Goal: Task Accomplishment & Management: Manage account settings

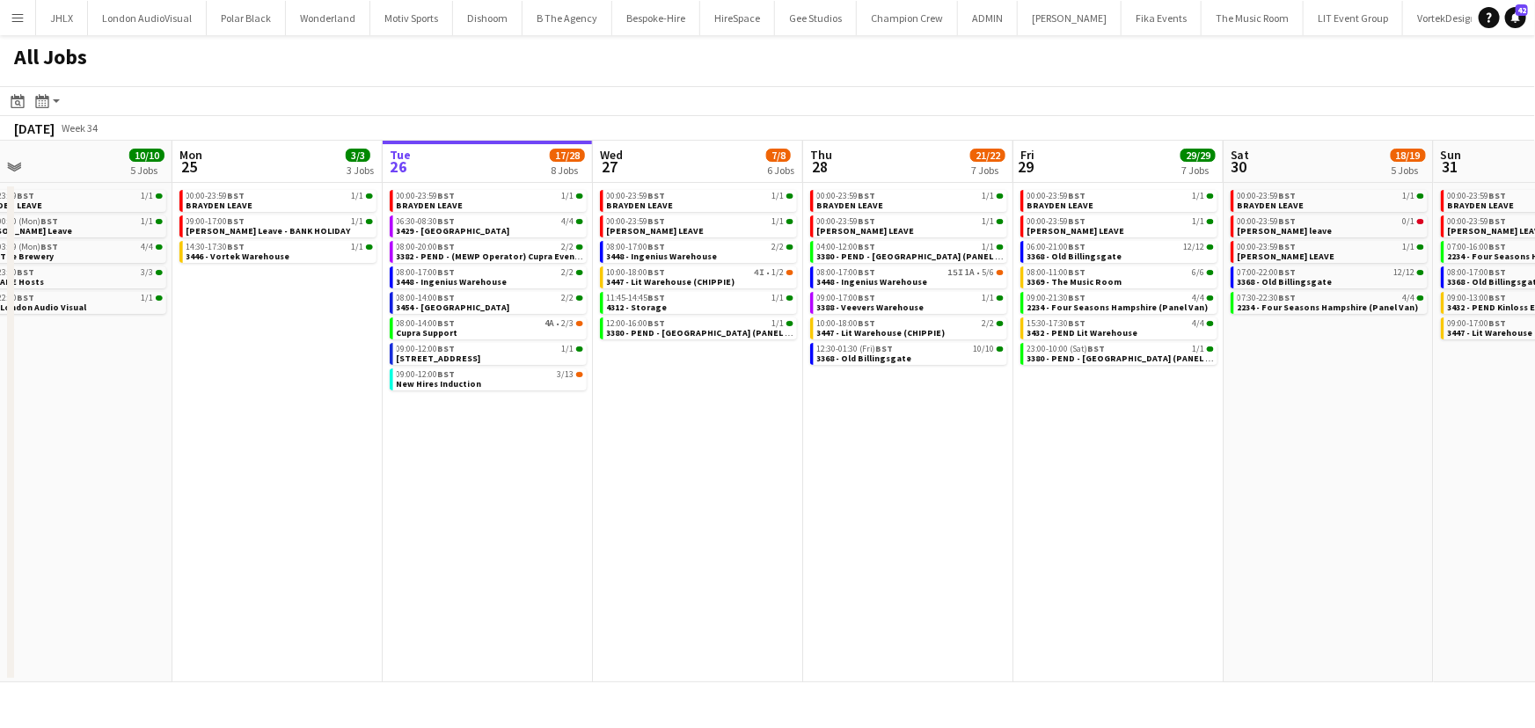
scroll to position [0, 434]
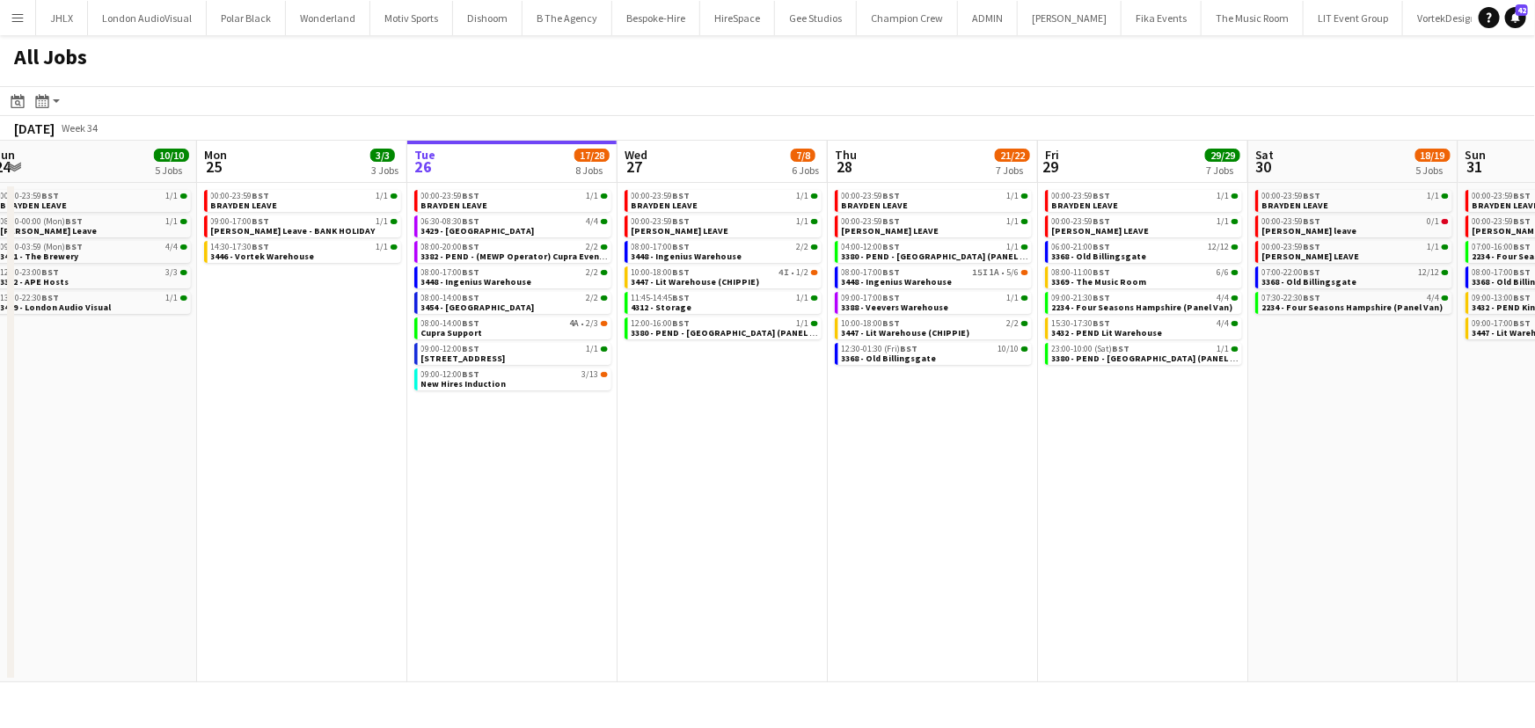
drag, startPoint x: 718, startPoint y: 483, endPoint x: 759, endPoint y: 484, distance: 41.4
click at [759, 484] on app-calendar-viewport "Fri 22 8/8 3 Jobs Sat 23 10/10 5 Jobs Sun 24 10/10 5 Jobs Mon 25 3/3 3 Jobs Tue…" at bounding box center [767, 412] width 1535 height 542
drag, startPoint x: 1064, startPoint y: 5, endPoint x: 1211, endPoint y: 439, distance: 458.2
click at [1218, 438] on app-date-cell "00:00-23:59 BST 1/1 BRAYDEN LEAVE 00:00-23:59 BST 1/1 Chris Lane LEAVE 06:00-21…" at bounding box center [1143, 433] width 210 height 500
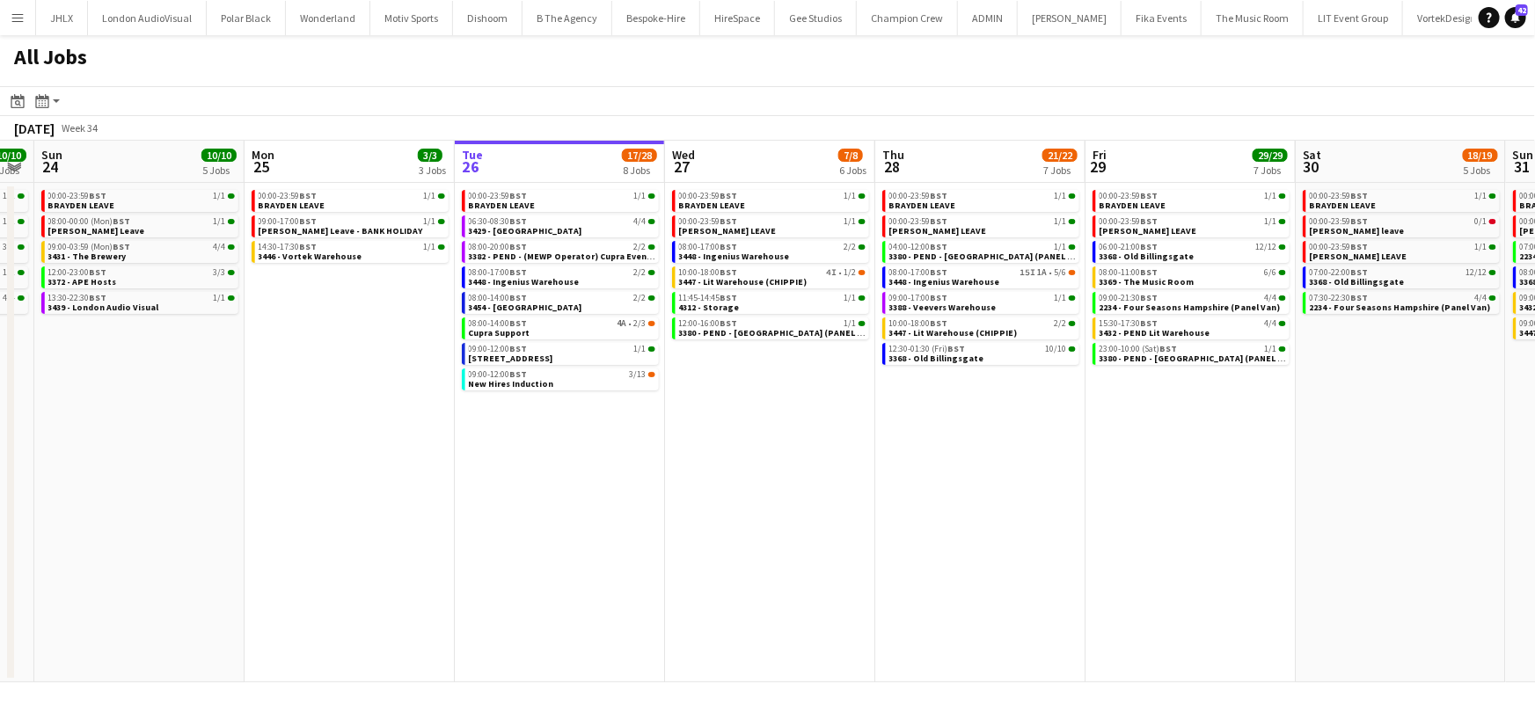
drag, startPoint x: 539, startPoint y: 406, endPoint x: 585, endPoint y: 423, distance: 48.7
click at [585, 423] on app-calendar-viewport "Fri 22 8/8 3 Jobs Sat 23 10/10 5 Jobs Sun 24 10/10 5 Jobs Mon 25 3/3 3 Jobs Tue…" at bounding box center [767, 412] width 1535 height 542
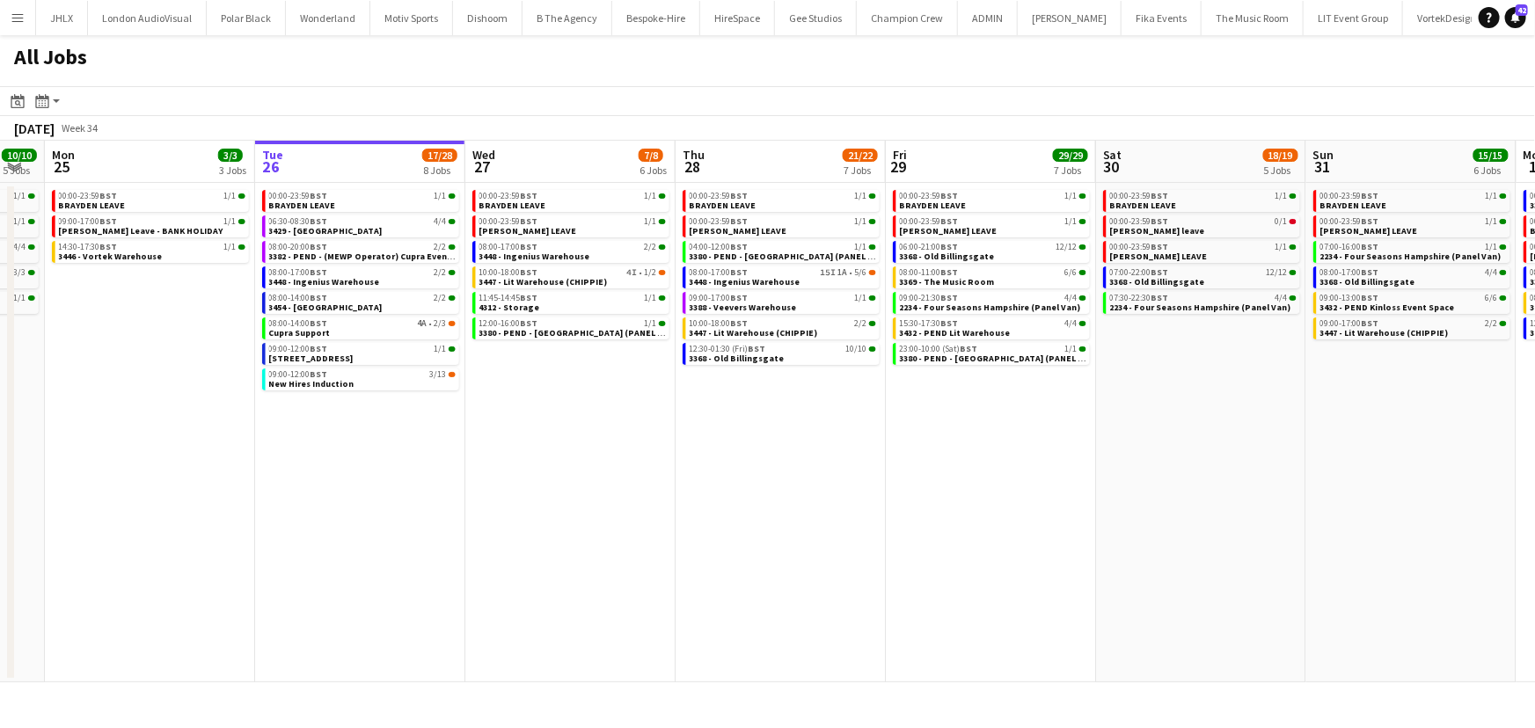
drag, startPoint x: 1017, startPoint y: 431, endPoint x: 884, endPoint y: 449, distance: 134.0
click at [857, 450] on app-calendar-viewport "Fri 22 8/8 3 Jobs Sat 23 10/10 5 Jobs Sun 24 10/10 5 Jobs Mon 25 3/3 3 Jobs Tue…" at bounding box center [767, 412] width 1535 height 542
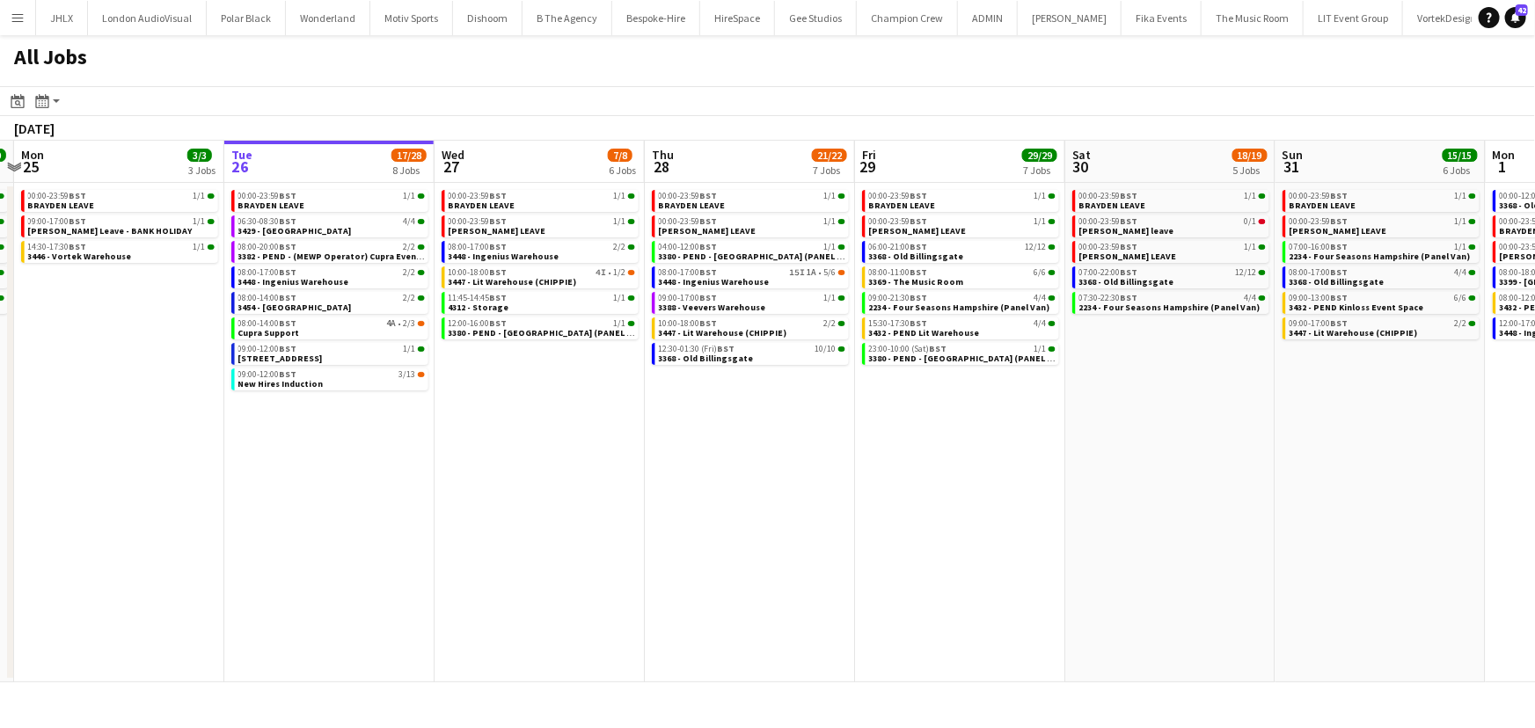
scroll to position [0, 663]
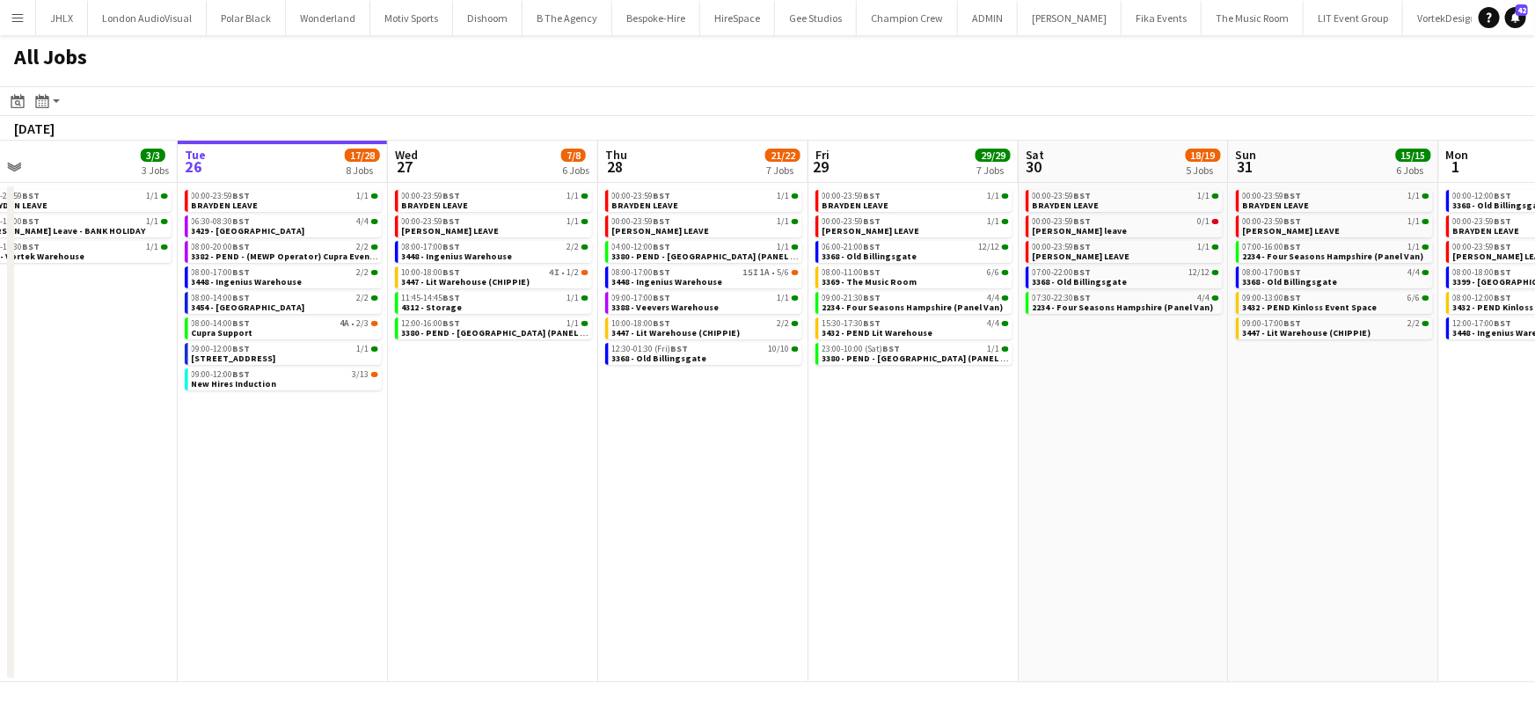
drag, startPoint x: 941, startPoint y: 448, endPoint x: 899, endPoint y: 448, distance: 42.2
click at [899, 448] on app-calendar-viewport "Fri 22 8/8 3 Jobs Sat 23 10/10 5 Jobs Sun 24 10/10 5 Jobs Mon 25 3/3 3 Jobs Tue…" at bounding box center [767, 412] width 1535 height 542
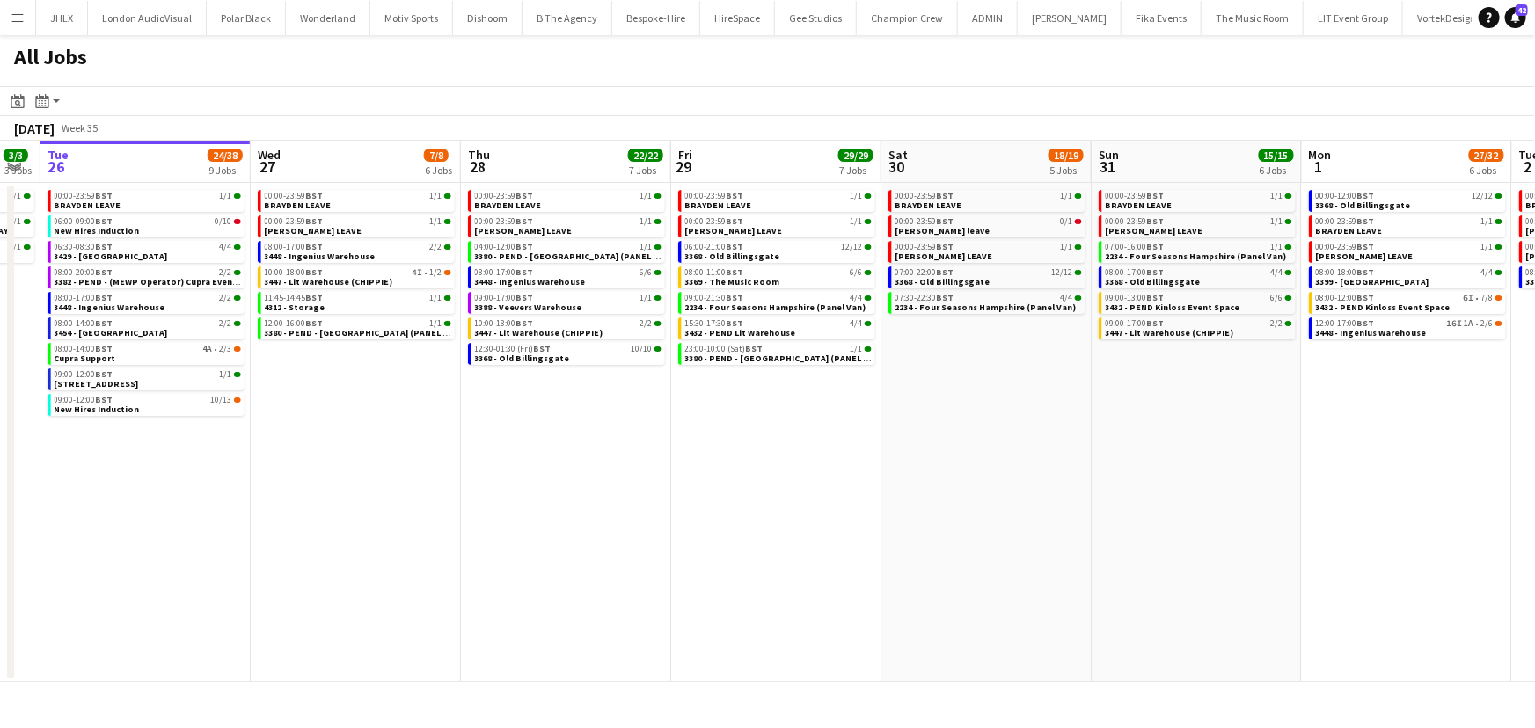
drag, startPoint x: 1029, startPoint y: 413, endPoint x: 869, endPoint y: 420, distance: 160.3
click at [861, 421] on app-calendar-viewport "Sat 23 10/10 5 Jobs Sun 24 10/10 5 Jobs Mon 25 3/3 3 Jobs Tue 26 24/38 9 Jobs W…" at bounding box center [767, 412] width 1535 height 542
click at [931, 429] on app-calendar-viewport "Sat 23 10/10 5 Jobs Sun 24 10/10 5 Jobs Mon 25 3/3 3 Jobs Tue 26 24/38 9 Jobs W…" at bounding box center [767, 412] width 1535 height 542
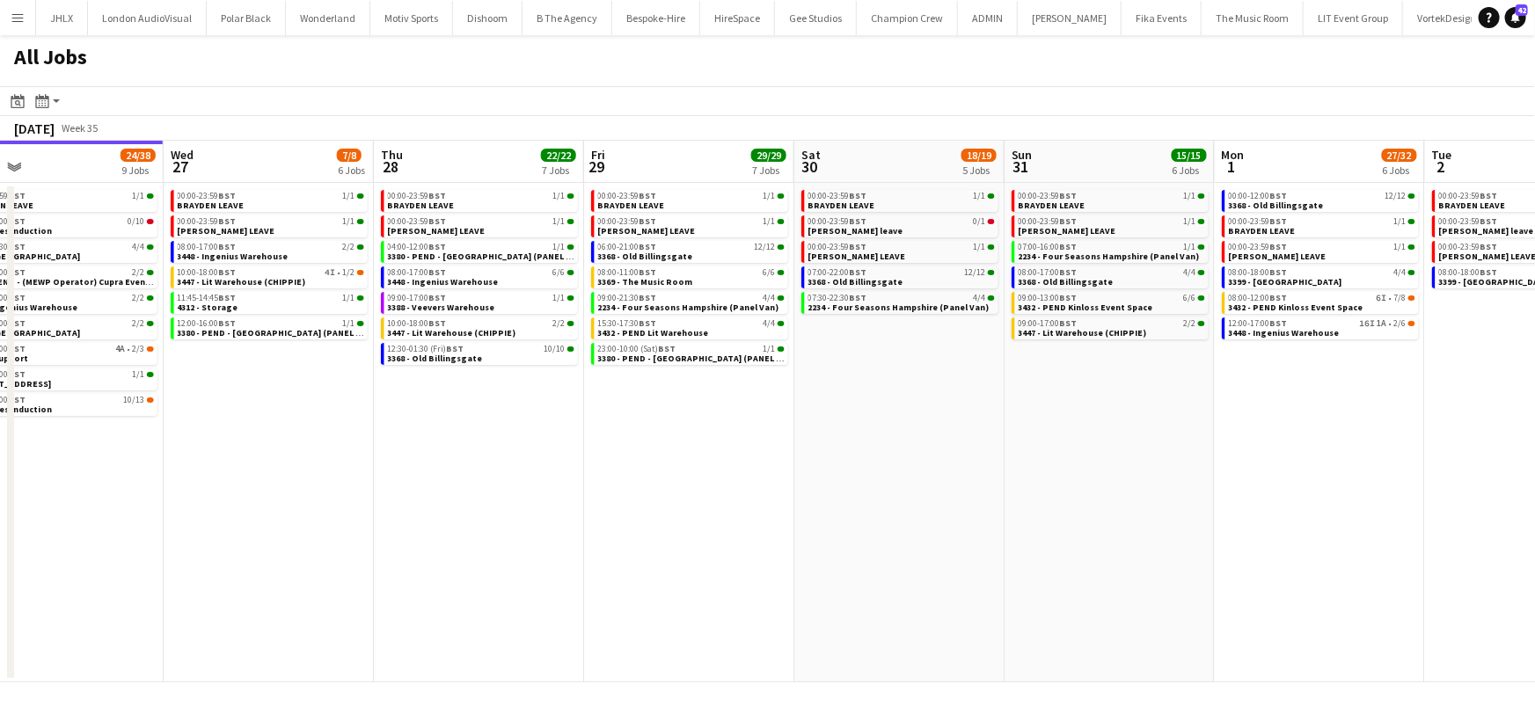
drag, startPoint x: 1011, startPoint y: 429, endPoint x: 994, endPoint y: 438, distance: 18.9
click at [961, 430] on app-calendar-viewport "Sat 23 10/10 5 Jobs Sun 24 10/10 5 Jobs Mon 25 3/3 3 Jobs Tue 26 24/38 9 Jobs W…" at bounding box center [767, 412] width 1535 height 542
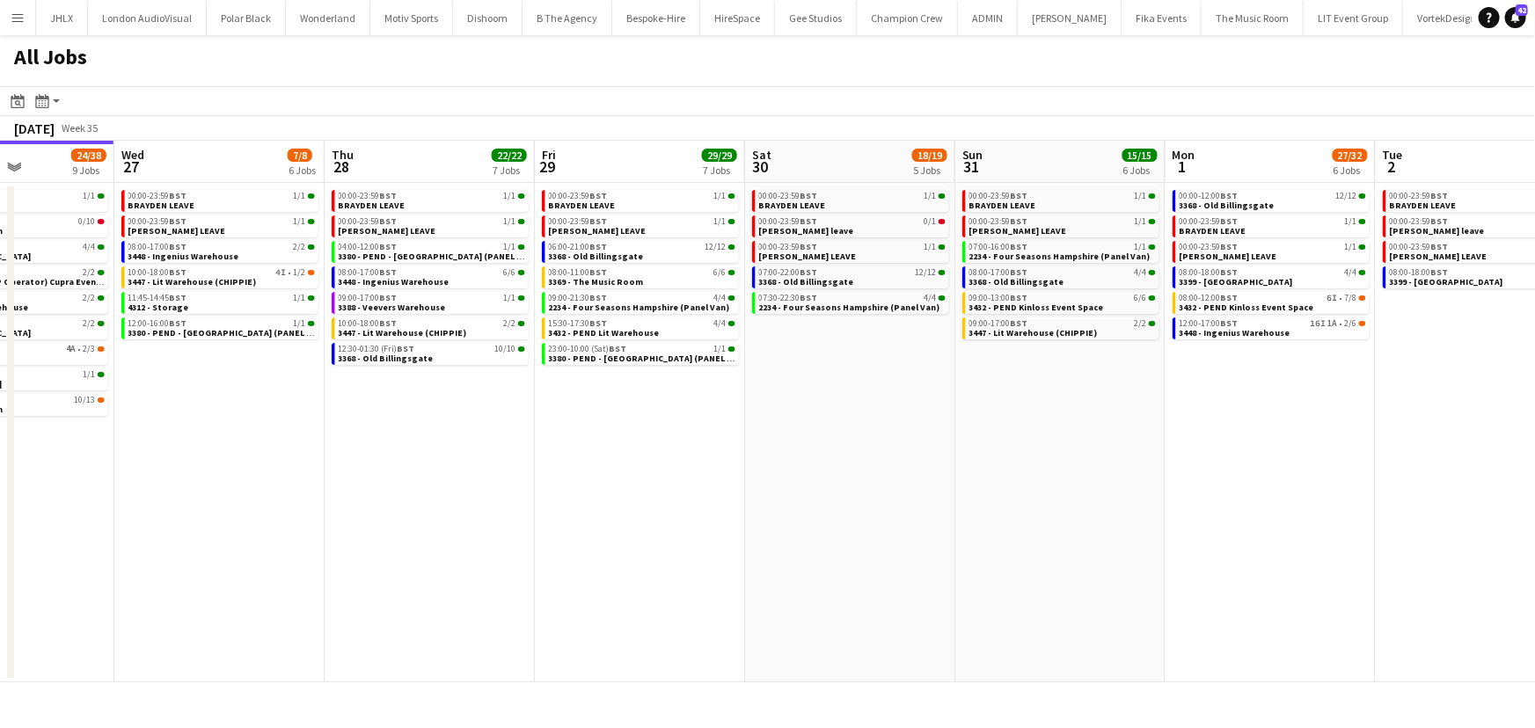
drag, startPoint x: 943, startPoint y: 439, endPoint x: 1004, endPoint y: 443, distance: 60.9
click at [927, 440] on app-calendar-viewport "Sat 23 10/10 5 Jobs Sun 24 10/10 5 Jobs Mon 25 3/3 3 Jobs Tue 26 24/38 9 Jobs W…" at bounding box center [767, 412] width 1535 height 542
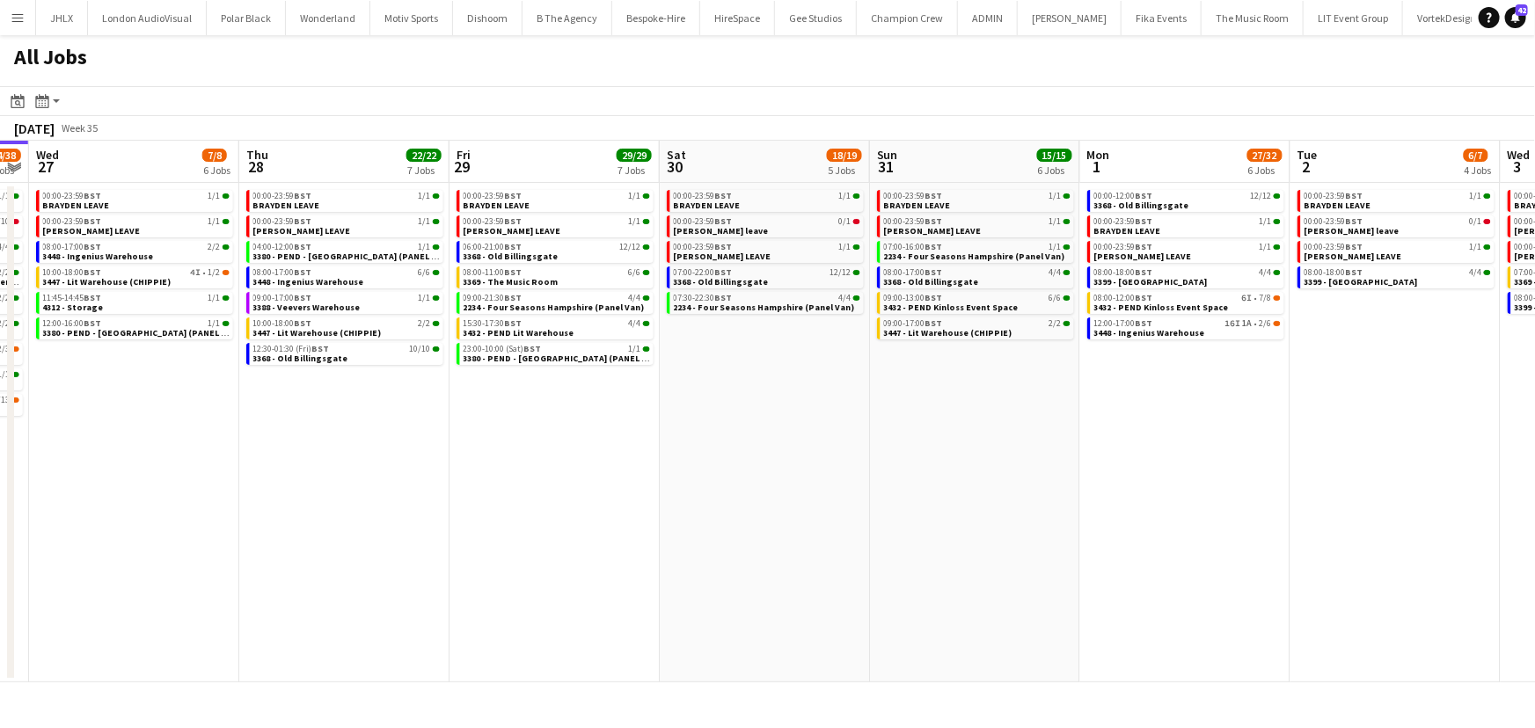
click at [924, 436] on app-calendar-viewport "Sat 23 10/10 5 Jobs Sun 24 10/10 5 Jobs Mon 25 3/3 3 Jobs Tue 26 24/38 9 Jobs W…" at bounding box center [767, 412] width 1535 height 542
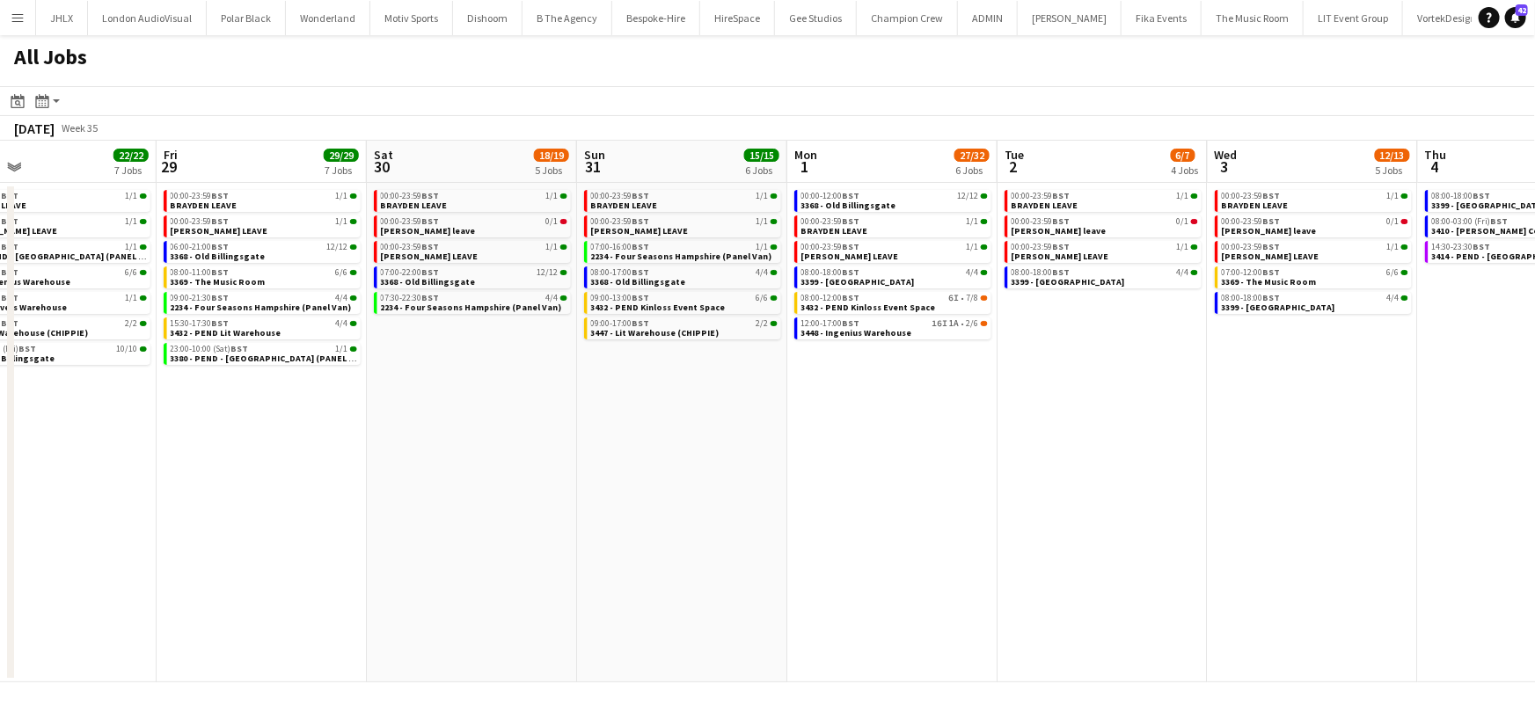
scroll to position [0, 684]
drag, startPoint x: 933, startPoint y: 435, endPoint x: 699, endPoint y: 406, distance: 235.9
click at [699, 406] on app-calendar-viewport "Mon 25 3/3 3 Jobs Tue 26 24/38 9 Jobs Wed 27 7/8 6 Jobs Thu 28 22/22 7 Jobs Fri…" at bounding box center [767, 412] width 1535 height 542
click at [851, 330] on span "3448 - Ingenius Warehouse" at bounding box center [857, 332] width 111 height 11
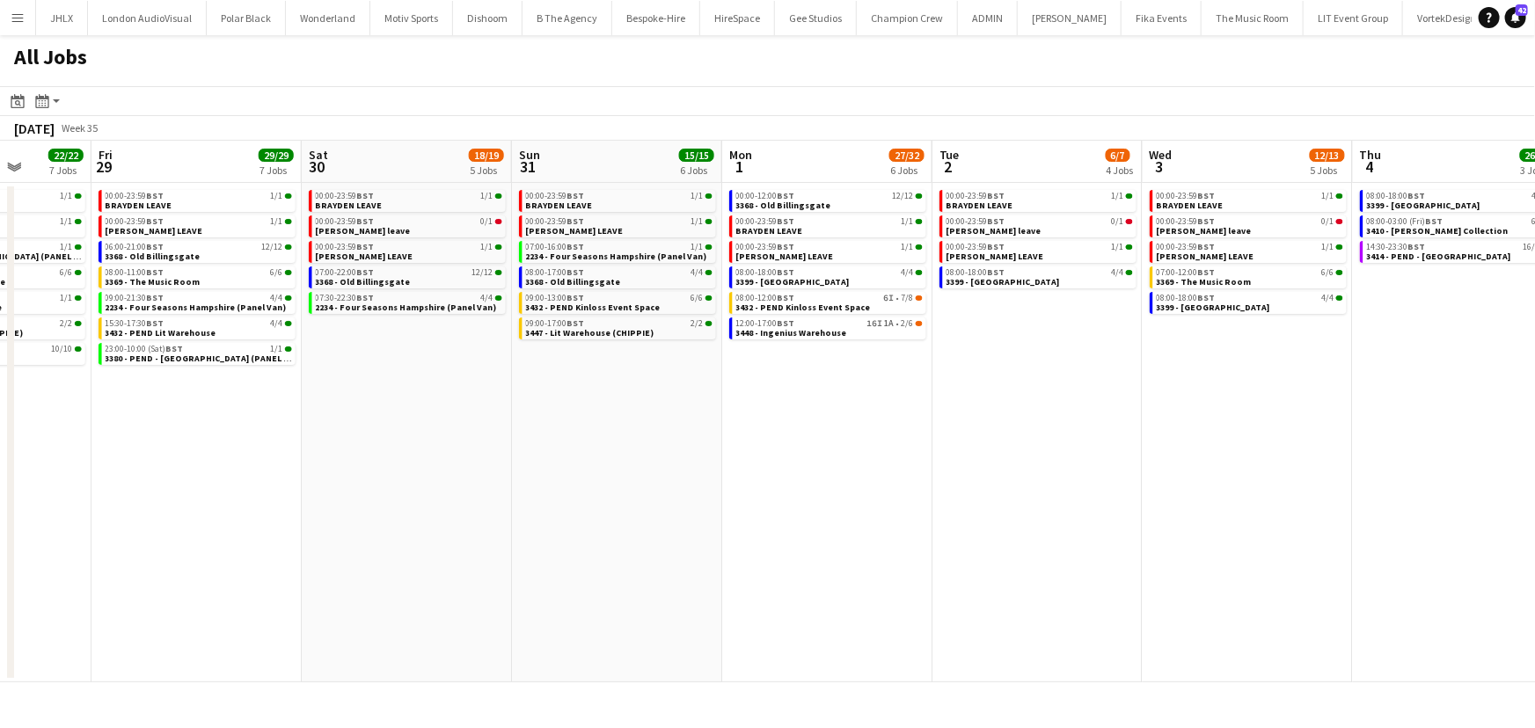
scroll to position [0, 748]
drag, startPoint x: 830, startPoint y: 459, endPoint x: 764, endPoint y: 452, distance: 65.5
click at [764, 452] on app-calendar-viewport "Mon 25 3/3 3 Jobs Tue 26 24/38 9 Jobs Wed 27 7/8 6 Jobs Thu 28 22/22 7 Jobs Fri…" at bounding box center [767, 412] width 1535 height 542
drag, startPoint x: 398, startPoint y: 522, endPoint x: 1210, endPoint y: 525, distance: 811.1
click at [1164, 526] on app-calendar-viewport "Mon 25 3/3 3 Jobs Tue 26 24/38 9 Jobs Wed 27 7/8 6 Jobs Thu 28 22/22 7 Jobs Fri…" at bounding box center [767, 412] width 1535 height 542
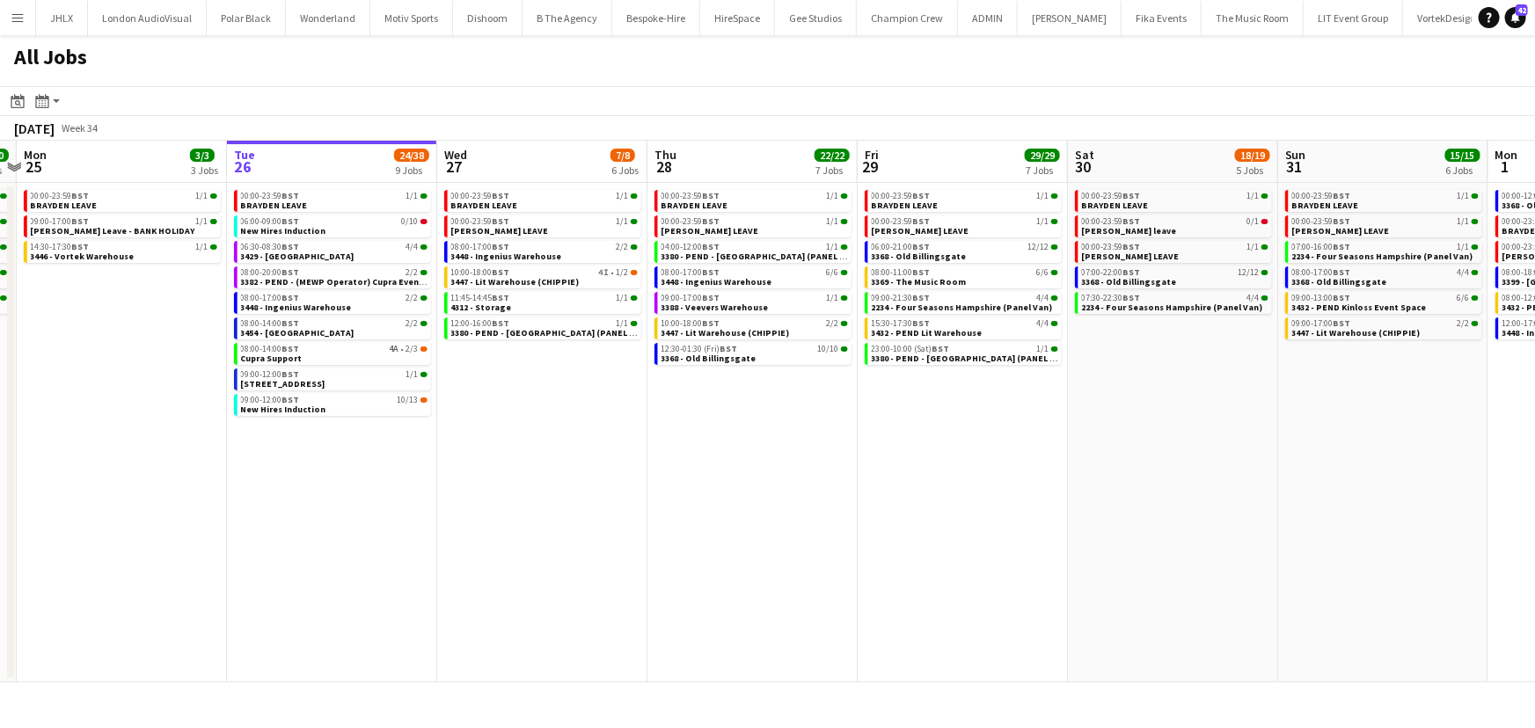
click at [984, 517] on app-calendar-viewport "Sat 23 10/10 5 Jobs Sun 24 10/10 5 Jobs Mon 25 3/3 3 Jobs Tue 26 24/38 9 Jobs W…" at bounding box center [767, 412] width 1535 height 542
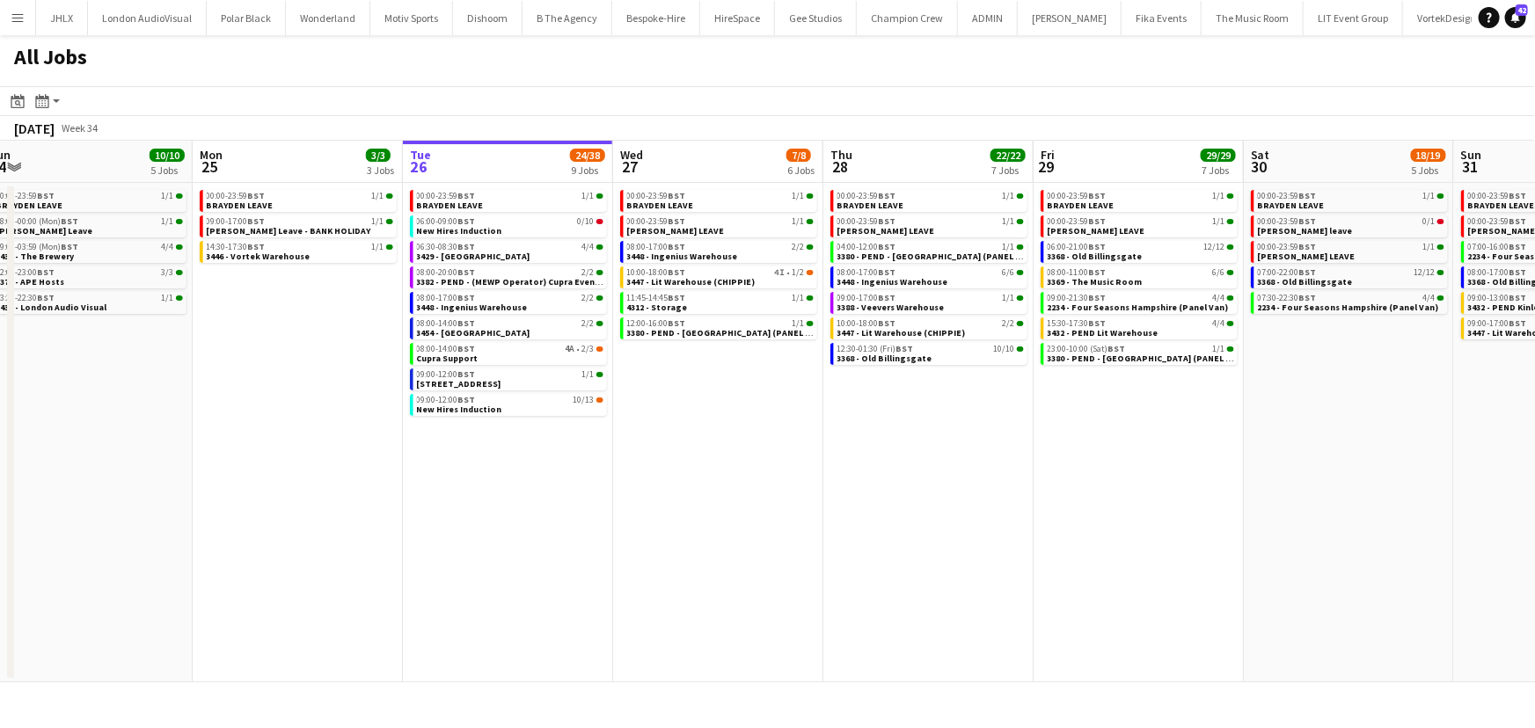
drag, startPoint x: 748, startPoint y: 519, endPoint x: 1008, endPoint y: 499, distance: 261.2
click at [1020, 493] on app-calendar-viewport "Fri 22 8/8 3 Jobs Sat 23 10/10 5 Jobs Sun 24 10/10 5 Jobs Mon 25 3/3 3 Jobs Tue…" at bounding box center [767, 412] width 1535 height 542
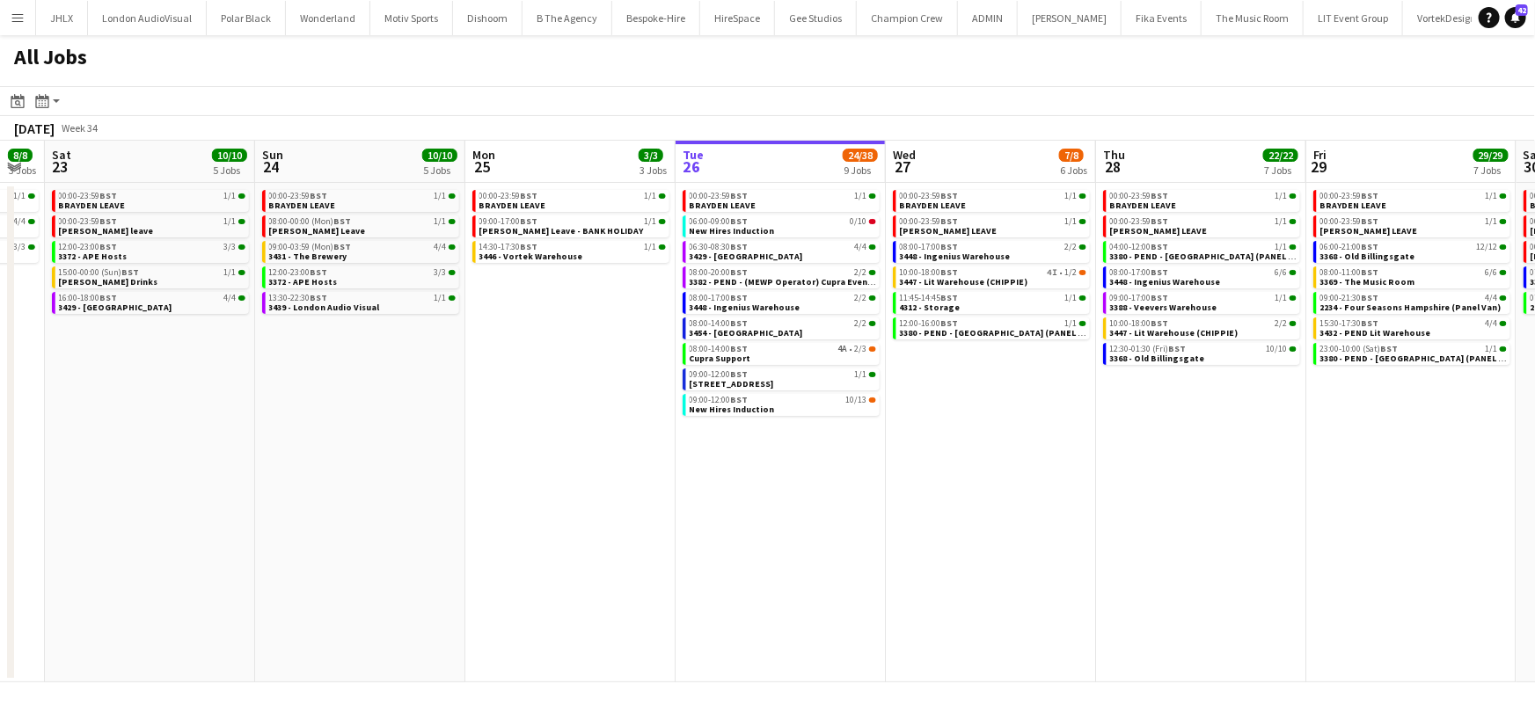
click at [1020, 457] on app-all-jobs "All Jobs Date picker AUG 2025 AUG 2025 Monday M Tuesday T Wednesday W Thursday …" at bounding box center [767, 358] width 1535 height 647
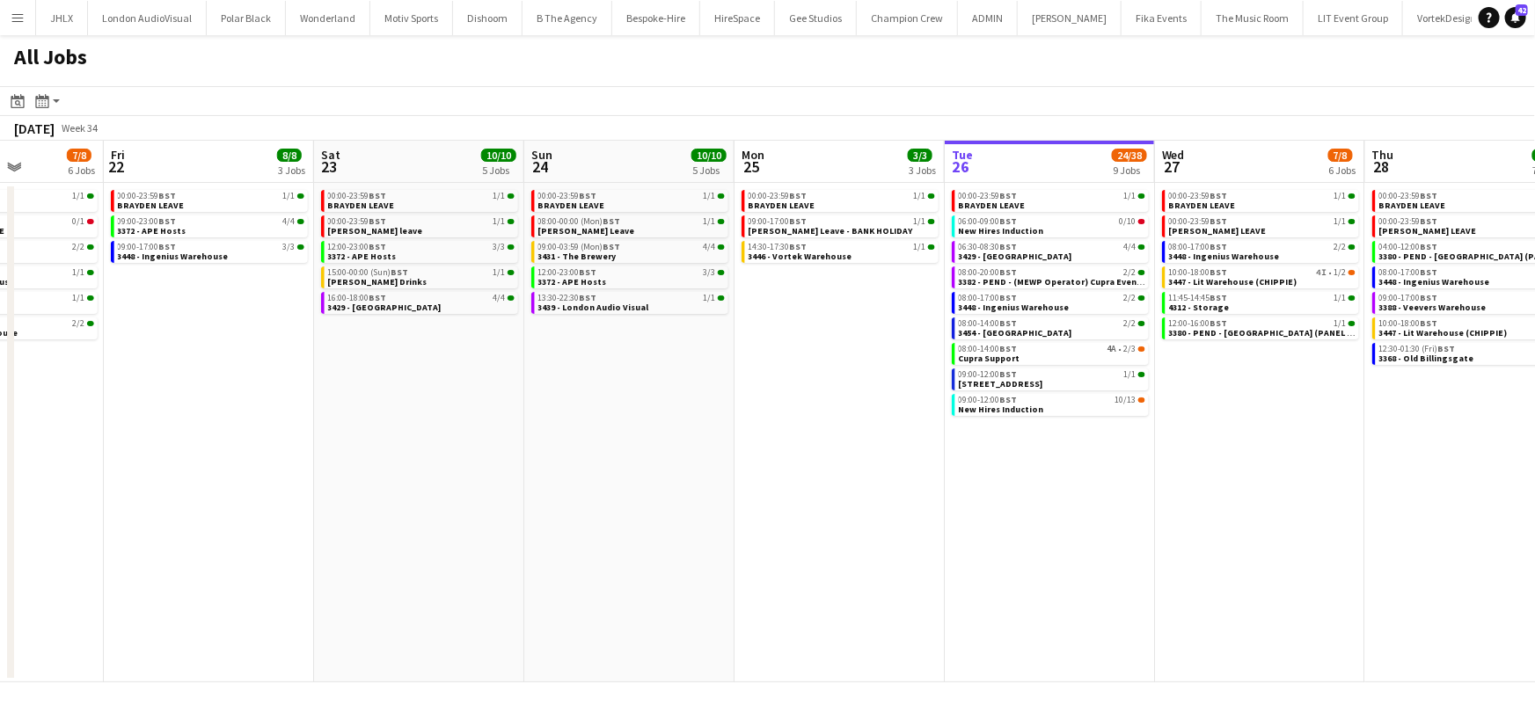
scroll to position [0, 526]
click at [264, 421] on app-date-cell "00:00-23:59 BST 1/1 BRAYDEN LEAVE 09:00-23:00 BST 4/4 3372 - APE Hosts 09:00-17…" at bounding box center [210, 433] width 210 height 500
click at [588, 296] on span "BST" at bounding box center [590, 297] width 18 height 11
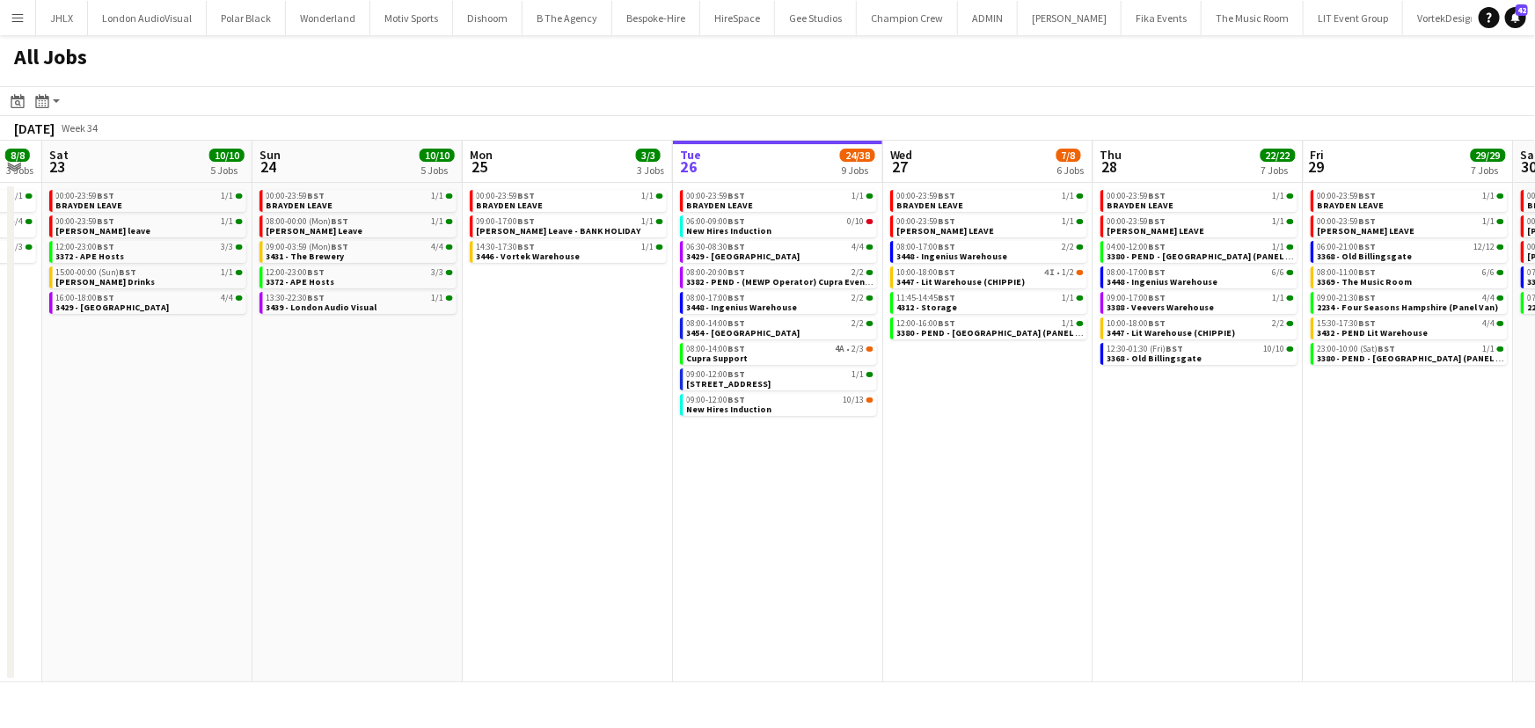
scroll to position [0, 803]
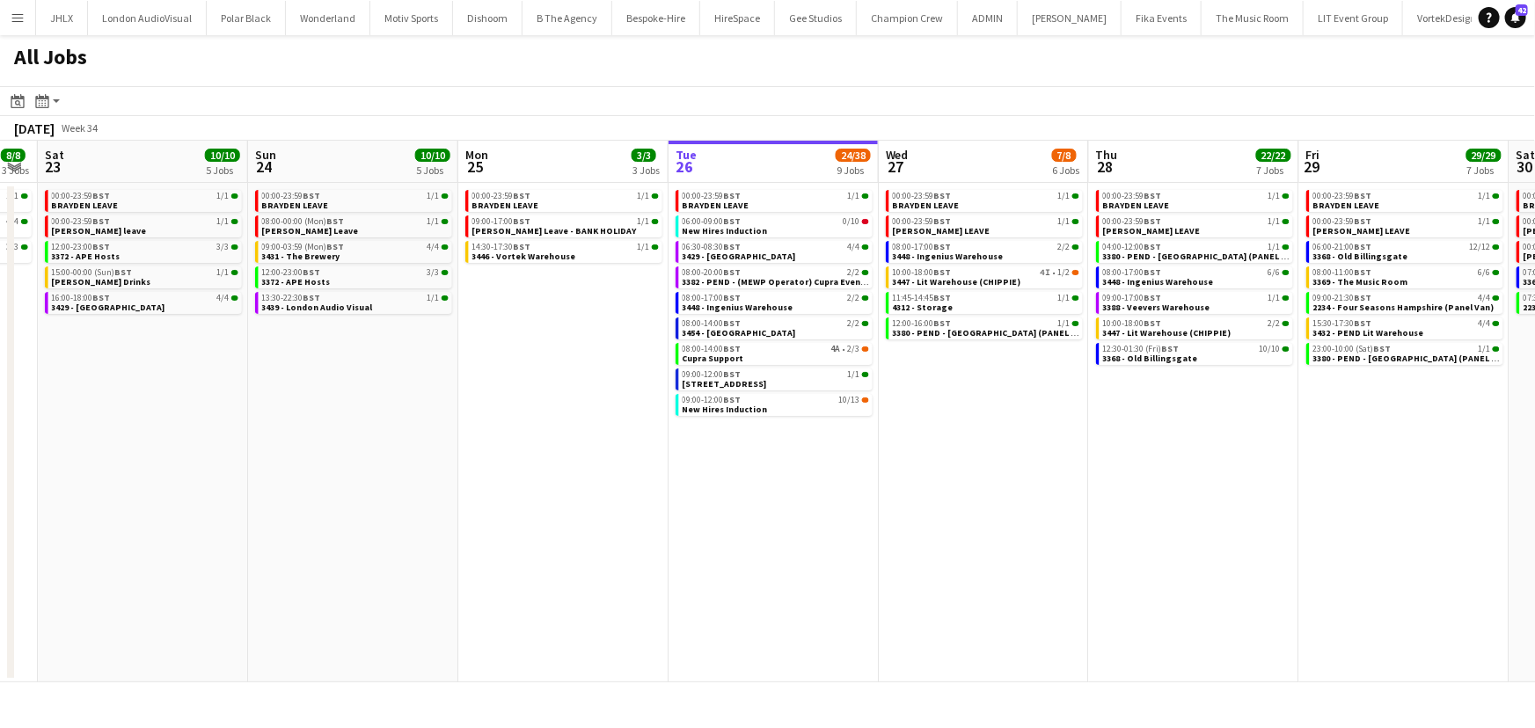
drag, startPoint x: 844, startPoint y: 409, endPoint x: 565, endPoint y: 411, distance: 278.9
click at [565, 411] on app-calendar-viewport "Tue 19 11/12 5 Jobs Wed 20 8/10 5 Jobs Thu 21 7/8 6 Jobs Fri 22 8/8 3 Jobs Sat …" at bounding box center [767, 412] width 1535 height 542
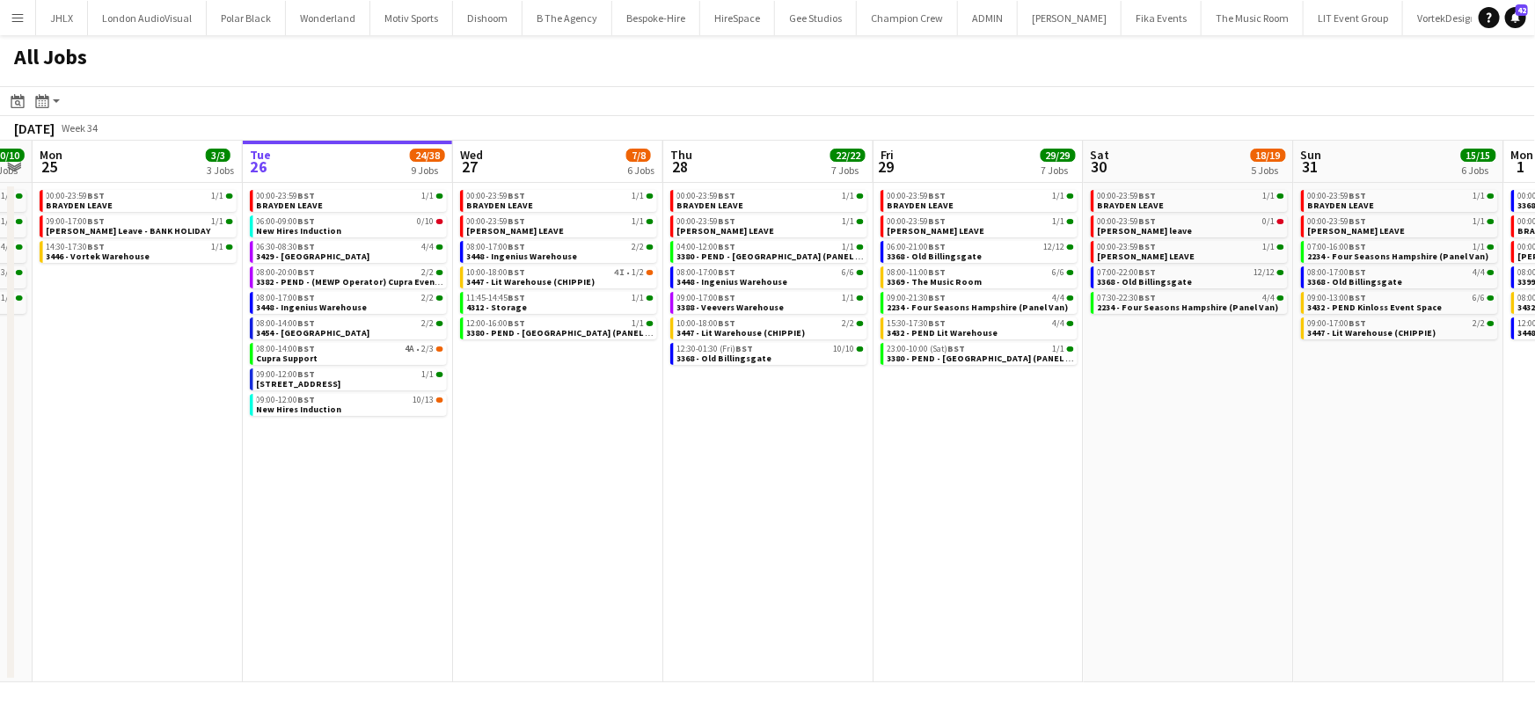
drag, startPoint x: 740, startPoint y: 468, endPoint x: 598, endPoint y: 445, distance: 143.5
click at [577, 457] on app-calendar-viewport "Thu 21 7/8 6 Jobs Fri 22 8/8 3 Jobs Sat 23 10/10 5 Jobs Sun 24 10/10 5 Jobs Mon…" at bounding box center [767, 412] width 1535 height 542
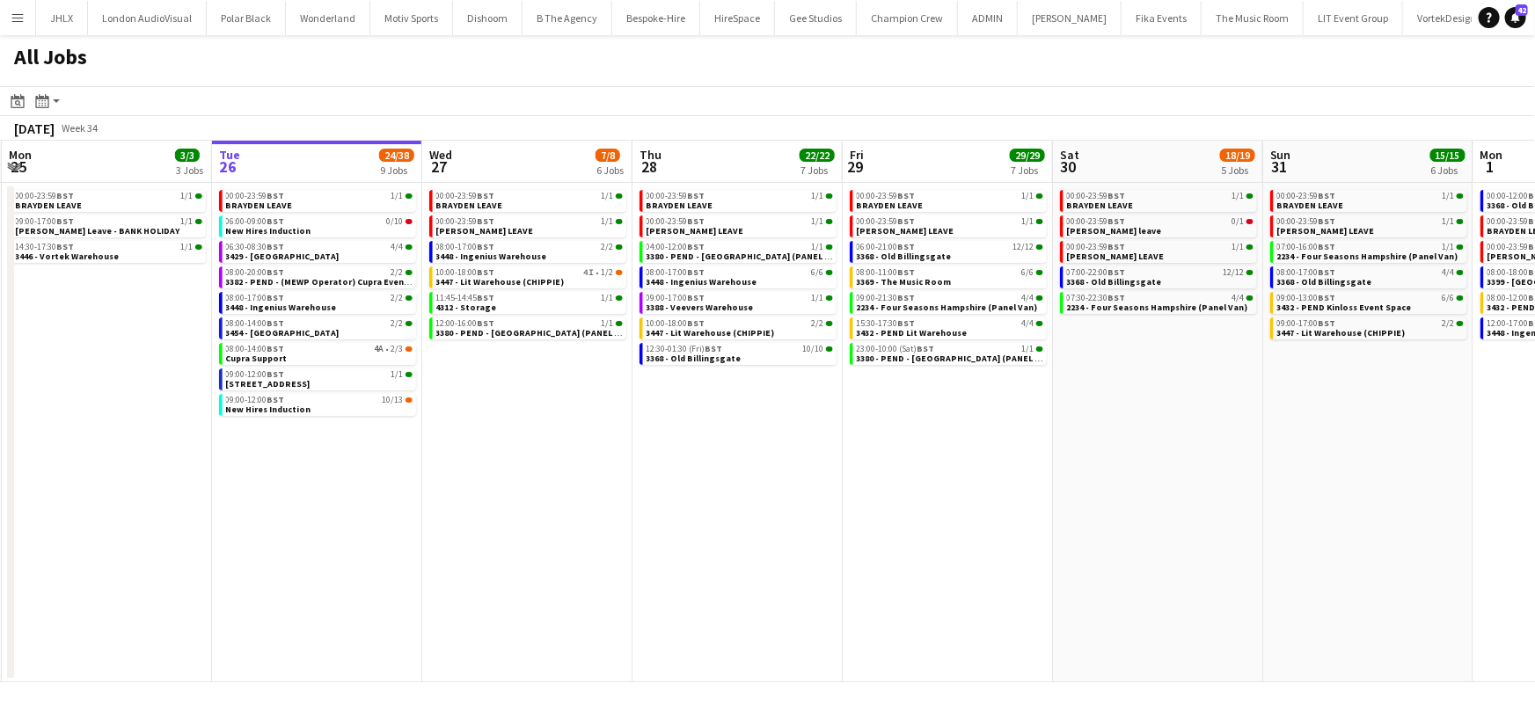
scroll to position [0, 416]
drag, startPoint x: 648, startPoint y: 440, endPoint x: 676, endPoint y: 445, distance: 28.6
click at [676, 445] on app-calendar-viewport "Sat 23 10/10 5 Jobs Sun 24 10/10 5 Jobs Mon 25 3/3 3 Jobs Tue 26 24/38 9 Jobs W…" at bounding box center [767, 412] width 1535 height 542
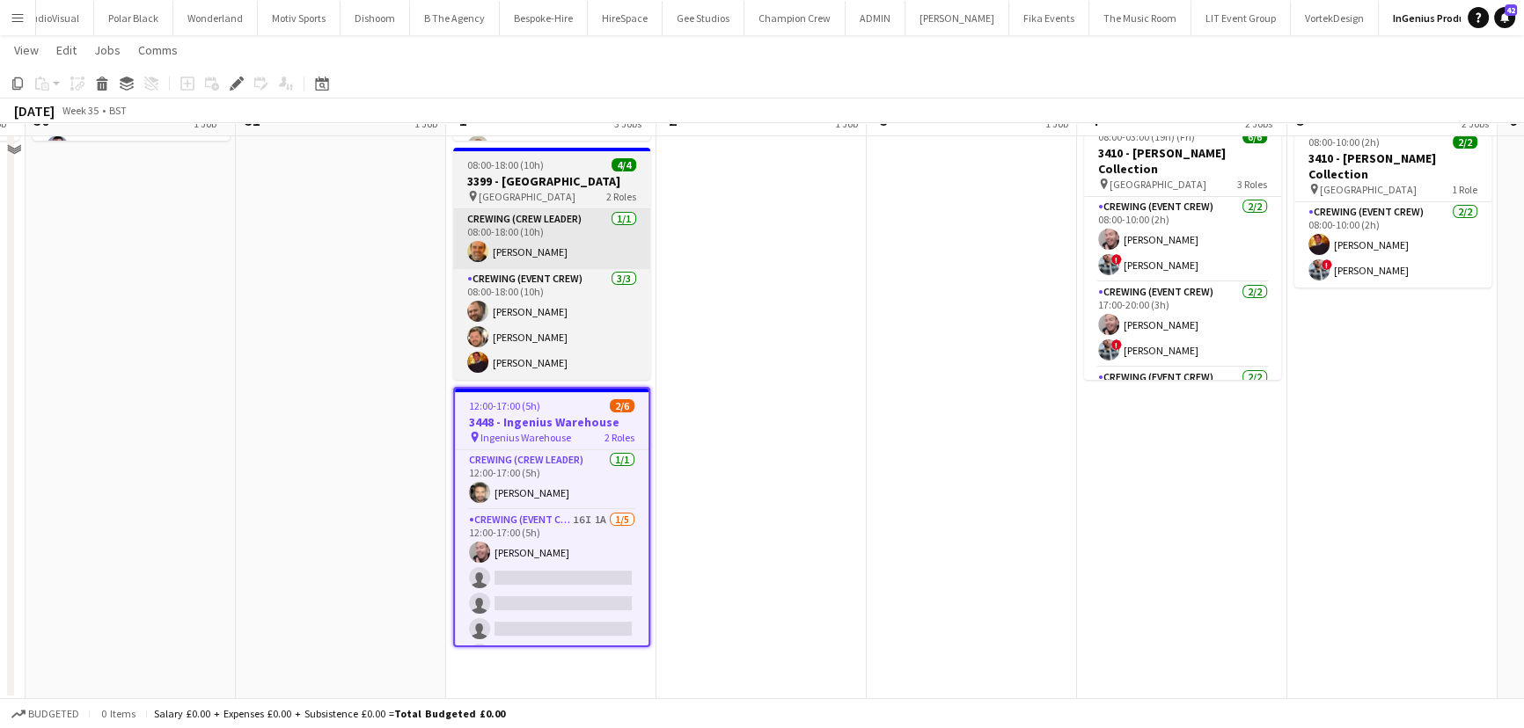
scroll to position [325, 0]
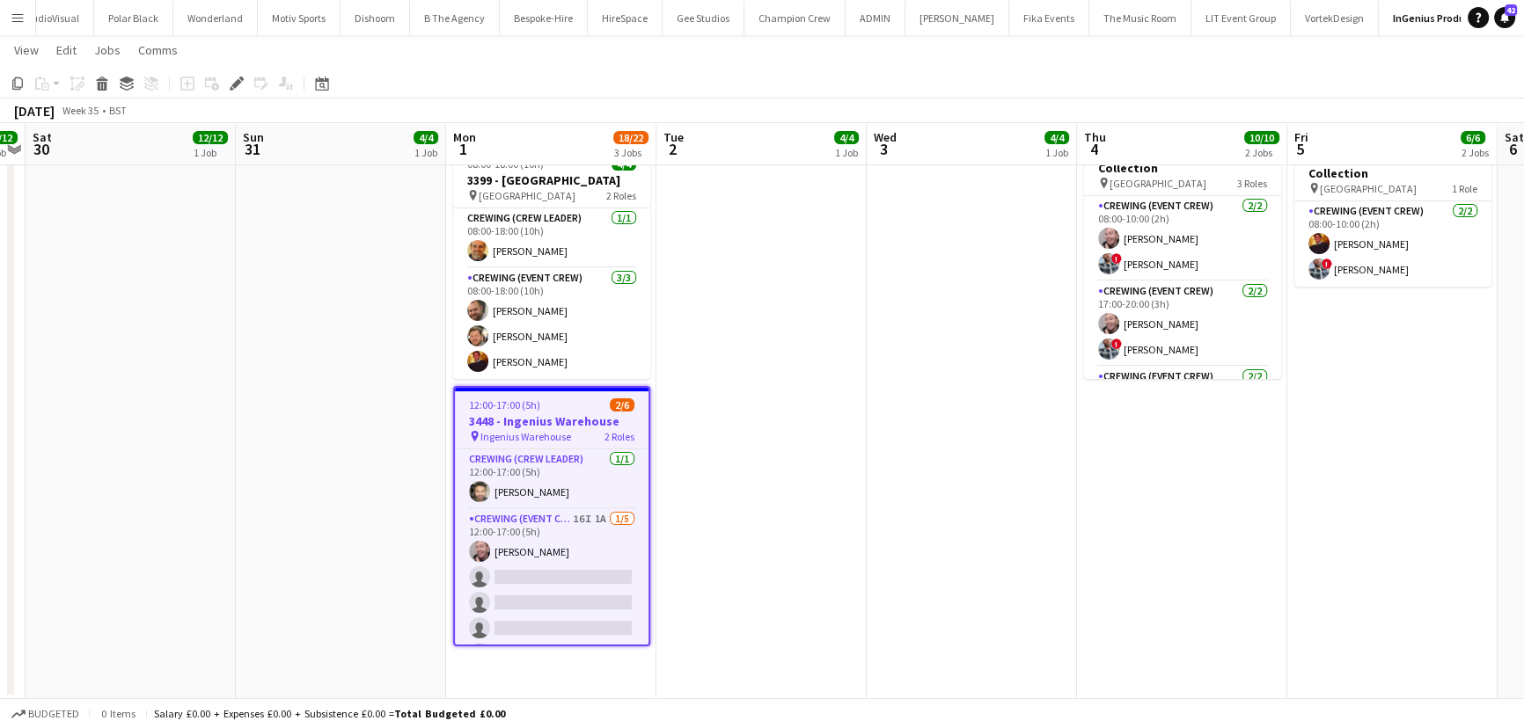
click at [541, 568] on app-card-role "Crewing (Event Crew) 16I 1A [DATE] 12:00-17:00 (5h) [PERSON_NAME] single-neutra…" at bounding box center [552, 590] width 194 height 162
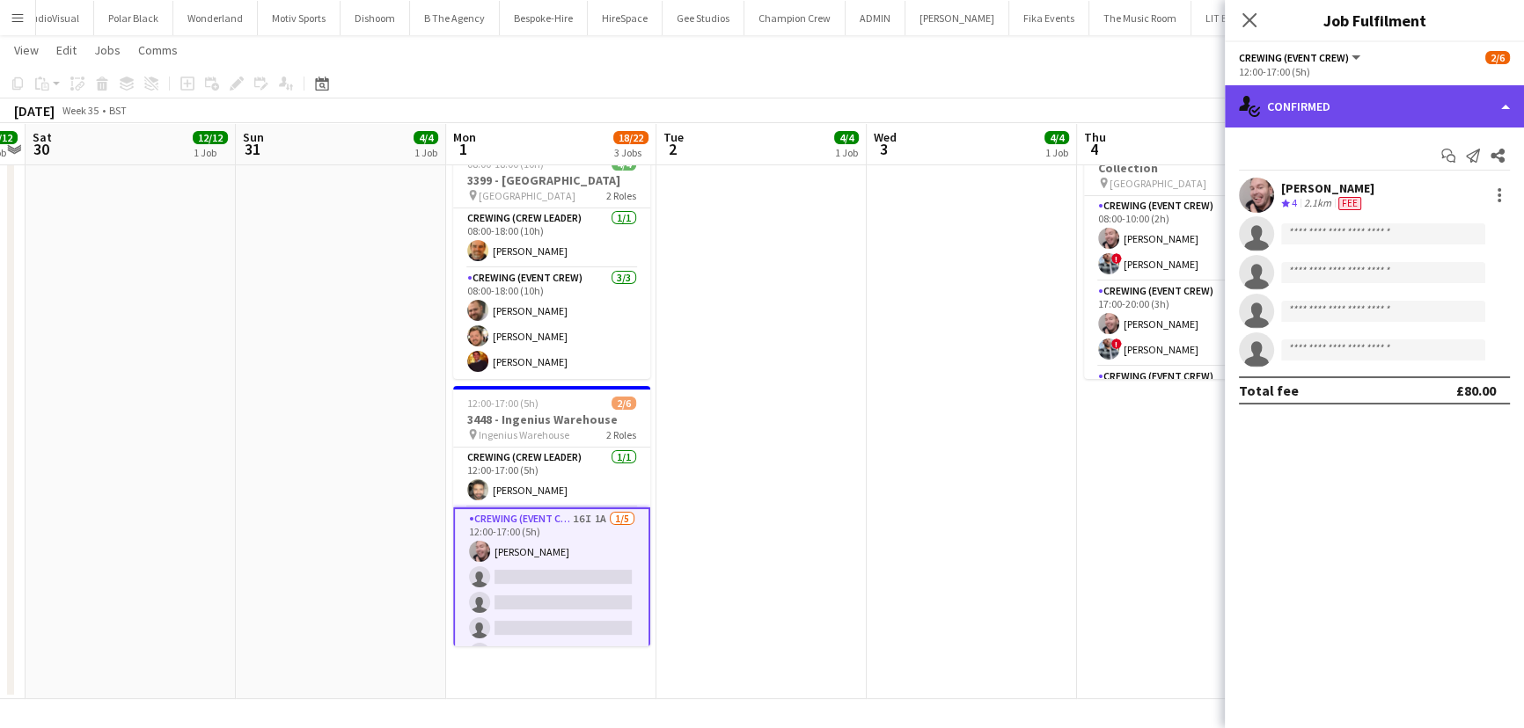
click at [1374, 117] on div "single-neutral-actions-check-2 Confirmed" at bounding box center [1373, 106] width 299 height 42
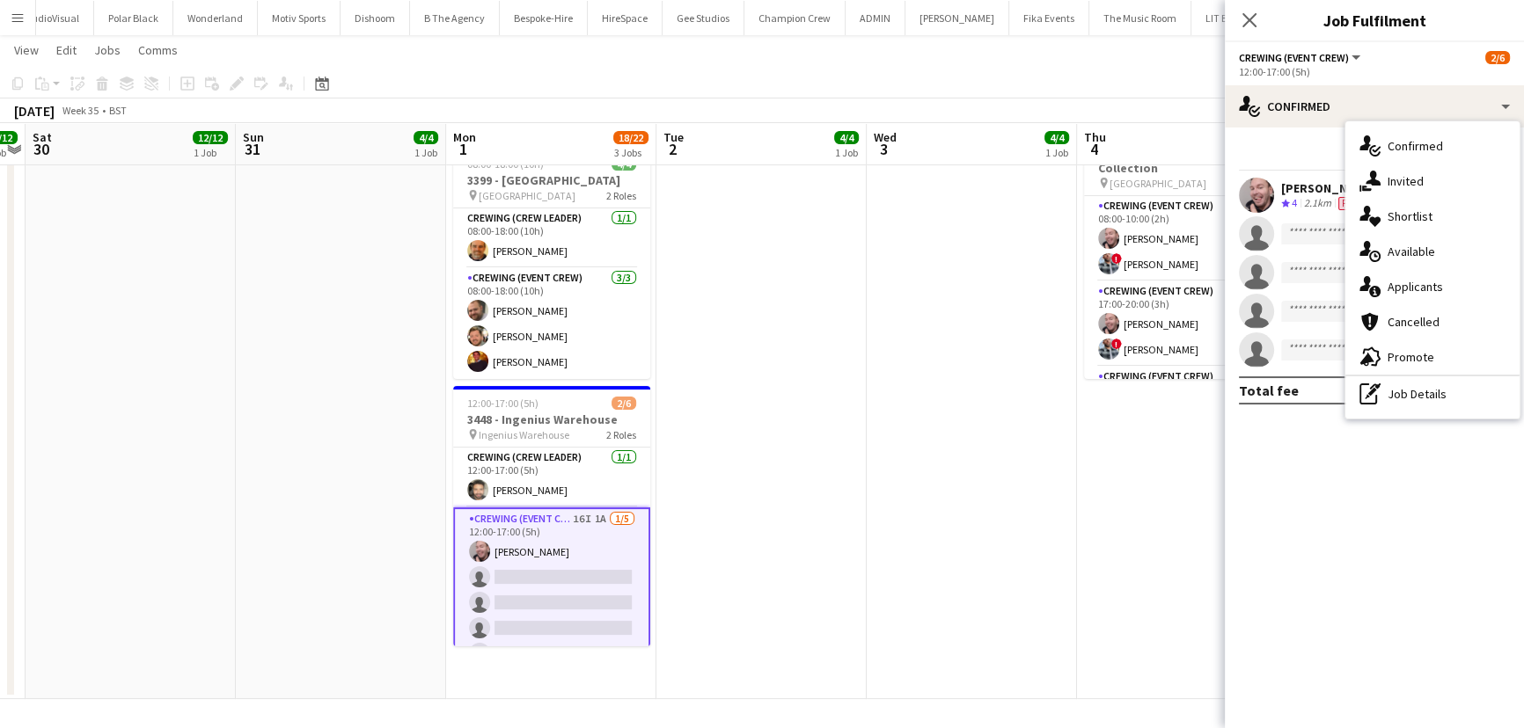
click at [1407, 271] on div "single-neutral-actions-information Applicants" at bounding box center [1432, 286] width 174 height 35
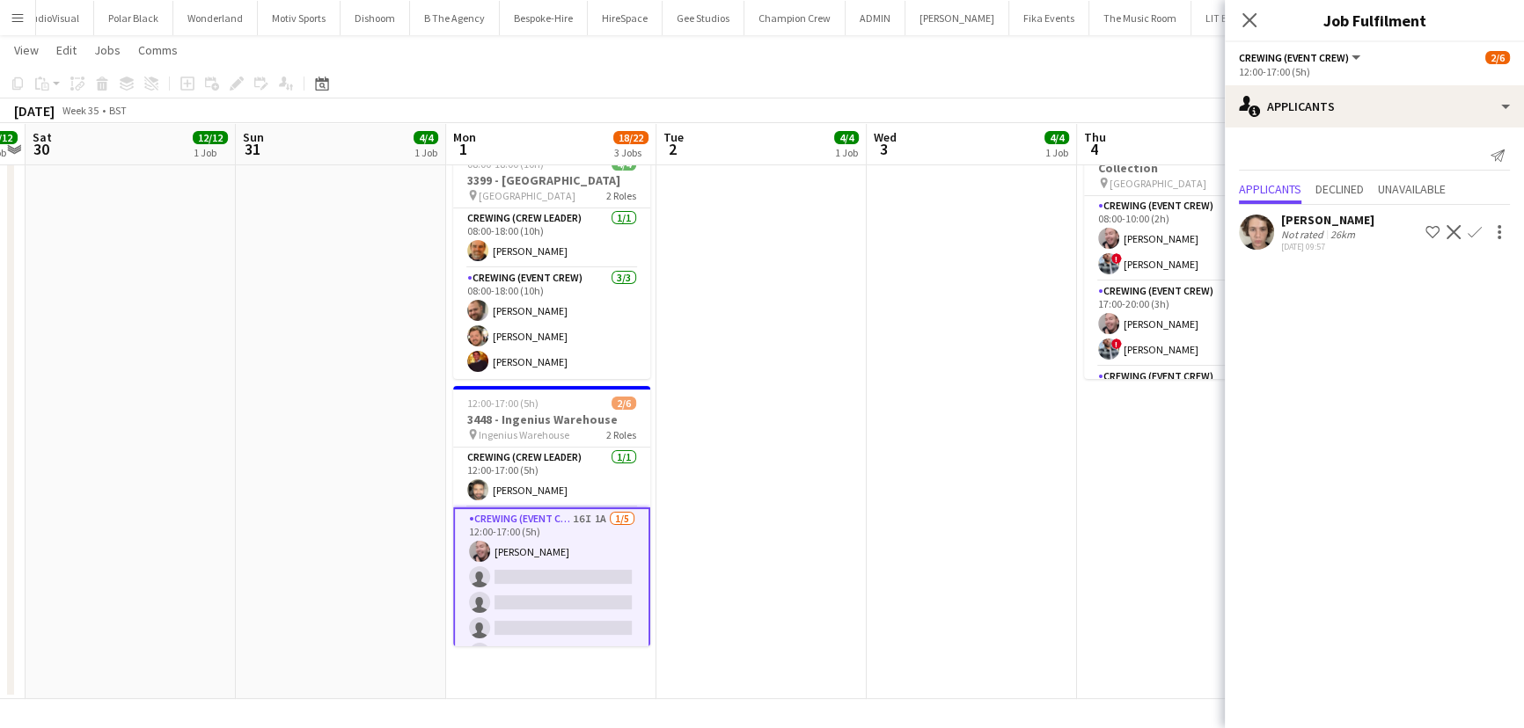
click at [1254, 230] on app-user-avatar at bounding box center [1256, 232] width 35 height 35
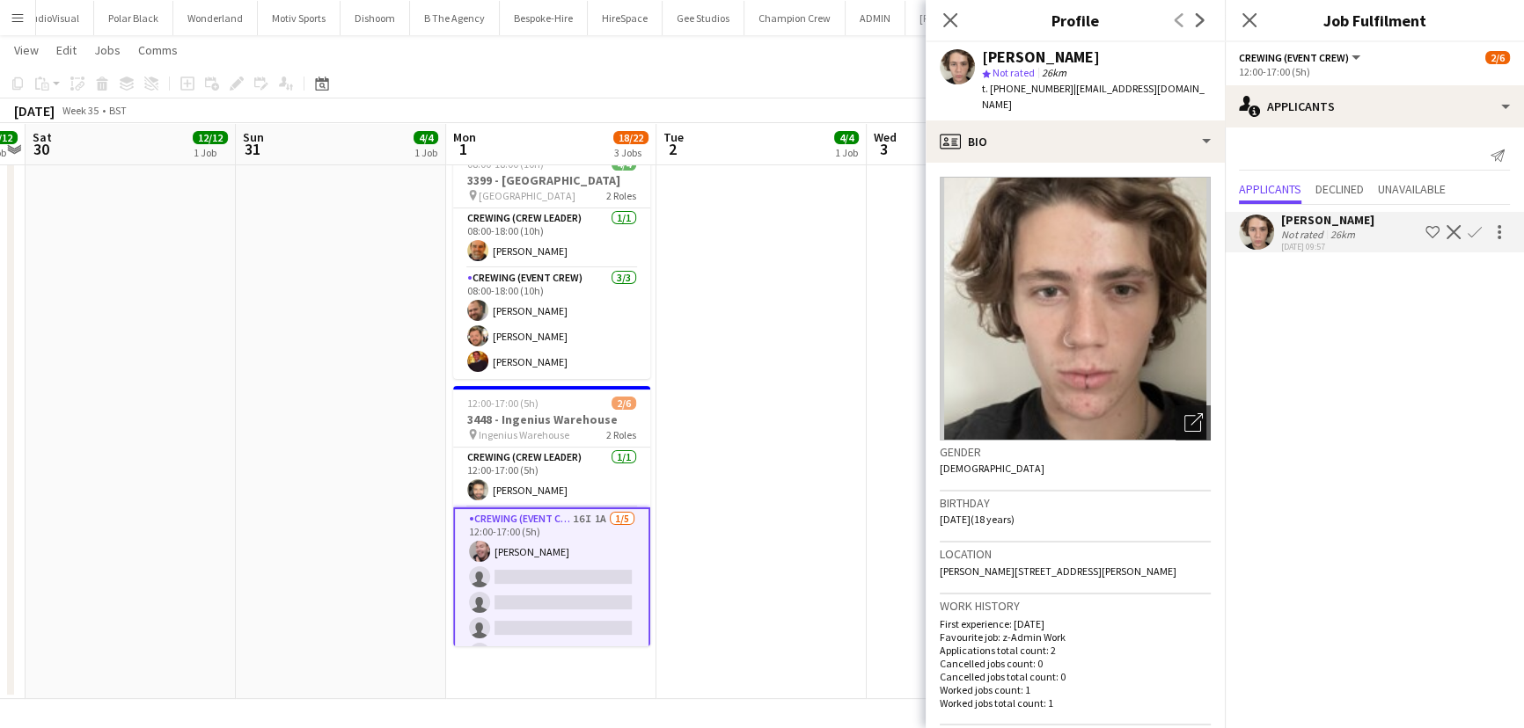
click at [1254, 230] on app-user-avatar at bounding box center [1256, 232] width 35 height 35
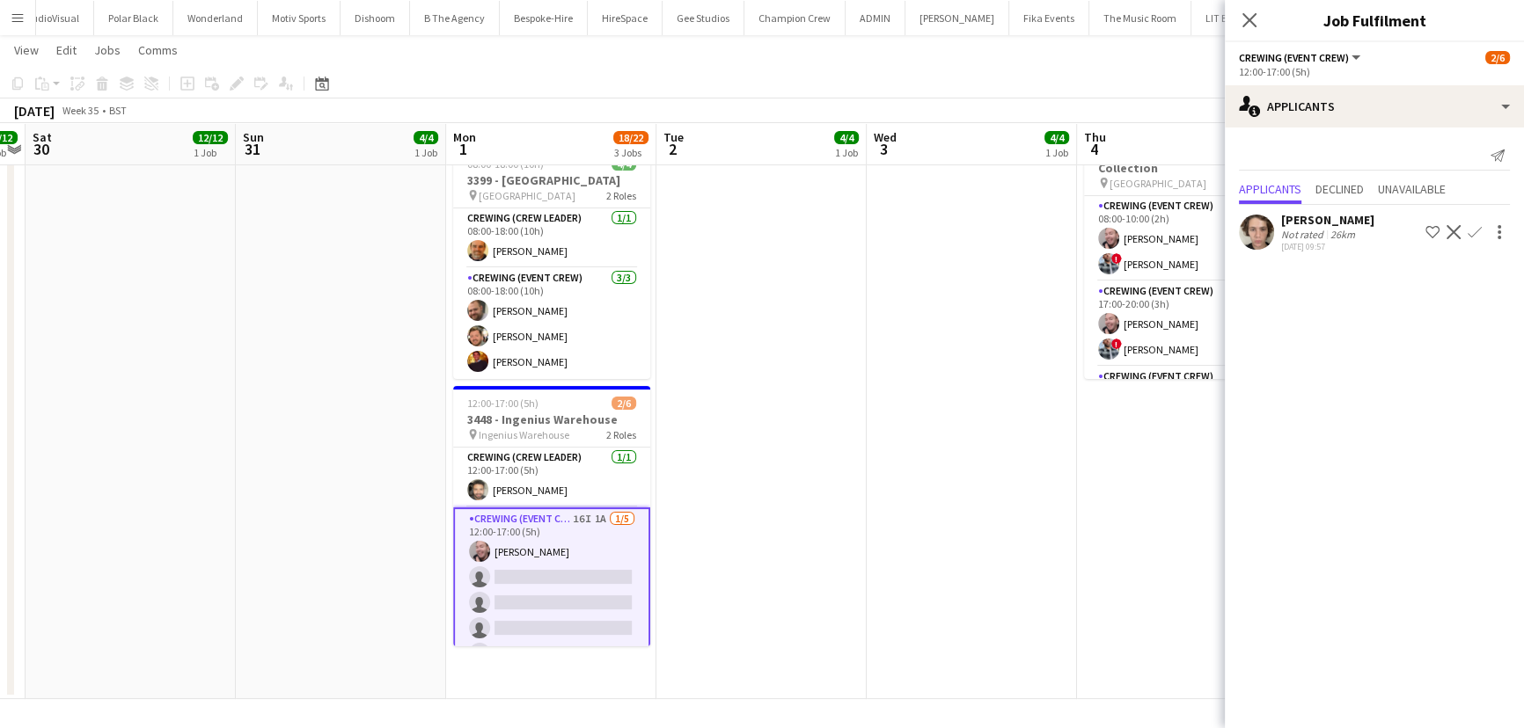
click at [1473, 230] on app-icon "Confirm" at bounding box center [1474, 232] width 14 height 14
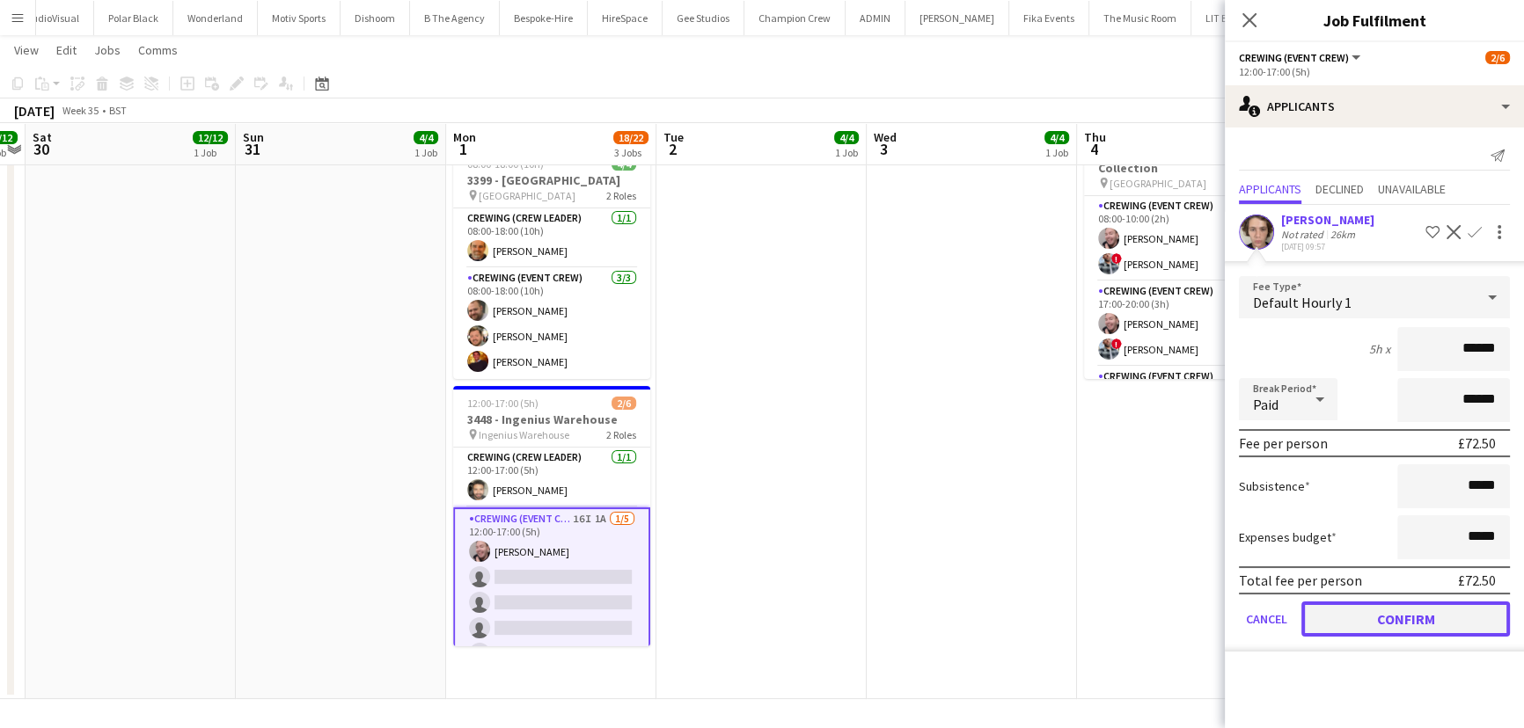
click at [1415, 606] on button "Confirm" at bounding box center [1405, 619] width 208 height 35
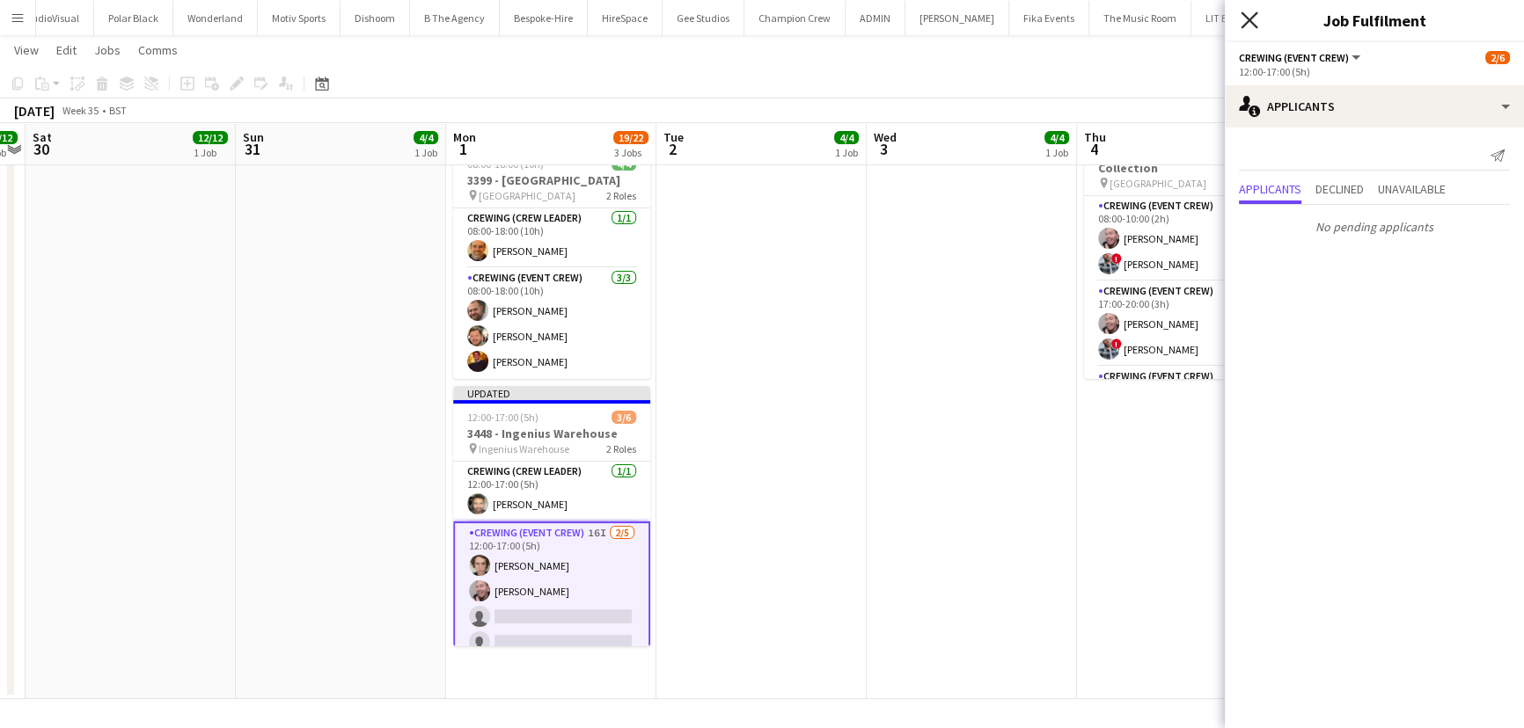
click at [1246, 14] on icon "Close pop-in" at bounding box center [1248, 19] width 17 height 17
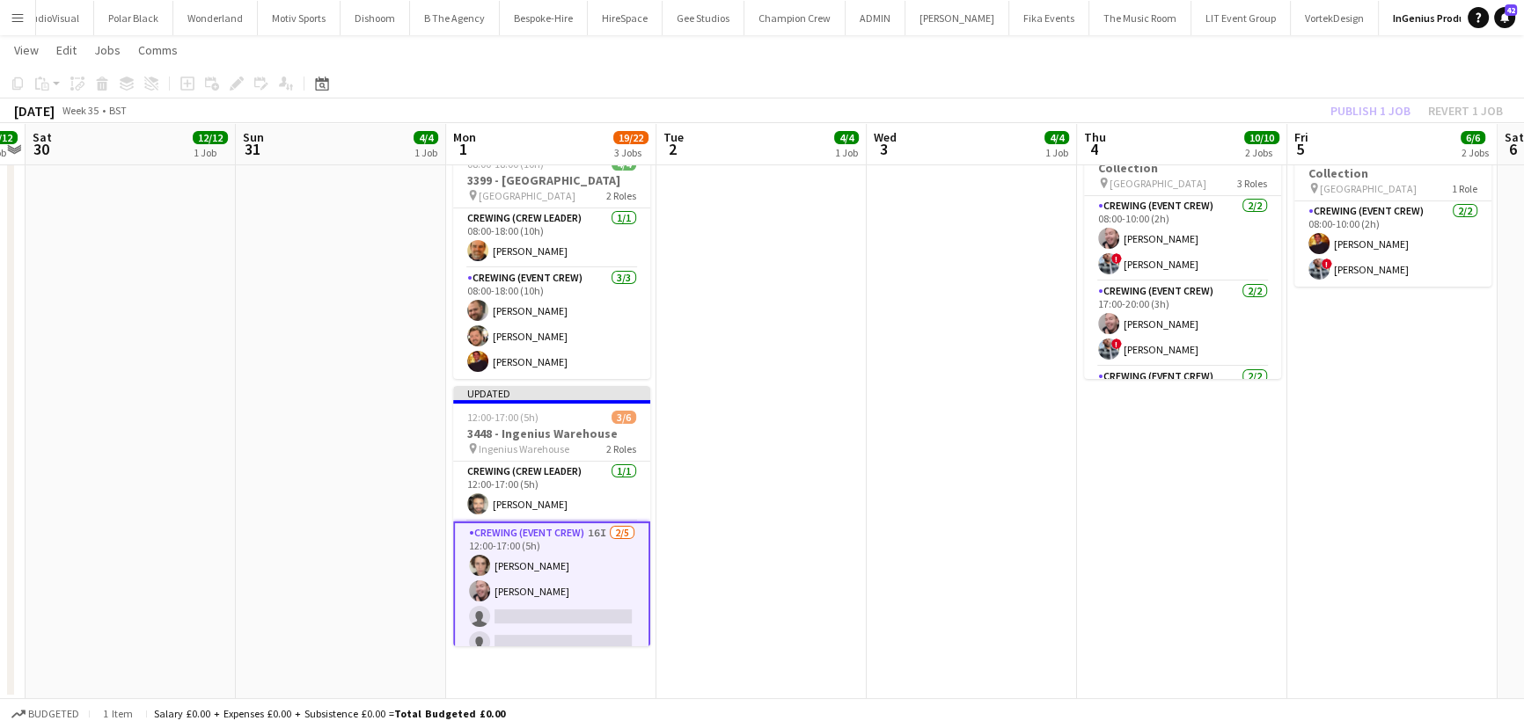
click at [1382, 107] on div "Publish 1 job Revert 1 job" at bounding box center [1416, 110] width 215 height 23
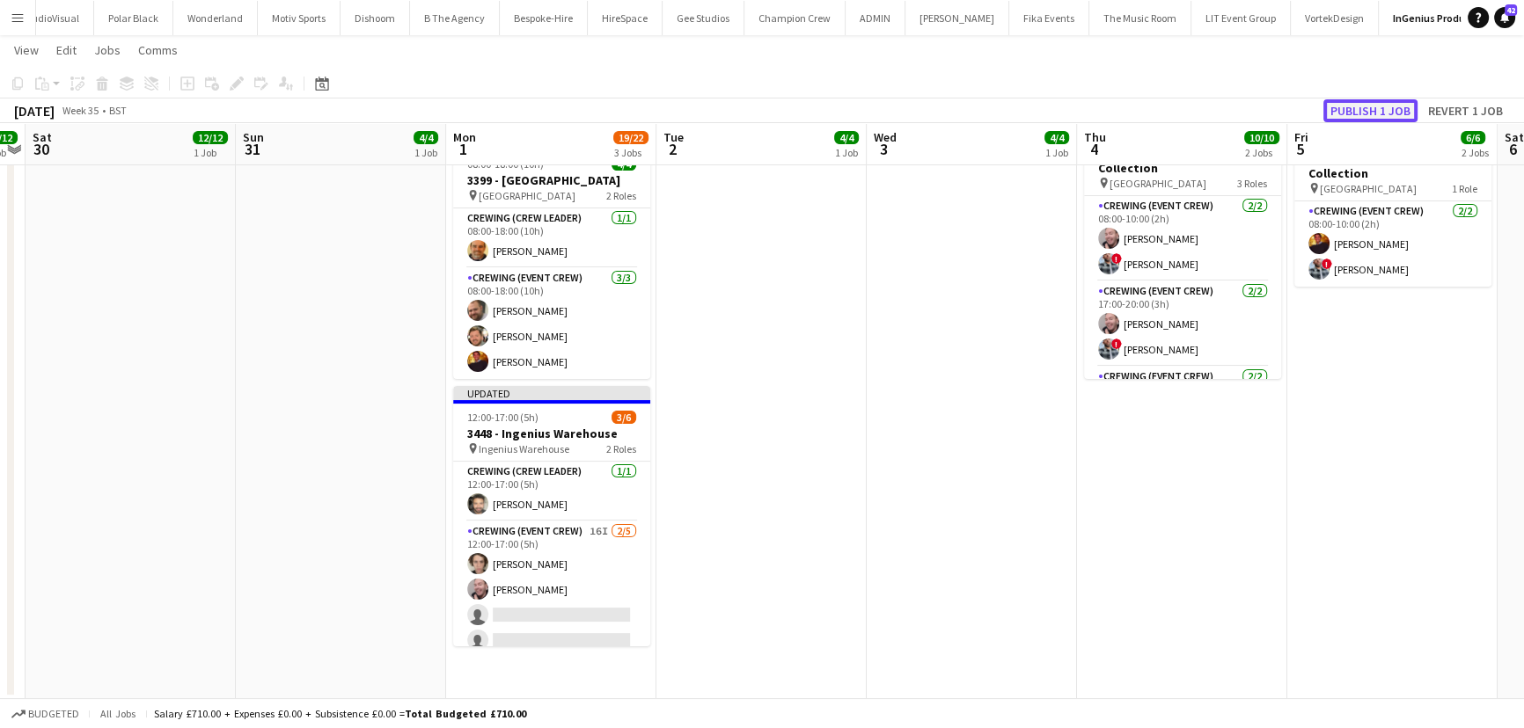
click at [1380, 109] on button "Publish 1 job" at bounding box center [1370, 110] width 94 height 23
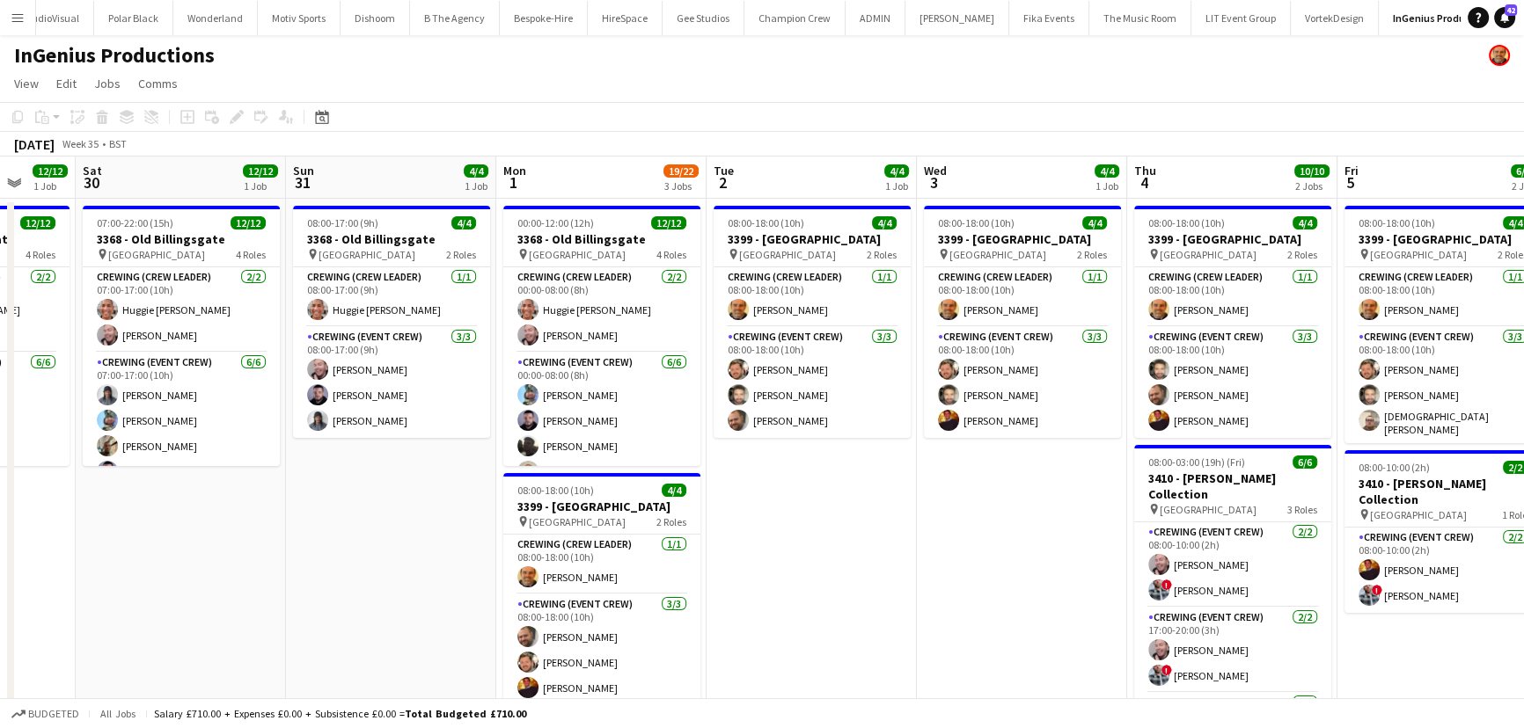
scroll to position [0, 554]
drag, startPoint x: 325, startPoint y: 561, endPoint x: 376, endPoint y: 559, distance: 50.2
click at [376, 559] on app-calendar-viewport "Wed 27 2/2 1 Job Thu 28 16/16 2 Jobs Fri 29 12/12 1 Job Sat 30 12/12 1 Job Sun …" at bounding box center [762, 591] width 1524 height 869
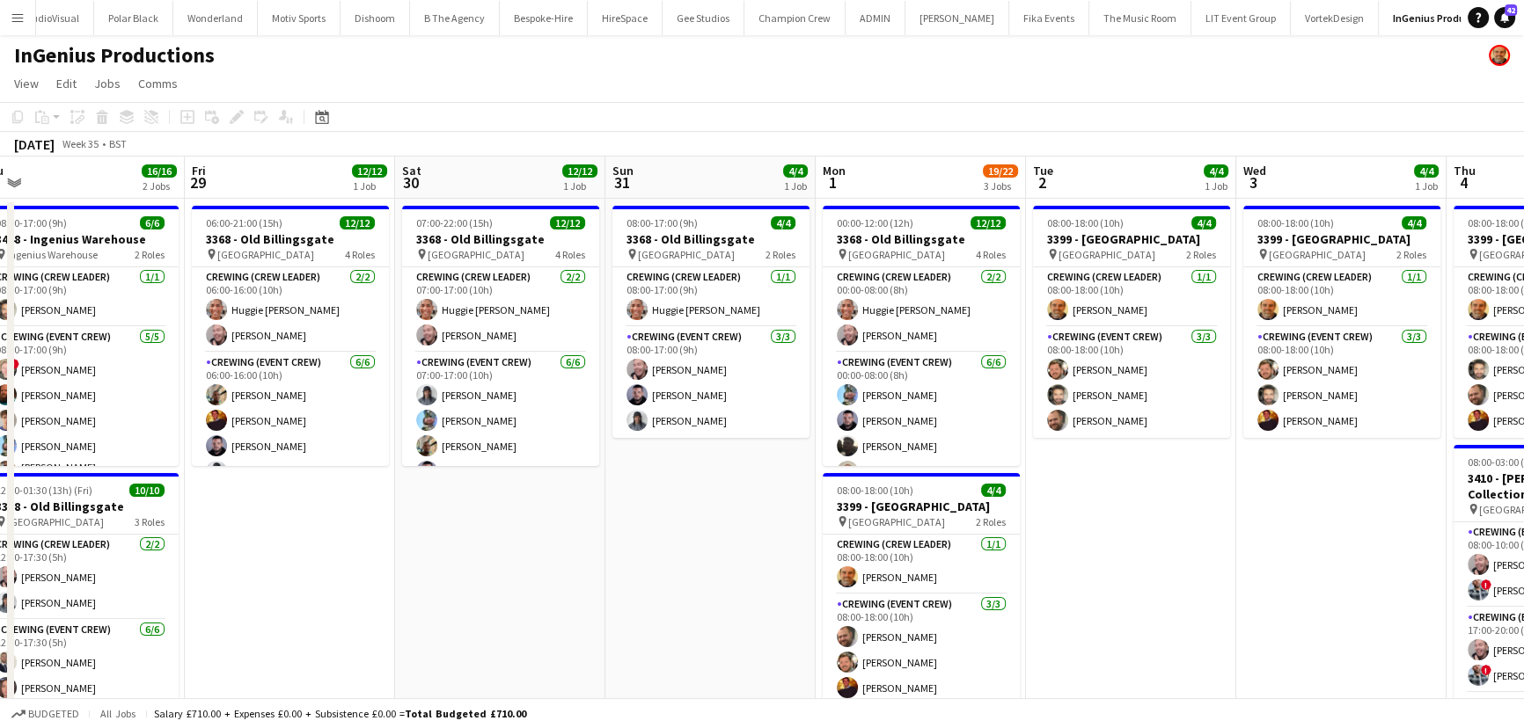
drag, startPoint x: 277, startPoint y: 530, endPoint x: 596, endPoint y: 509, distance: 320.0
click at [596, 509] on app-calendar-viewport "Tue 26 2/2 1 Job Wed 27 2/2 1 Job Thu 28 16/16 2 Jobs Fri 29 12/12 1 Job Sat 30…" at bounding box center [762, 591] width 1524 height 869
drag, startPoint x: 613, startPoint y: 508, endPoint x: 664, endPoint y: 501, distance: 51.4
click at [647, 505] on app-calendar-viewport "Tue 26 2/2 1 Job Wed 27 2/2 1 Job Thu 28 16/16 2 Jobs Fri 29 12/12 1 Job Sat 30…" at bounding box center [762, 591] width 1524 height 869
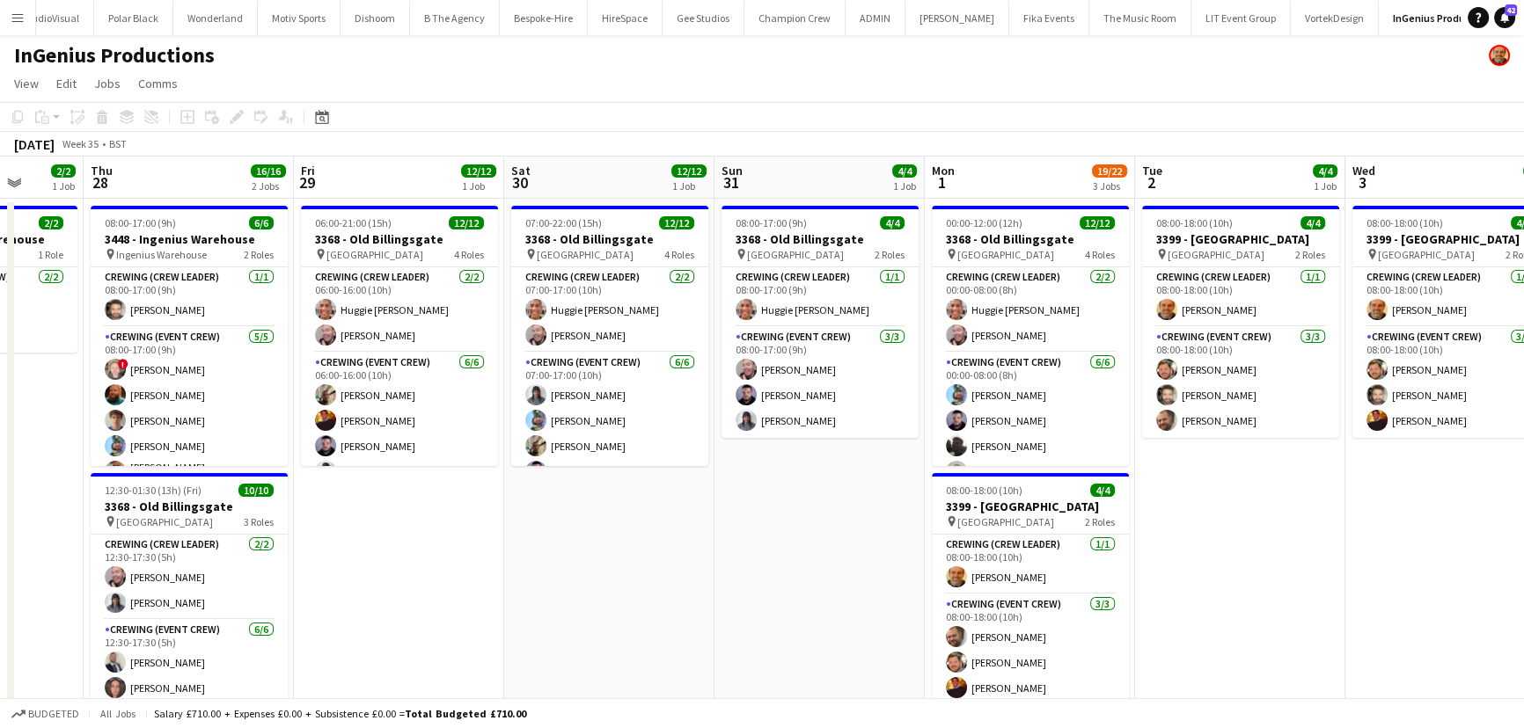
click at [775, 500] on app-calendar-viewport "Mon 25 Tue 26 2/2 1 Job Wed 27 2/2 1 Job Thu 28 16/16 2 Jobs Fri 29 12/12 1 Job…" at bounding box center [762, 591] width 1524 height 869
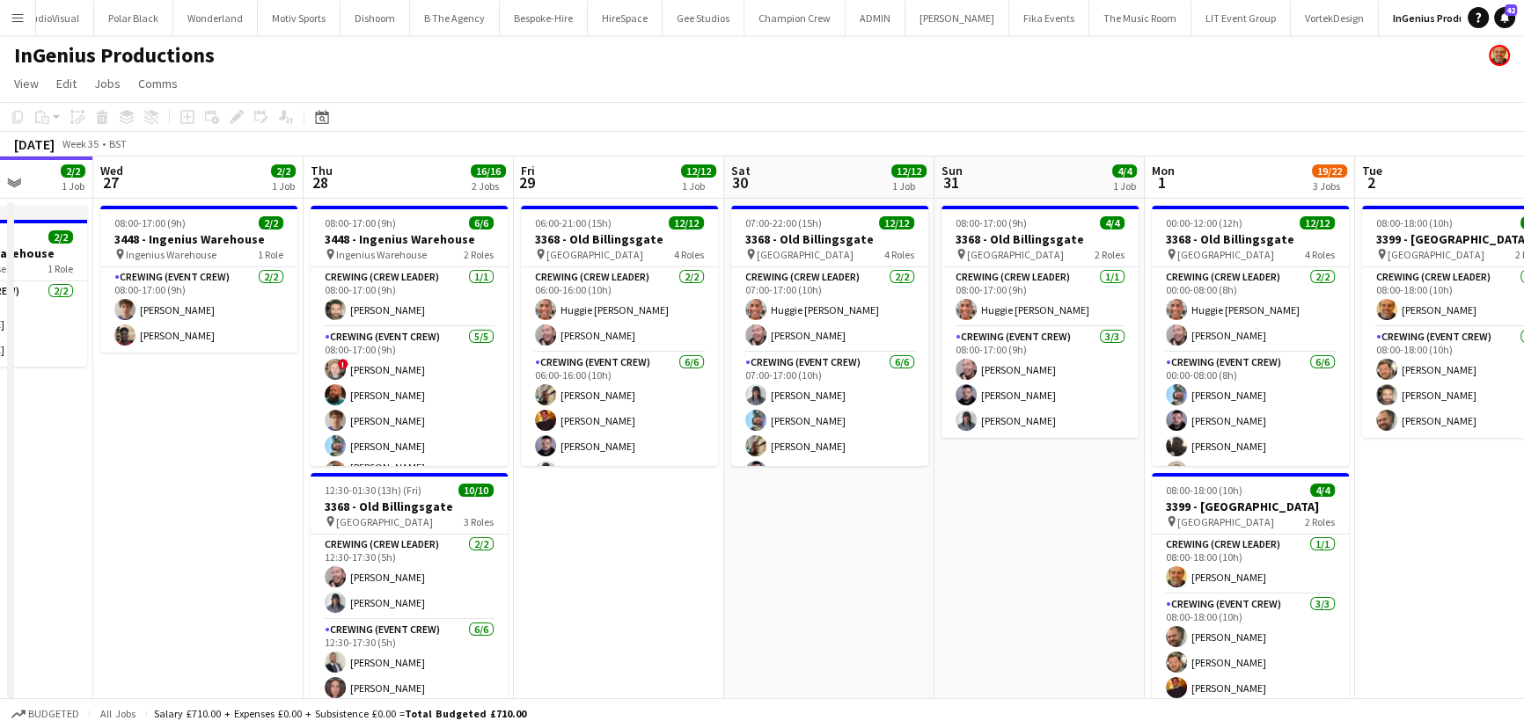
click at [795, 519] on app-calendar-viewport "Sun 24 Mon 25 Tue 26 2/2 1 Job Wed 27 2/2 1 Job Thu 28 16/16 2 Jobs Fri 29 12/1…" at bounding box center [762, 591] width 1524 height 869
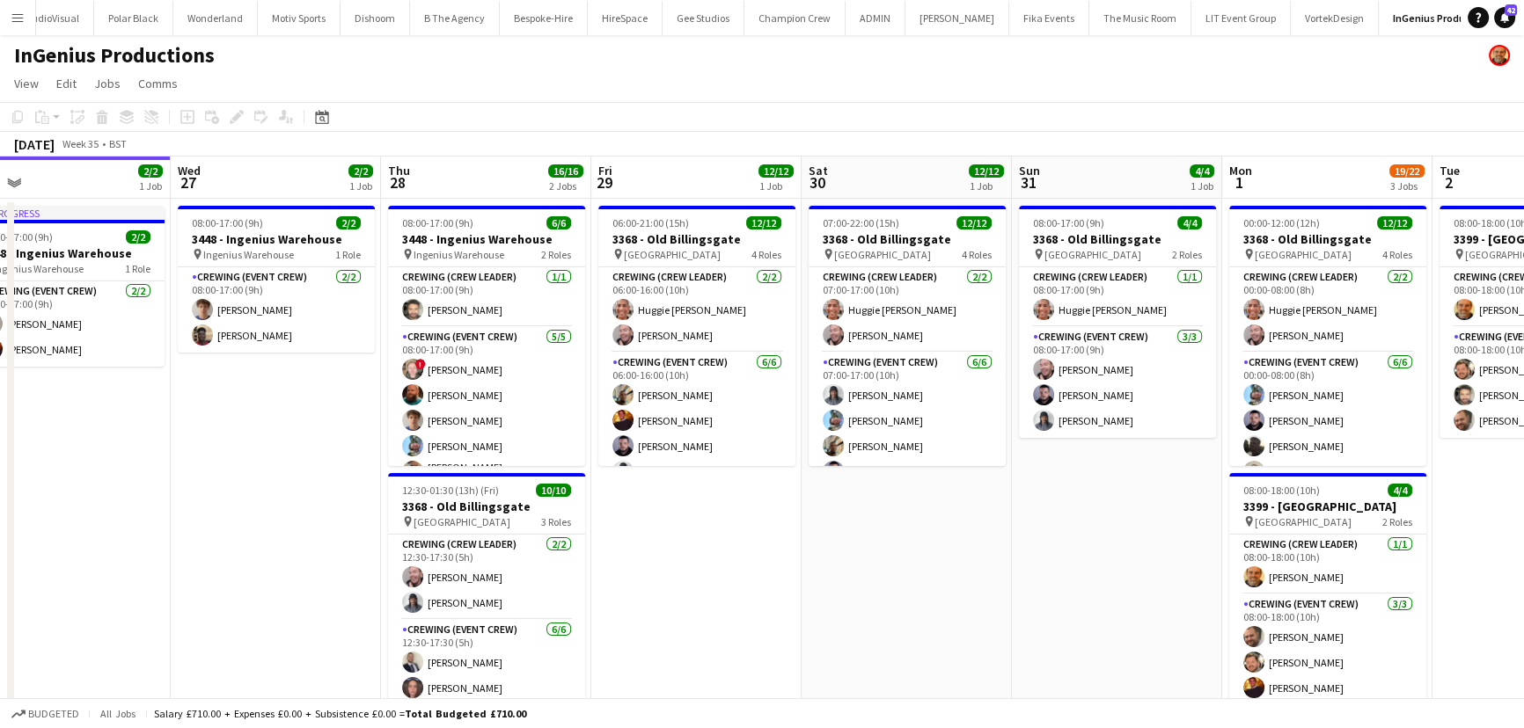
scroll to position [0, 479]
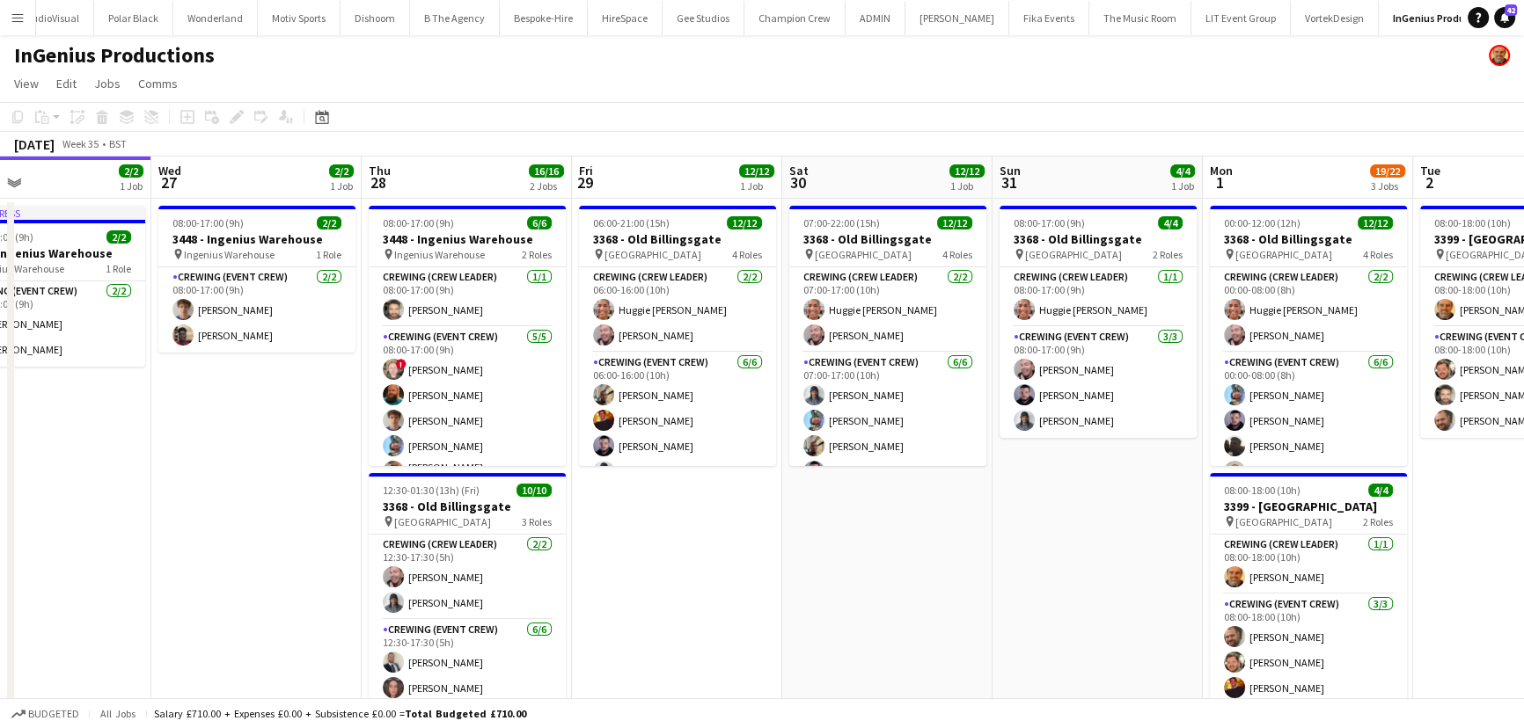
drag, startPoint x: 735, startPoint y: 522, endPoint x: 823, endPoint y: 511, distance: 88.6
click at [823, 511] on app-calendar-viewport "Sun 24 Mon 25 Tue 26 2/2 1 Job Wed 27 2/2 1 Job Thu 28 16/16 2 Jobs Fri 29 12/1…" at bounding box center [762, 591] width 1524 height 869
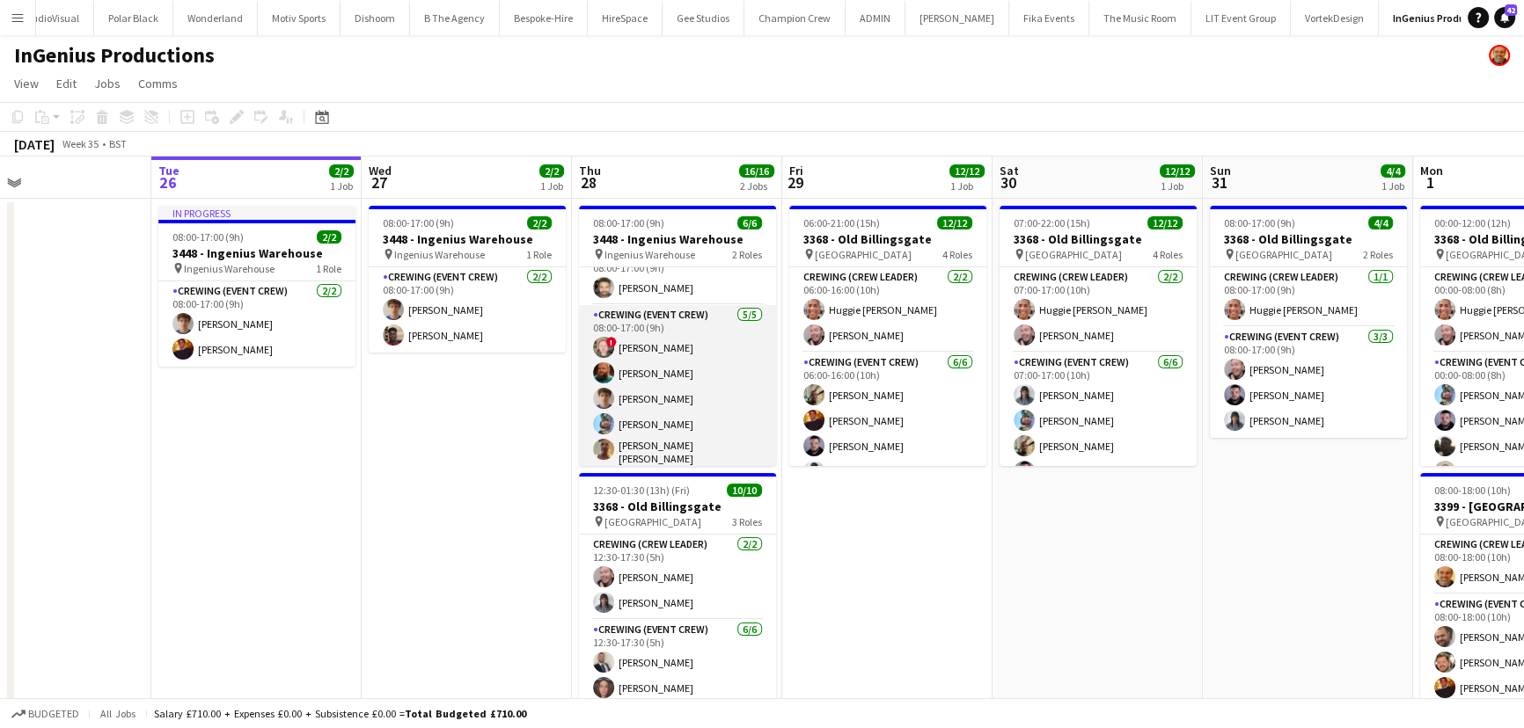
scroll to position [0, 0]
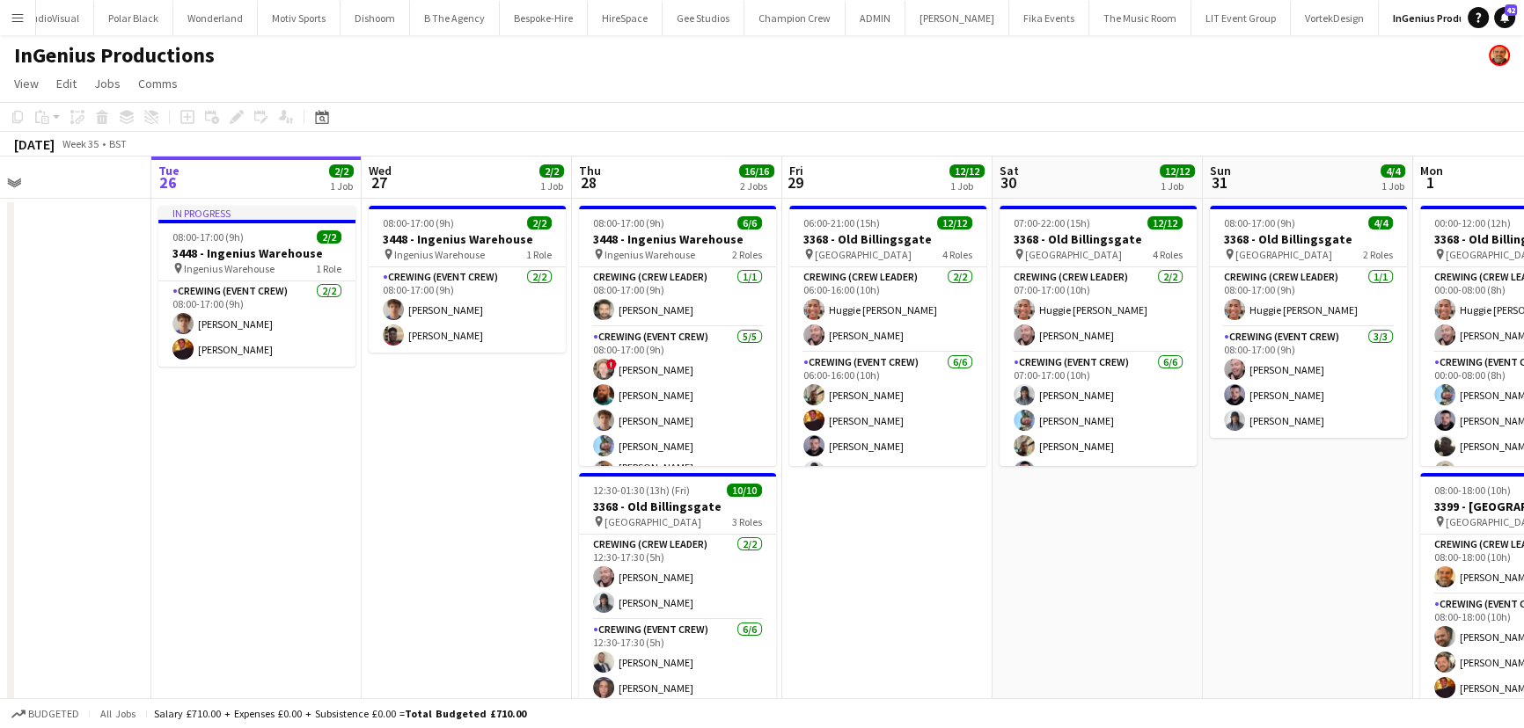
drag, startPoint x: 731, startPoint y: 572, endPoint x: 634, endPoint y: 536, distance: 103.3
click at [546, 554] on app-calendar-viewport "Sat 23 Sun 24 Mon 25 Tue 26 2/2 1 Job Wed 27 2/2 1 Job Thu 28 16/16 2 Jobs Fri …" at bounding box center [762, 591] width 1524 height 869
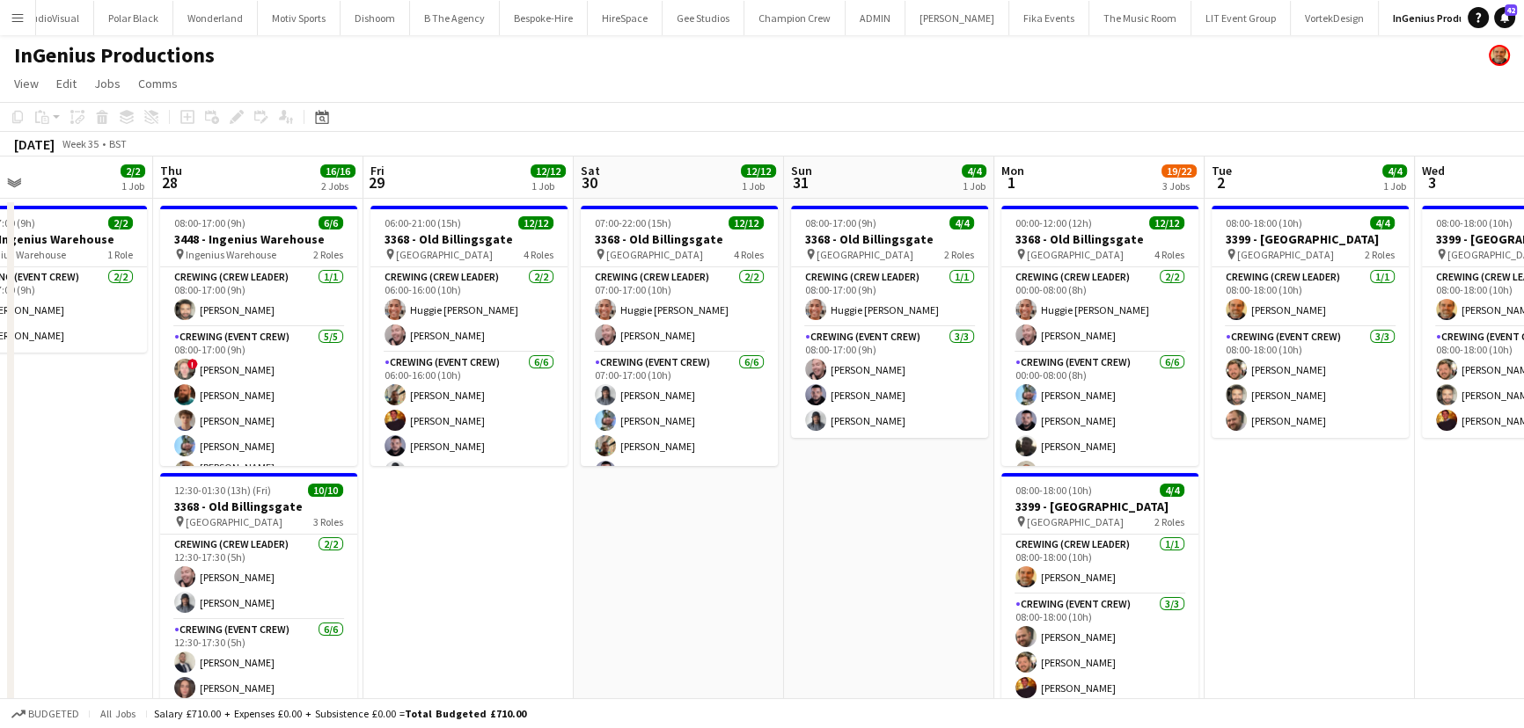
drag, startPoint x: 622, startPoint y: 533, endPoint x: 587, endPoint y: 523, distance: 36.5
click at [575, 531] on app-calendar-viewport "Mon 25 Tue 26 2/2 1 Job Wed 27 2/2 1 Job Thu 28 16/16 2 Jobs Fri 29 12/12 1 Job…" at bounding box center [762, 591] width 1524 height 869
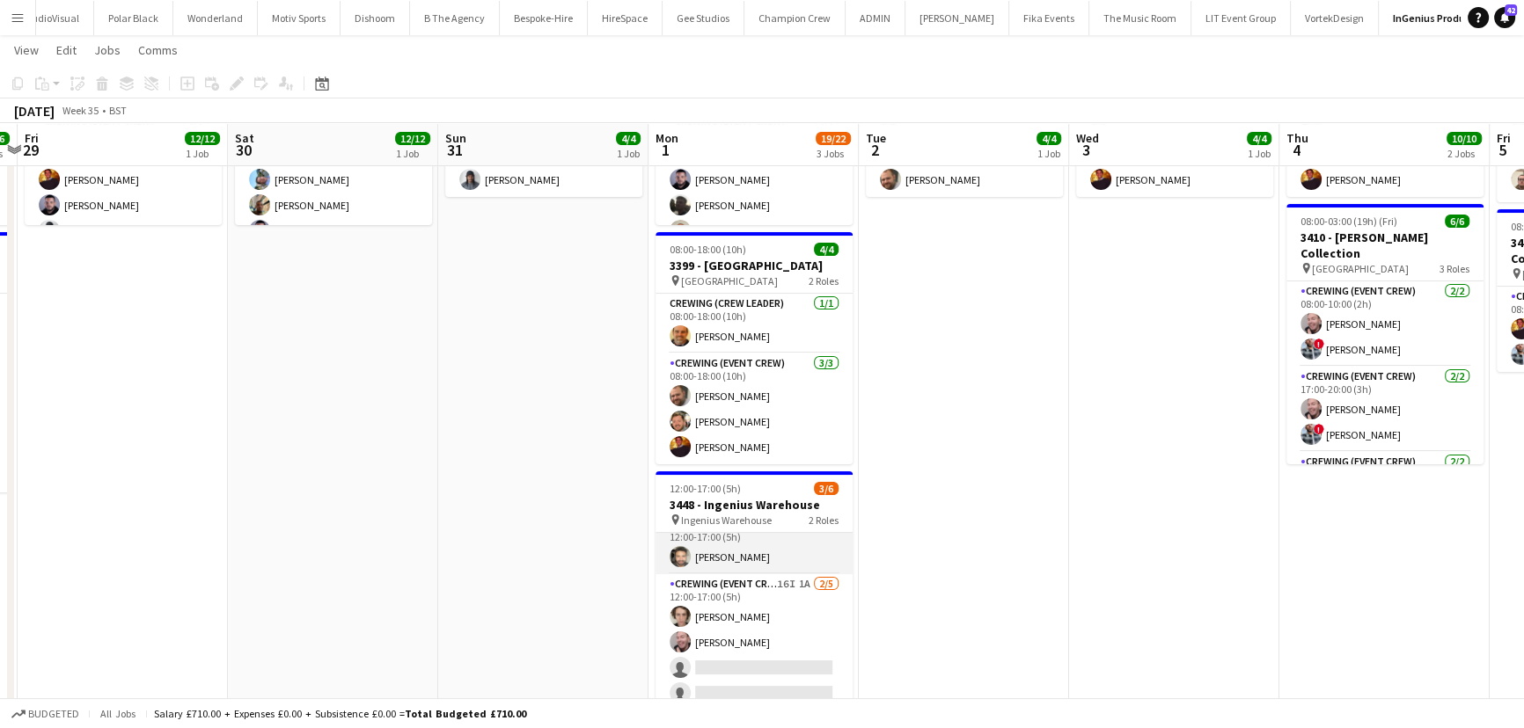
scroll to position [22, 0]
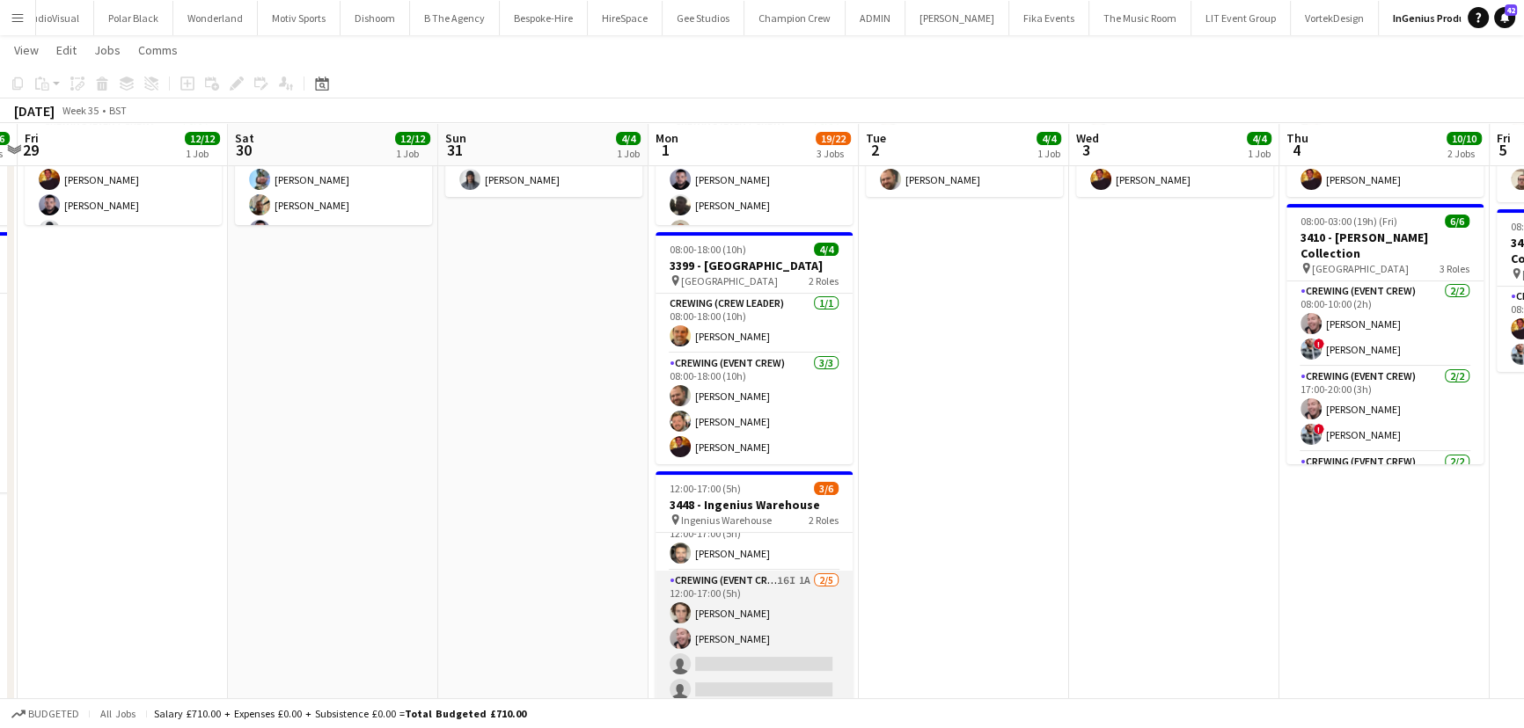
click at [764, 643] on app-card-role "Crewing (Event Crew) 16I 1A 2/5 12:00-17:00 (5h) Bailey Reid Eldon Taylor singl…" at bounding box center [753, 652] width 197 height 162
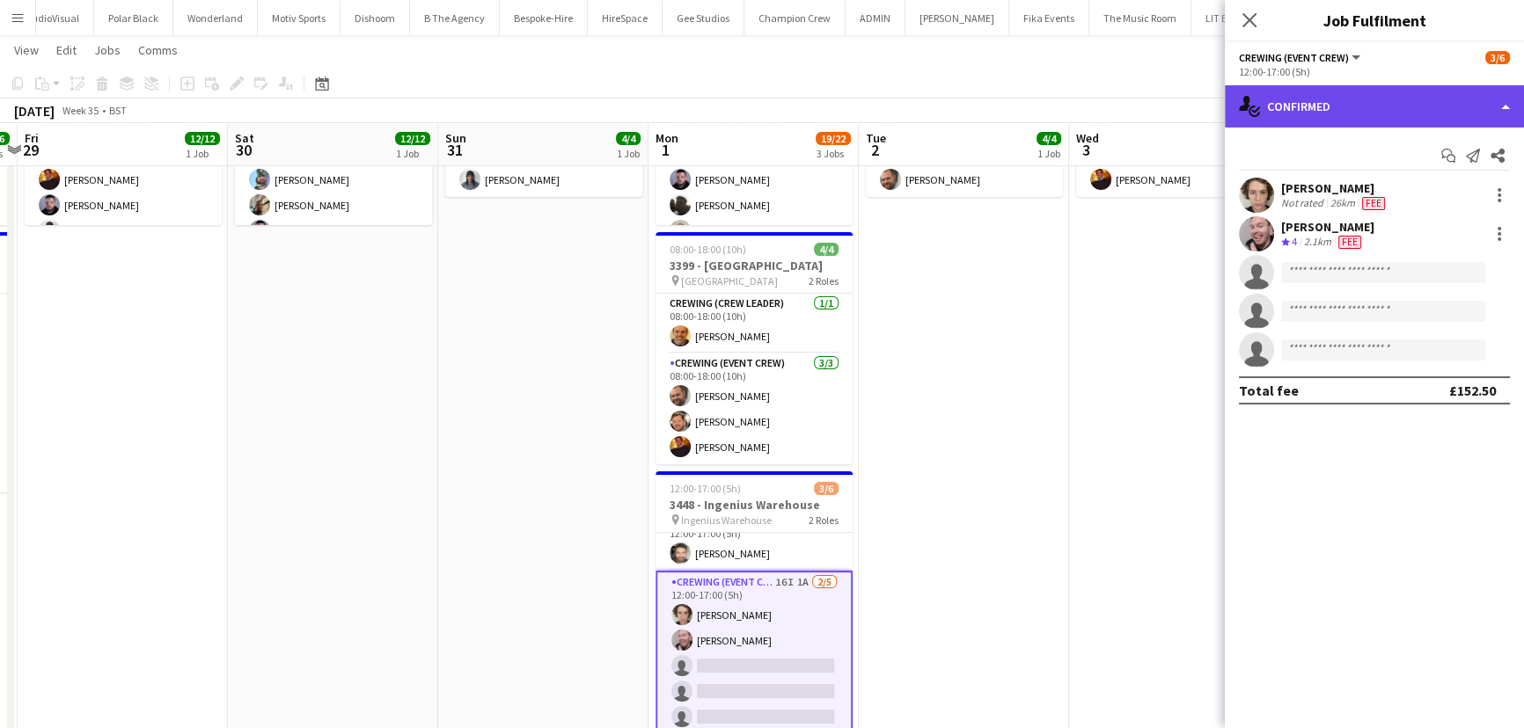
click at [1476, 123] on div "single-neutral-actions-check-2 Confirmed" at bounding box center [1373, 106] width 299 height 42
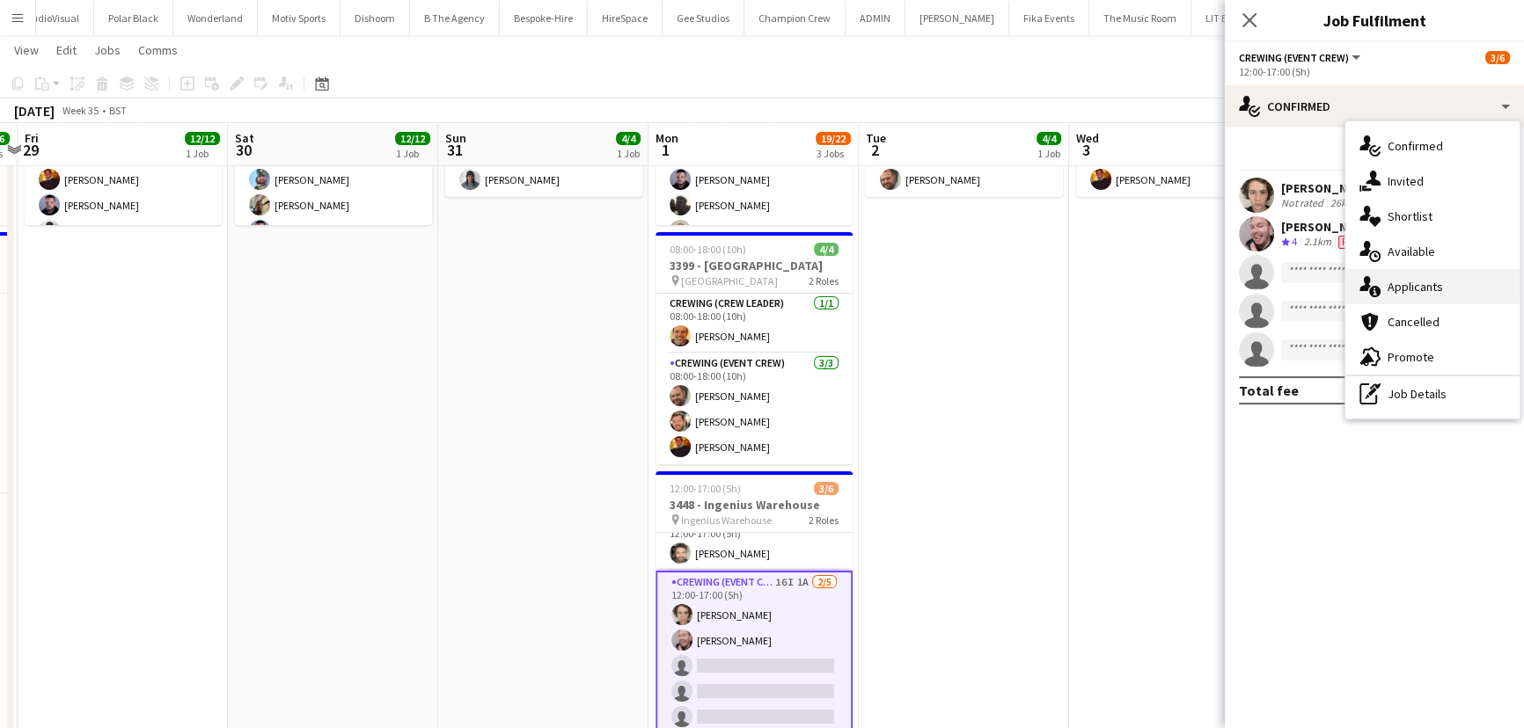
click at [1467, 289] on div "single-neutral-actions-information Applicants" at bounding box center [1432, 286] width 174 height 35
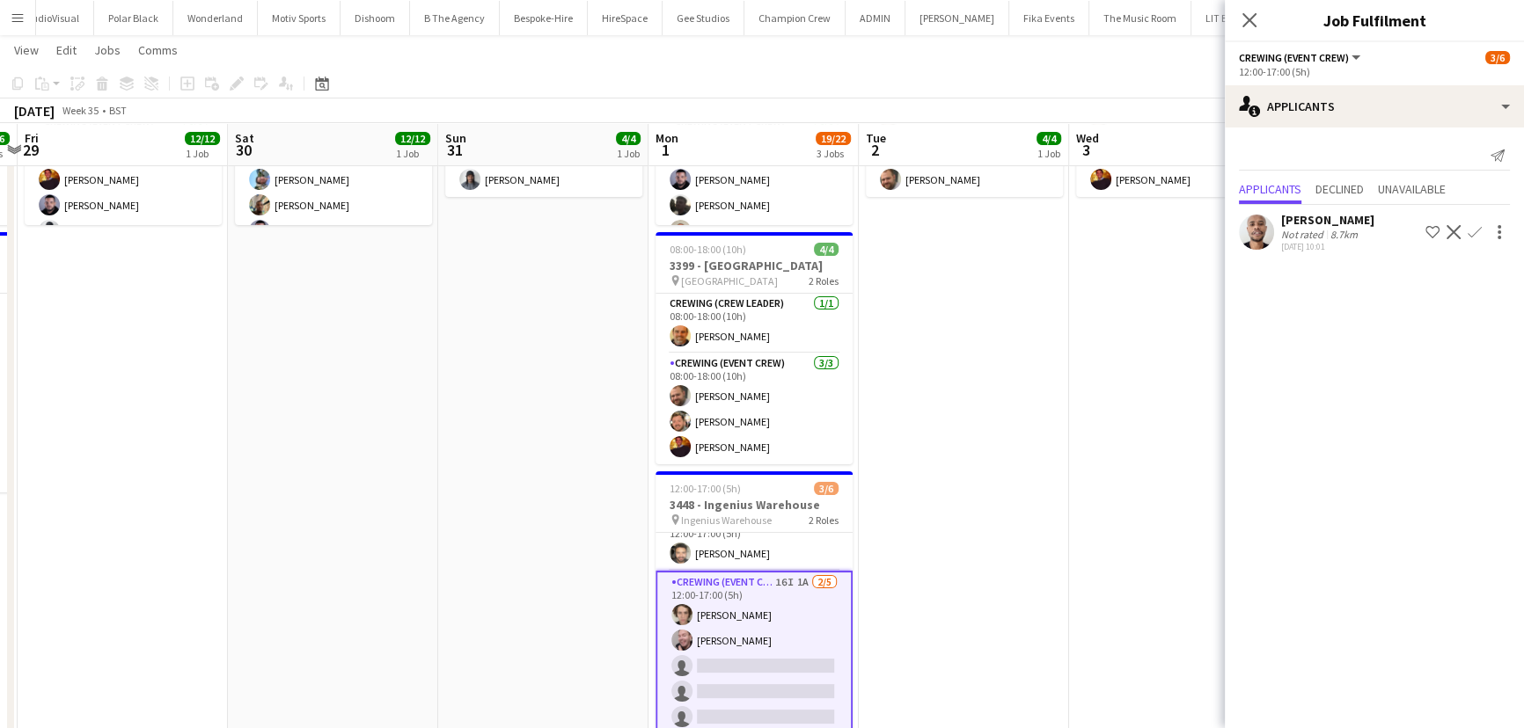
click at [1251, 231] on app-user-avatar at bounding box center [1256, 232] width 35 height 35
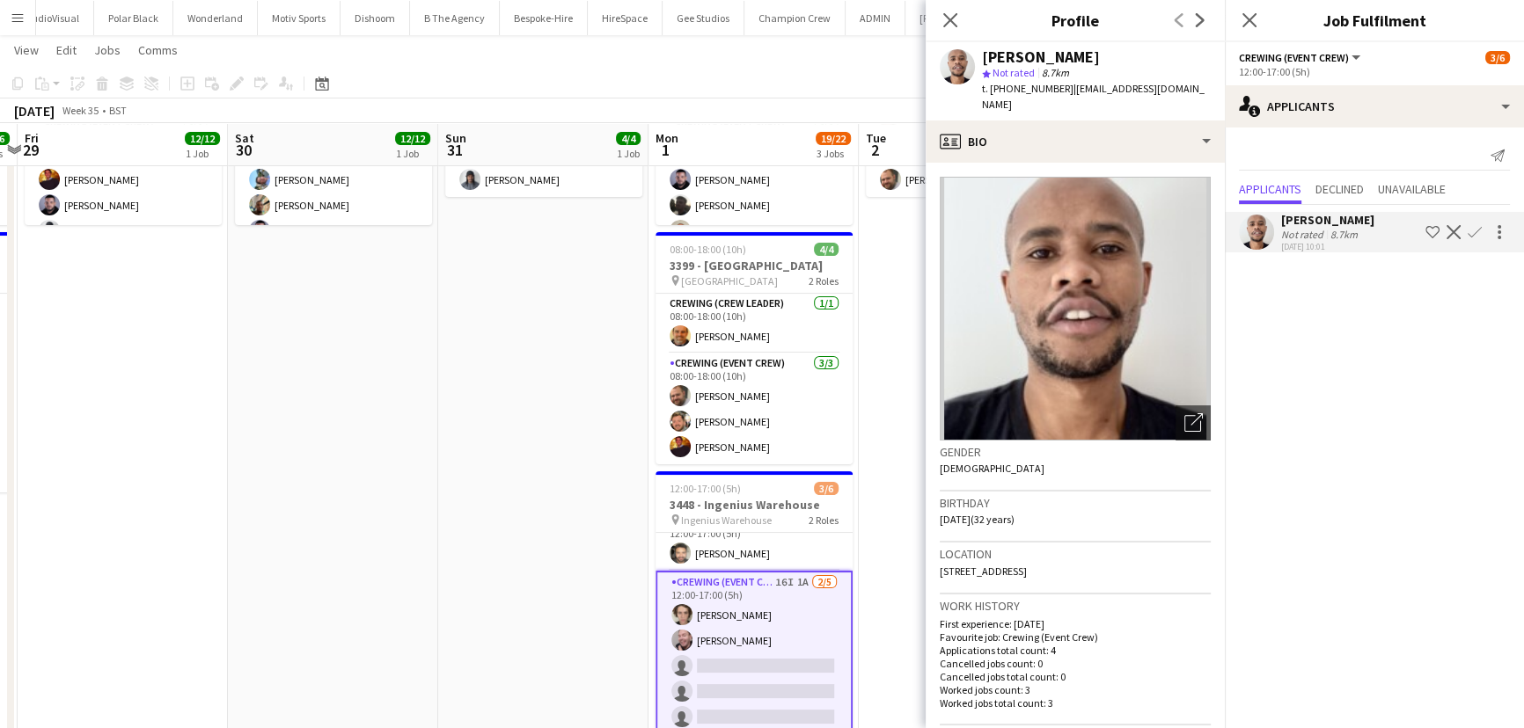
click at [1251, 231] on app-user-avatar at bounding box center [1256, 232] width 35 height 35
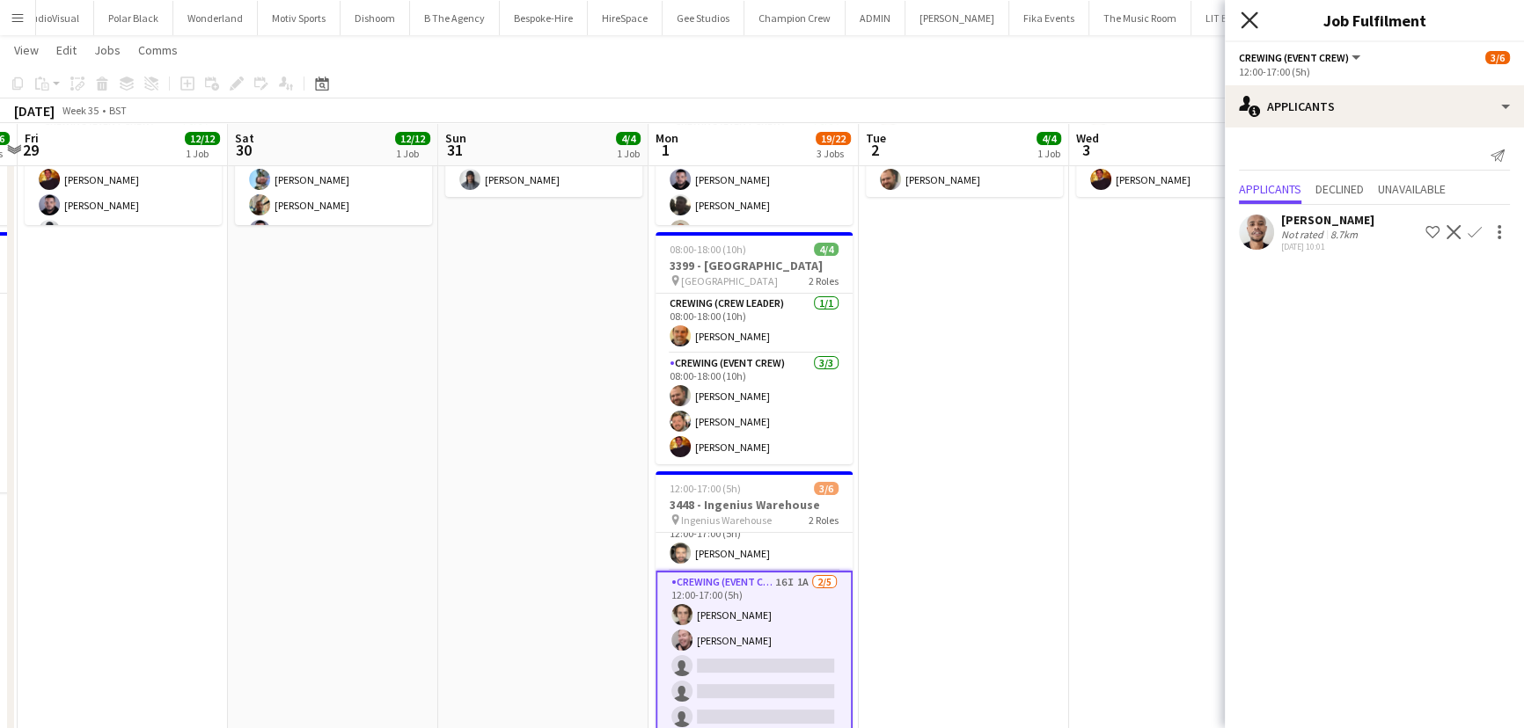
click at [1255, 18] on icon "Close pop-in" at bounding box center [1248, 19] width 17 height 17
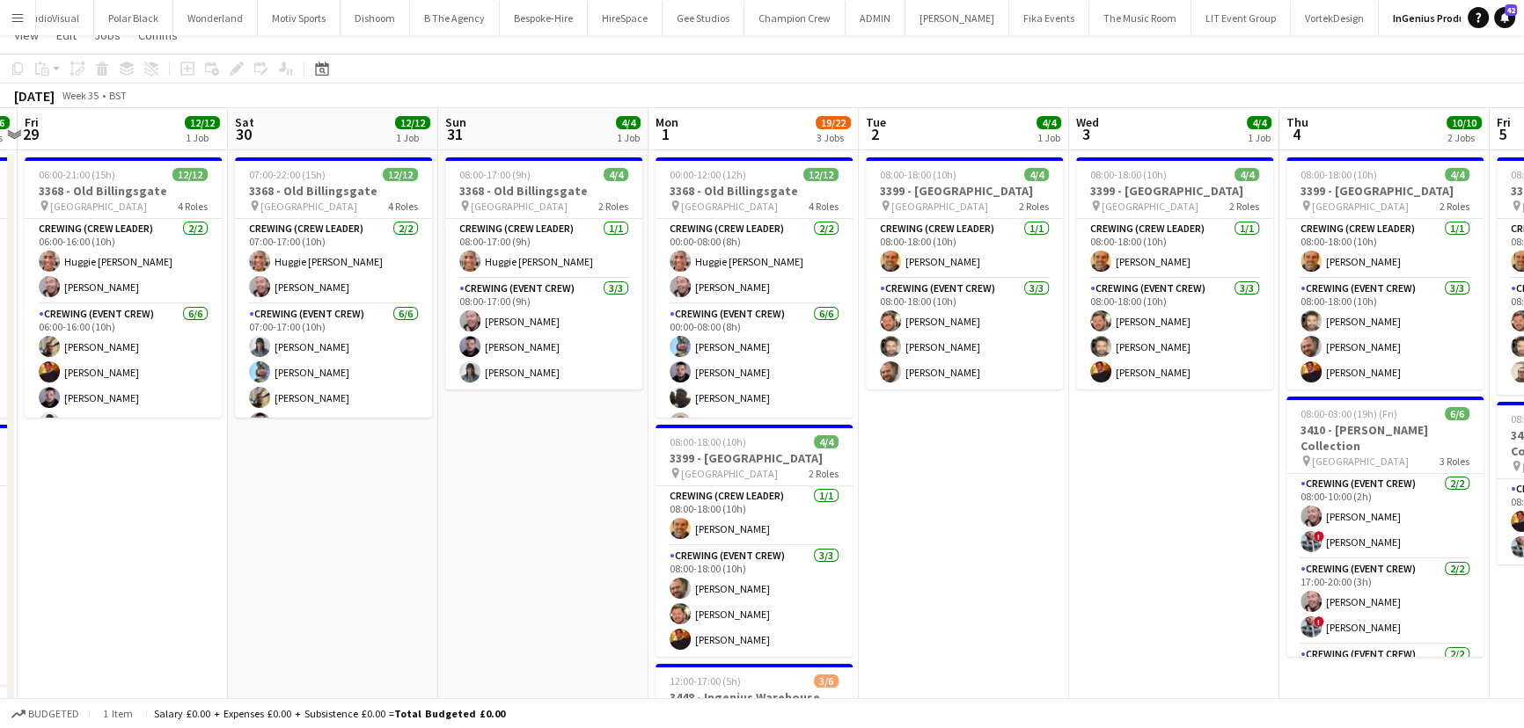
scroll to position [0, 0]
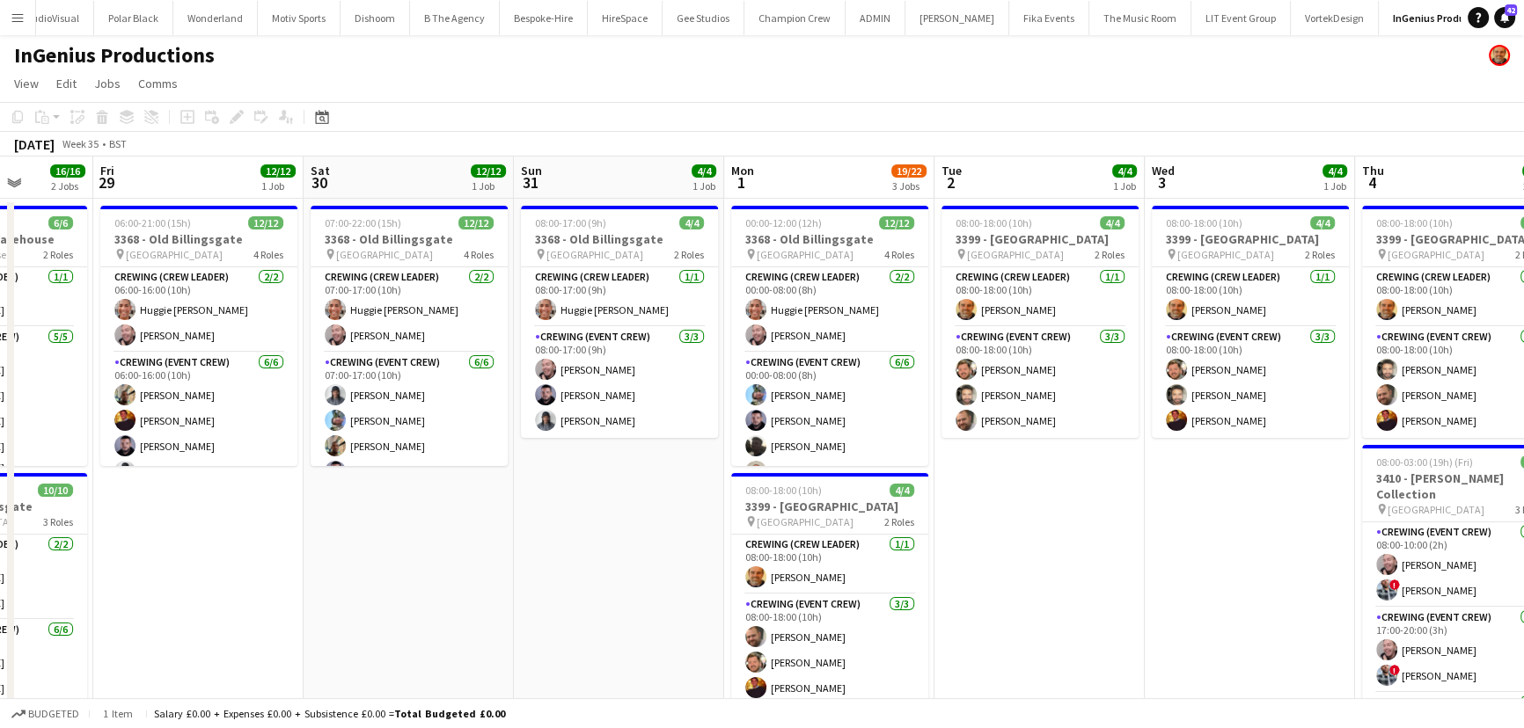
drag, startPoint x: 576, startPoint y: 529, endPoint x: 651, endPoint y: 529, distance: 74.8
click at [651, 529] on app-calendar-viewport "Mon 25 Tue 26 2/2 1 Job Wed 27 2/2 1 Job Thu 28 16/16 2 Jobs Fri 29 12/12 1 Job…" at bounding box center [762, 591] width 1524 height 869
drag, startPoint x: 565, startPoint y: 549, endPoint x: 596, endPoint y: 541, distance: 32.6
click at [596, 541] on app-calendar-viewport "Mon 25 Tue 26 2/2 1 Job Wed 27 2/2 1 Job Thu 28 16/16 2 Jobs Fri 29 12/12 1 Job…" at bounding box center [762, 591] width 1524 height 869
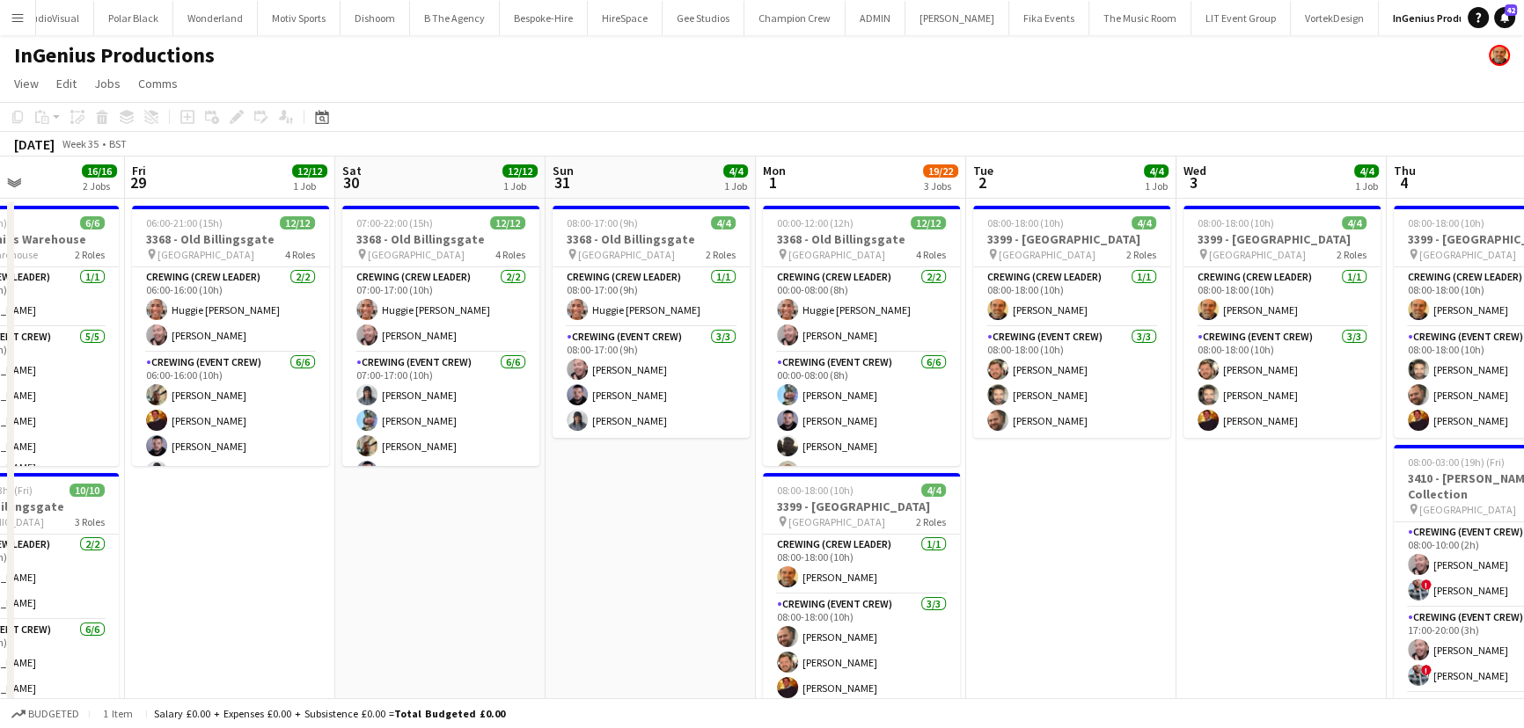
drag, startPoint x: 409, startPoint y: 530, endPoint x: 581, endPoint y: 517, distance: 172.0
click at [581, 519] on app-calendar-viewport "Mon 25 Tue 26 2/2 1 Job Wed 27 2/2 1 Job Thu 28 16/16 2 Jobs Fri 29 12/12 1 Job…" at bounding box center [762, 591] width 1524 height 869
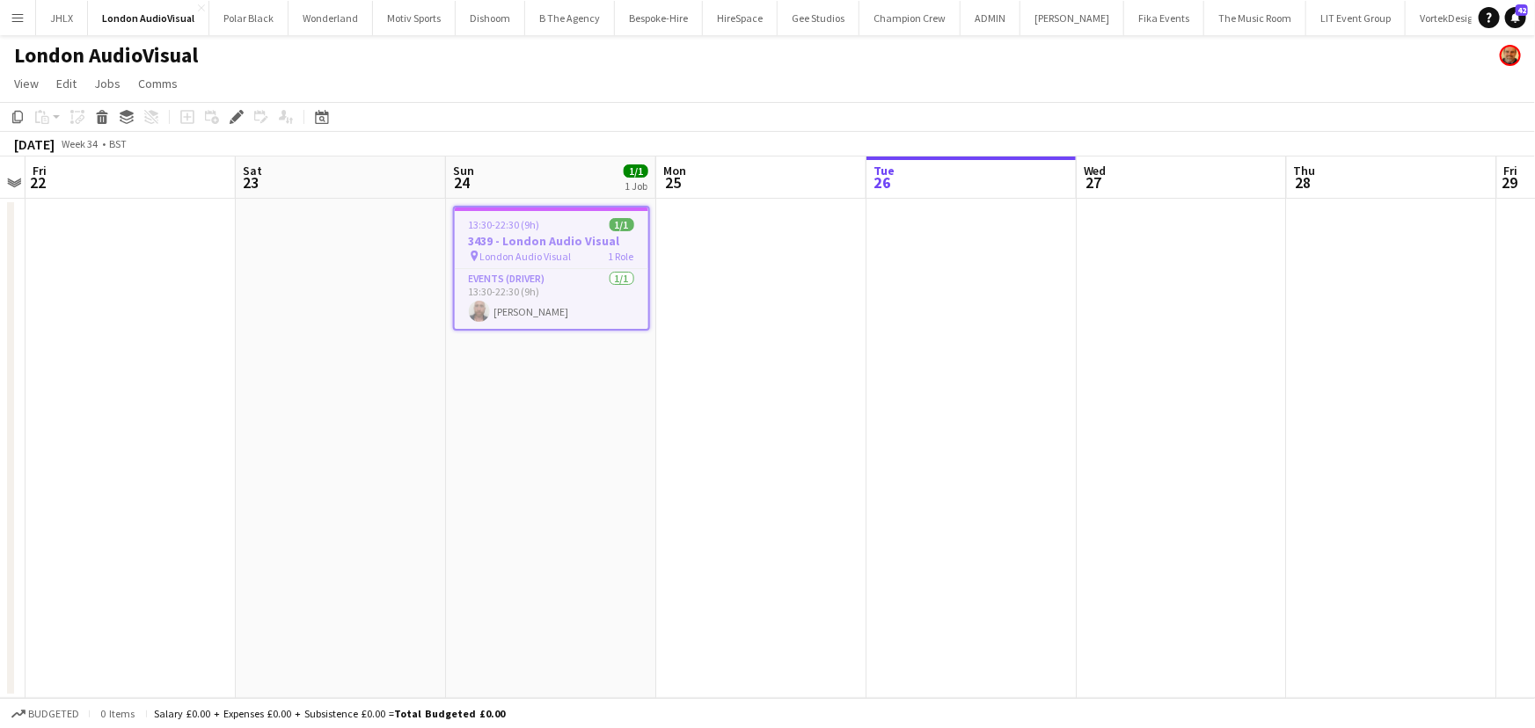
click at [511, 222] on span "13:30-22:30 (9h)" at bounding box center [504, 224] width 71 height 13
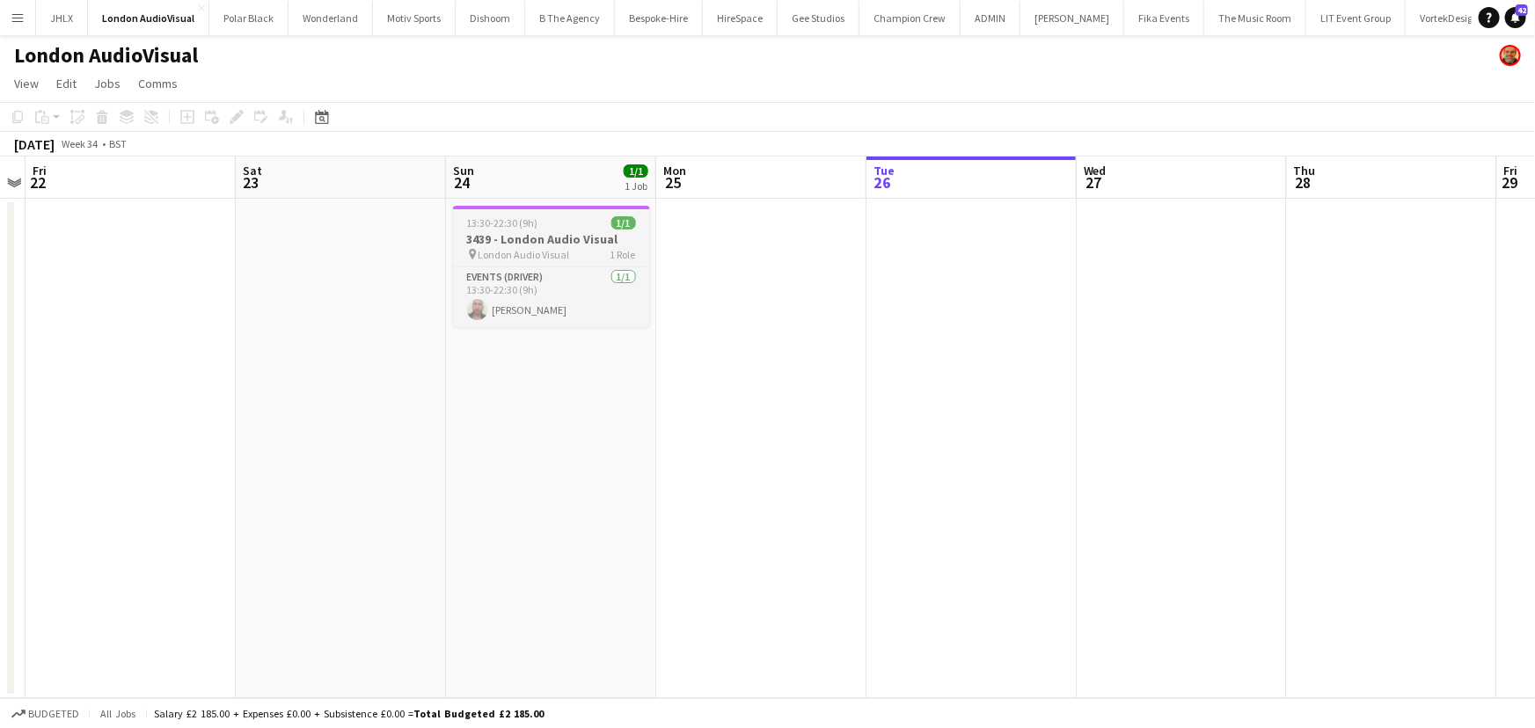
click at [511, 222] on span "13:30-22:30 (9h)" at bounding box center [502, 222] width 71 height 13
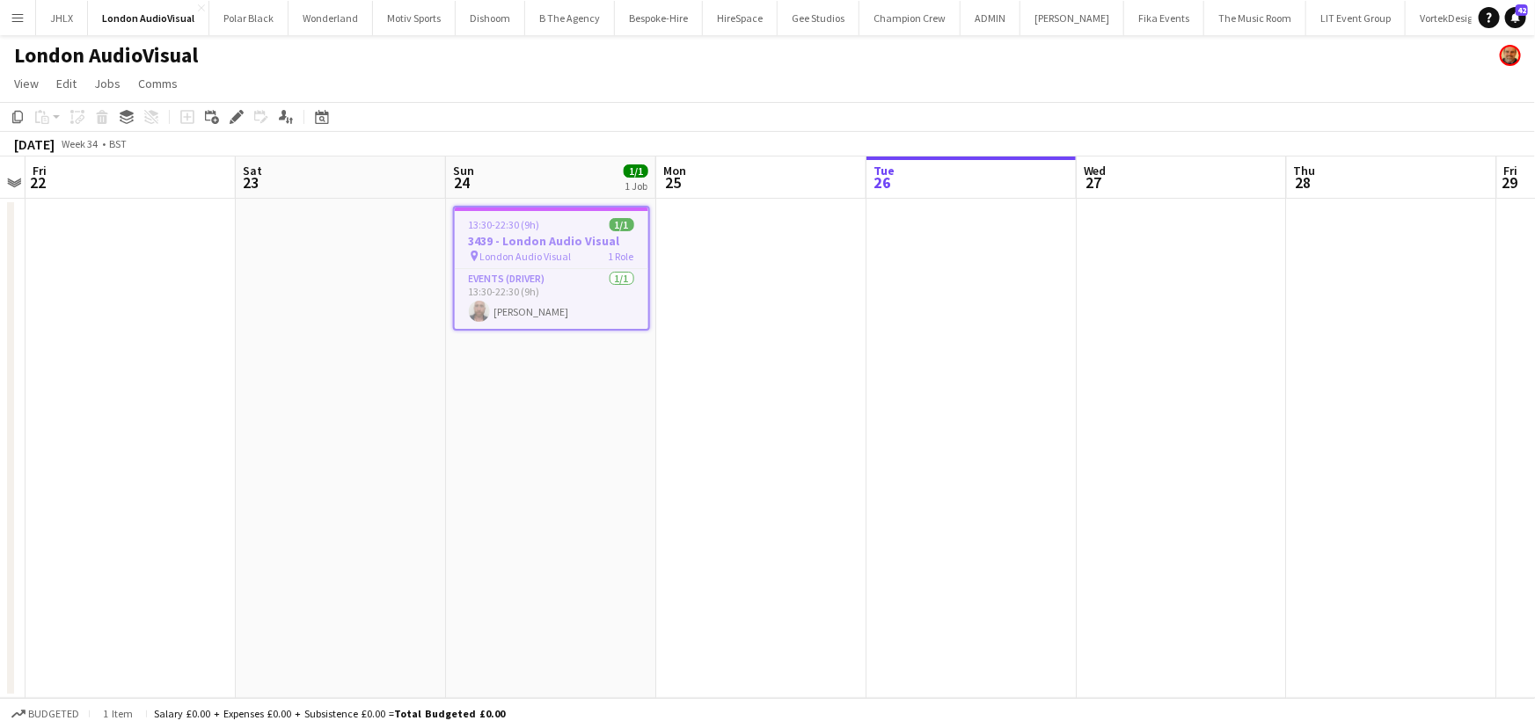
click at [475, 382] on app-calendar-viewport "Tue 19 Wed 20 Thu 21 Fri 22 Sat 23 Sun 24 1/1 1 Job Mon 25 Tue 26 Wed 27 Thu 28…" at bounding box center [767, 428] width 1535 height 542
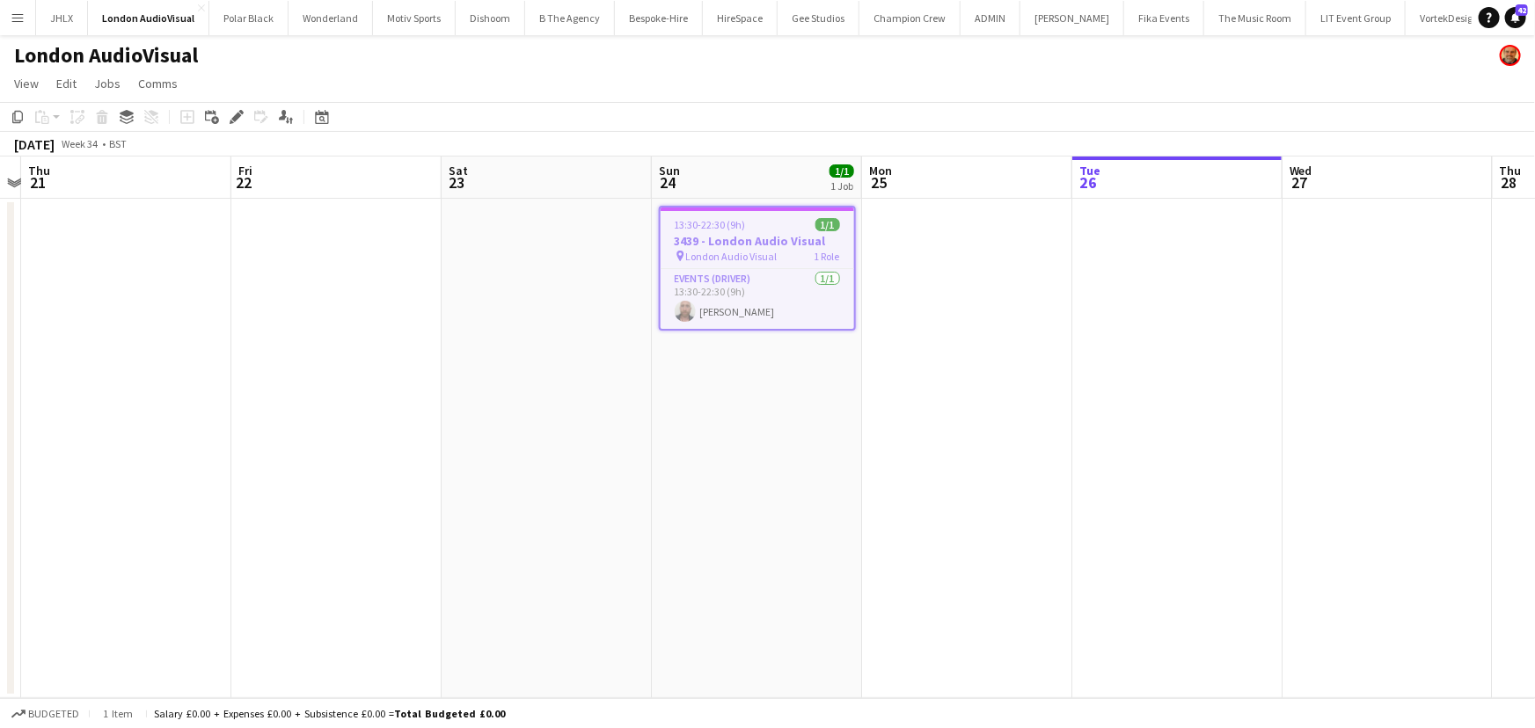
click at [733, 372] on app-calendar-viewport "Tue 19 Wed 20 Thu 21 Fri 22 Sat 23 Sun 24 1/1 1 Job Mon 25 Tue 26 Wed 27 Thu 28…" at bounding box center [767, 428] width 1535 height 542
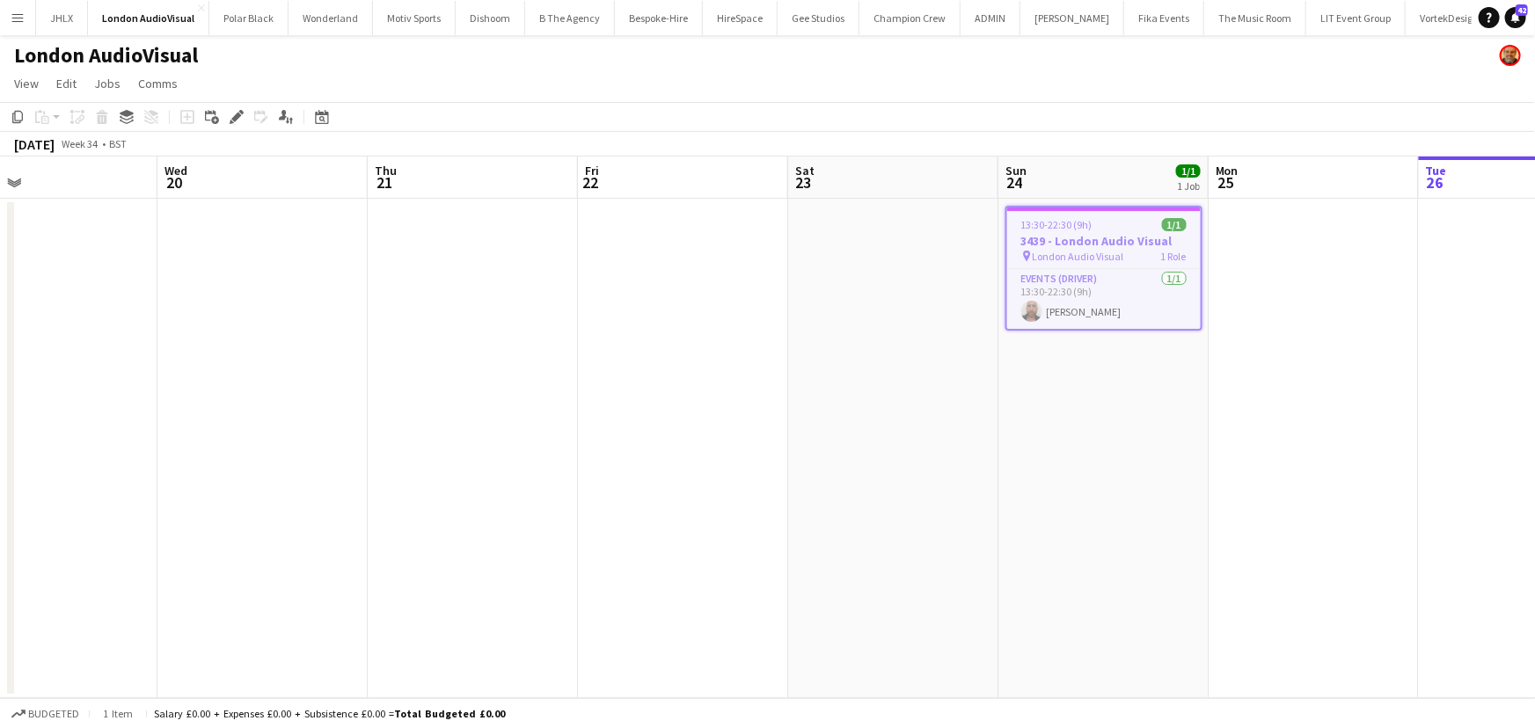
drag, startPoint x: 713, startPoint y: 390, endPoint x: 552, endPoint y: 370, distance: 161.3
click at [781, 379] on app-calendar-viewport "Sun 17 Mon 18 Tue 19 Wed 20 Thu 21 Fri 22 Sat 23 Sun 24 1/1 1 Job Mon 25 Tue 26…" at bounding box center [767, 428] width 1535 height 542
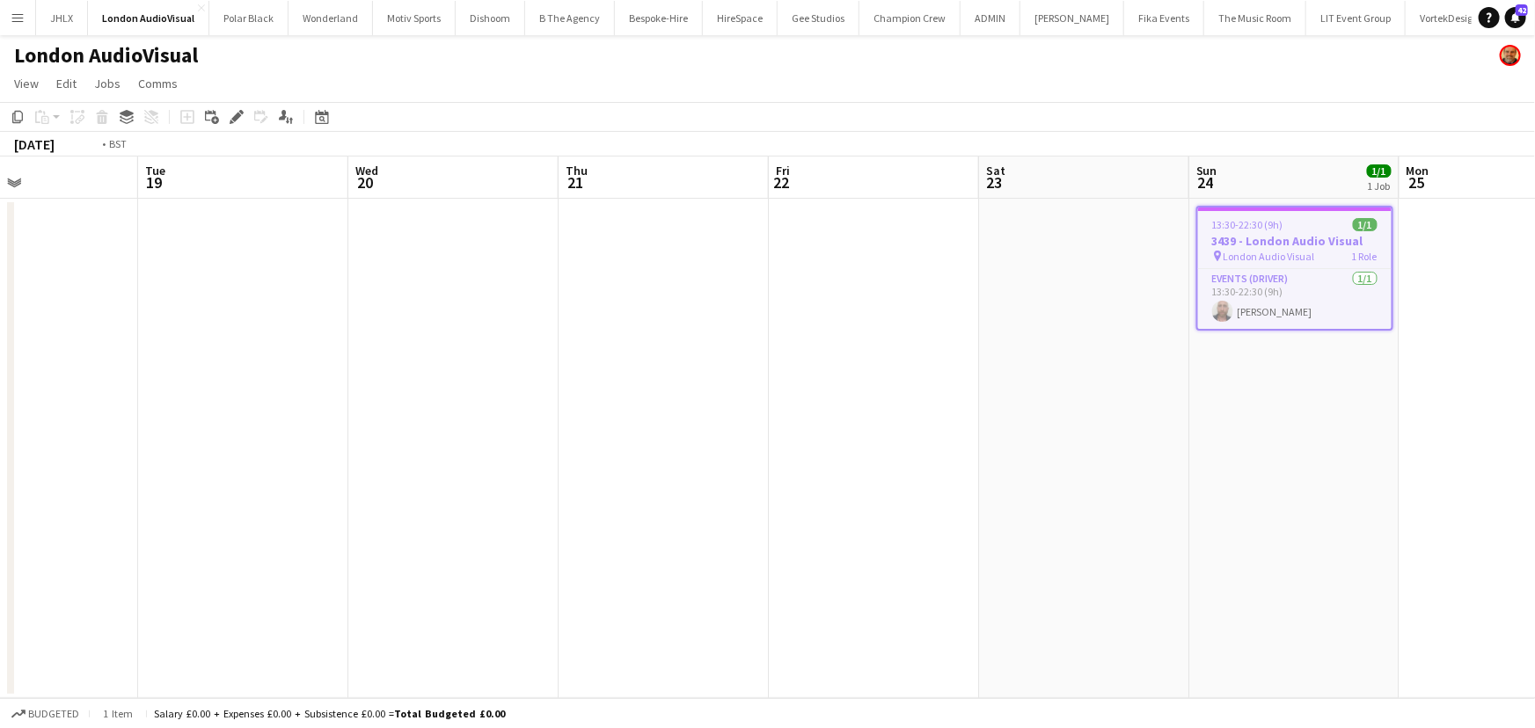
click at [761, 343] on app-calendar-viewport "Sat 16 Sun 17 Mon 18 Tue 19 Wed 20 Thu 21 Fri 22 Sat 23 Sun 24 1/1 1 Job Mon 25…" at bounding box center [767, 428] width 1535 height 542
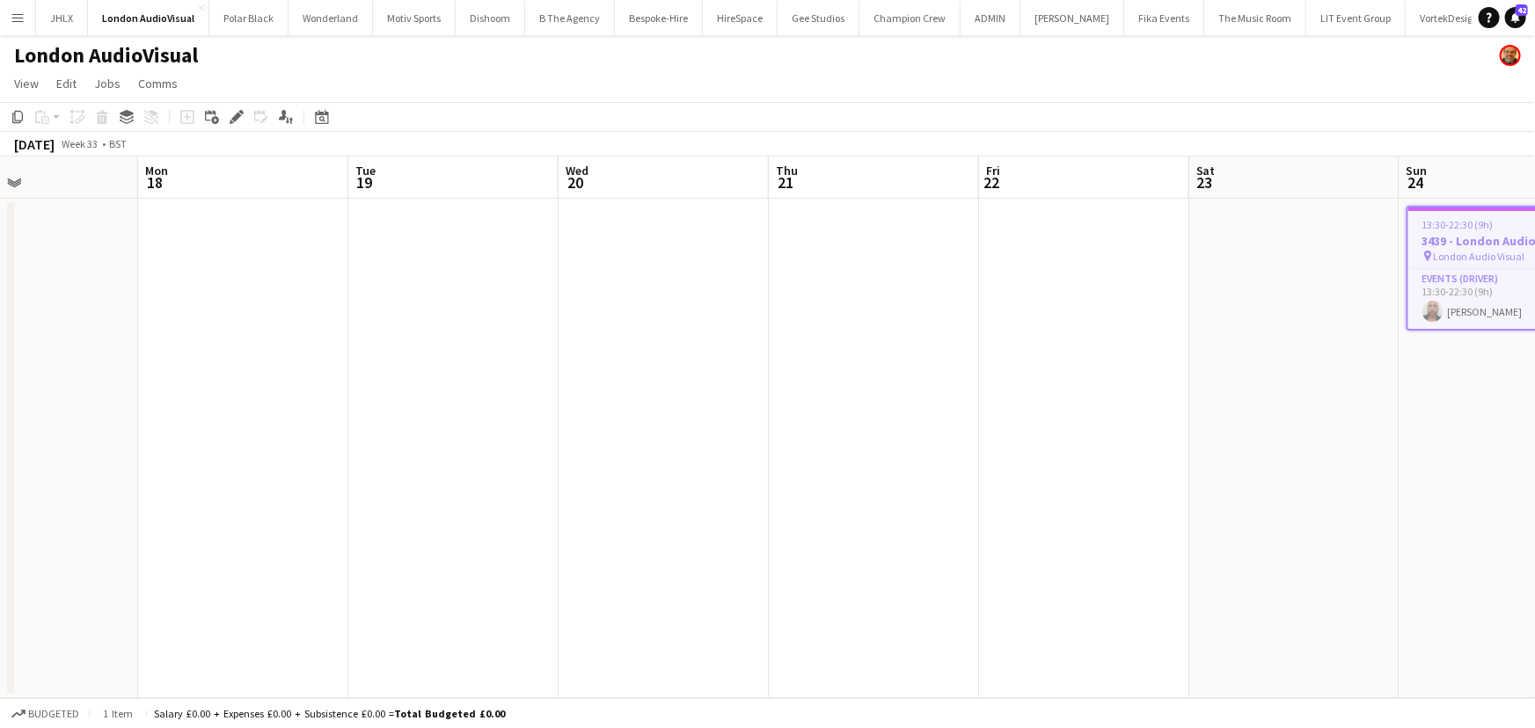
drag, startPoint x: 399, startPoint y: 332, endPoint x: 651, endPoint y: 298, distance: 253.8
click at [583, 308] on app-calendar-viewport "Fri 15 Sat 16 Sun 17 Mon 18 Tue 19 Wed 20 Thu 21 Fri 22 Sat 23 Sun 24 1/1 1 Job…" at bounding box center [767, 428] width 1535 height 542
click at [552, 267] on app-calendar-viewport "Fri 15 Sat 16 Sun 17 Mon 18 Tue 19 Wed 20 Thu 21 Fri 22 Sat 23 Sun 24 1/1 1 Job…" at bounding box center [767, 428] width 1535 height 542
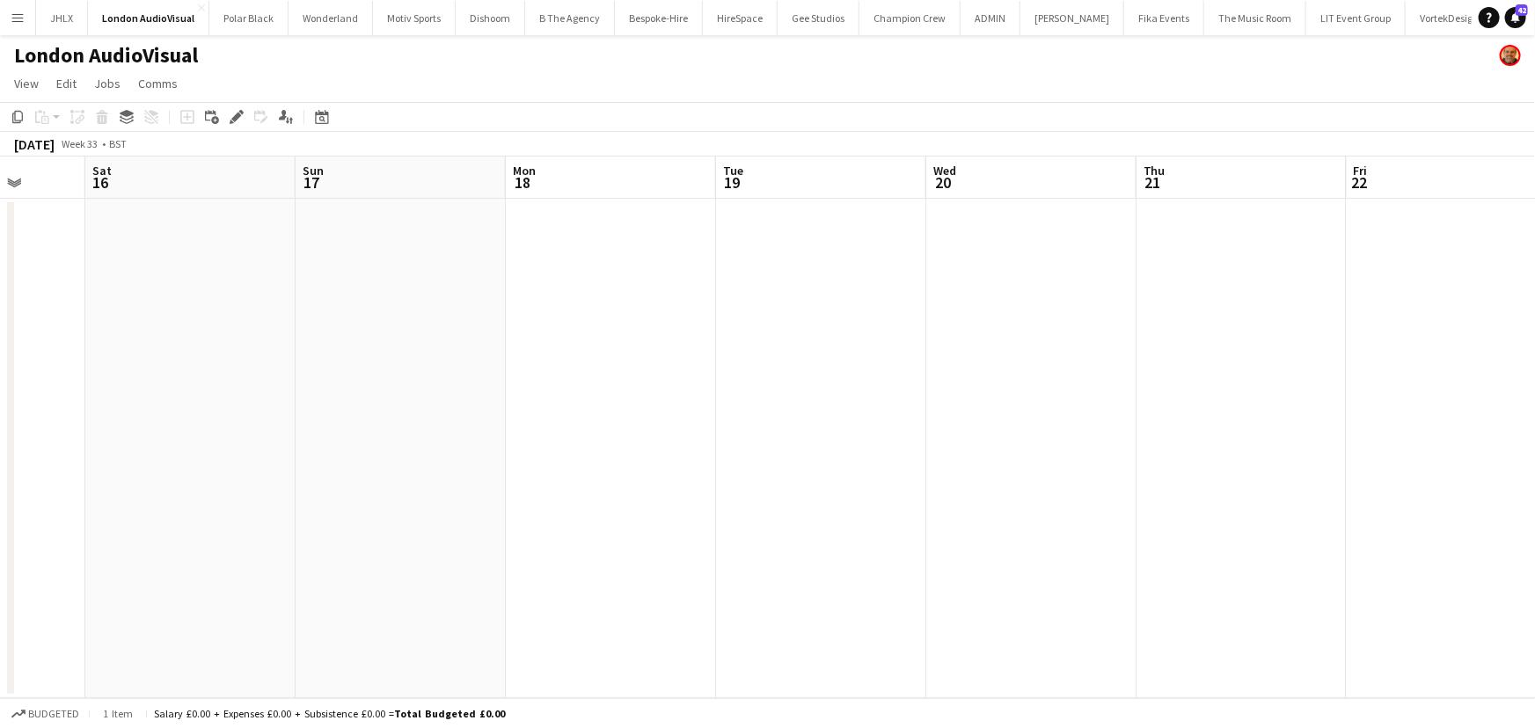
drag, startPoint x: 391, startPoint y: 301, endPoint x: 607, endPoint y: 294, distance: 215.6
click at [548, 291] on app-calendar-viewport "Wed 13 Thu 14 Fri 15 Sat 16 Sun 17 Mon 18 Tue 19 Wed 20 Thu 21 Fri 22 Sat 23 Su…" at bounding box center [767, 428] width 1535 height 542
click at [643, 306] on app-calendar-viewport "Tue 12 Wed 13 Thu 14 Fri 15 Sat 16 Sun 17 Mon 18 Tue 19 Wed 20 Thu 21 Fri 22 Sa…" at bounding box center [767, 428] width 1535 height 542
click at [581, 315] on app-calendar-viewport "Mon 11 Tue 12 Wed 13 Thu 14 Fri 15 Sat 16 Sun 17 Mon 18 Tue 19 Wed 20 Thu 21 Fr…" at bounding box center [767, 428] width 1535 height 542
drag, startPoint x: 481, startPoint y: 316, endPoint x: 310, endPoint y: 340, distance: 173.2
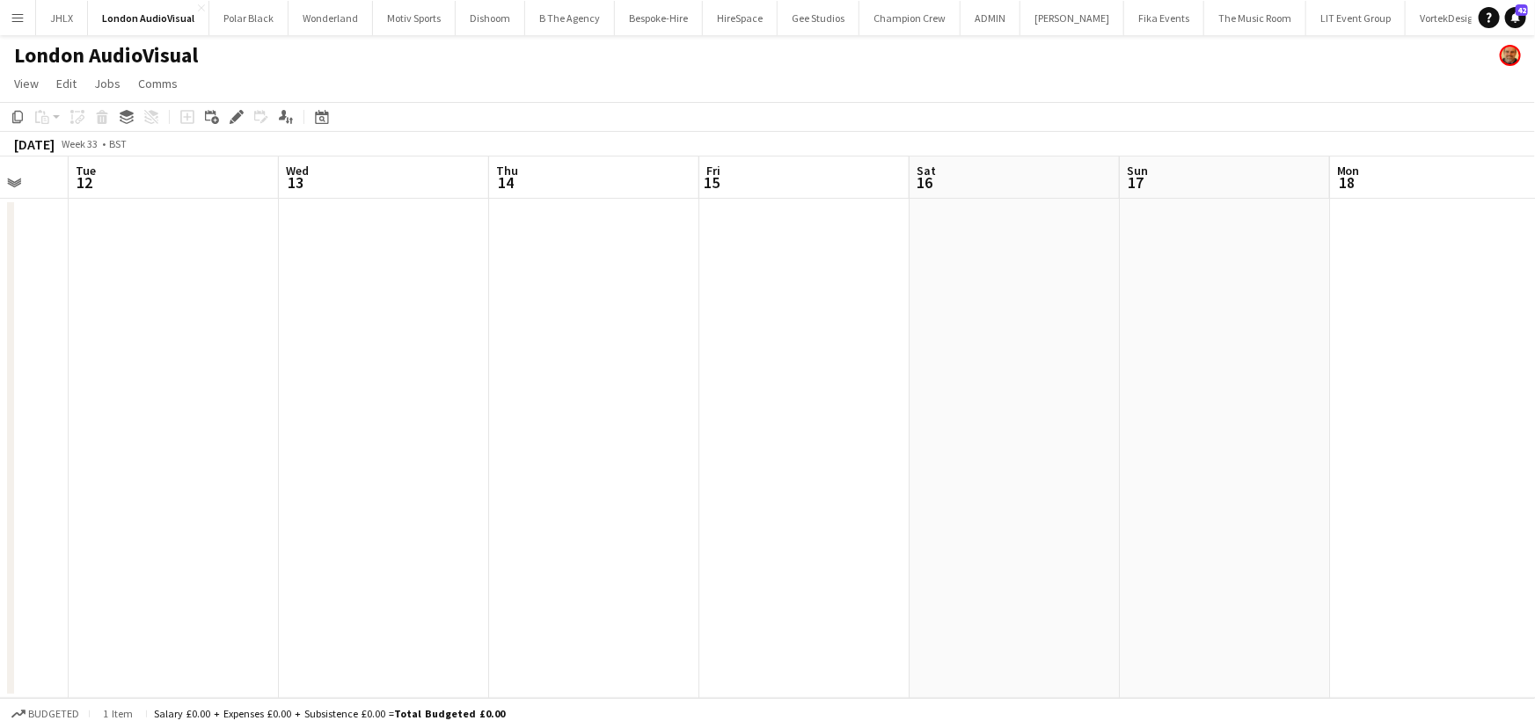
click at [519, 311] on app-calendar-viewport "Sun 10 Mon 11 Tue 12 Wed 13 Thu 14 Fri 15 Sat 16 Sun 17 Mon 18 Tue 19 Wed 20 Th…" at bounding box center [767, 428] width 1535 height 542
drag, startPoint x: 310, startPoint y: 340, endPoint x: 576, endPoint y: 318, distance: 267.4
click at [455, 323] on app-calendar-viewport "Sun 10 Mon 11 Tue 12 Wed 13 Thu 14 Fri 15 Sat 16 Sun 17 Mon 18 Tue 19 Wed 20 Th…" at bounding box center [767, 428] width 1535 height 542
click at [555, 326] on app-calendar-viewport "Sat 9 Sun 10 Mon 11 Tue 12 Wed 13 Thu 14 Fri 15 Sat 16 Sun 17 Mon 18 Tue 19 Wed…" at bounding box center [767, 428] width 1535 height 542
click at [488, 329] on app-calendar-viewport "Fri 8 Sat 9 Sun 10 Mon 11 Tue 12 Wed 13 Thu 14 Fri 15 Sat 16 Sun 17 Mon 18 Tue …" at bounding box center [767, 428] width 1535 height 542
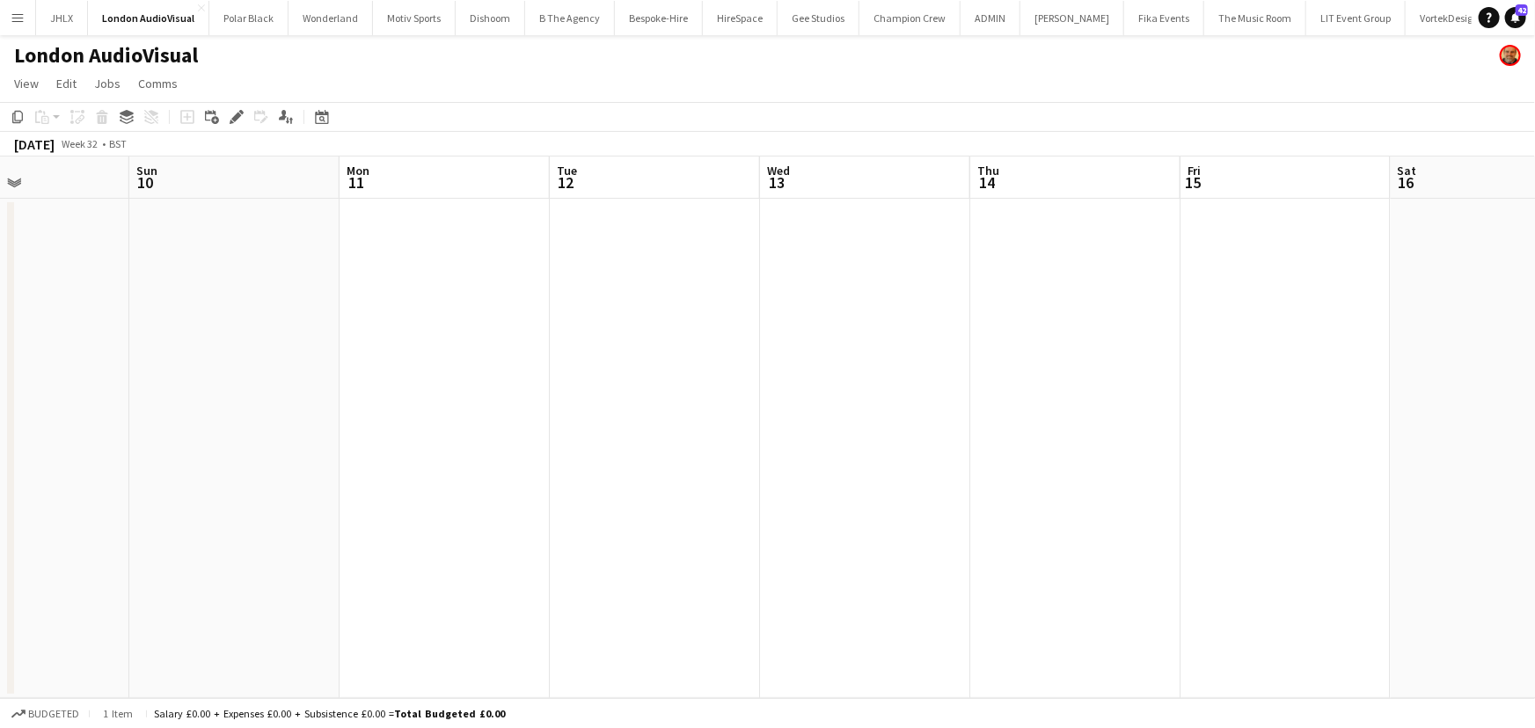
drag, startPoint x: 355, startPoint y: 342, endPoint x: 153, endPoint y: 340, distance: 202.3
click at [642, 313] on app-calendar-viewport "Thu 7 Fri 8 Sat 9 Sun 10 Mon 11 Tue 12 Wed 13 Thu 14 Fri 15 Sat 16 Sun 17 Mon 1…" at bounding box center [767, 428] width 1535 height 542
drag, startPoint x: 167, startPoint y: 342, endPoint x: 497, endPoint y: 314, distance: 331.1
click at [534, 303] on app-calendar-viewport "Tue 5 Wed 6 Thu 7 Fri 8 Sat 9 Sun 10 Mon 11 Tue 12 Wed 13 Thu 14 Fri 15 Sat 16 …" at bounding box center [767, 428] width 1535 height 542
drag, startPoint x: 462, startPoint y: 310, endPoint x: 248, endPoint y: 340, distance: 216.0
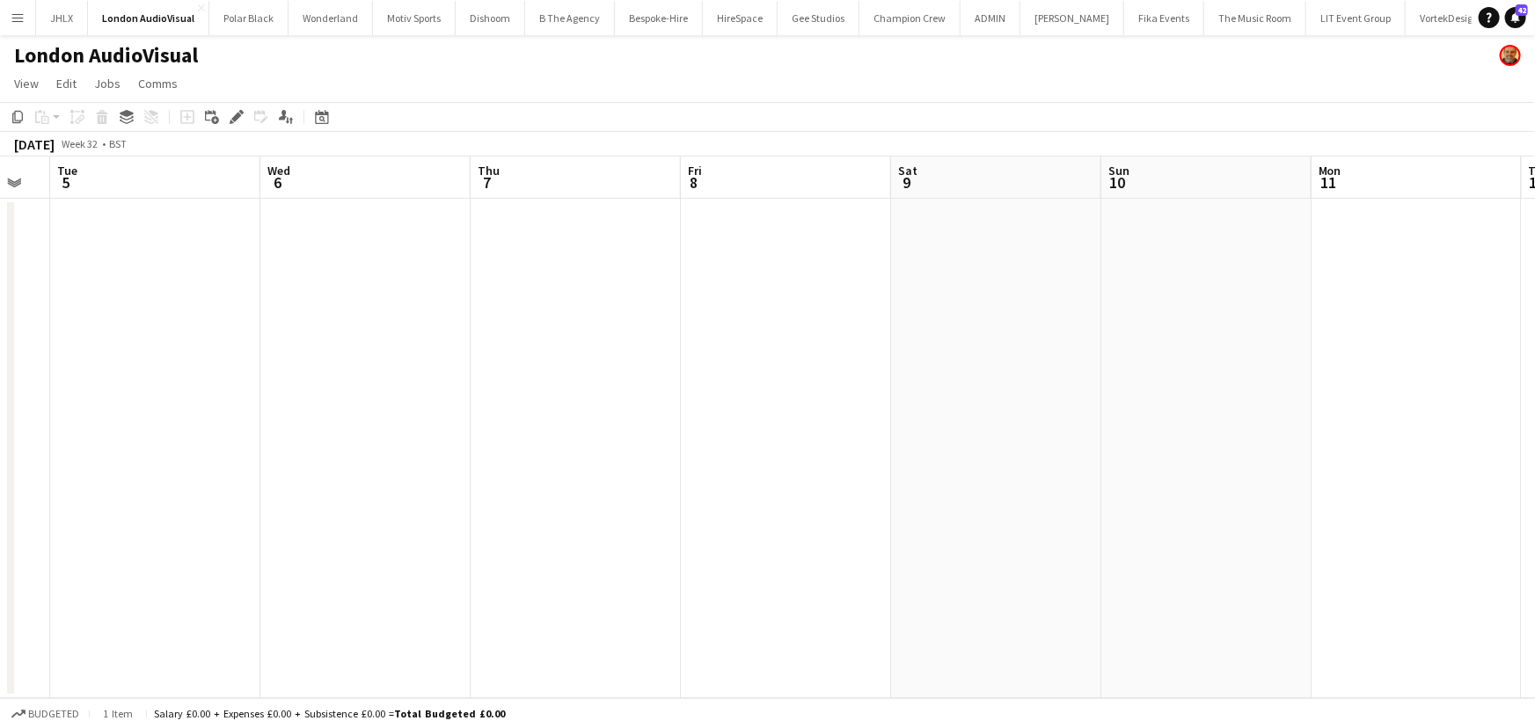
click at [543, 308] on app-calendar-viewport "Sun 3 Mon 4 Tue 5 Wed 6 Thu 7 Fri 8 Sat 9 Sun 10 Mon 11 Tue 12 Wed 13 Thu 14 Fr…" at bounding box center [767, 428] width 1535 height 542
drag, startPoint x: 248, startPoint y: 340, endPoint x: 536, endPoint y: 332, distance: 287.8
click at [505, 332] on app-calendar-viewport "Sun 3 Mon 4 Tue 5 Wed 6 Thu 7 Fri 8 Sat 9 Sun 10 Mon 11 Tue 12 Wed 13 Thu 14 Fr…" at bounding box center [767, 428] width 1535 height 542
click at [493, 341] on app-calendar-viewport "Thu 31 Fri 1 Sat 2 Sun 3 Mon 4 Tue 5 Wed 6 Thu 7 Fri 8 Sat 9 Sun 10 Mon 11 Tue …" at bounding box center [767, 428] width 1535 height 542
click at [515, 317] on app-calendar-viewport "Wed 30 Thu 31 1/1 1 Job Fri 1 Sat 2 Sun 3 Mon 4 Tue 5 Wed 6 Thu 7 Fri 8 Sat 9 S…" at bounding box center [767, 428] width 1535 height 542
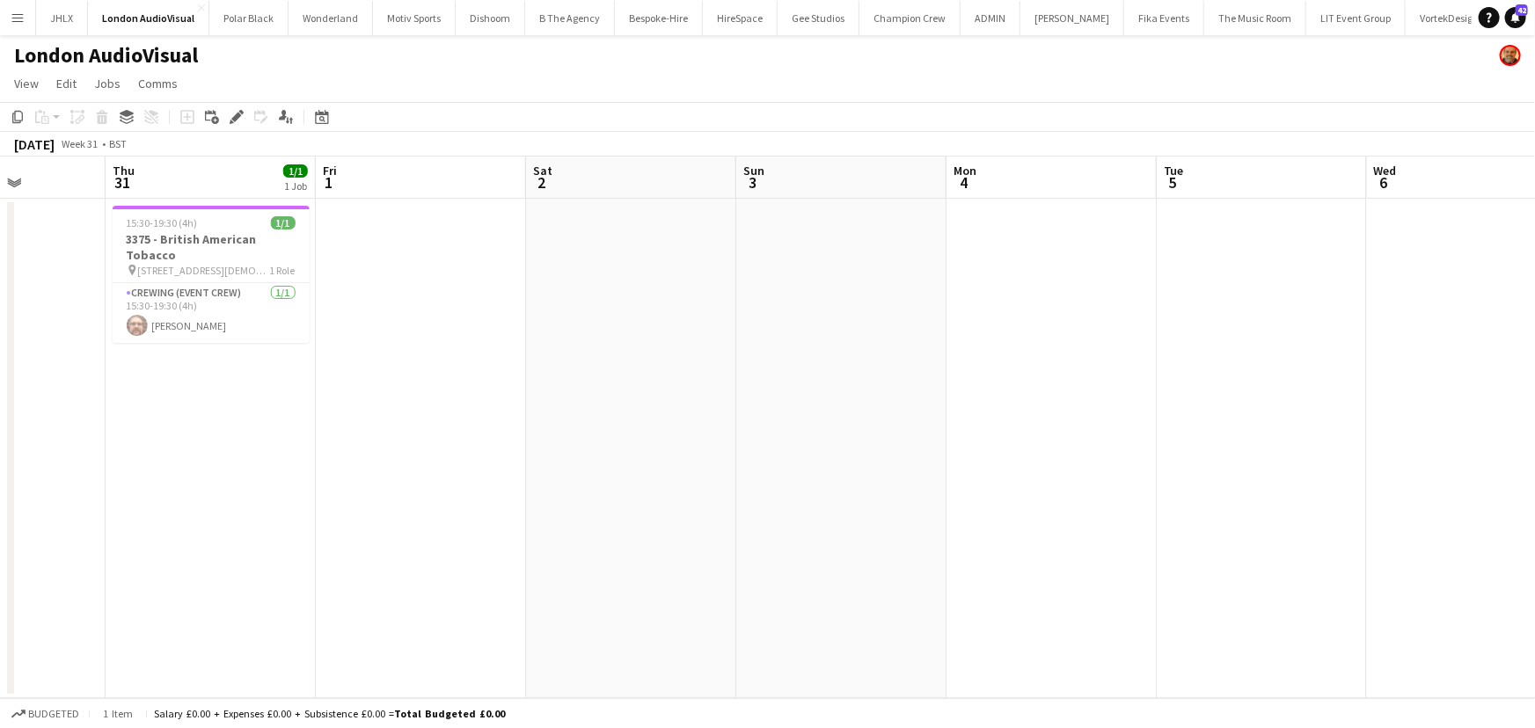
click at [569, 323] on app-calendar-viewport "Mon 28 Tue 29 Wed 30 Thu 31 1/1 1 Job Fri 1 Sat 2 Sun 3 Mon 4 Tue 5 Wed 6 Thu 7…" at bounding box center [767, 428] width 1535 height 542
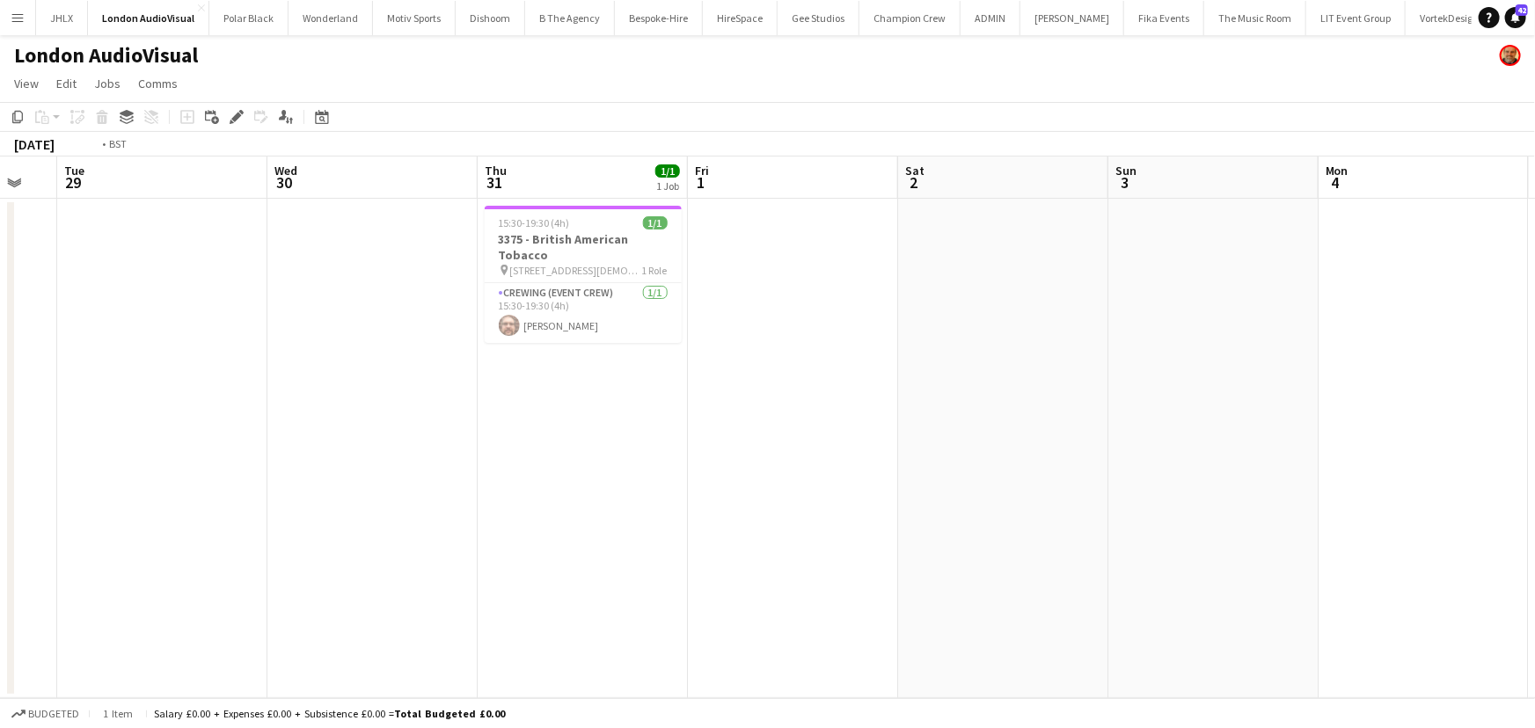
click at [665, 310] on app-calendar-viewport "Sun 27 Mon 28 Tue 29 Wed 30 Thu 31 1/1 1 Job Fri 1 Sat 2 Sun 3 Mon 4 Tue 5 Wed …" at bounding box center [767, 428] width 1535 height 542
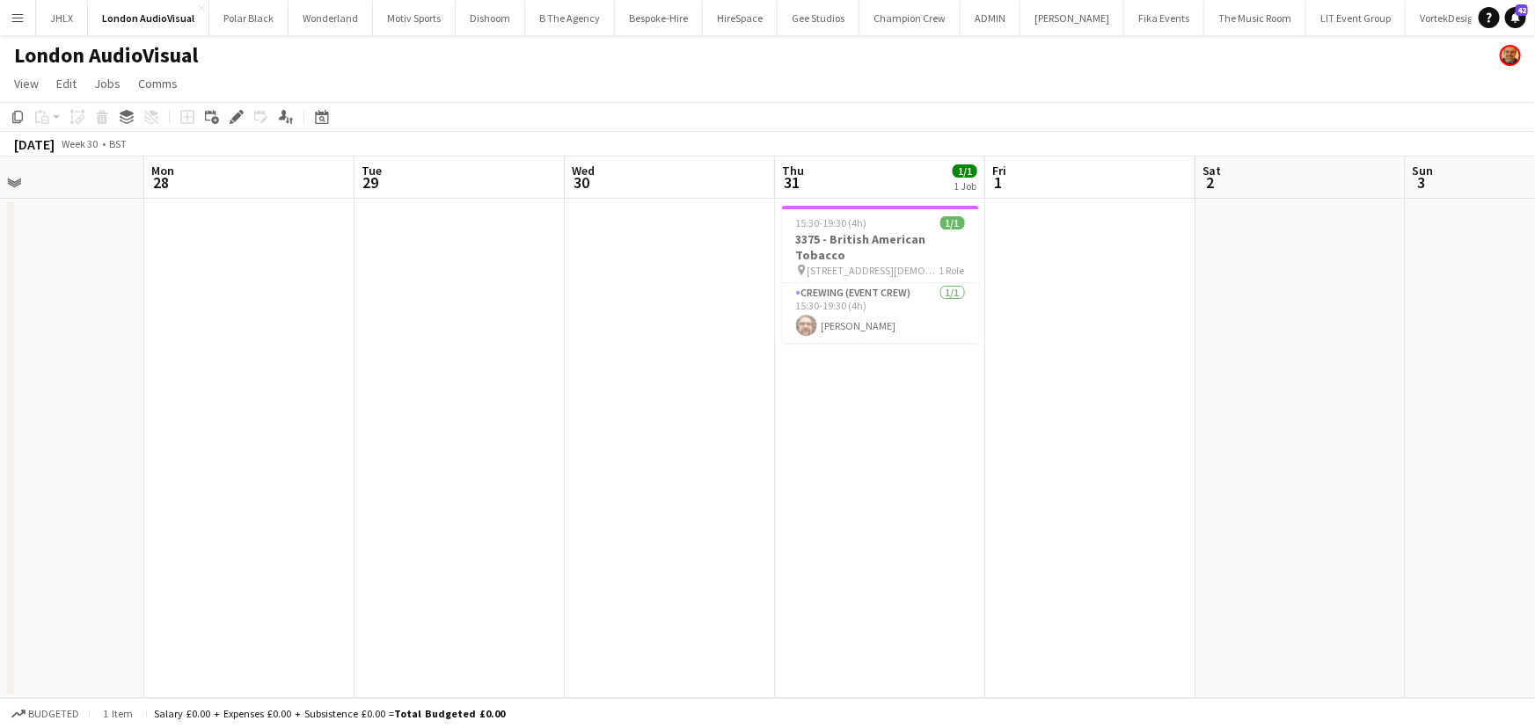
drag, startPoint x: 500, startPoint y: 300, endPoint x: 782, endPoint y: 281, distance: 283.0
click at [747, 281] on app-calendar-viewport "Fri 25 Sat 26 Sun 27 Mon 28 Tue 29 Wed 30 Thu 31 1/1 1 Job Fri 1 Sat 2 Sun 3 Mo…" at bounding box center [767, 428] width 1535 height 542
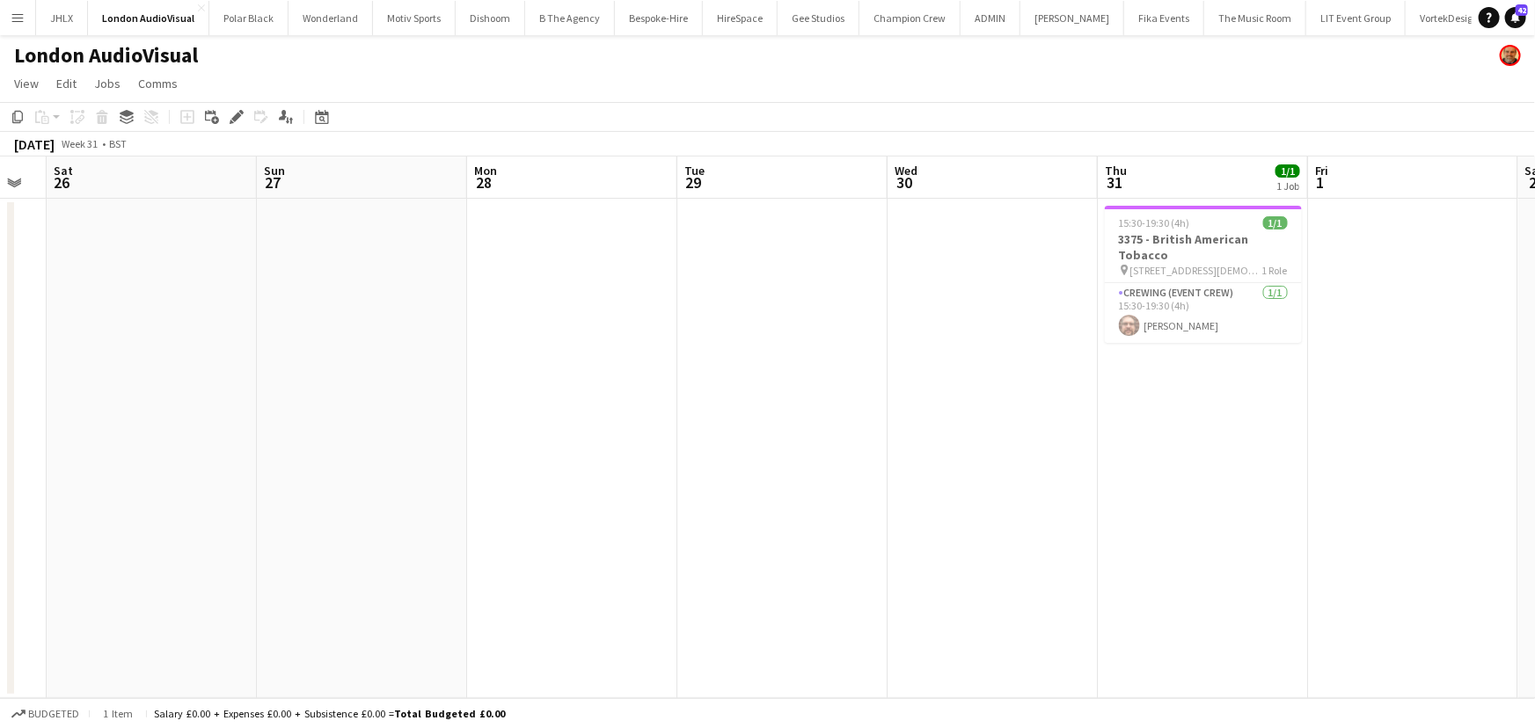
click at [603, 303] on app-calendar-viewport "Thu 24 Fri 25 Sat 26 Sun 27 Mon 28 Tue 29 Wed 30 Thu 31 1/1 1 Job Fri 1 Sat 2 S…" at bounding box center [767, 428] width 1535 height 542
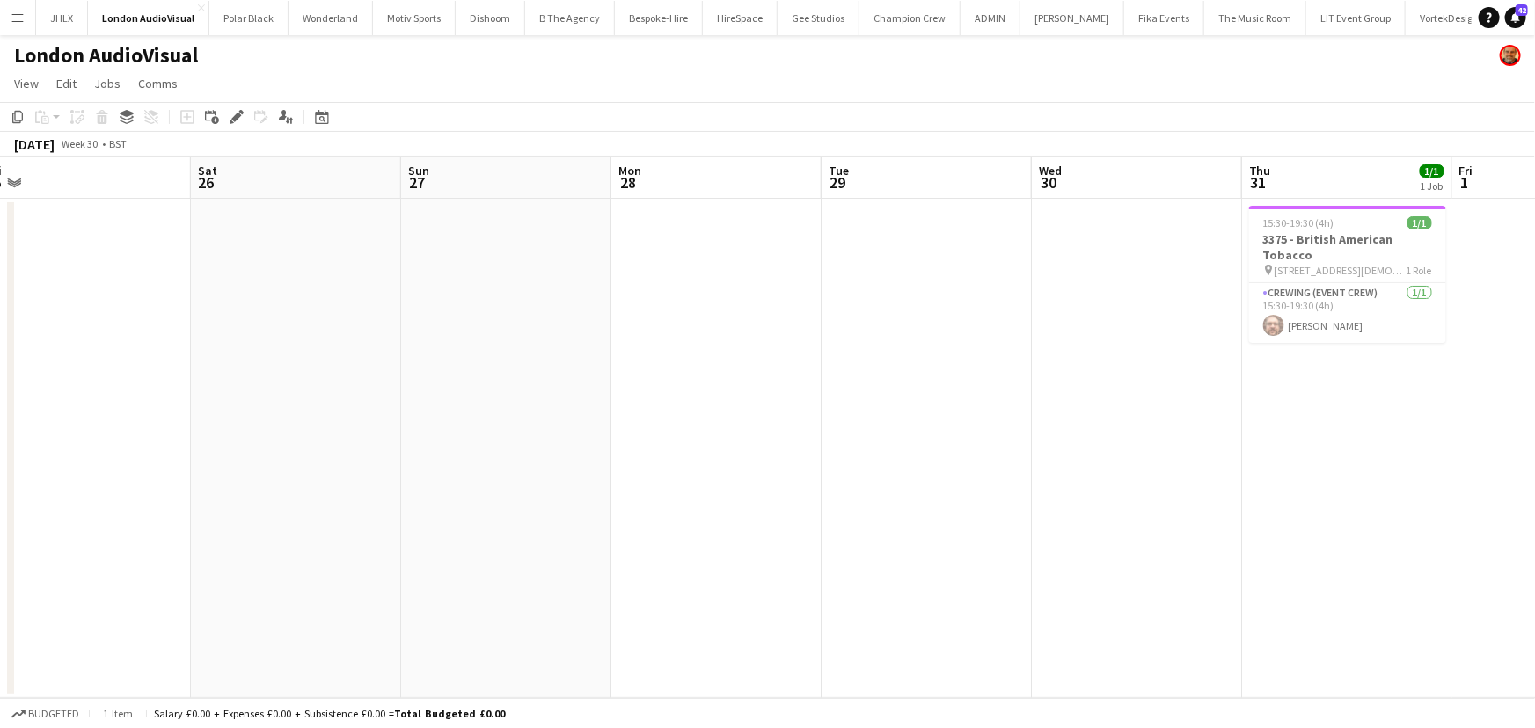
click at [615, 284] on app-calendar-viewport "Wed 23 Thu 24 Fri 25 Sat 26 Sun 27 Mon 28 Tue 29 Wed 30 Thu 31 1/1 1 Job Fri 1 …" at bounding box center [767, 428] width 1535 height 542
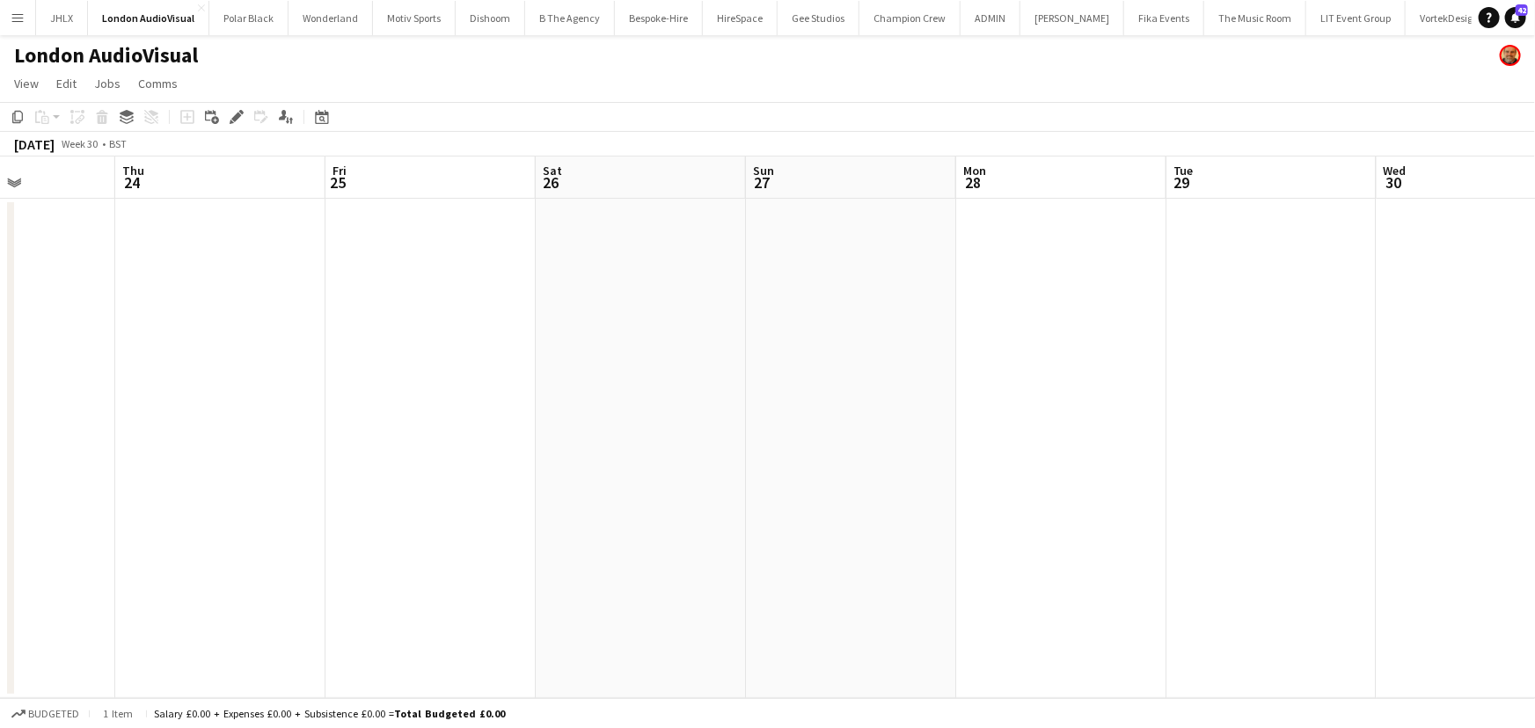
drag, startPoint x: 382, startPoint y: 312, endPoint x: 211, endPoint y: 327, distance: 171.3
click at [580, 296] on app-calendar-viewport "Mon 21 Tue 22 Wed 23 Thu 24 Fri 25 Sat 26 Sun 27 Mon 28 Tue 29 Wed 30 Thu 31 1/…" at bounding box center [767, 428] width 1535 height 542
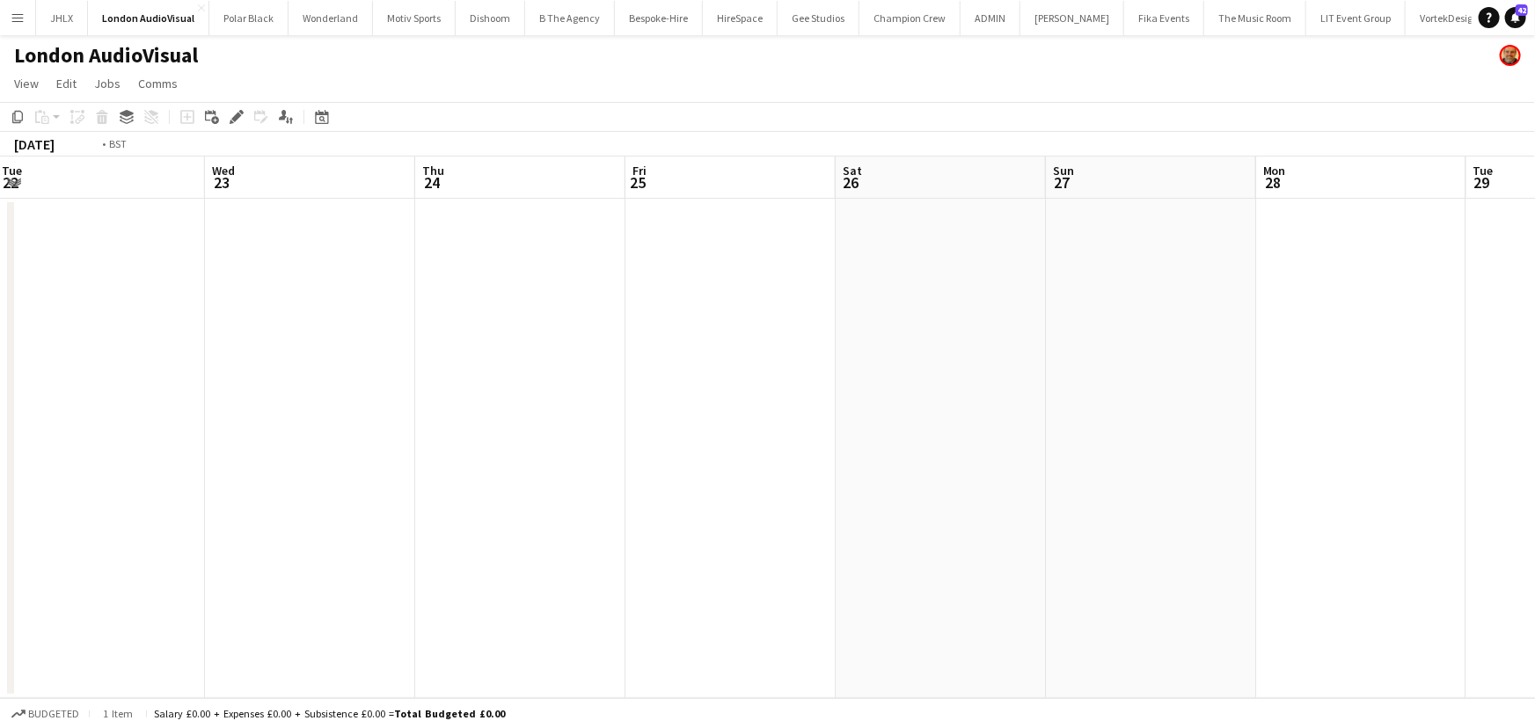
click at [581, 291] on app-calendar-viewport "Sun 20 2/2 1 Job Mon 21 Tue 22 Wed 23 Thu 24 Fri 25 Sat 26 Sun 27 Mon 28 Tue 29…" at bounding box center [767, 428] width 1535 height 542
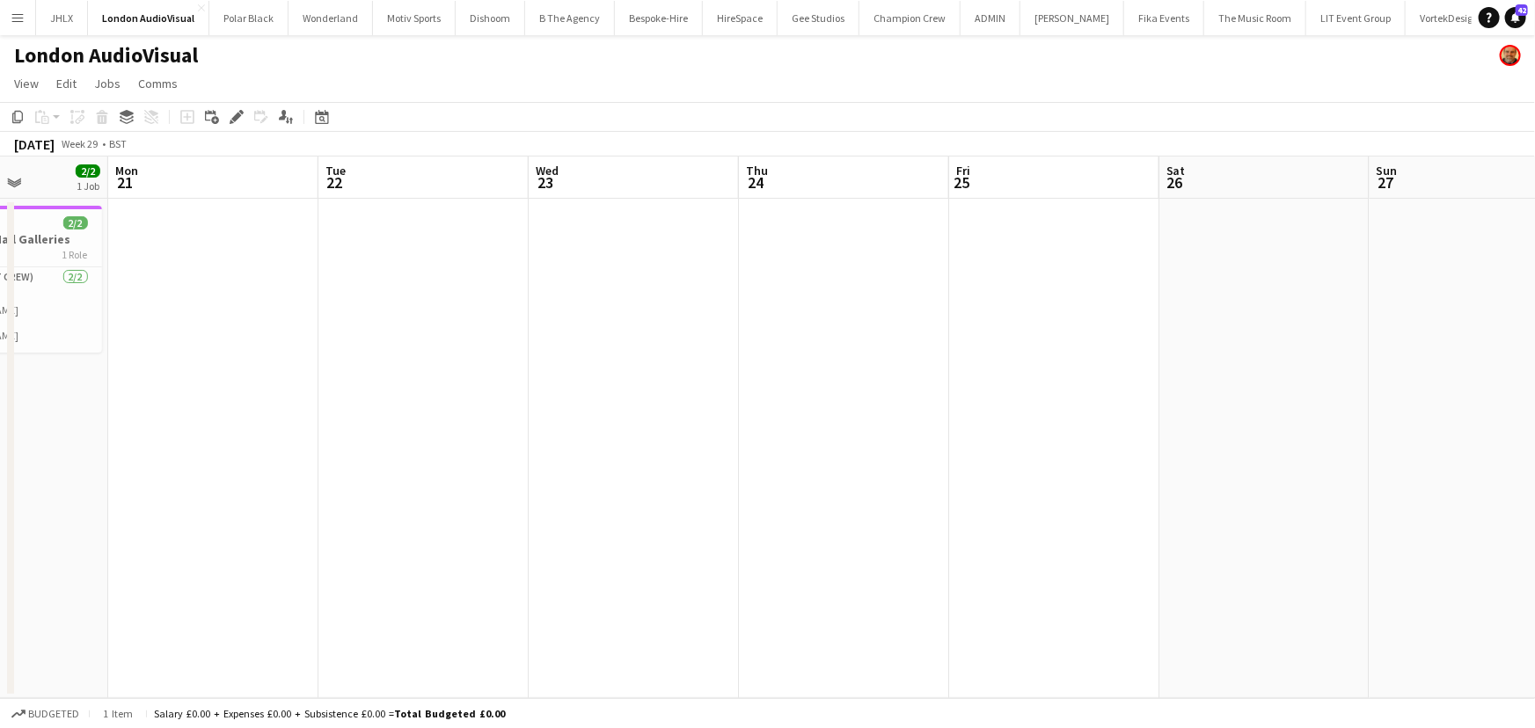
click at [574, 310] on app-calendar-viewport "Fri 18 Sat 19 Sun 20 2/2 1 Job Mon 21 Tue 22 Wed 23 Thu 24 Fri 25 Sat 26 Sun 27…" at bounding box center [767, 428] width 1535 height 542
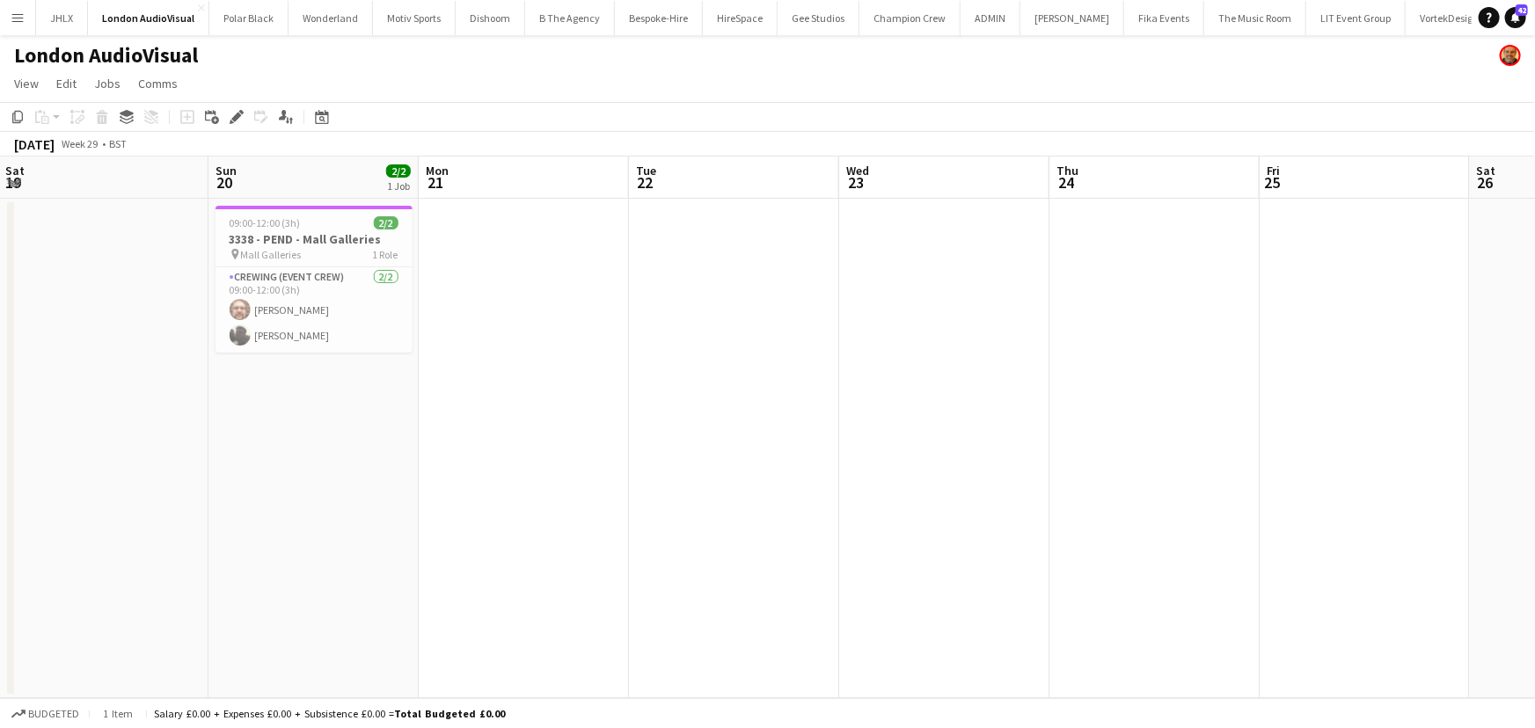
drag, startPoint x: 468, startPoint y: 333, endPoint x: 516, endPoint y: 355, distance: 53.5
click at [587, 328] on app-calendar-viewport "Thu 17 Fri 18 Sat 19 Sun 20 2/2 1 Job Mon 21 Tue 22 Wed 23 Thu 24 Fri 25 Sat 26…" at bounding box center [767, 428] width 1535 height 542
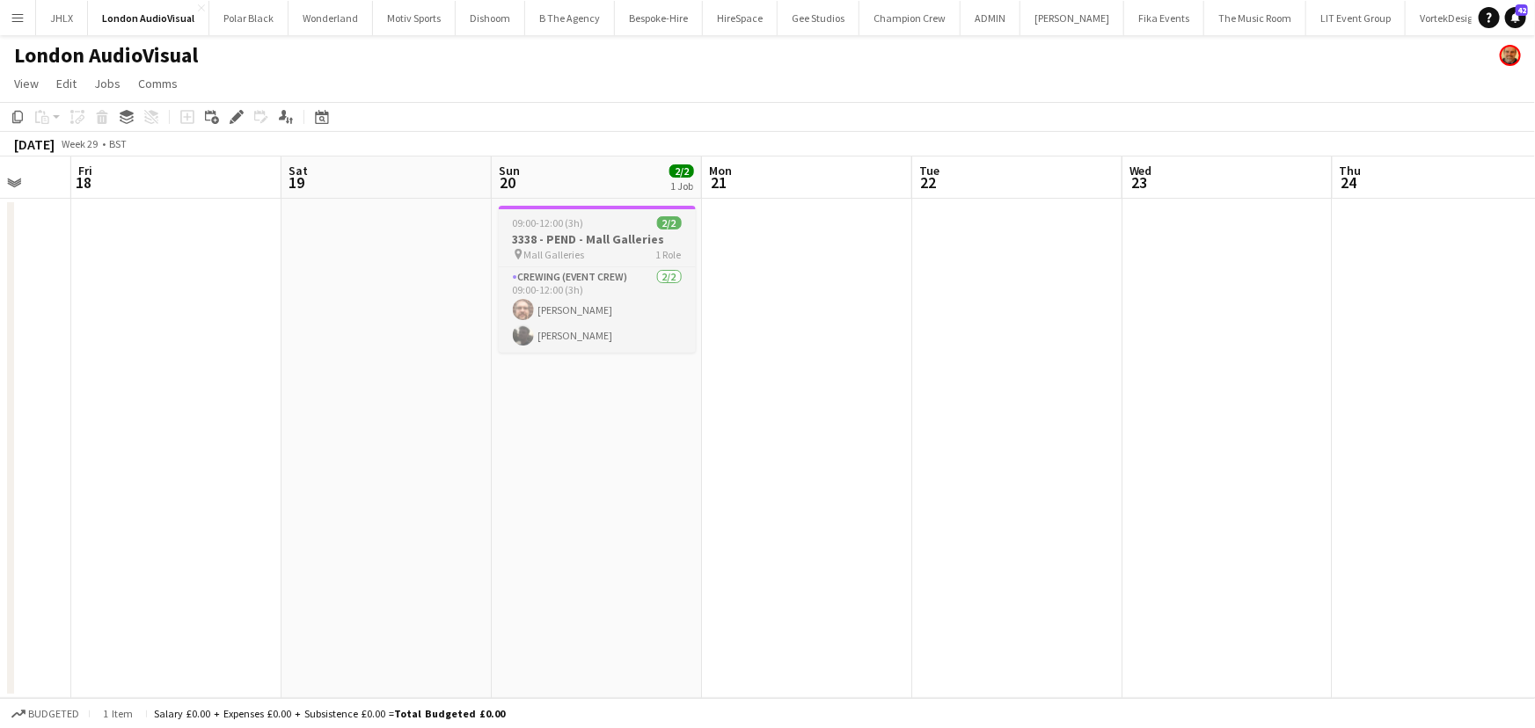
click at [610, 238] on h3 "3338 - PEND - Mall Galleries" at bounding box center [597, 239] width 197 height 16
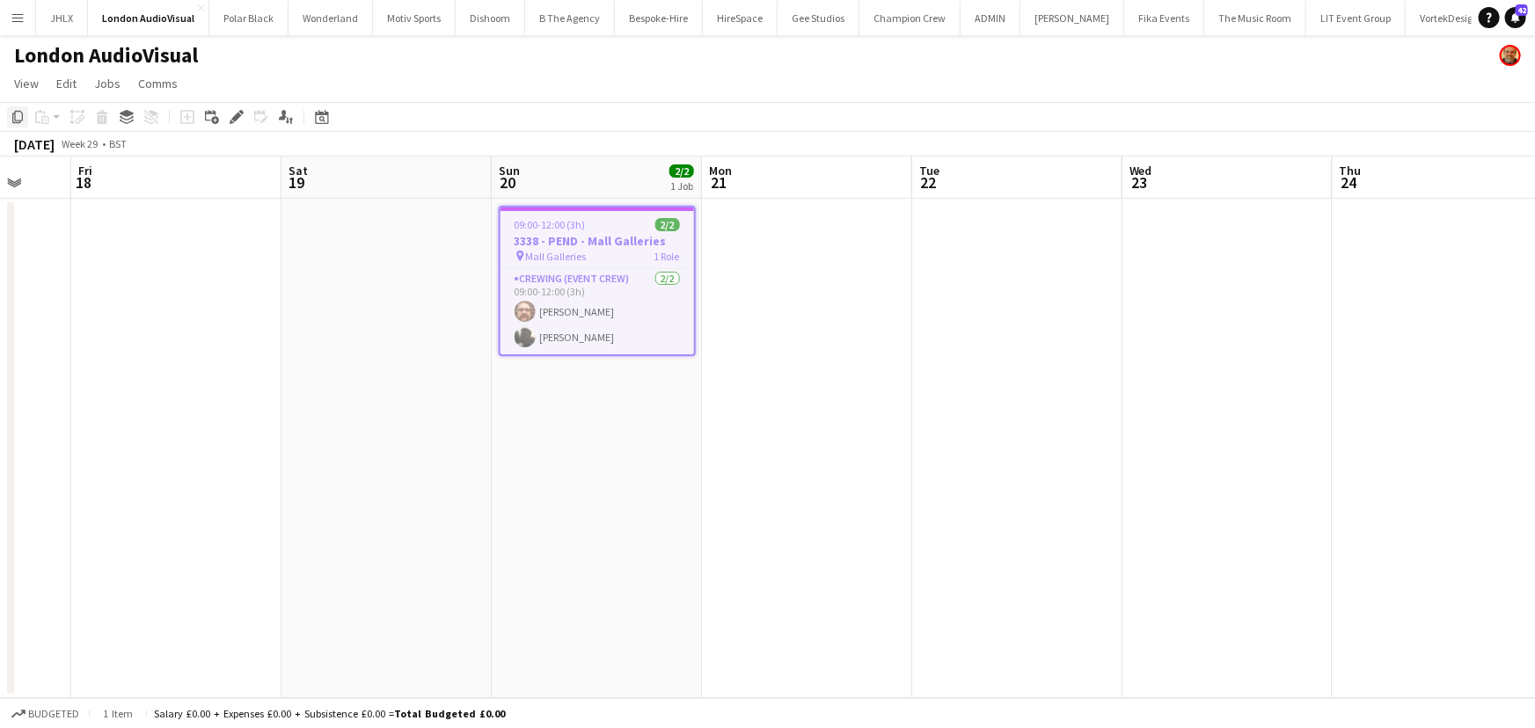
click at [12, 121] on icon at bounding box center [17, 117] width 11 height 12
drag, startPoint x: 897, startPoint y: 361, endPoint x: 749, endPoint y: 344, distance: 148.7
click at [811, 356] on app-calendar-viewport "Tue 15 Wed 16 Thu 17 Fri 18 Sat 19 Sun 20 2/2 1 Job Mon 21 Tue 22 Wed 23 Thu 24…" at bounding box center [767, 428] width 1535 height 542
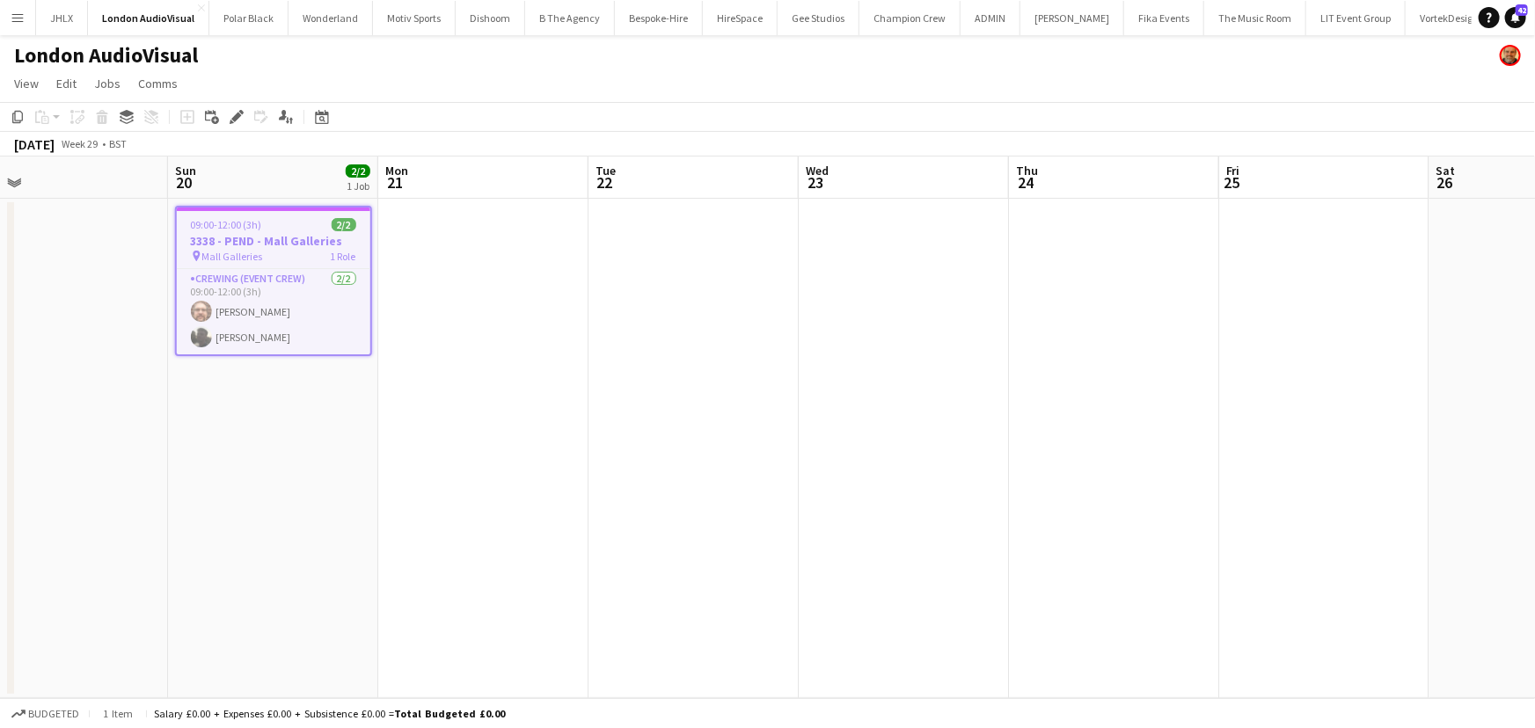
drag, startPoint x: 875, startPoint y: 360, endPoint x: 740, endPoint y: 378, distance: 136.7
click at [717, 374] on app-calendar-viewport "Thu 17 Fri 18 Sat 19 Sun 20 2/2 1 Job Mon 21 Tue 22 Wed 23 Thu 24 Fri 25 Sat 26…" at bounding box center [767, 428] width 1535 height 542
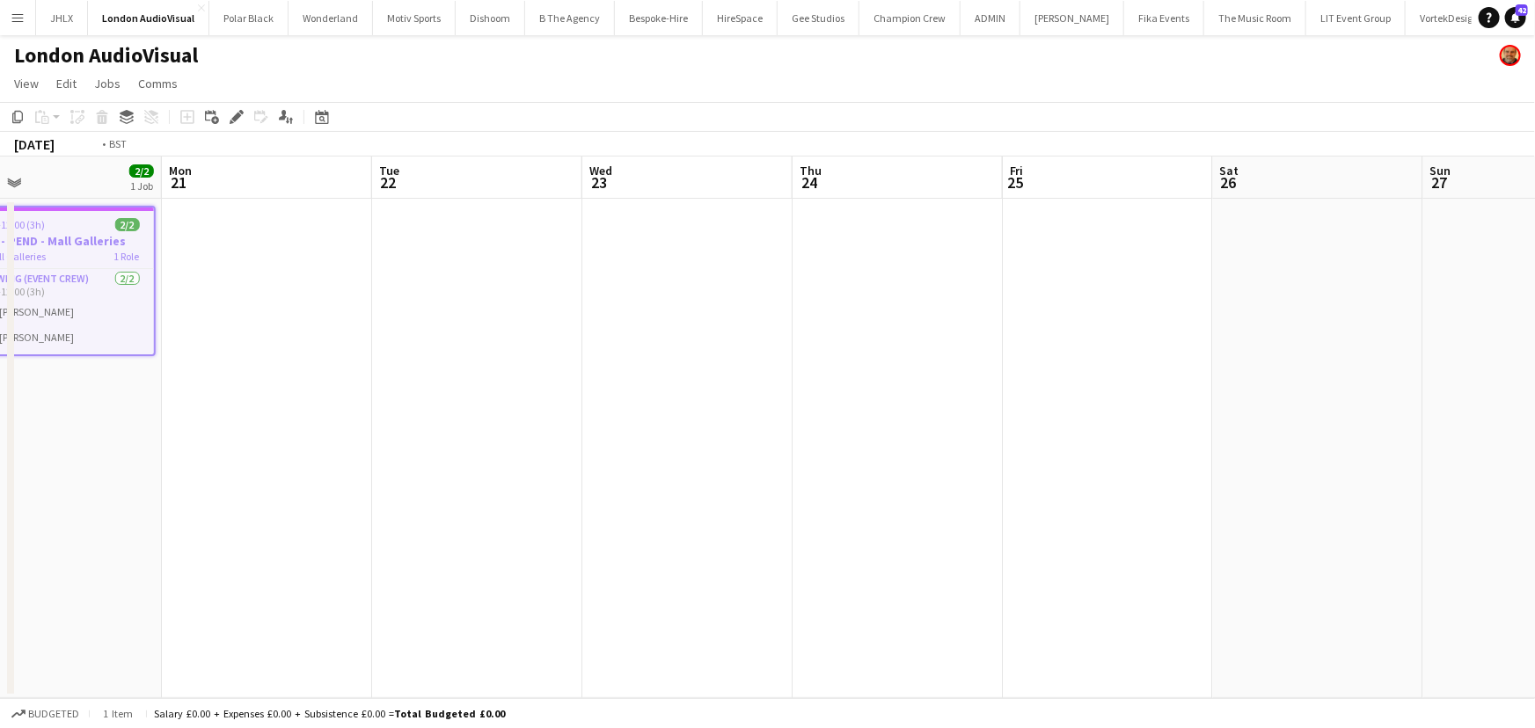
click at [535, 340] on app-calendar-viewport "Thu 17 Fri 18 Sat 19 Sun 20 2/2 1 Job Mon 21 Tue 22 Wed 23 Thu 24 Fri 25 Sat 26…" at bounding box center [767, 428] width 1535 height 542
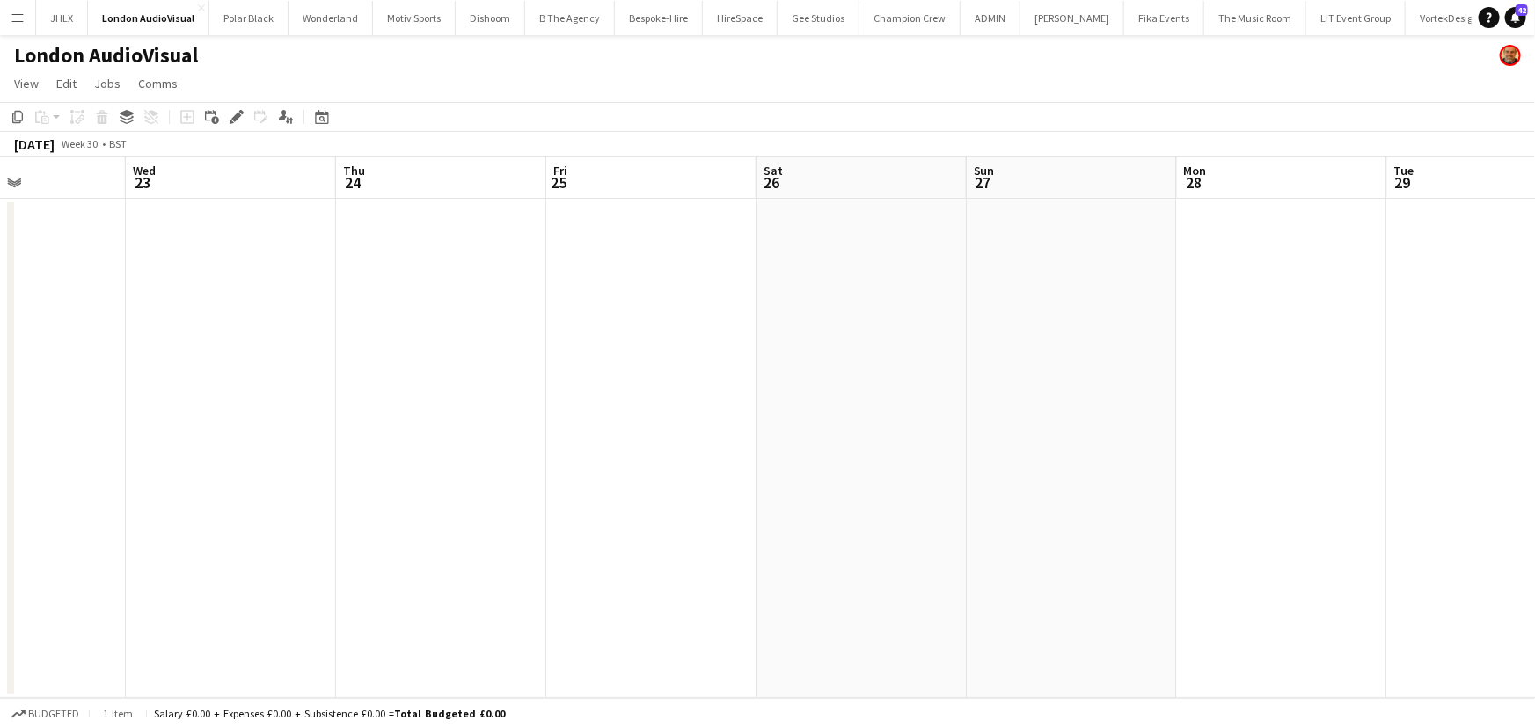
click at [624, 354] on app-calendar-viewport "Sat 19 Sun 20 2/2 1 Job Mon 21 Tue 22 Wed 23 Thu 24 Fri 25 Sat 26 Sun 27 Mon 28…" at bounding box center [767, 428] width 1535 height 542
drag, startPoint x: 982, startPoint y: 365, endPoint x: 764, endPoint y: 357, distance: 218.3
click at [520, 354] on app-calendar-viewport "Mon 21 Tue 22 Wed 23 Thu 24 Fri 25 Sat 26 Sun 27 Mon 28 Tue 29 Wed 30 Thu 31 1/…" at bounding box center [767, 428] width 1535 height 542
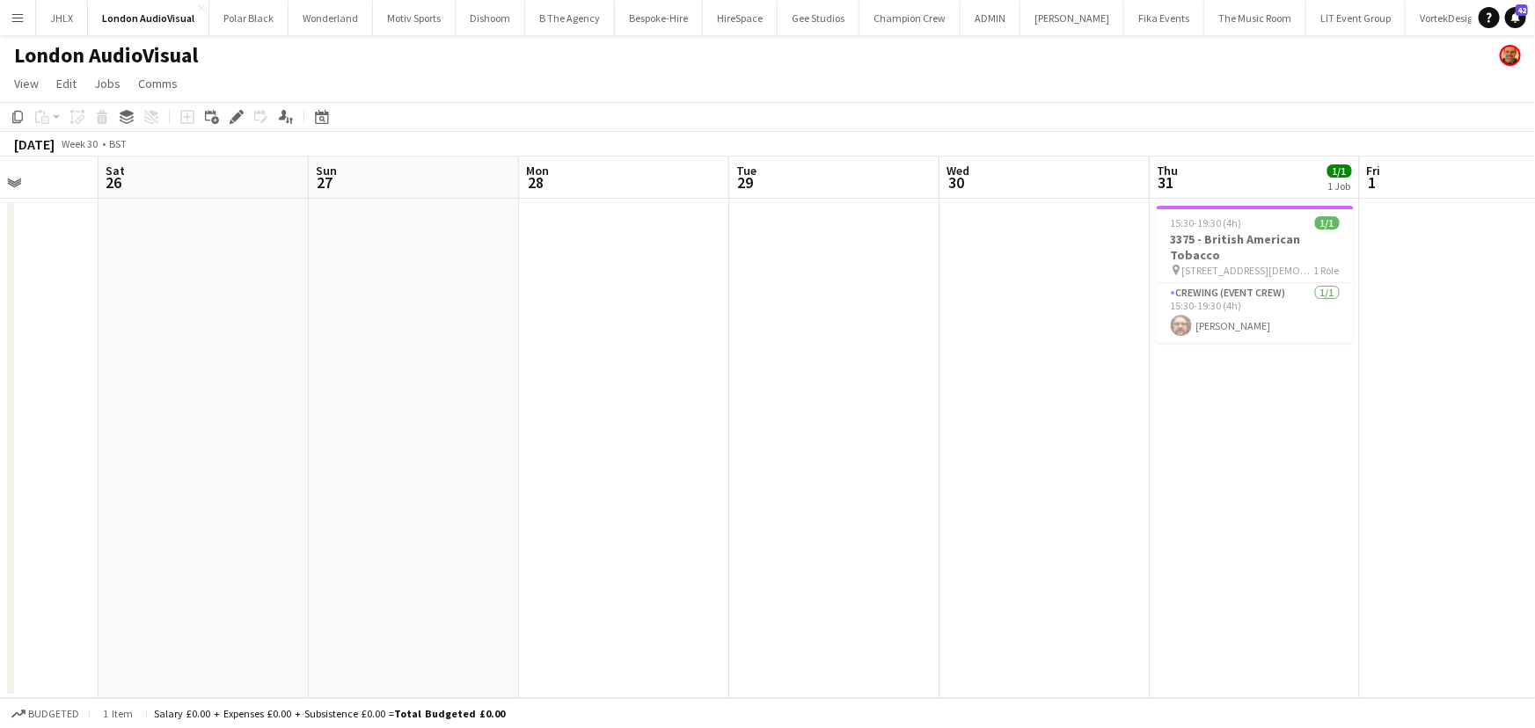
click at [633, 360] on app-calendar-viewport "Wed 23 Thu 24 Fri 25 Sat 26 Sun 27 Mon 28 Tue 29 Wed 30 Thu 31 1/1 1 Job Fri 1 …" at bounding box center [767, 428] width 1535 height 542
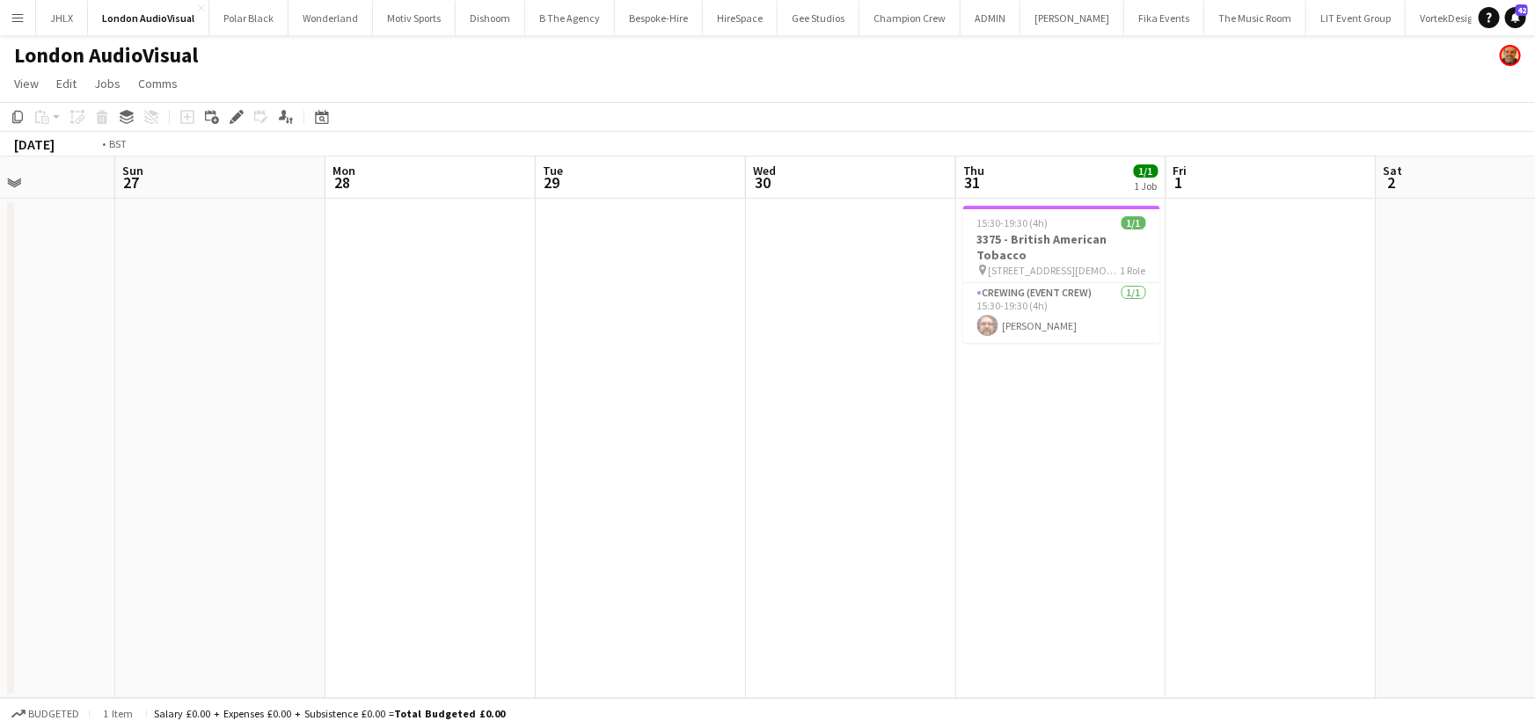
drag, startPoint x: 871, startPoint y: 361, endPoint x: 442, endPoint y: 334, distance: 430.1
click at [391, 353] on app-calendar-viewport "Wed 23 Thu 24 Fri 25 Sat 26 Sun 27 Mon 28 Tue 29 Wed 30 Thu 31 1/1 1 Job Fri 1 …" at bounding box center [767, 428] width 1535 height 542
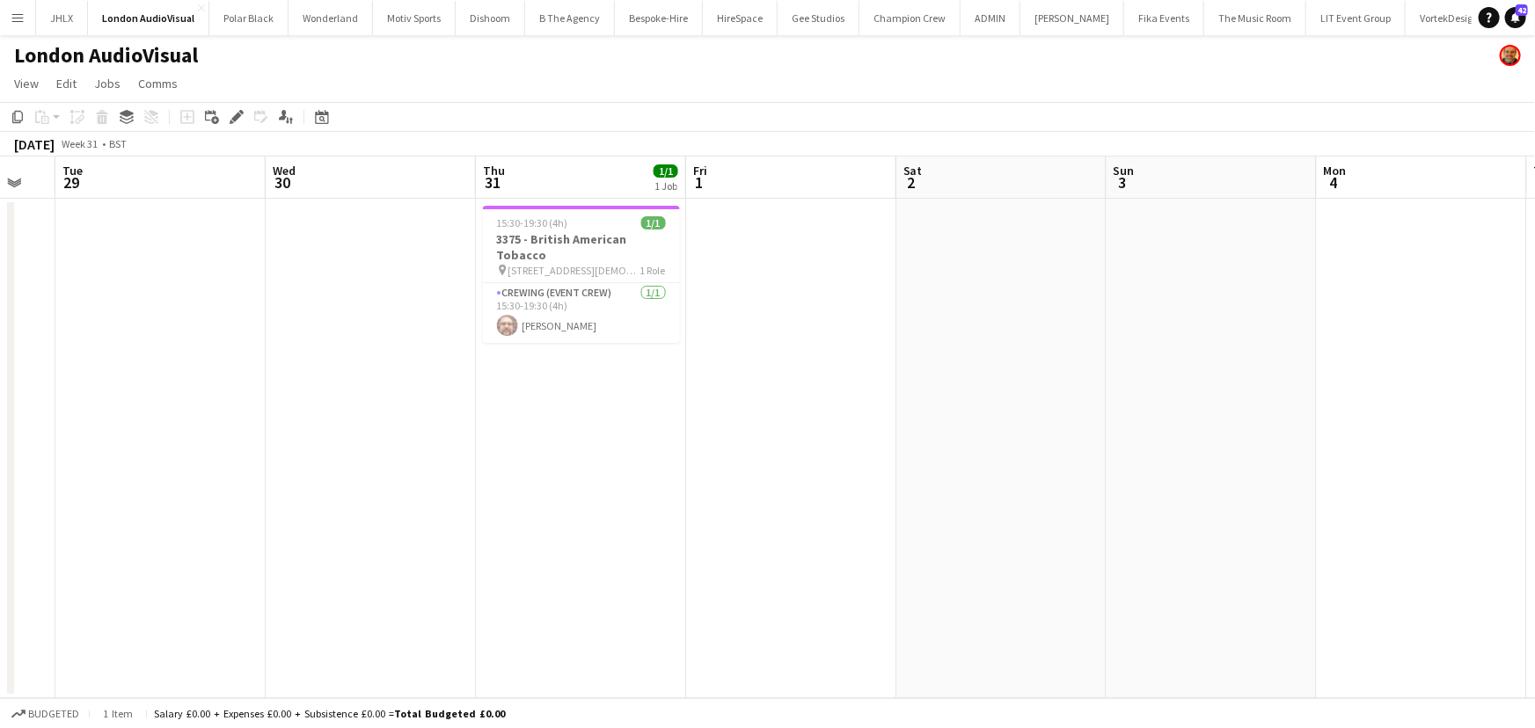
drag, startPoint x: 790, startPoint y: 369, endPoint x: 662, endPoint y: 354, distance: 128.5
click at [576, 365] on app-calendar-viewport "Fri 25 Sat 26 Sun 27 Mon 28 Tue 29 Wed 30 Thu 31 1/1 1 Job Fri 1 Sat 2 Sun 3 Mo…" at bounding box center [767, 428] width 1535 height 542
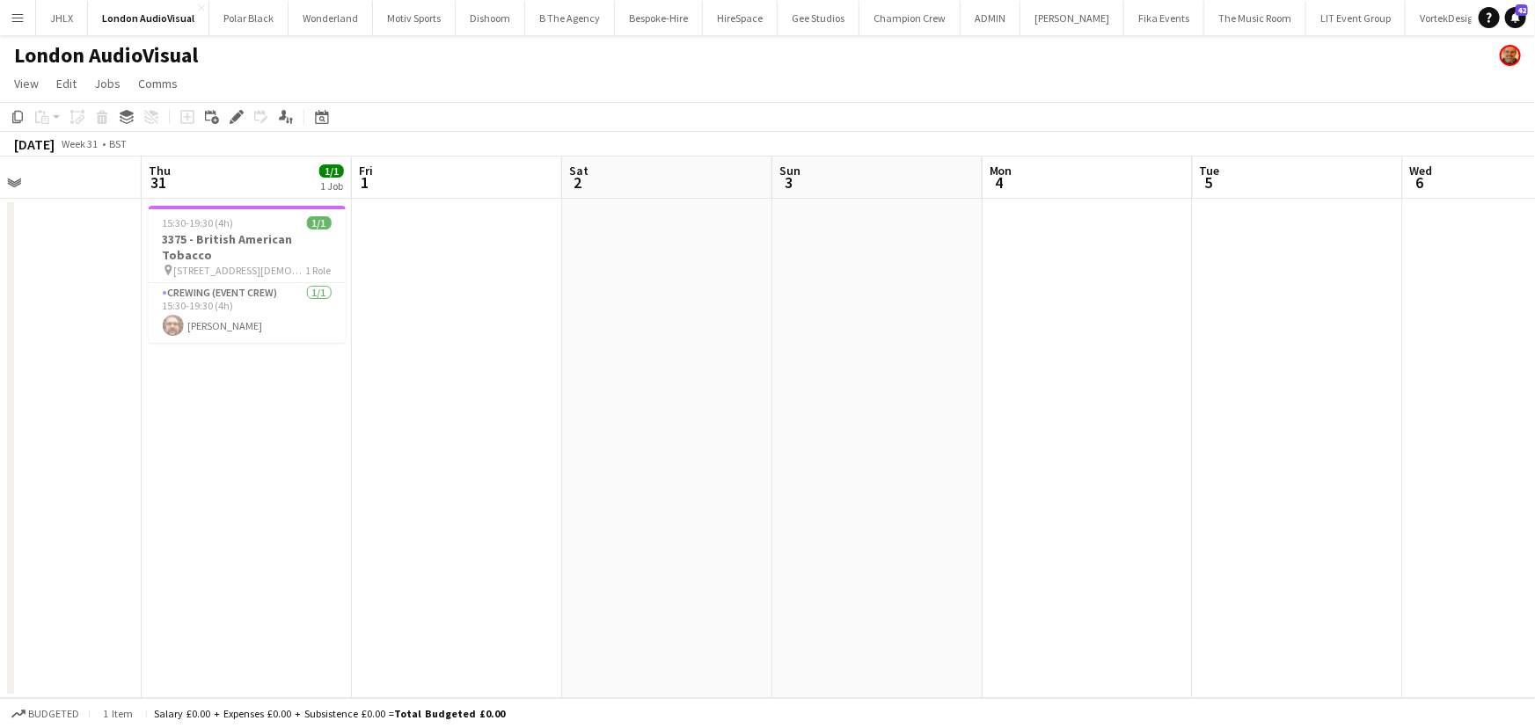
drag, startPoint x: 466, startPoint y: 353, endPoint x: 701, endPoint y: 349, distance: 234.9
click at [451, 354] on app-calendar-viewport "Sun 27 Mon 28 Tue 29 Wed 30 Thu 31 1/1 1 Job Fri 1 Sat 2 Sun 3 Mon 4 Tue 5 Wed …" at bounding box center [767, 428] width 1535 height 542
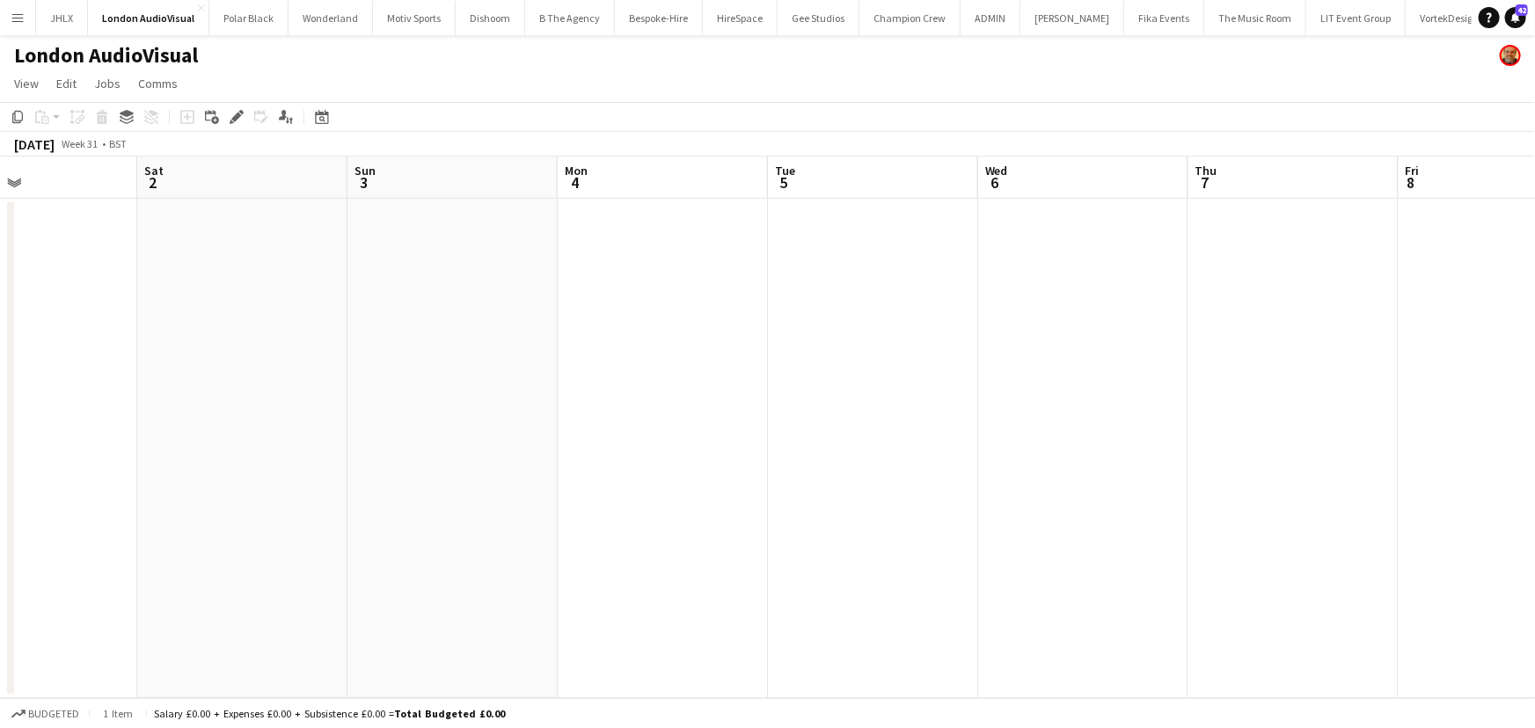
click at [605, 369] on app-calendar-viewport "Tue 29 Wed 30 Thu 31 1/1 1 Job Fri 1 Sat 2 Sun 3 Mon 4 Tue 5 Wed 6 Thu 7 Fri 8 …" at bounding box center [767, 428] width 1535 height 542
drag, startPoint x: 678, startPoint y: 395, endPoint x: 543, endPoint y: 394, distance: 135.5
click at [614, 395] on app-calendar-viewport "Thu 31 1/1 1 Job Fri 1 Sat 2 Sun 3 Mon 4 Tue 5 Wed 6 Thu 7 Fri 8 Sat 9 Sun 10 M…" at bounding box center [767, 428] width 1535 height 542
drag, startPoint x: 919, startPoint y: 388, endPoint x: 643, endPoint y: 398, distance: 276.4
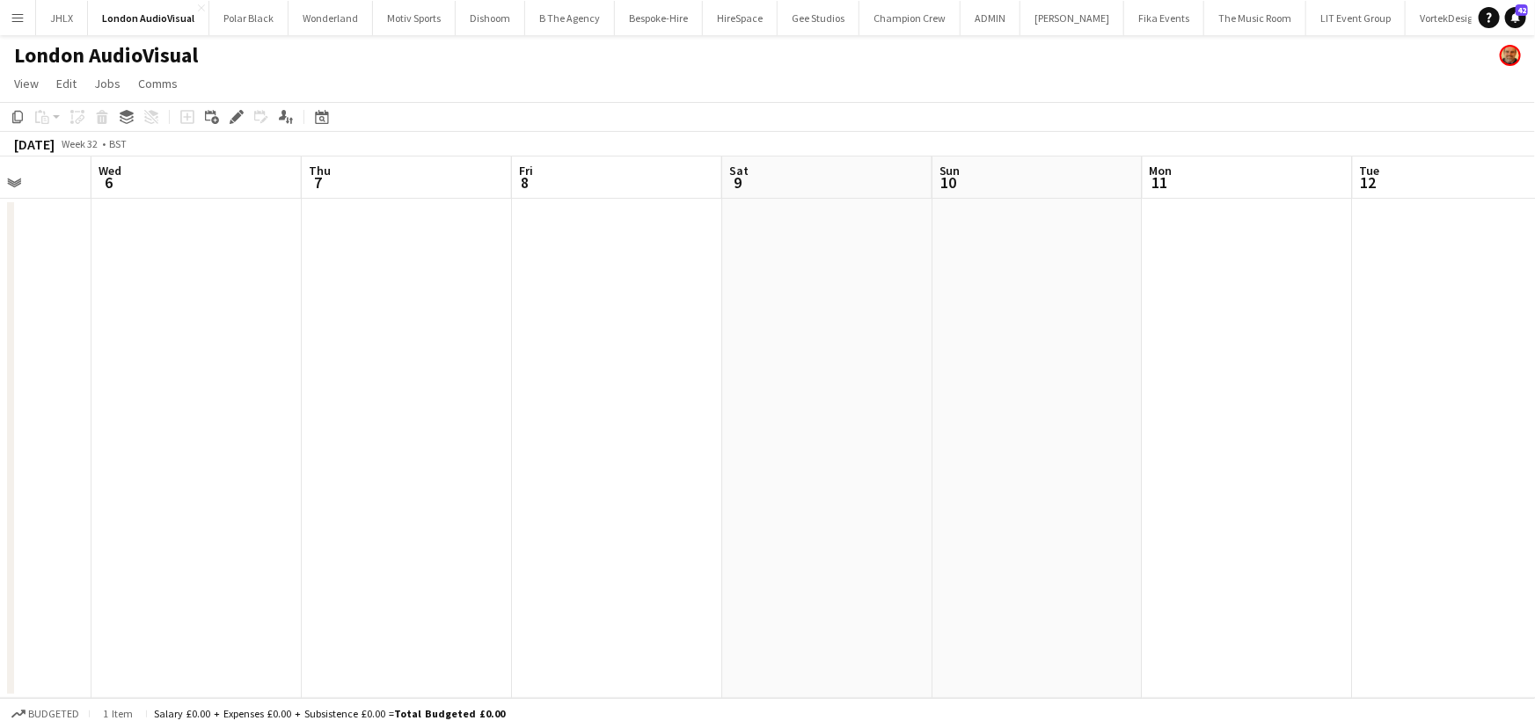
click at [668, 395] on app-calendar-viewport "Sat 2 Sun 3 Mon 4 Tue 5 Wed 6 Thu 7 Fri 8 Sat 9 Sun 10 Mon 11 Tue 12 Wed 13 Thu…" at bounding box center [767, 428] width 1535 height 542
drag, startPoint x: 968, startPoint y: 367, endPoint x: 682, endPoint y: 377, distance: 286.1
click at [675, 387] on app-calendar-viewport "Sat 2 Sun 3 Mon 4 Tue 5 Wed 6 Thu 7 Fri 8 Sat 9 Sun 10 Mon 11 Tue 12 Wed 13 Thu…" at bounding box center [767, 428] width 1535 height 542
drag, startPoint x: 890, startPoint y: 369, endPoint x: 696, endPoint y: 373, distance: 194.4
click at [621, 371] on app-calendar-viewport "Mon 4 Tue 5 Wed 6 Thu 7 Fri 8 Sat 9 Sun 10 Mon 11 Tue 12 Wed 13 Thu 14 Fri 15 S…" at bounding box center [767, 428] width 1535 height 542
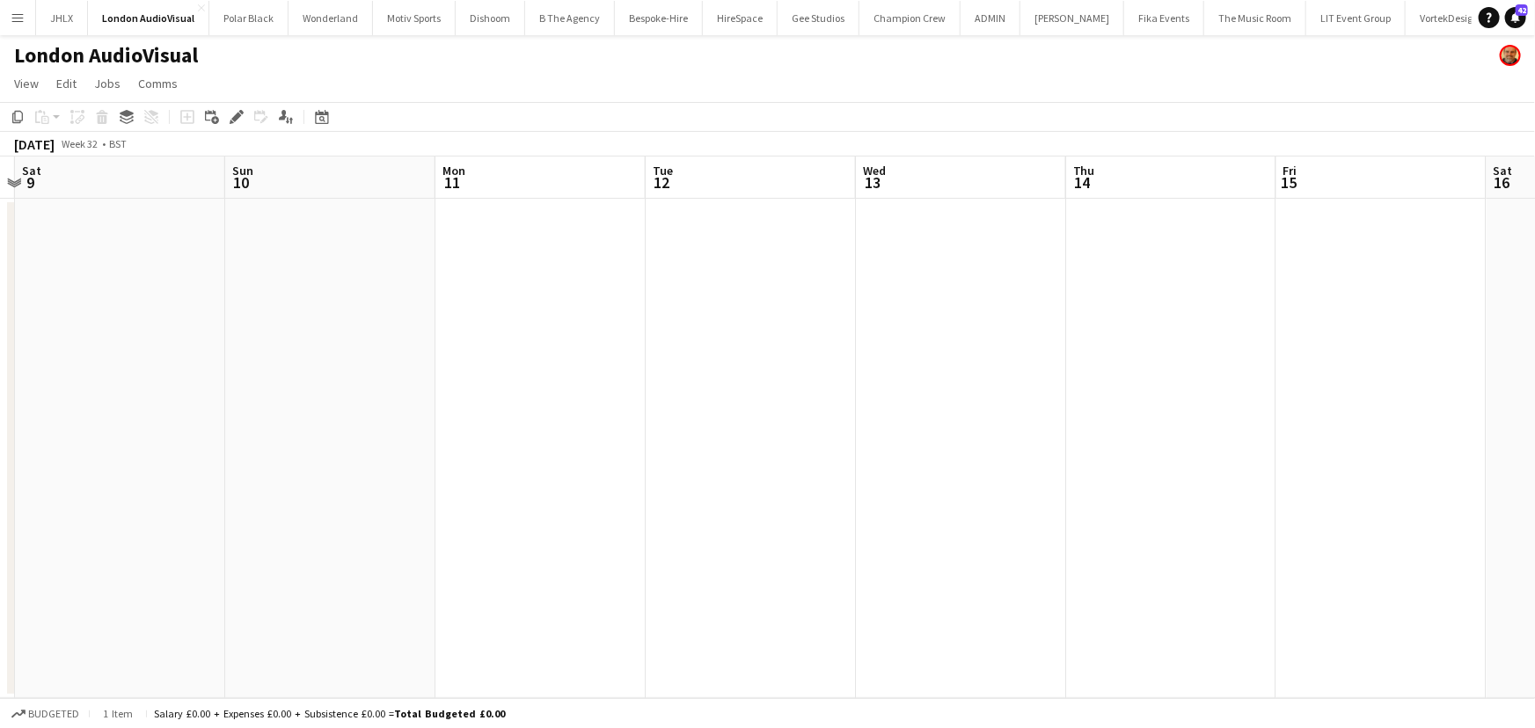
drag, startPoint x: 698, startPoint y: 383, endPoint x: 665, endPoint y: 387, distance: 32.8
click at [588, 387] on app-calendar-viewport "Wed 6 Thu 7 Fri 8 Sat 9 Sun 10 Mon 11 Tue 12 Wed 13 Thu 14 Fri 15 Sat 16 Sun 17…" at bounding box center [767, 428] width 1535 height 542
click at [545, 394] on app-calendar-viewport "Wed 6 Thu 7 Fri 8 Sat 9 Sun 10 Mon 11 Tue 12 Wed 13 Thu 14 Fri 15 Sat 16 Sun 17…" at bounding box center [767, 428] width 1535 height 542
drag, startPoint x: 607, startPoint y: 383, endPoint x: 555, endPoint y: 377, distance: 52.2
click at [559, 384] on app-calendar-viewport "Sun 10 Mon 11 Tue 12 Wed 13 Thu 14 Fri 15 Sat 16 Sun 17 Mon 18 Tue 19 Wed 20 Th…" at bounding box center [767, 428] width 1535 height 542
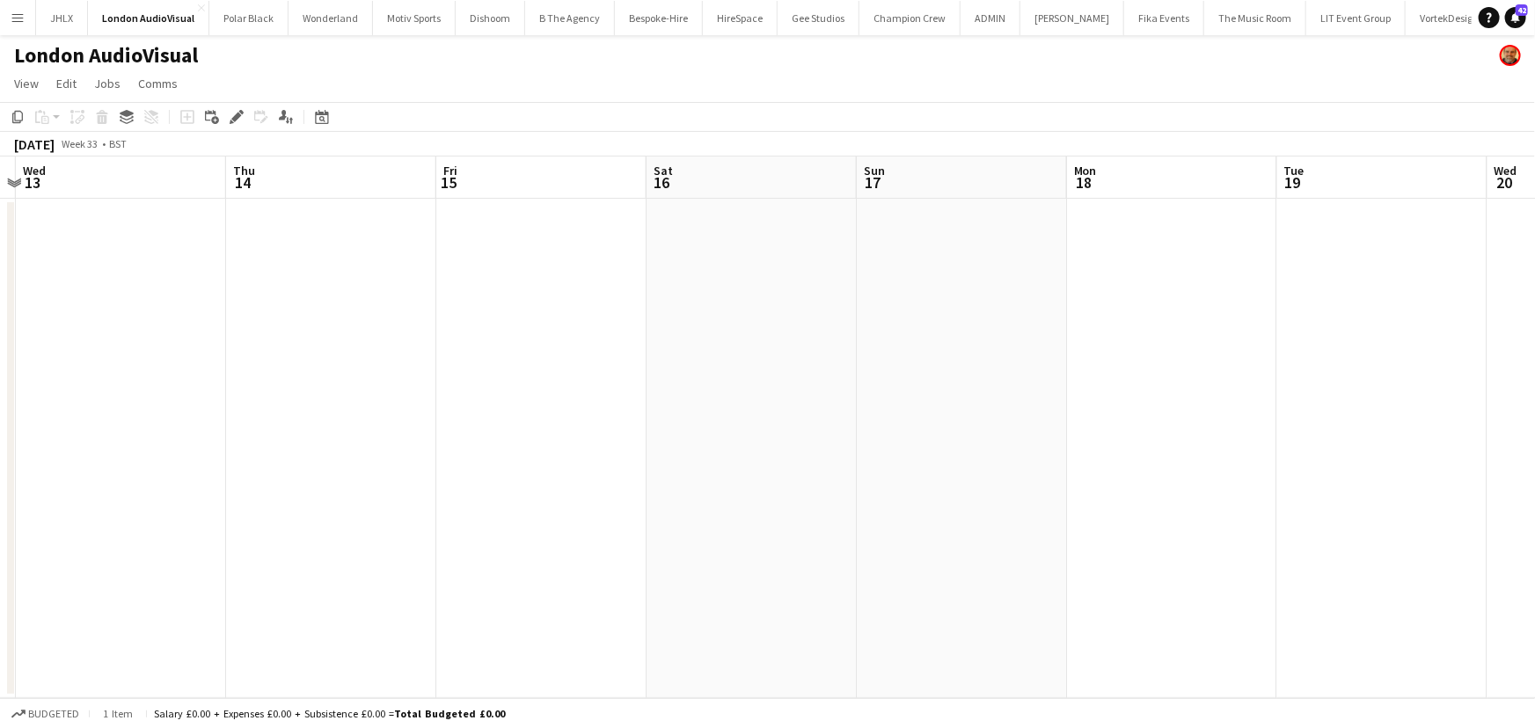
click at [609, 364] on app-calendar-viewport "Sun 10 Mon 11 Tue 12 Wed 13 Thu 14 Fri 15 Sat 16 Sun 17 Mon 18 Tue 19 Wed 20 Th…" at bounding box center [767, 428] width 1535 height 542
click at [588, 359] on app-calendar-viewport "Tue 12 Wed 13 Thu 14 Fri 15 Sat 16 Sun 17 Mon 18 Tue 19 Wed 20 Thu 21 Fri 22 Sa…" at bounding box center [767, 428] width 1535 height 542
click at [547, 359] on app-calendar-viewport "Tue 12 Wed 13 Thu 14 Fri 15 Sat 16 Sun 17 Mon 18 Tue 19 Wed 20 Thu 21 Fri 22 Sa…" at bounding box center [767, 428] width 1535 height 542
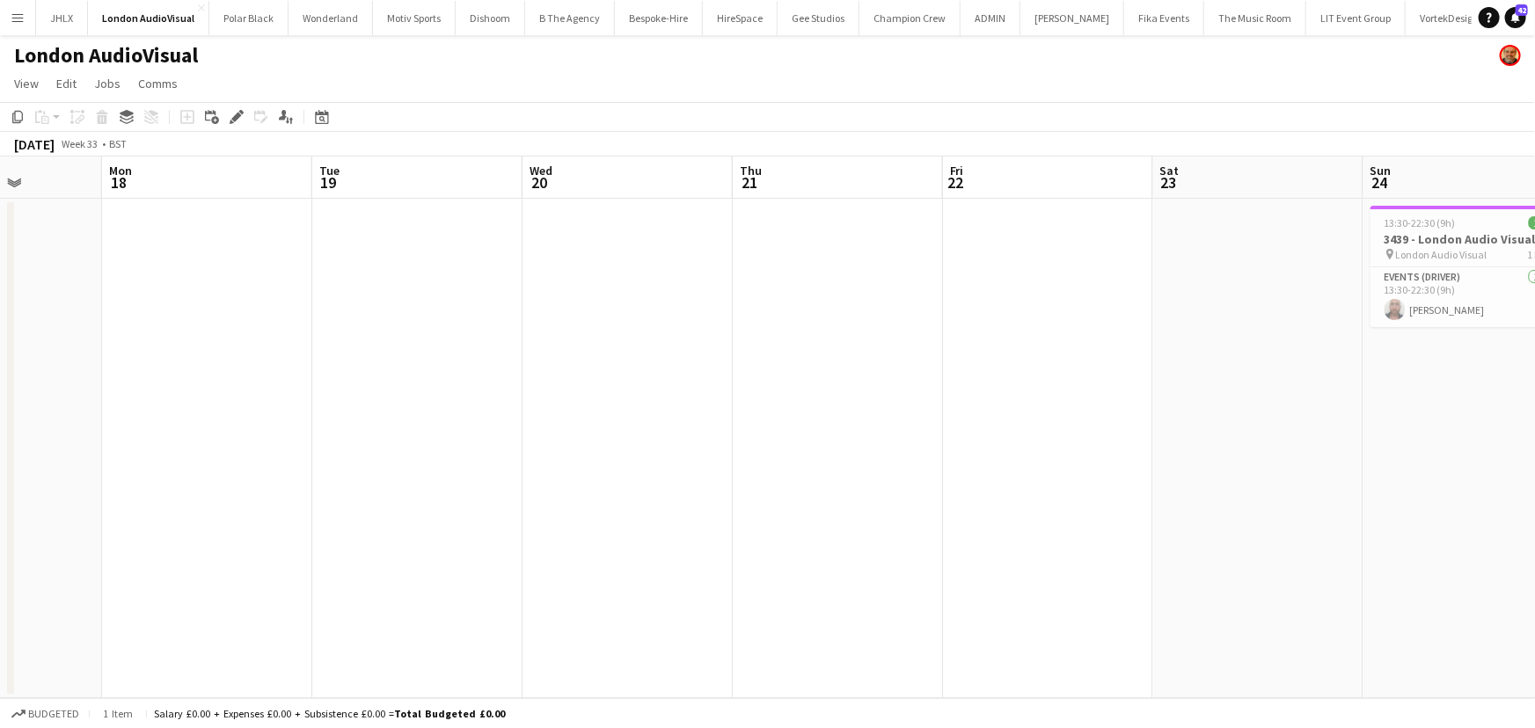
drag, startPoint x: 693, startPoint y: 347, endPoint x: 528, endPoint y: 361, distance: 166.0
click at [554, 357] on app-calendar-viewport "Thu 14 Fri 15 Sat 16 Sun 17 Mon 18 Tue 19 Wed 20 Thu 21 Fri 22 Sat 23 Sun 24 1/…" at bounding box center [767, 428] width 1535 height 542
drag, startPoint x: 526, startPoint y: 367, endPoint x: 514, endPoint y: 369, distance: 12.6
click at [501, 369] on app-calendar-viewport "Thu 14 Fri 15 Sat 16 Sun 17 Mon 18 Tue 19 Wed 20 Thu 21 Fri 22 Sat 23 Sun 24 1/…" at bounding box center [767, 428] width 1535 height 542
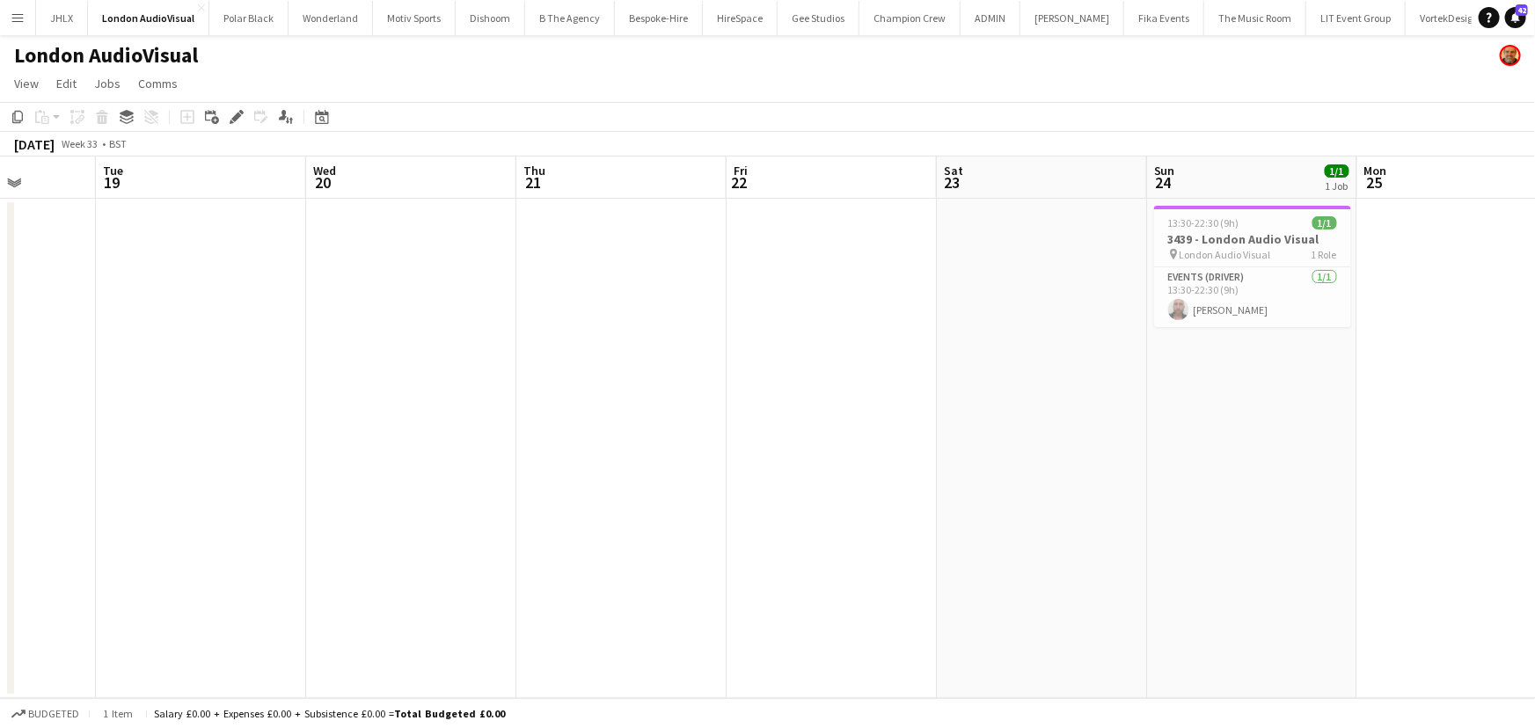
click at [375, 346] on app-calendar-viewport "Sat 16 Sun 17 Mon 18 Tue 19 Wed 20 Thu 21 Fri 22 Sat 23 Sun 24 1/1 1 Job Mon 25…" at bounding box center [767, 428] width 1535 height 542
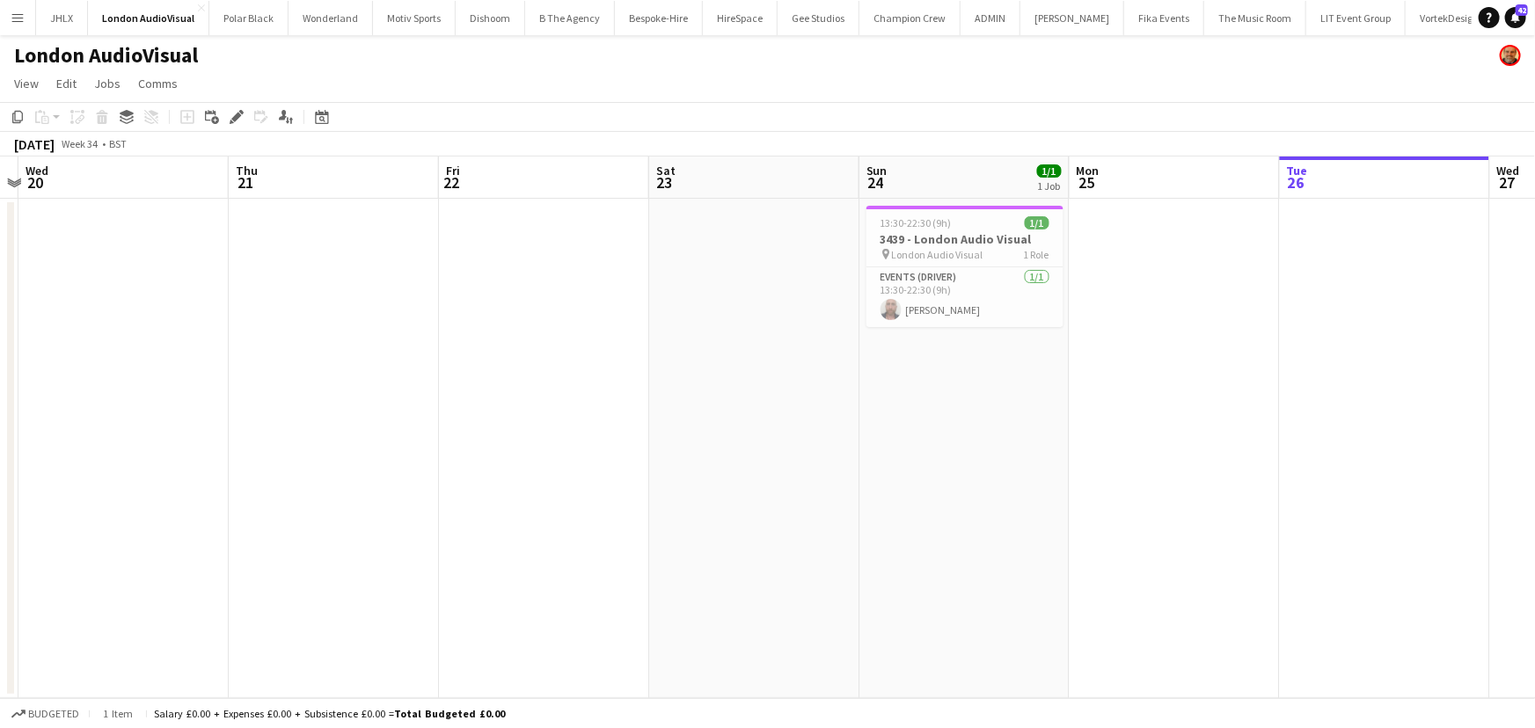
click at [382, 369] on app-calendar-viewport "Sat 16 Sun 17 Mon 18 Tue 19 Wed 20 Thu 21 Fri 22 Sat 23 Sun 24 1/1 1 Job Mon 25…" at bounding box center [767, 428] width 1535 height 542
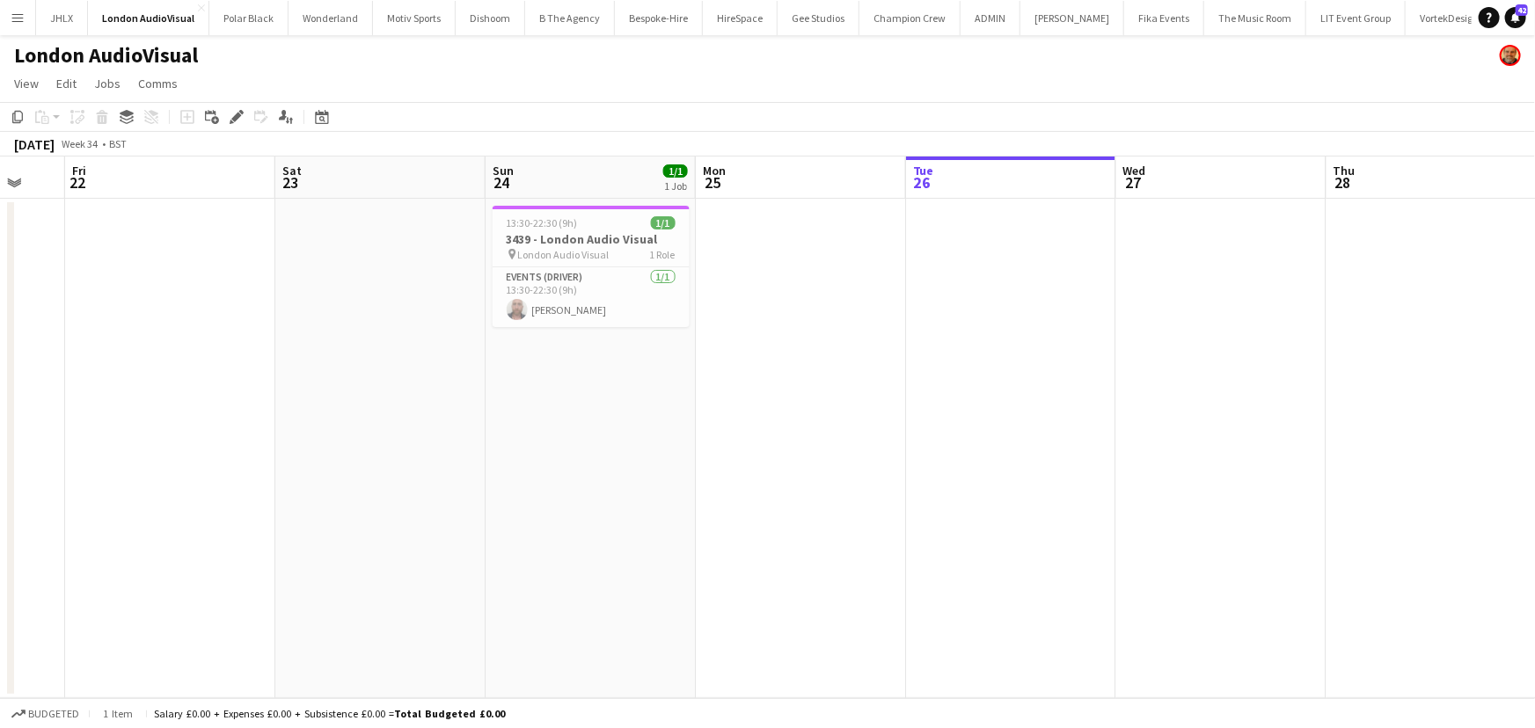
click at [574, 384] on app-calendar-viewport "Mon 18 Tue 19 Wed 20 Thu 21 Fri 22 Sat 23 Sun 24 1/1 1 Job Mon 25 Tue 26 Wed 27…" at bounding box center [767, 428] width 1535 height 542
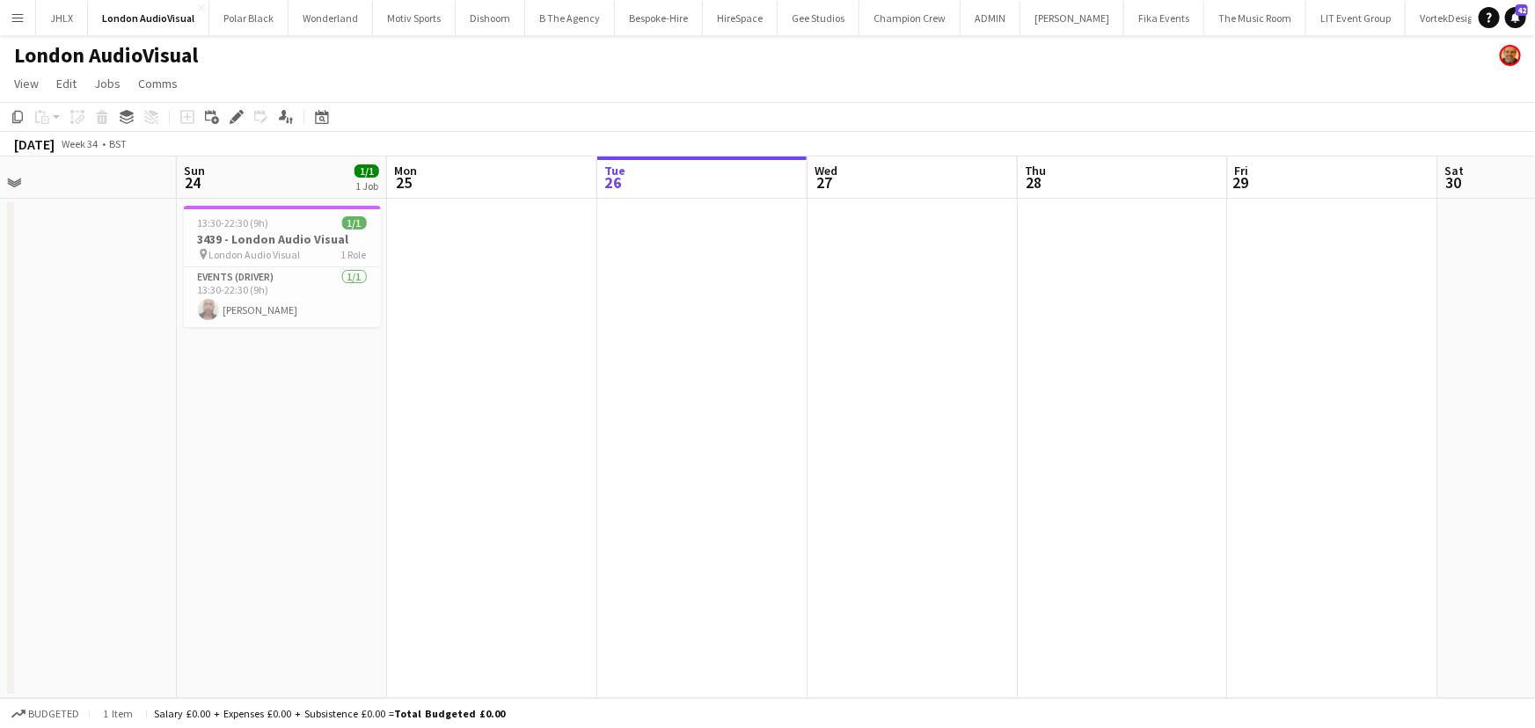
drag, startPoint x: 576, startPoint y: 352, endPoint x: 509, endPoint y: 353, distance: 66.9
click at [487, 356] on app-calendar-viewport "Wed 20 Thu 21 Fri 22 Sat 23 Sun 24 1/1 1 Job Mon 25 Tue 26 Wed 27 Thu 28 Fri 29…" at bounding box center [767, 428] width 1535 height 542
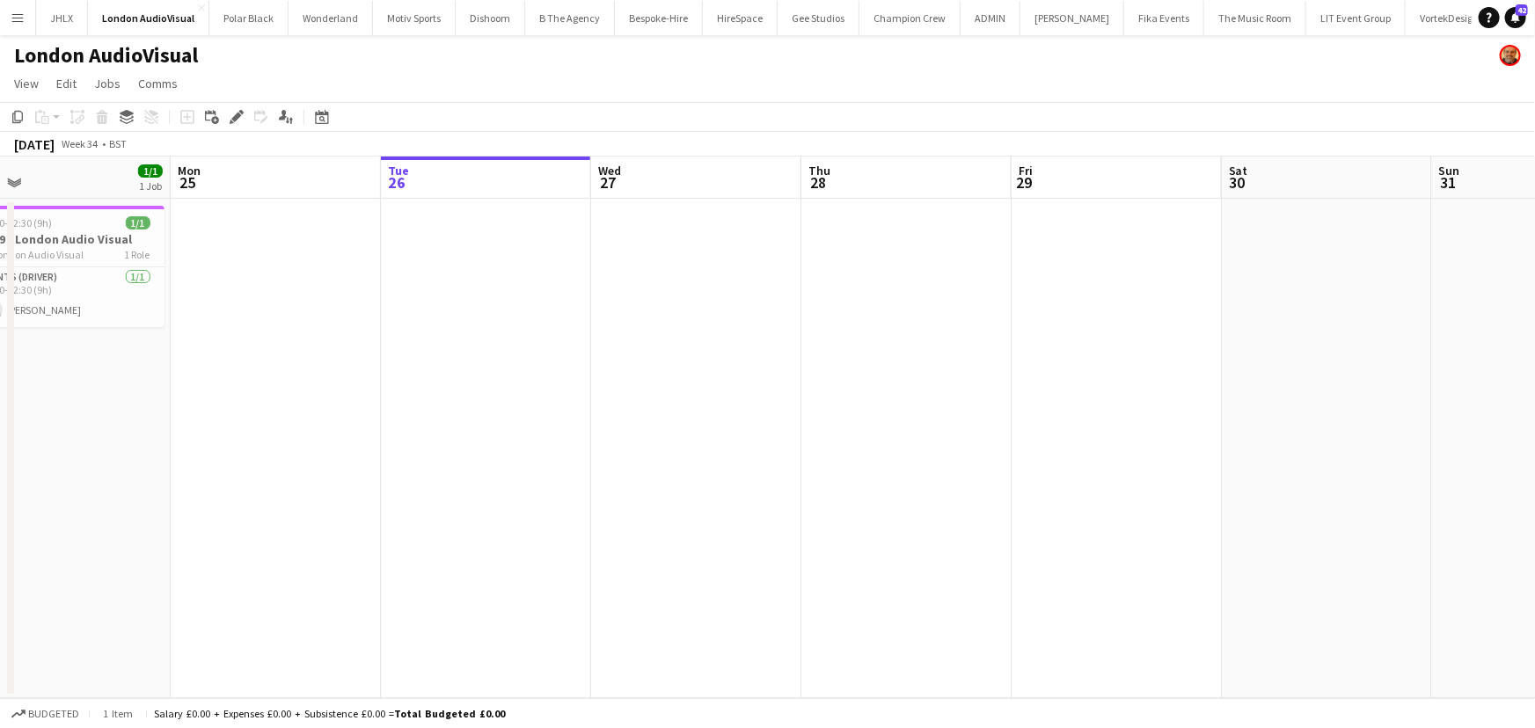
click at [682, 241] on app-date-cell at bounding box center [696, 449] width 210 height 500
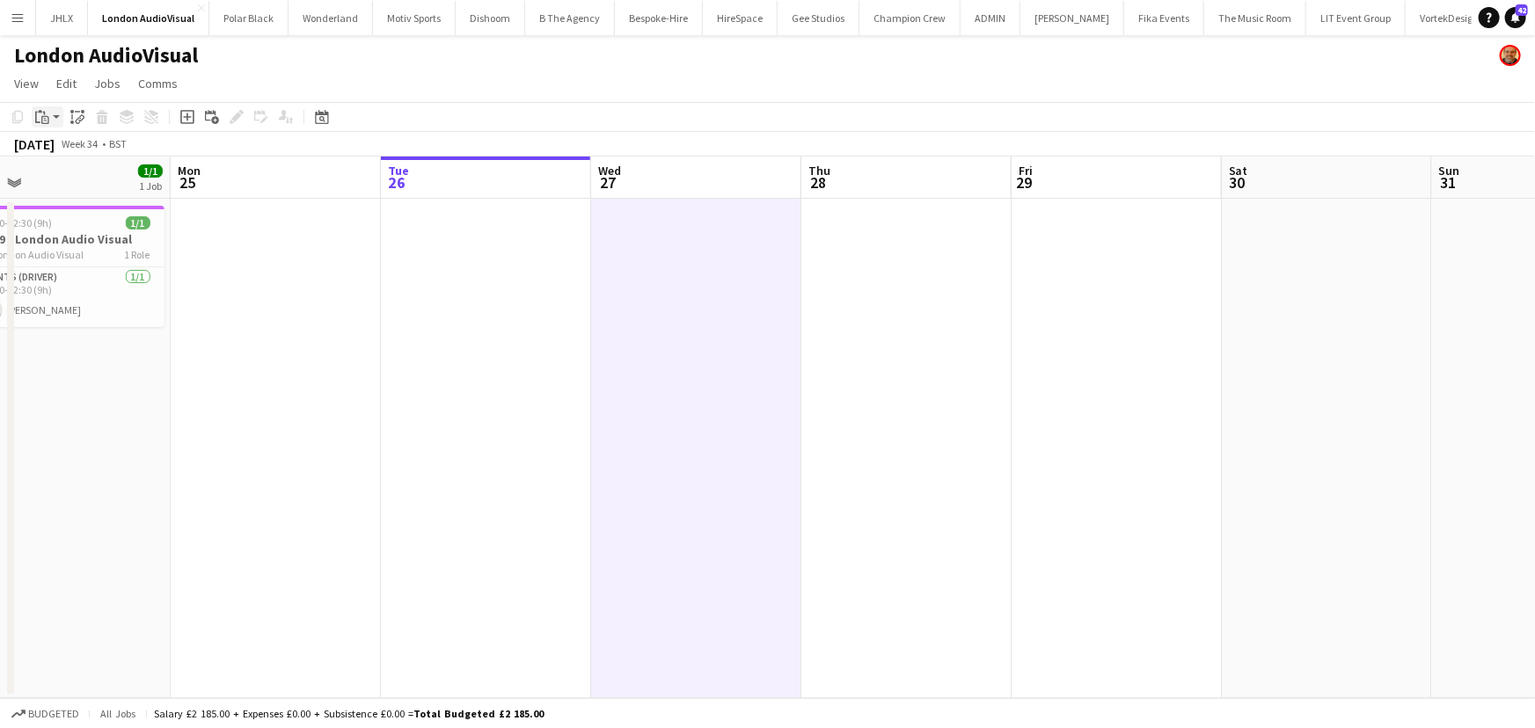
click at [43, 119] on icon "Paste" at bounding box center [42, 117] width 14 height 14
click at [65, 151] on link "Paste Ctrl+V" at bounding box center [129, 151] width 165 height 16
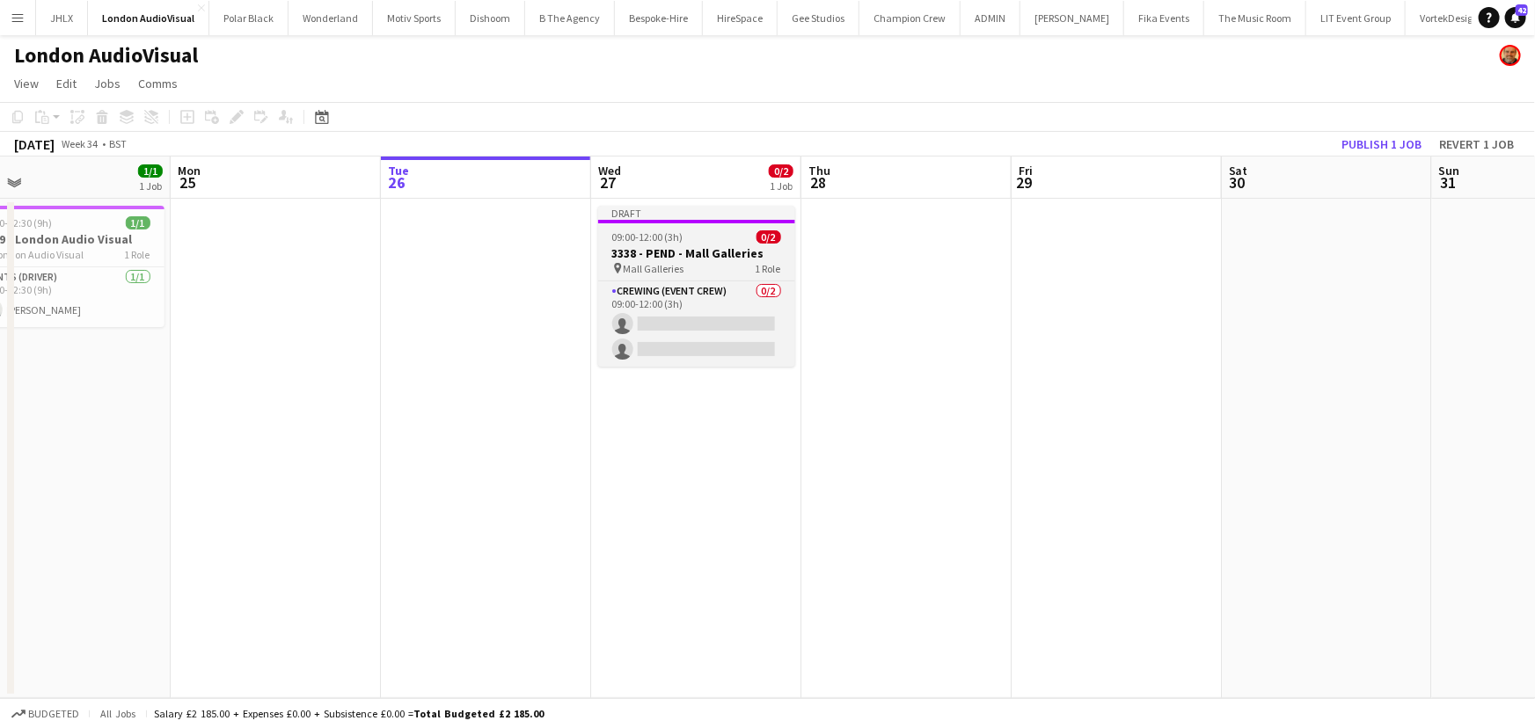
click at [701, 244] on app-job-card "Draft 09:00-12:00 (3h) 0/2 3338 - PEND - Mall Galleries pin Mall Galleries 1 Ro…" at bounding box center [696, 286] width 197 height 161
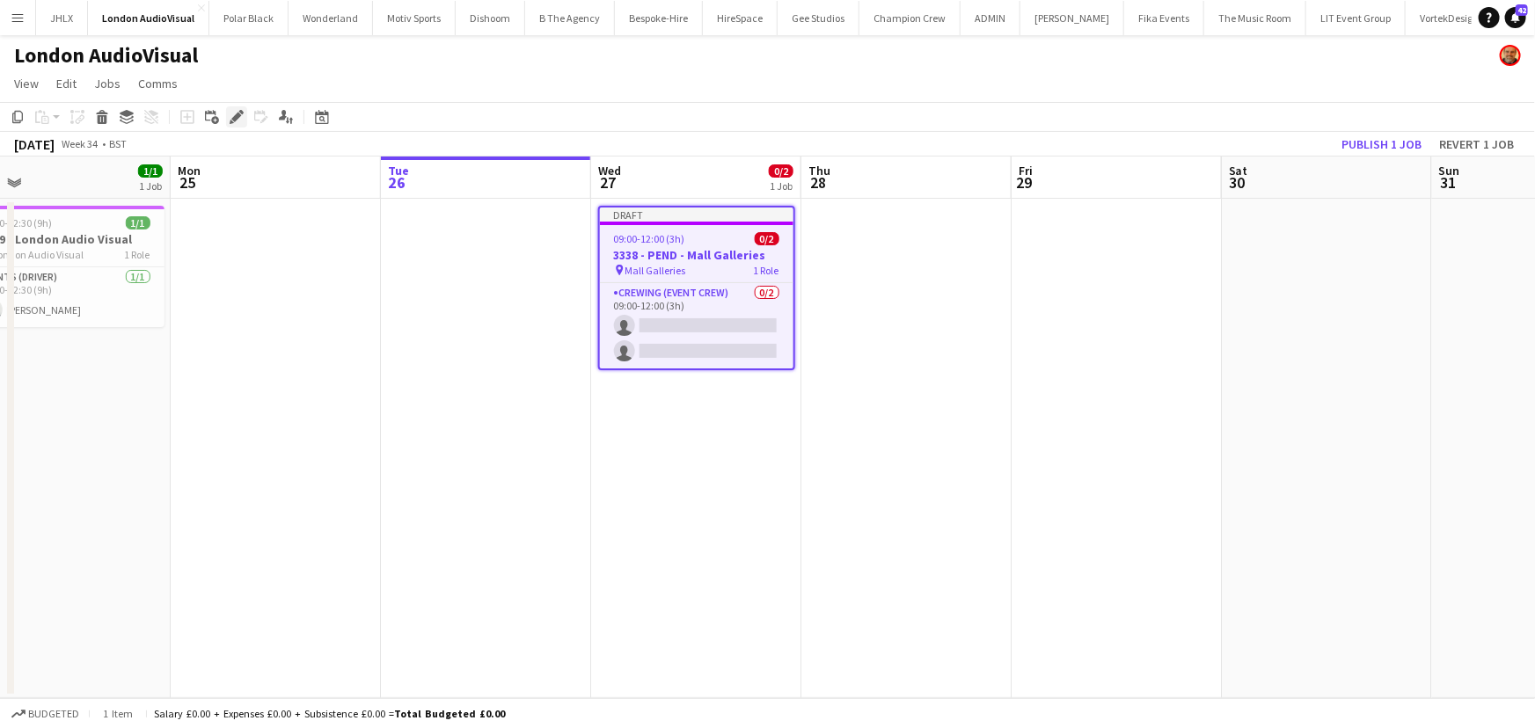
click at [233, 118] on icon at bounding box center [236, 118] width 10 height 10
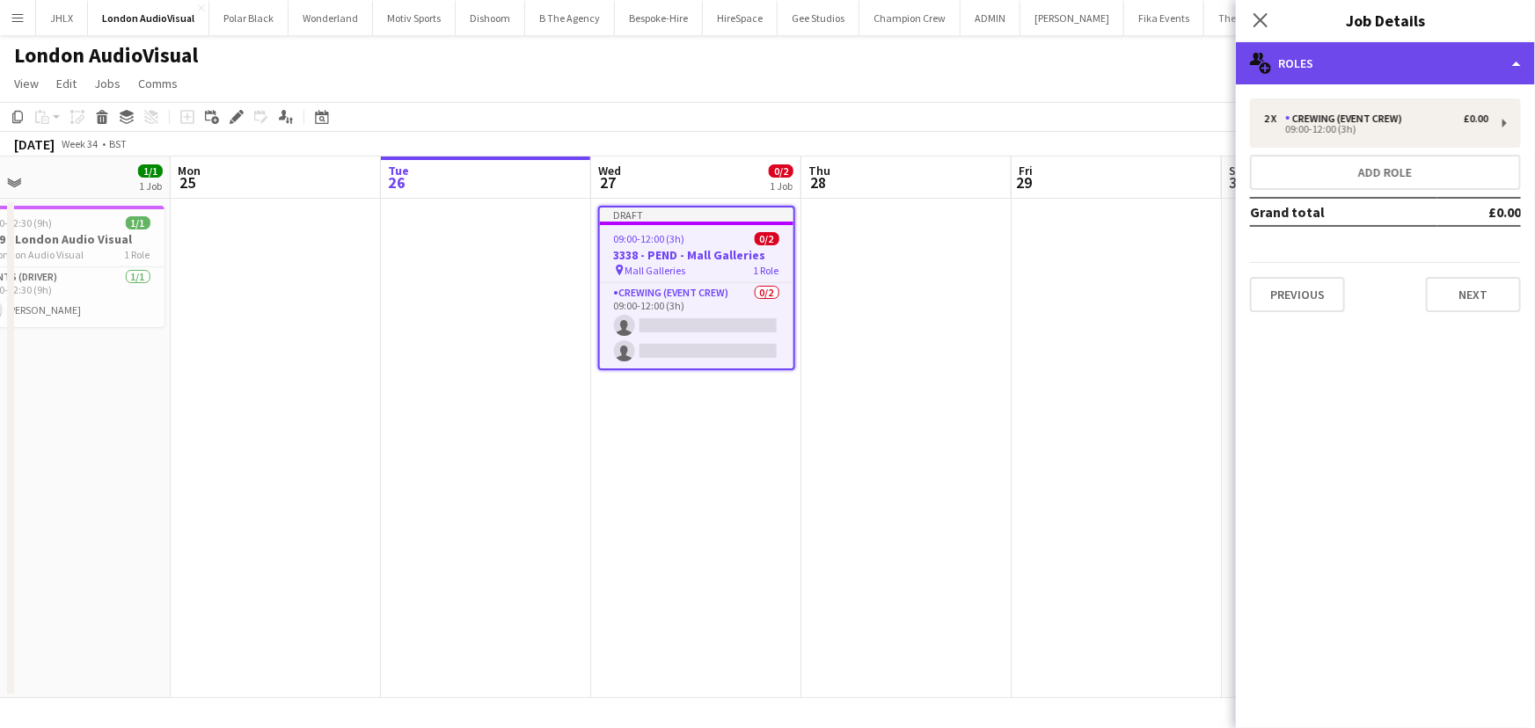
click at [1319, 56] on div "multiple-users-add Roles" at bounding box center [1385, 63] width 299 height 42
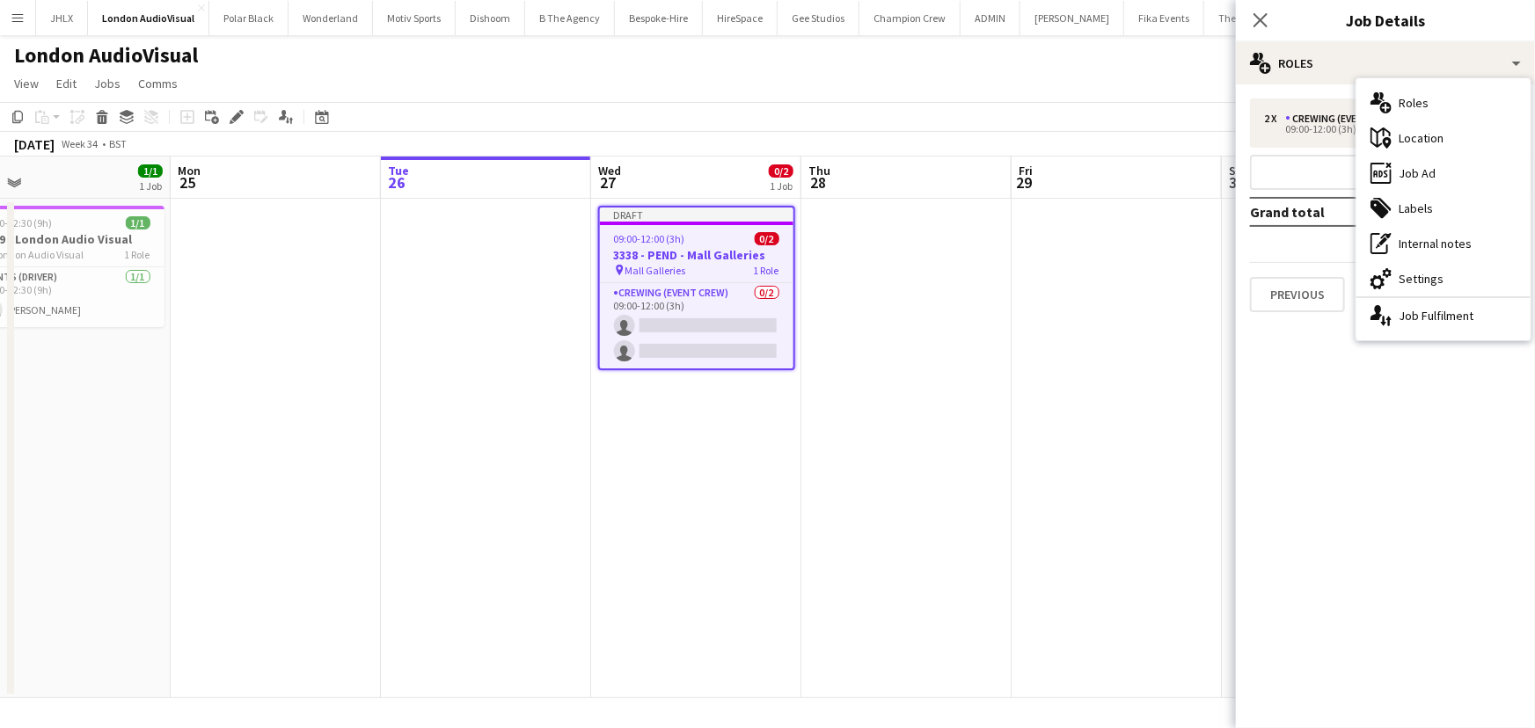
click at [1428, 267] on div "cog-double-3 Settings" at bounding box center [1443, 278] width 174 height 35
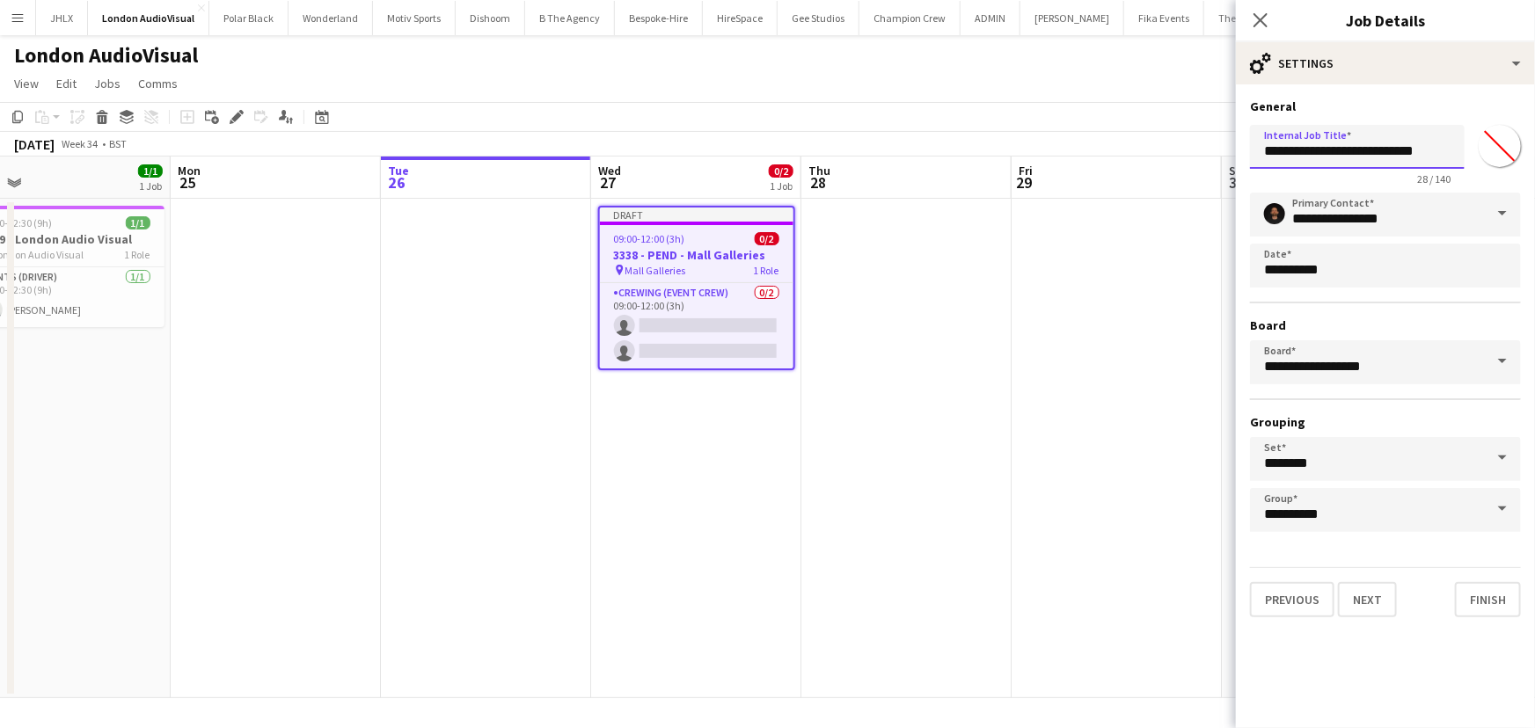
drag, startPoint x: 1261, startPoint y: 148, endPoint x: 1500, endPoint y: 154, distance: 239.3
click at [1503, 155] on div "**********" at bounding box center [1385, 152] width 271 height 68
type input "**********"
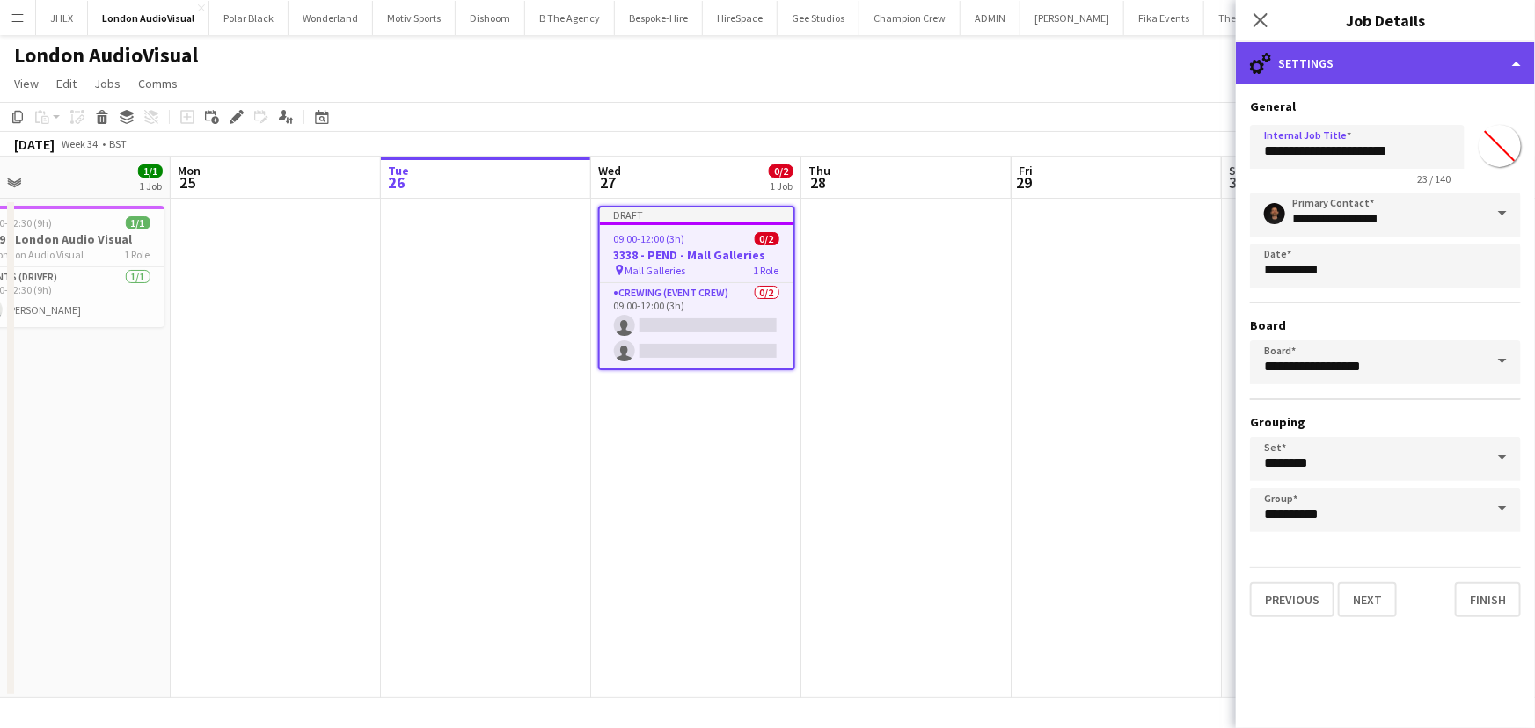
click at [1372, 65] on div "cog-double-3 Settings" at bounding box center [1385, 63] width 299 height 42
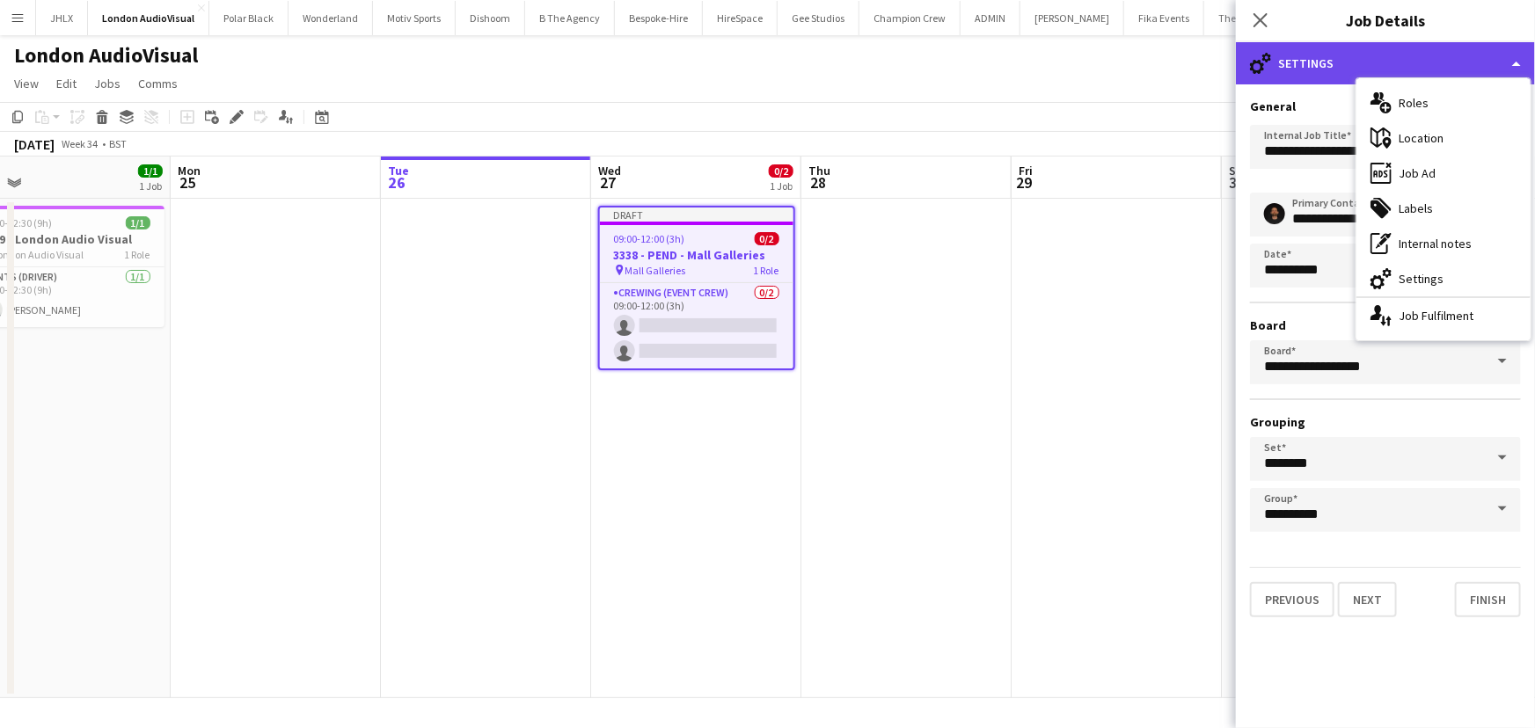
click at [1372, 65] on div "cog-double-3 Settings" at bounding box center [1385, 63] width 299 height 42
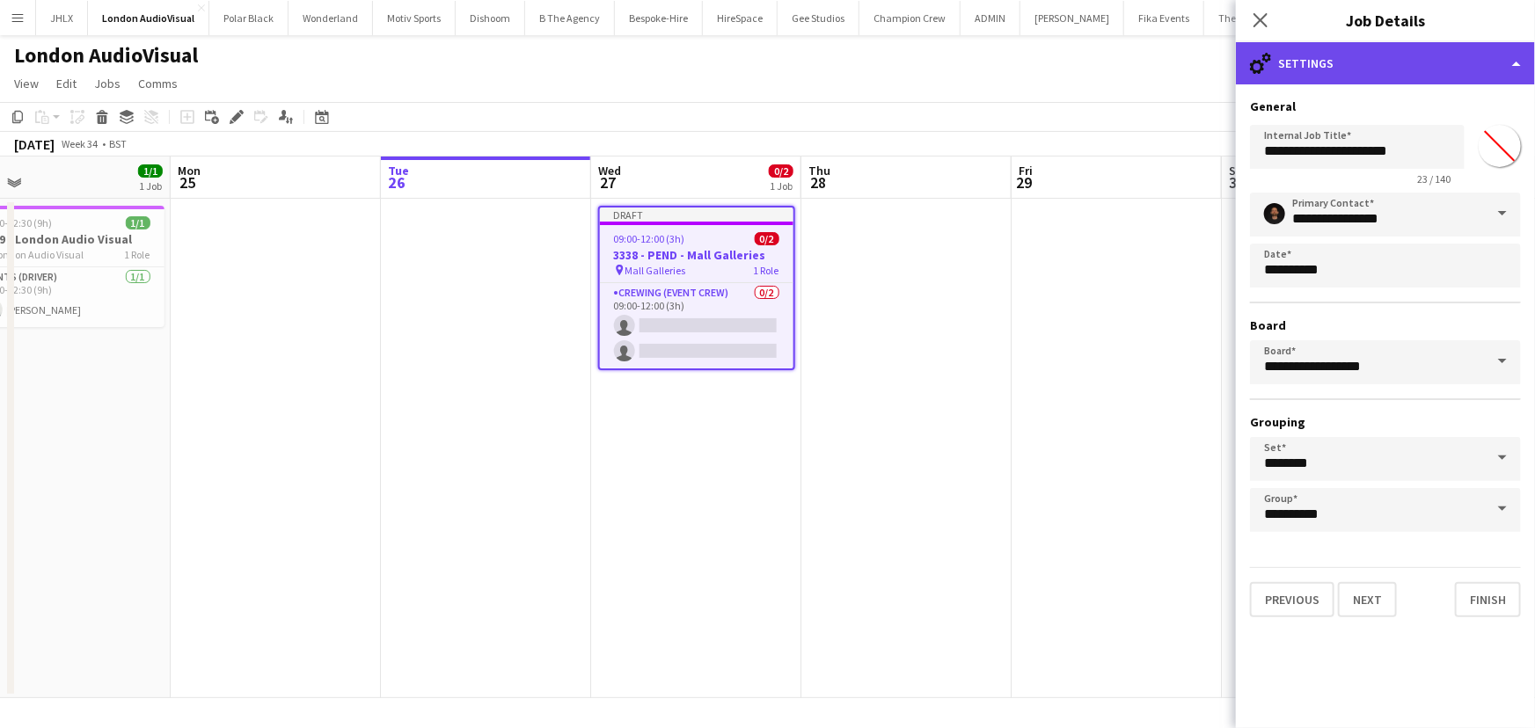
click at [1372, 65] on div "cog-double-3 Settings" at bounding box center [1385, 63] width 299 height 42
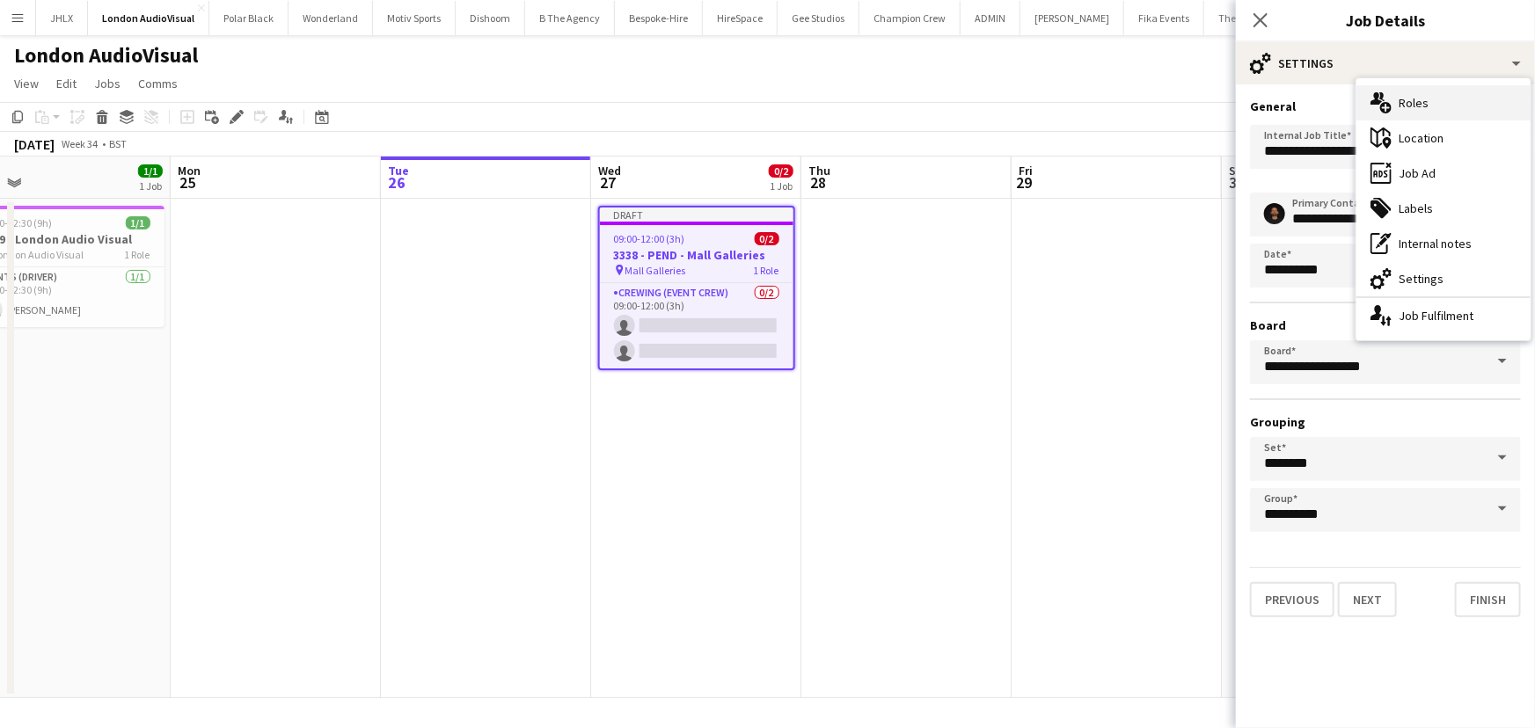
click at [1443, 109] on div "multiple-users-add Roles" at bounding box center [1443, 102] width 174 height 35
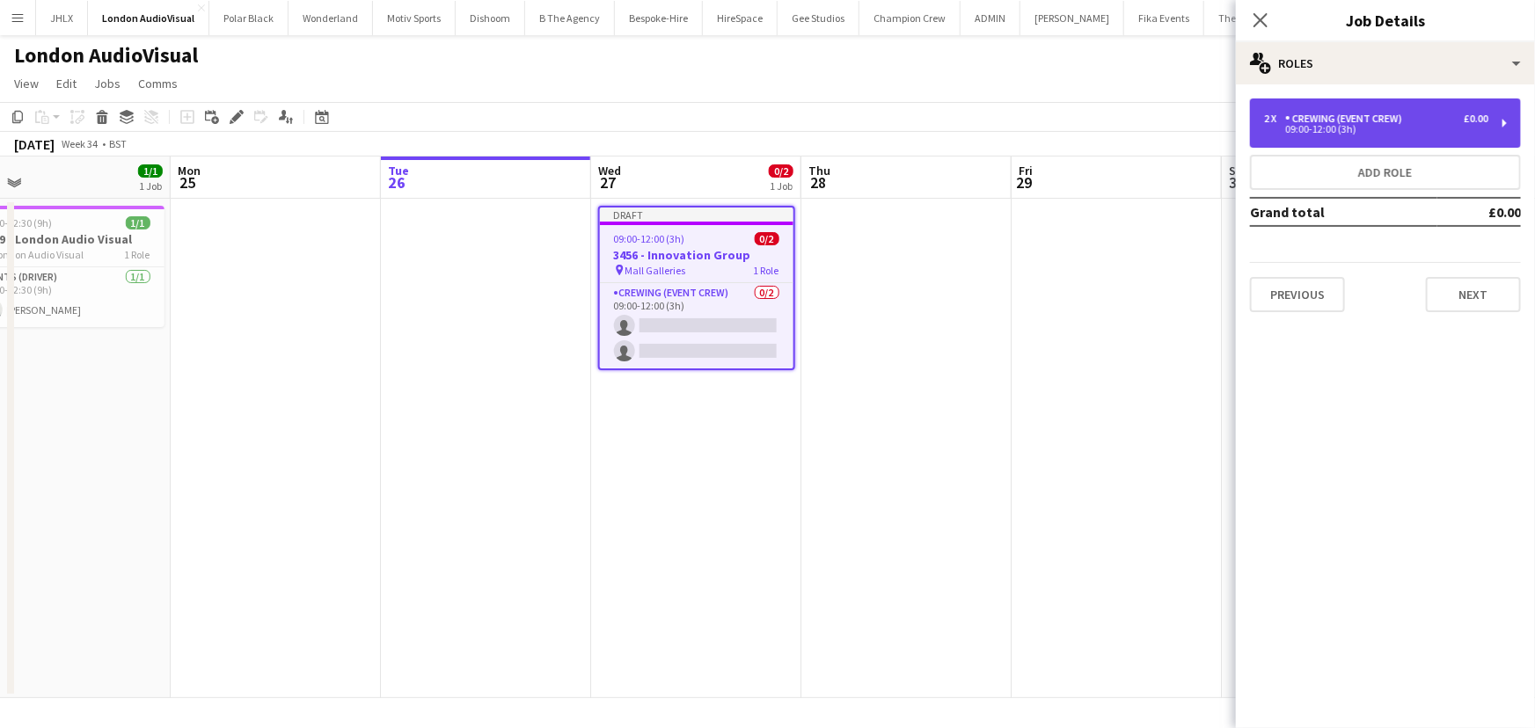
click at [1350, 128] on div "09:00-12:00 (3h)" at bounding box center [1376, 129] width 224 height 9
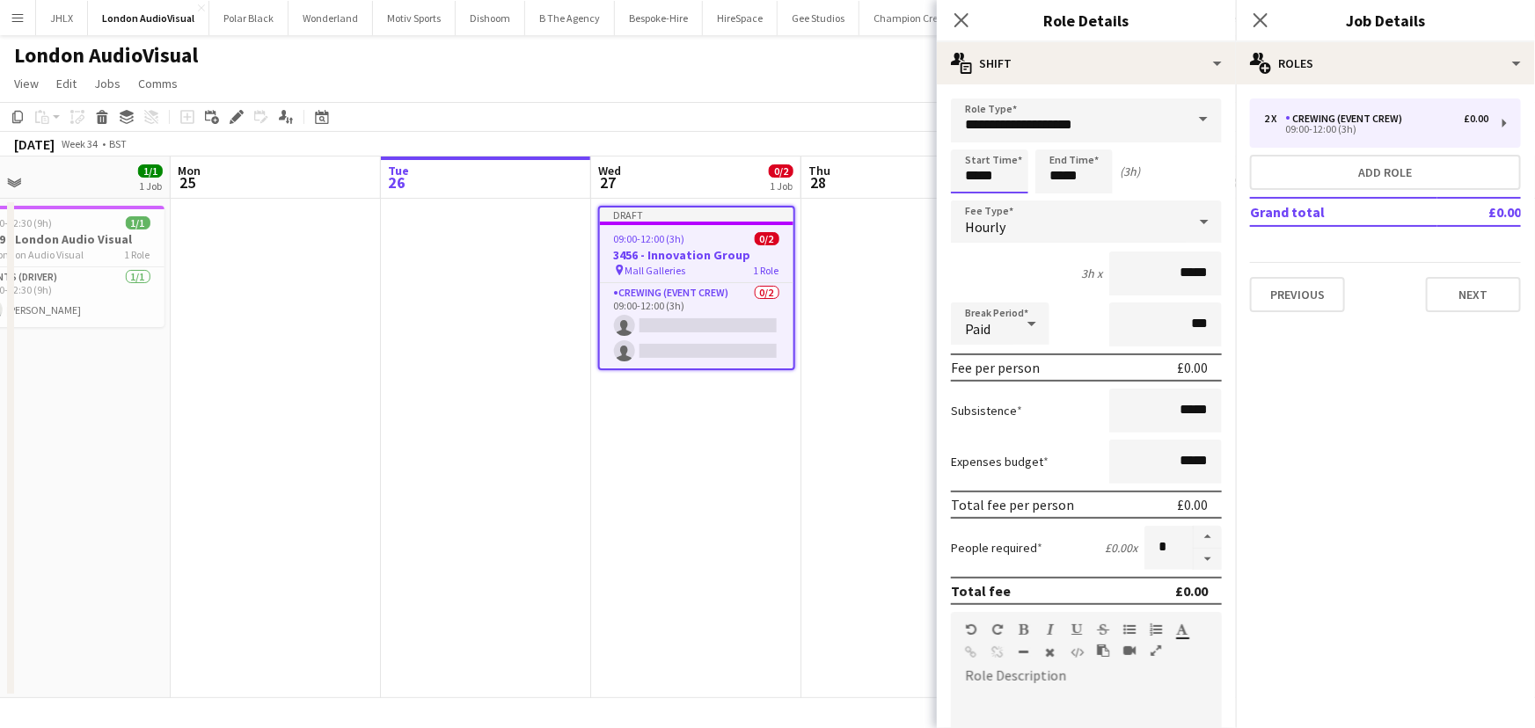
drag, startPoint x: 1002, startPoint y: 176, endPoint x: 823, endPoint y: 171, distance: 178.7
click at [821, 176] on body "Menu Boards Boards Boards All jobs Status Workforce Workforce My Workforce Recr…" at bounding box center [767, 364] width 1535 height 728
type input "*****"
drag, startPoint x: 1050, startPoint y: 170, endPoint x: 1126, endPoint y: 181, distance: 76.5
click at [1126, 181] on div "Start Time ***** End Time ***** (4h 30m)" at bounding box center [1086, 172] width 271 height 44
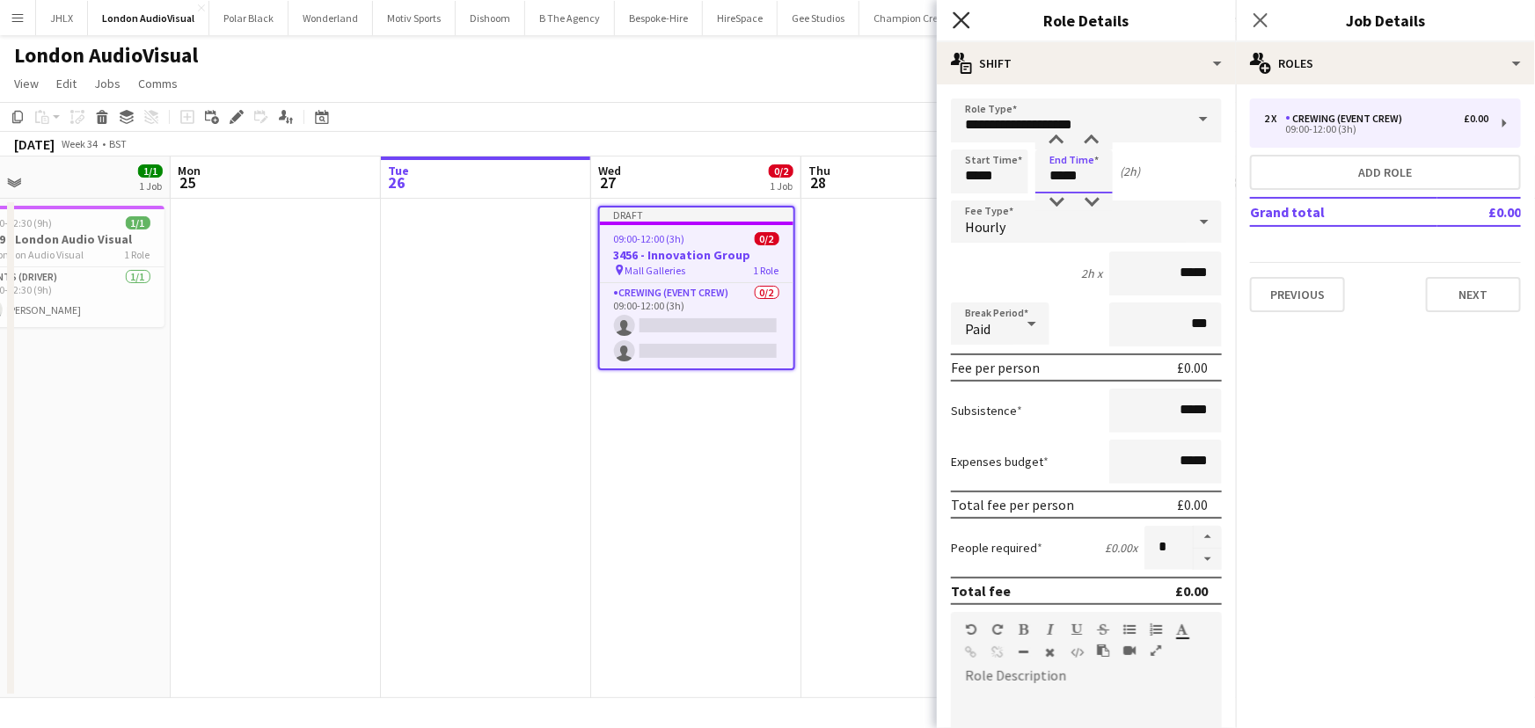
type input "*****"
click at [964, 21] on icon at bounding box center [961, 19] width 17 height 17
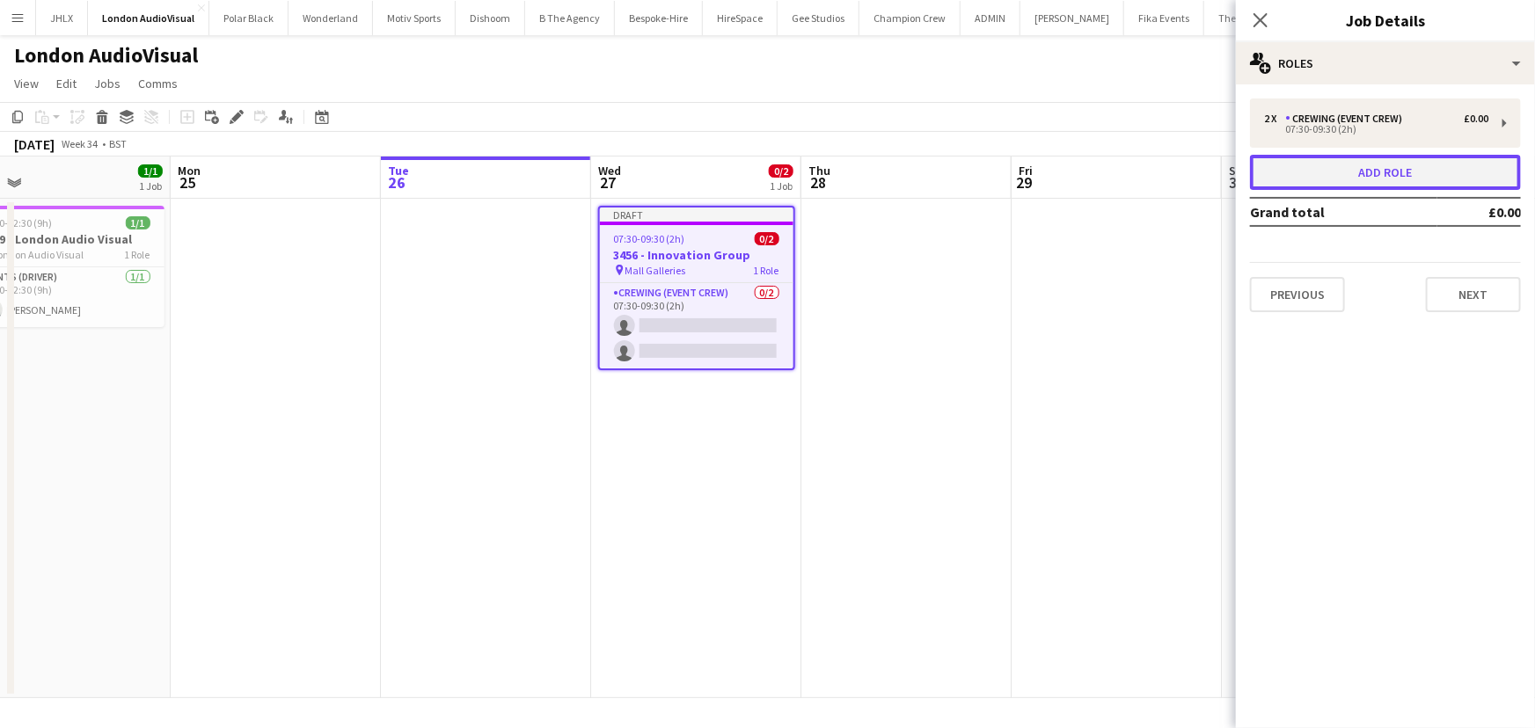
click at [1318, 169] on button "Add role" at bounding box center [1385, 172] width 271 height 35
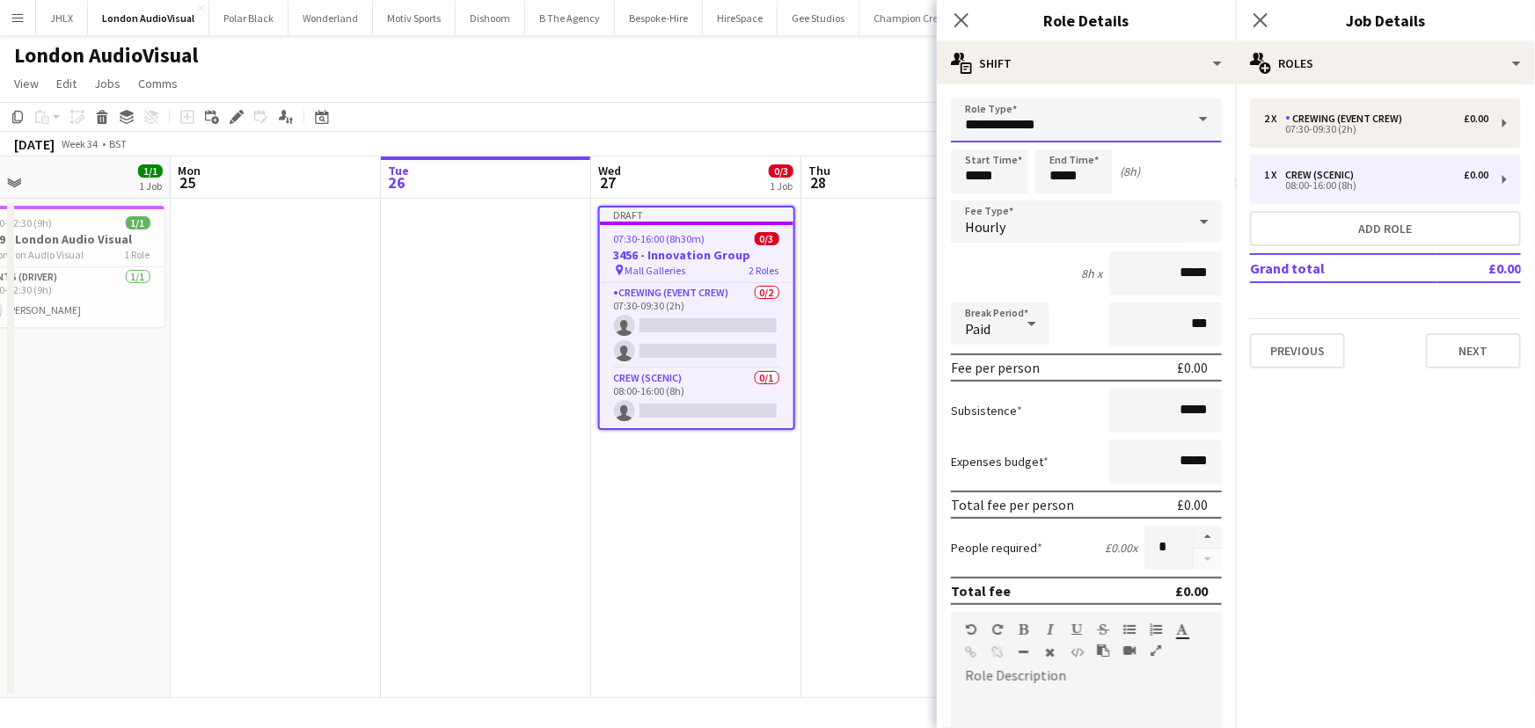
click at [1052, 123] on input "**********" at bounding box center [1086, 121] width 271 height 44
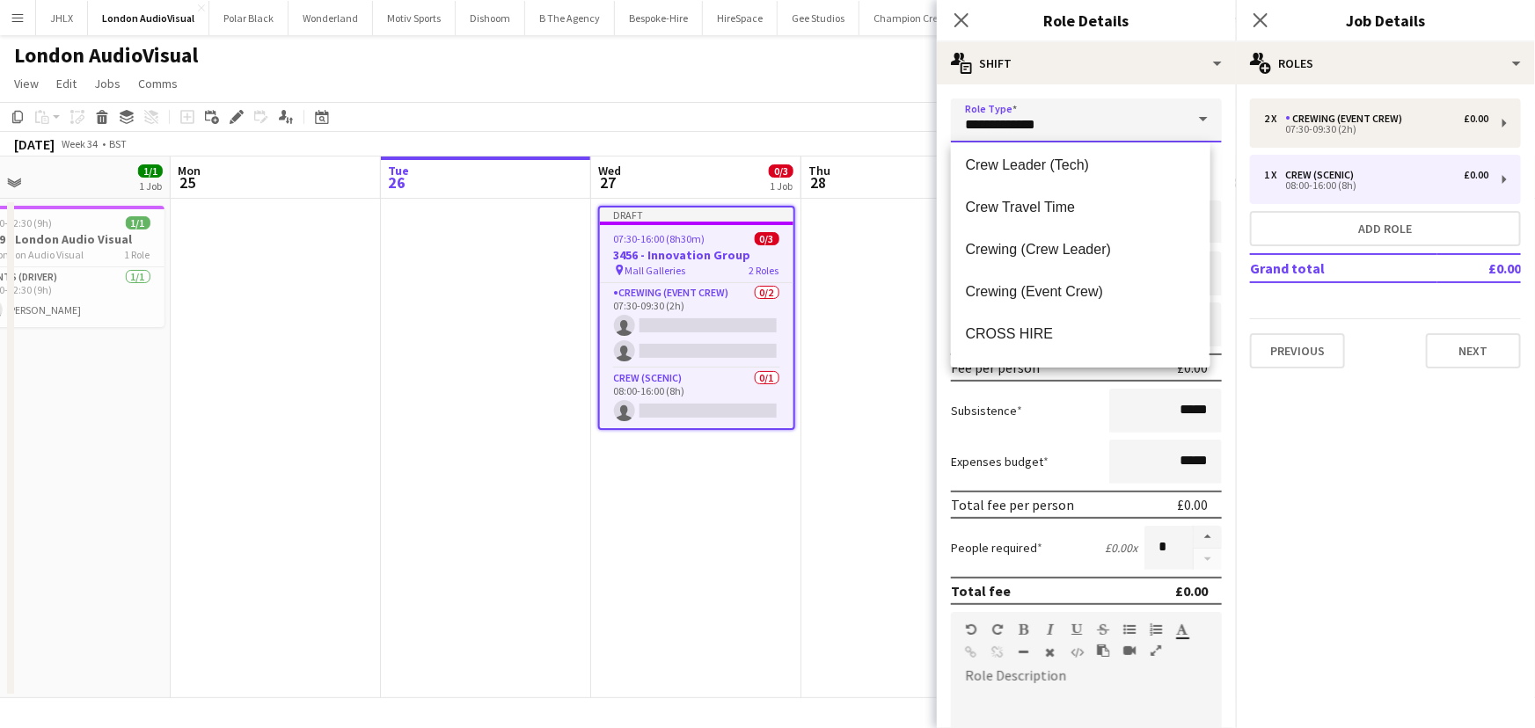
scroll to position [159, 0]
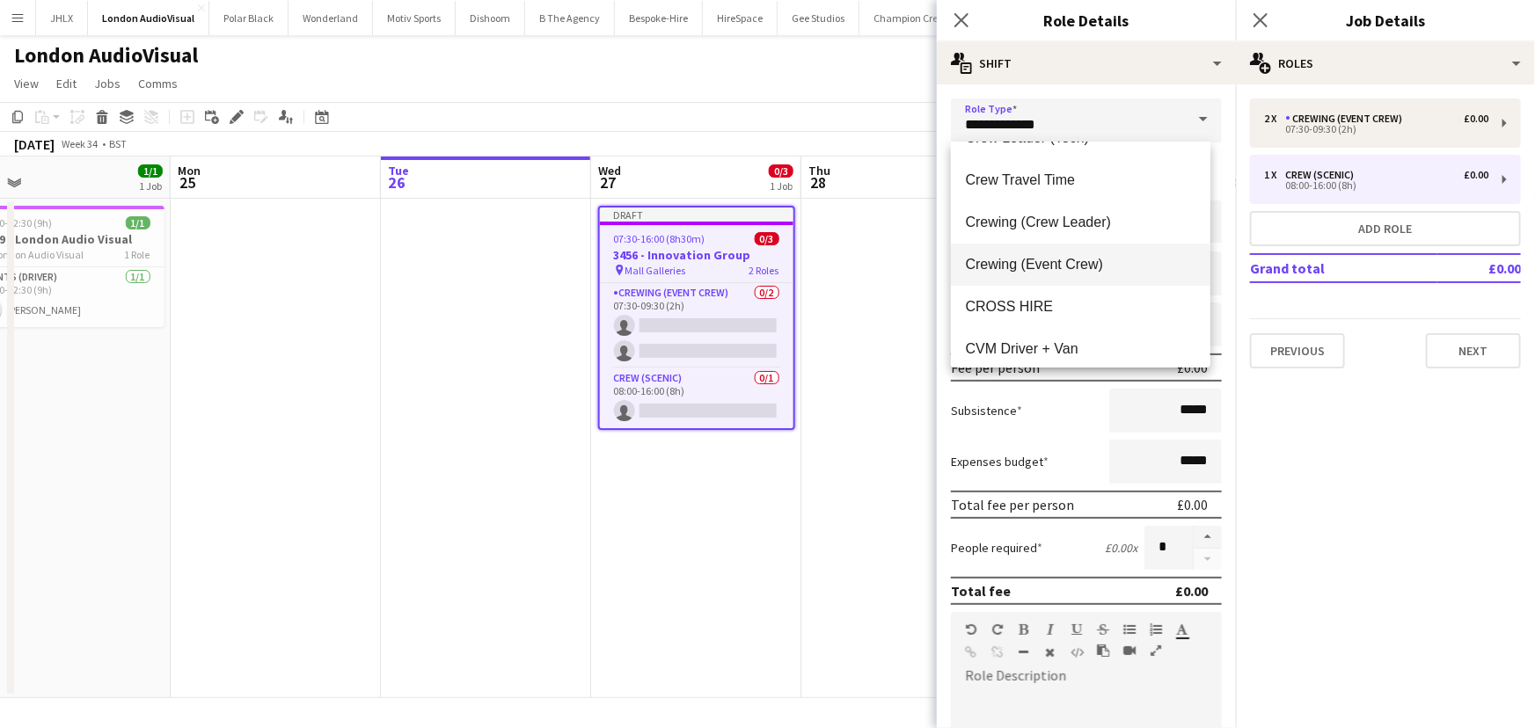
click at [1007, 261] on span "Crewing (Event Crew)" at bounding box center [1080, 264] width 230 height 17
type input "**********"
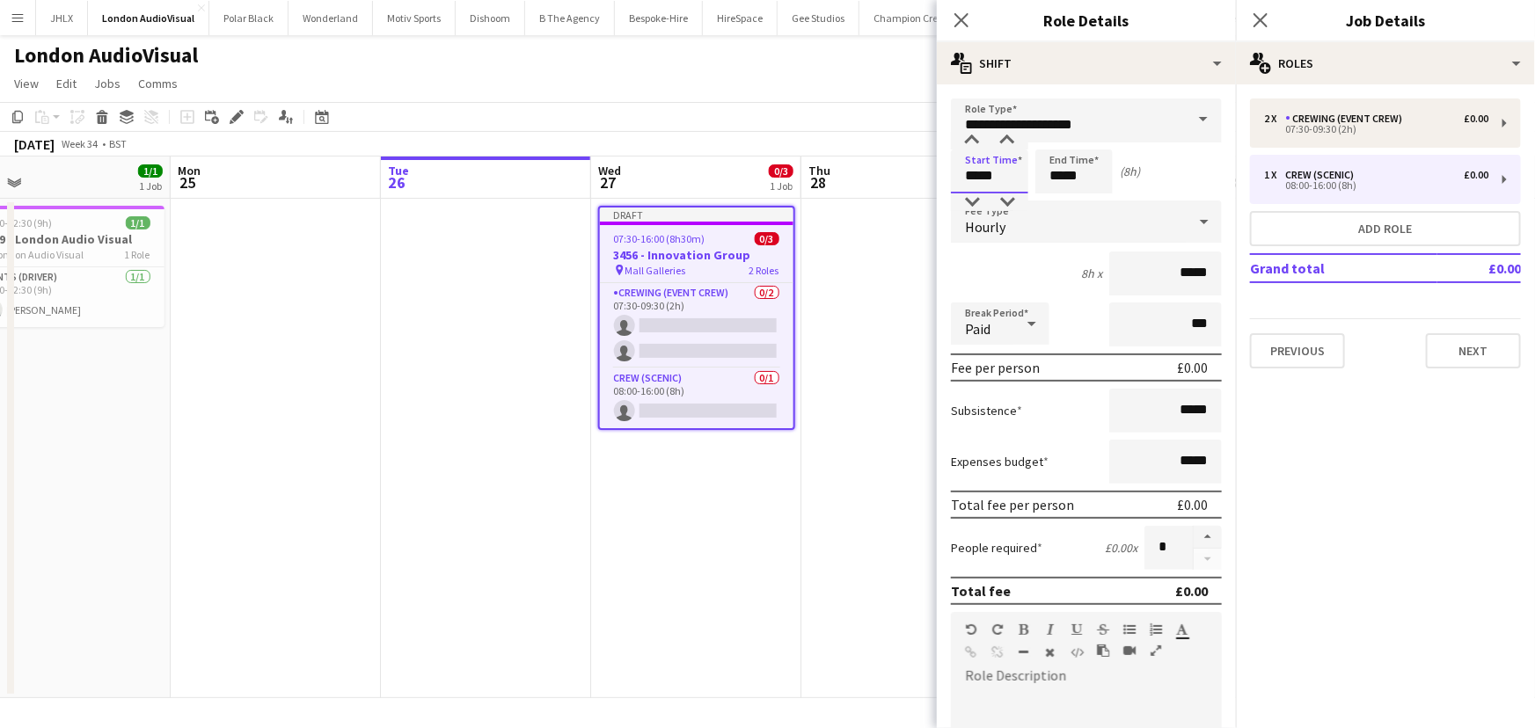
drag, startPoint x: 1003, startPoint y: 169, endPoint x: 757, endPoint y: 155, distance: 245.8
click at [844, 169] on body "Menu Boards Boards Boards All jobs Status Workforce Workforce My Workforce Recr…" at bounding box center [767, 364] width 1535 height 728
type input "*****"
drag, startPoint x: 1088, startPoint y: 172, endPoint x: 950, endPoint y: 181, distance: 138.4
click at [951, 181] on div "Start Time ***** End Time ***** (22h 30m)" at bounding box center [1086, 172] width 271 height 44
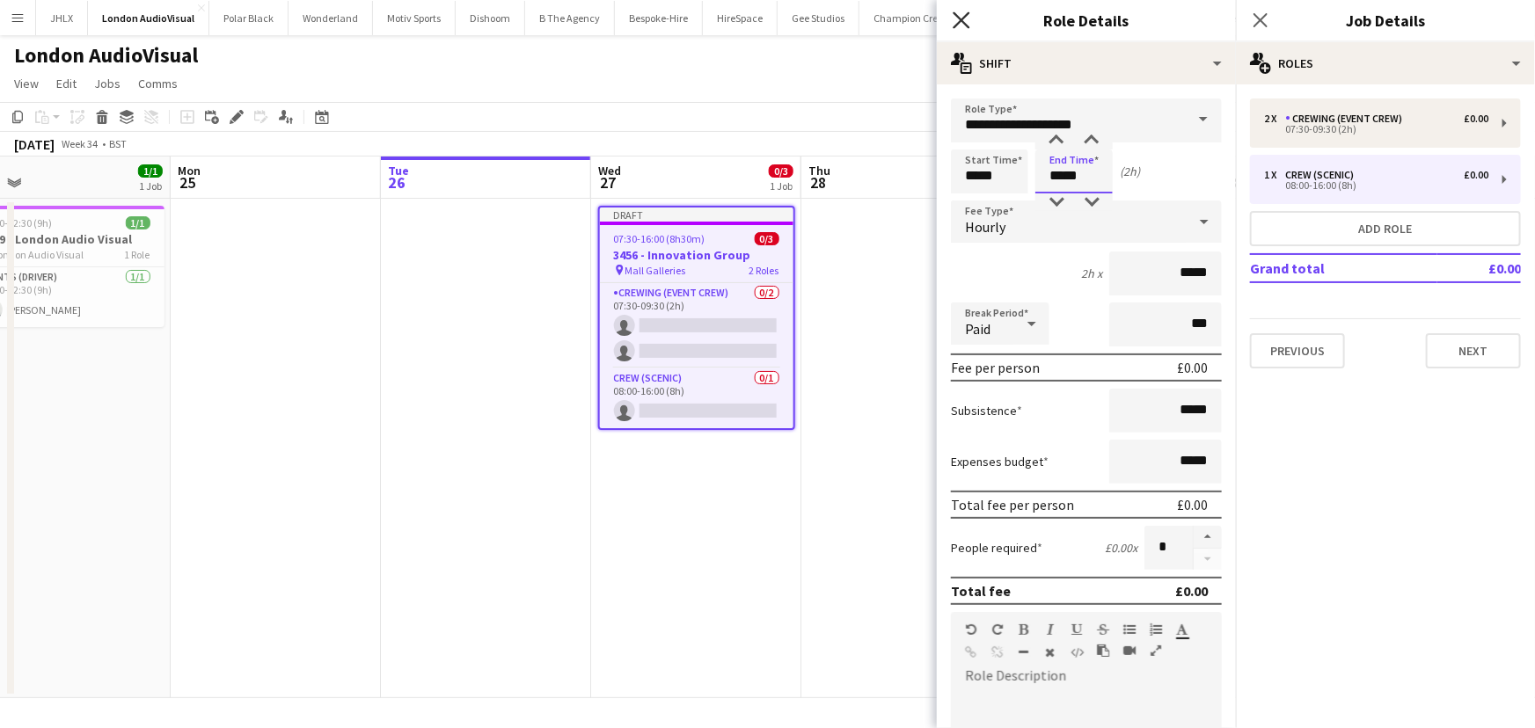
type input "*****"
click at [962, 25] on icon "Close pop-in" at bounding box center [961, 19] width 17 height 17
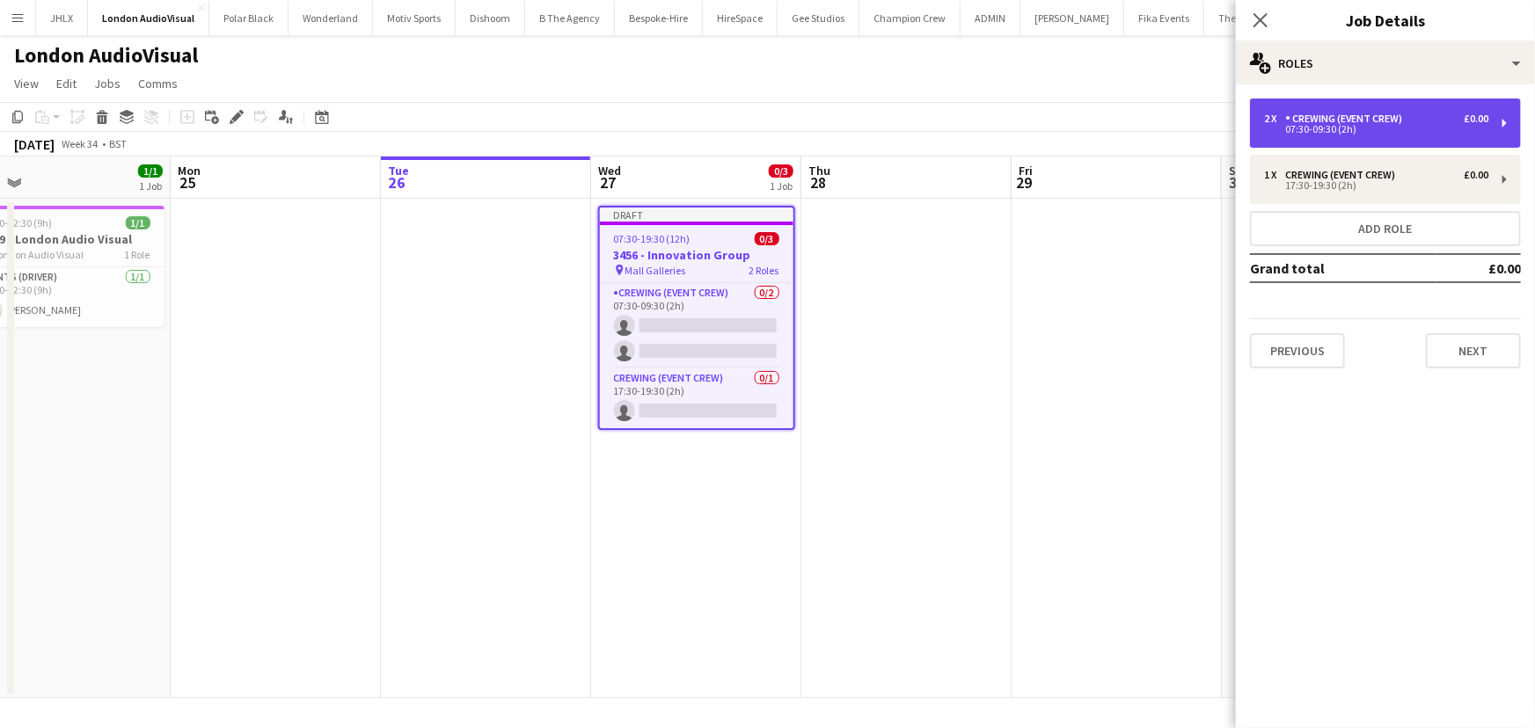
click at [1304, 132] on div "07:30-09:30 (2h)" at bounding box center [1376, 129] width 224 height 9
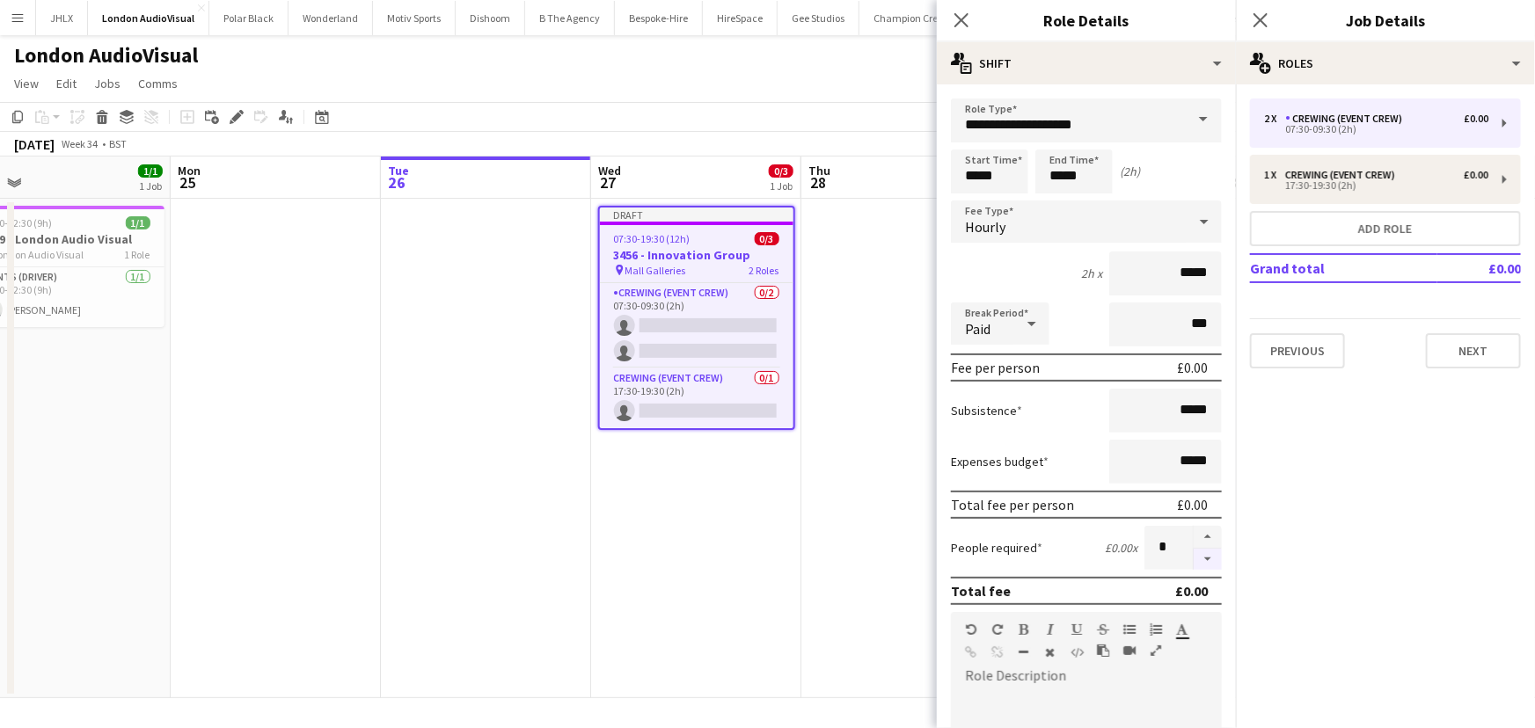
click at [1201, 550] on button "button" at bounding box center [1208, 560] width 28 height 22
type input "*"
click at [956, 14] on icon at bounding box center [961, 19] width 17 height 17
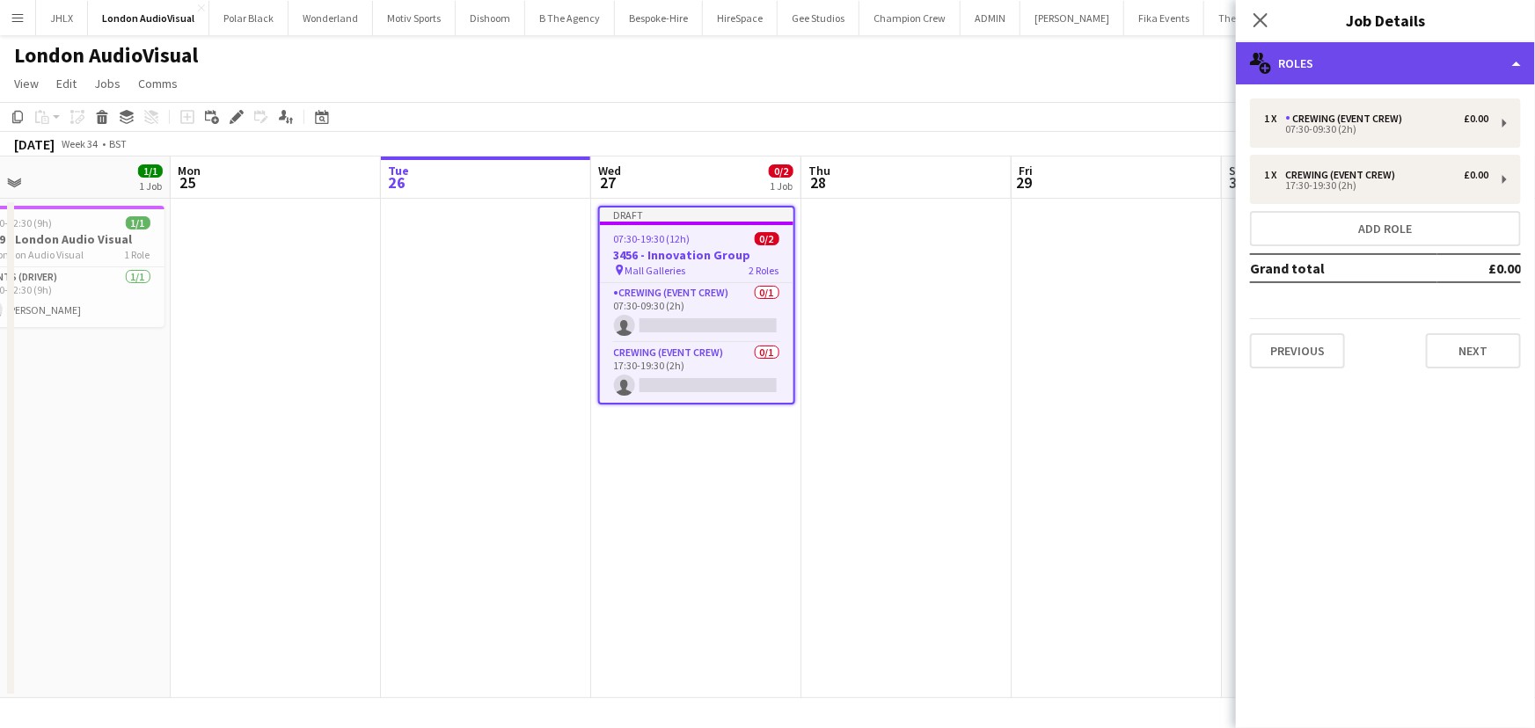
click at [1411, 70] on div "multiple-users-add Roles" at bounding box center [1385, 63] width 299 height 42
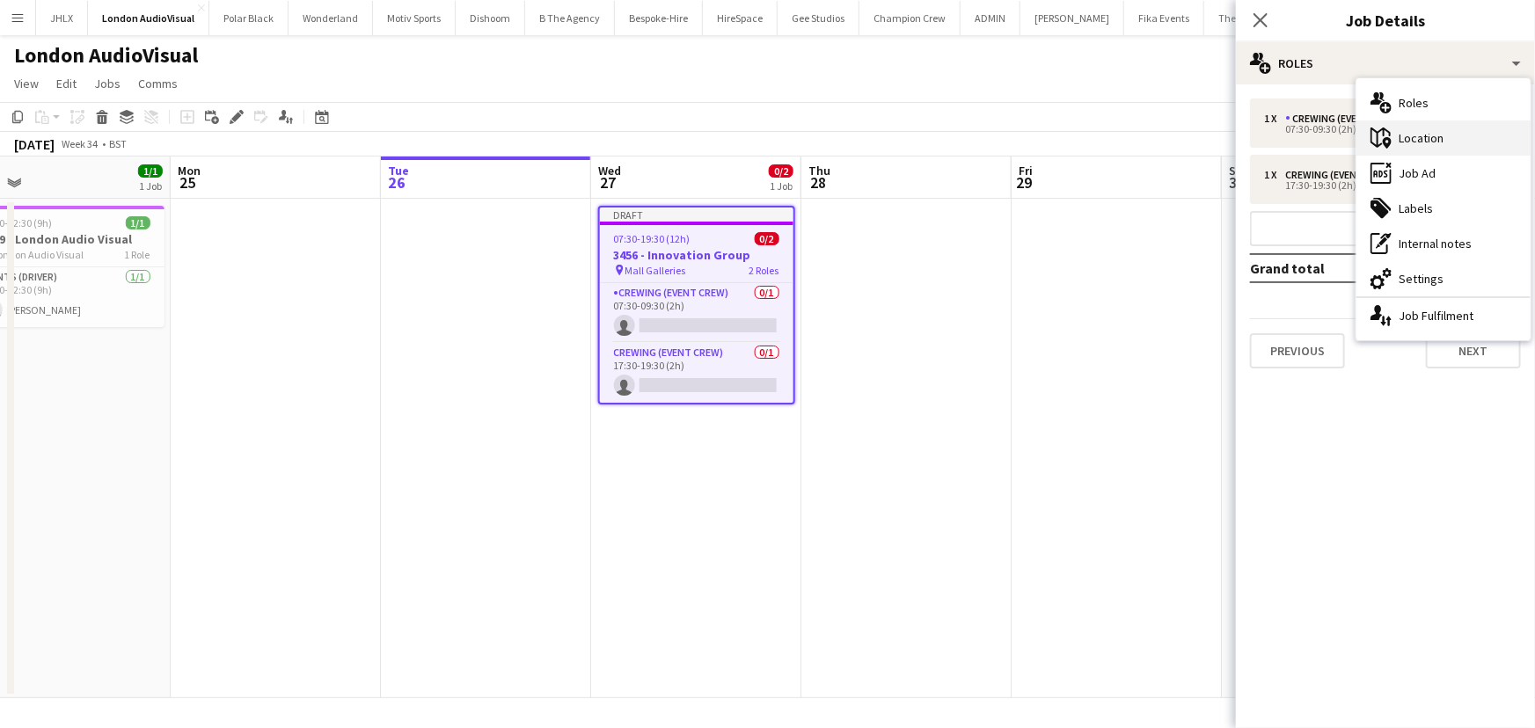
click at [1430, 124] on div "maps-pin-1 Location" at bounding box center [1443, 138] width 174 height 35
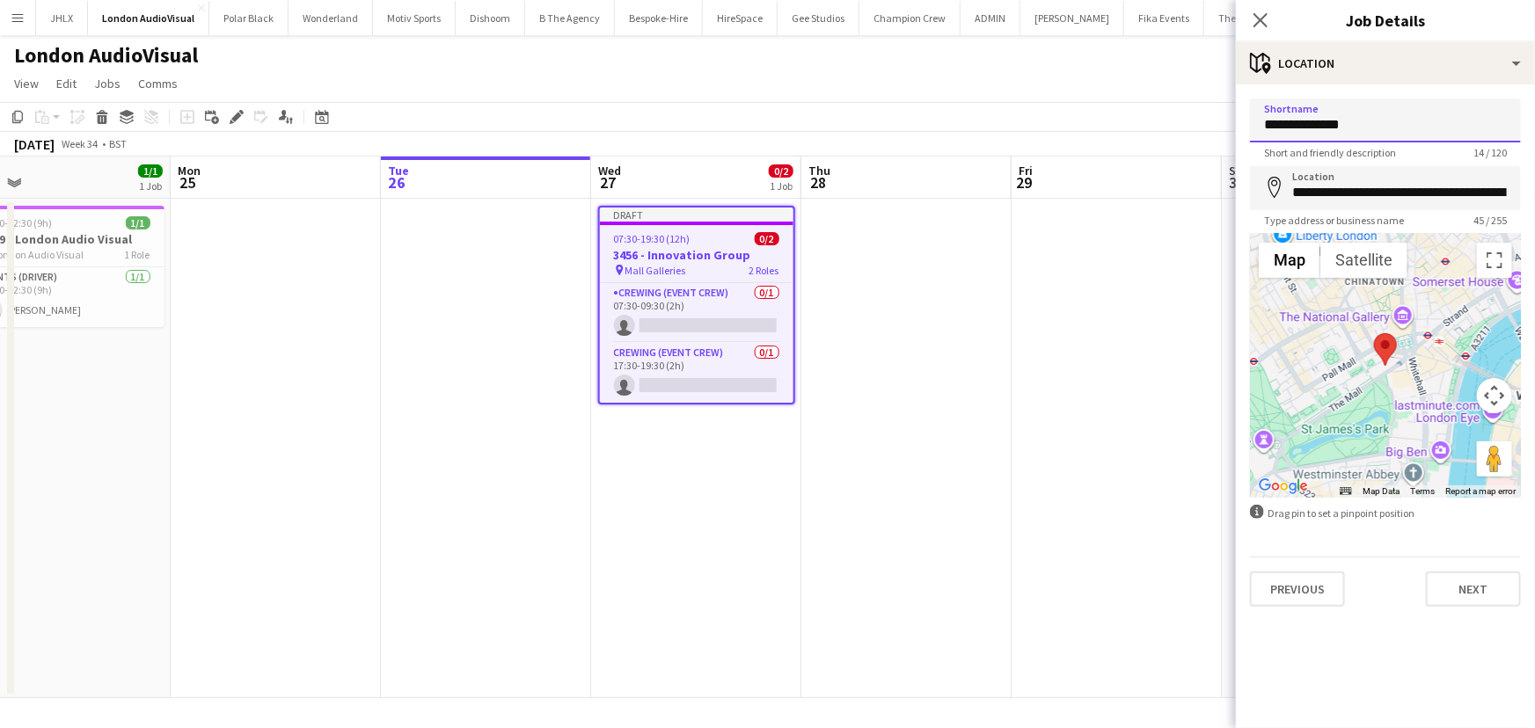
drag, startPoint x: 1351, startPoint y: 122, endPoint x: 1170, endPoint y: 116, distance: 181.3
click at [1170, 116] on body "Menu Boards Boards Boards All jobs Status Workforce Workforce My Workforce Recr…" at bounding box center [767, 364] width 1535 height 728
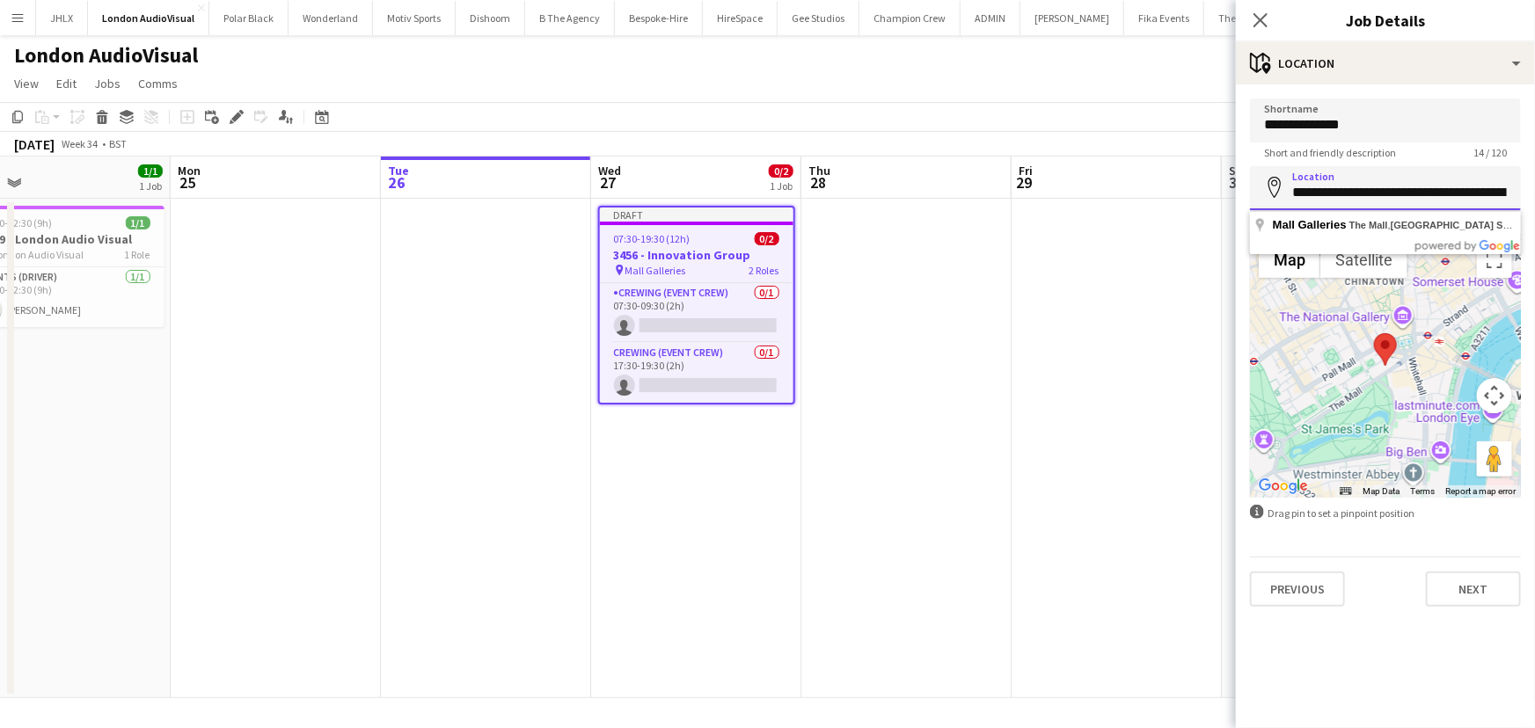
scroll to position [0, 55]
drag, startPoint x: 1291, startPoint y: 193, endPoint x: 1534, endPoint y: 206, distance: 243.1
click at [1534, 206] on form "**********" at bounding box center [1385, 353] width 299 height 508
paste input "**********"
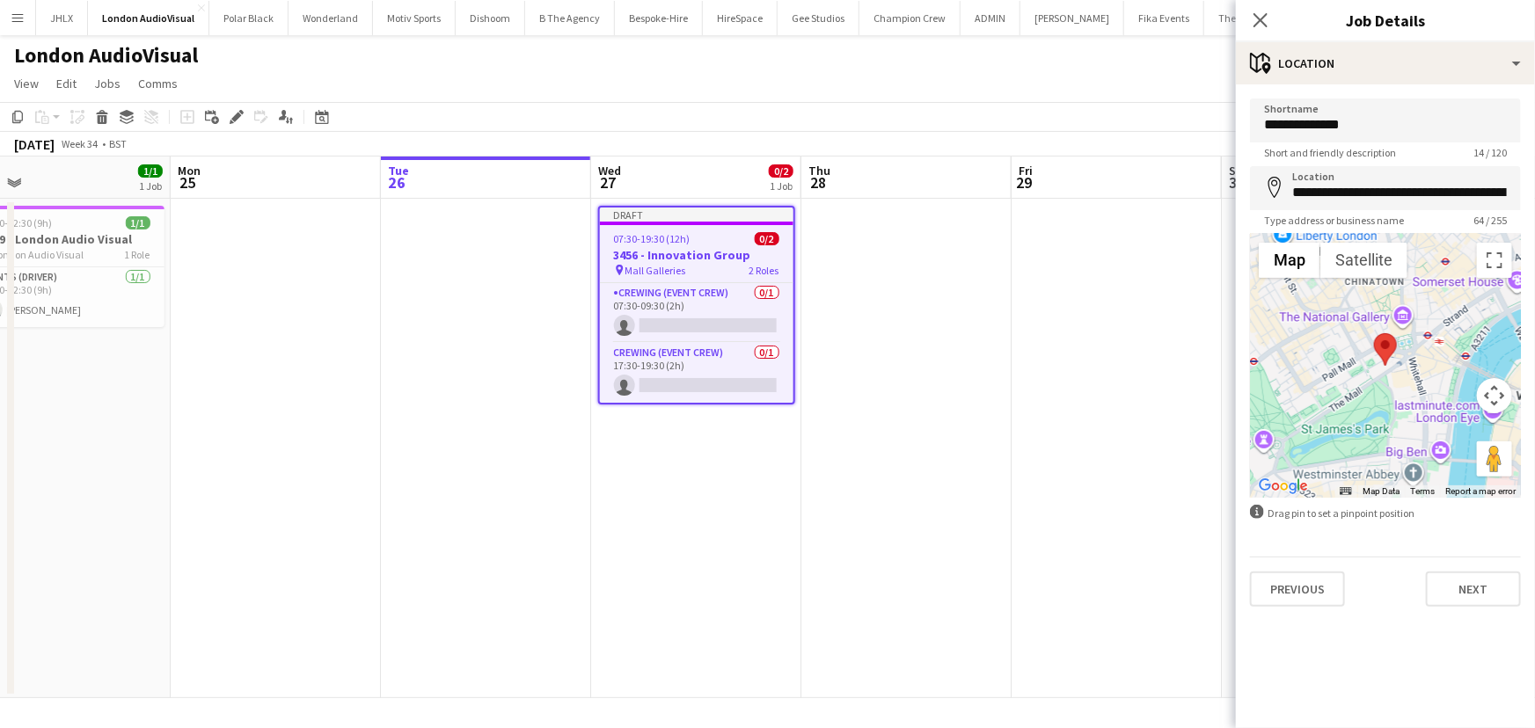
type input "**********"
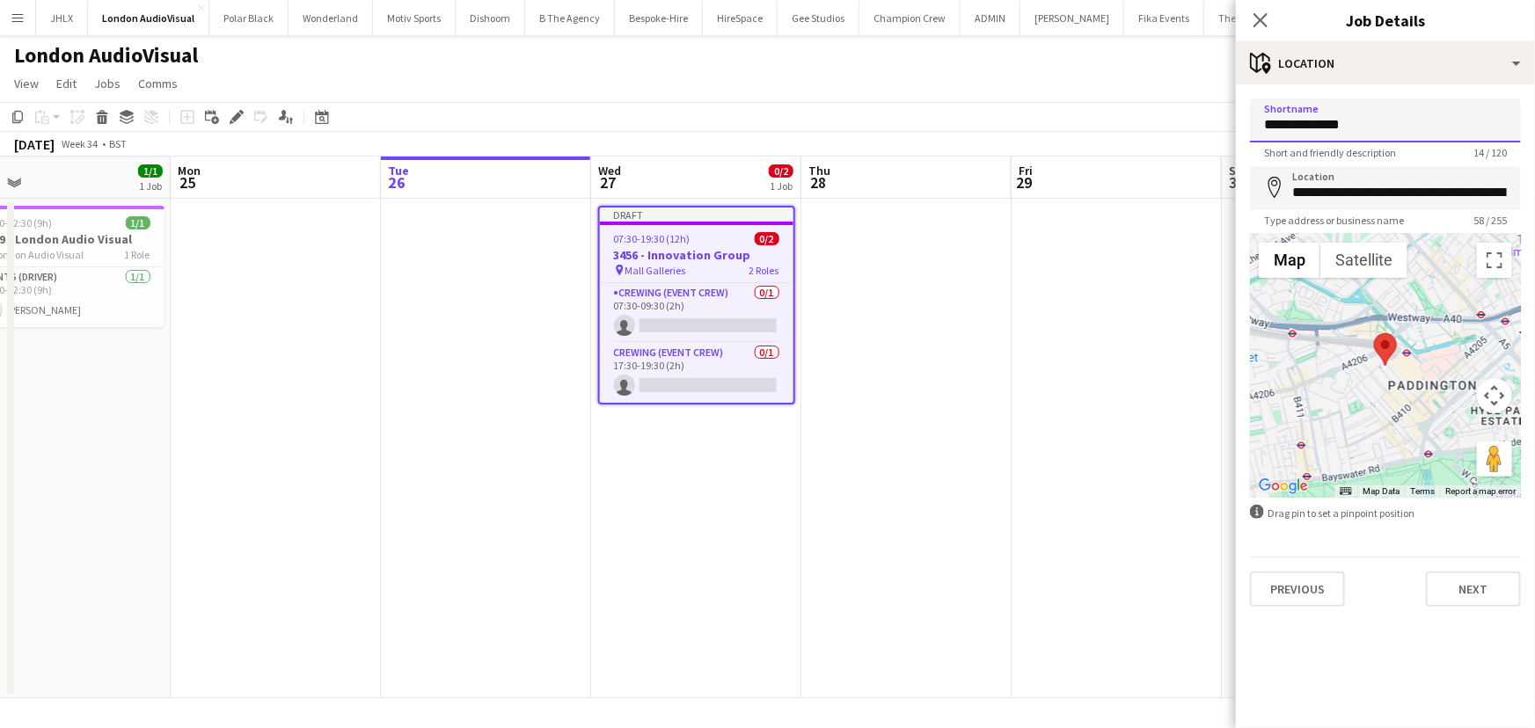
drag, startPoint x: 1352, startPoint y: 127, endPoint x: 1210, endPoint y: 114, distance: 142.2
click at [1210, 114] on body "Menu Boards Boards Boards All jobs Status Workforce Workforce My Workforce Recr…" at bounding box center [767, 364] width 1535 height 728
type input "**********"
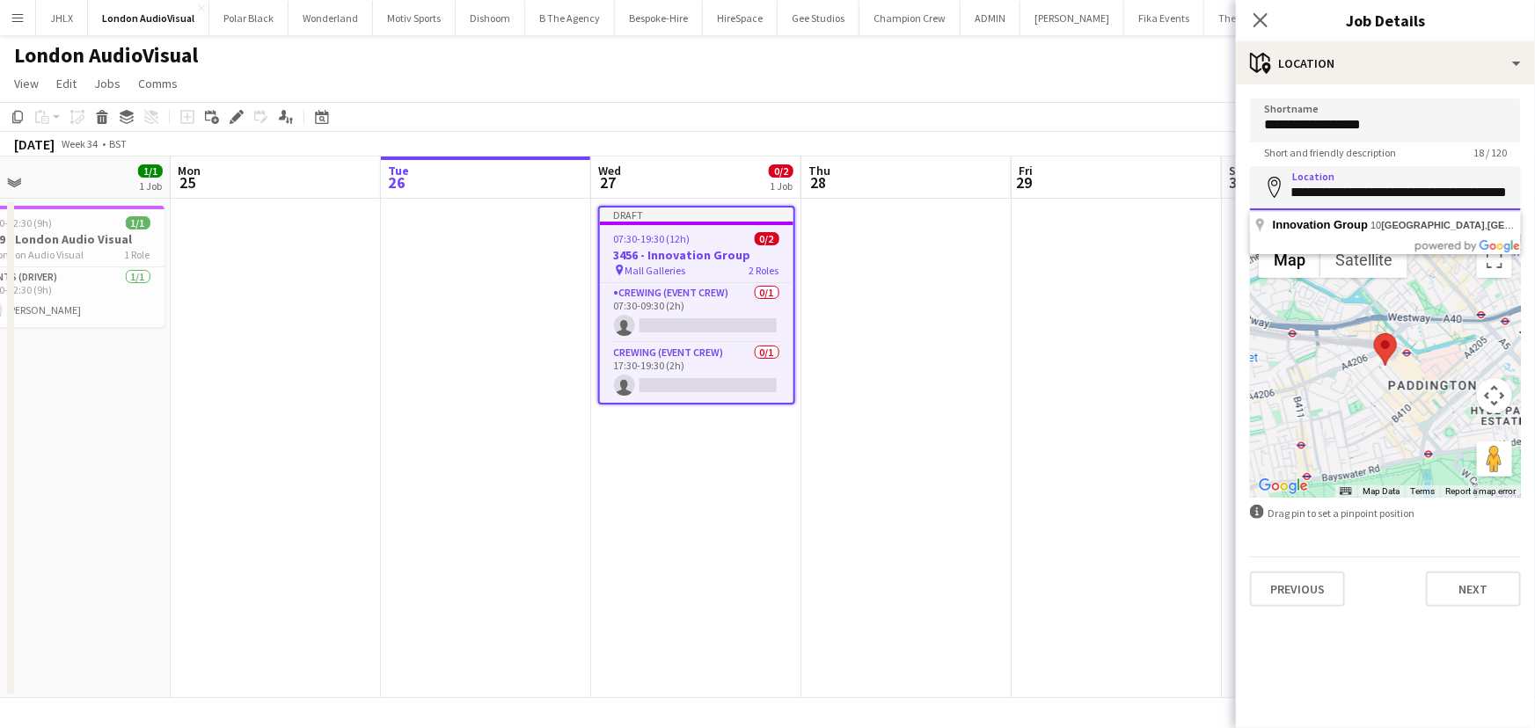
drag, startPoint x: 1290, startPoint y: 187, endPoint x: 1534, endPoint y: 182, distance: 243.7
click at [1534, 182] on form "**********" at bounding box center [1385, 353] width 299 height 508
click at [1490, 186] on input "**********" at bounding box center [1385, 188] width 271 height 44
drag, startPoint x: 1512, startPoint y: 193, endPoint x: 1244, endPoint y: 179, distance: 268.6
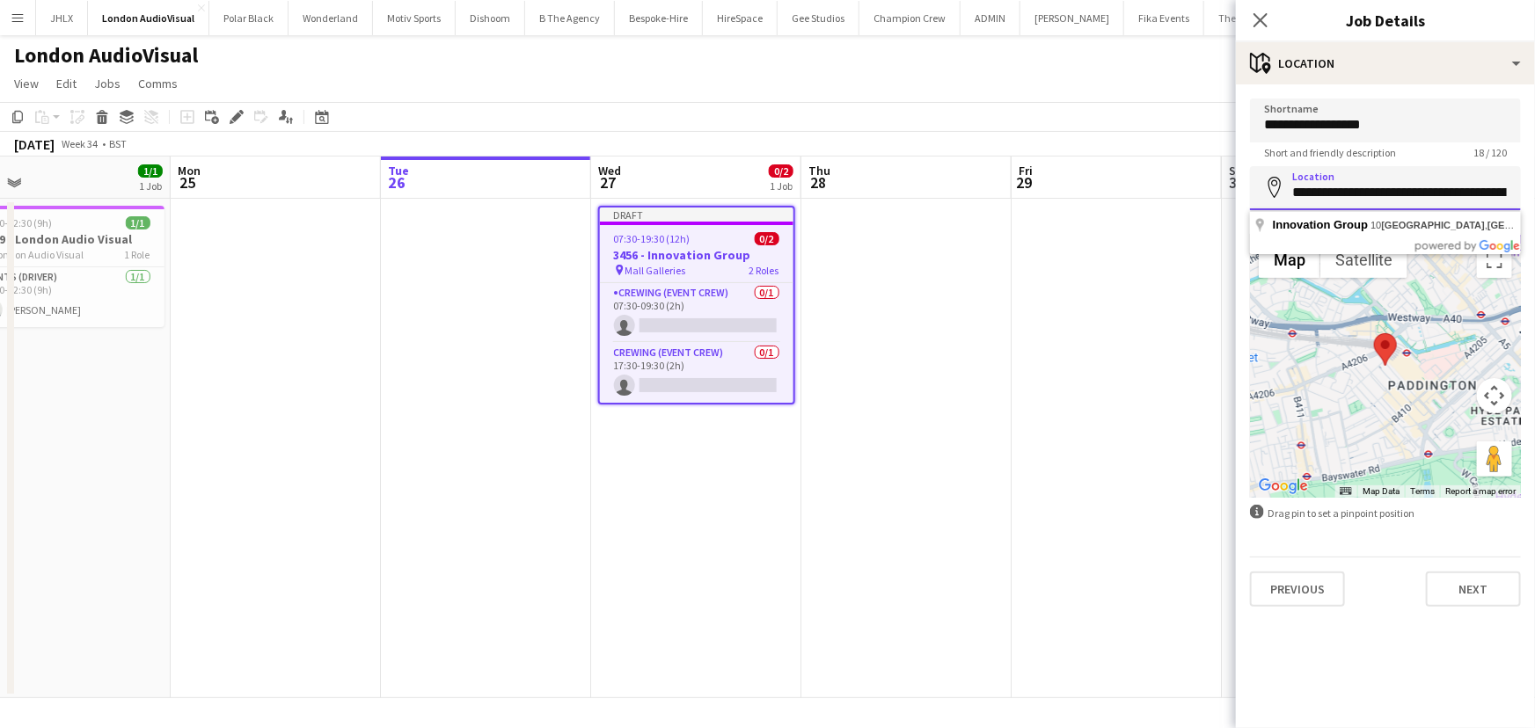
click at [1244, 179] on form "**********" at bounding box center [1385, 353] width 299 height 508
click at [1343, 193] on input "**********" at bounding box center [1385, 188] width 271 height 44
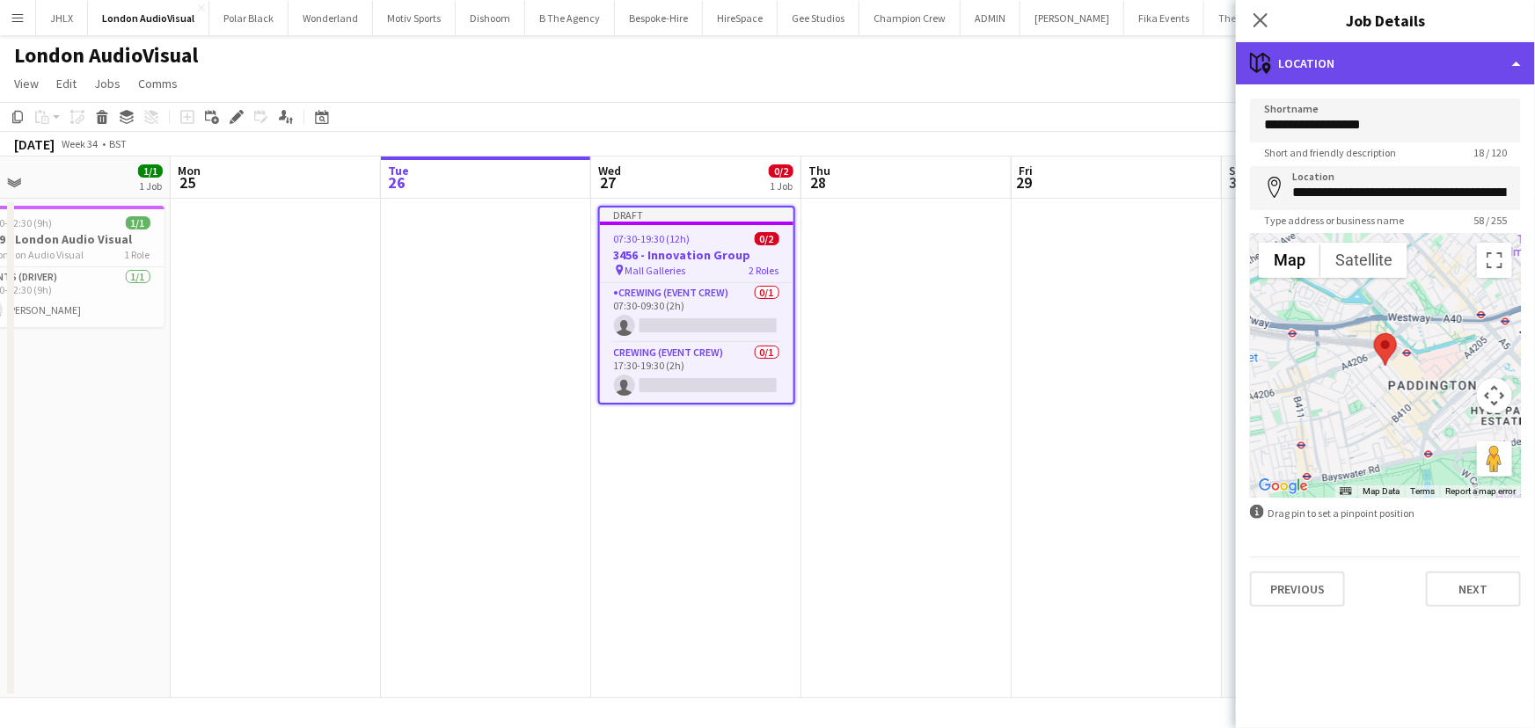
click at [1376, 61] on div "maps-pin-1 Location" at bounding box center [1385, 63] width 299 height 42
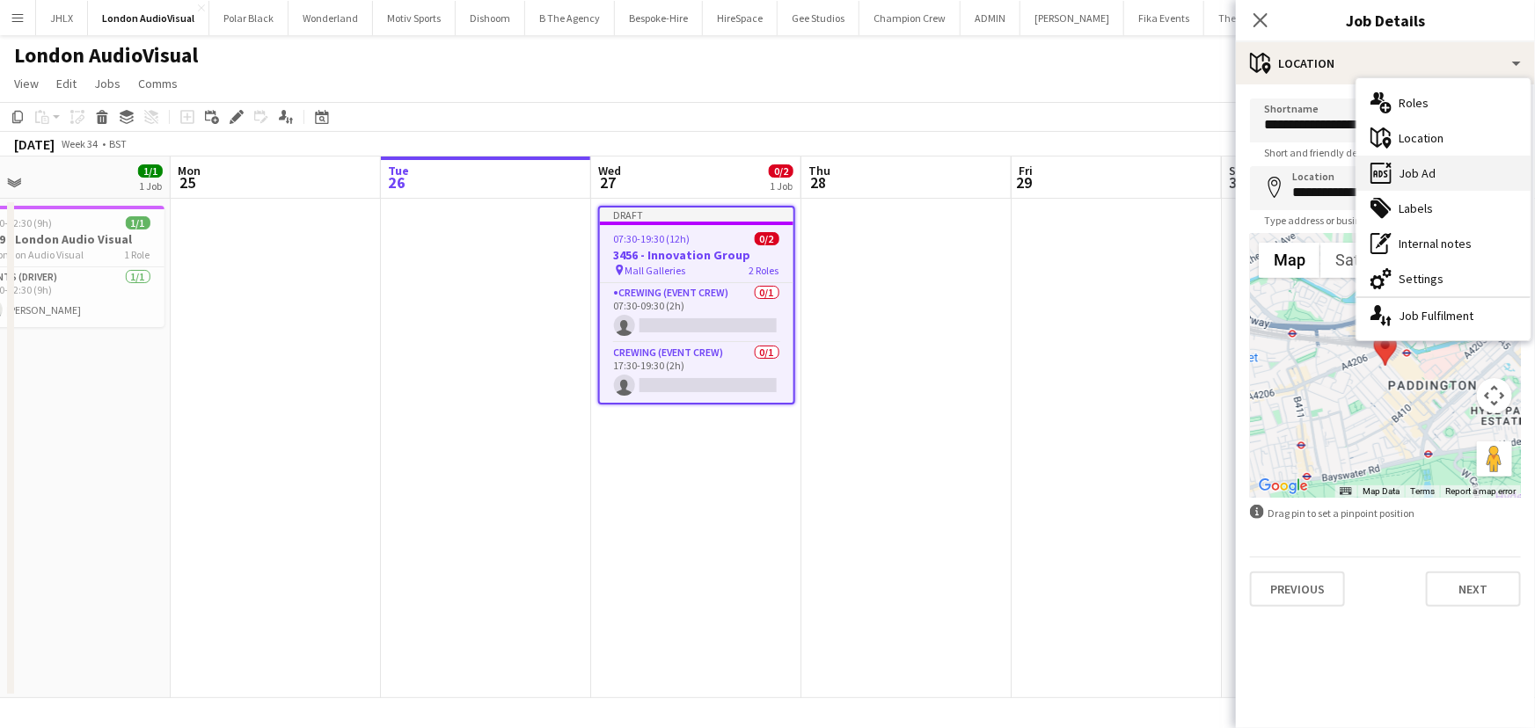
click at [1412, 167] on div "ads-window Job Ad" at bounding box center [1443, 173] width 174 height 35
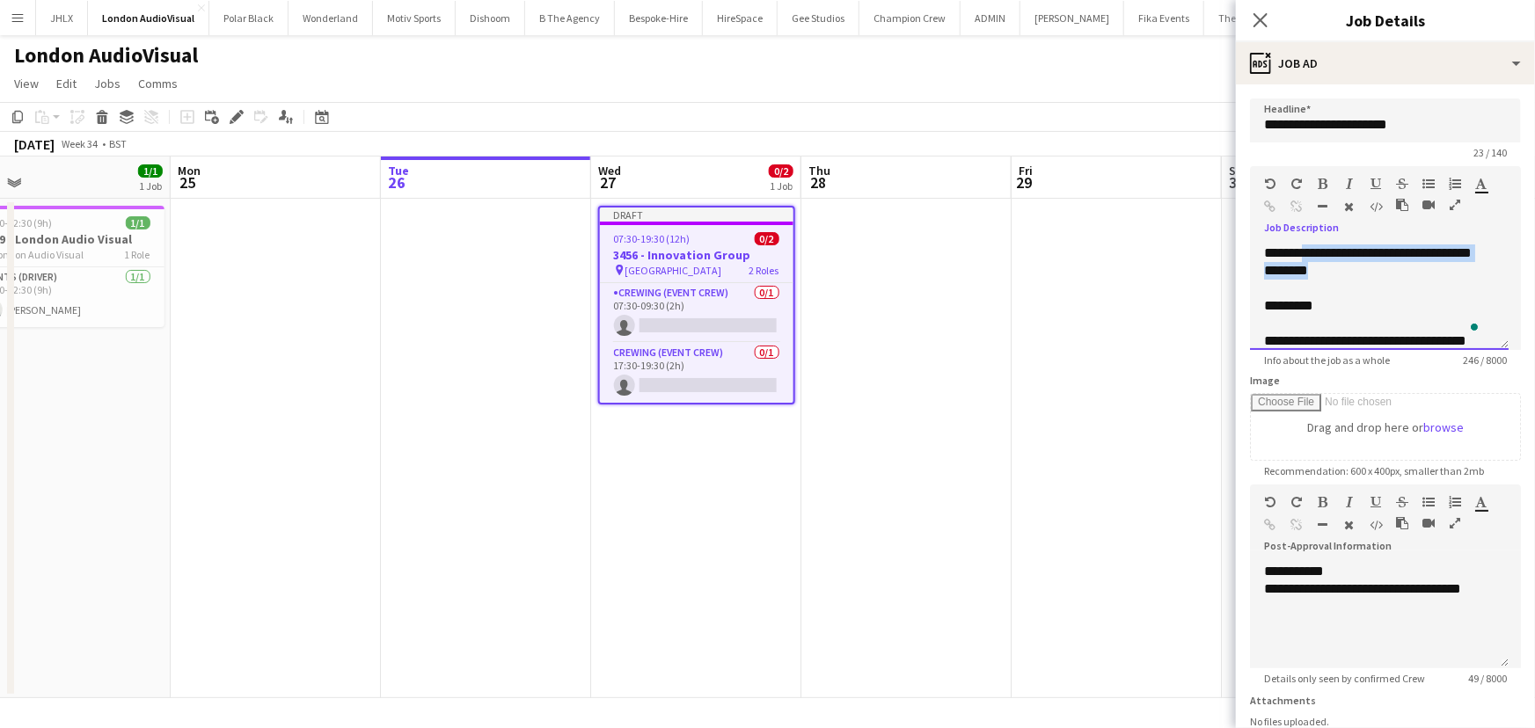
drag, startPoint x: 1306, startPoint y: 249, endPoint x: 1405, endPoint y: 271, distance: 100.9
click at [1405, 271] on div "**********" at bounding box center [1379, 298] width 259 height 106
paste div "To enrich screen reader interactions, please activate Accessibility in Grammarl…"
click at [1270, 315] on div "*********" at bounding box center [1373, 306] width 219 height 18
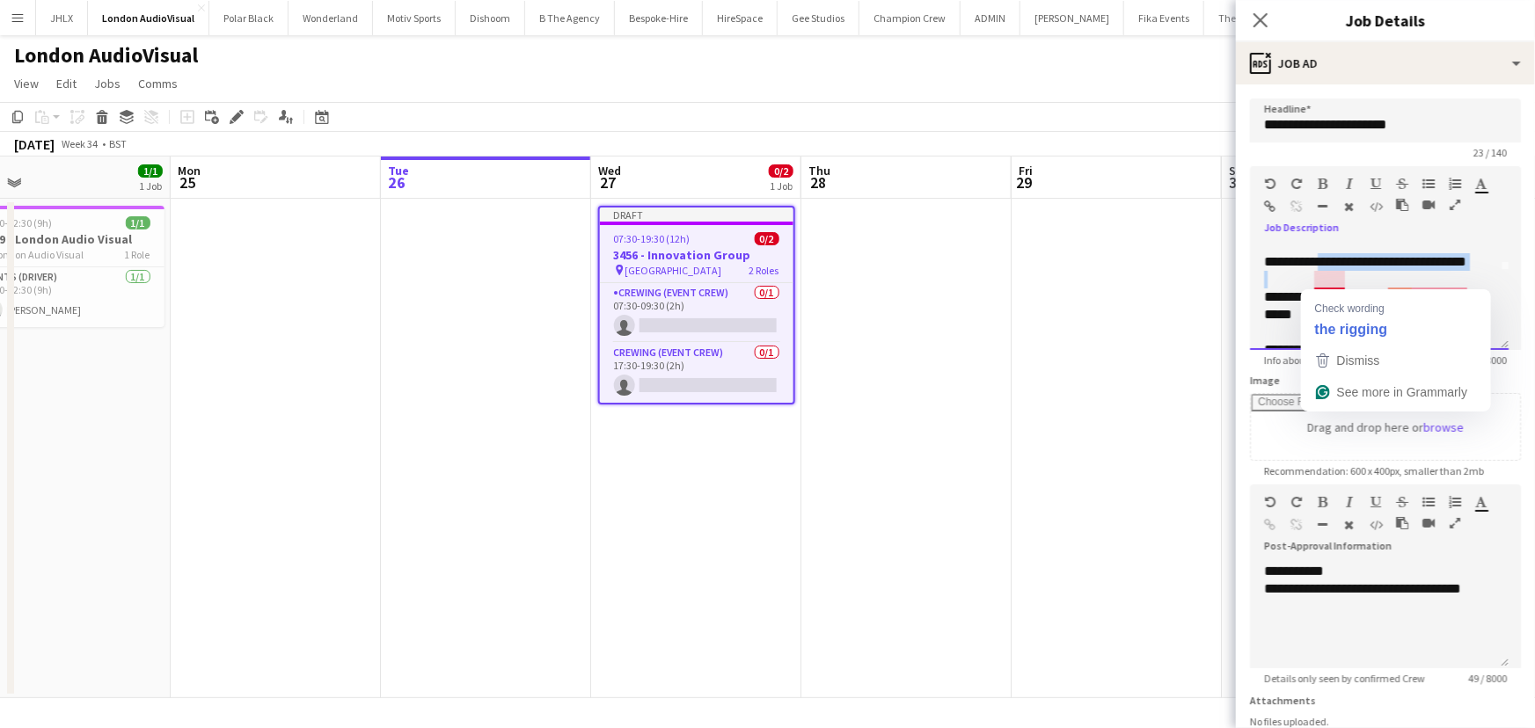
drag, startPoint x: 1319, startPoint y: 279, endPoint x: 1465, endPoint y: 290, distance: 146.5
click at [1465, 290] on html "Menu Boards Boards Boards All jobs Status Workforce Workforce My Workforce Recr…" at bounding box center [767, 364] width 1535 height 728
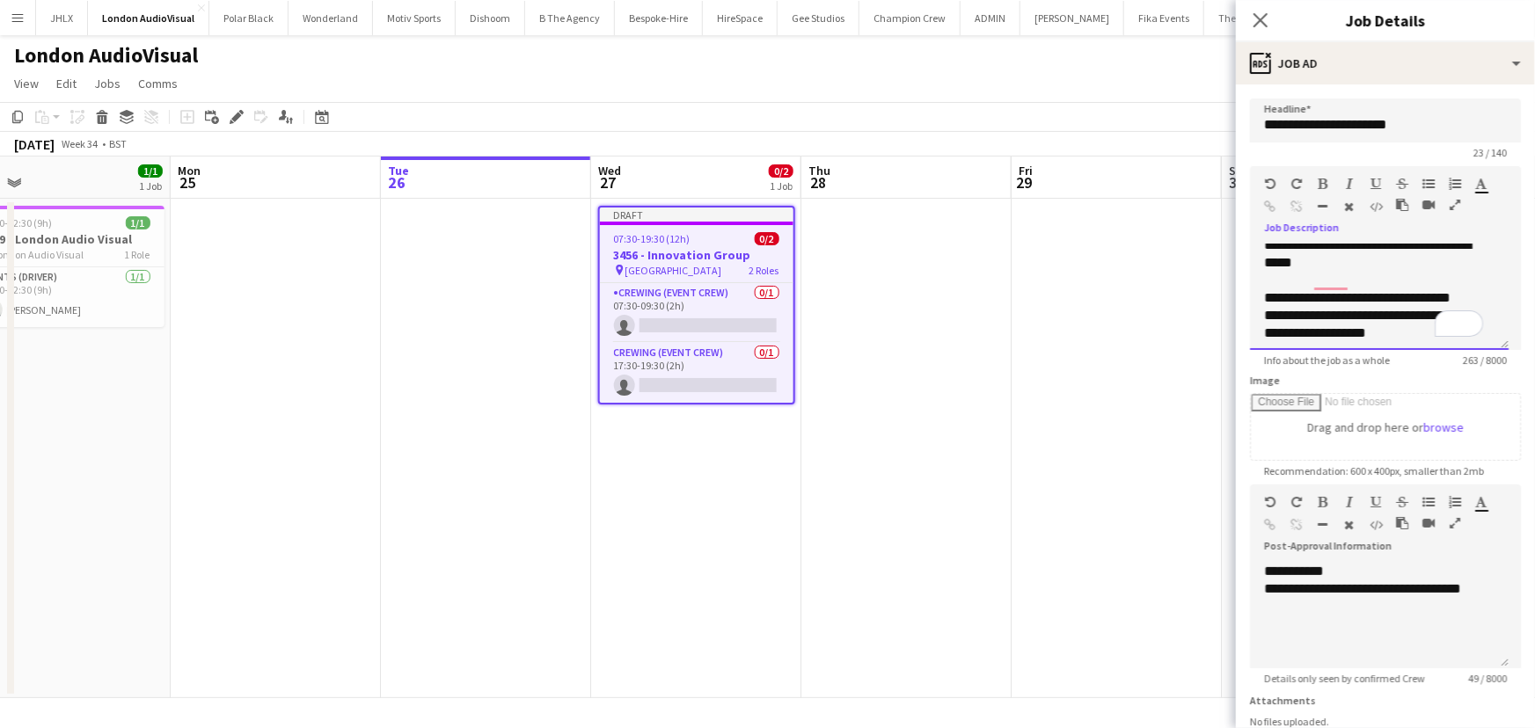
scroll to position [154, 0]
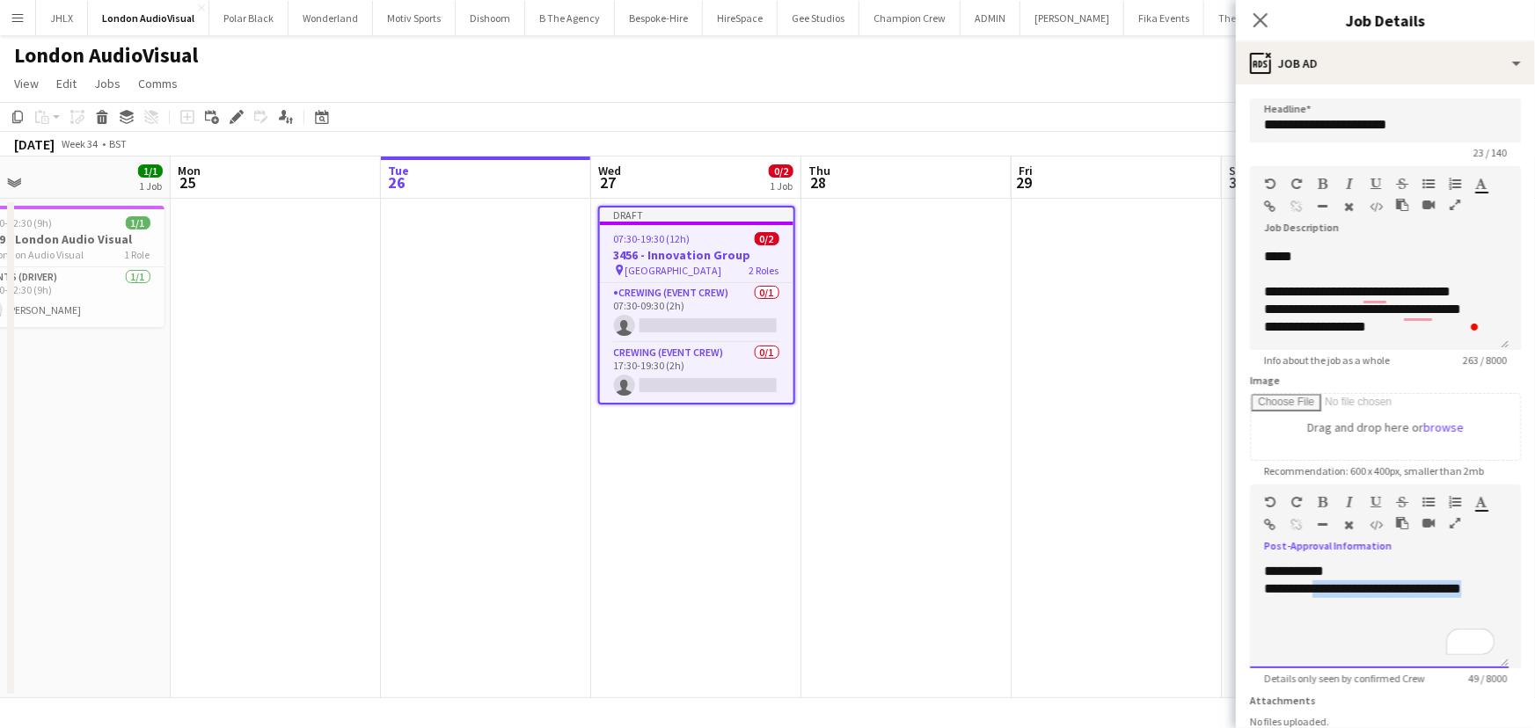
drag, startPoint x: 1319, startPoint y: 592, endPoint x: 1509, endPoint y: 592, distance: 190.0
click at [1509, 592] on mat-expansion-panel "**********" at bounding box center [1385, 406] width 299 height 644
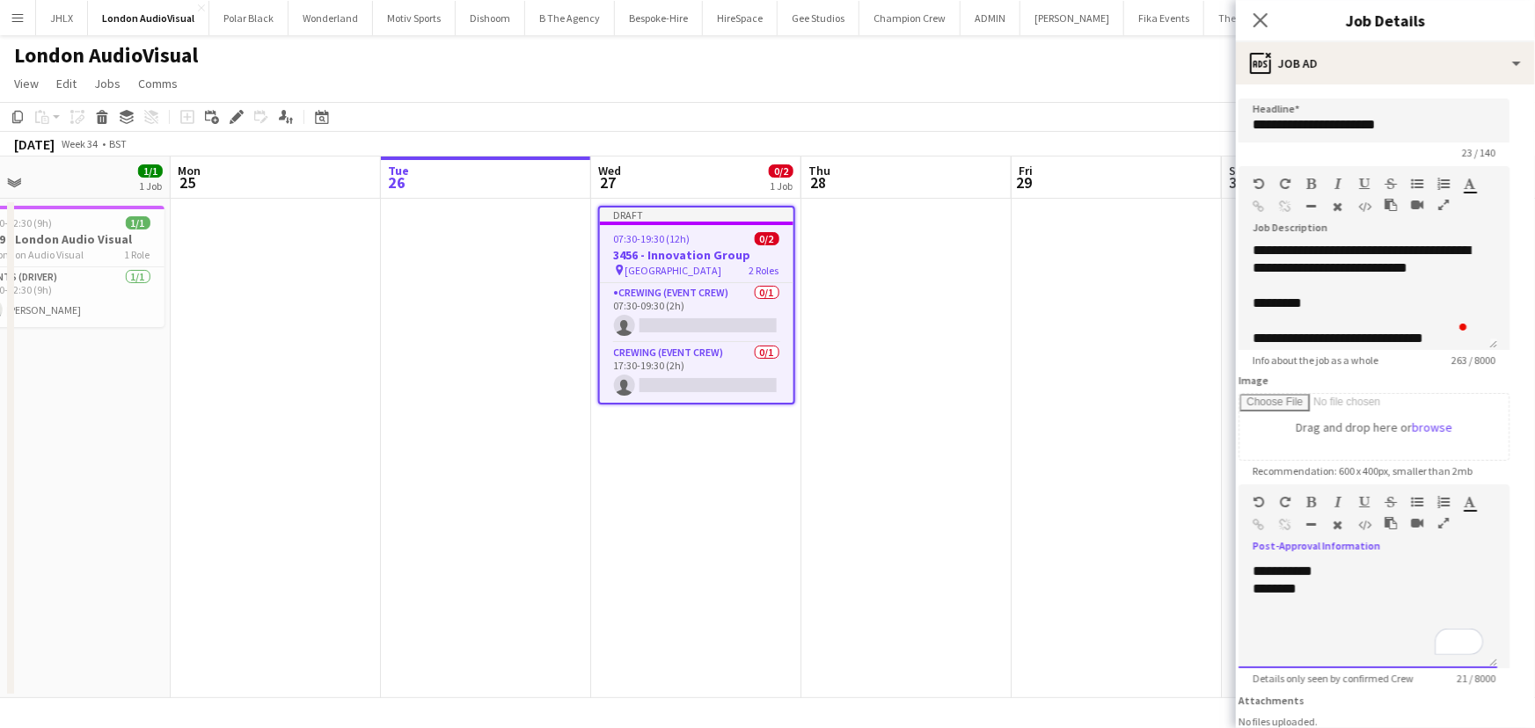
scroll to position [0, 0]
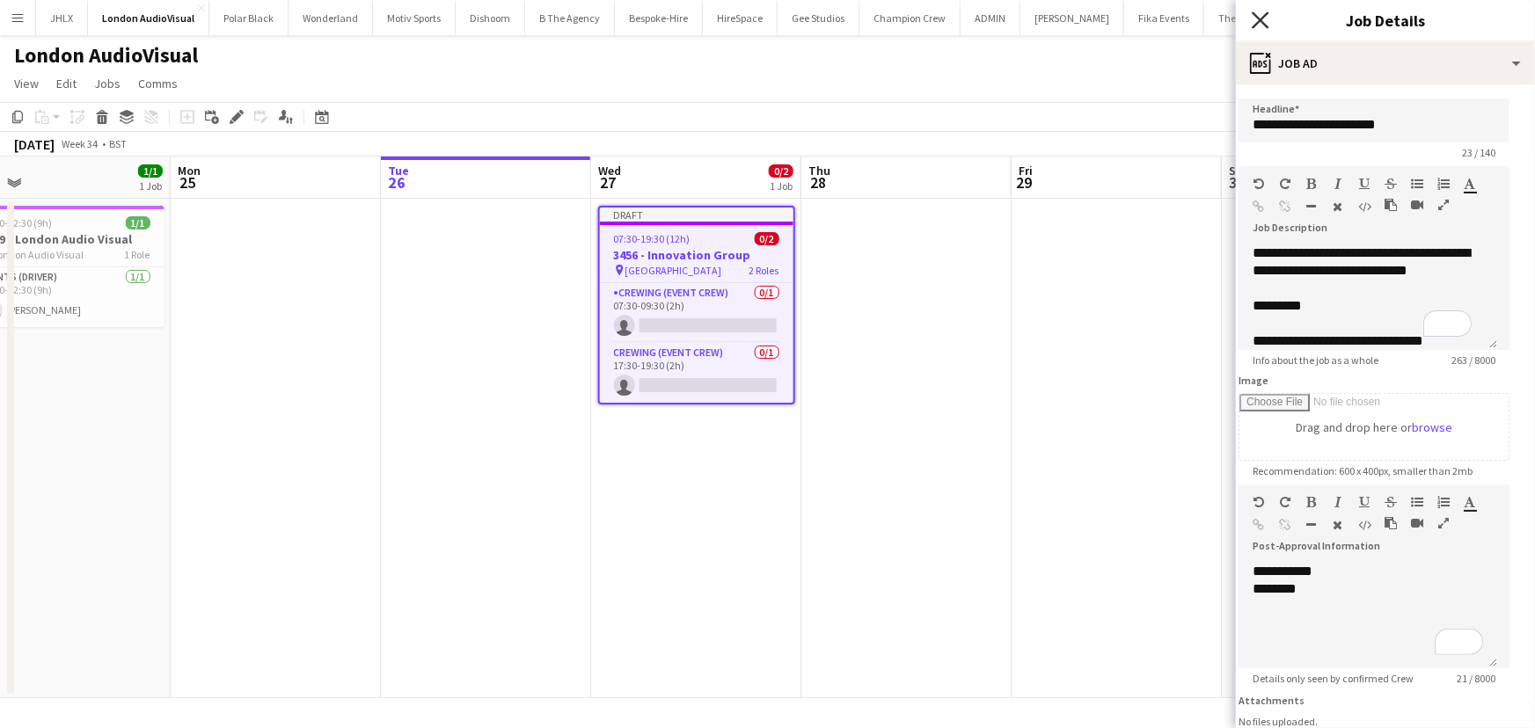
click at [1258, 22] on icon at bounding box center [1260, 19] width 17 height 17
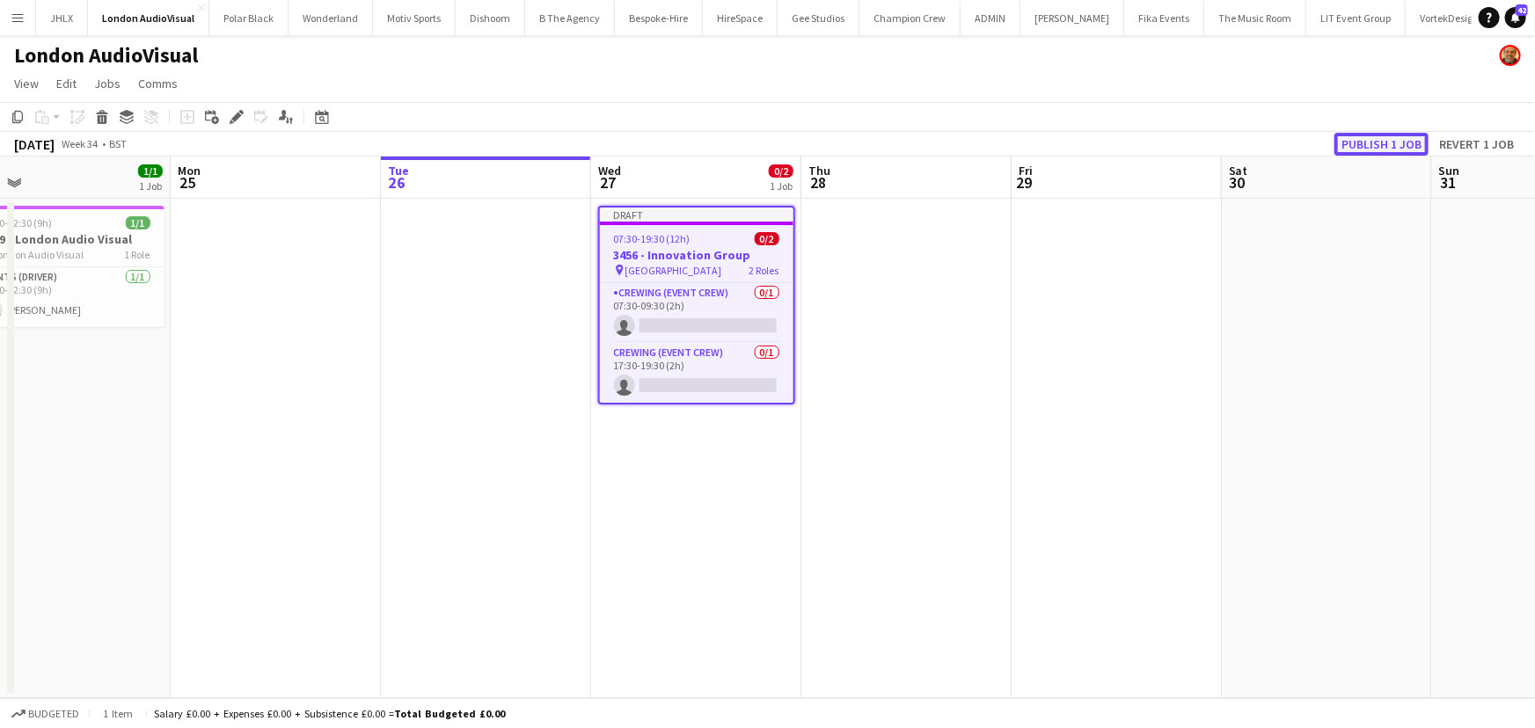
click at [1359, 142] on button "Publish 1 job" at bounding box center [1381, 144] width 94 height 23
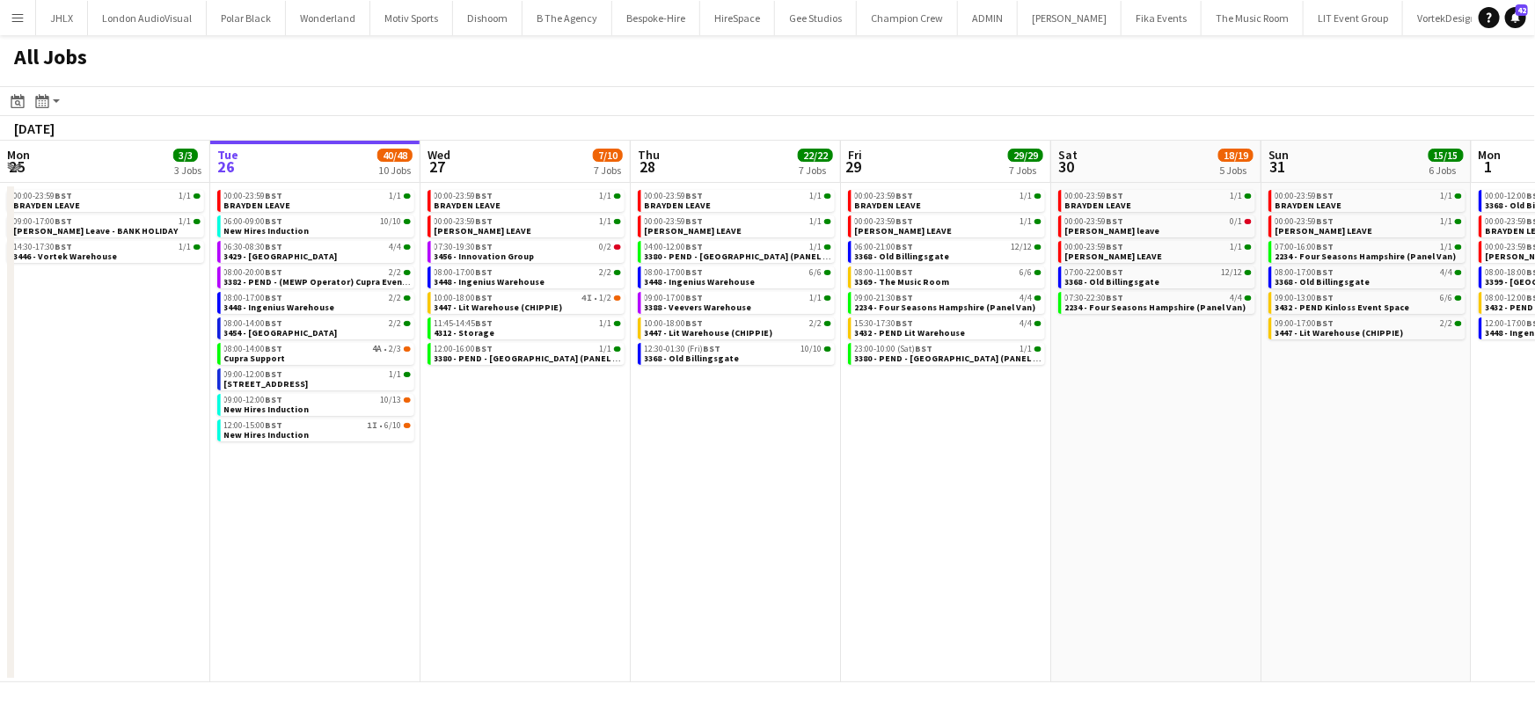
scroll to position [0, 411]
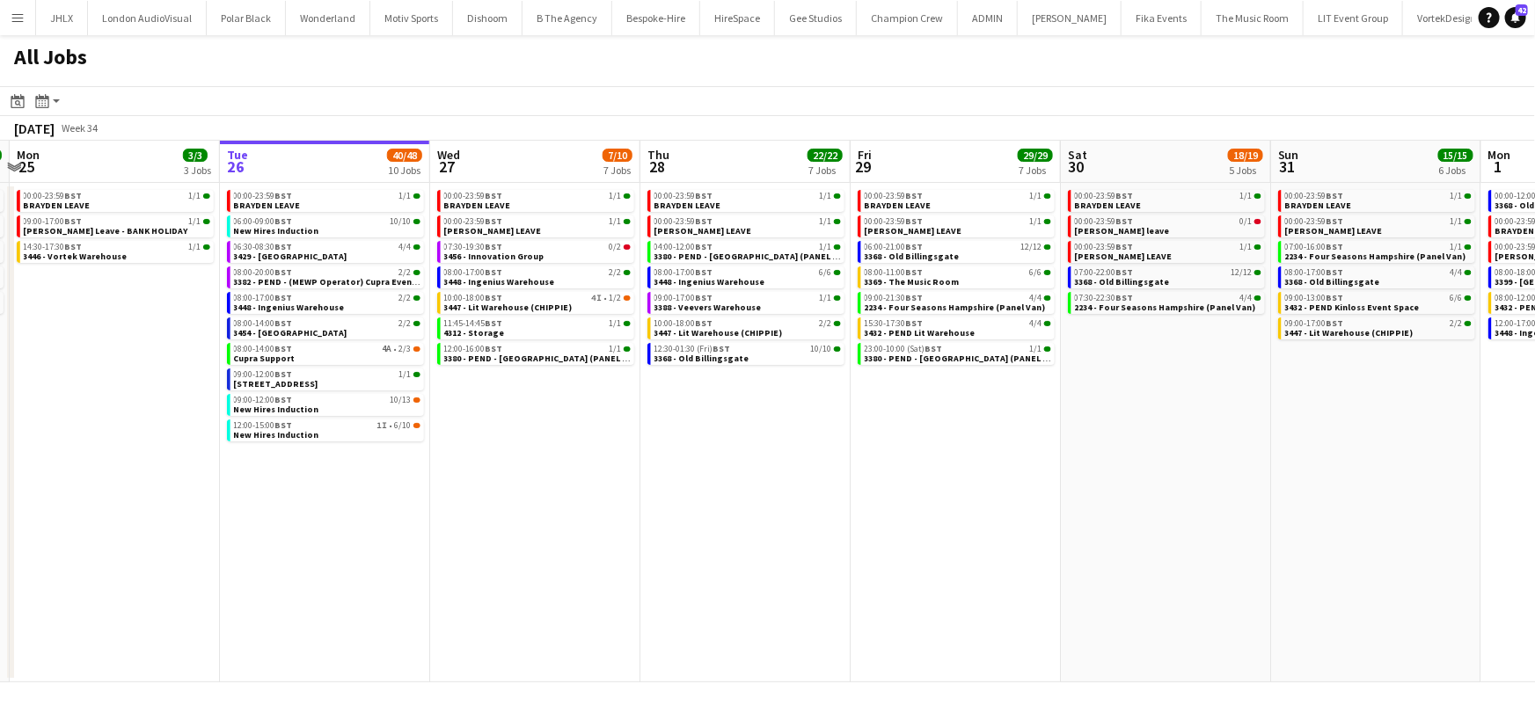
drag, startPoint x: 887, startPoint y: 480, endPoint x: 785, endPoint y: 450, distance: 106.6
click at [896, 478] on app-calendar-viewport "Sat 23 10/10 5 Jobs Sun 24 10/10 5 Jobs Mon 25 3/3 3 Jobs Tue 26 40/48 10 Jobs …" at bounding box center [767, 412] width 1535 height 542
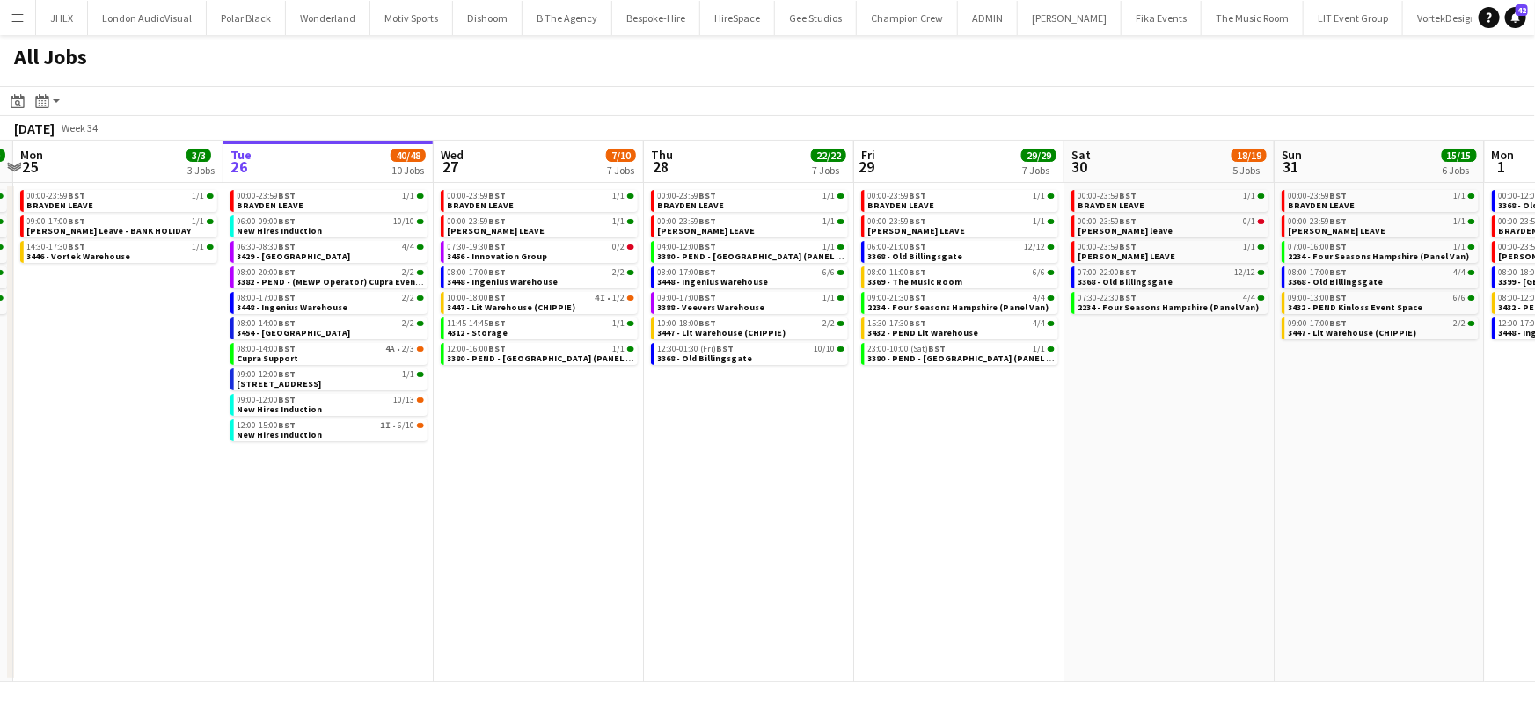
click at [505, 420] on app-date-cell "00:00-23:59 BST 1/1 BRAYDEN LEAVE 00:00-23:59 BST 1/1 Chris Lane LEAVE 07:30-19…" at bounding box center [539, 433] width 210 height 500
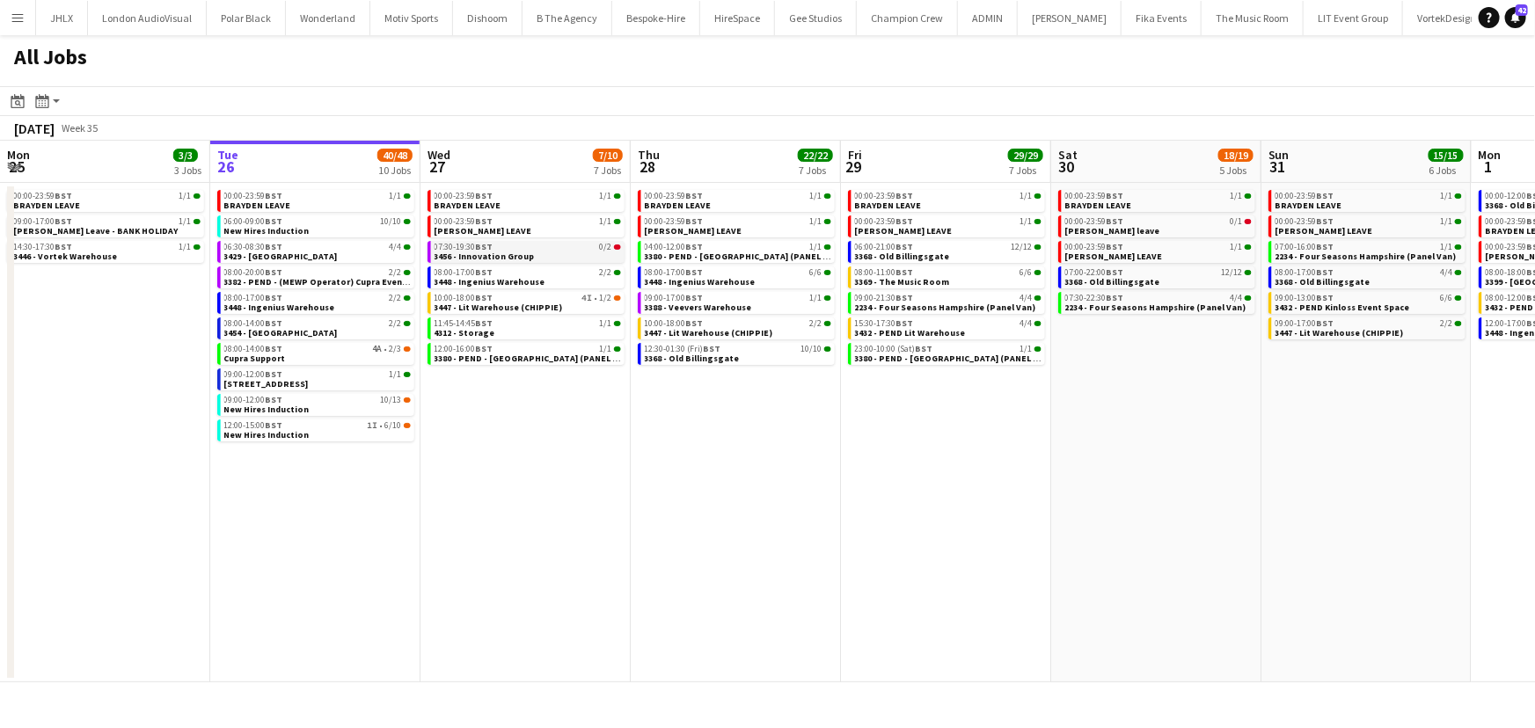
click at [484, 253] on span "3456 - Innovation Group" at bounding box center [485, 256] width 100 height 11
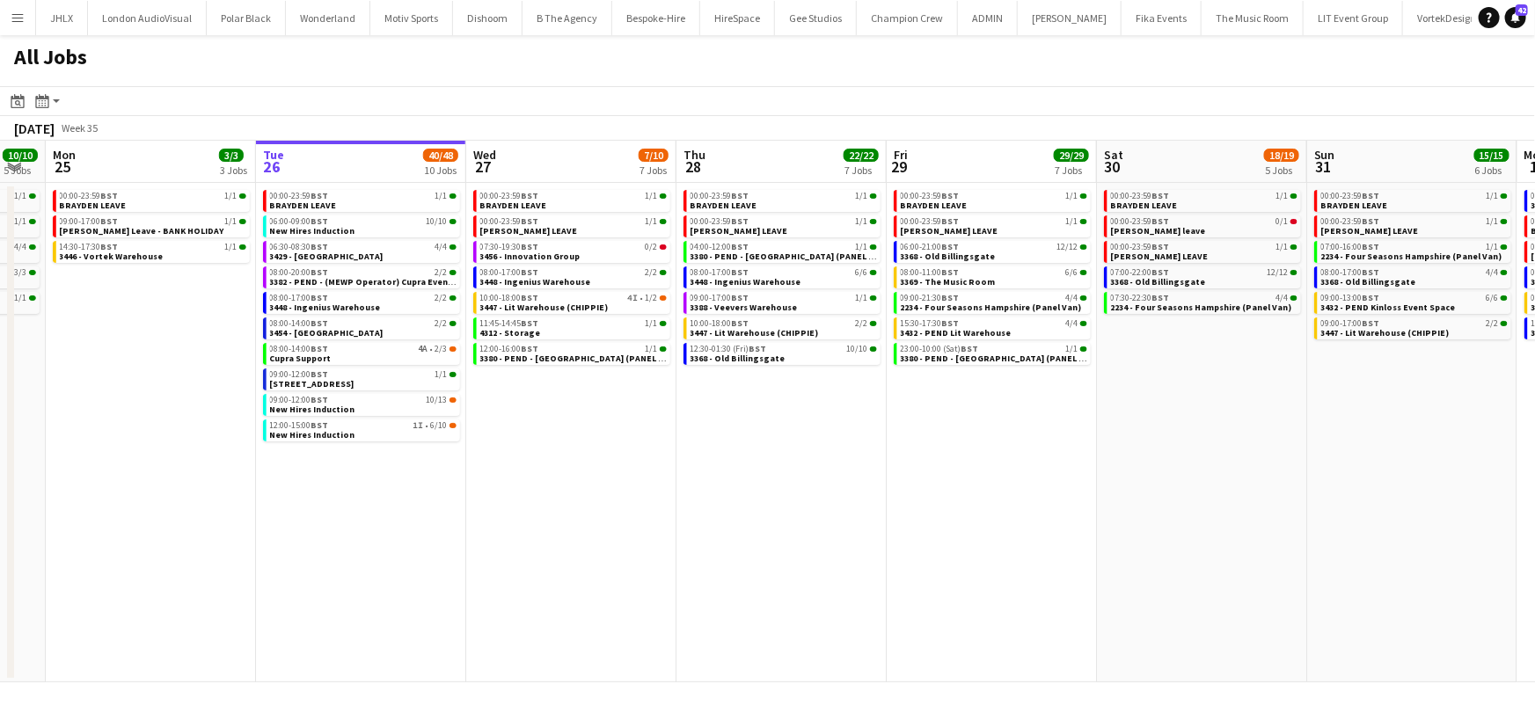
drag, startPoint x: 561, startPoint y: 440, endPoint x: 606, endPoint y: 436, distance: 45.0
click at [606, 436] on app-calendar-viewport "Sat 23 10/10 5 Jobs Sun 24 10/10 5 Jobs Mon 25 3/3 3 Jobs Tue 26 40/48 10 Jobs …" at bounding box center [767, 412] width 1535 height 542
click at [545, 255] on span "3456 - Innovation Group" at bounding box center [530, 256] width 100 height 11
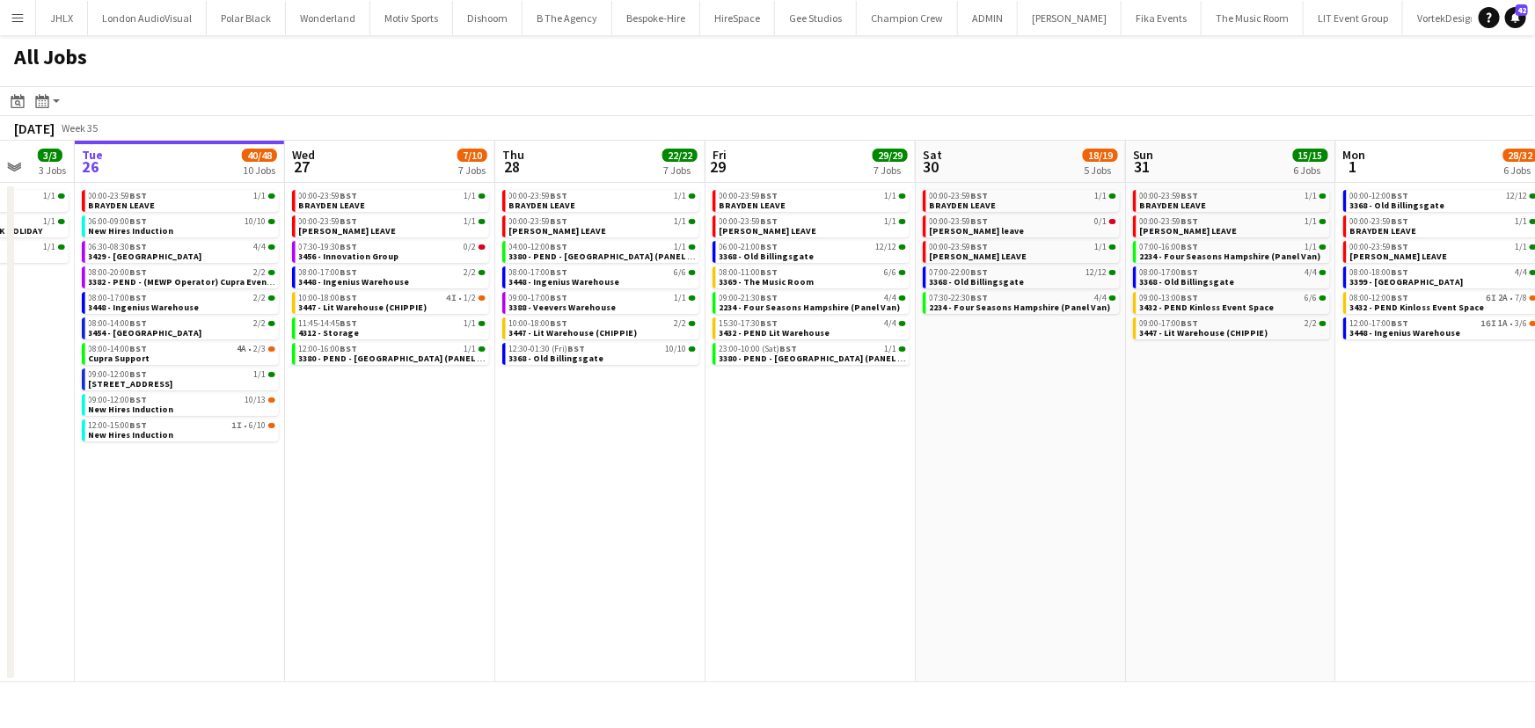
scroll to position [0, 524]
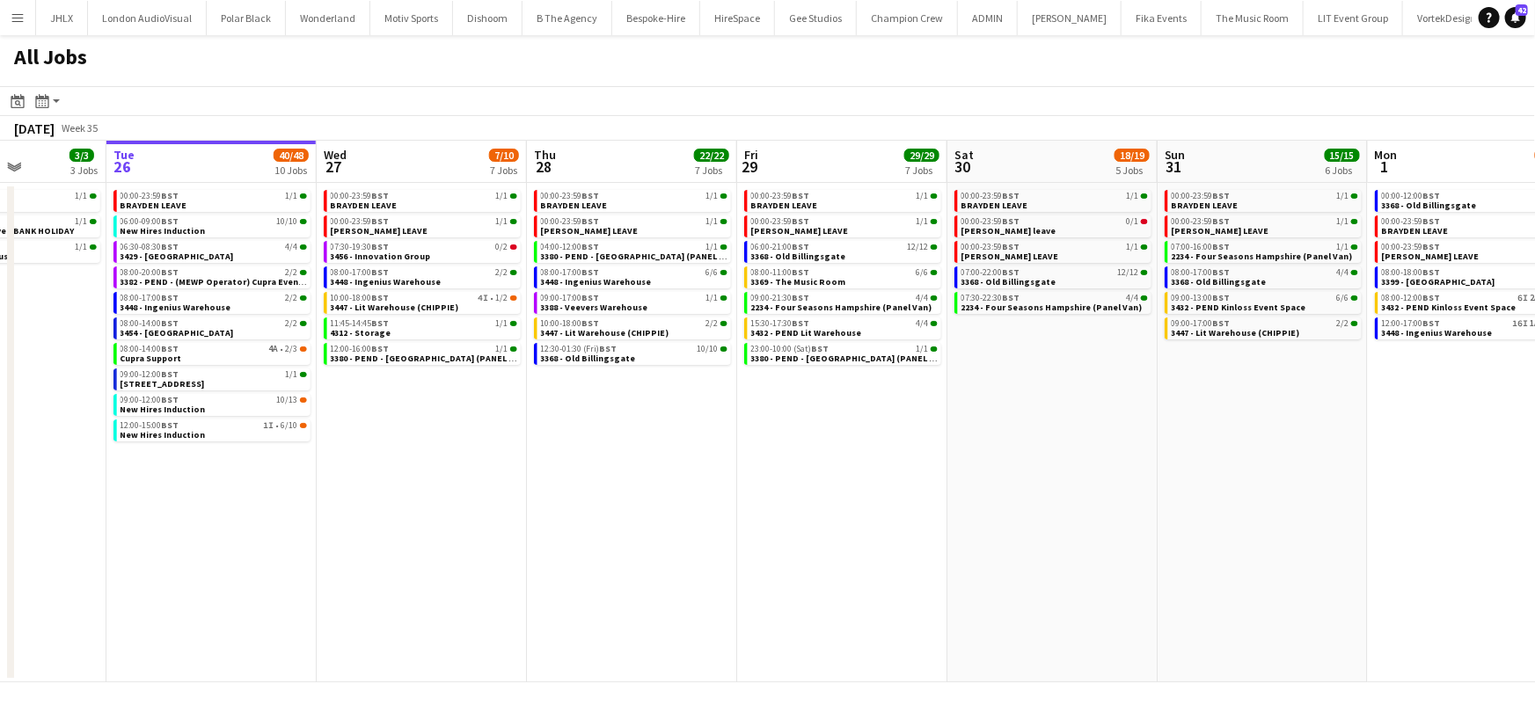
drag, startPoint x: 941, startPoint y: 561, endPoint x: 792, endPoint y: 571, distance: 149.9
click at [792, 571] on app-calendar-viewport "Sat 23 10/10 5 Jobs Sun 24 10/10 5 Jobs Mon 25 3/3 3 Jobs Tue 26 40/48 10 Jobs …" at bounding box center [767, 412] width 1535 height 542
click at [386, 246] on span "BST" at bounding box center [381, 246] width 18 height 11
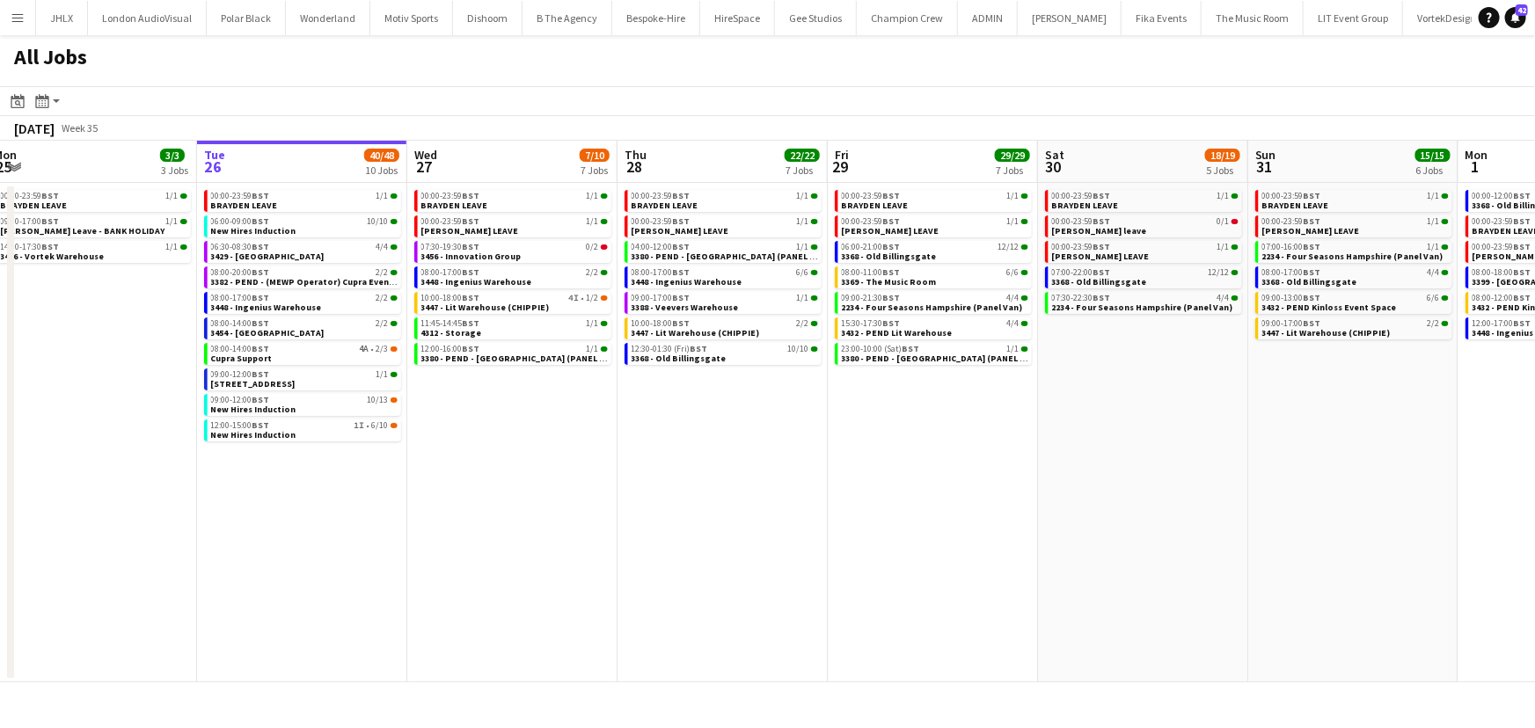
scroll to position [0, 433]
drag, startPoint x: 458, startPoint y: 414, endPoint x: 550, endPoint y: 421, distance: 91.8
click at [550, 421] on app-calendar-viewport "Sat 23 10/10 5 Jobs Sun 24 10/10 5 Jobs Mon 25 3/3 3 Jobs Tue 26 40/48 10 Jobs …" at bounding box center [767, 412] width 1535 height 542
click at [482, 255] on span "3456 - Innovation Group" at bounding box center [472, 256] width 100 height 11
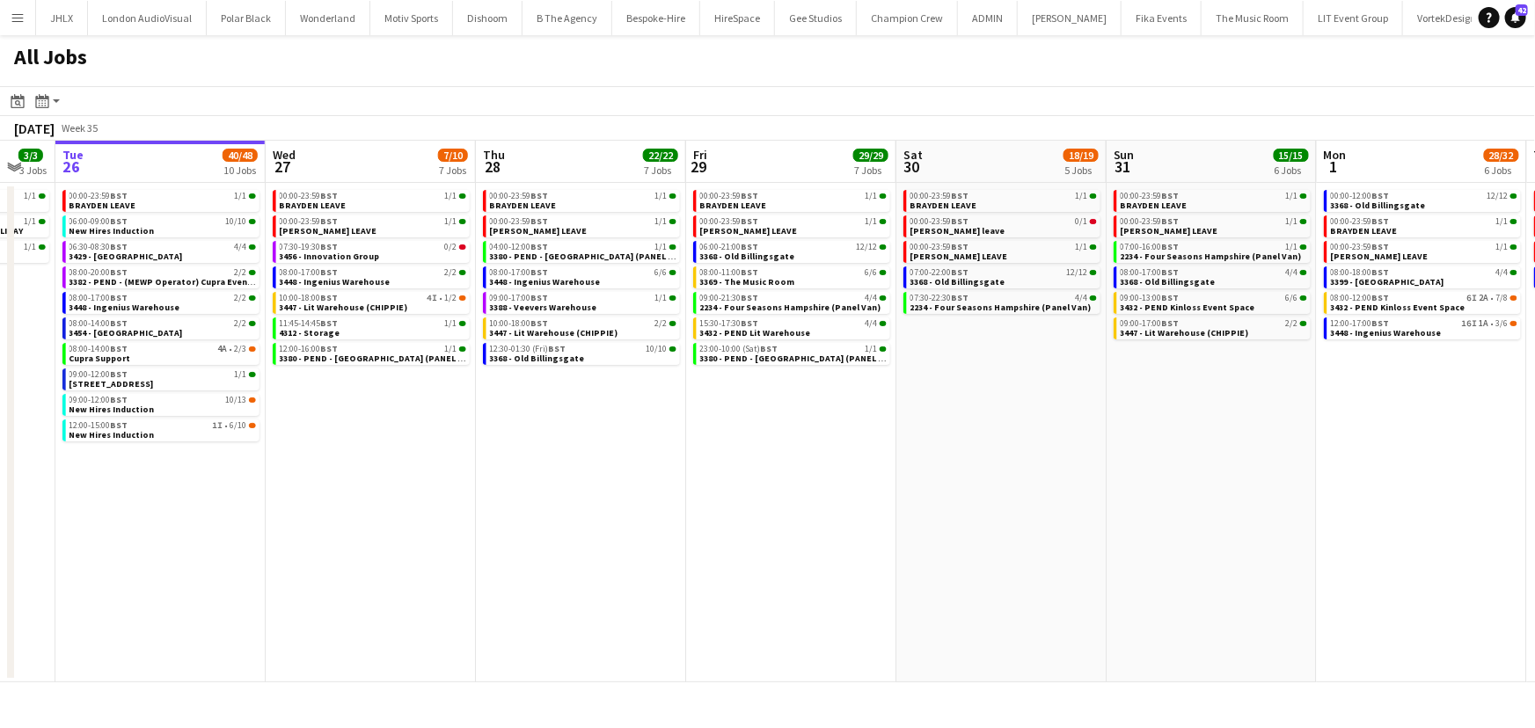
drag, startPoint x: 1056, startPoint y: 455, endPoint x: 913, endPoint y: 457, distance: 142.5
click at [913, 457] on app-calendar-viewport "Sat 23 10/10 5 Jobs Sun 24 10/10 5 Jobs Mon 25 3/3 3 Jobs Tue 26 40/48 10 Jobs …" at bounding box center [767, 412] width 1535 height 542
click at [894, 466] on app-calendar-viewport "Sat 23 10/10 5 Jobs Sun 24 10/10 5 Jobs Mon 25 3/3 3 Jobs Tue 26 40/48 10 Jobs …" at bounding box center [767, 412] width 1535 height 542
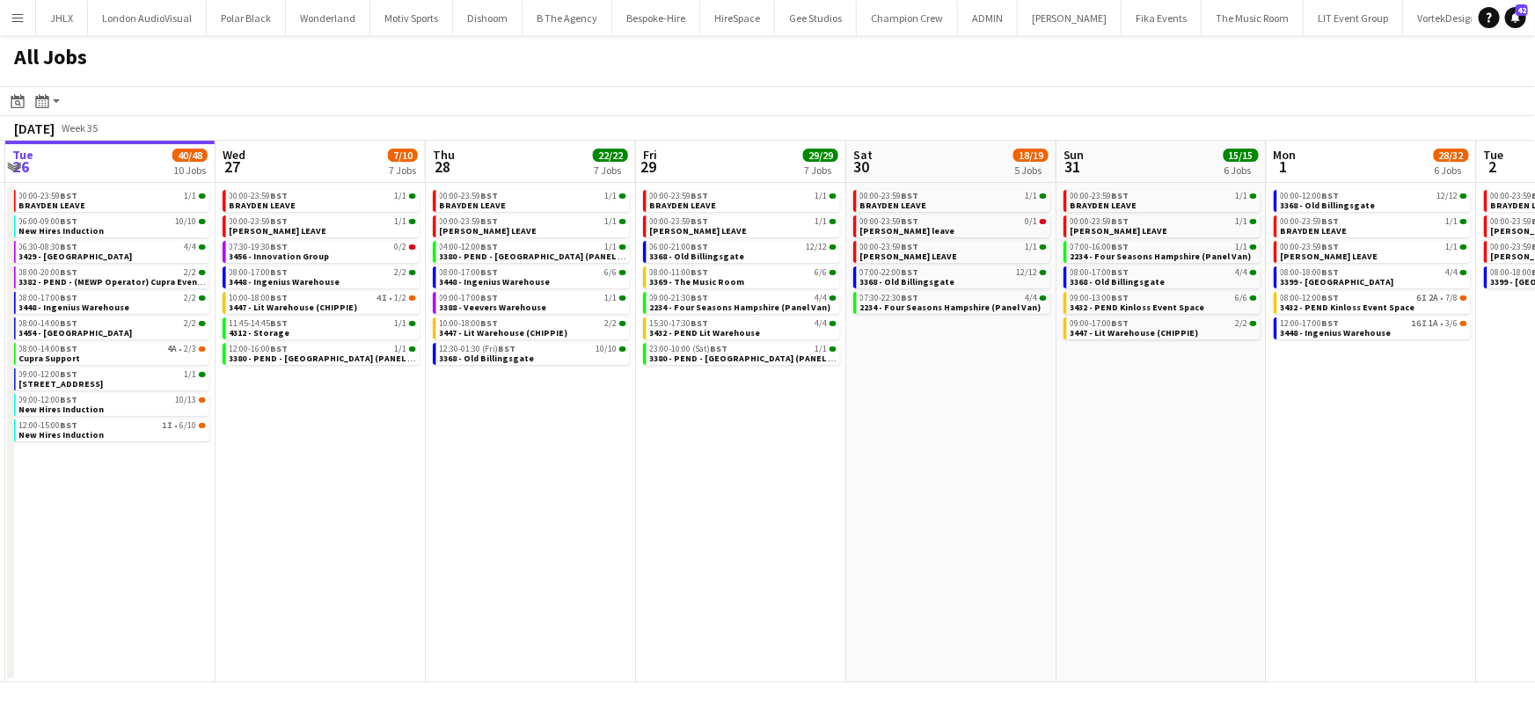
drag, startPoint x: 898, startPoint y: 466, endPoint x: 764, endPoint y: 464, distance: 133.7
click at [757, 459] on app-calendar-viewport "Sat 23 10/10 5 Jobs Sun 24 10/10 5 Jobs Mon 25 3/3 3 Jobs Tue 26 40/48 10 Jobs …" at bounding box center [767, 412] width 1535 height 542
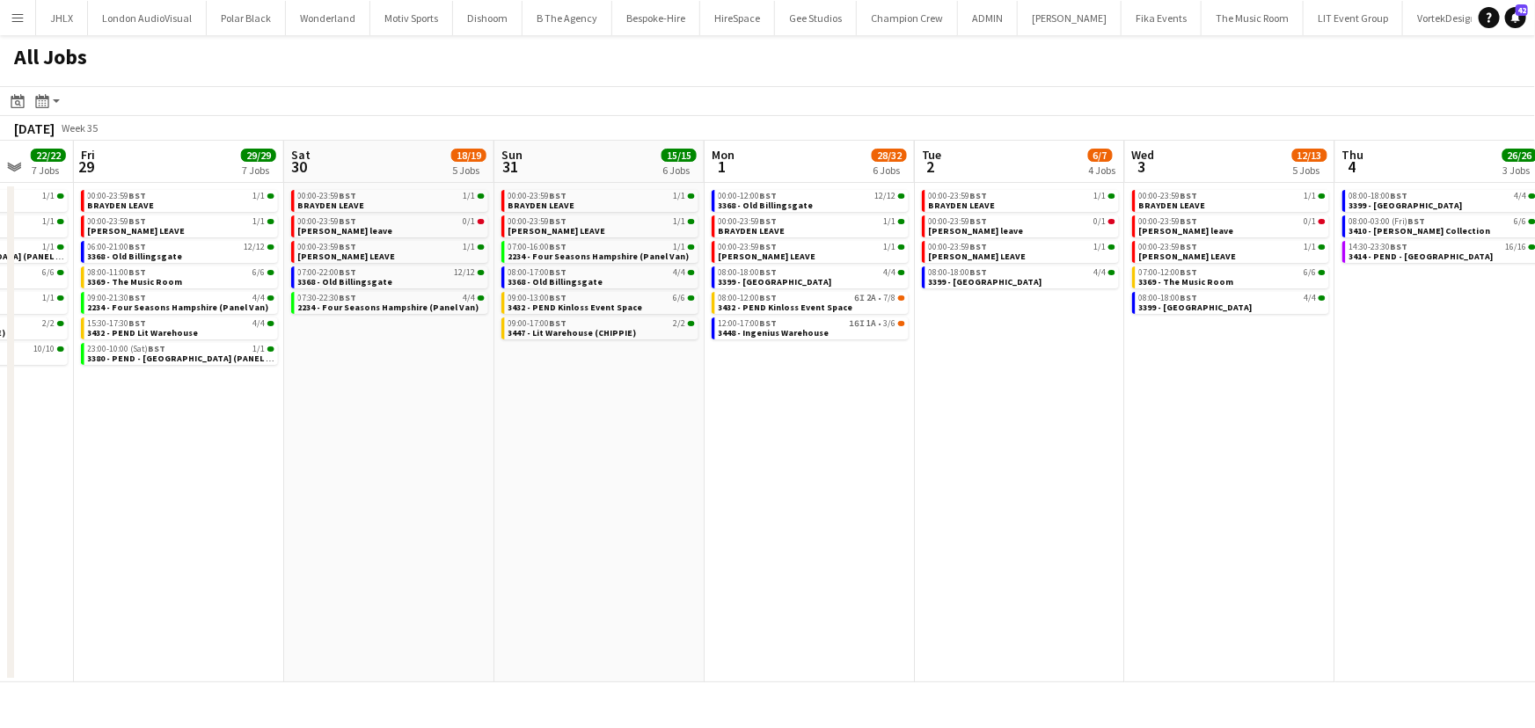
drag, startPoint x: 802, startPoint y: 439, endPoint x: 914, endPoint y: 439, distance: 111.7
click at [801, 439] on app-calendar-viewport "Mon 25 3/3 3 Jobs Tue 26 40/48 10 Jobs Wed 27 7/10 7 Jobs Thu 28 22/22 7 Jobs F…" at bounding box center [767, 412] width 1535 height 542
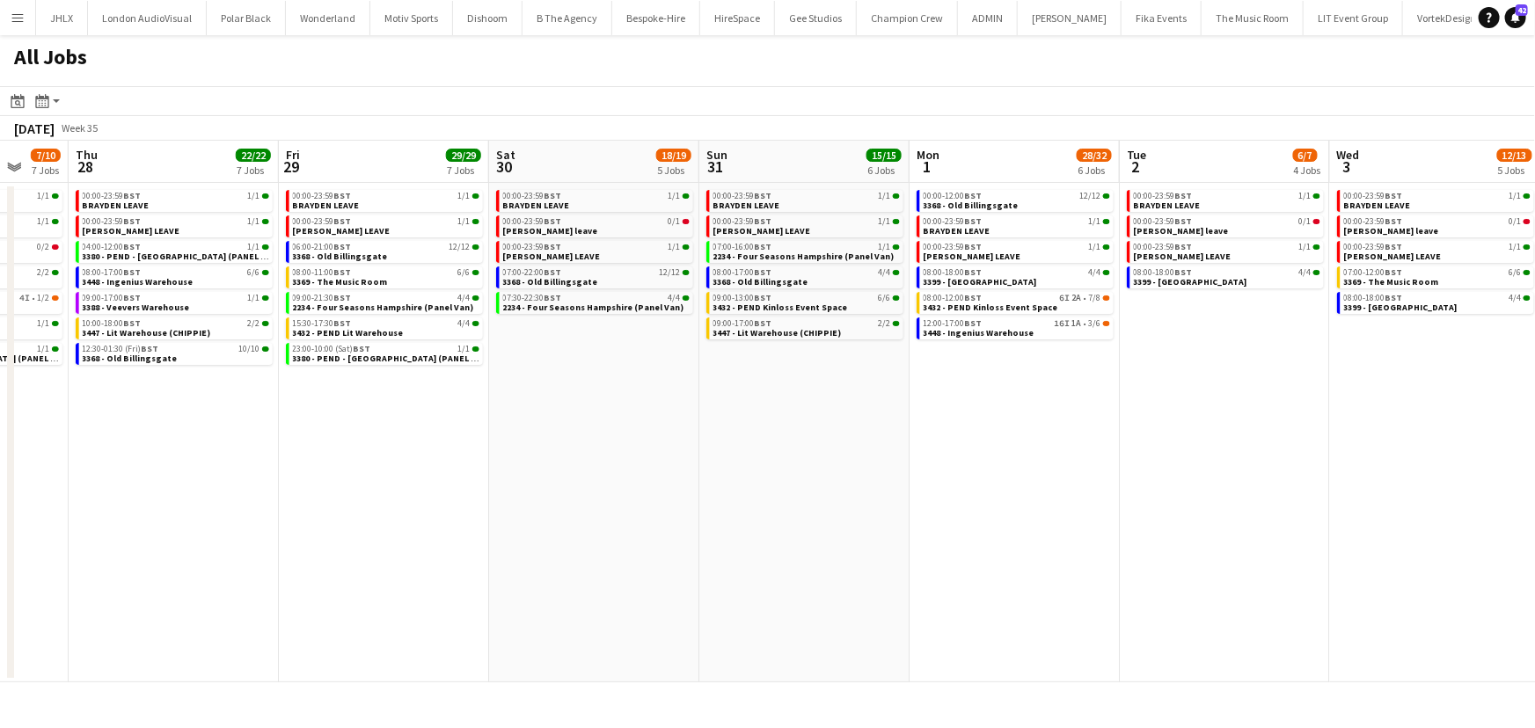
scroll to position [0, 747]
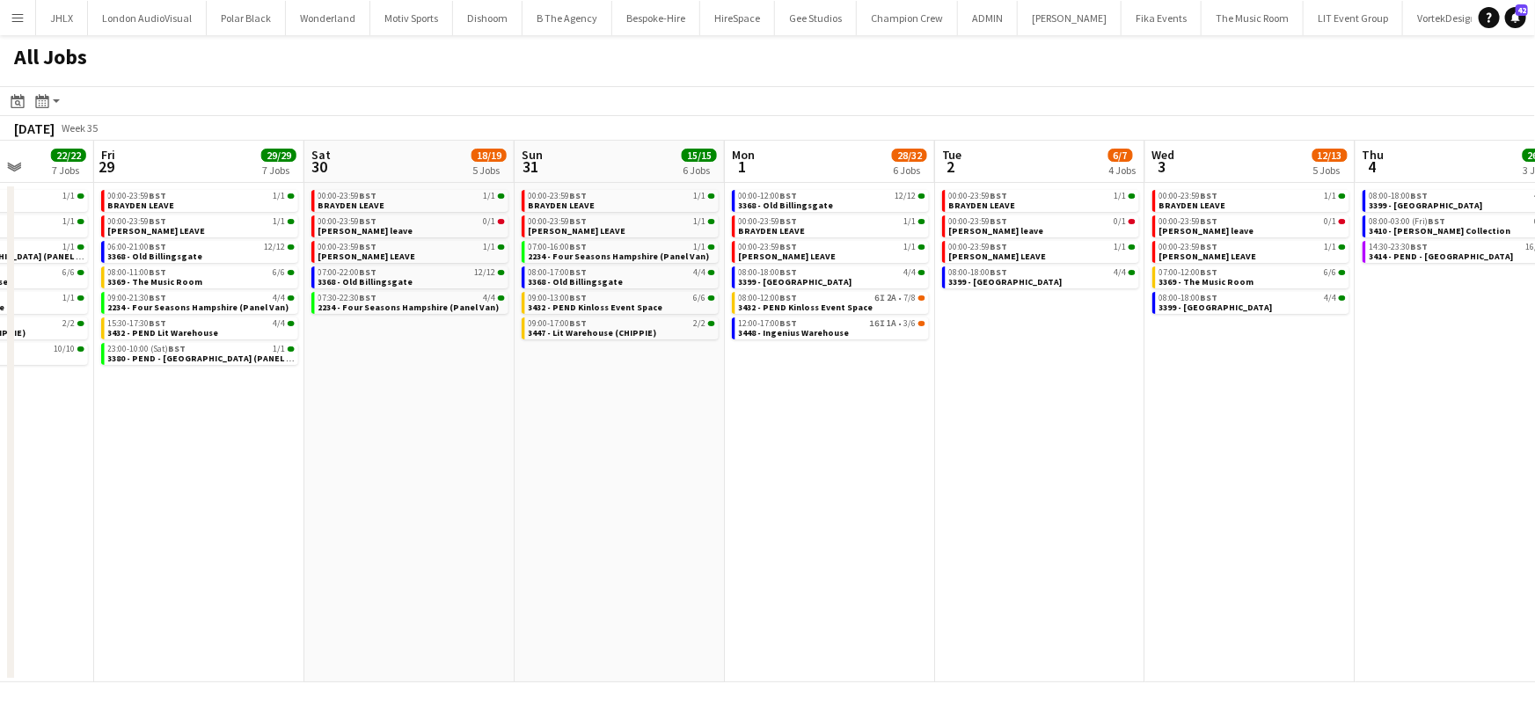
drag, startPoint x: 914, startPoint y: 439, endPoint x: 745, endPoint y: 438, distance: 168.9
click at [729, 448] on app-calendar-viewport "Mon 25 3/3 3 Jobs Tue 26 40/48 10 Jobs Wed 27 7/10 7 Jobs Thu 28 22/22 7 Jobs F…" at bounding box center [767, 412] width 1535 height 542
click at [828, 327] on span "3448 - Ingenius Warehouse" at bounding box center [794, 332] width 111 height 11
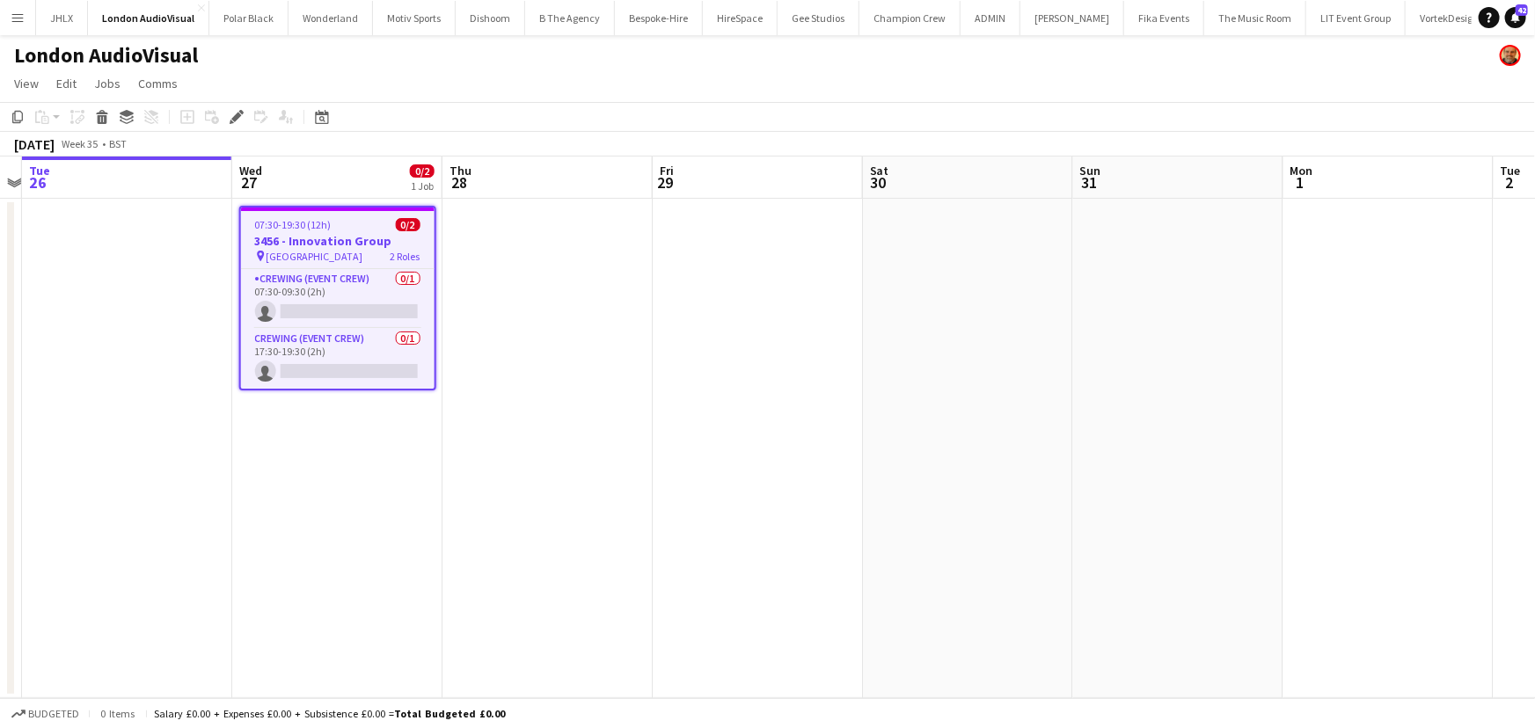
scroll to position [0, 822]
drag, startPoint x: 598, startPoint y: 429, endPoint x: 382, endPoint y: 426, distance: 216.4
click at [382, 426] on app-calendar-viewport "Fri 22 Sat 23 Sun 24 1/1 1 Job Mon 25 Tue 26 Wed 27 0/2 1 Job Thu 28 Fri 29 Sat…" at bounding box center [767, 428] width 1535 height 542
click at [326, 237] on h3 "3456 - Innovation Group" at bounding box center [335, 241] width 194 height 16
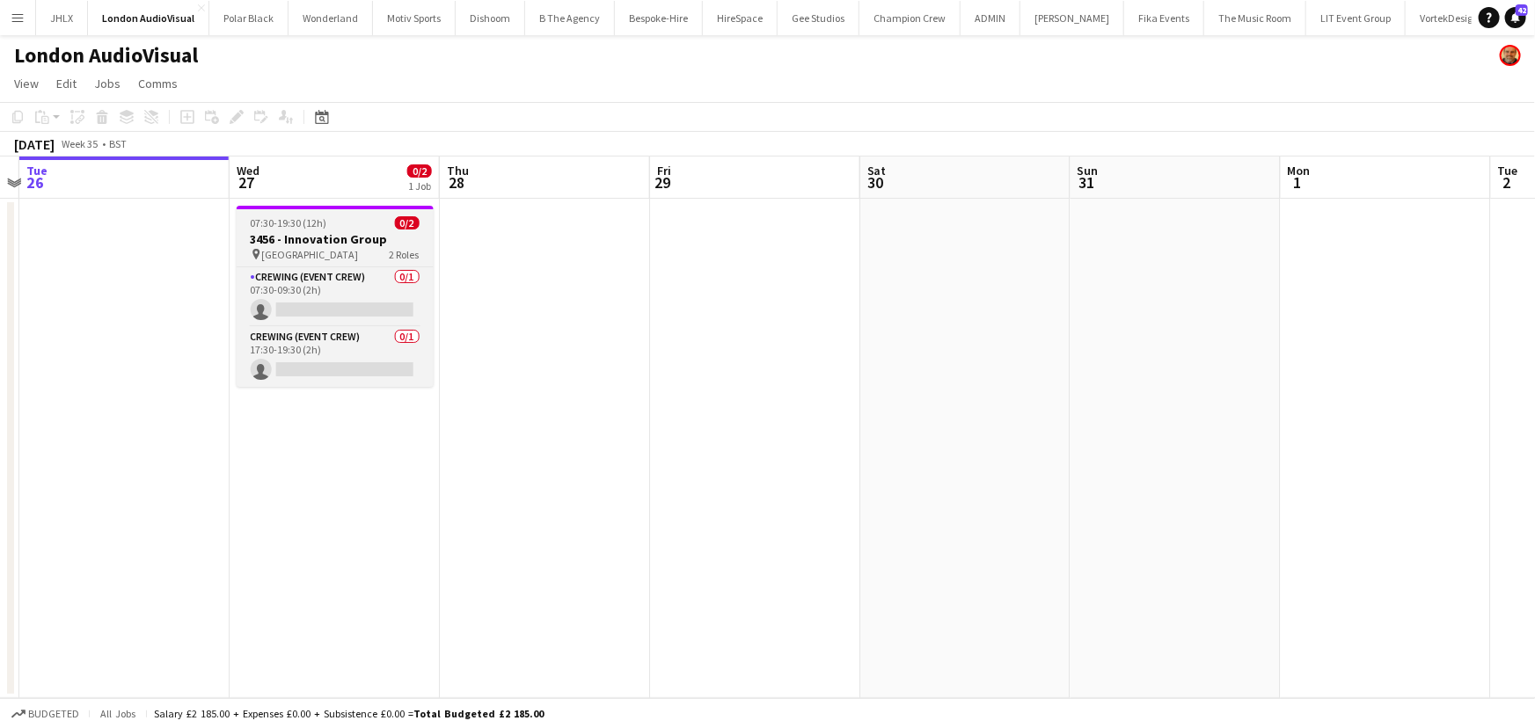
click at [326, 237] on h3 "3456 - Innovation Group" at bounding box center [335, 239] width 197 height 16
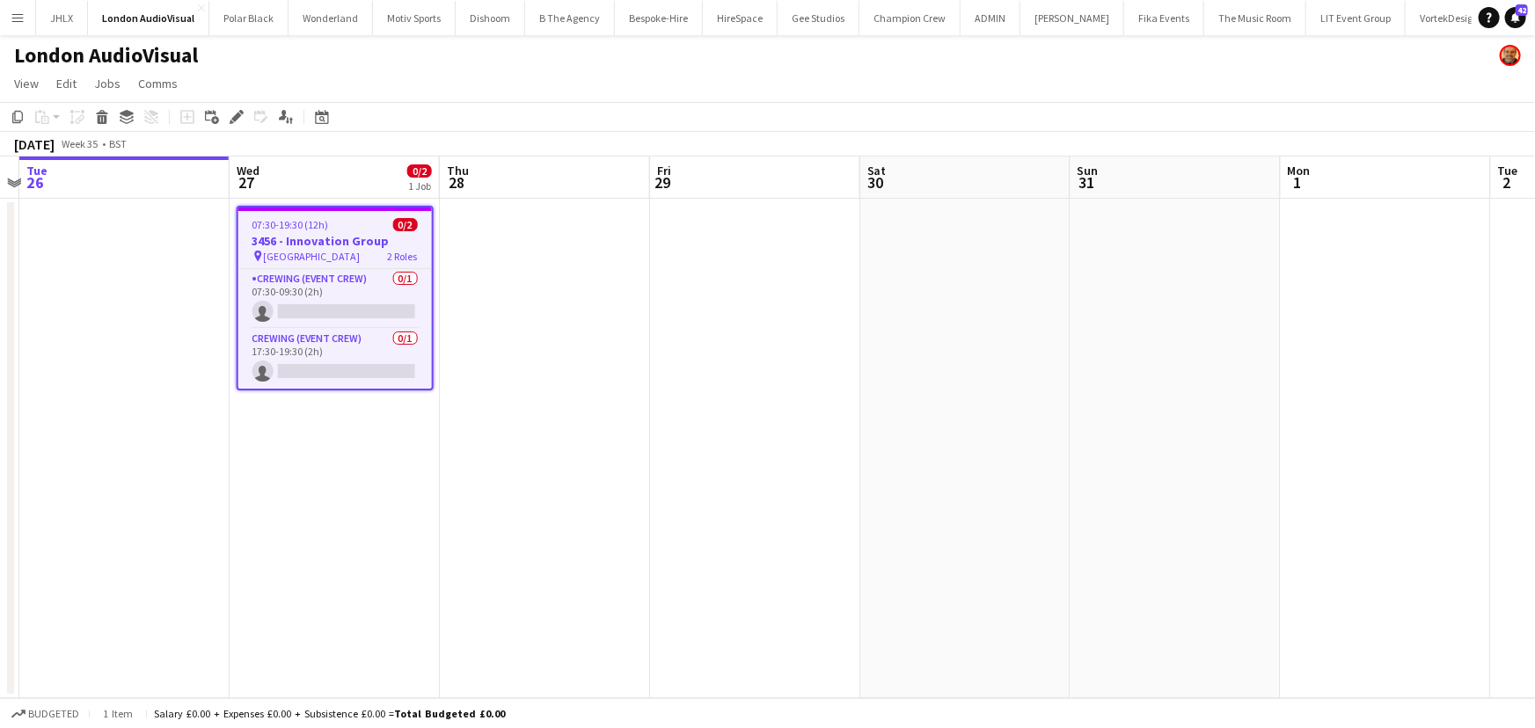
click at [341, 247] on h3 "3456 - Innovation Group" at bounding box center [335, 241] width 194 height 16
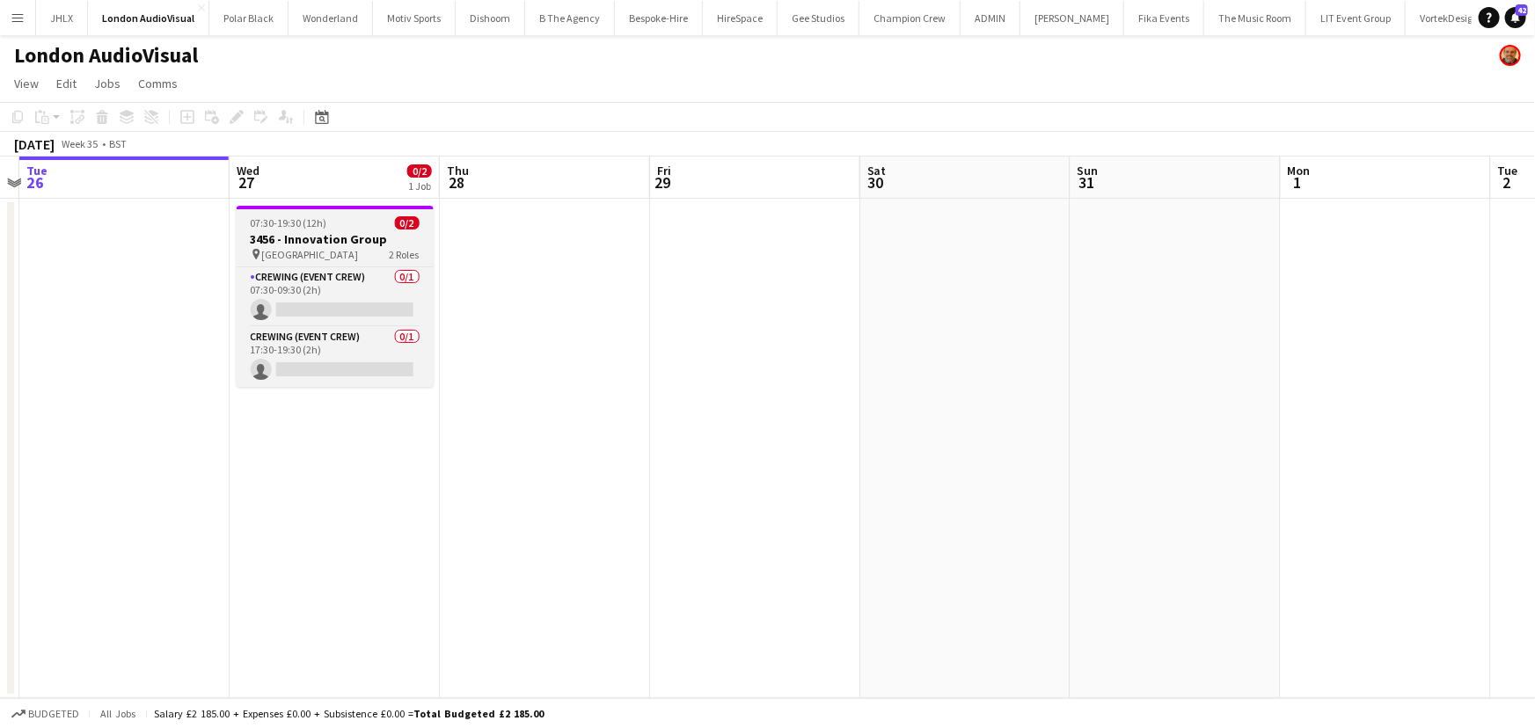
click at [341, 248] on span "[GEOGRAPHIC_DATA]" at bounding box center [310, 254] width 97 height 13
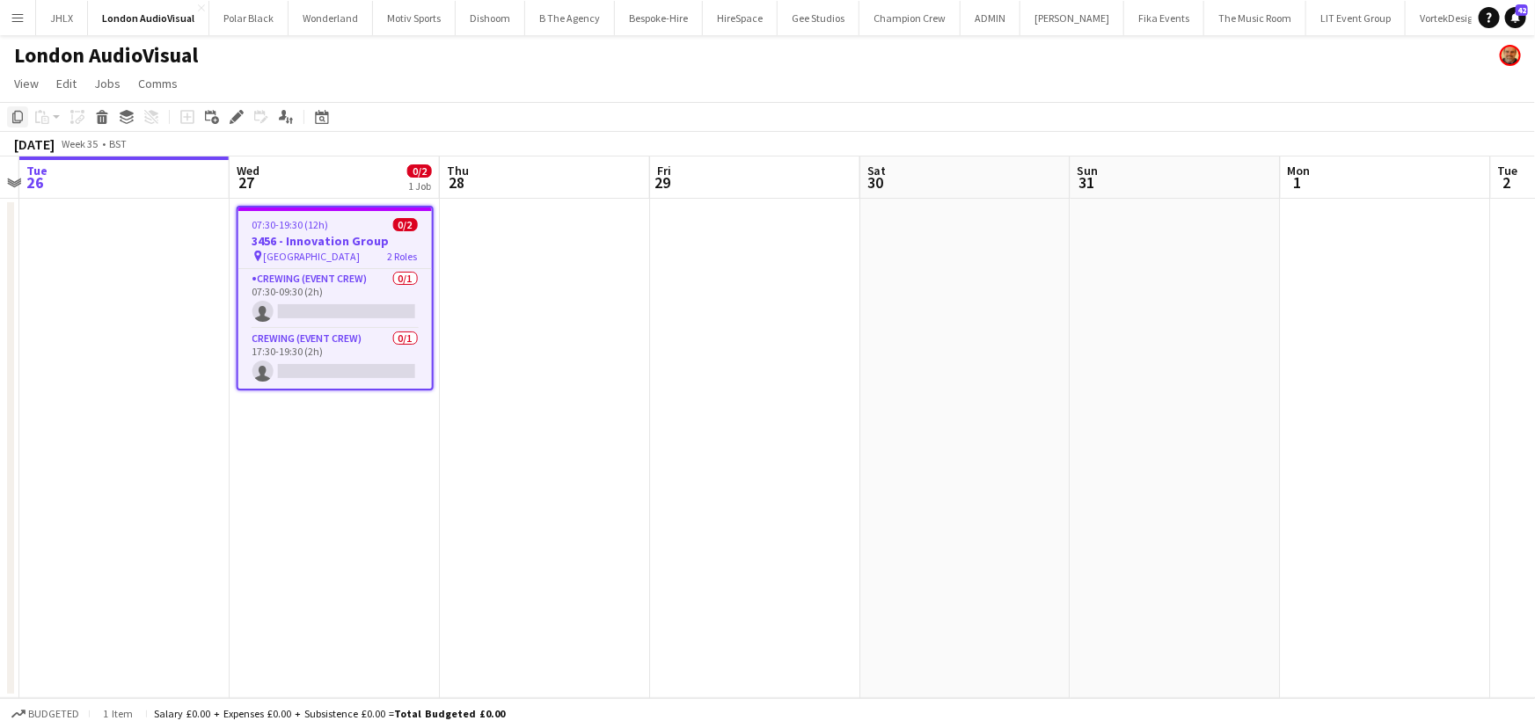
click at [11, 111] on icon "Copy" at bounding box center [18, 117] width 14 height 14
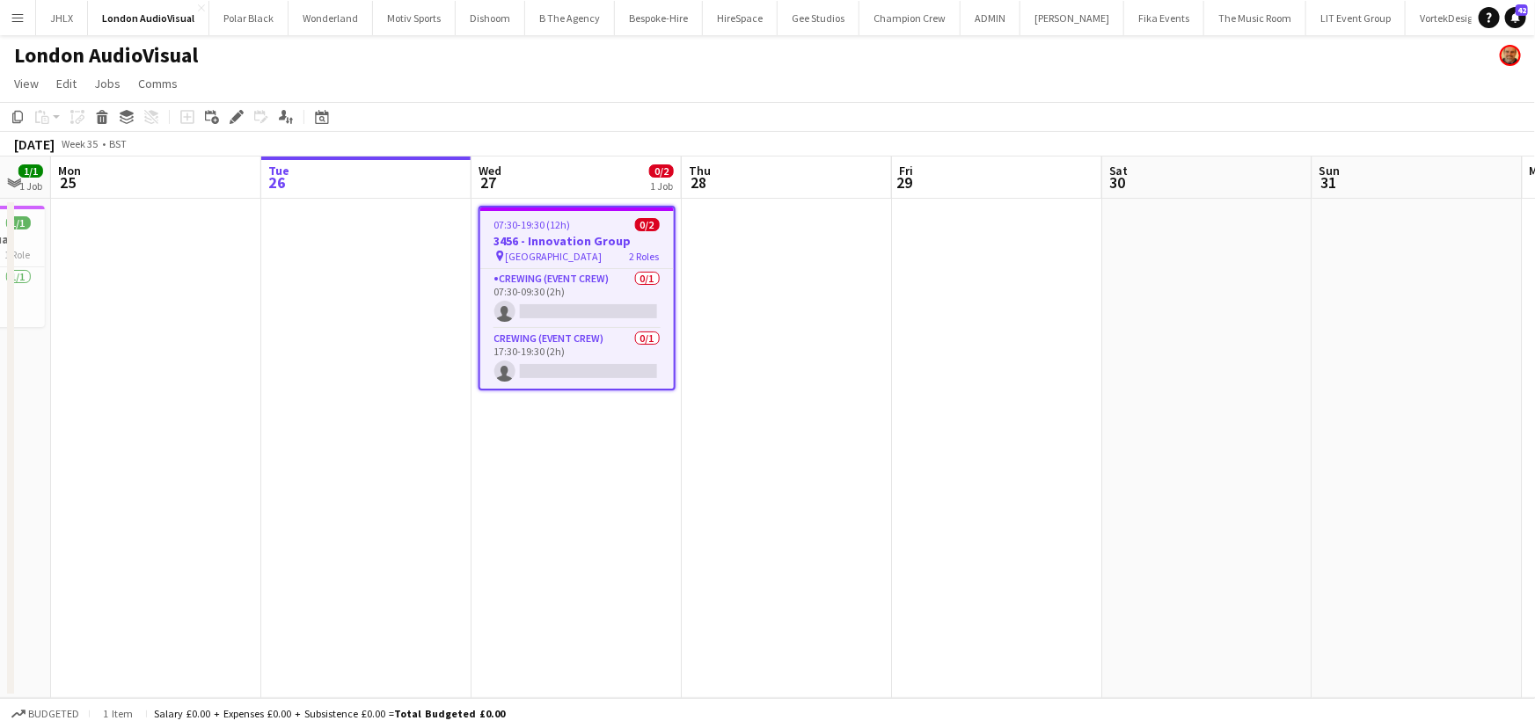
drag, startPoint x: 794, startPoint y: 398, endPoint x: 600, endPoint y: 376, distance: 195.6
click at [600, 376] on app-calendar-viewport "Fri 22 Sat 23 Sun 24 1/1 1 Job Mon 25 Tue 26 Wed 27 0/2 1 Job Thu 28 Fri 29 Sat…" at bounding box center [767, 428] width 1535 height 542
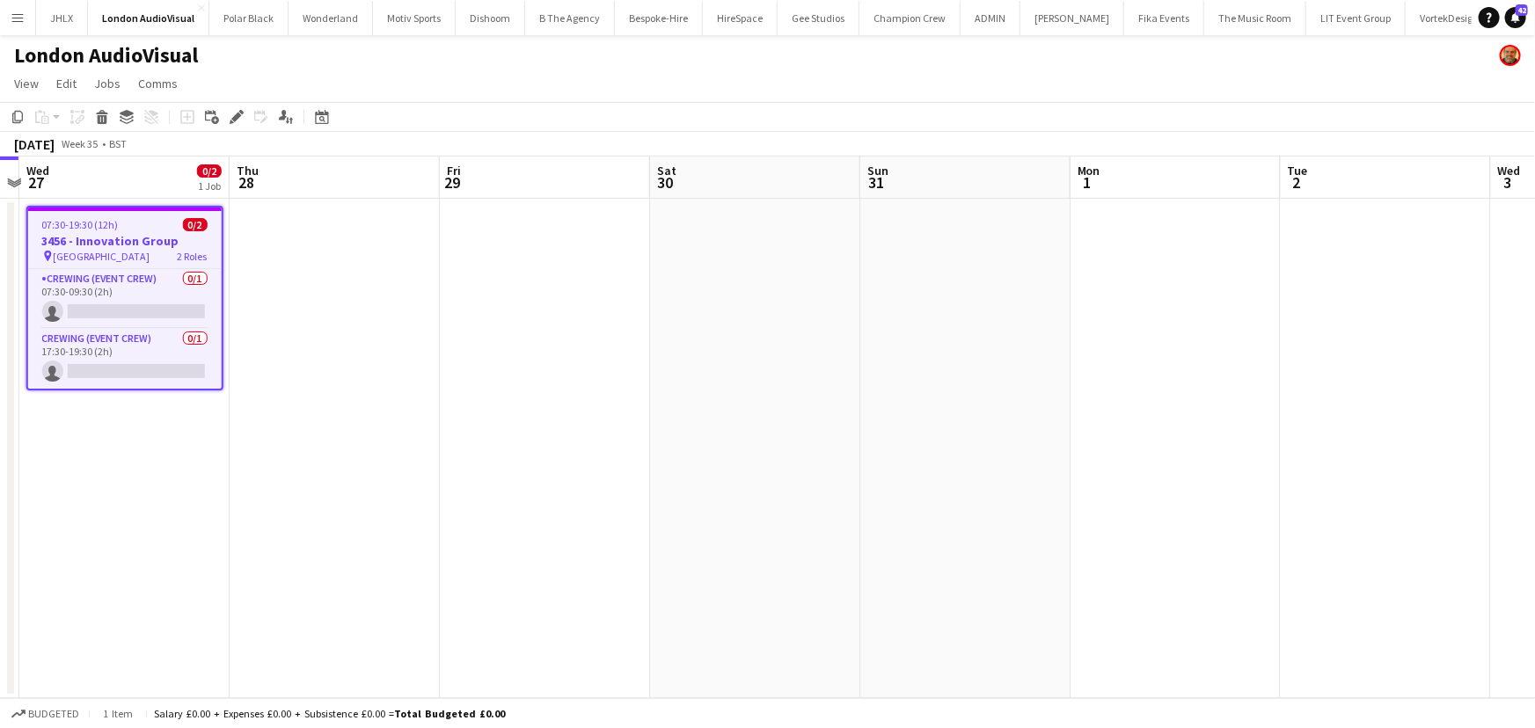
drag, startPoint x: 509, startPoint y: 355, endPoint x: 500, endPoint y: 345, distance: 13.7
click at [425, 352] on app-calendar-viewport "Sun 24 1/1 1 Job Mon 25 Tue 26 Wed 27 0/2 1 Job Thu 28 Fri 29 Sat 30 Sun 31 Mon…" at bounding box center [767, 428] width 1535 height 542
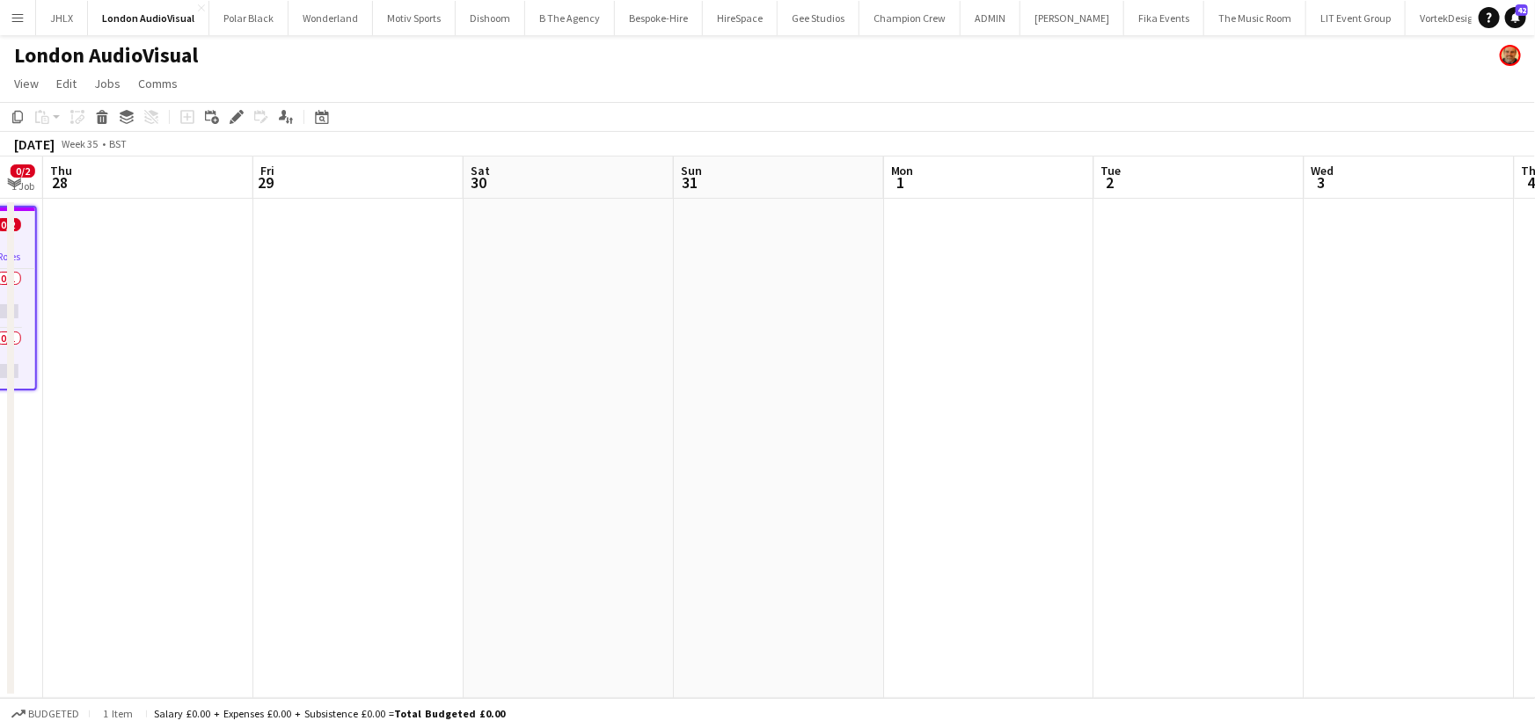
drag, startPoint x: 365, startPoint y: 309, endPoint x: 308, endPoint y: 286, distance: 61.6
click at [229, 285] on app-calendar-viewport "Sun 24 1/1 1 Job Mon 25 Tue 26 Wed 27 0/2 1 Job Thu 28 Fri 29 Sat 30 Sun 31 Mon…" at bounding box center [767, 428] width 1535 height 542
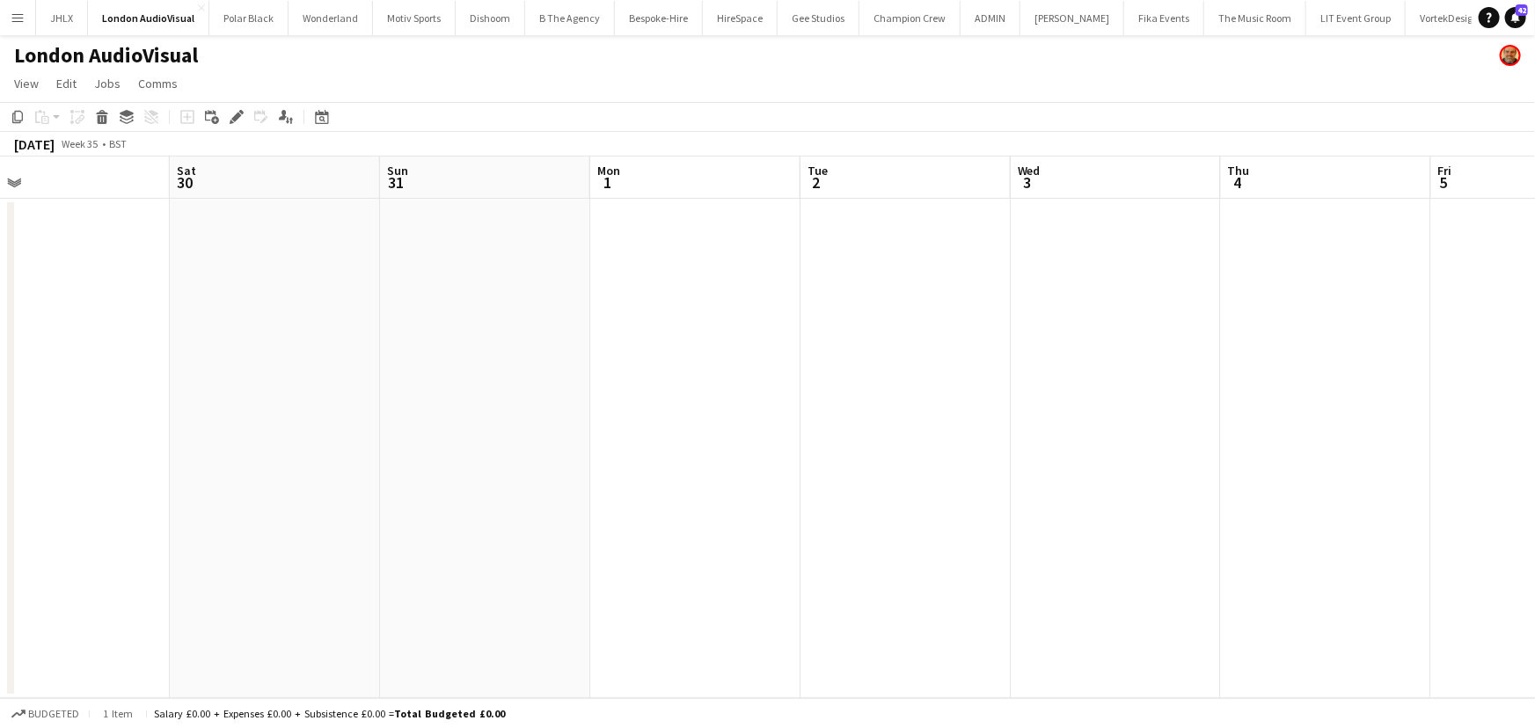
scroll to position [0, 722]
drag, startPoint x: 372, startPoint y: 281, endPoint x: 328, endPoint y: 271, distance: 45.0
click at [328, 271] on app-calendar-viewport "Tue 26 Wed 27 0/2 1 Job Thu 28 Fri 29 Sat 30 Sun 31 Mon 1 Tue 2 Wed 3 Thu 4 Fri…" at bounding box center [767, 428] width 1535 height 542
click at [567, 238] on app-date-cell at bounding box center [644, 449] width 210 height 500
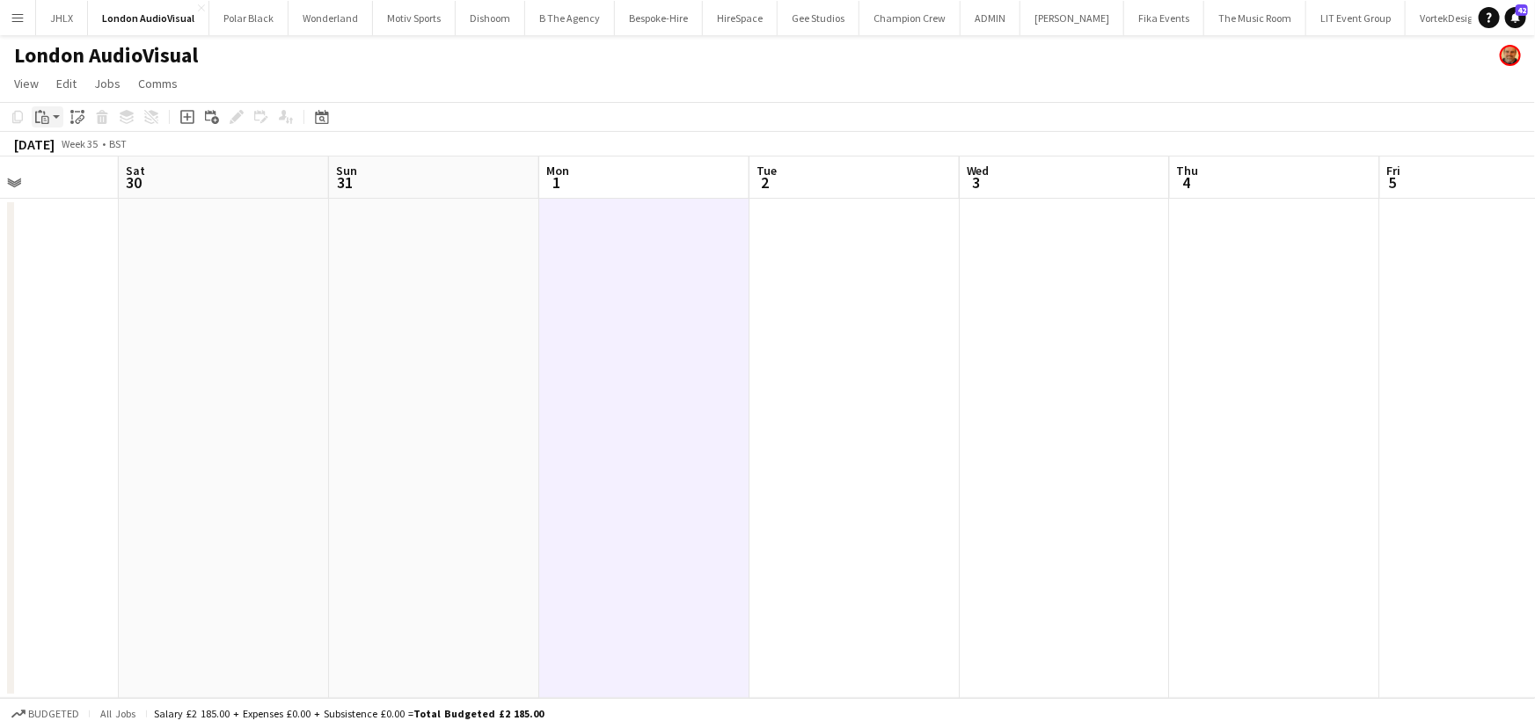
click at [35, 114] on icon at bounding box center [37, 117] width 5 height 11
click at [68, 150] on link "Paste Ctrl+V" at bounding box center [129, 151] width 165 height 16
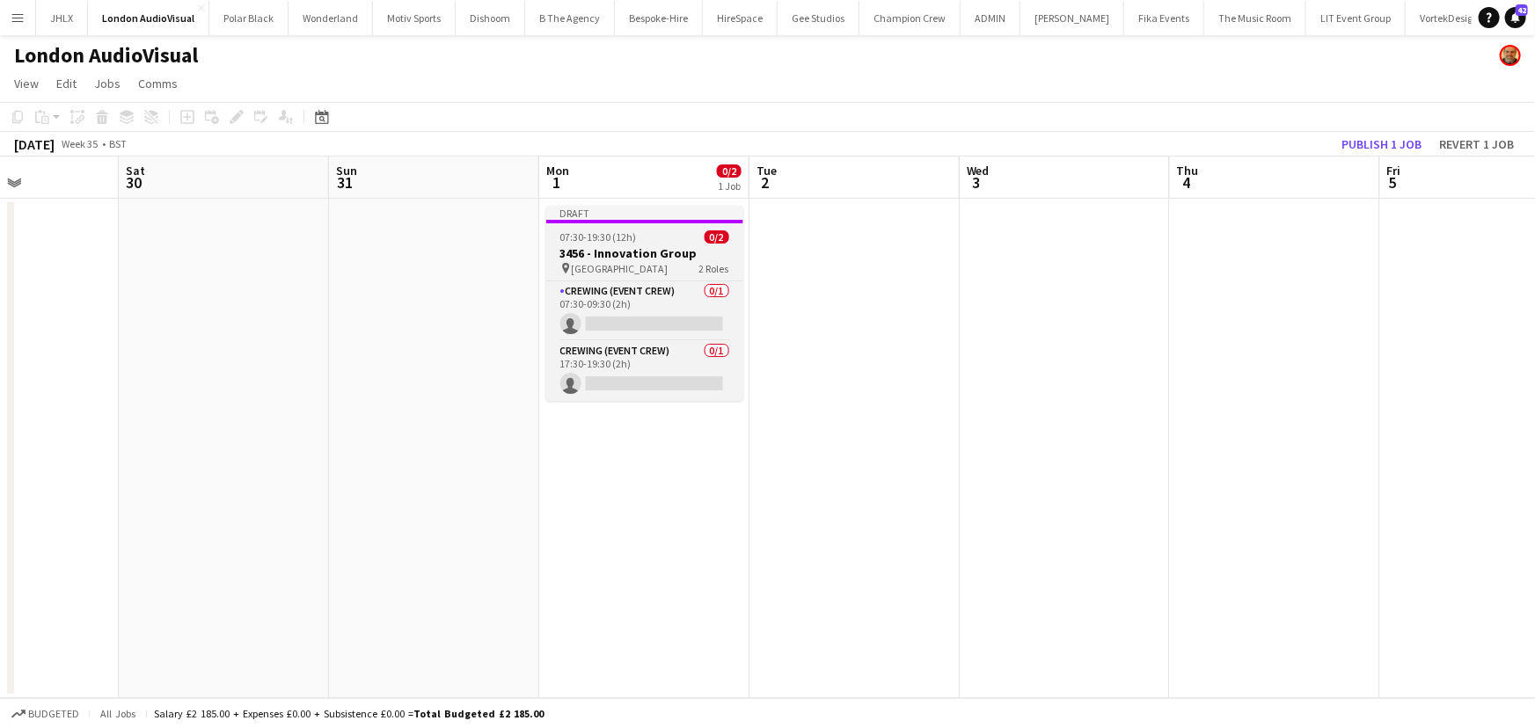
click at [600, 253] on h3 "3456 - Innovation Group" at bounding box center [644, 253] width 197 height 16
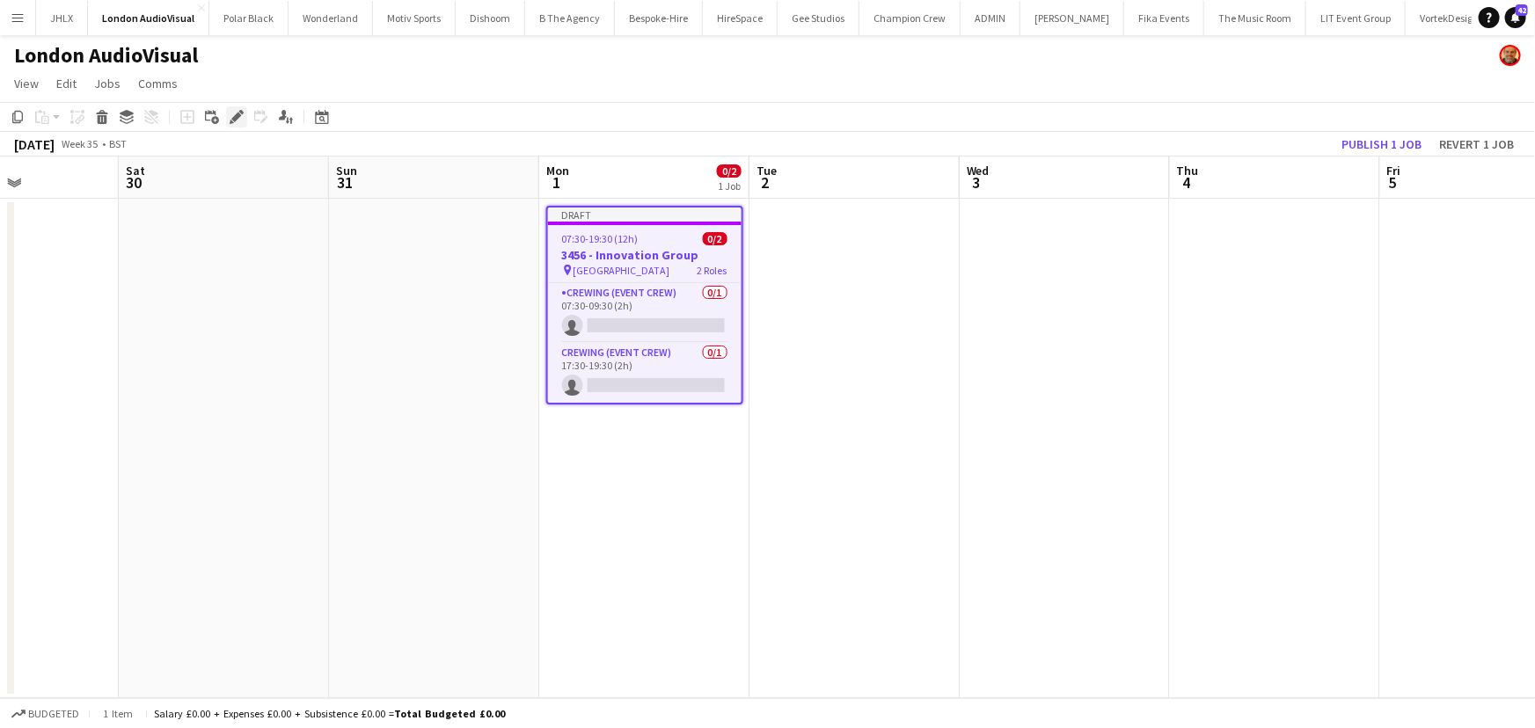
click at [230, 117] on icon "Edit" at bounding box center [237, 117] width 14 height 14
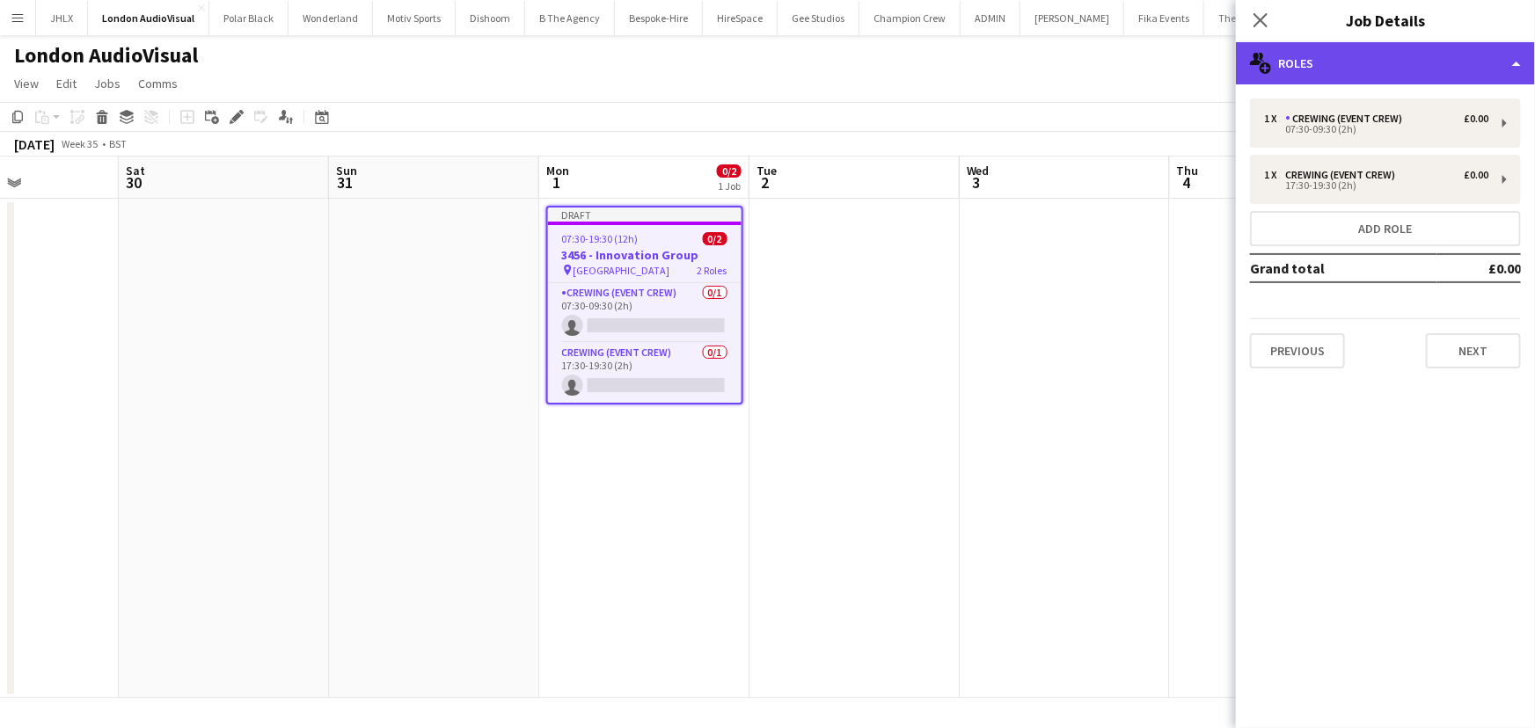
click at [1294, 76] on div "multiple-users-add Roles" at bounding box center [1385, 63] width 299 height 42
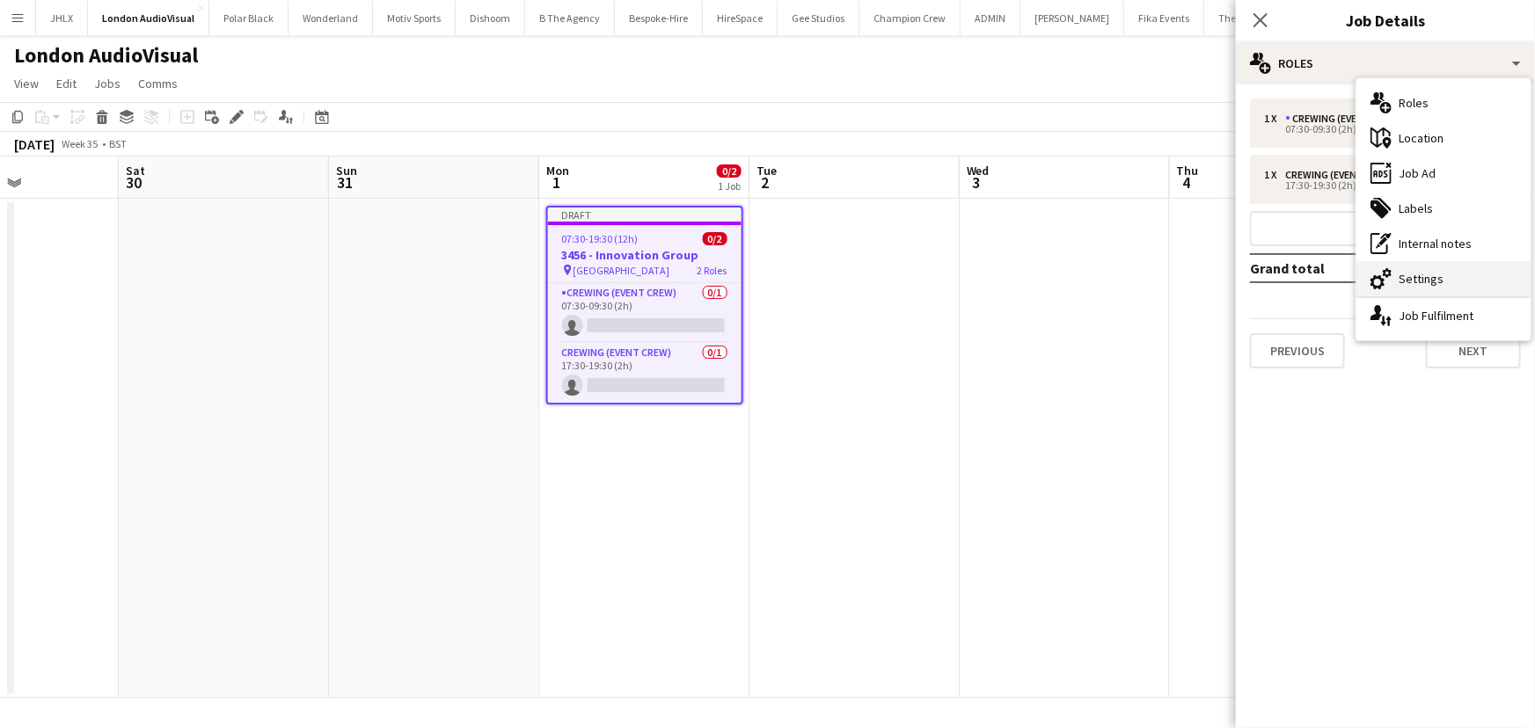
click at [1443, 279] on div "cog-double-3 Settings" at bounding box center [1443, 278] width 174 height 35
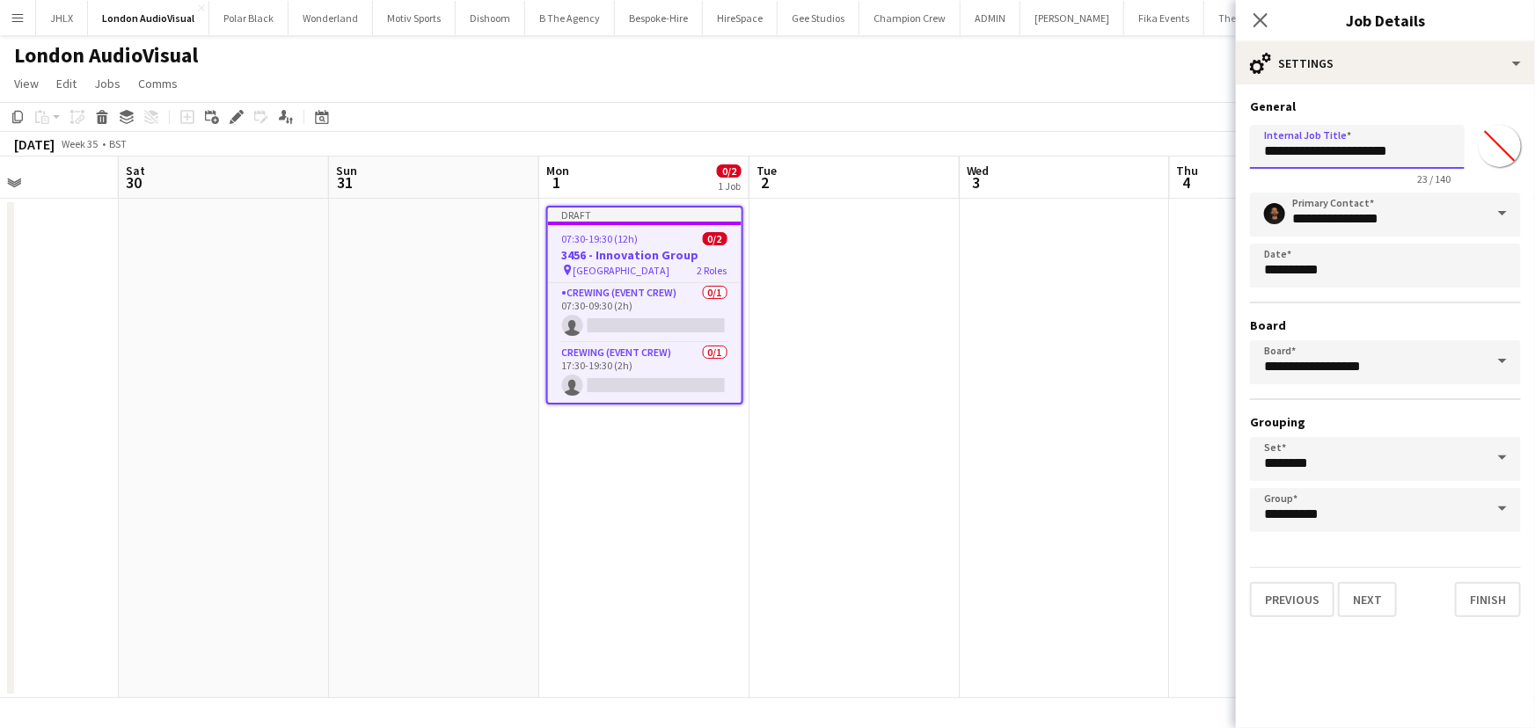
drag, startPoint x: 1286, startPoint y: 147, endPoint x: 1440, endPoint y: 167, distance: 155.3
click at [1440, 167] on input "**********" at bounding box center [1357, 147] width 215 height 44
click at [1292, 149] on input "******" at bounding box center [1357, 147] width 215 height 44
click at [1314, 153] on input "******" at bounding box center [1357, 147] width 215 height 44
type input "**********"
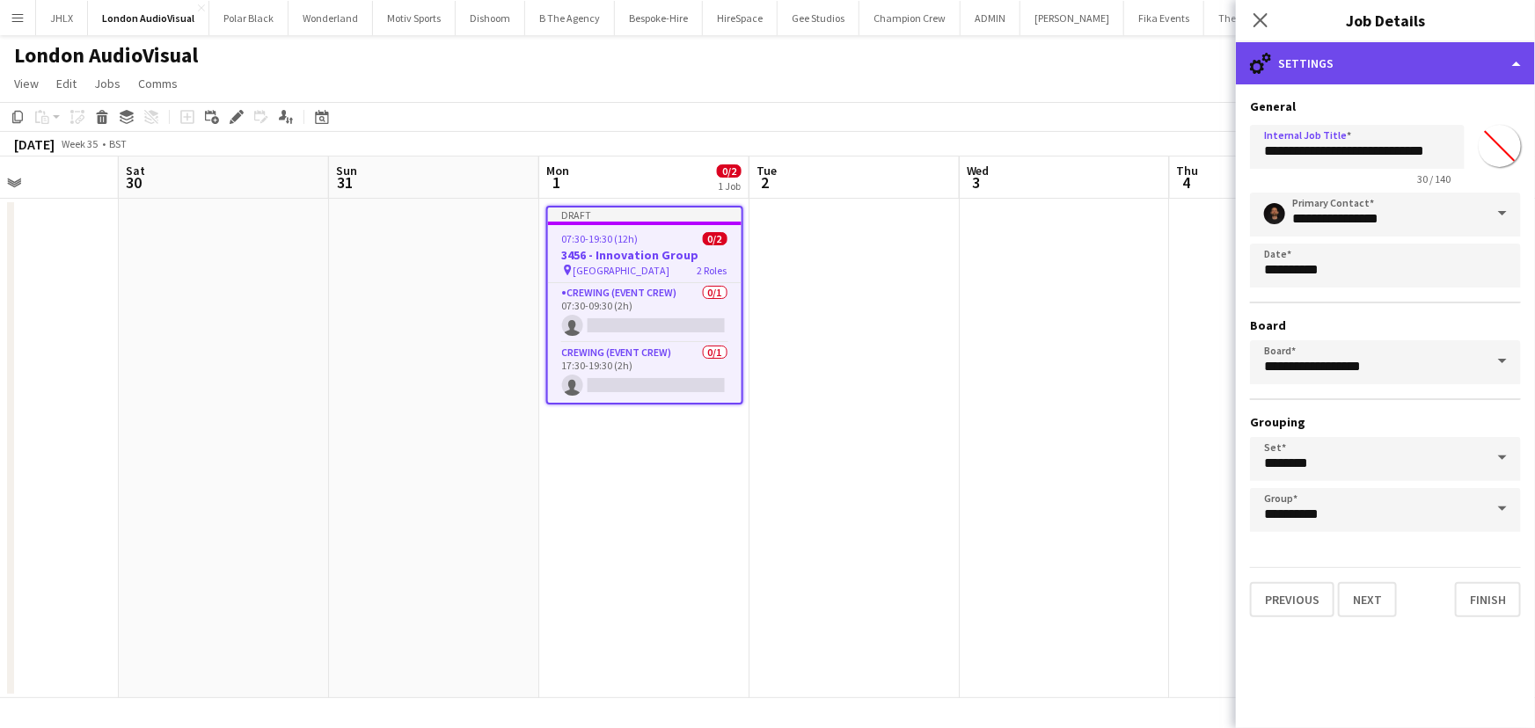
click at [1388, 67] on div "cog-double-3 Settings" at bounding box center [1385, 63] width 299 height 42
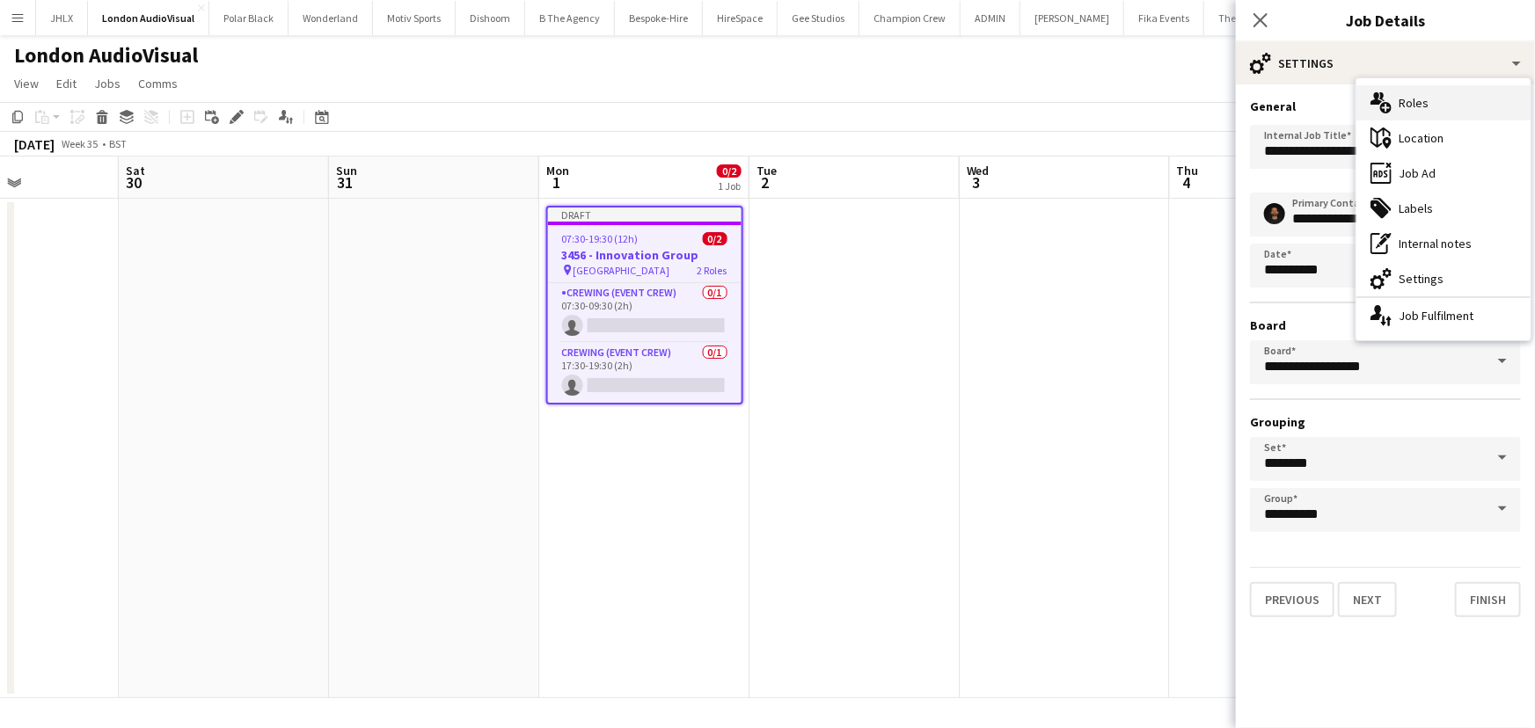
click at [1423, 103] on div "multiple-users-add Roles" at bounding box center [1443, 102] width 174 height 35
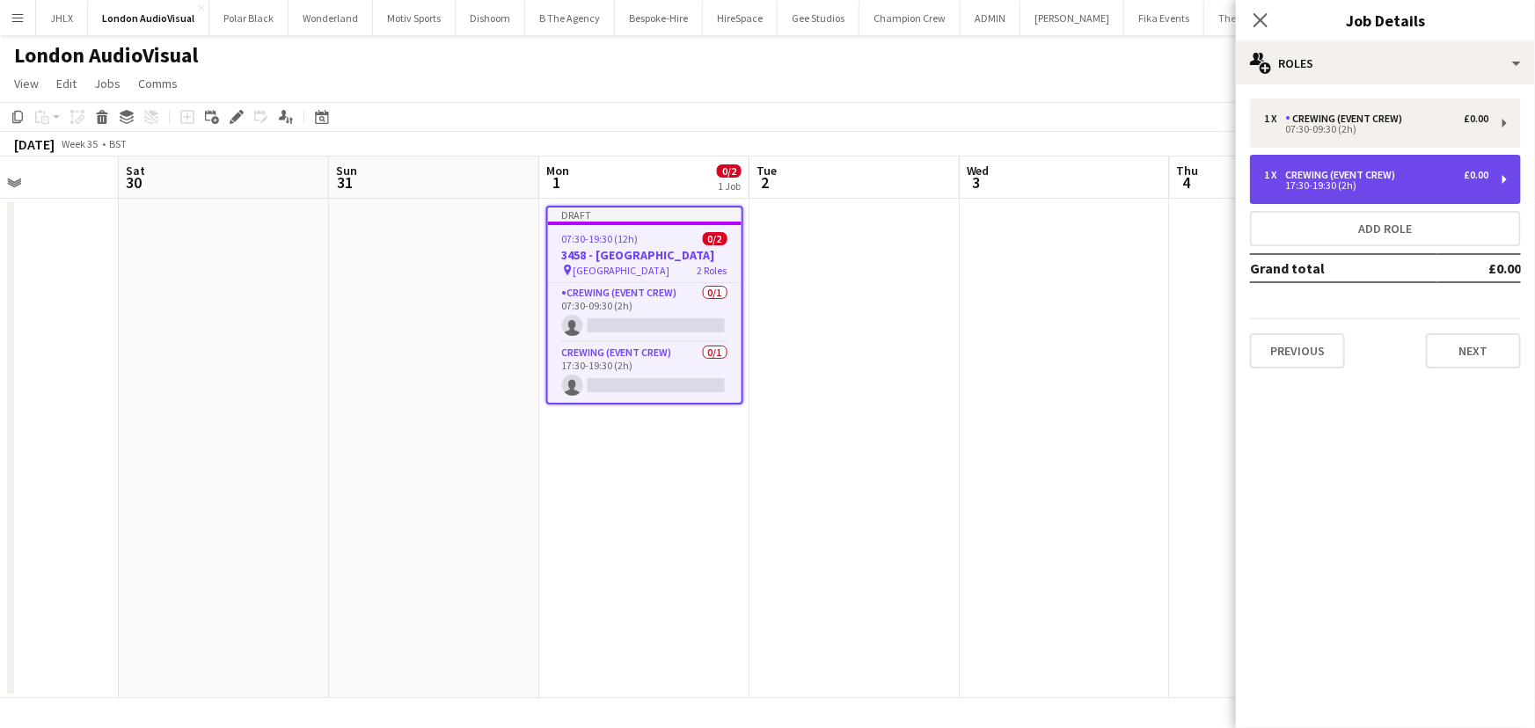
click at [1387, 185] on div "17:30-19:30 (2h)" at bounding box center [1376, 185] width 224 height 9
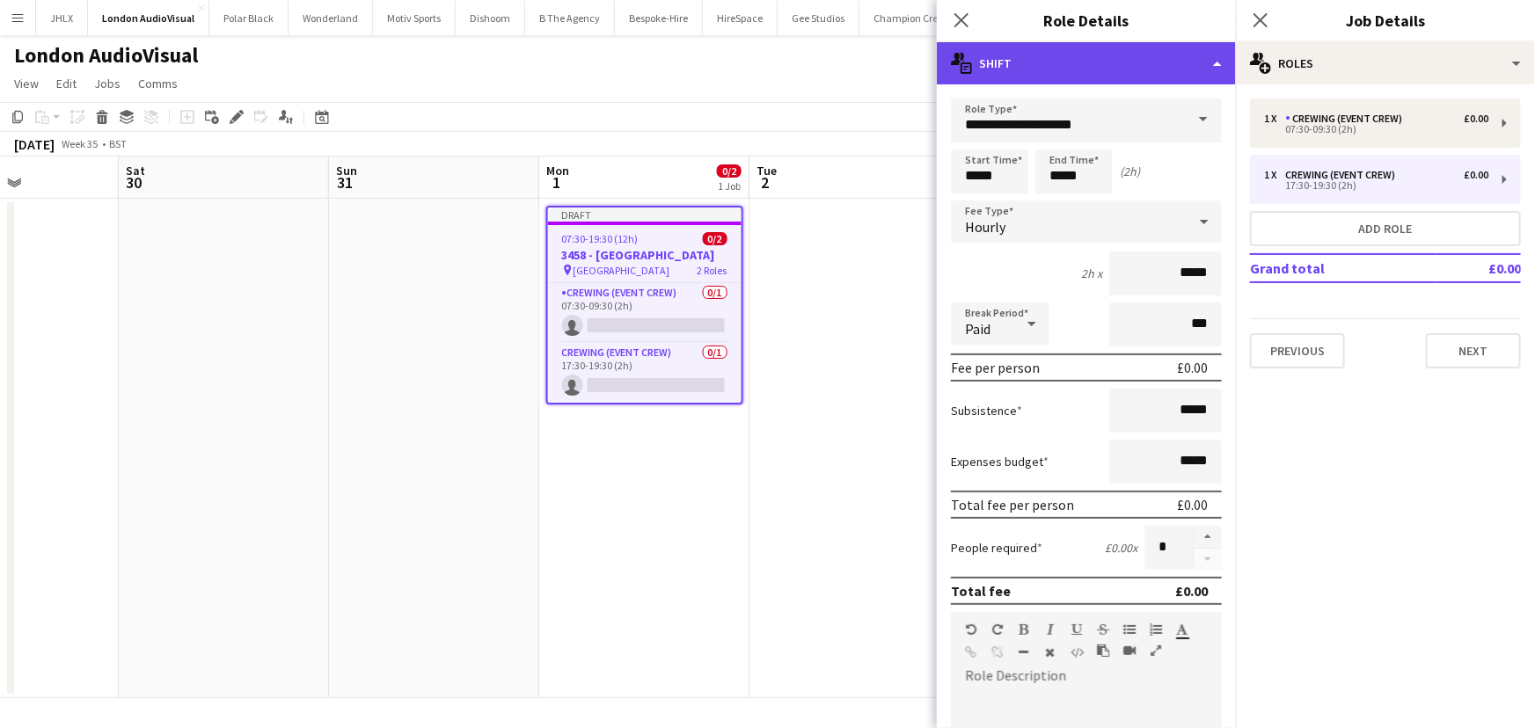
click at [1172, 79] on div "multiple-actions-text Shift" at bounding box center [1086, 63] width 299 height 42
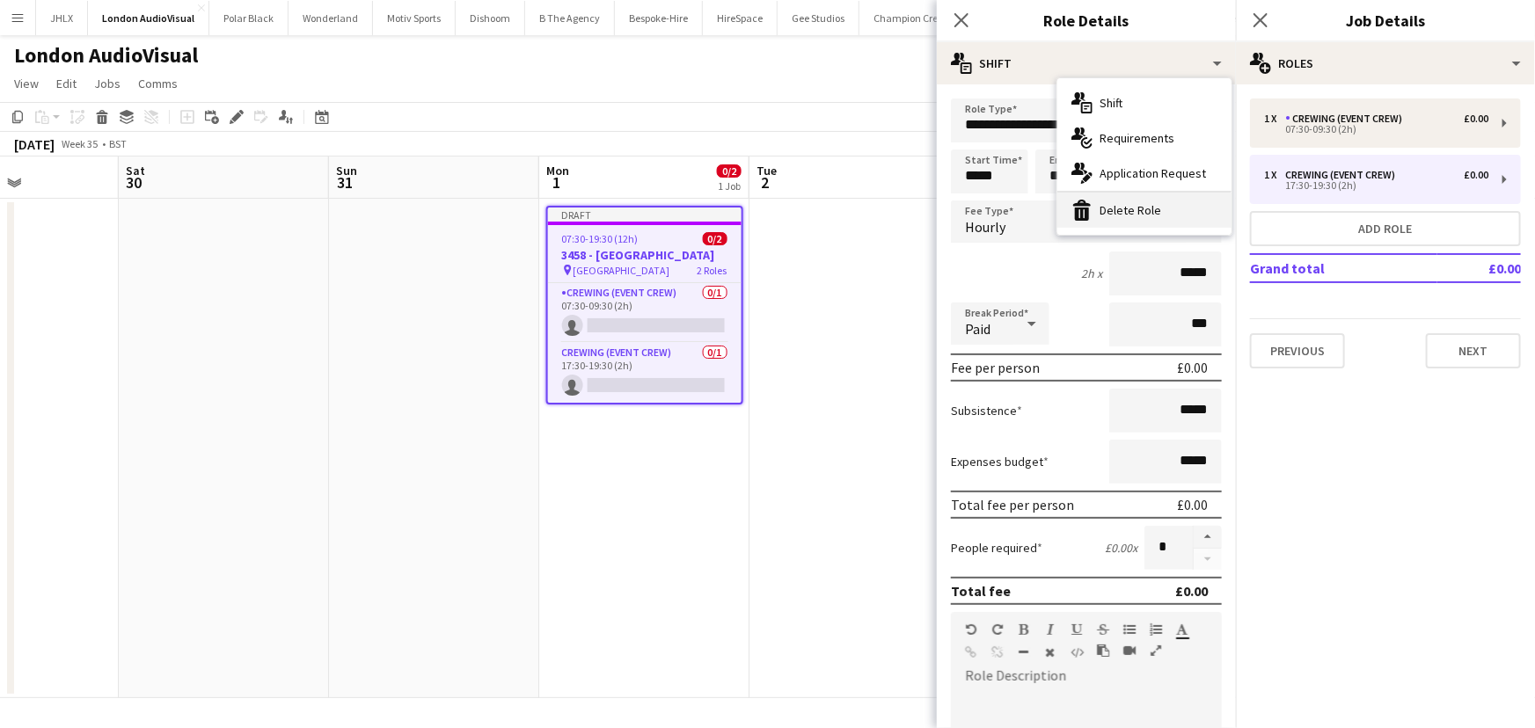
click at [1161, 201] on div "bin-2 Delete Role" at bounding box center [1144, 210] width 174 height 35
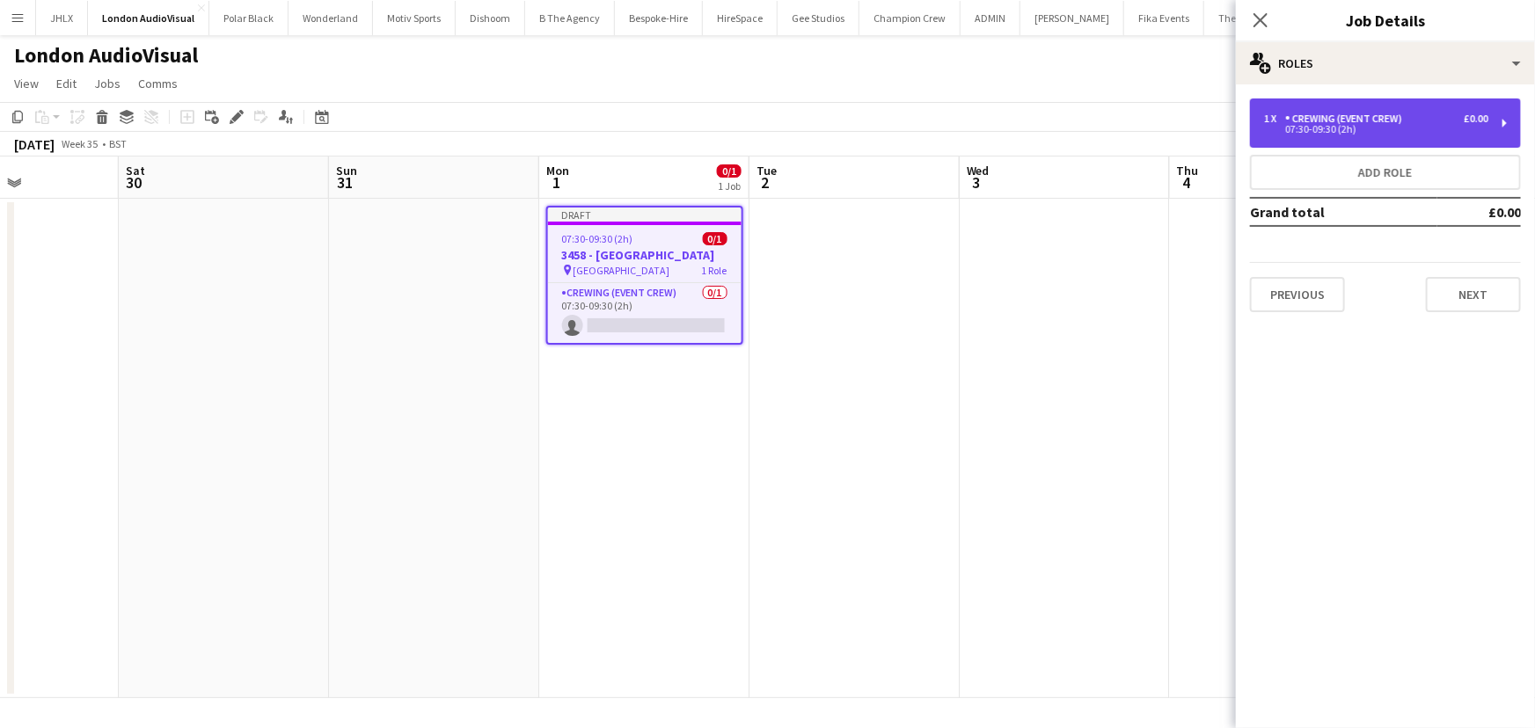
click at [1399, 126] on div "07:30-09:30 (2h)" at bounding box center [1376, 129] width 224 height 9
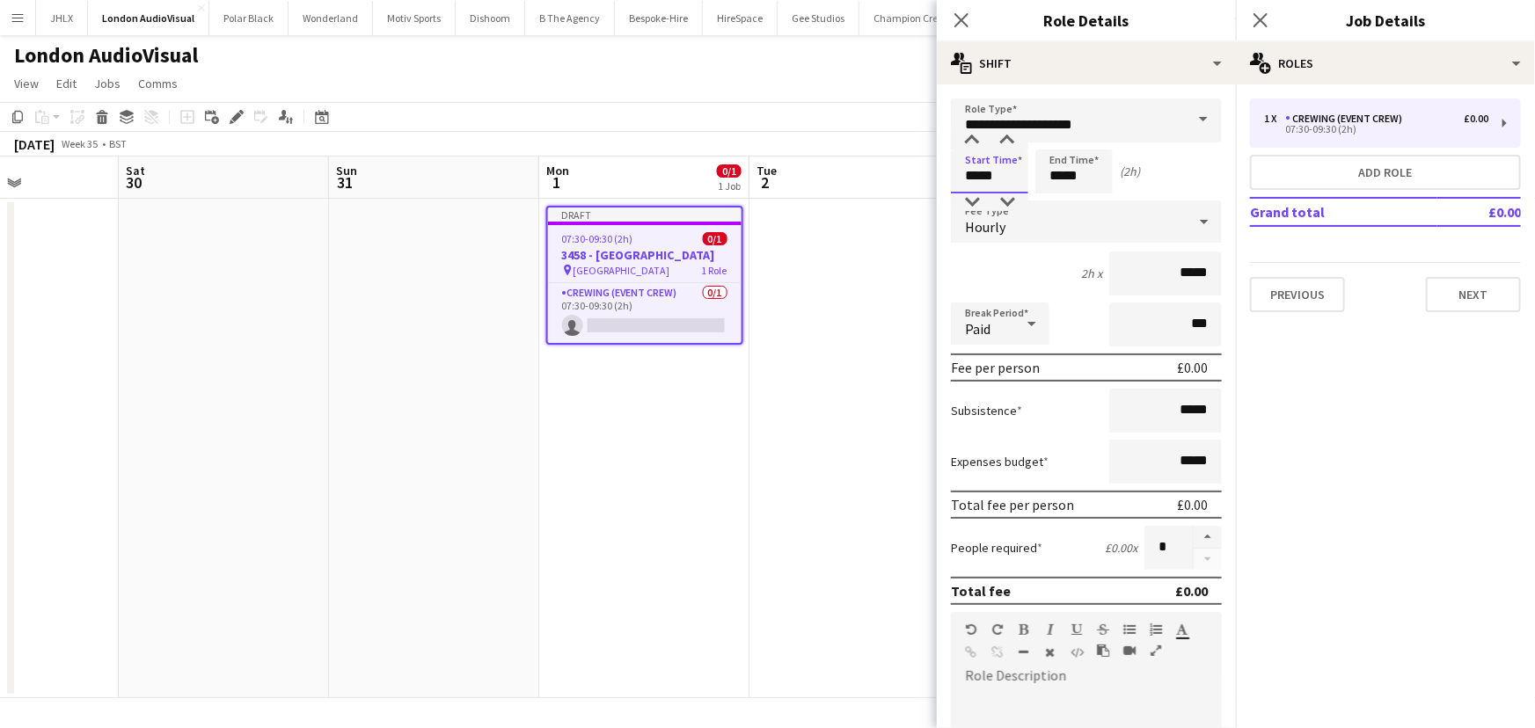
drag, startPoint x: 998, startPoint y: 175, endPoint x: 866, endPoint y: 179, distance: 132.0
click at [880, 180] on body "Menu Boards Boards Boards All jobs Status Workforce Workforce My Workforce Recr…" at bounding box center [767, 364] width 1535 height 728
type input "*****"
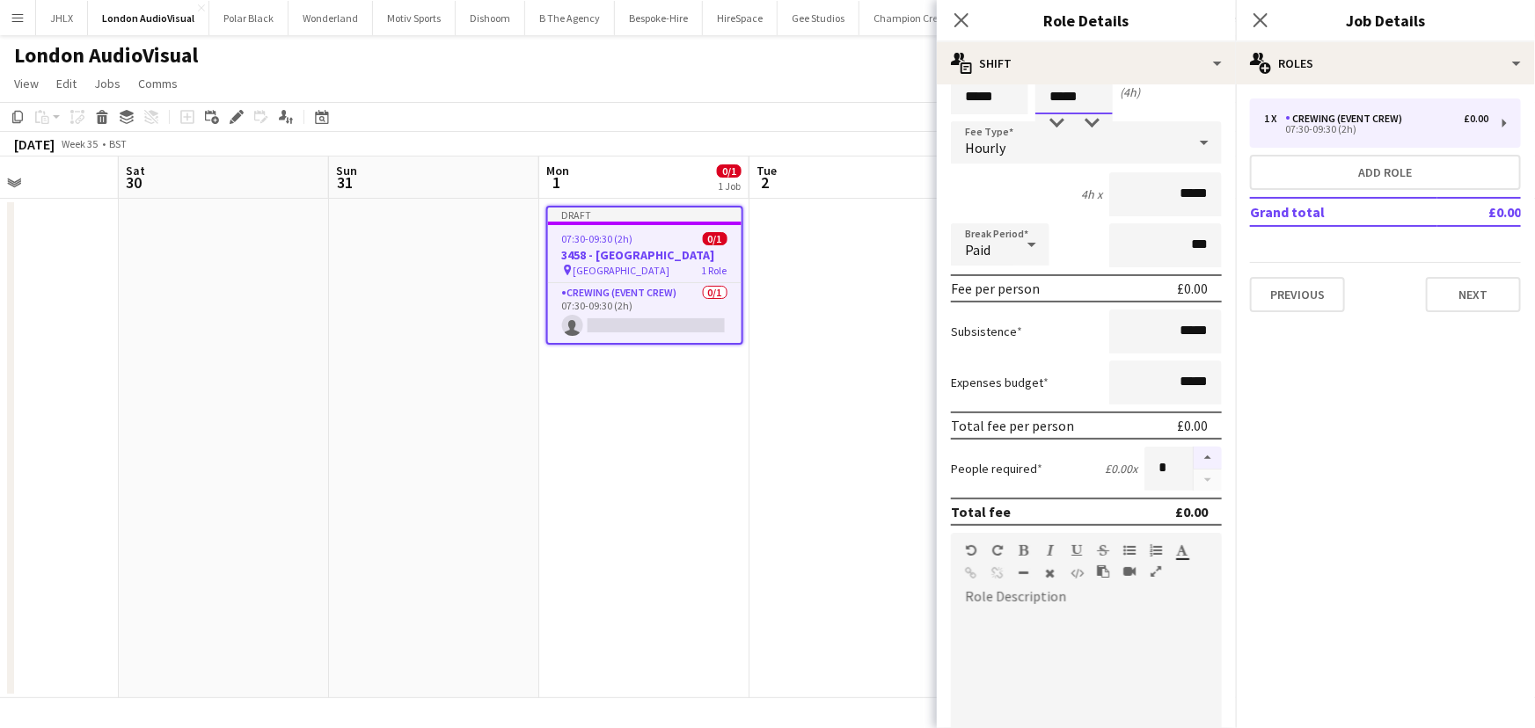
type input "*****"
click at [1194, 450] on button "button" at bounding box center [1208, 458] width 28 height 23
type input "*"
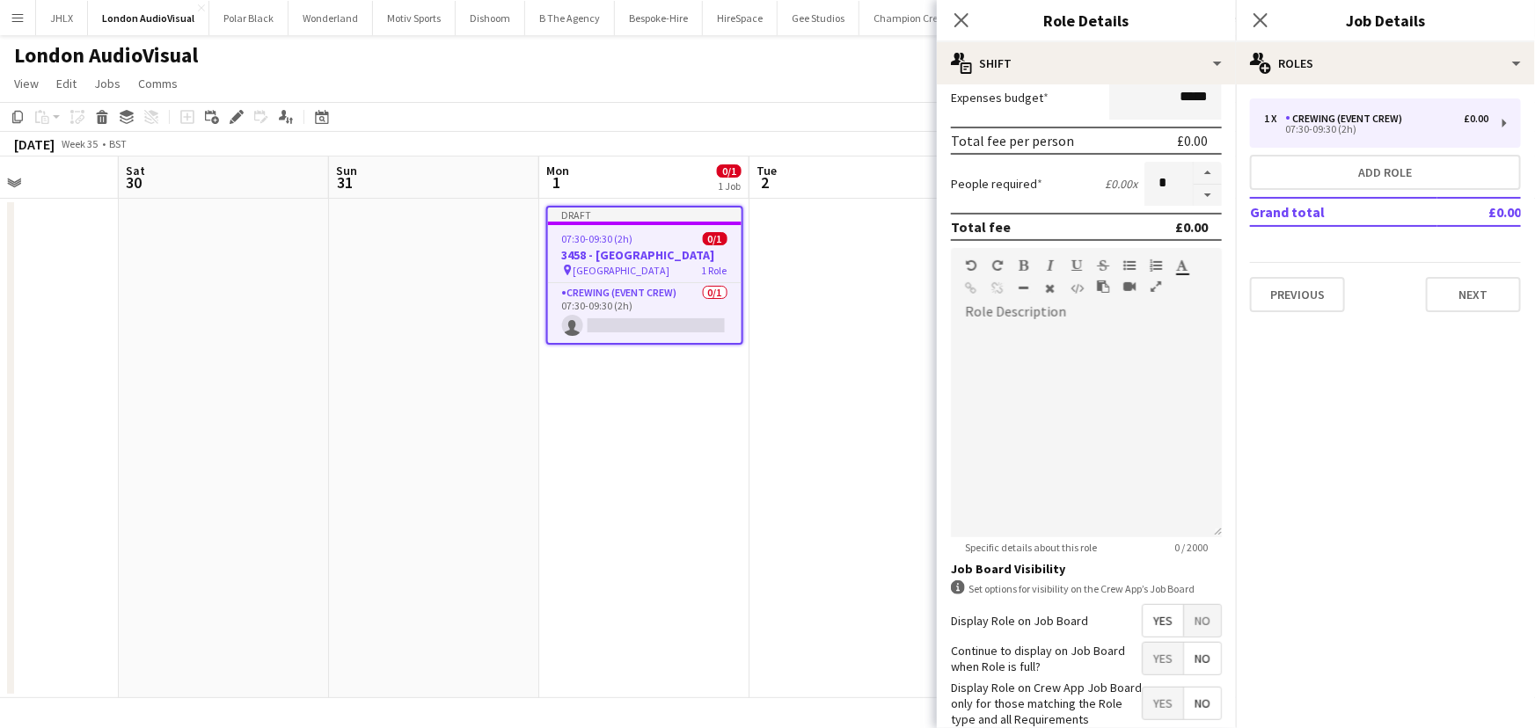
scroll to position [399, 0]
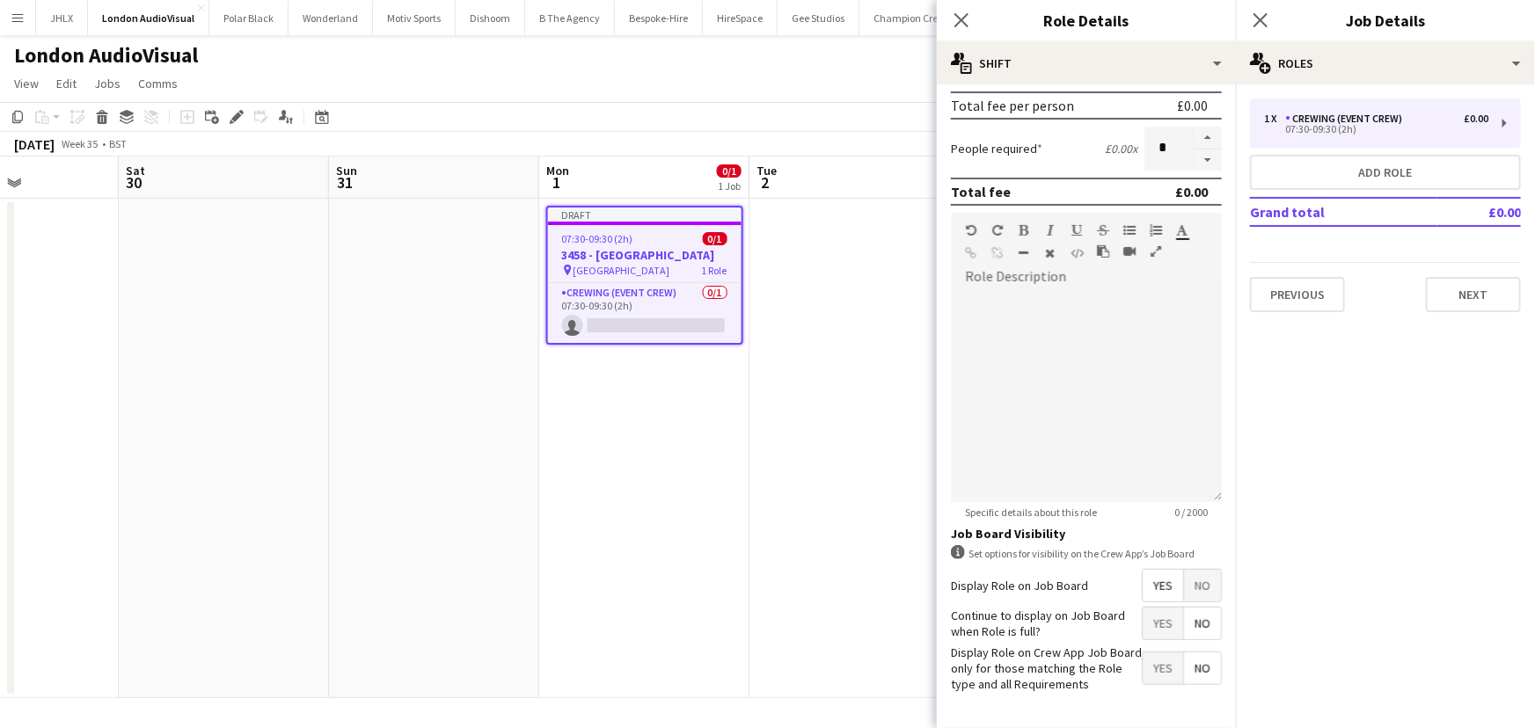
click at [1147, 583] on span "Yes" at bounding box center [1163, 586] width 40 height 32
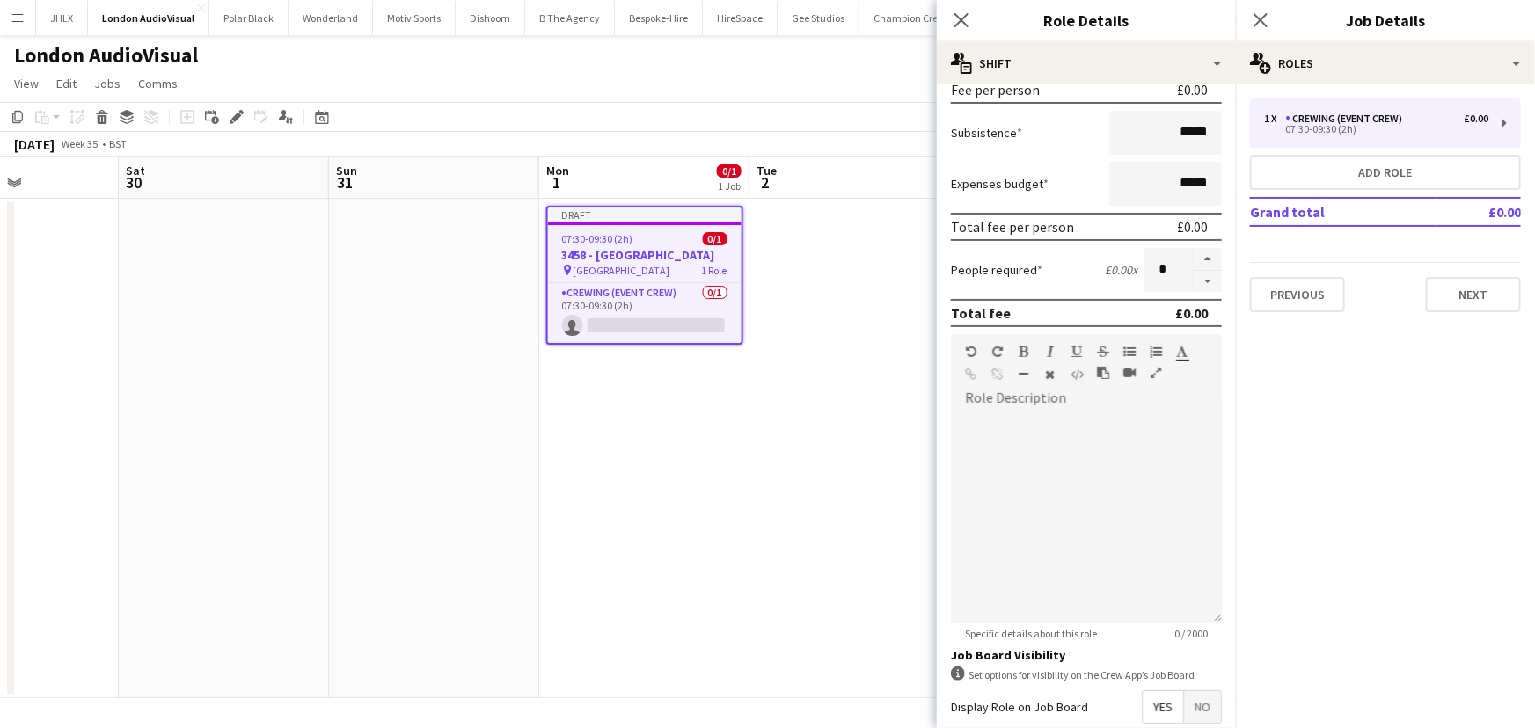
scroll to position [0, 0]
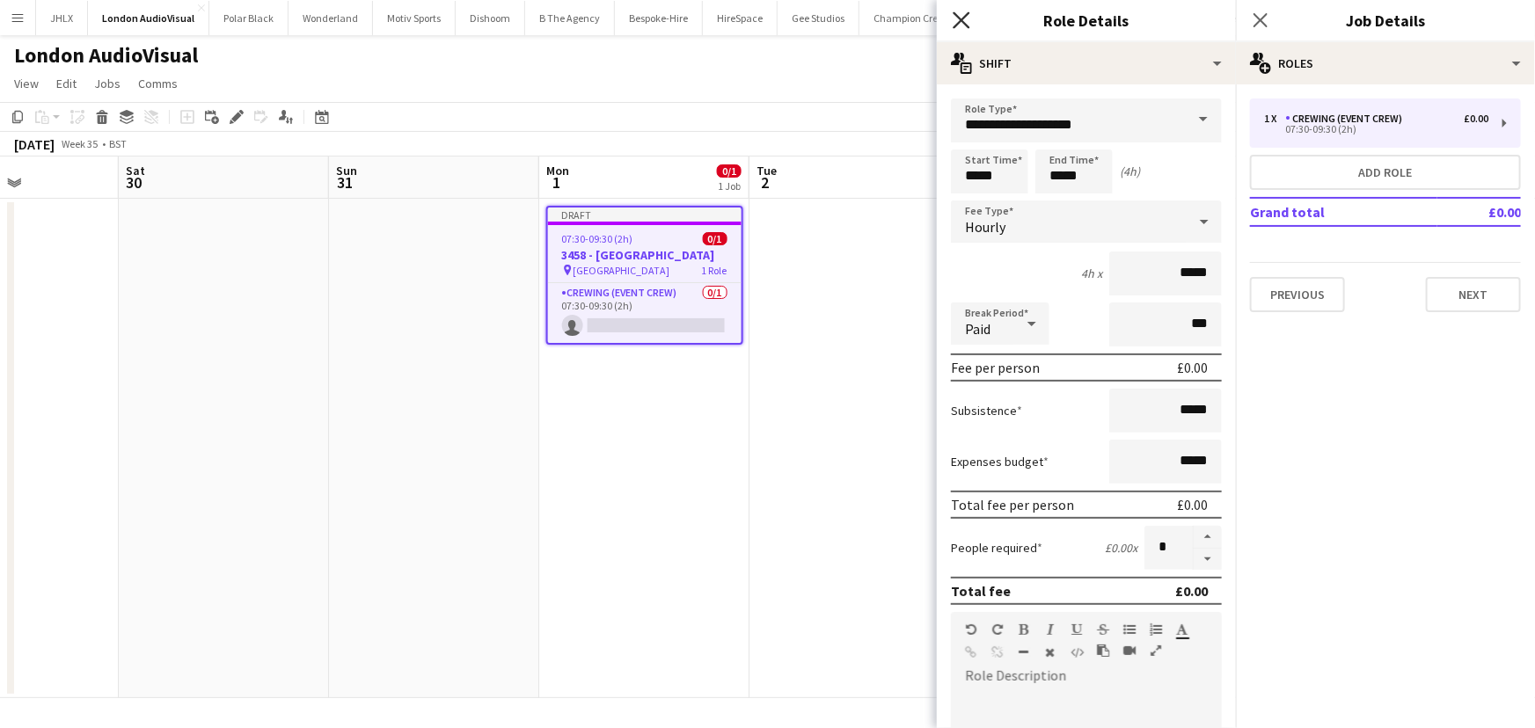
click at [954, 11] on icon at bounding box center [961, 19] width 17 height 17
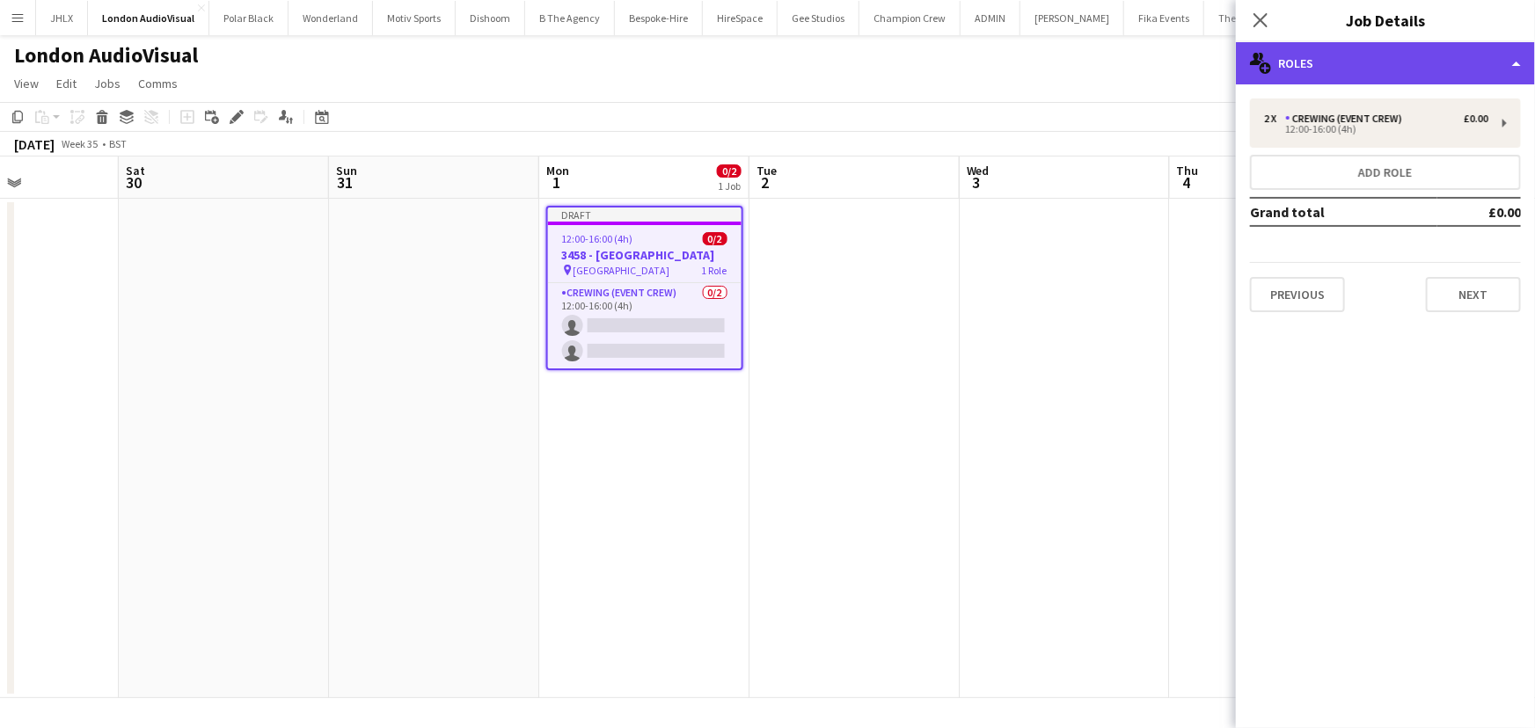
click at [1322, 66] on div "multiple-users-add Roles" at bounding box center [1385, 63] width 299 height 42
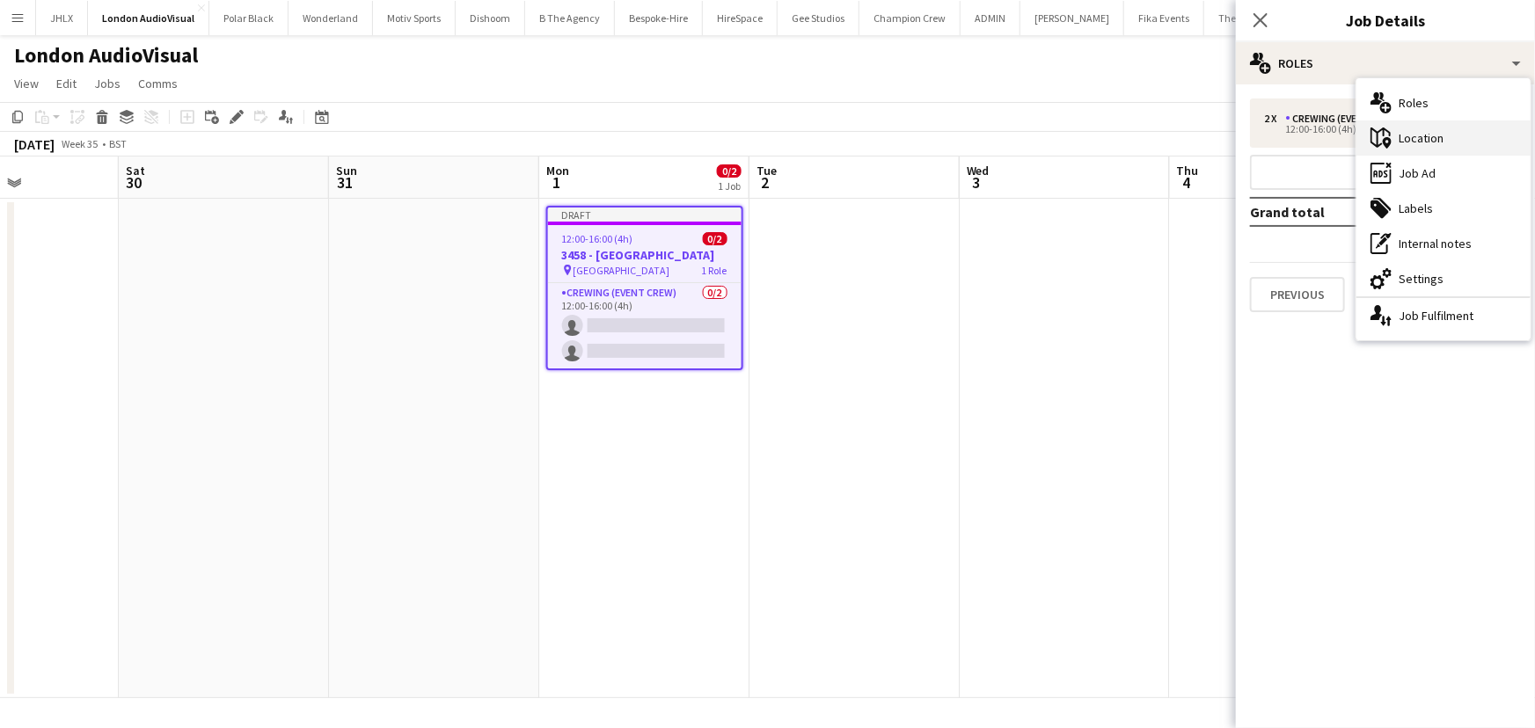
click at [1415, 137] on div "maps-pin-1 Location" at bounding box center [1443, 138] width 174 height 35
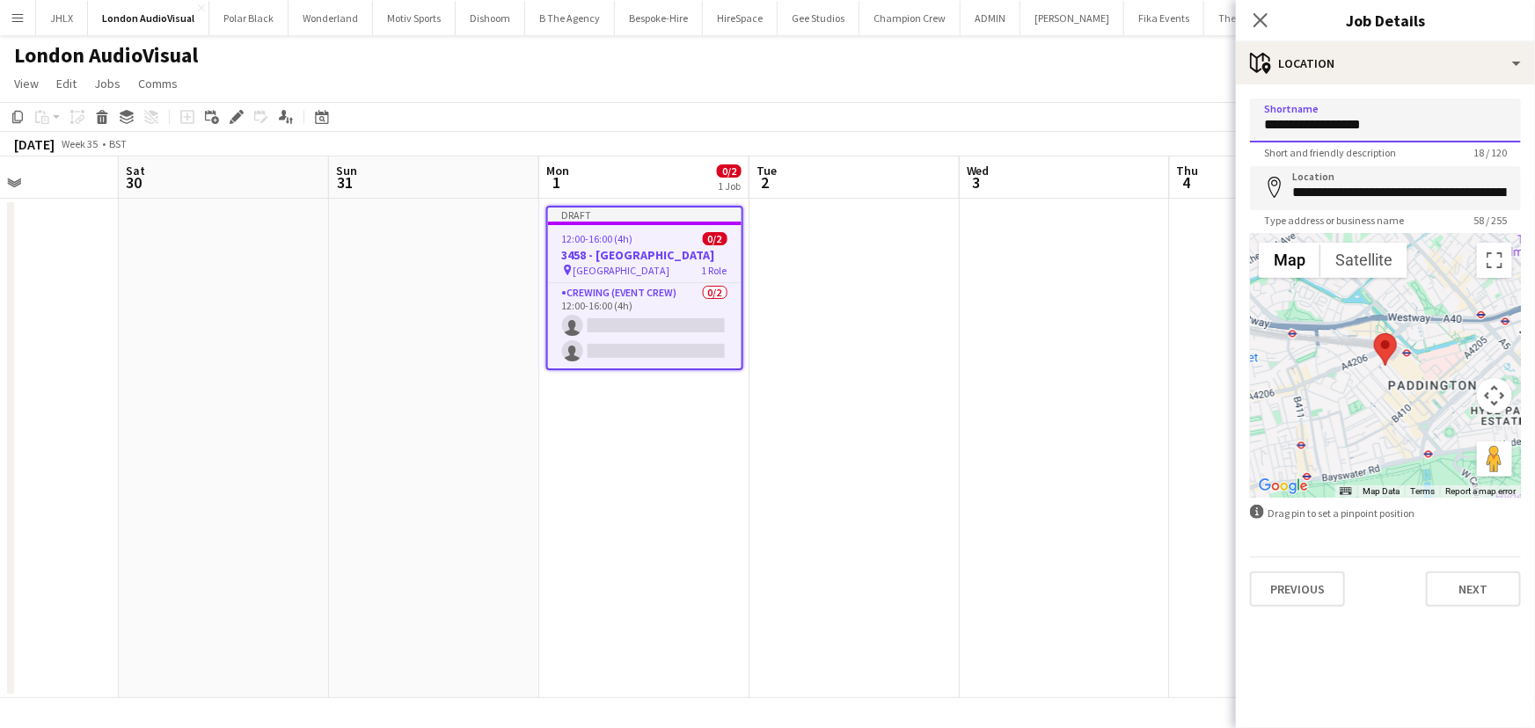
drag, startPoint x: 1381, startPoint y: 126, endPoint x: 1239, endPoint y: 123, distance: 142.5
click at [1239, 123] on form "**********" at bounding box center [1385, 353] width 299 height 508
click at [1284, 117] on input "**********" at bounding box center [1385, 121] width 271 height 44
type input "**********"
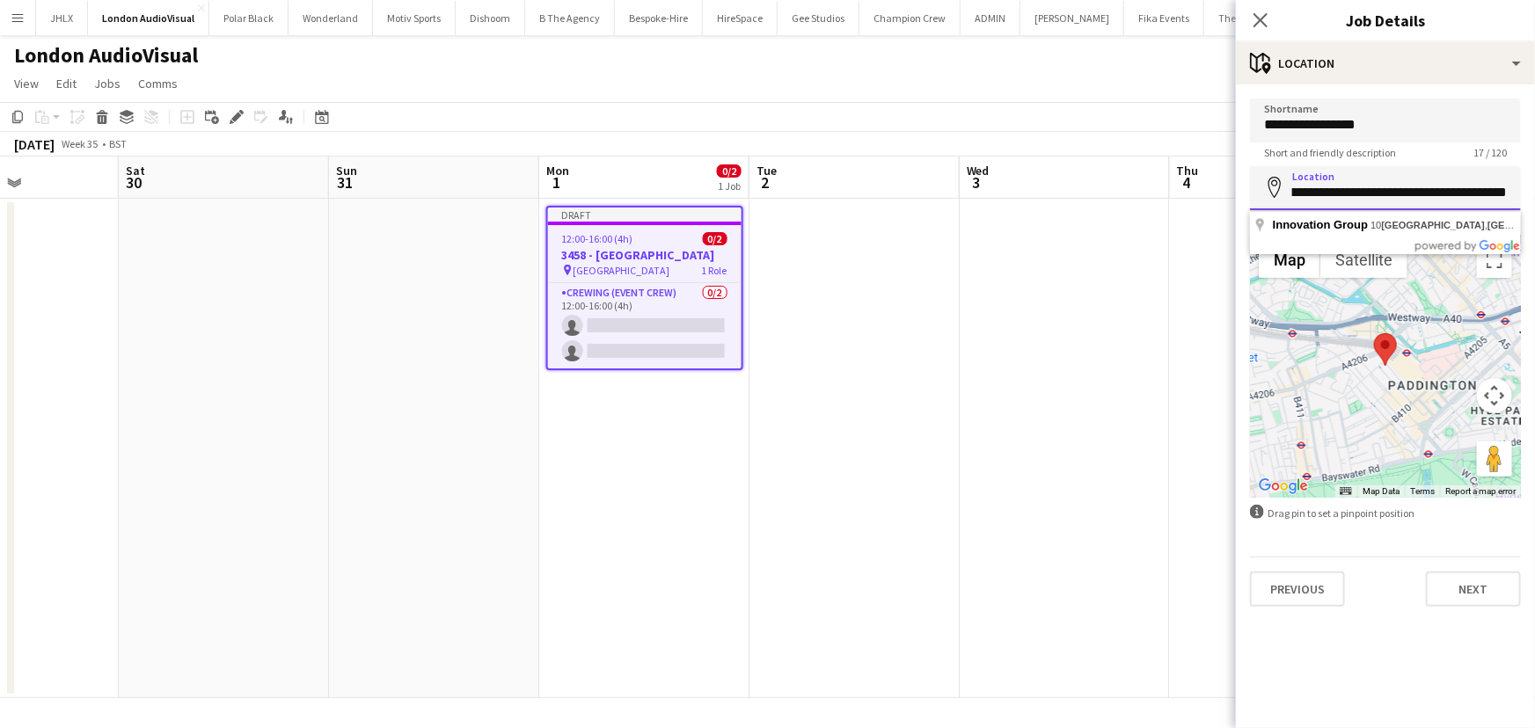
drag, startPoint x: 1292, startPoint y: 192, endPoint x: 1534, endPoint y: 184, distance: 242.0
click at [1534, 184] on form "**********" at bounding box center [1385, 353] width 299 height 508
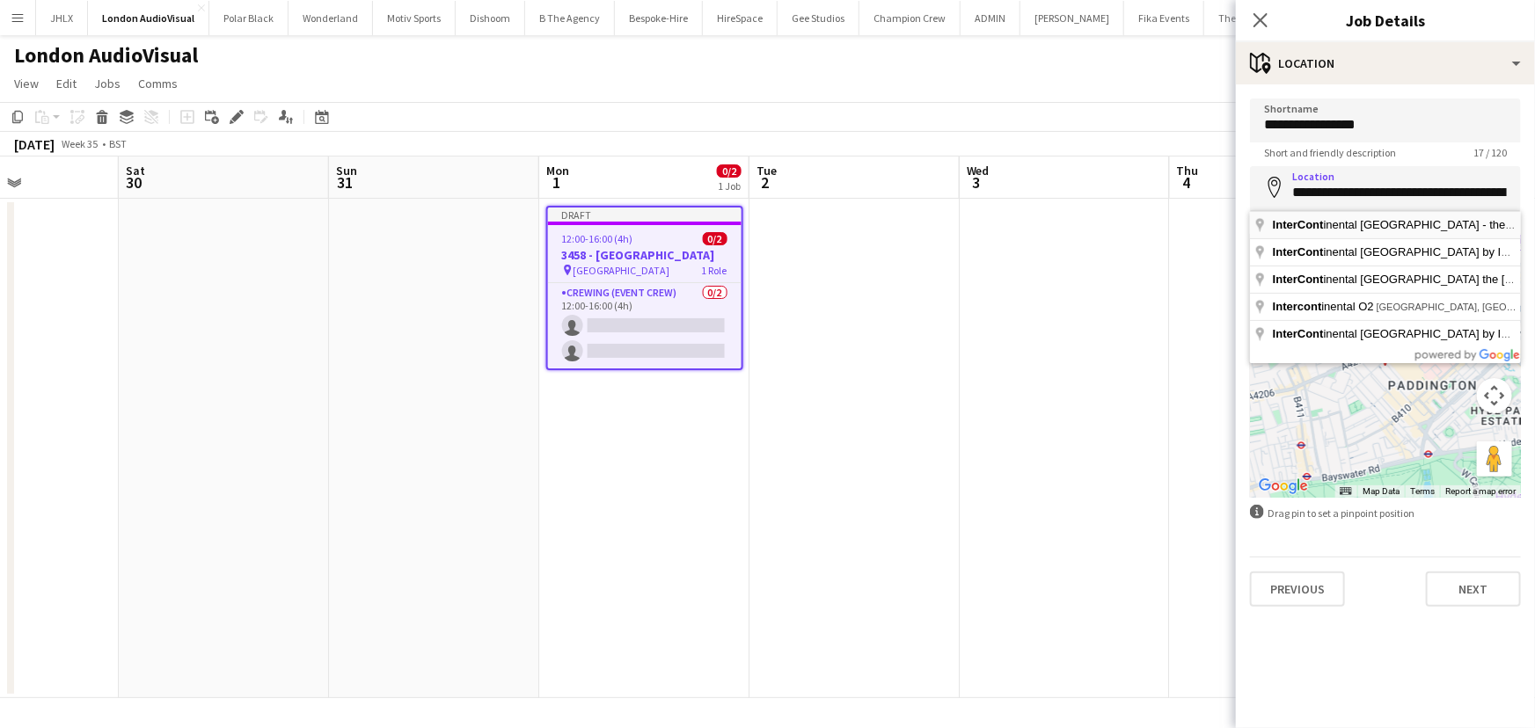
type input "**********"
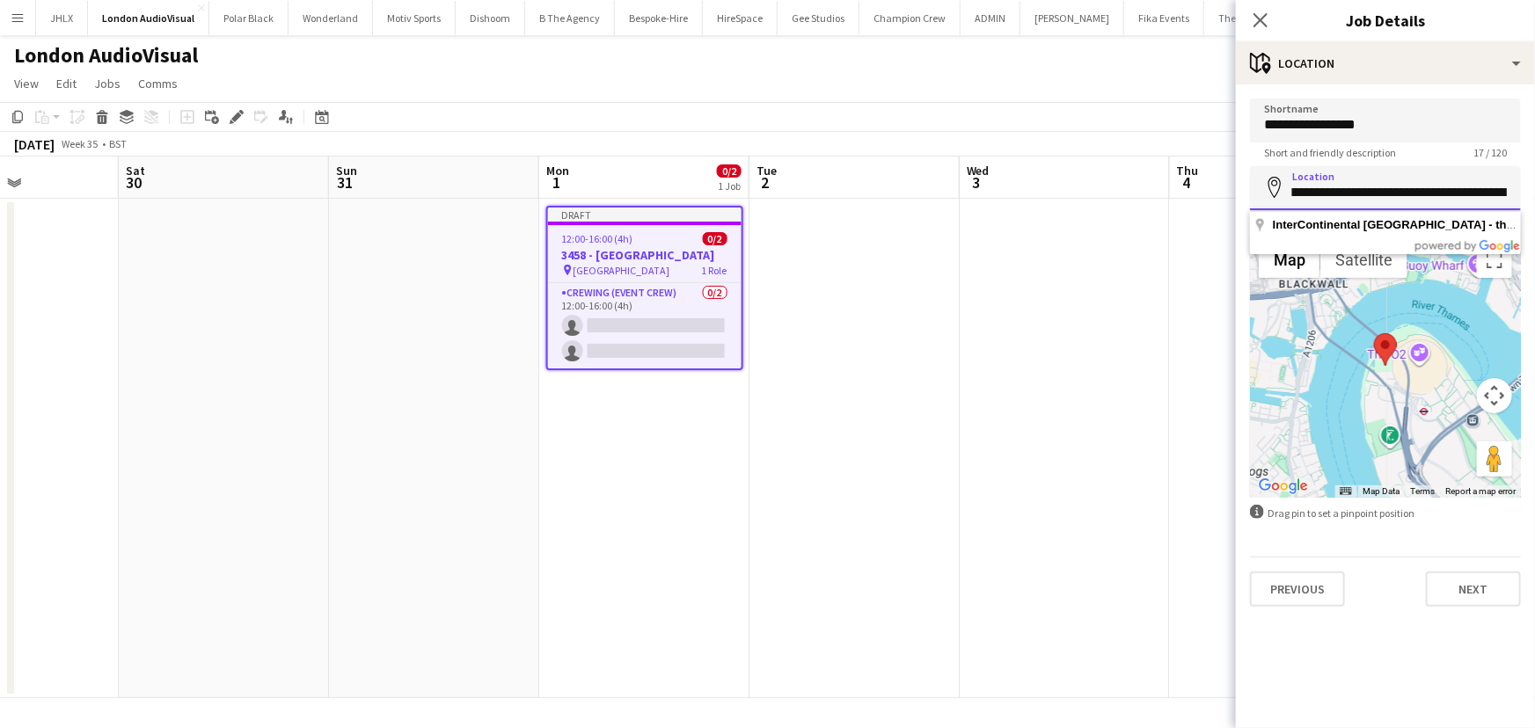
scroll to position [0, 86]
drag, startPoint x: 1293, startPoint y: 193, endPoint x: 1393, endPoint y: 231, distance: 106.7
click at [1393, 231] on body "Menu Boards Boards Boards All jobs Status Workforce Workforce My Workforce Recr…" at bounding box center [767, 364] width 1535 height 728
click at [1380, 201] on input "**********" at bounding box center [1385, 188] width 271 height 44
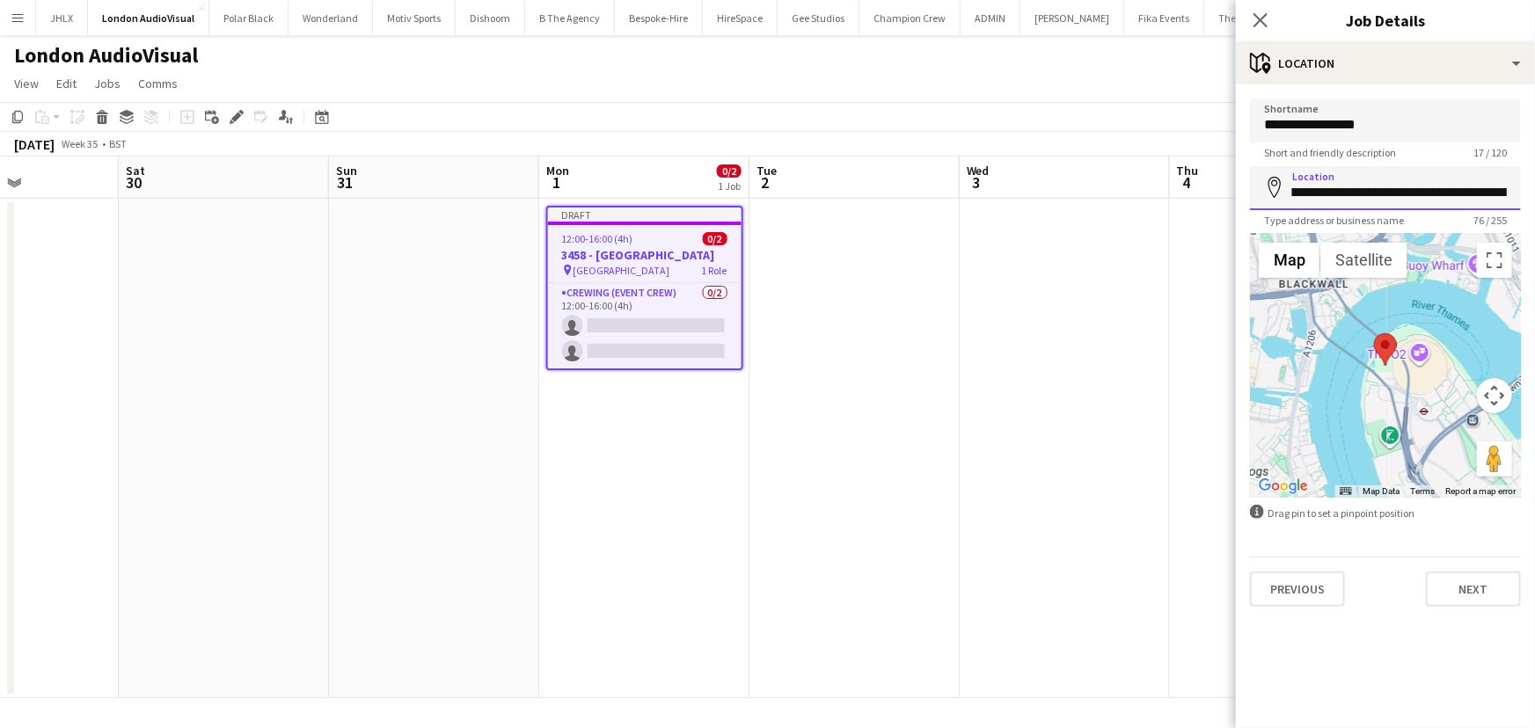
scroll to position [0, 248]
drag, startPoint x: 1290, startPoint y: 192, endPoint x: 1534, endPoint y: 184, distance: 244.7
click at [1534, 184] on form "**********" at bounding box center [1385, 353] width 299 height 508
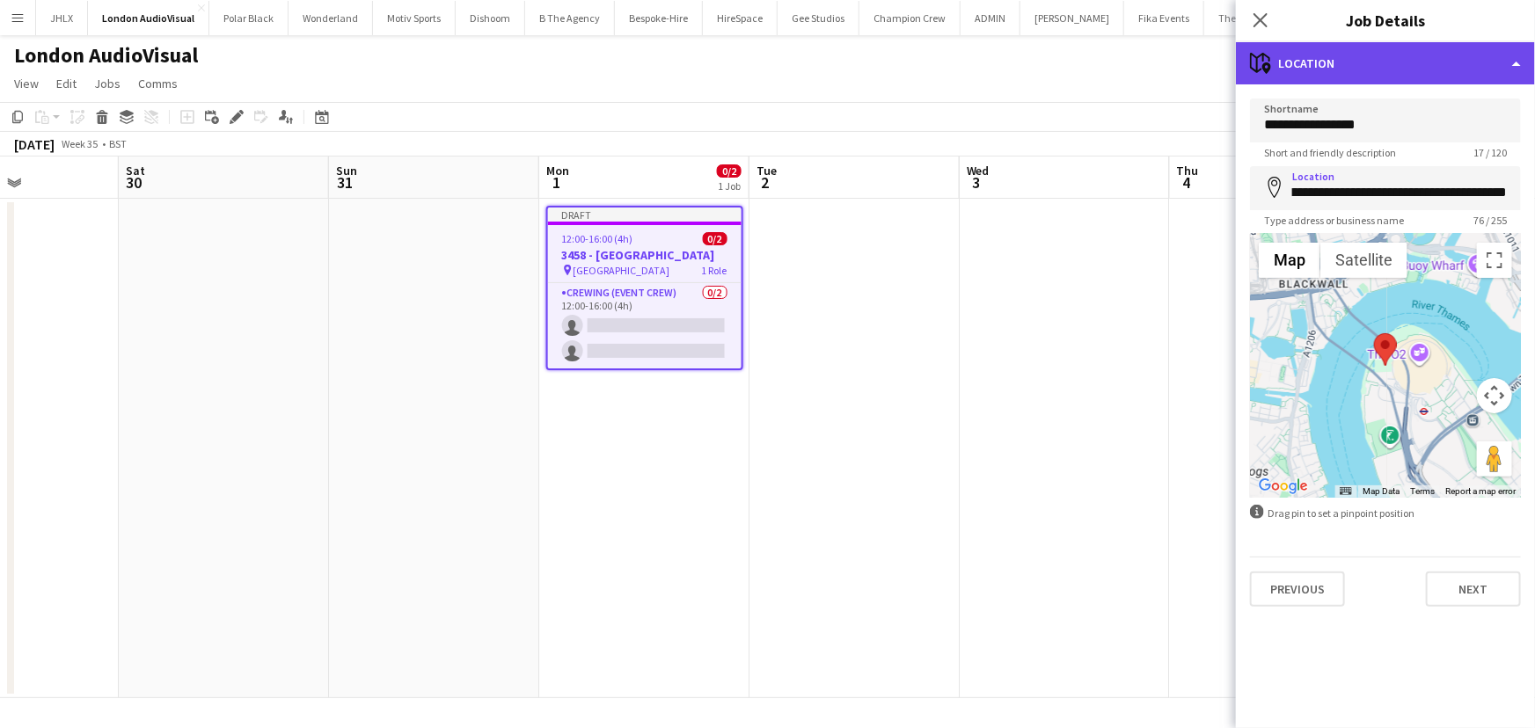
click at [1438, 70] on div "maps-pin-1 Location" at bounding box center [1385, 63] width 299 height 42
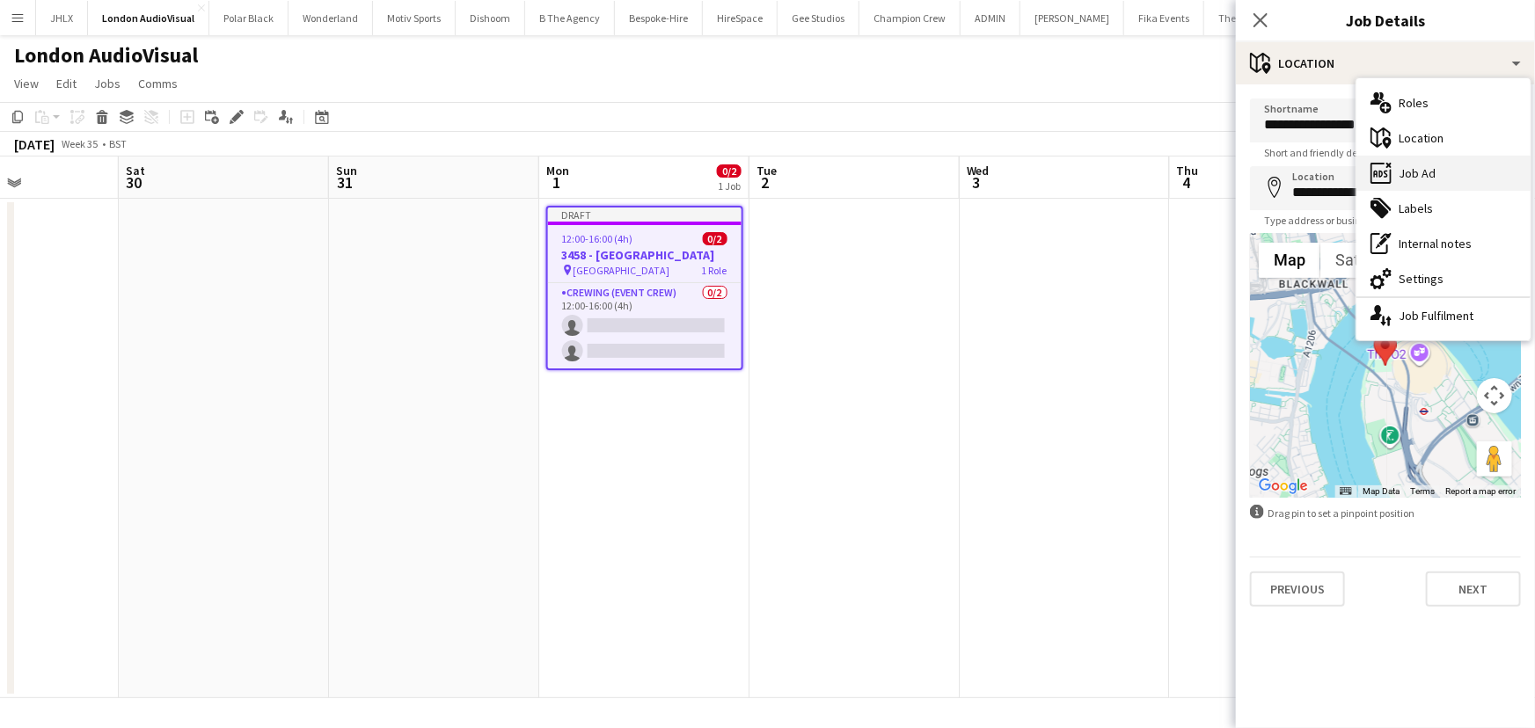
click at [1446, 167] on div "ads-window Job Ad" at bounding box center [1443, 173] width 174 height 35
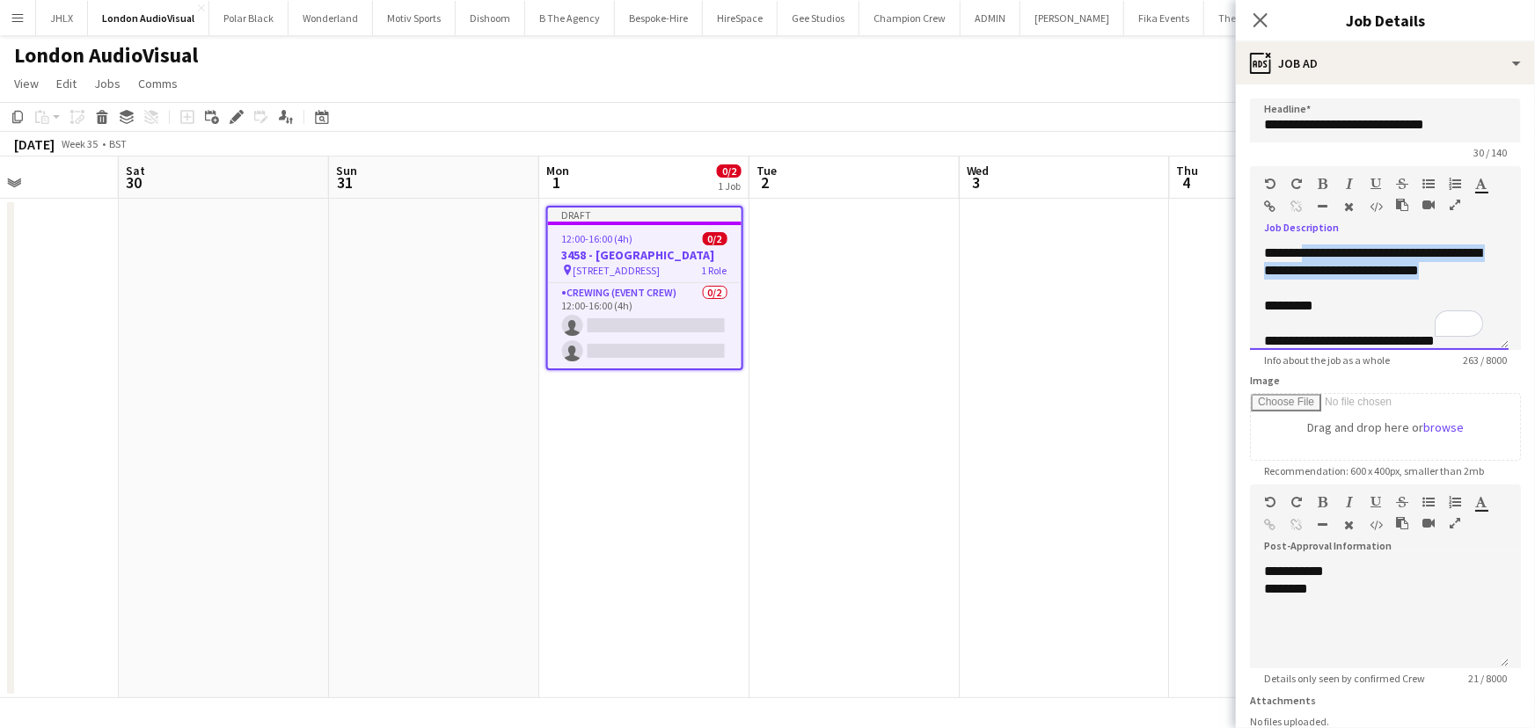
drag, startPoint x: 1307, startPoint y: 250, endPoint x: 1490, endPoint y: 281, distance: 185.7
click at [1490, 281] on div "**********" at bounding box center [1379, 298] width 259 height 106
paste div "To enrich screen reader interactions, please activate Accessibility in Grammarl…"
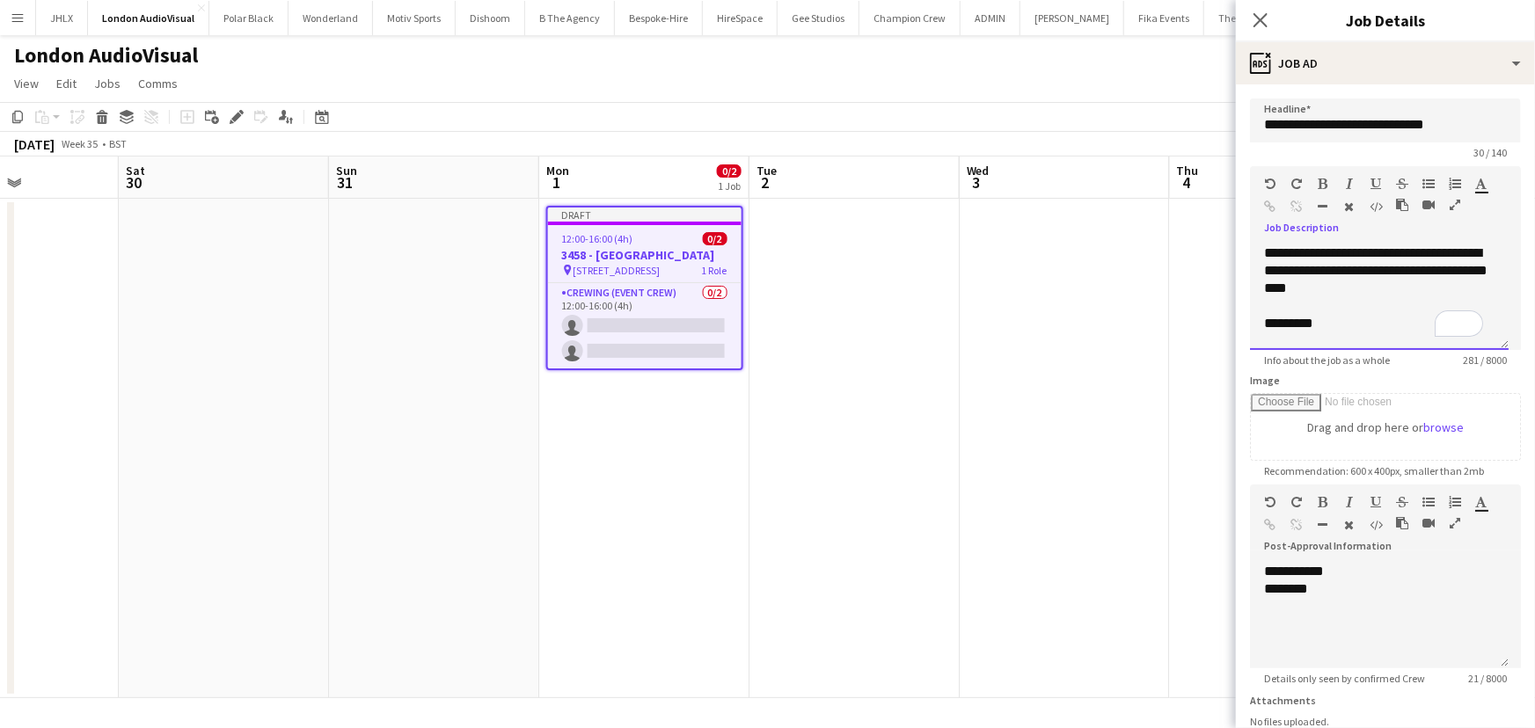
click at [1361, 254] on span "**********" at bounding box center [1375, 270] width 223 height 48
click at [1269, 315] on div "*********" at bounding box center [1373, 306] width 219 height 18
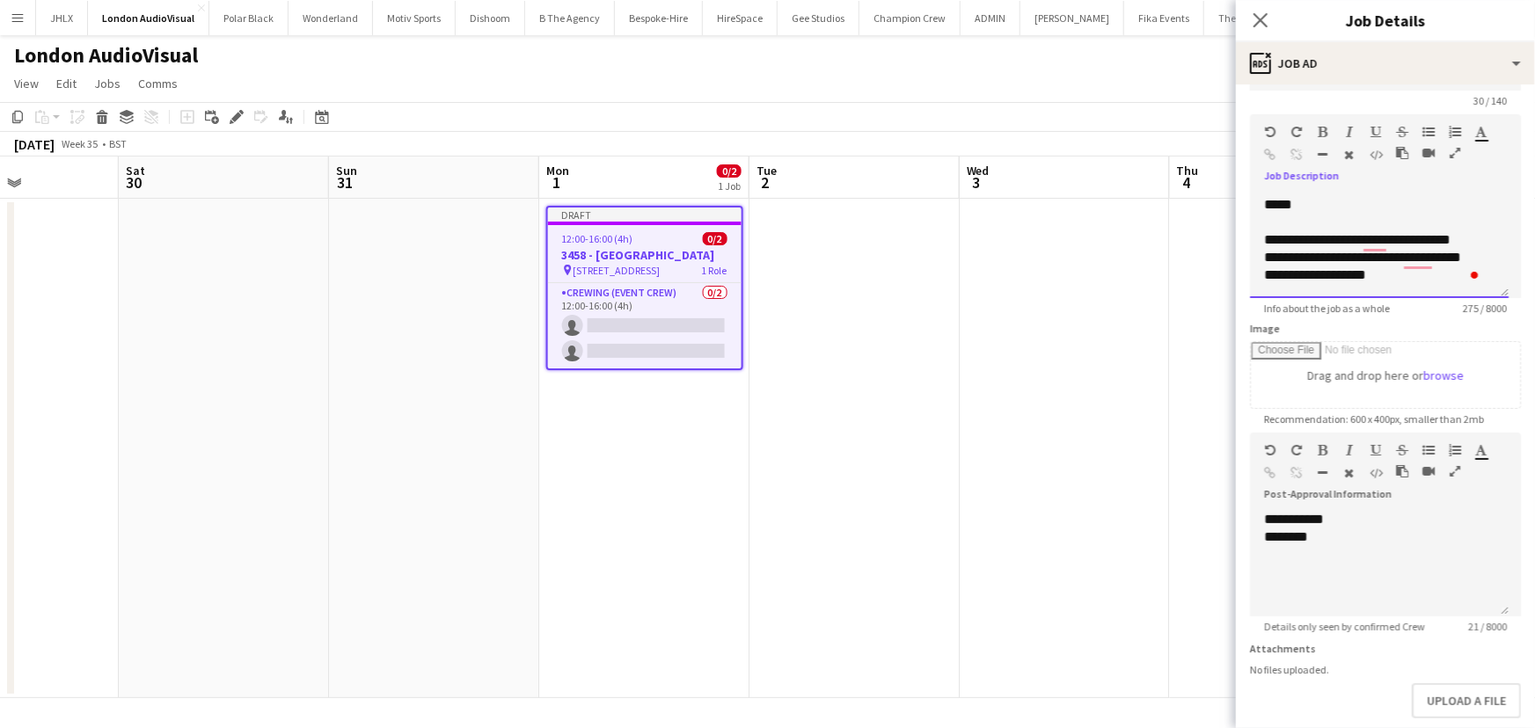
scroll to position [79, 0]
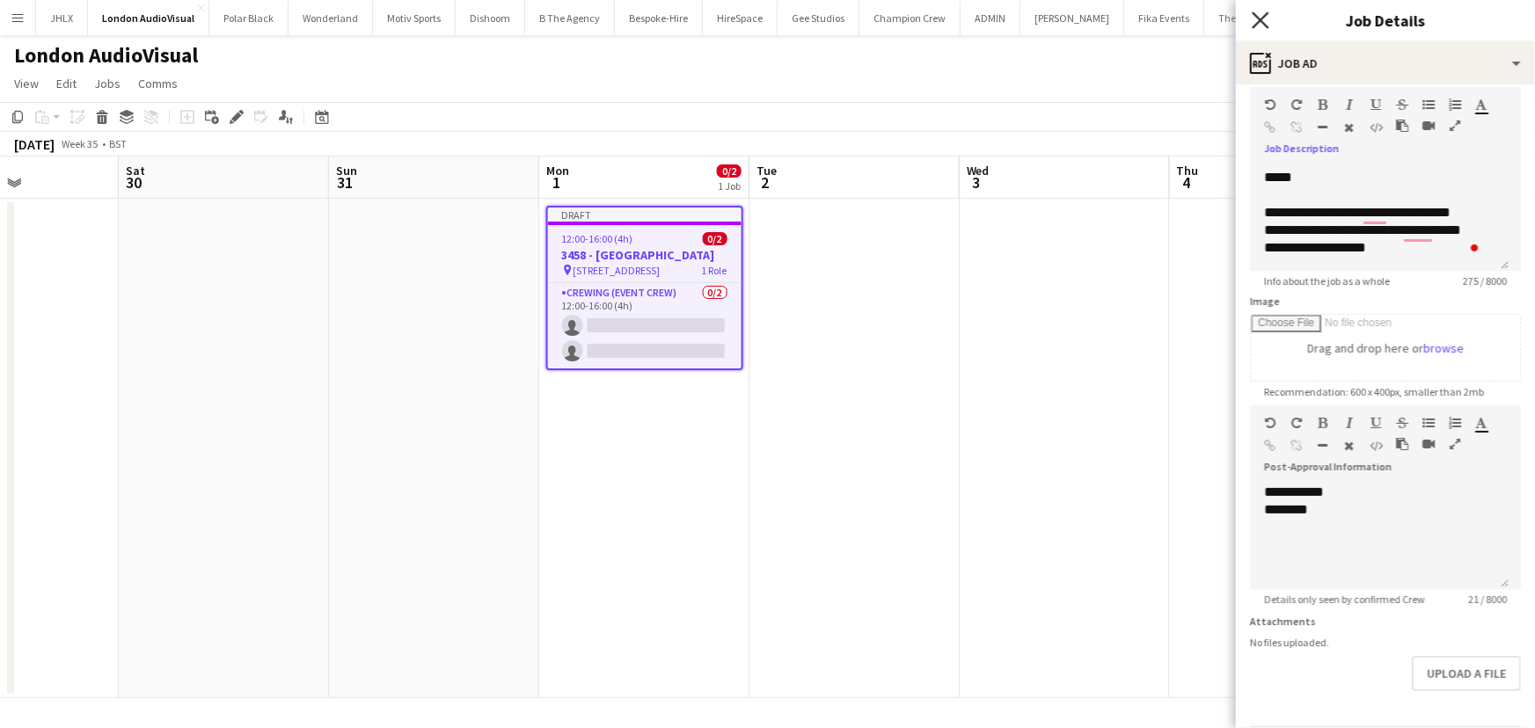
click at [1259, 19] on icon "Close pop-in" at bounding box center [1260, 19] width 17 height 17
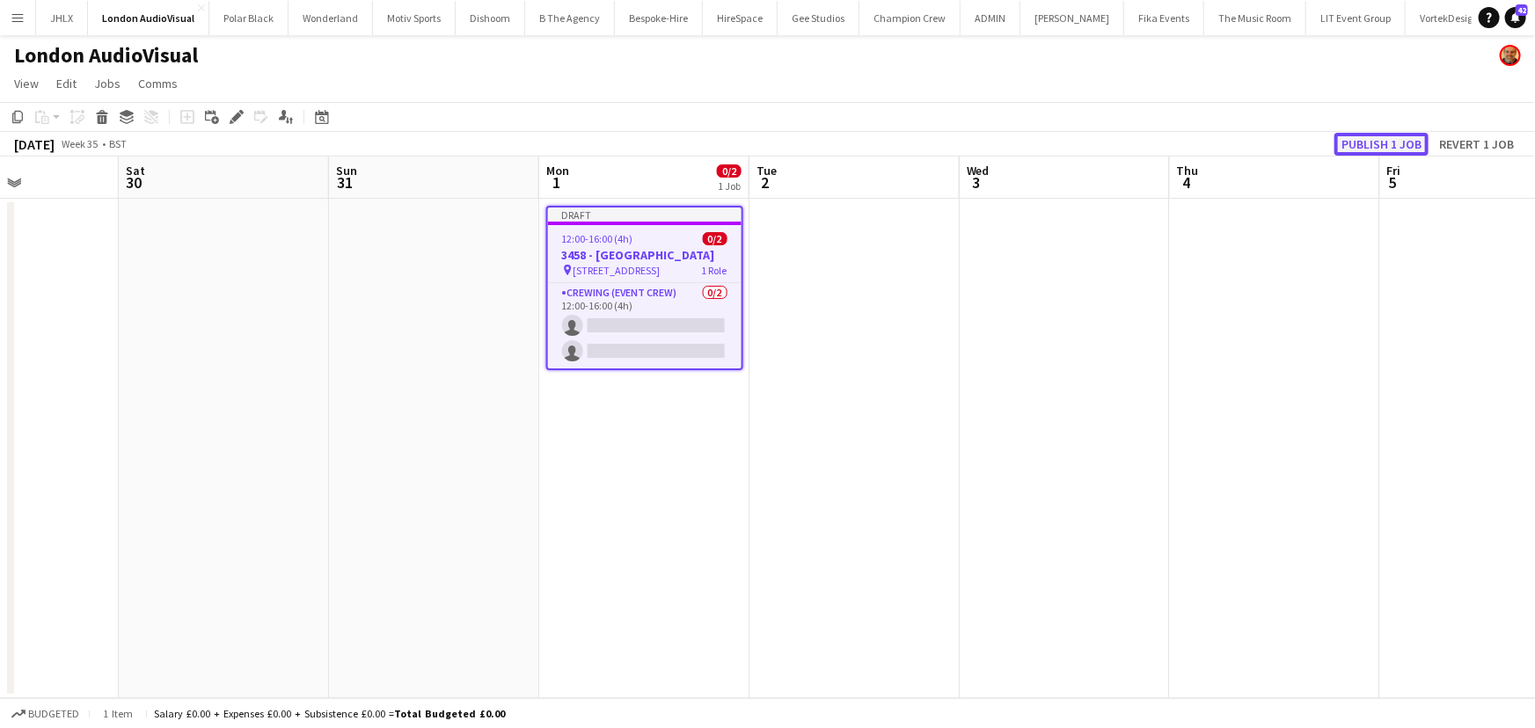
click at [1378, 143] on button "Publish 1 job" at bounding box center [1381, 144] width 94 height 23
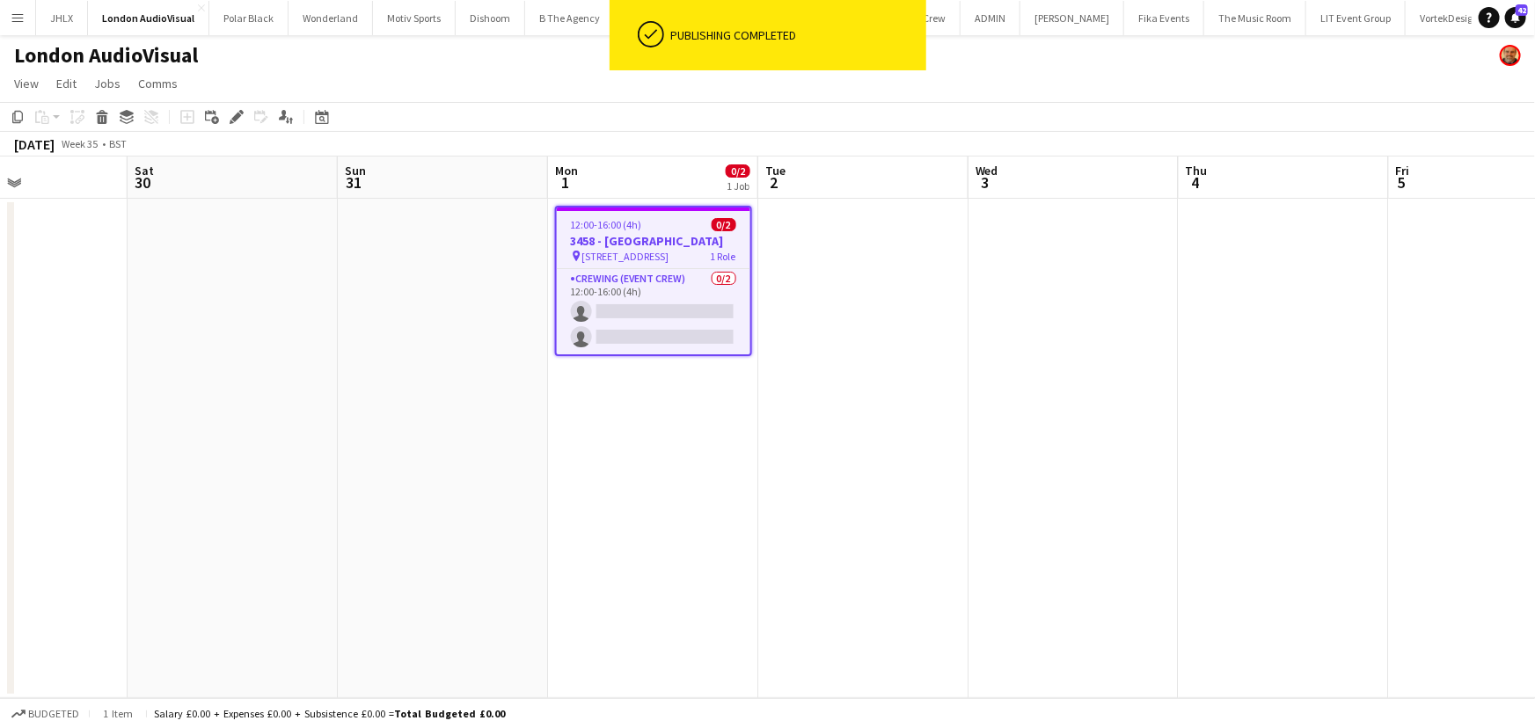
scroll to position [0, 640]
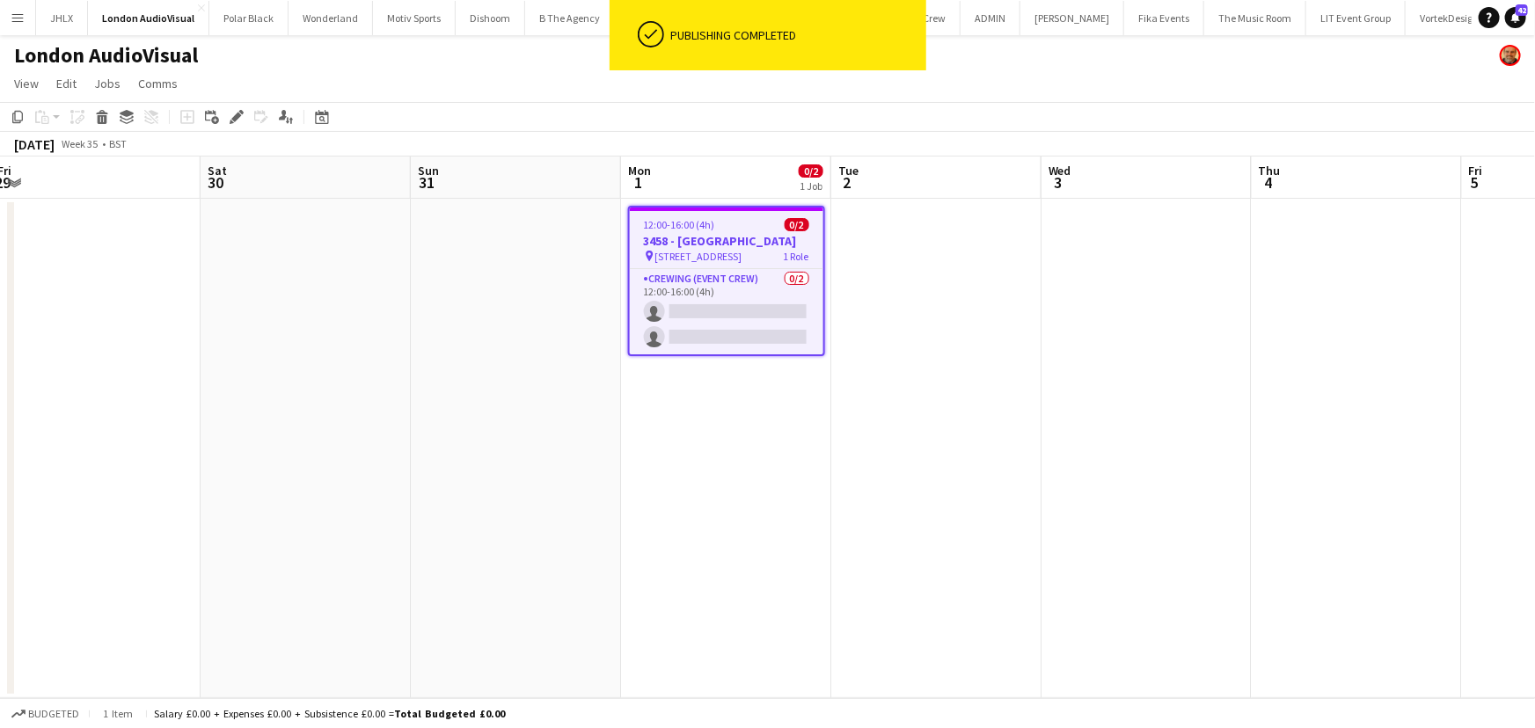
drag, startPoint x: 472, startPoint y: 455, endPoint x: 554, endPoint y: 454, distance: 81.8
click at [554, 454] on app-calendar-viewport "Tue 26 Wed 27 0/2 1 Job Thu 28 Fri 29 Sat 30 Sun 31 Mon 1 0/2 1 Job Tue 2 Wed 3…" at bounding box center [767, 428] width 1535 height 542
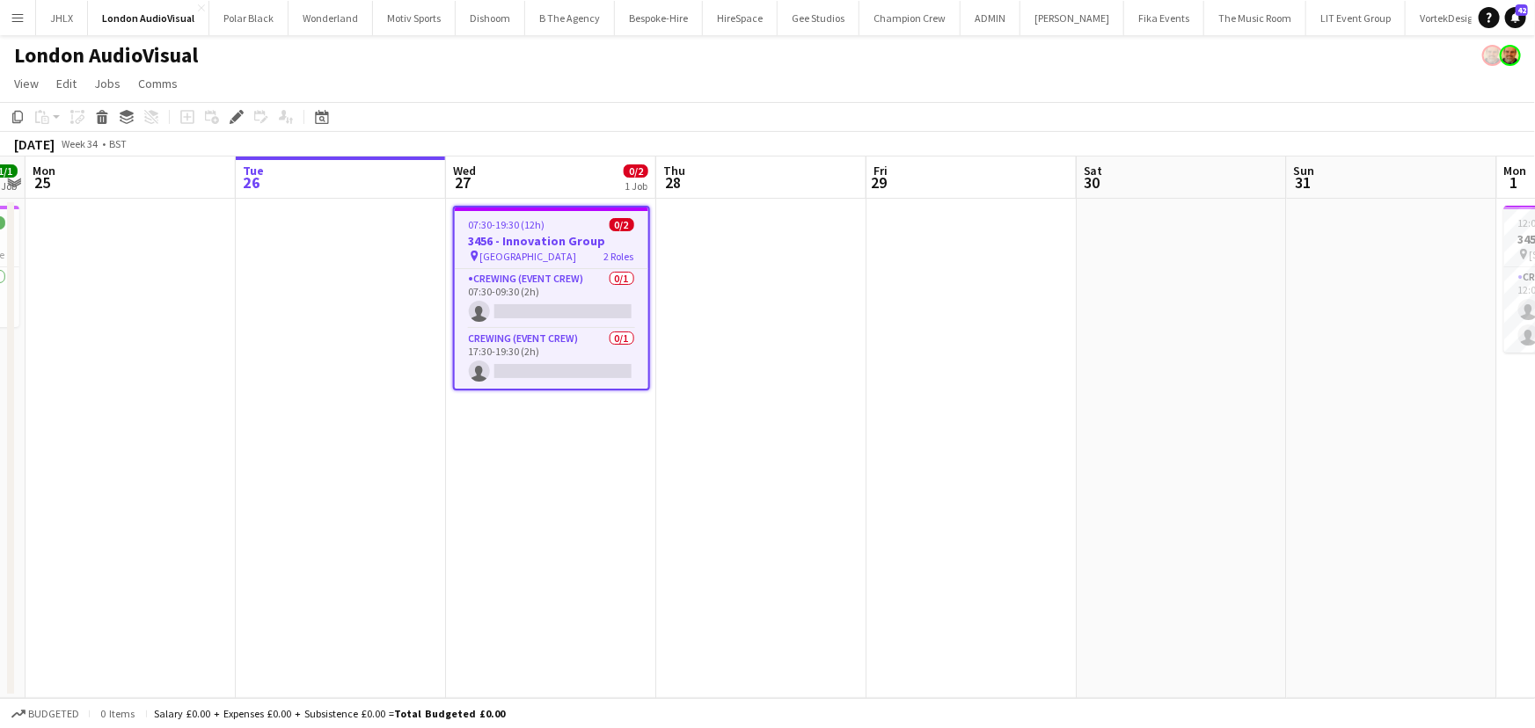
click at [563, 238] on h3 "3456 - Innovation Group" at bounding box center [552, 241] width 194 height 16
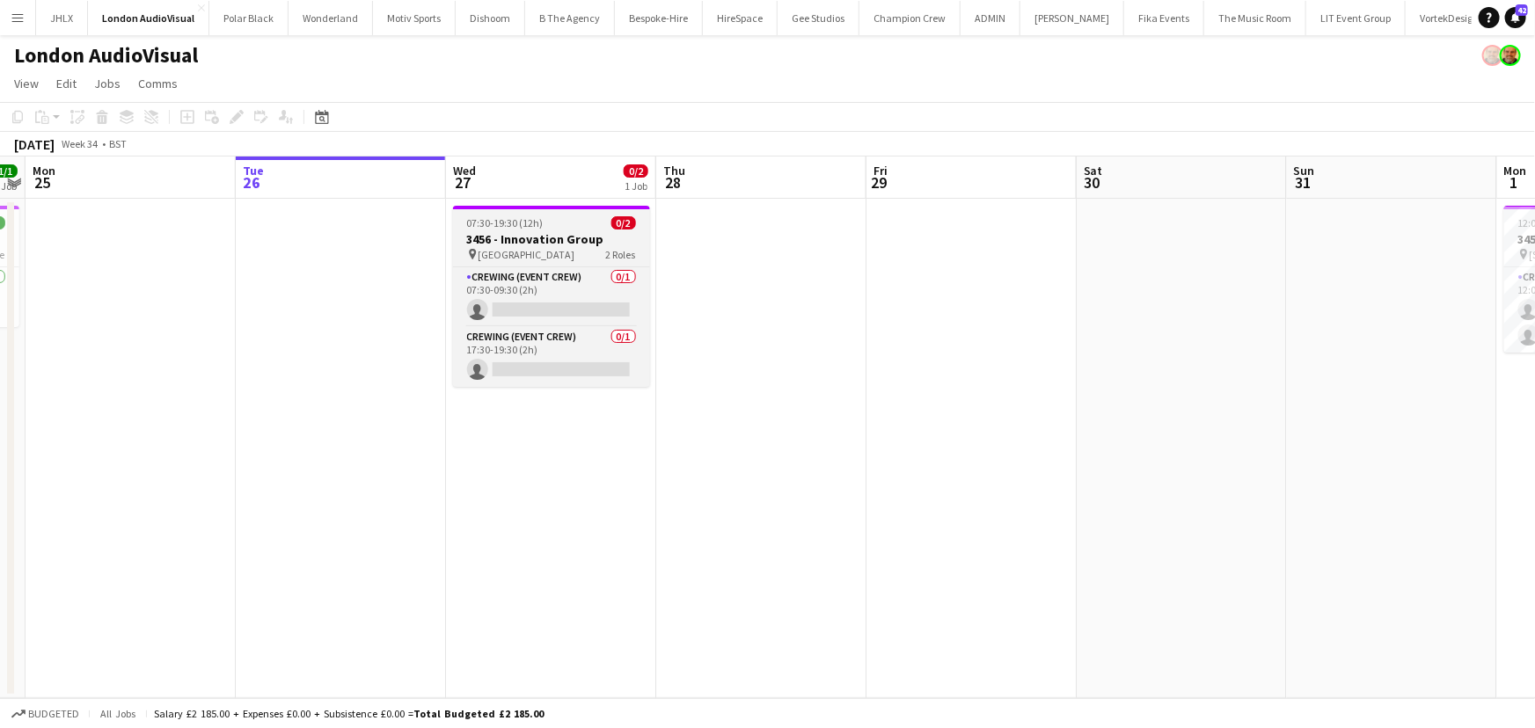
click at [563, 238] on h3 "3456 - Innovation Group" at bounding box center [551, 239] width 197 height 16
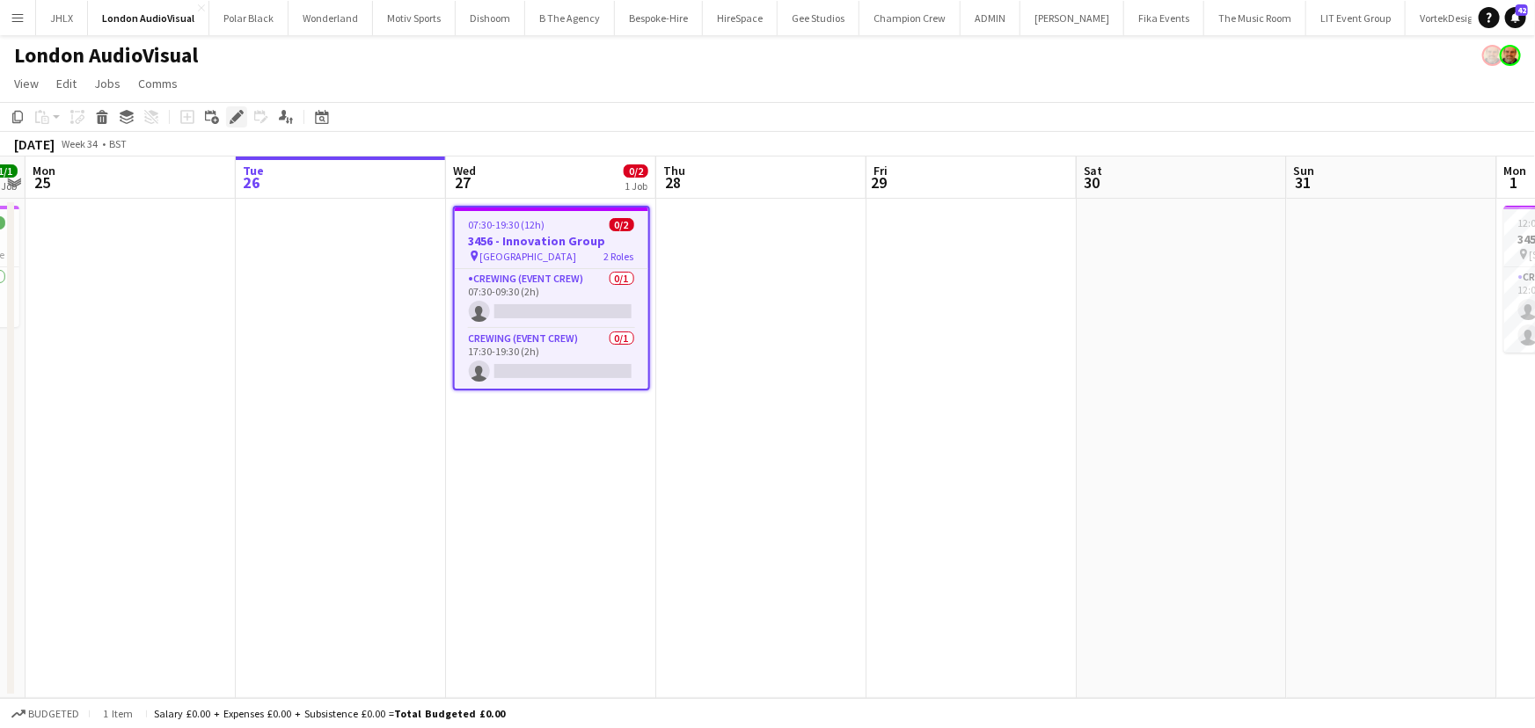
click at [233, 113] on icon "Edit" at bounding box center [237, 117] width 14 height 14
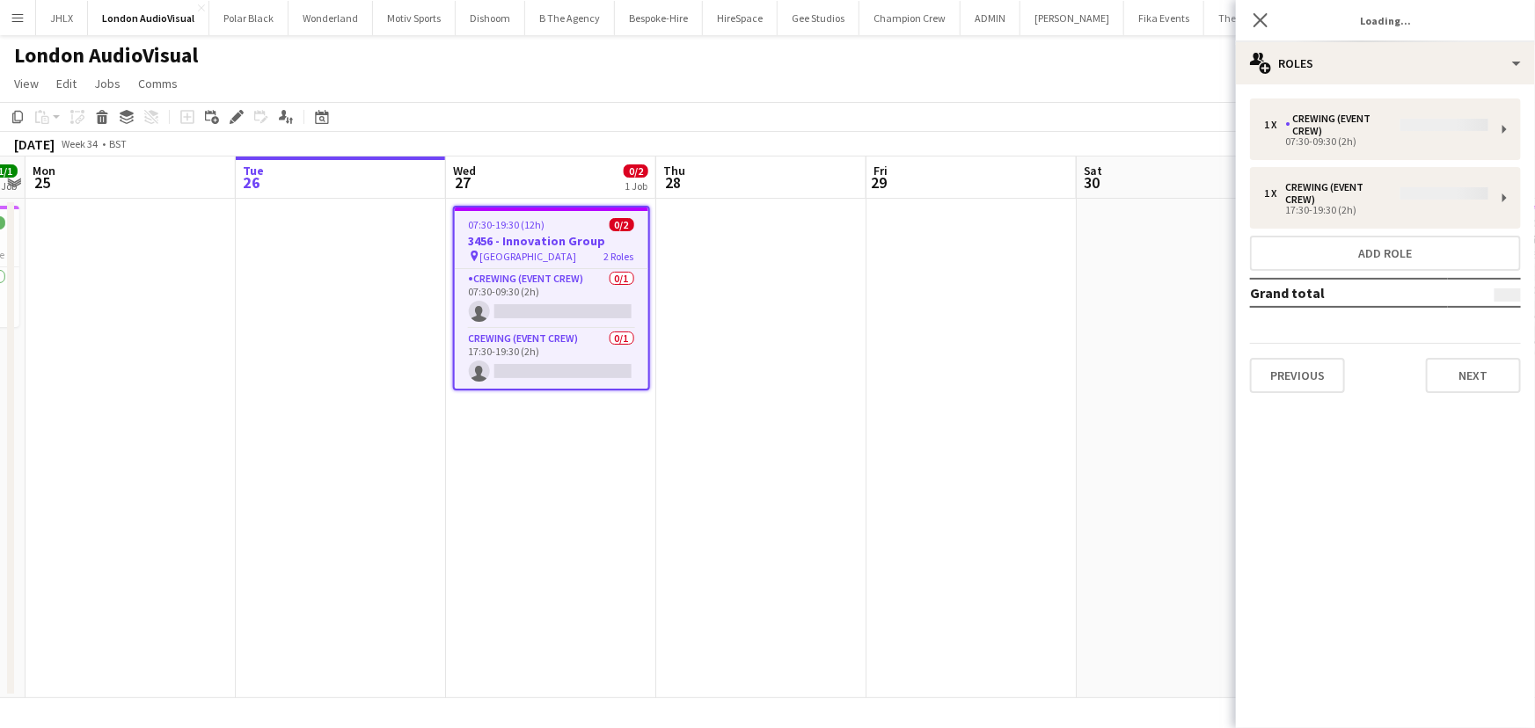
type input "**********"
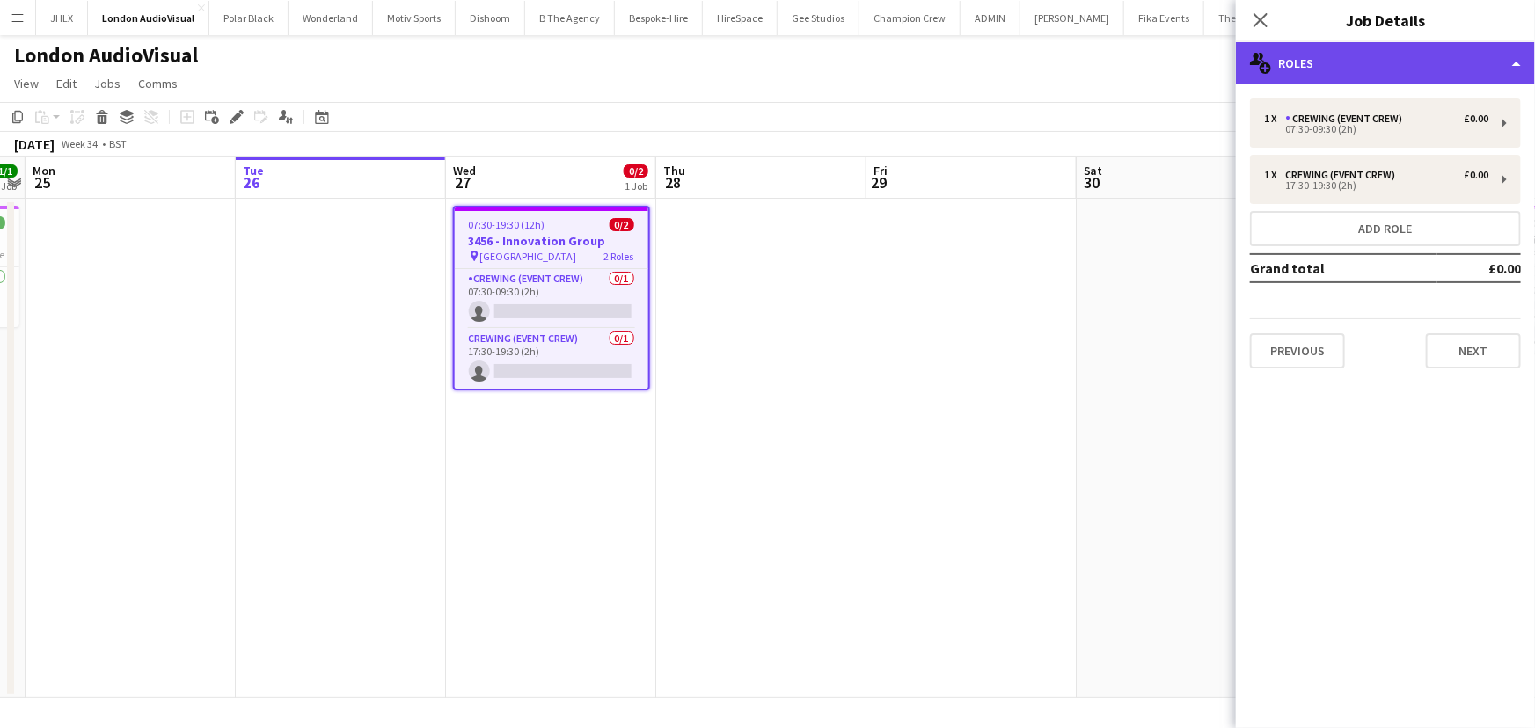
click at [1273, 67] on div "multiple-users-add Roles" at bounding box center [1385, 63] width 299 height 42
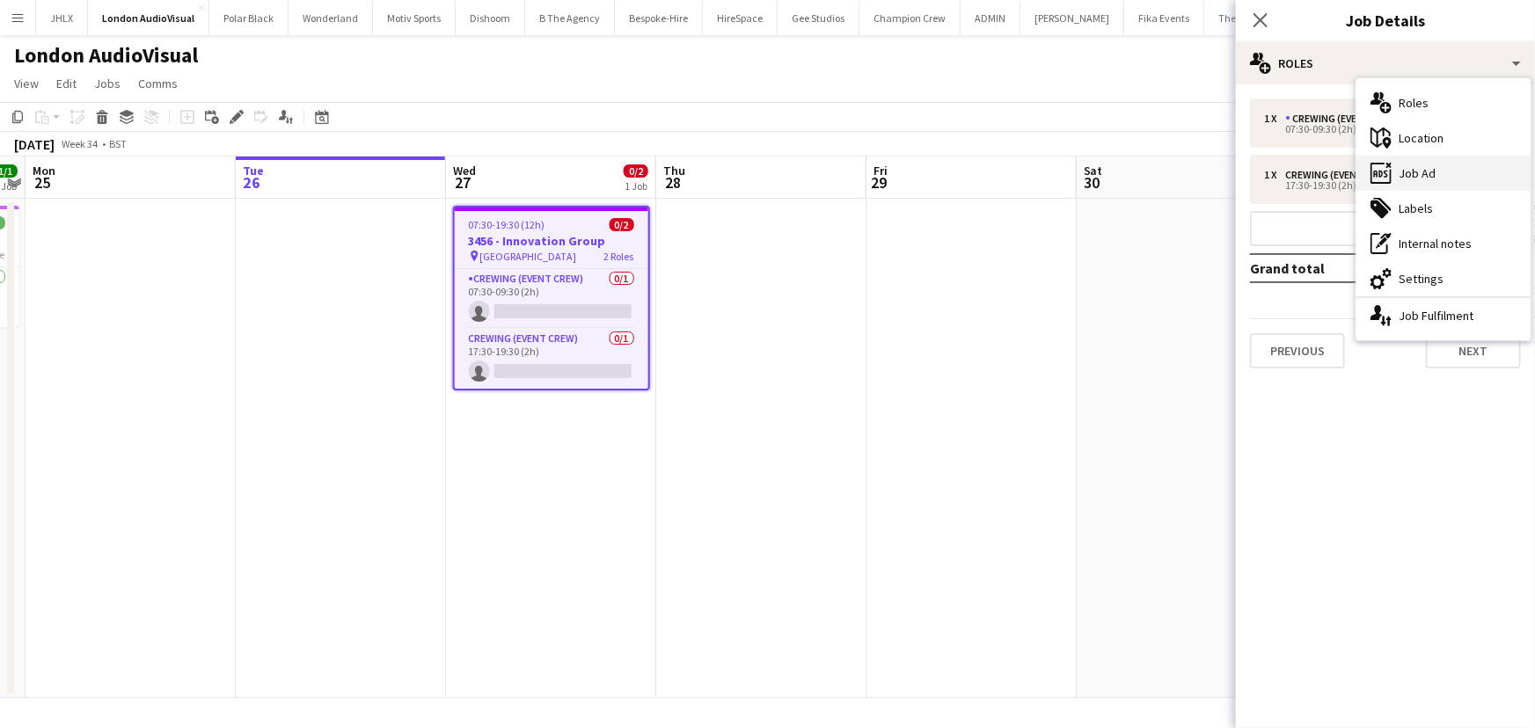
click at [1434, 166] on div "ads-window Job Ad" at bounding box center [1443, 173] width 174 height 35
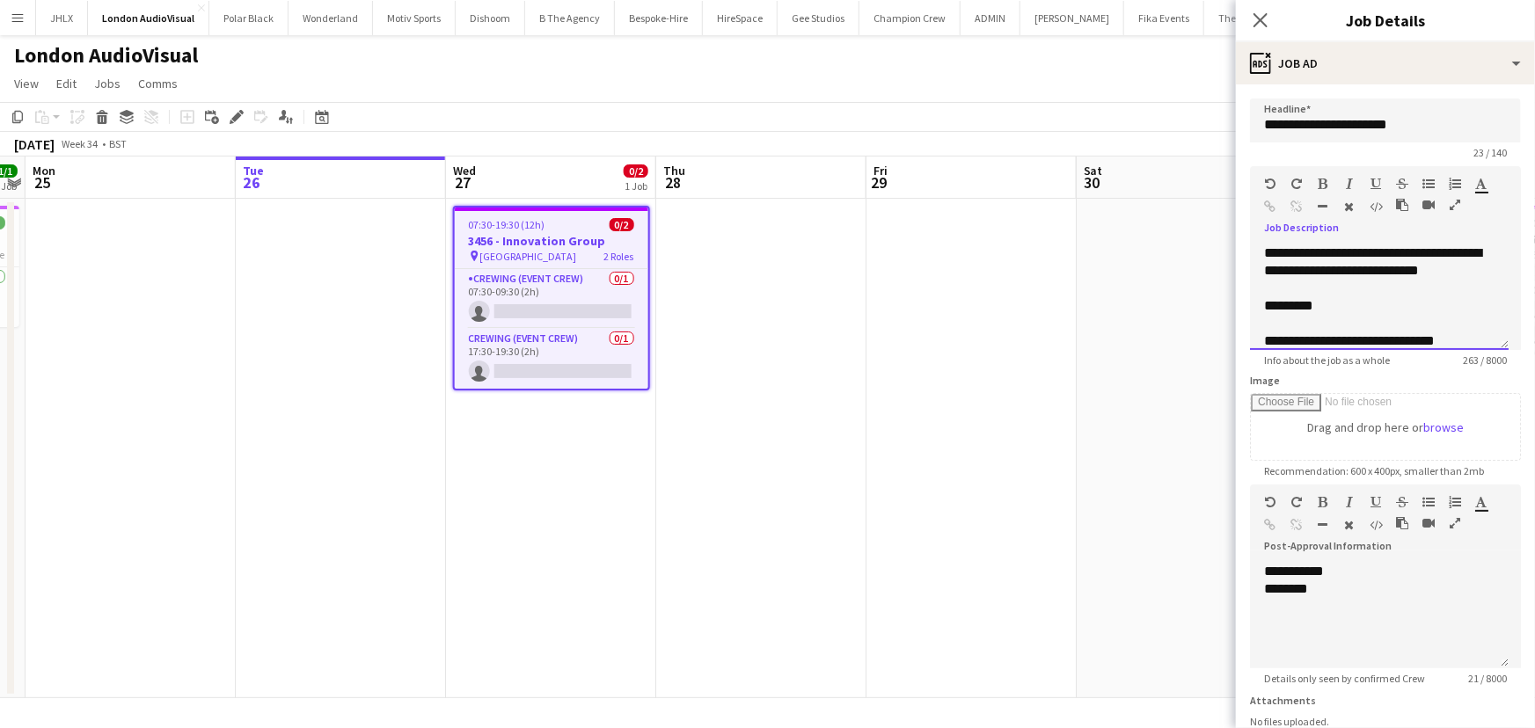
click at [1363, 250] on span "**********" at bounding box center [1372, 261] width 217 height 31
click at [1259, 20] on icon at bounding box center [1260, 19] width 17 height 17
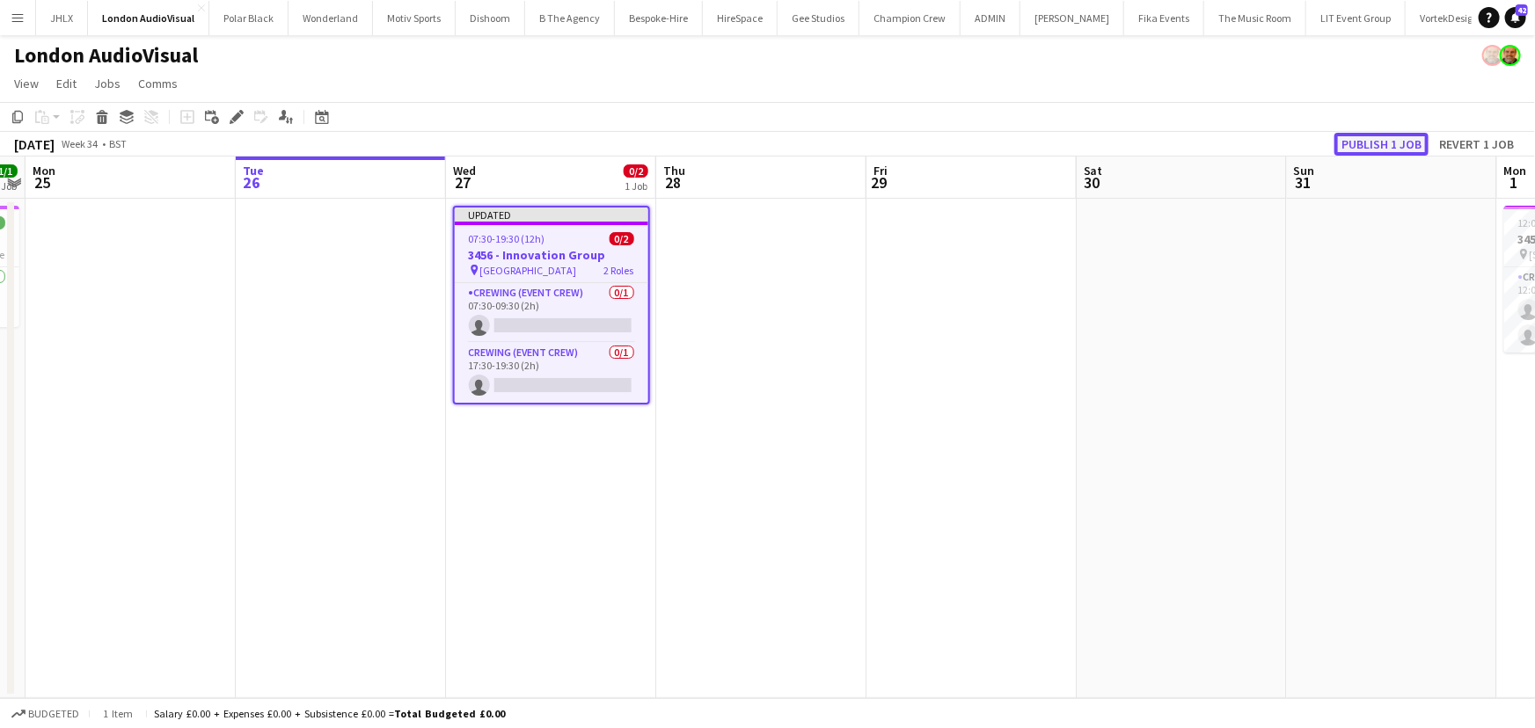
click at [1365, 141] on button "Publish 1 job" at bounding box center [1381, 144] width 94 height 23
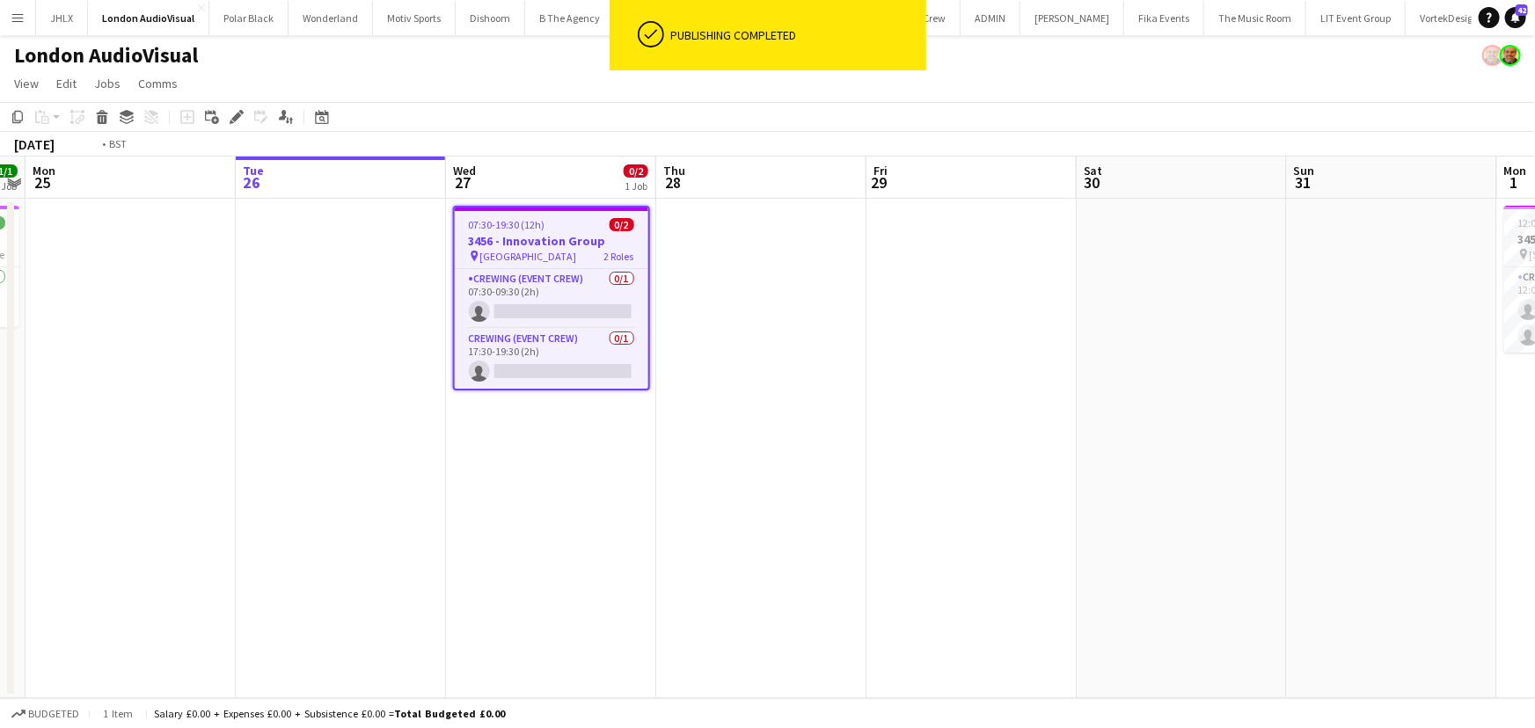
click at [722, 386] on app-calendar-viewport "Fri 22 Sat 23 Sun 24 1/1 1 Job Mon 25 Tue 26 Wed 27 0/2 1 Job Thu 28 Fri 29 Sat…" at bounding box center [767, 428] width 1535 height 542
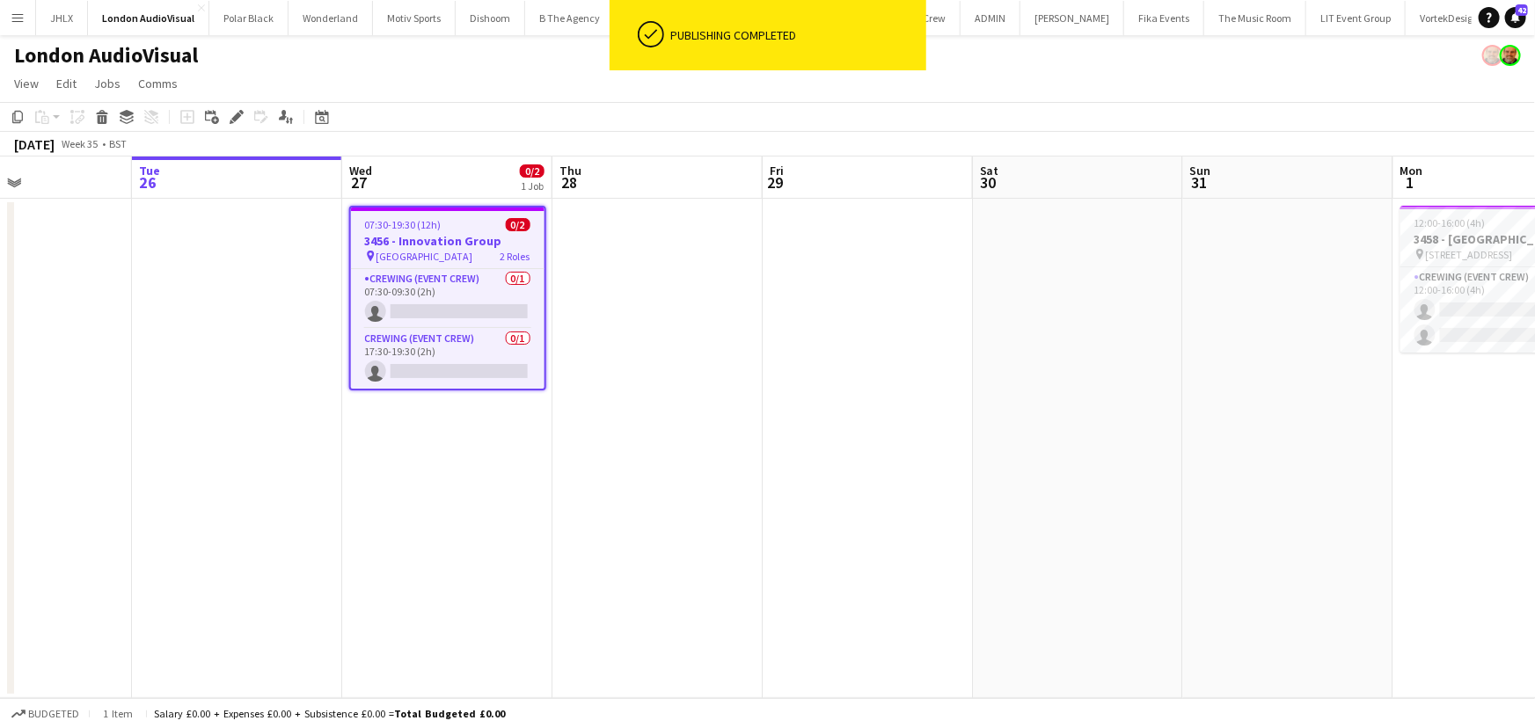
click at [678, 404] on app-calendar-viewport "Fri 22 Sat 23 Sun 24 1/1 1 Job Mon 25 Tue 26 Wed 27 0/2 1 Job Thu 28 Fri 29 Sat…" at bounding box center [767, 428] width 1535 height 542
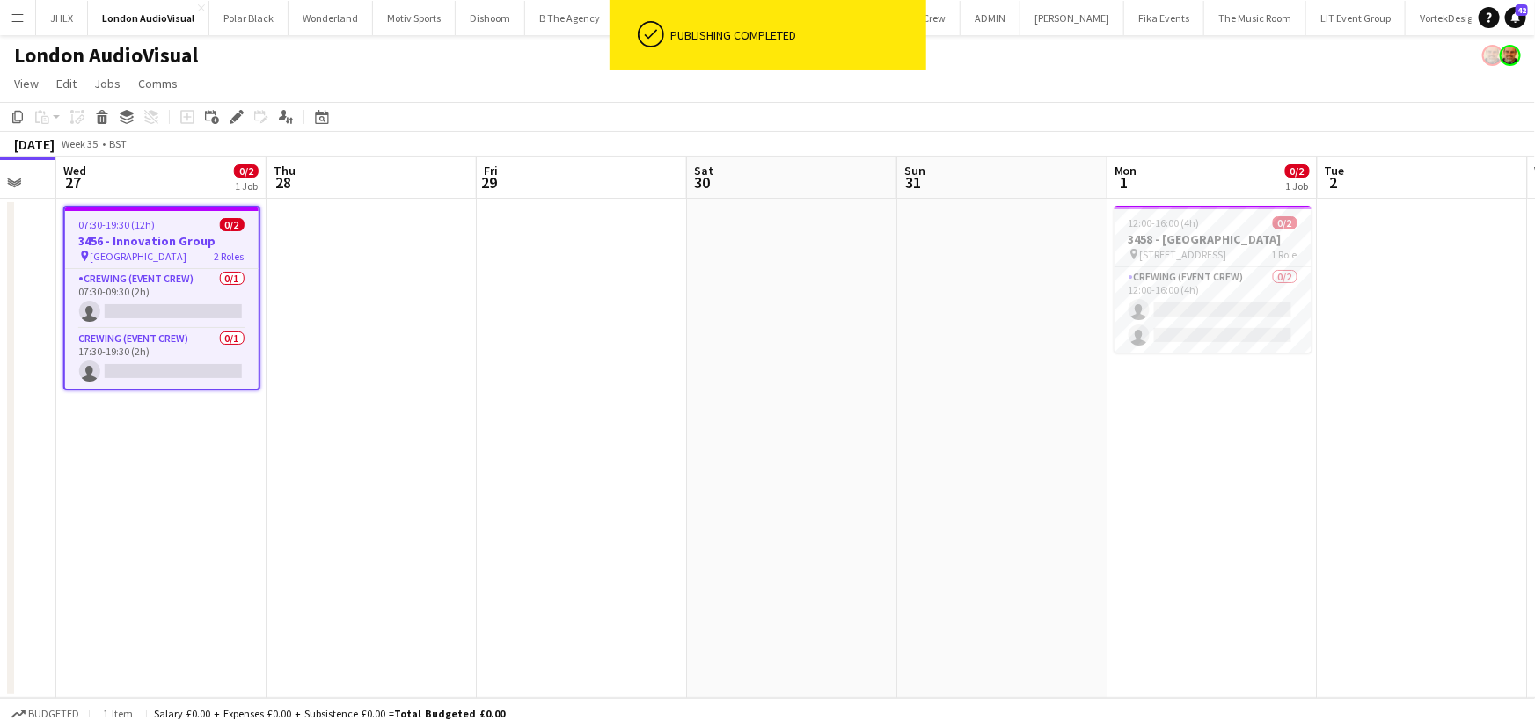
drag, startPoint x: 825, startPoint y: 413, endPoint x: 773, endPoint y: 401, distance: 53.1
click at [695, 410] on app-calendar-viewport "Sun 24 1/1 1 Job Mon 25 Tue 26 Wed 27 0/2 1 Job Thu 28 Fri 29 Sat 30 Sun 31 Mon…" at bounding box center [767, 428] width 1535 height 542
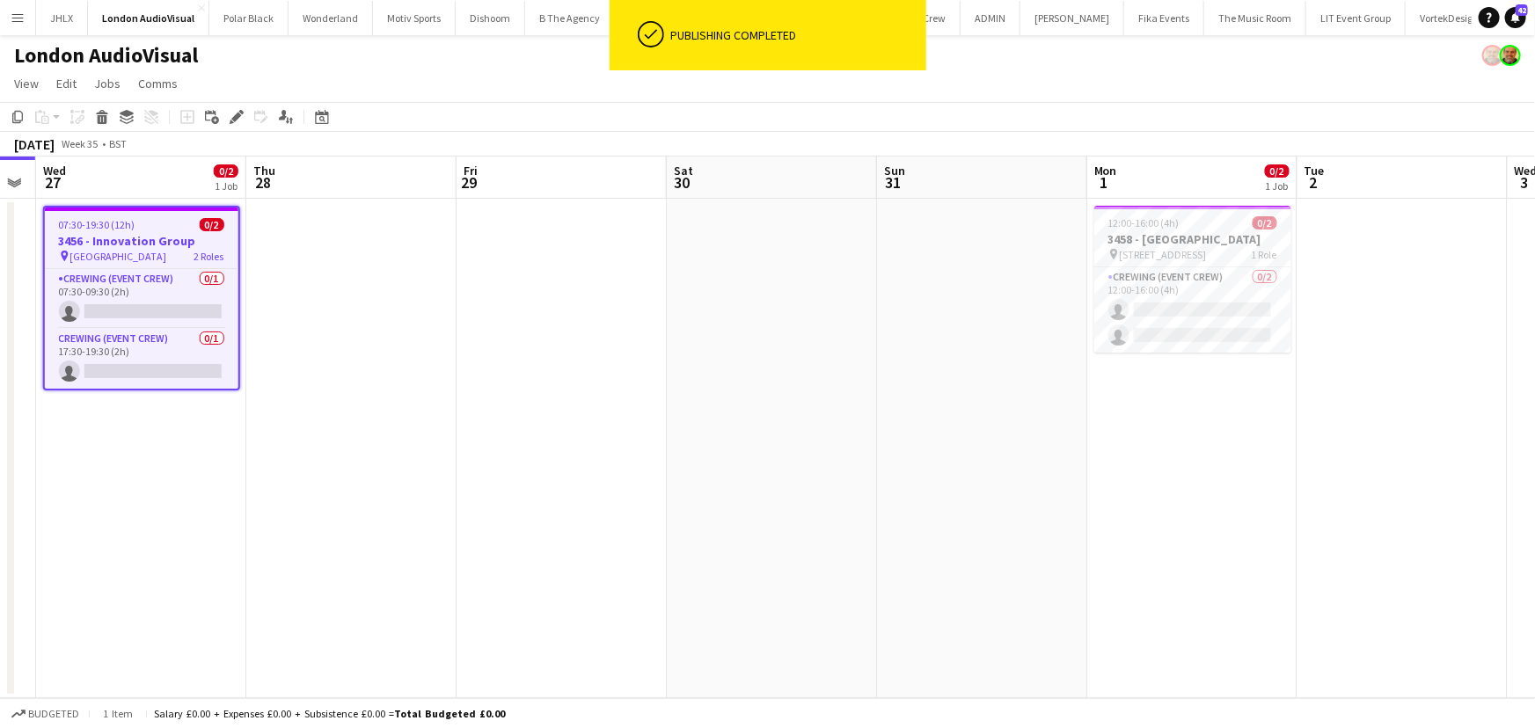
drag, startPoint x: 642, startPoint y: 403, endPoint x: 732, endPoint y: 399, distance: 89.8
click at [732, 399] on app-calendar-viewport "Sun 24 1/1 1 Job Mon 25 Tue 26 Wed 27 0/2 1 Job Thu 28 Fri 29 Sat 30 Sun 31 Mon…" at bounding box center [767, 428] width 1535 height 542
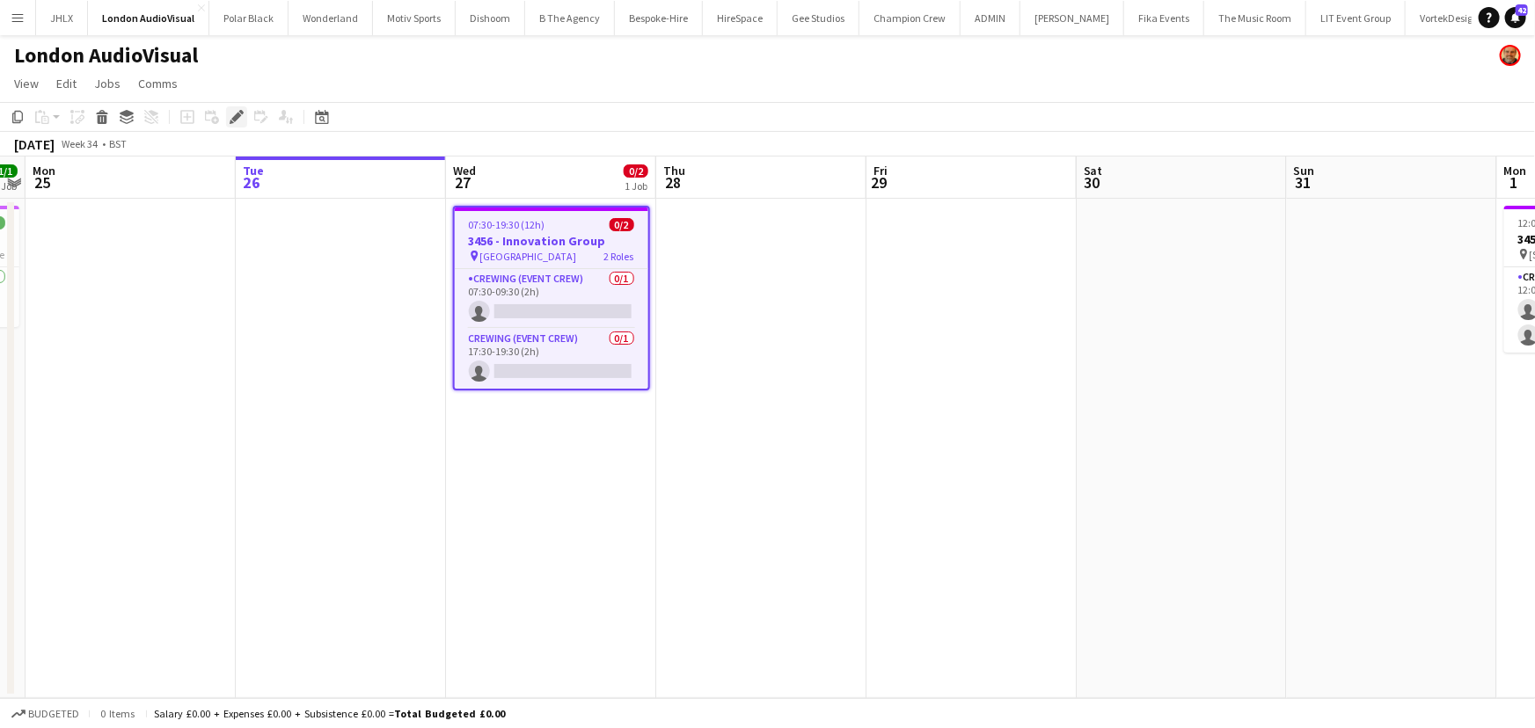
click at [236, 126] on div "Edit" at bounding box center [236, 116] width 21 height 21
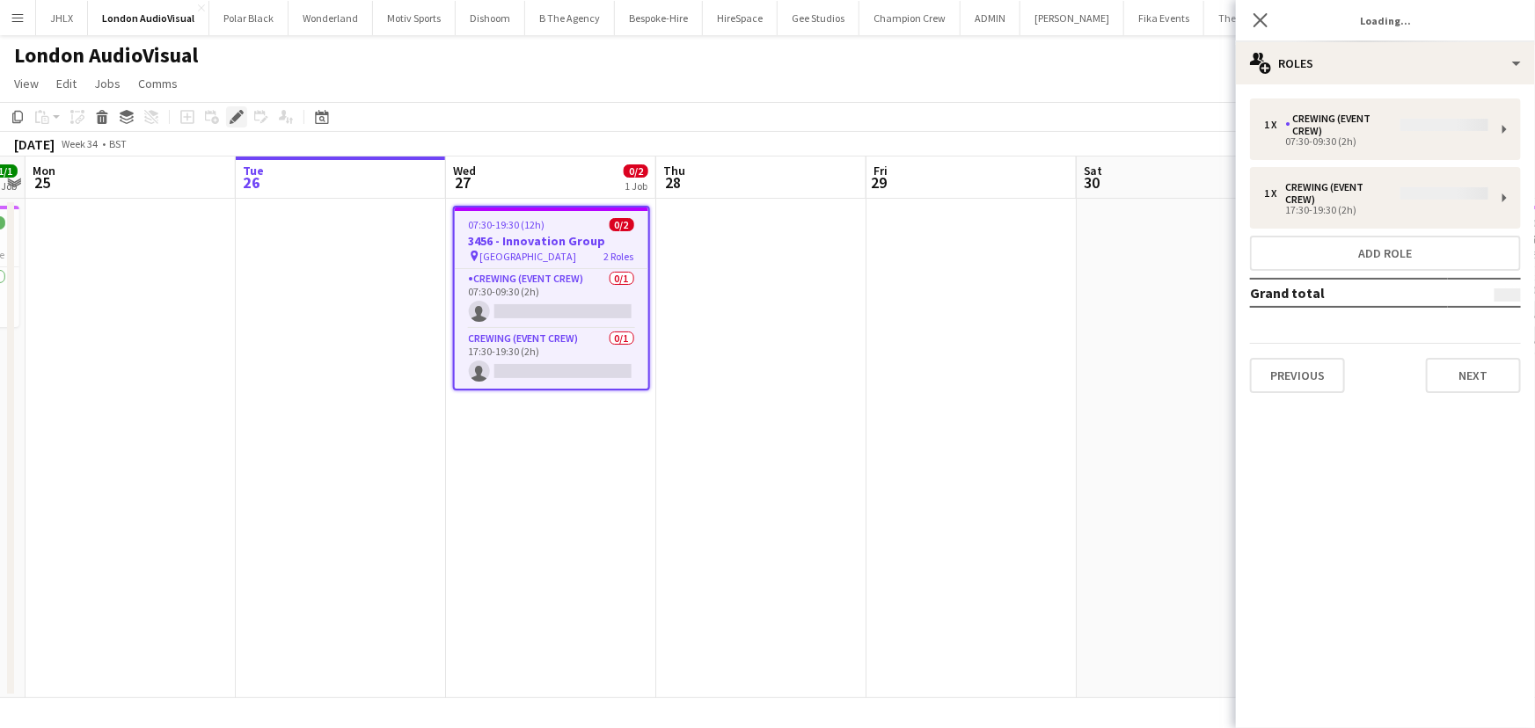
type input "**********"
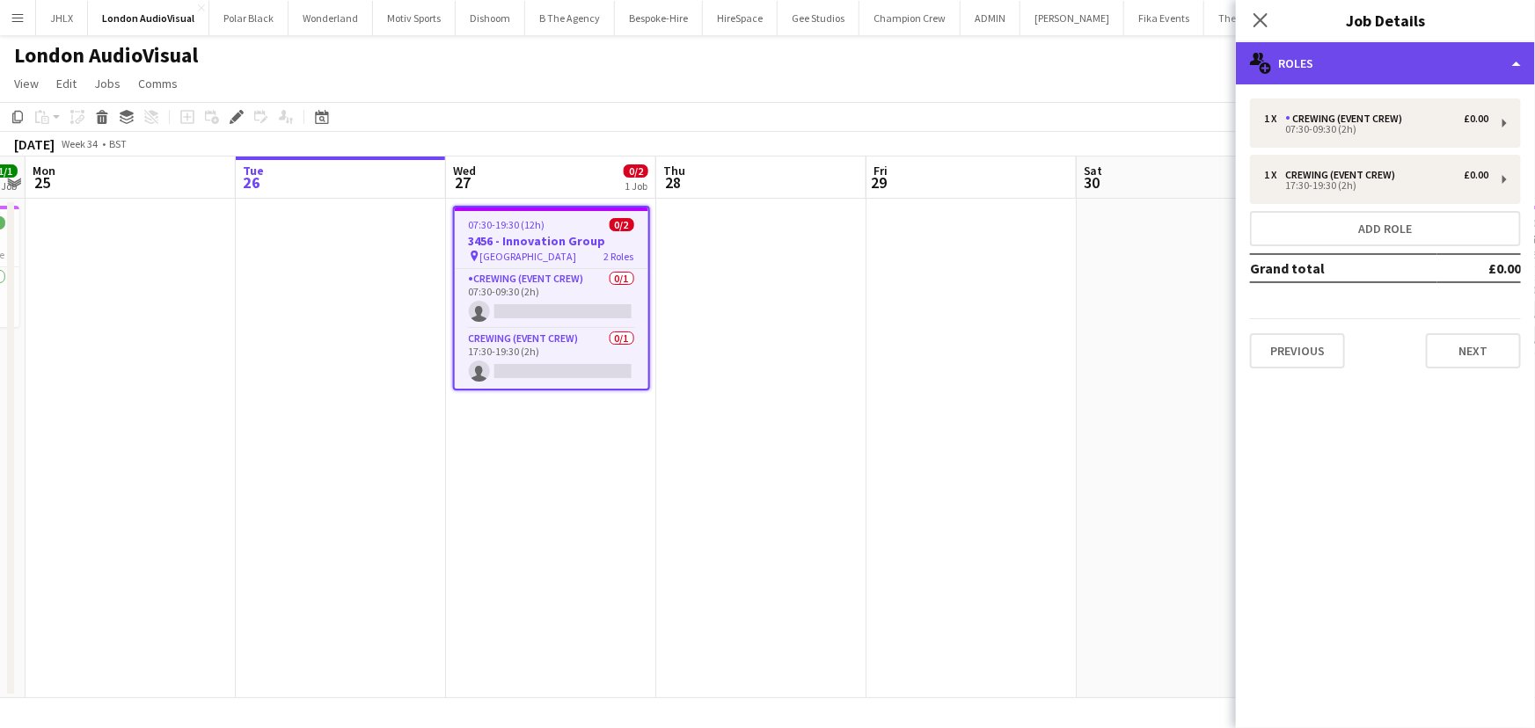
click at [1337, 57] on div "multiple-users-add Roles" at bounding box center [1385, 63] width 299 height 42
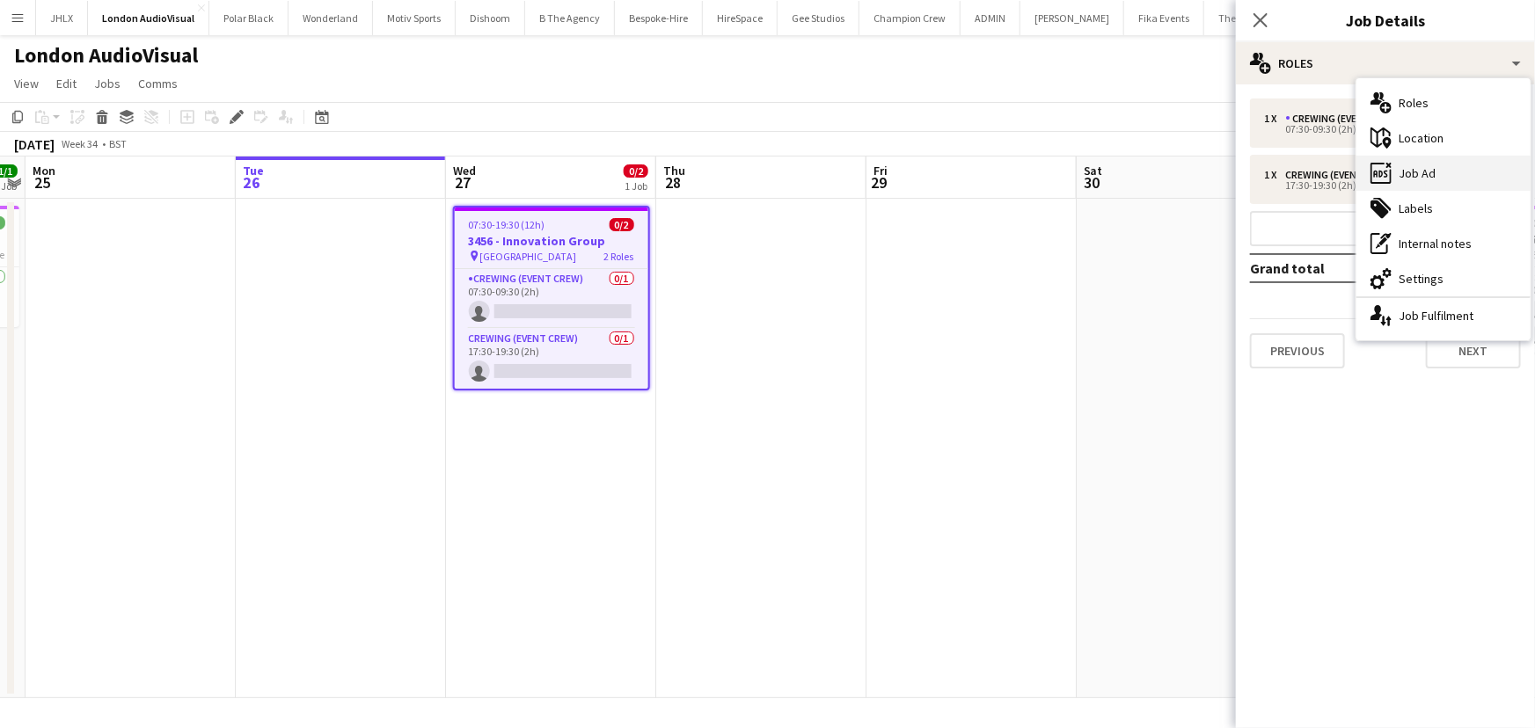
click at [1409, 172] on div "ads-window Job Ad" at bounding box center [1443, 173] width 174 height 35
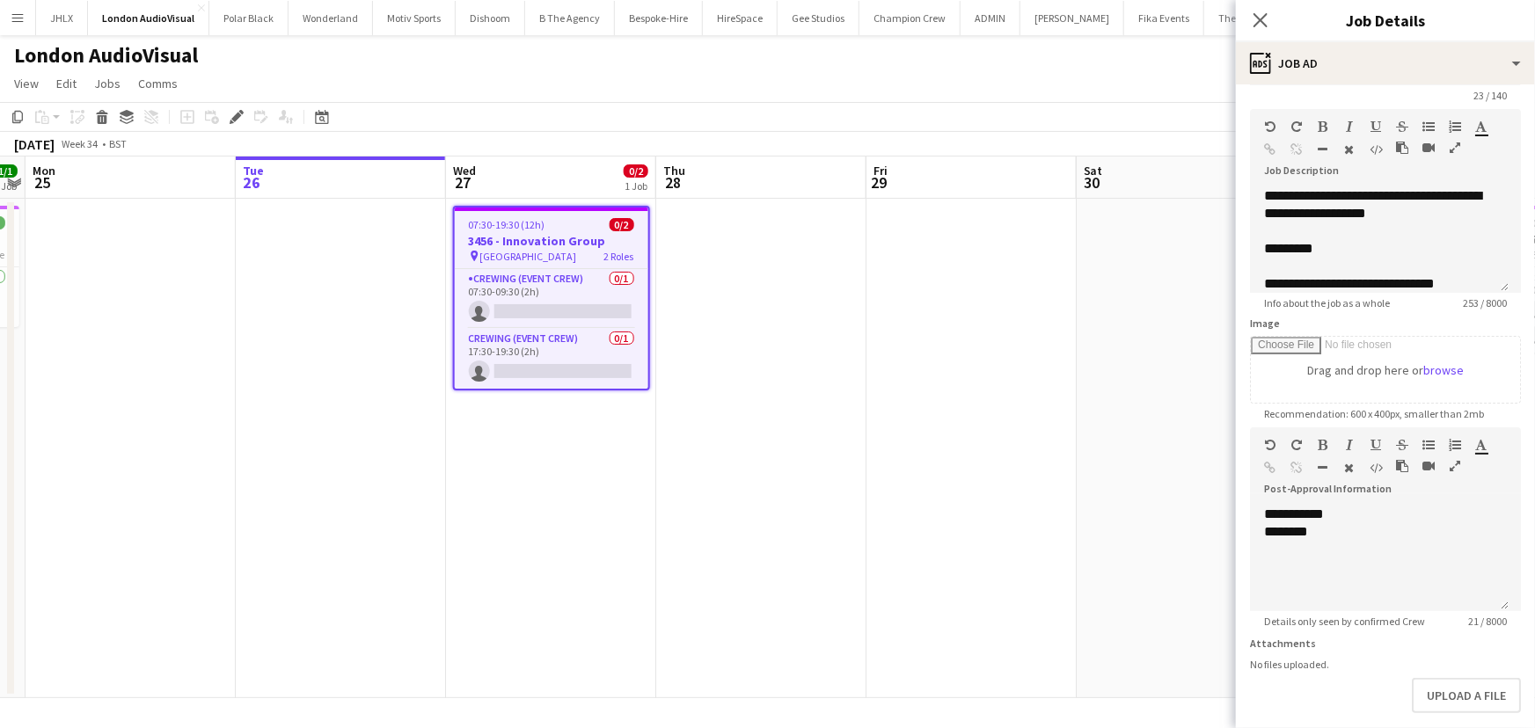
scroll to position [79, 0]
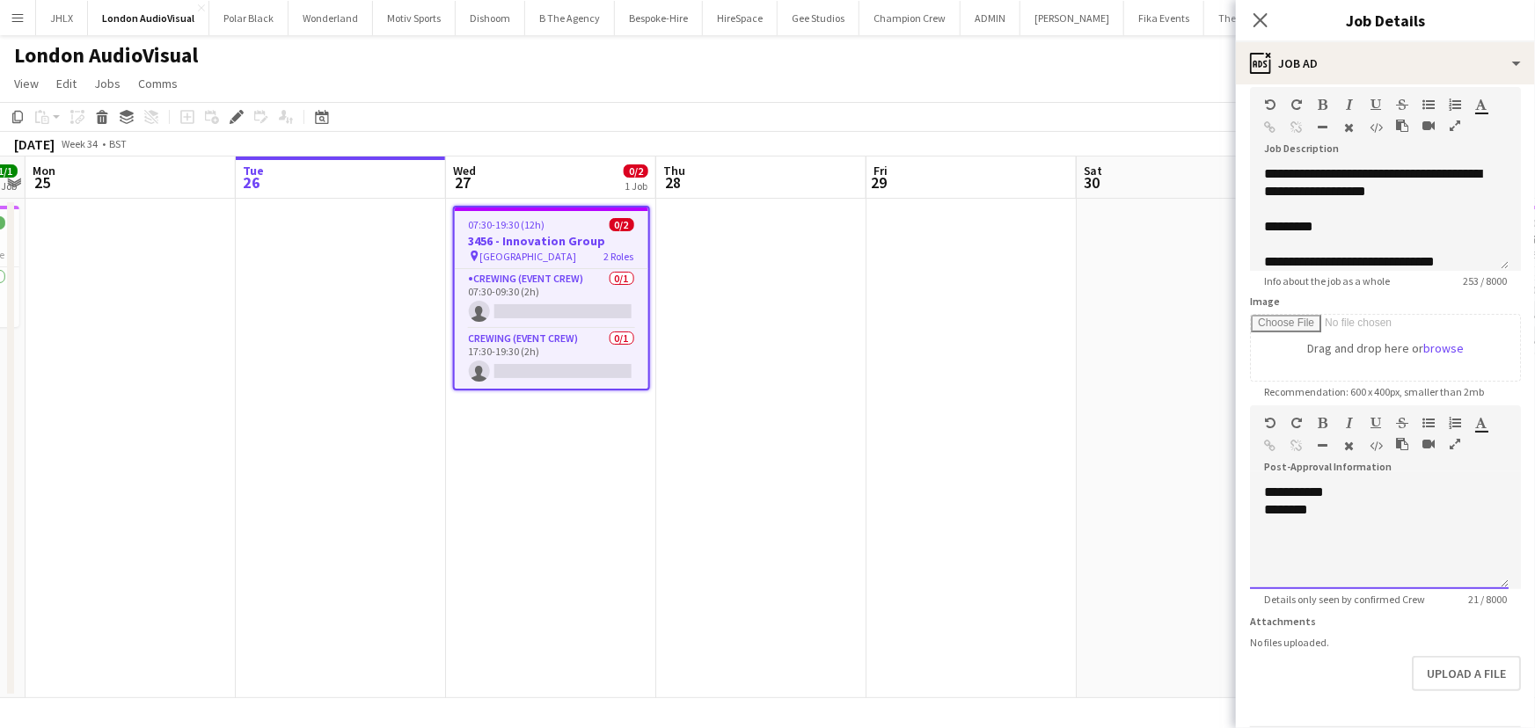
drag, startPoint x: 1317, startPoint y: 510, endPoint x: 1371, endPoint y: 510, distance: 54.5
click at [1318, 509] on div "********" at bounding box center [1379, 510] width 230 height 18
paste div "To enrich screen reader interactions, please activate Accessibility in Grammarl…"
click at [1269, 12] on app-icon "Close pop-in" at bounding box center [1261, 21] width 26 height 26
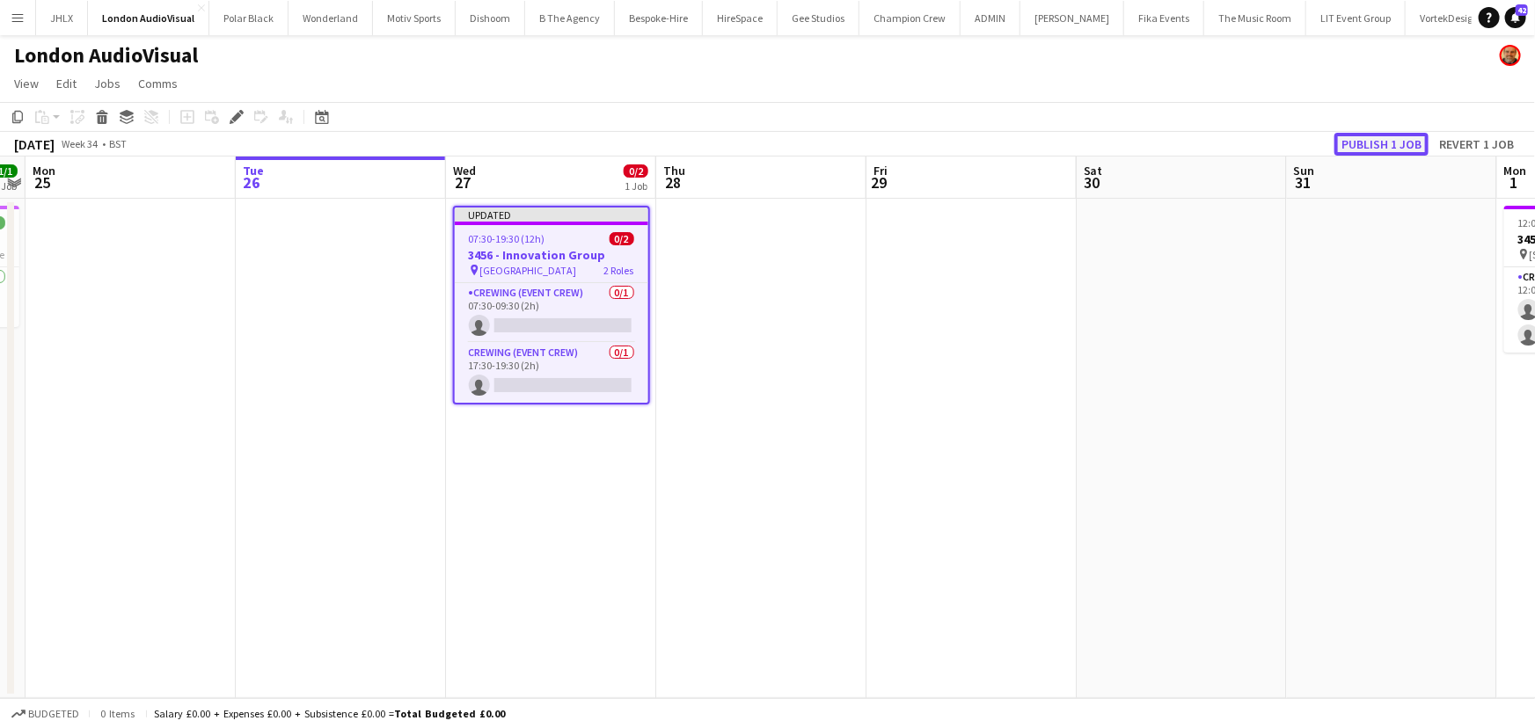
click at [1372, 140] on button "Publish 1 job" at bounding box center [1381, 144] width 94 height 23
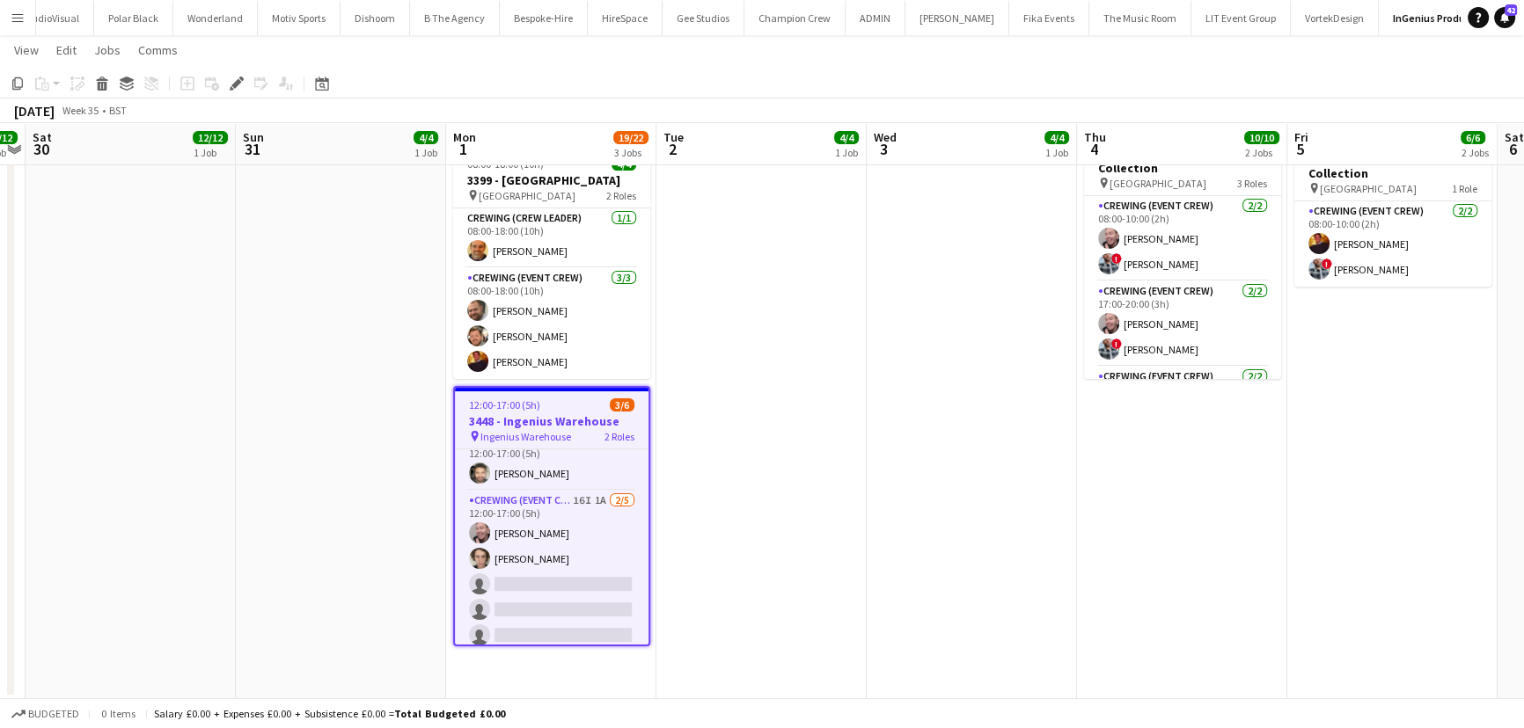
scroll to position [26, 0]
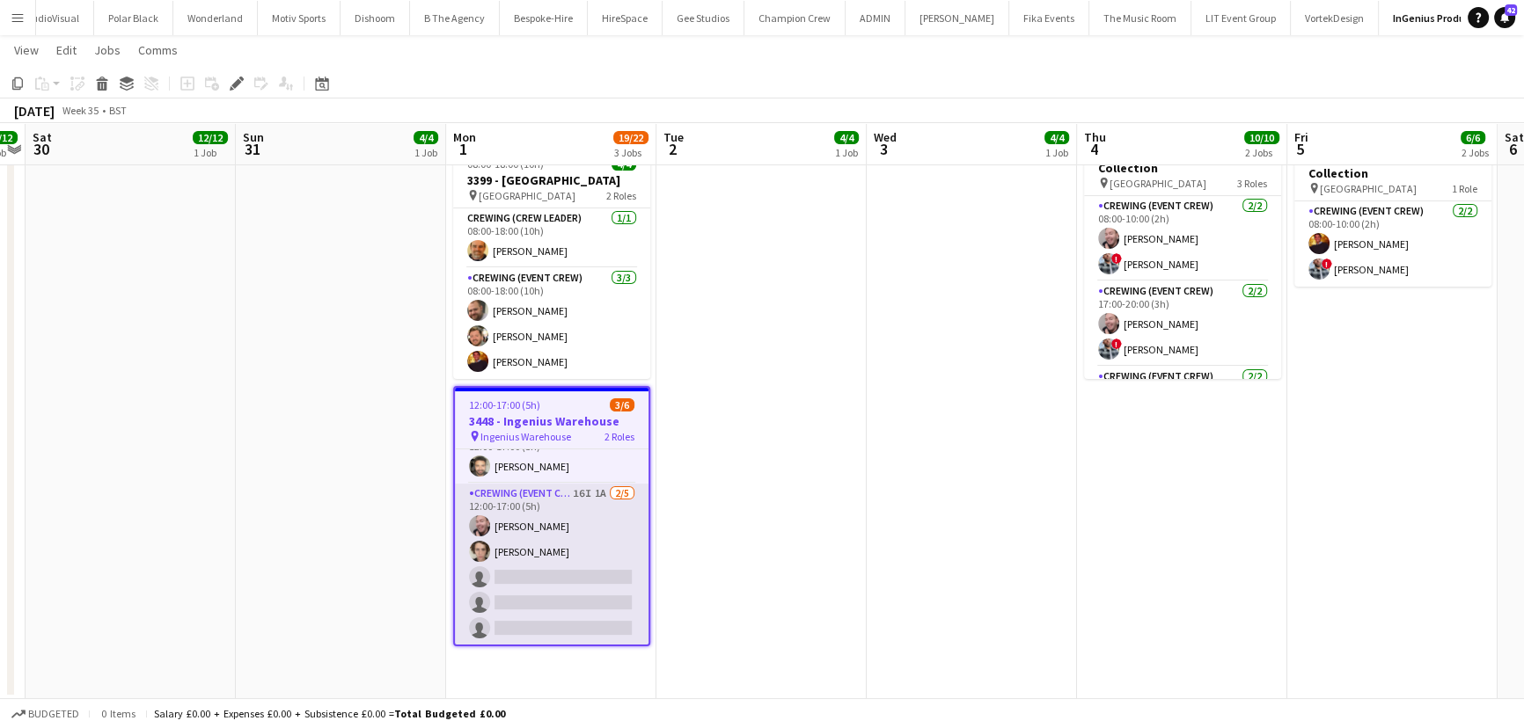
click at [552, 577] on app-card-role "Crewing (Event Crew) 16I 1A 2/5 12:00-17:00 (5h) Eldon Taylor Bailey Reid singl…" at bounding box center [552, 565] width 194 height 162
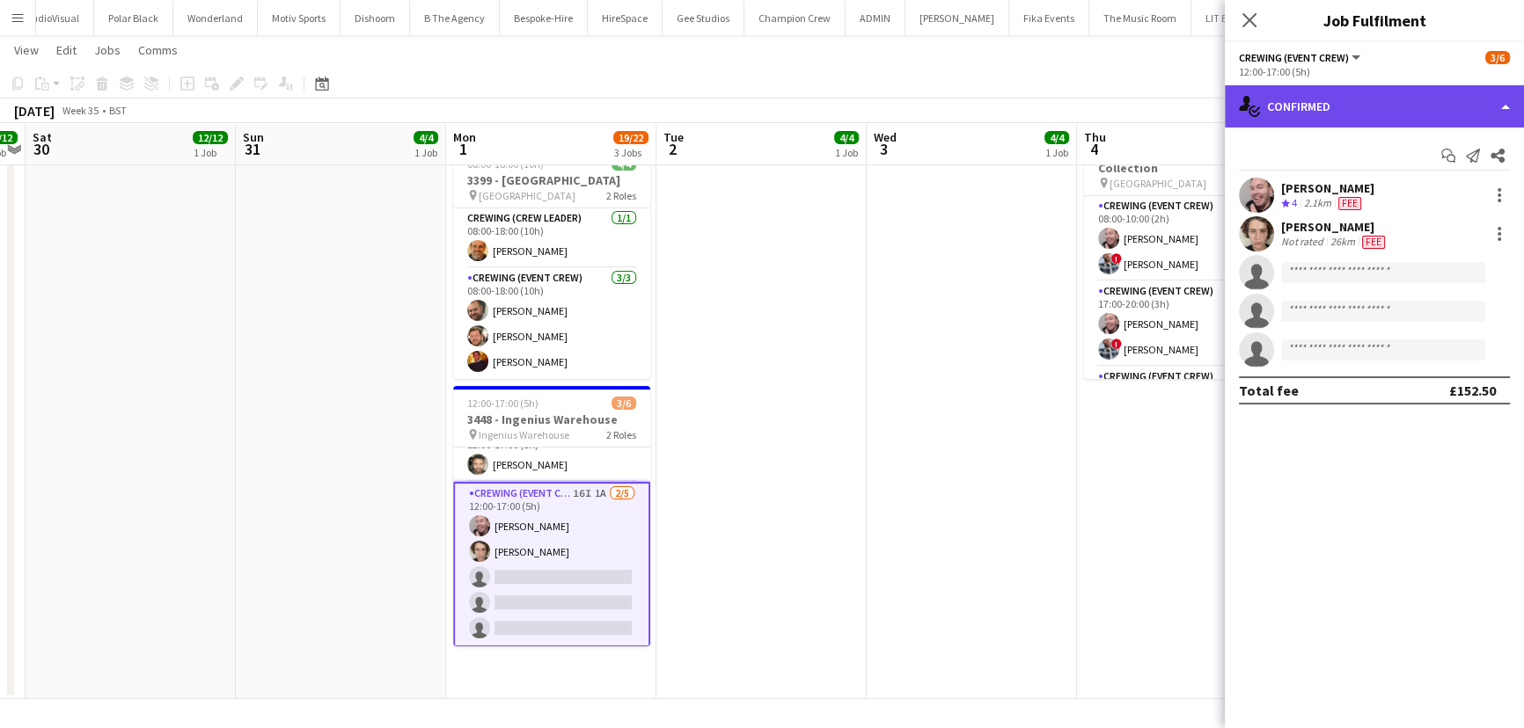
click at [1415, 107] on div "single-neutral-actions-check-2 Confirmed" at bounding box center [1373, 106] width 299 height 42
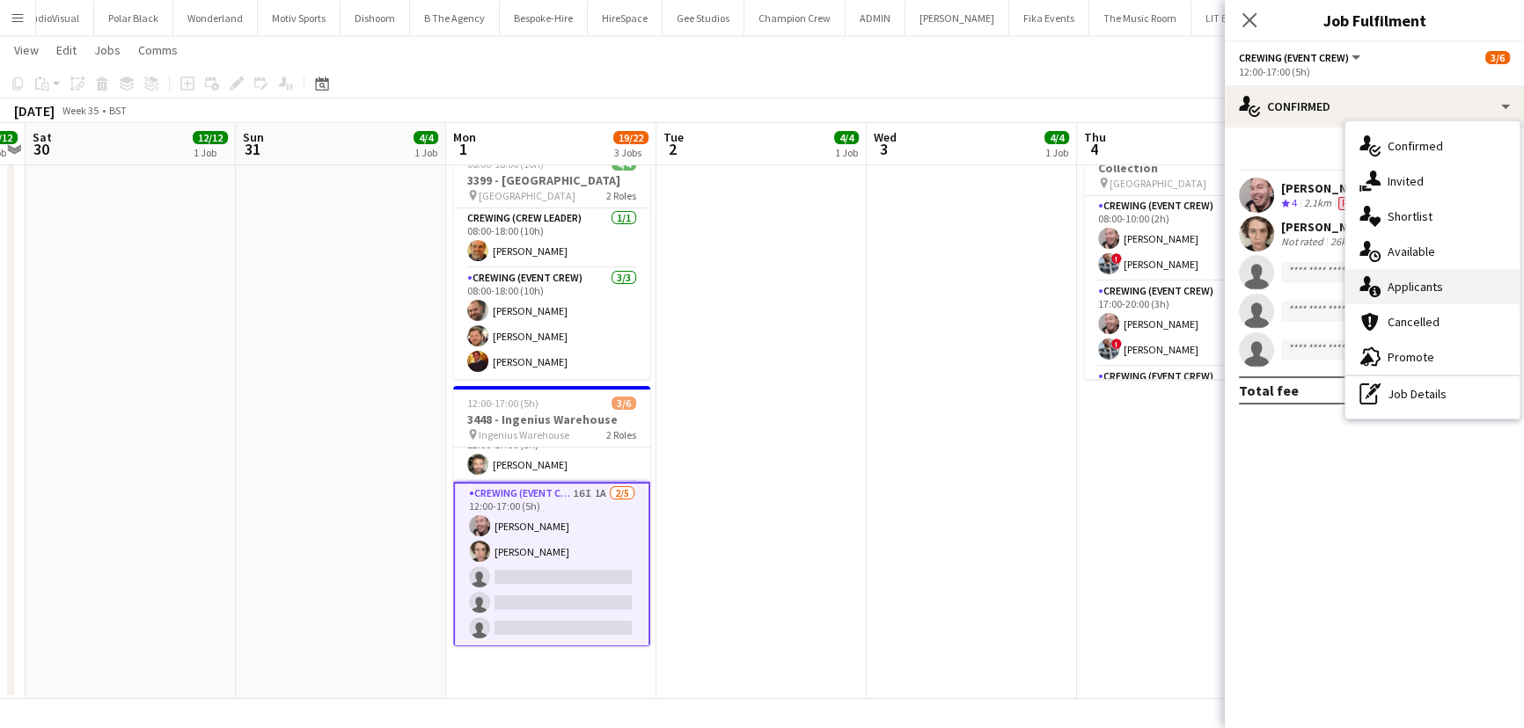
click at [1419, 288] on div "single-neutral-actions-information Applicants" at bounding box center [1432, 286] width 174 height 35
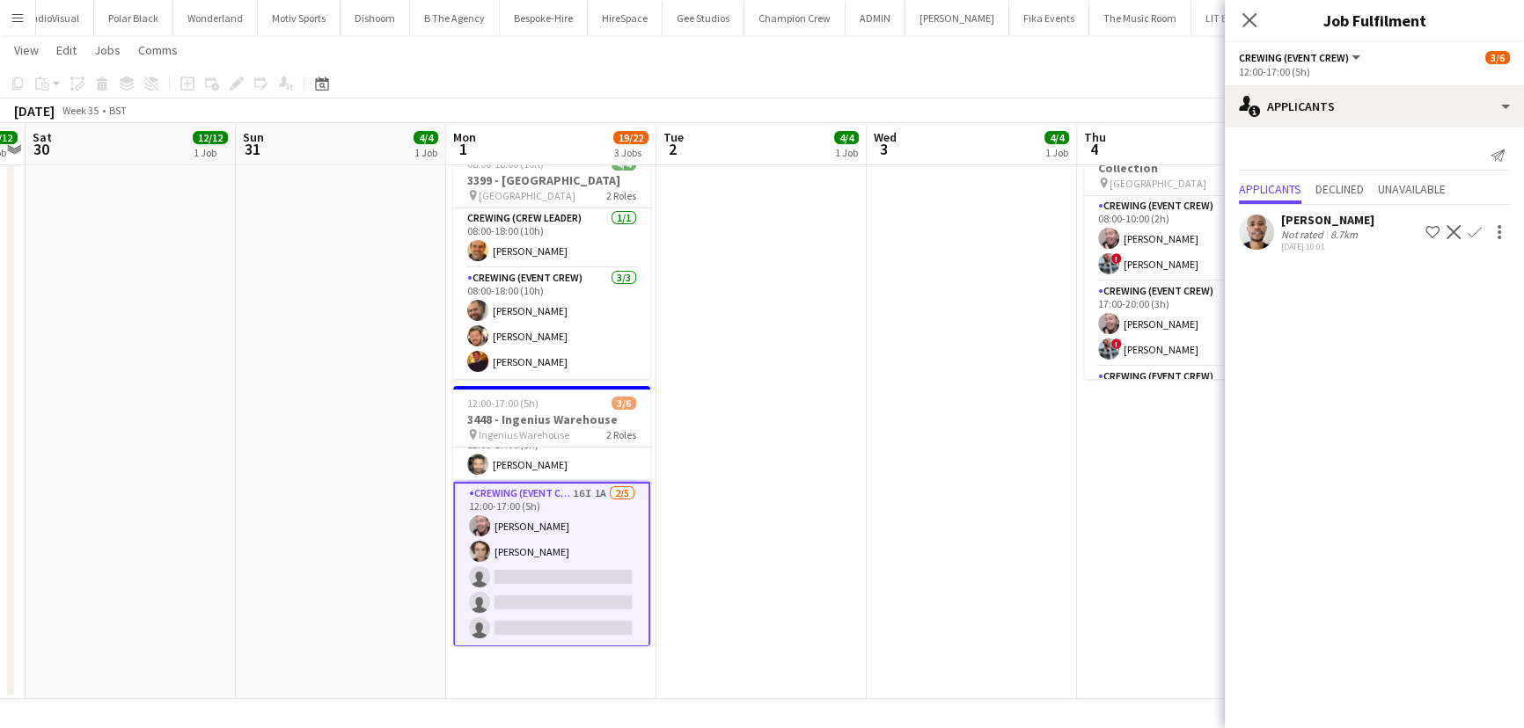
click at [1471, 229] on app-icon "Confirm" at bounding box center [1474, 232] width 14 height 14
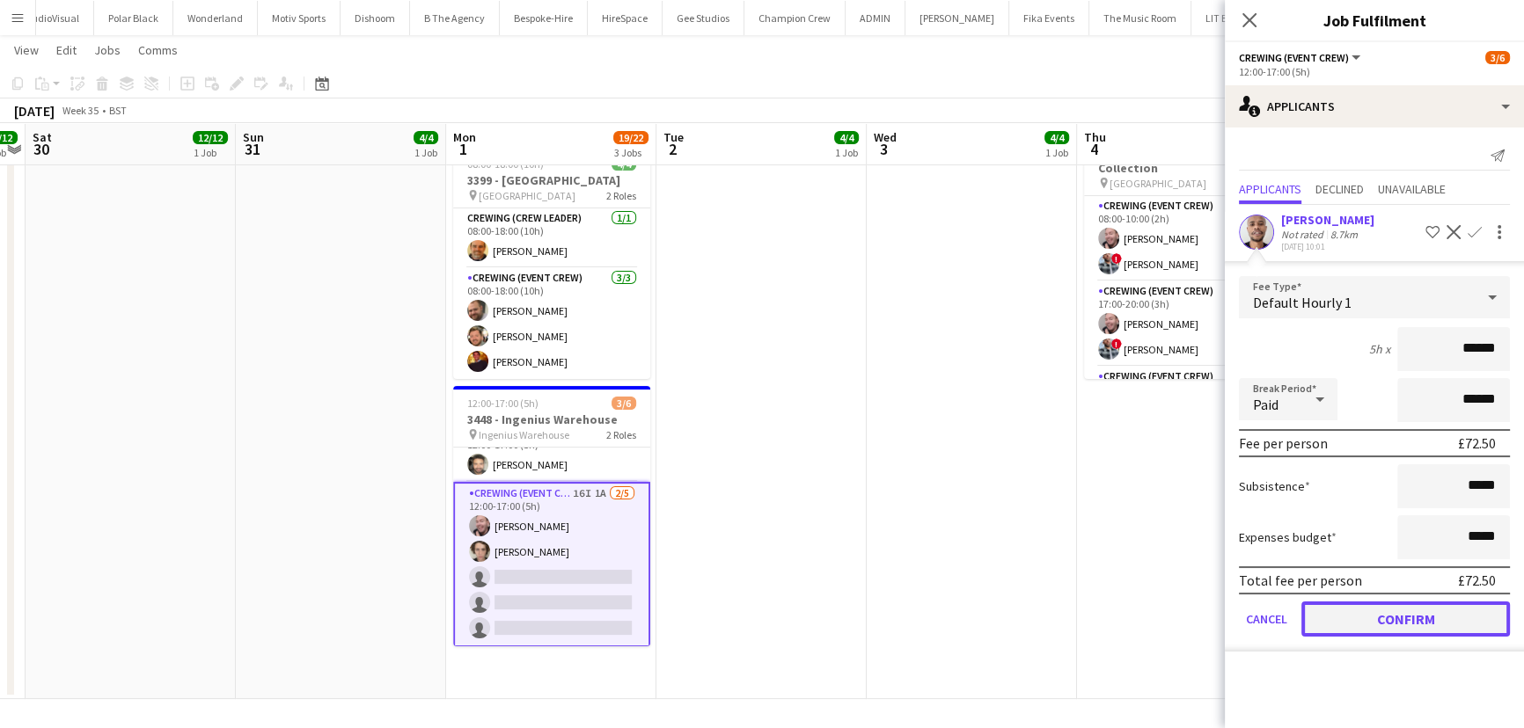
click at [1429, 615] on button "Confirm" at bounding box center [1405, 619] width 208 height 35
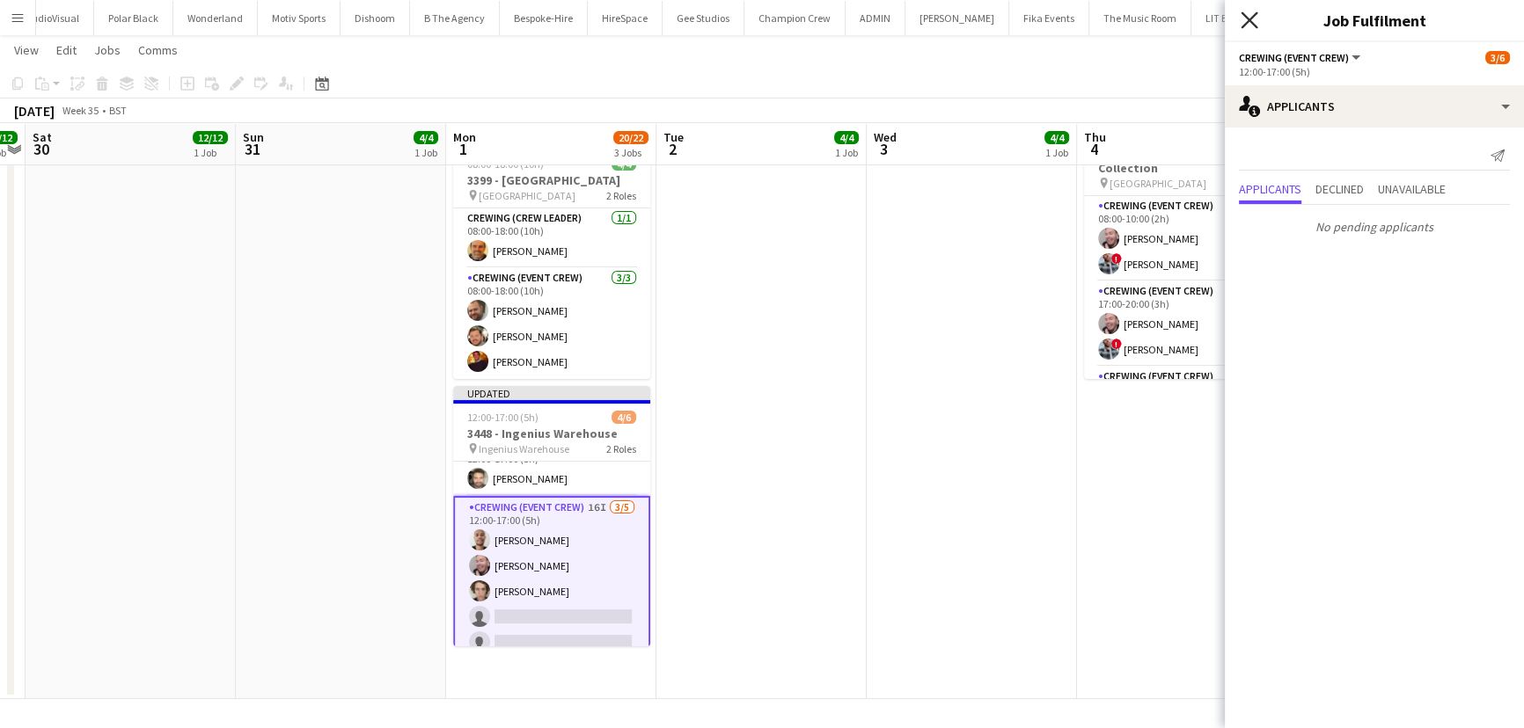
click at [1256, 23] on icon "Close pop-in" at bounding box center [1248, 19] width 17 height 17
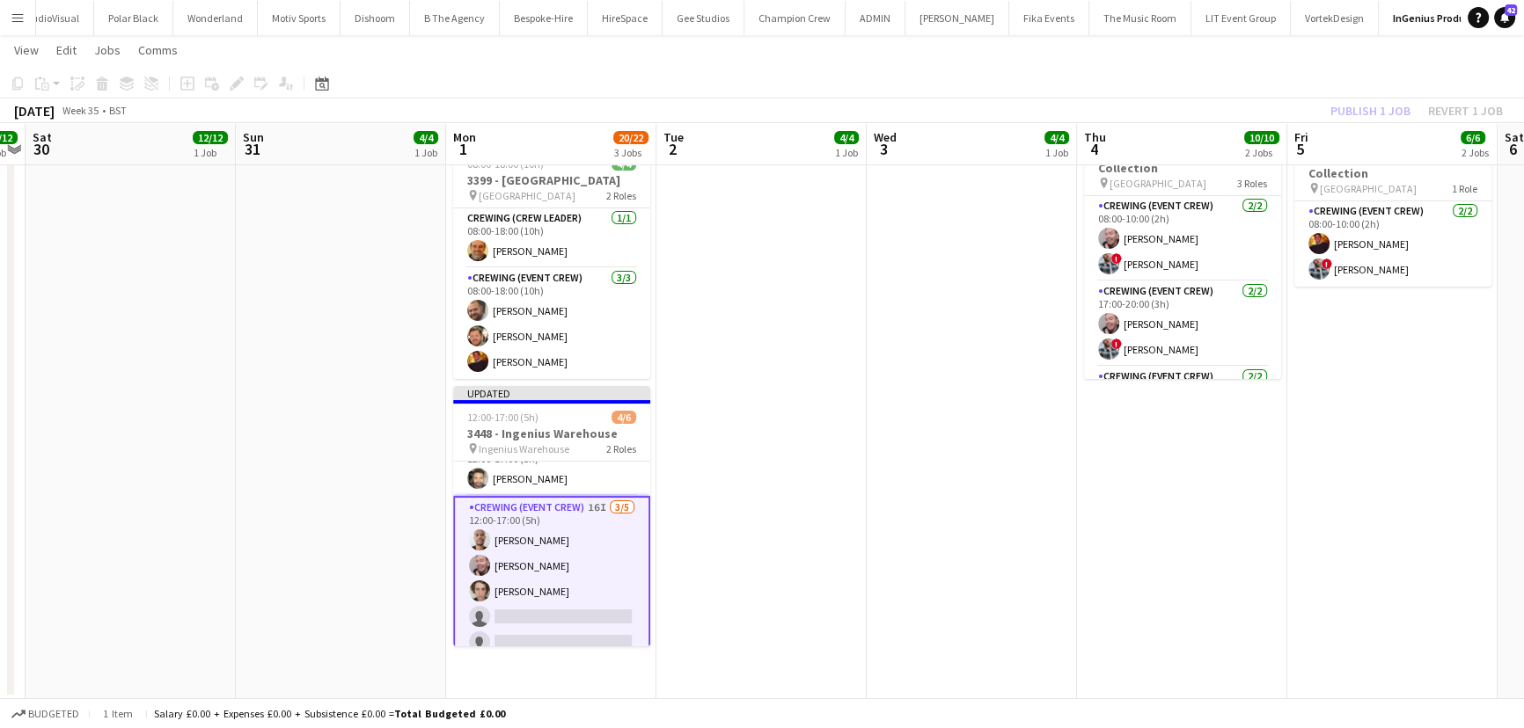
click at [1355, 118] on div "Publish 1 job Revert 1 job" at bounding box center [1416, 110] width 215 height 23
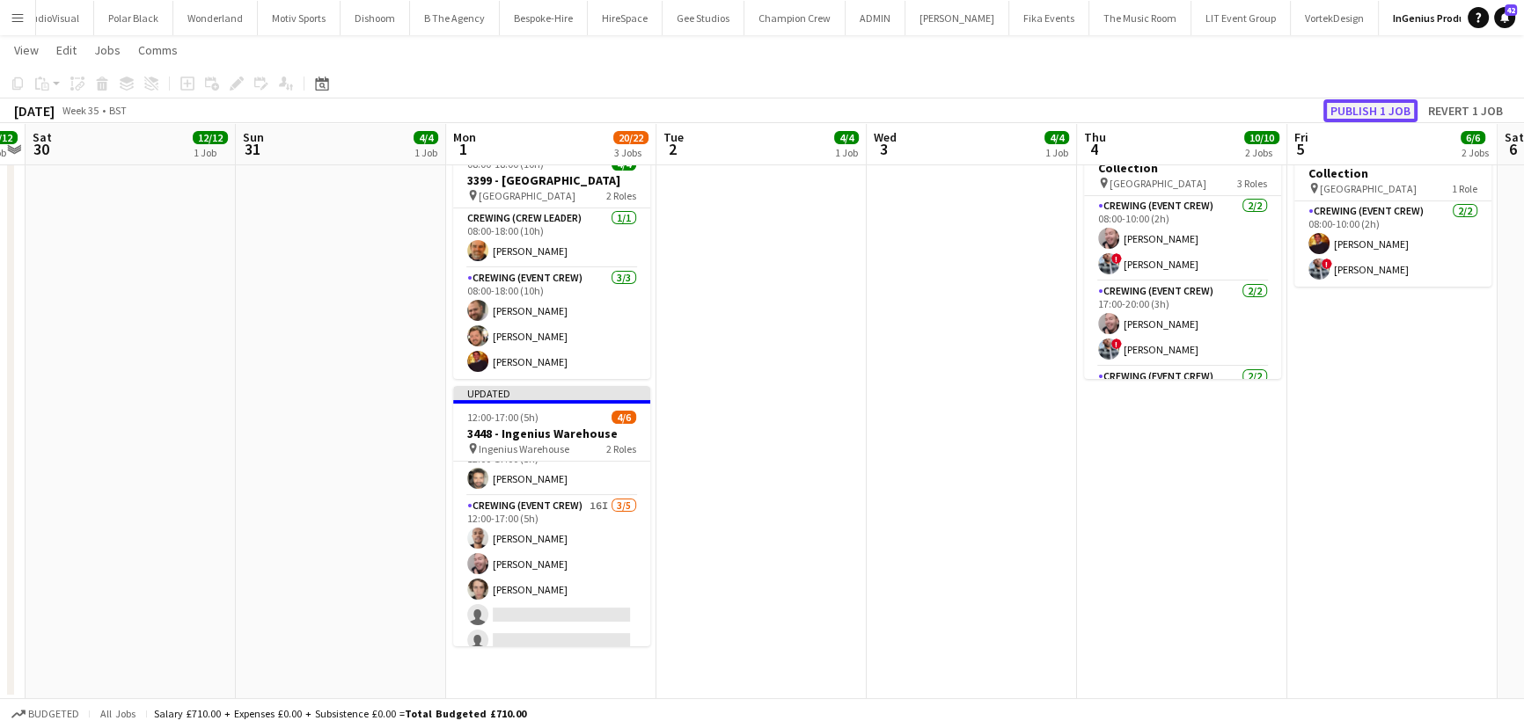
click at [1355, 118] on button "Publish 1 job" at bounding box center [1370, 110] width 94 height 23
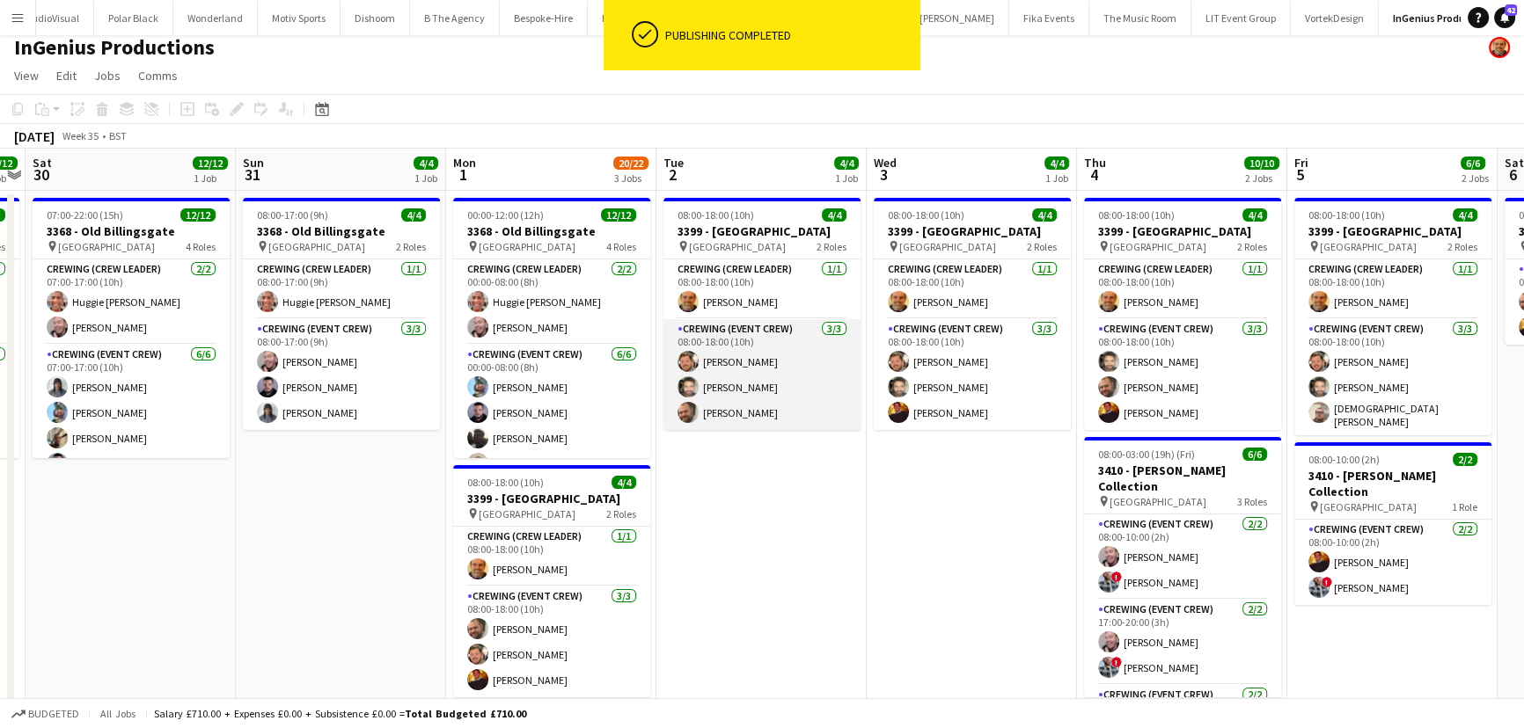
scroll to position [0, 0]
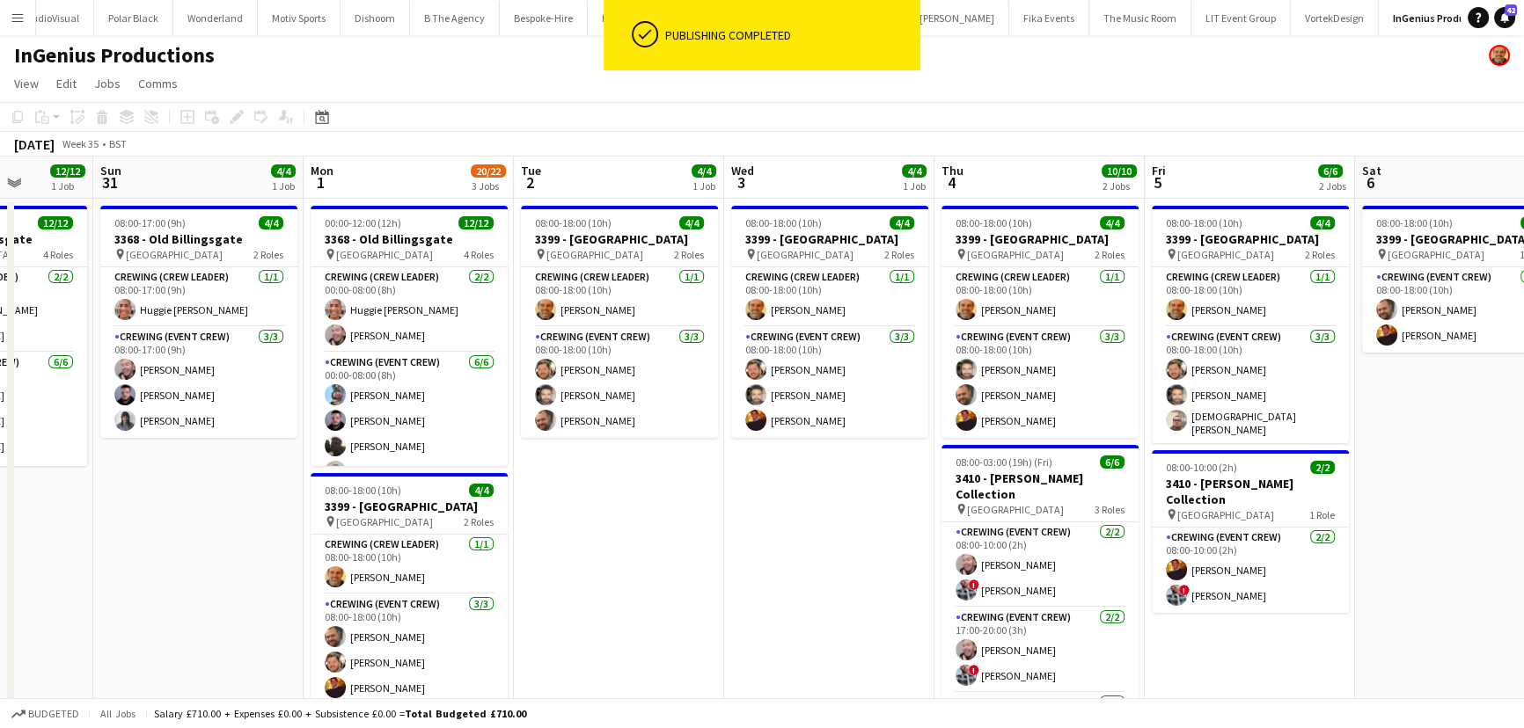
drag, startPoint x: 877, startPoint y: 537, endPoint x: 759, endPoint y: 532, distance: 118.0
click at [759, 532] on app-calendar-viewport "Wed 27 2/2 1 Job Thu 28 16/16 2 Jobs Fri 29 12/12 1 Job Sat 30 12/12 1 Job Sun …" at bounding box center [762, 591] width 1524 height 869
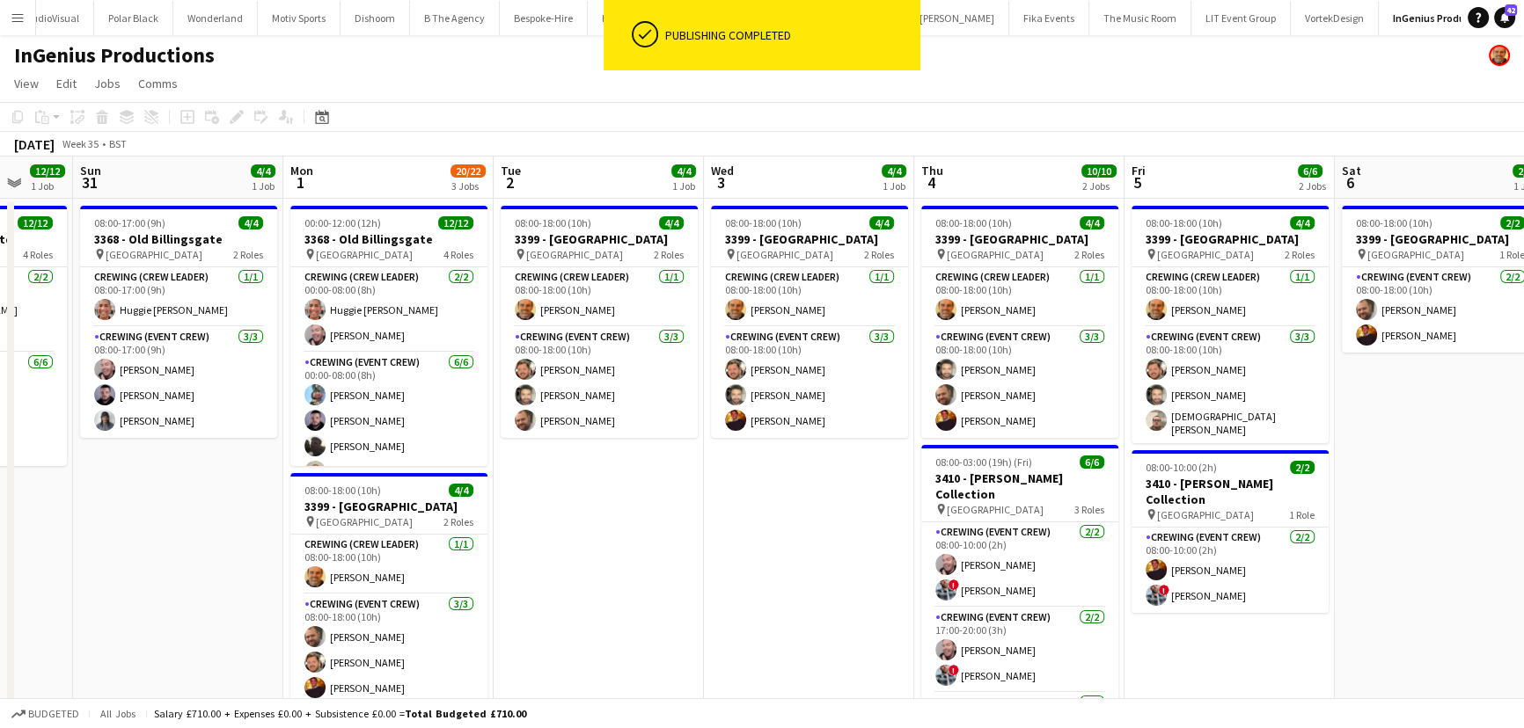
click at [682, 532] on app-calendar-viewport "Wed 27 2/2 1 Job Thu 28 16/16 2 Jobs Fri 29 12/12 1 Job Sat 30 12/12 1 Job Sun …" at bounding box center [762, 591] width 1524 height 869
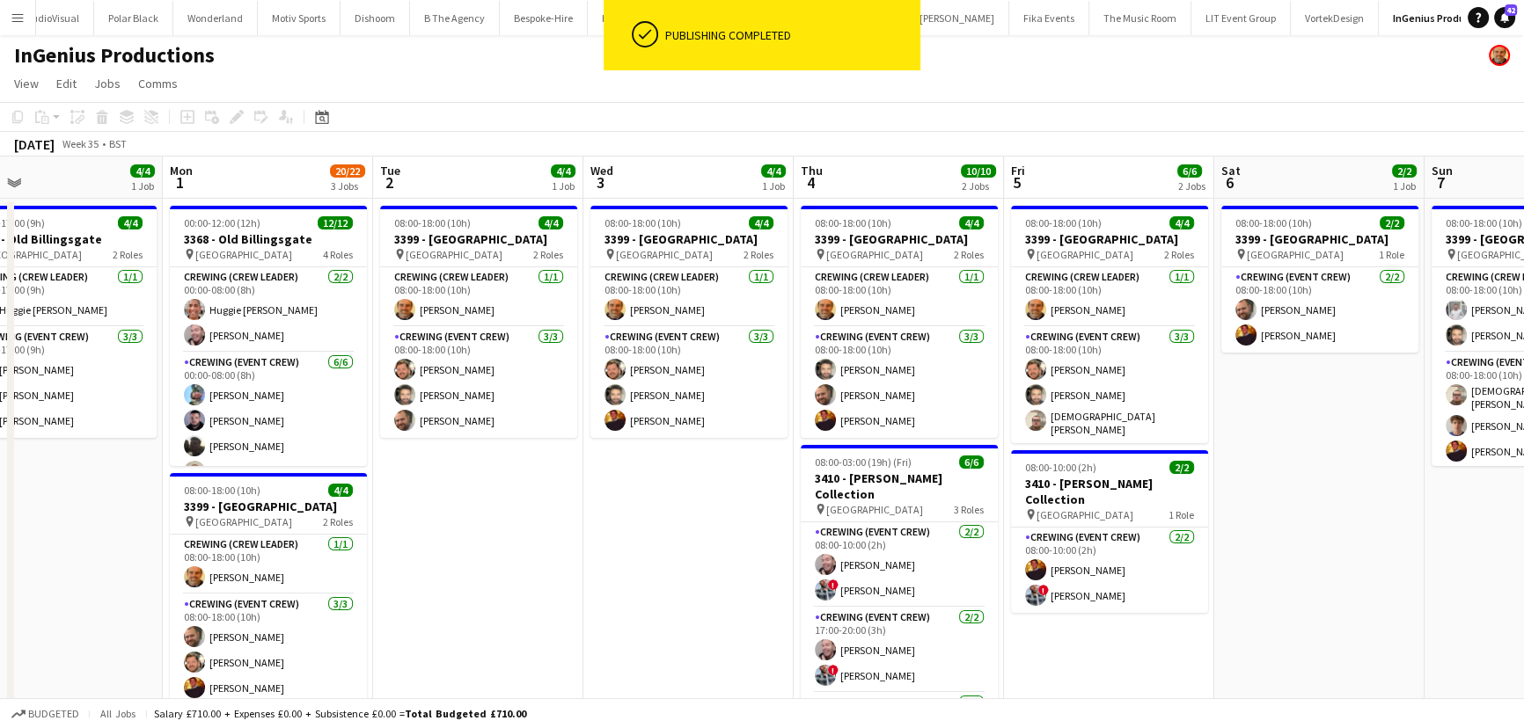
drag, startPoint x: 632, startPoint y: 528, endPoint x: 817, endPoint y: 513, distance: 185.3
click at [734, 519] on app-calendar-viewport "Fri 29 12/12 1 Job Sat 30 12/12 1 Job Sun 31 4/4 1 Job Mon 1 20/22 3 Jobs Tue 2…" at bounding box center [762, 591] width 1524 height 869
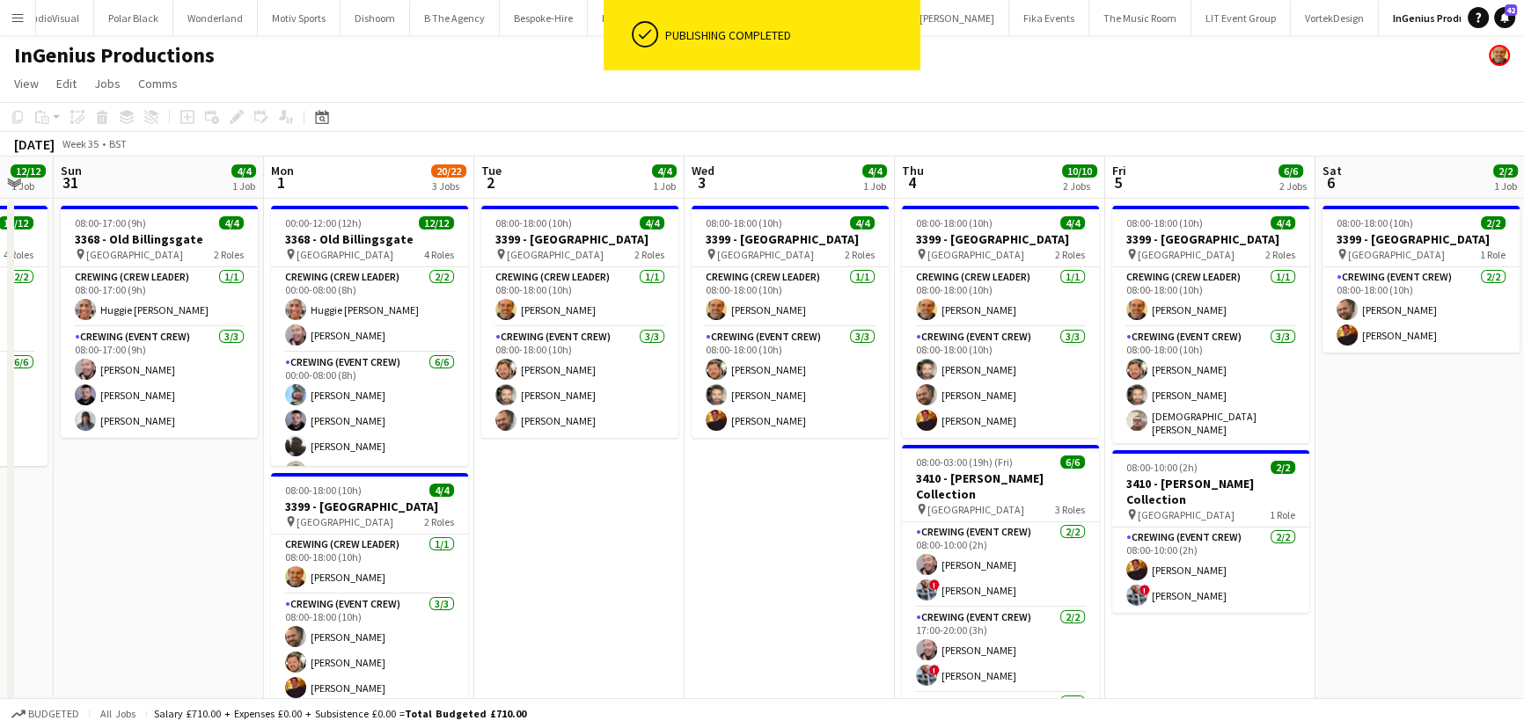
drag, startPoint x: 676, startPoint y: 532, endPoint x: 894, endPoint y: 526, distance: 218.2
click at [788, 525] on app-calendar-viewport "Fri 29 12/12 1 Job Sat 30 12/12 1 Job Sun 31 4/4 1 Job Mon 1 20/22 3 Jobs Tue 2…" at bounding box center [762, 591] width 1524 height 869
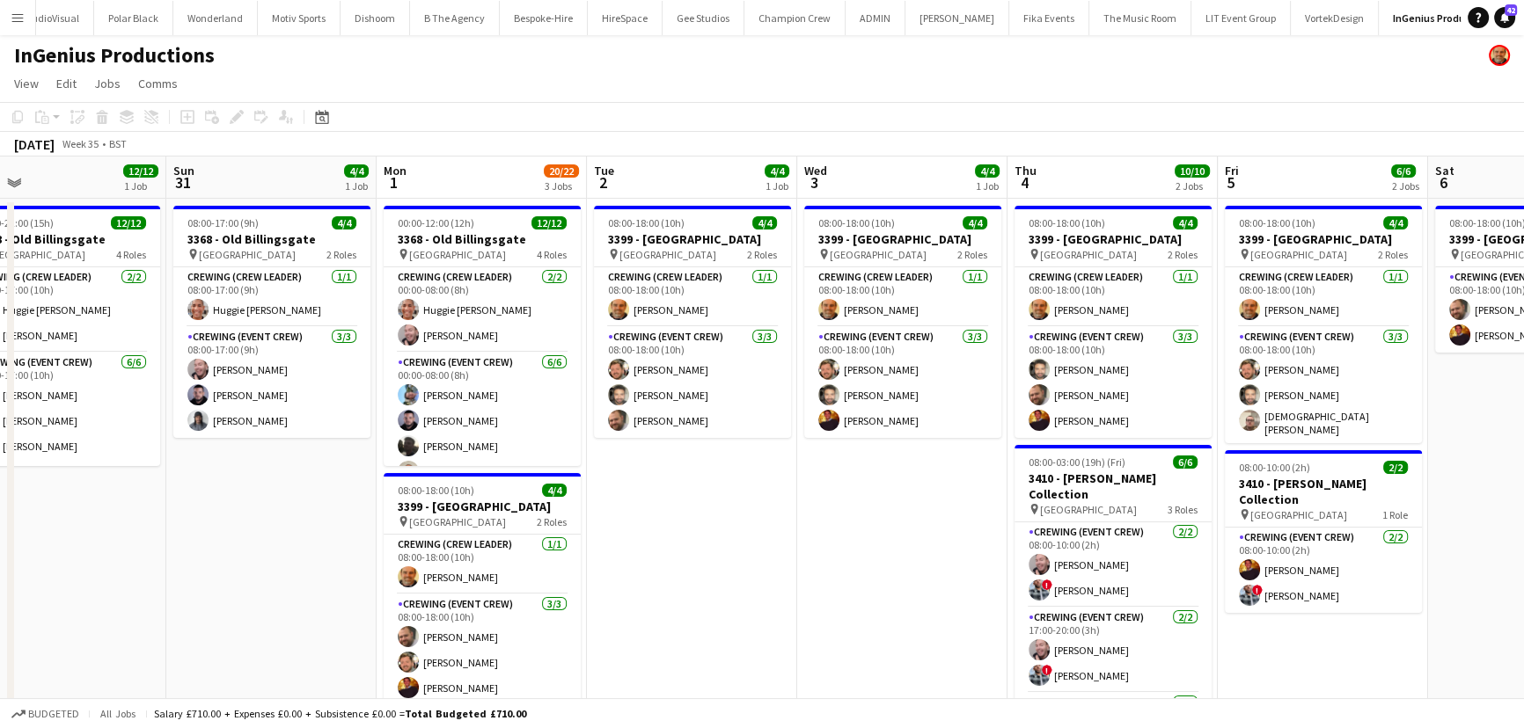
drag, startPoint x: 749, startPoint y: 537, endPoint x: 779, endPoint y: 528, distance: 31.2
click at [859, 525] on app-calendar-viewport "Thu 28 16/16 2 Jobs Fri 29 12/12 1 Job Sat 30 12/12 1 Job Sun 31 4/4 1 Job Mon …" at bounding box center [762, 591] width 1524 height 869
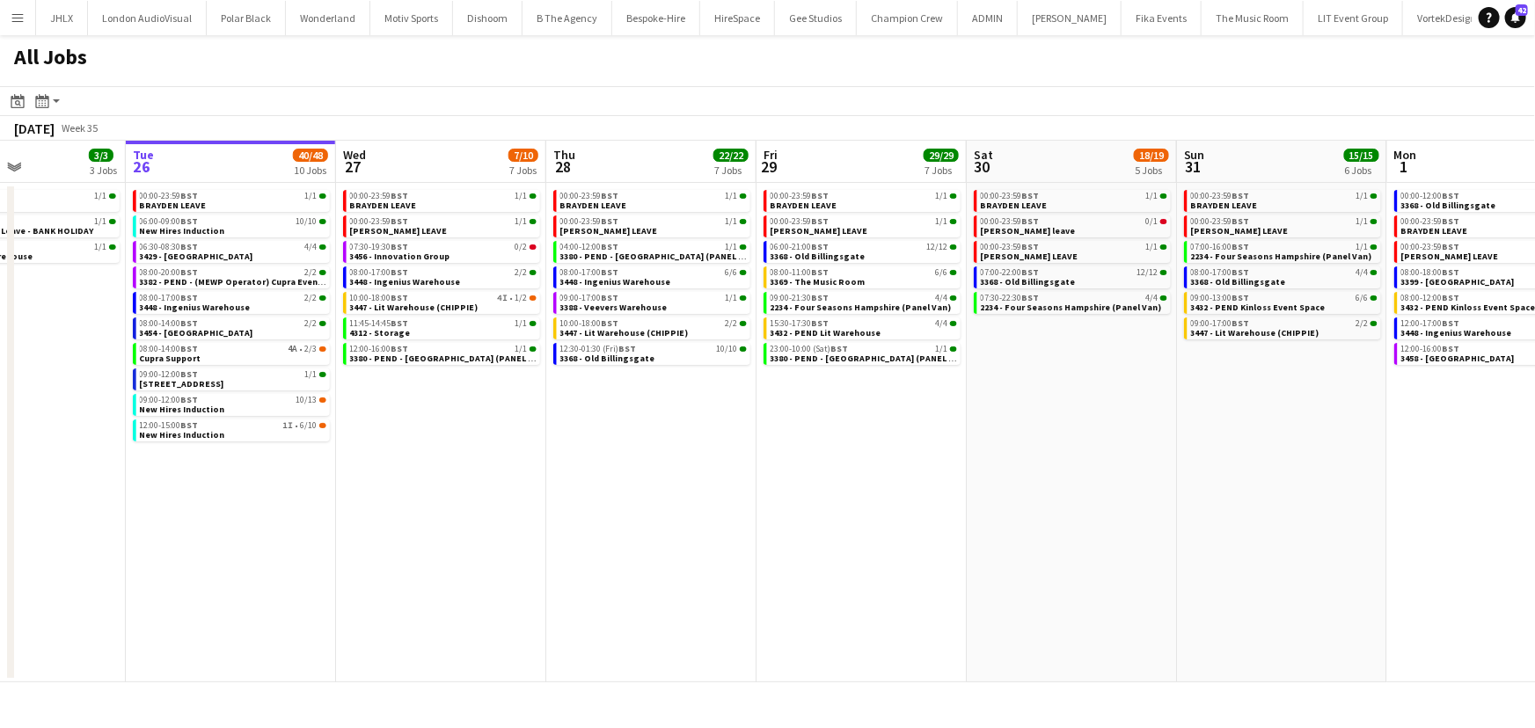
drag, startPoint x: 618, startPoint y: 427, endPoint x: 534, endPoint y: 438, distance: 84.3
click at [534, 438] on app-calendar-viewport "Sat 23 10/10 5 Jobs Sun 24 10/10 5 Jobs Mon 25 3/3 3 Jobs Tue 26 40/48 10 Jobs …" at bounding box center [767, 412] width 1535 height 542
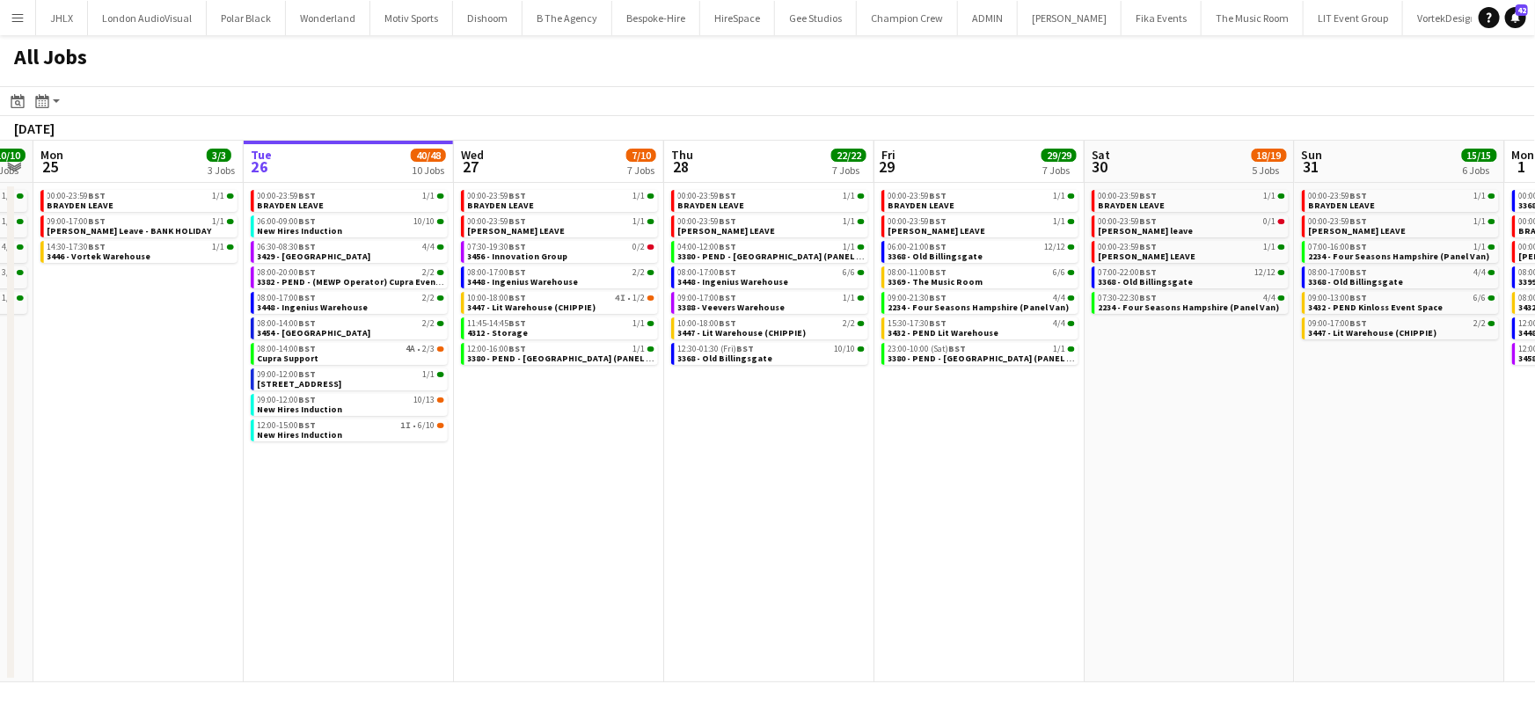
scroll to position [0, 651]
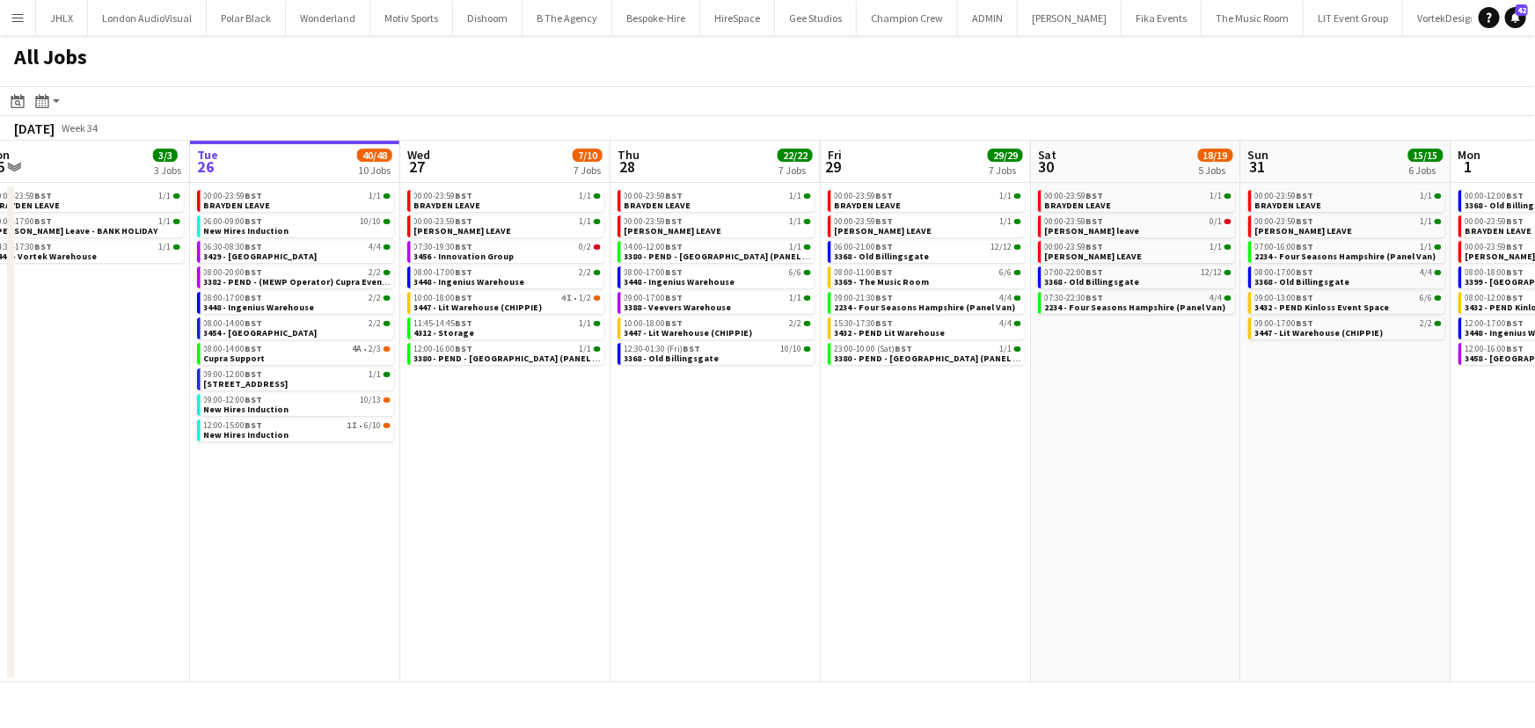
drag, startPoint x: 508, startPoint y: 442, endPoint x: 571, endPoint y: 445, distance: 62.5
click at [571, 445] on app-calendar-viewport "Fri 22 8/8 3 Jobs Sat 23 10/10 5 Jobs Sun 24 10/10 5 Jobs Mon 25 3/3 3 Jobs Tue…" at bounding box center [767, 412] width 1535 height 542
click at [477, 256] on span "3456 - Innovation Group" at bounding box center [464, 256] width 100 height 11
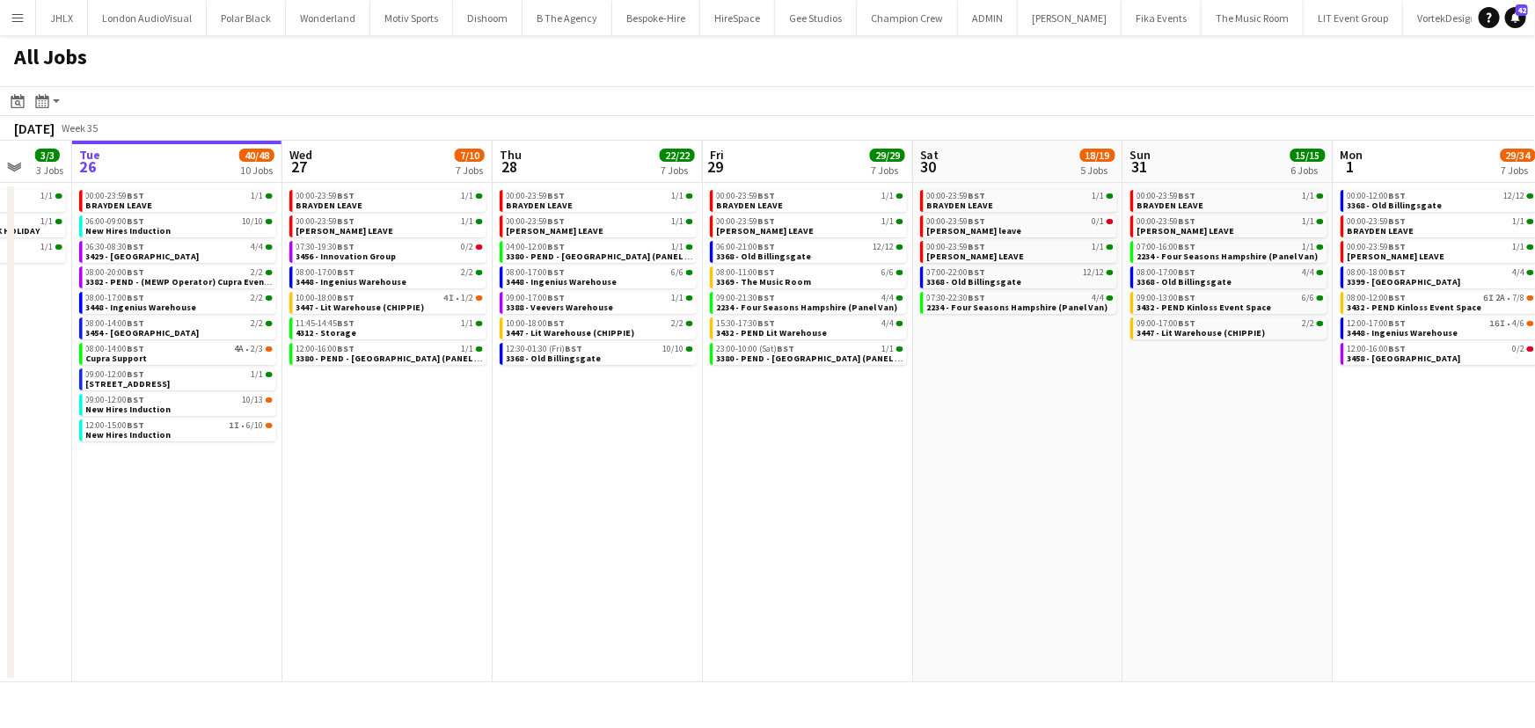
drag, startPoint x: 1049, startPoint y: 454, endPoint x: 929, endPoint y: 454, distance: 119.6
click at [929, 454] on app-calendar-viewport "Fri 22 8/8 3 Jobs Sat 23 10/10 5 Jobs Sun 24 10/10 5 Jobs Mon 25 3/3 3 Jobs Tue…" at bounding box center [767, 412] width 1535 height 542
drag, startPoint x: 1007, startPoint y: 479, endPoint x: 1034, endPoint y: 479, distance: 27.3
click at [940, 479] on app-calendar-viewport "Fri 22 8/8 3 Jobs Sat 23 10/10 5 Jobs Sun 24 10/10 5 Jobs Mon 25 3/3 3 Jobs Tue…" at bounding box center [767, 412] width 1535 height 542
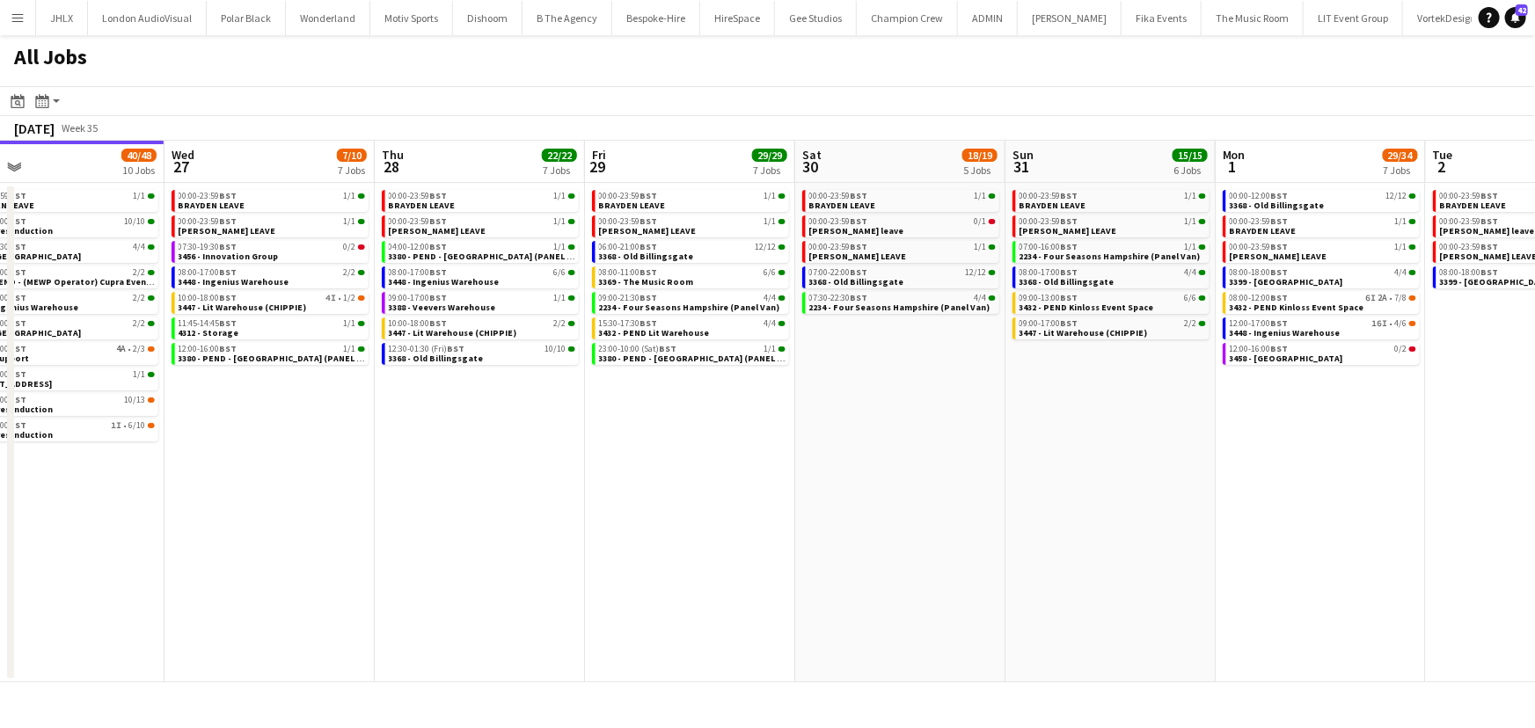
drag, startPoint x: 996, startPoint y: 466, endPoint x: 985, endPoint y: 456, distance: 14.9
click at [888, 455] on app-calendar-viewport "Sun 24 10/10 5 Jobs Mon 25 3/3 3 Jobs Tue 26 40/48 10 Jobs Wed 27 7/10 7 Jobs T…" at bounding box center [767, 412] width 1535 height 542
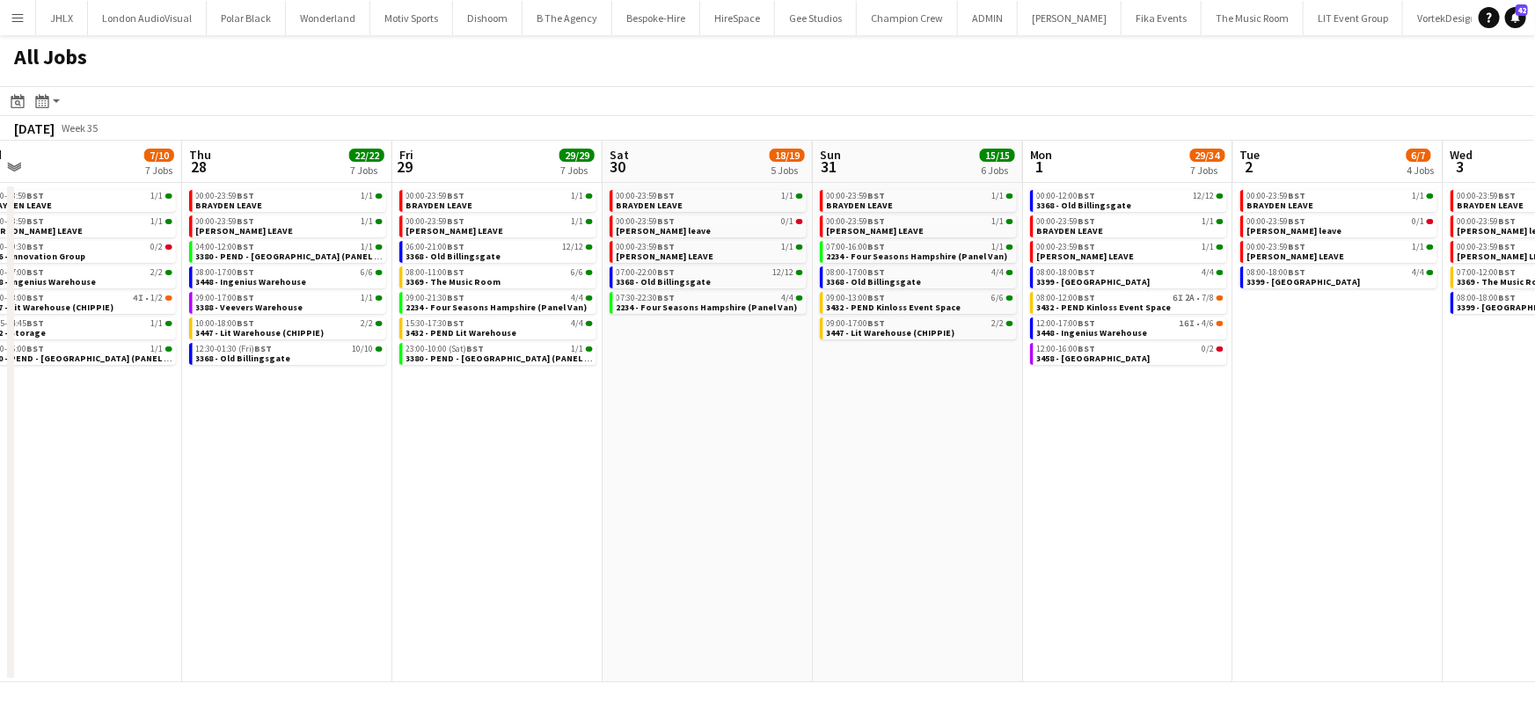
drag, startPoint x: 907, startPoint y: 469, endPoint x: 893, endPoint y: 482, distance: 19.3
click at [869, 476] on app-calendar-viewport "Sun 24 10/10 5 Jobs Mon 25 3/3 3 Jobs Tue 26 40/48 10 Jobs Wed 27 7/10 7 Jobs T…" at bounding box center [767, 412] width 1535 height 542
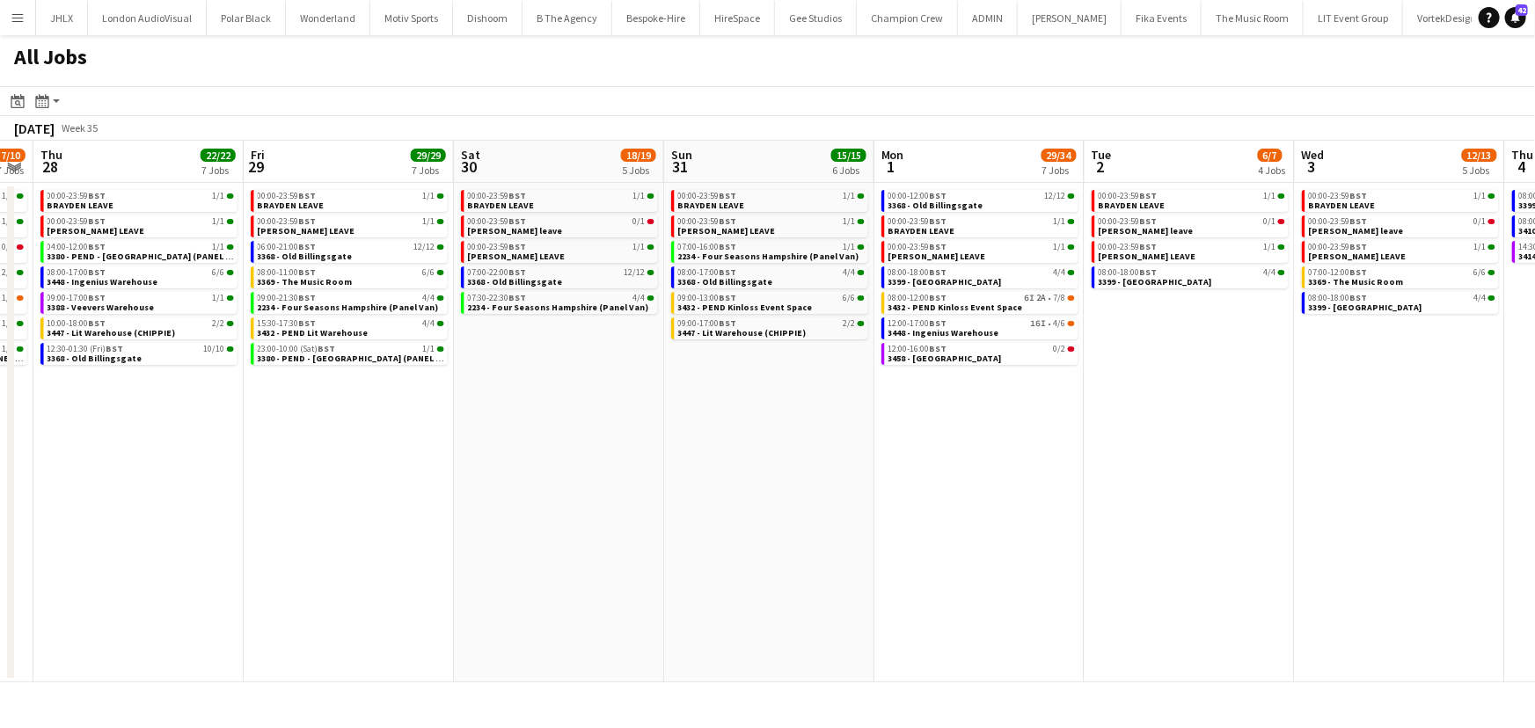
scroll to position [0, 457]
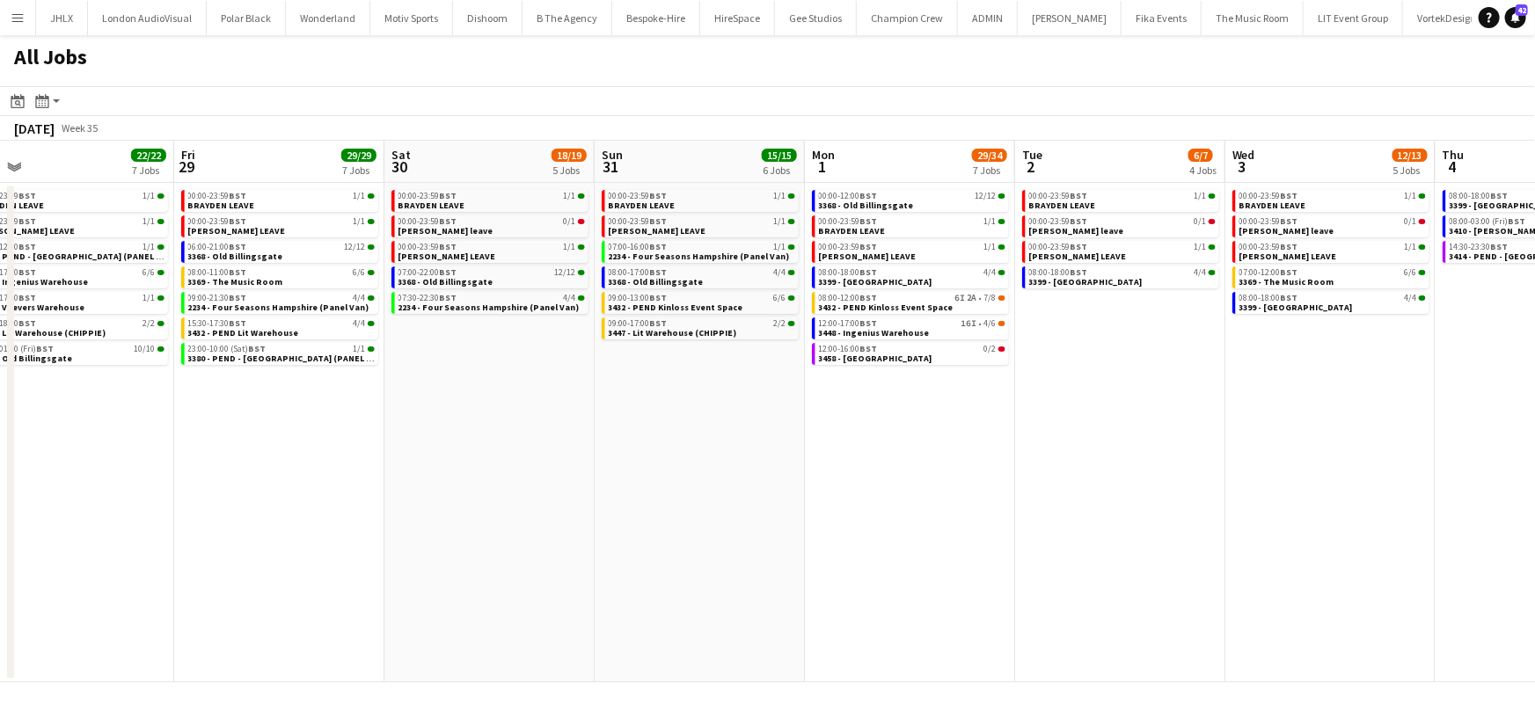
drag, startPoint x: 1059, startPoint y: 464, endPoint x: 976, endPoint y: 469, distance: 82.8
click at [976, 469] on app-calendar-viewport "Tue 26 40/48 10 Jobs Wed 27 7/10 7 Jobs Thu 28 22/22 7 Jobs Fri 29 29/29 7 Jobs…" at bounding box center [767, 412] width 1535 height 542
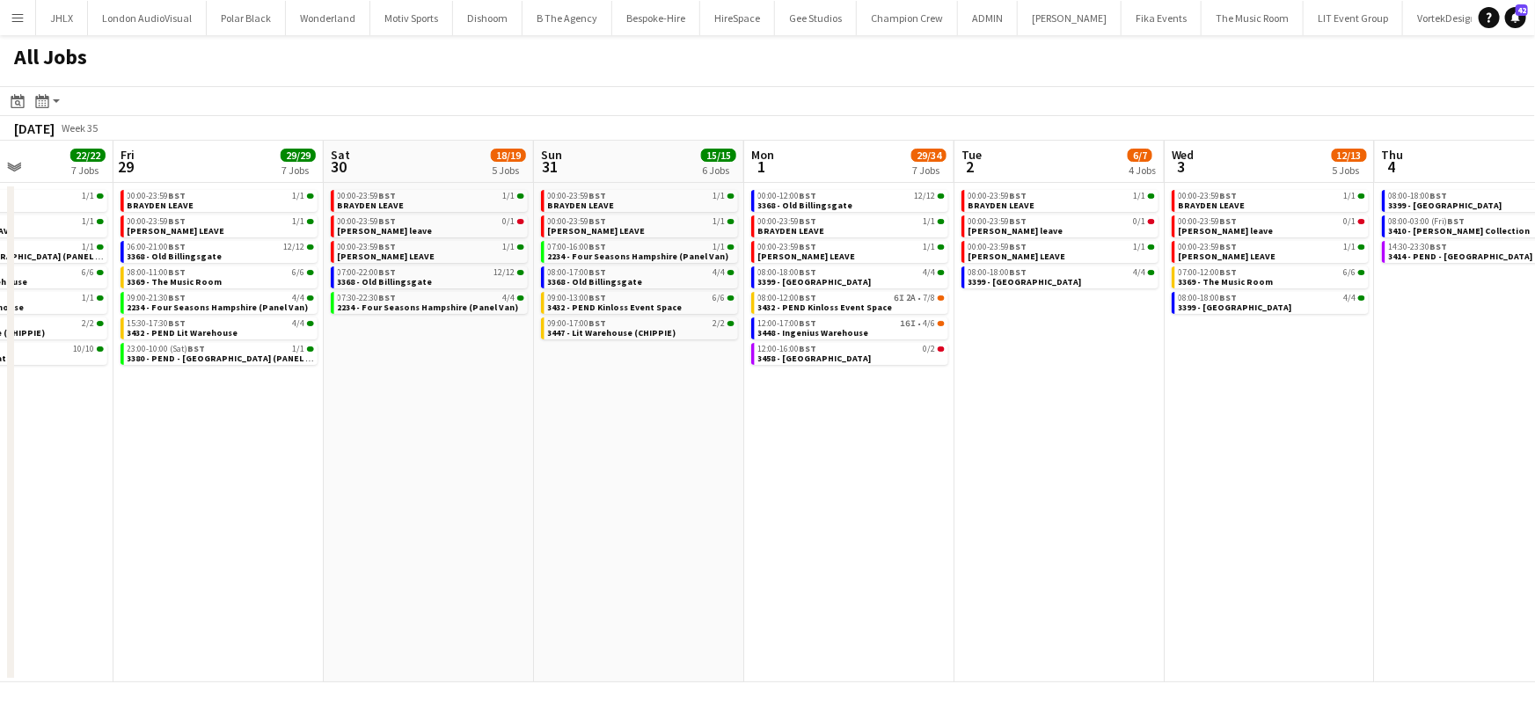
scroll to position [0, 529]
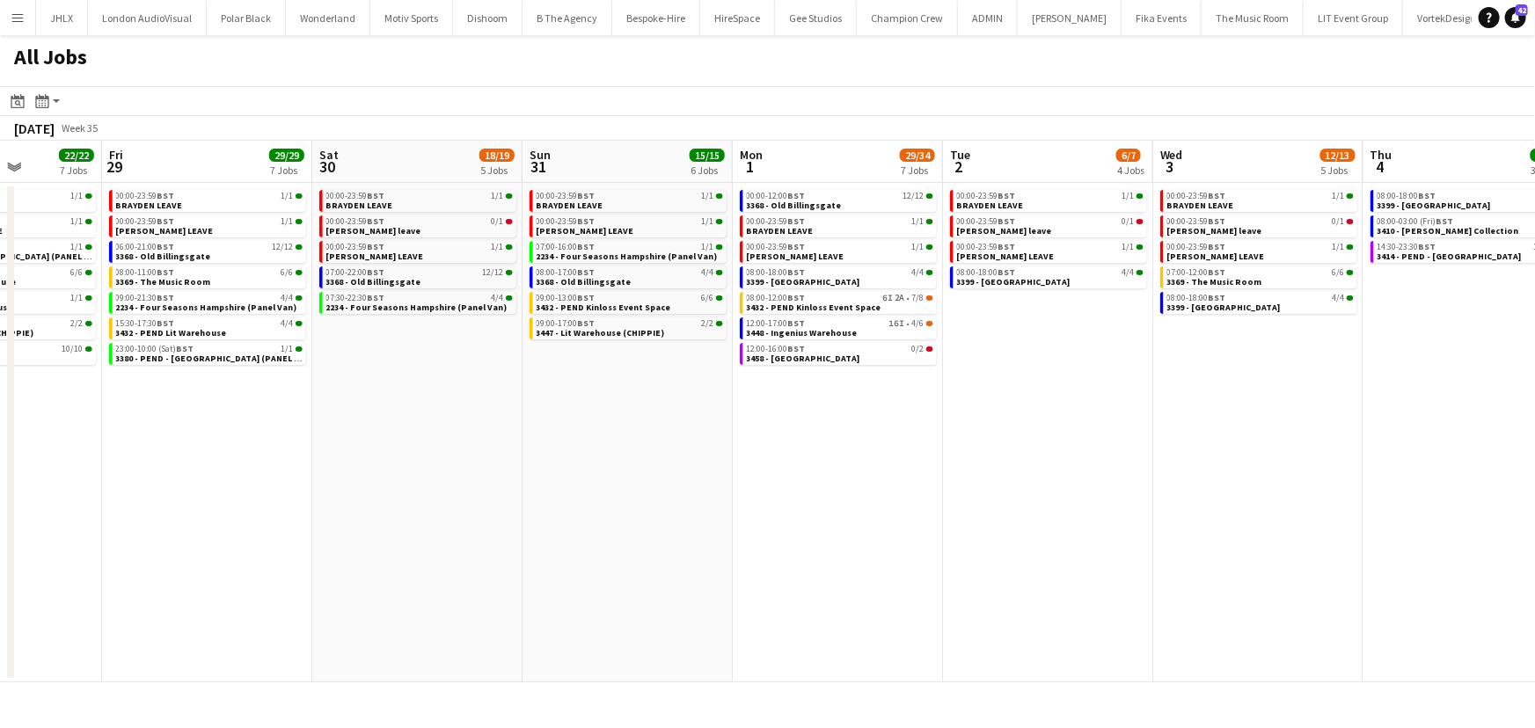
drag, startPoint x: 837, startPoint y: 445, endPoint x: 822, endPoint y: 416, distance: 33.1
click at [764, 448] on app-calendar-viewport "Tue 26 40/48 10 Jobs Wed 27 7/10 7 Jobs Thu 28 22/22 7 Jobs Fri 29 29/29 7 Jobs…" at bounding box center [767, 412] width 1535 height 542
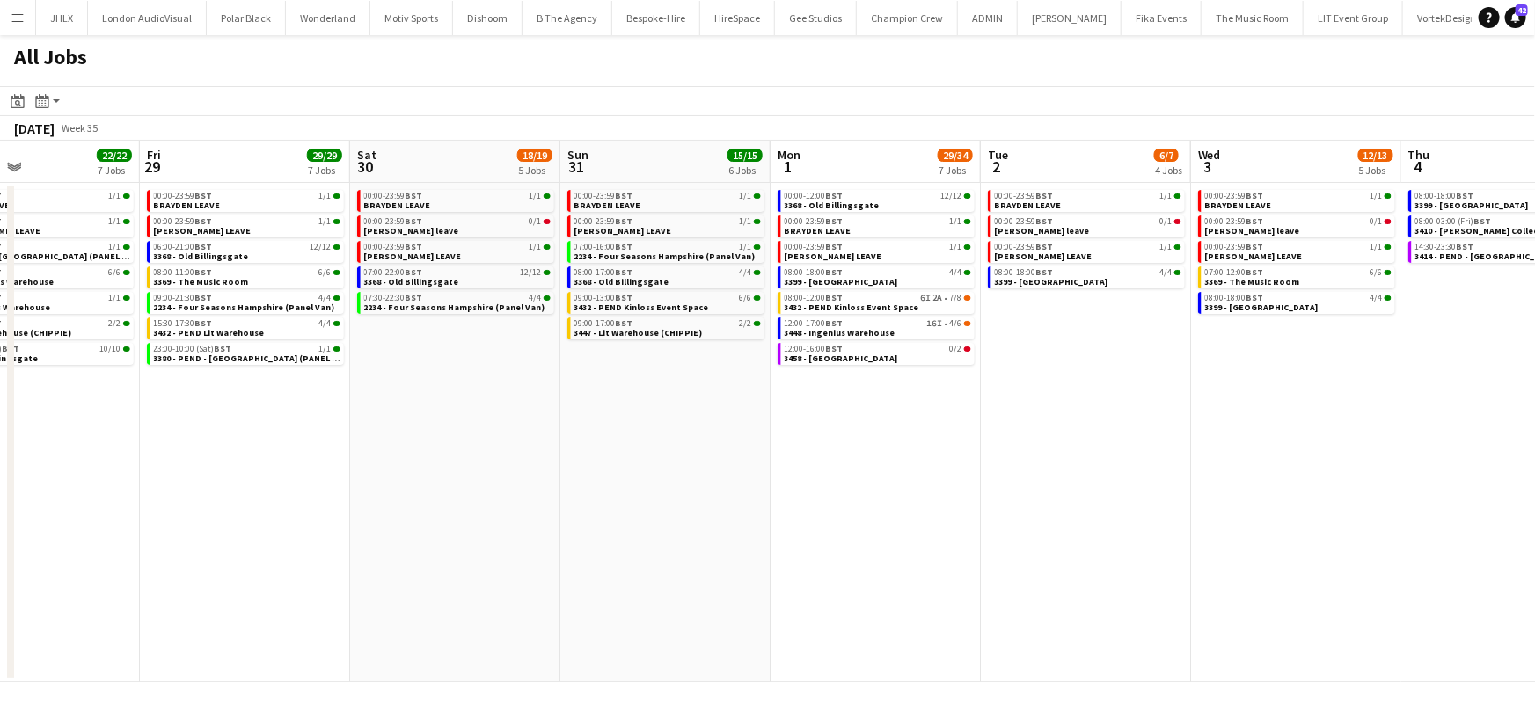
scroll to position [0, 488]
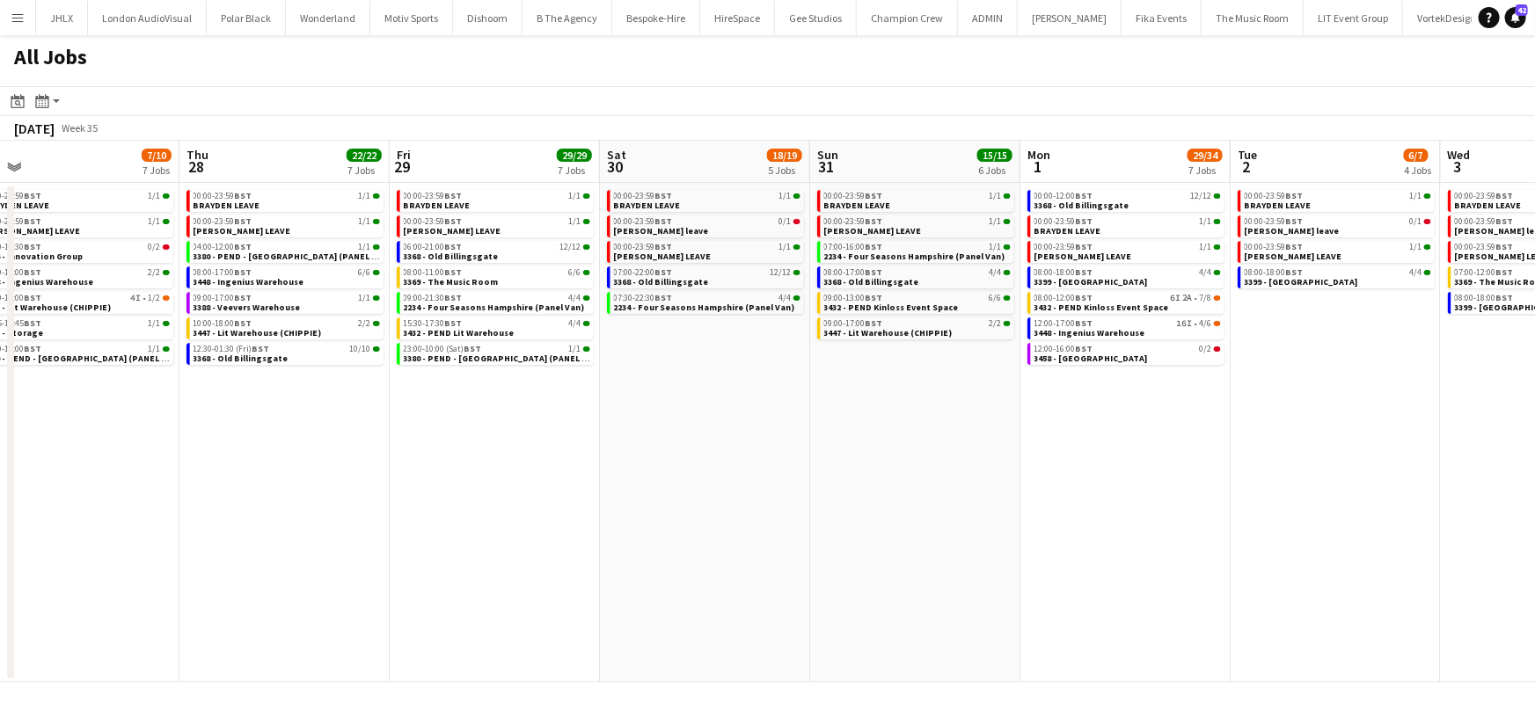
drag, startPoint x: 639, startPoint y: 480, endPoint x: 926, endPoint y: 459, distance: 288.4
click at [926, 459] on app-calendar-viewport "Mon 25 3/3 3 Jobs Tue 26 40/48 10 Jobs Wed 27 7/10 7 Jobs Thu 28 22/22 7 Jobs F…" at bounding box center [767, 412] width 1535 height 542
drag, startPoint x: 780, startPoint y: 479, endPoint x: 713, endPoint y: 488, distance: 68.4
click at [907, 472] on app-calendar-viewport "Mon 25 3/3 3 Jobs Tue 26 40/48 10 Jobs Wed 27 7/10 7 Jobs Thu 28 22/22 7 Jobs F…" at bounding box center [767, 412] width 1535 height 542
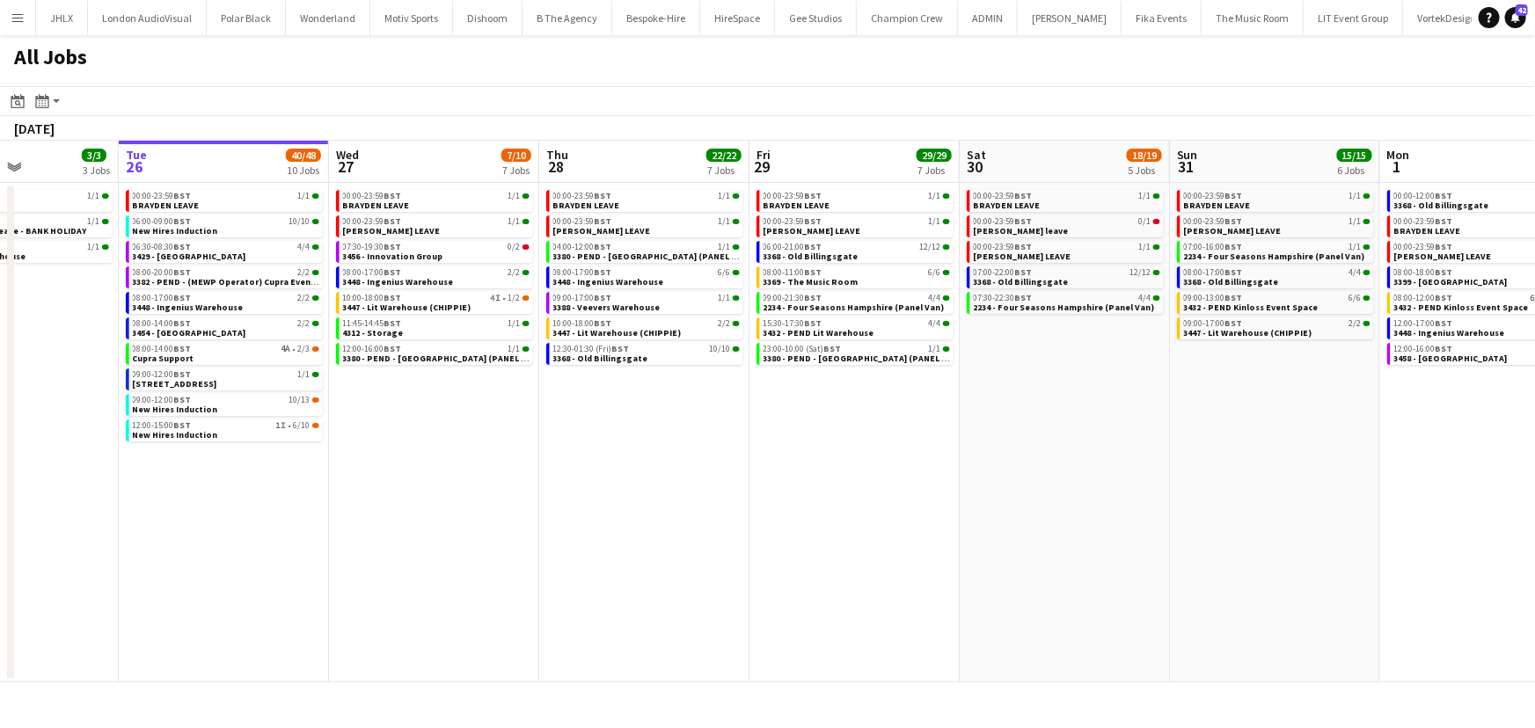
drag, startPoint x: 694, startPoint y: 493, endPoint x: 876, endPoint y: 487, distance: 182.2
click at [871, 487] on app-calendar-viewport "Sat 23 10/10 5 Jobs Sun 24 10/10 5 Jobs Mon 25 3/3 3 Jobs Tue 26 40/48 10 Jobs …" at bounding box center [767, 412] width 1535 height 542
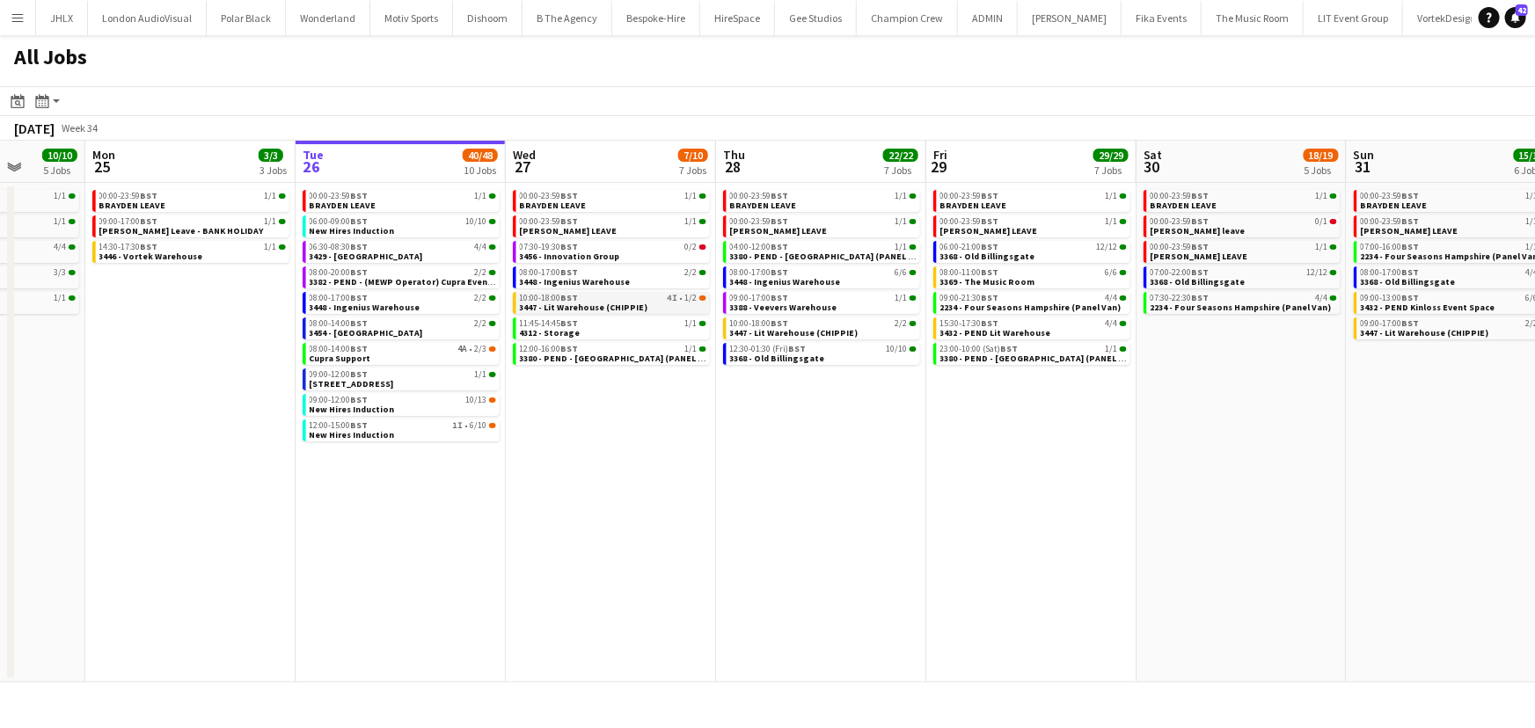
click at [626, 302] on span "3447 - Lit Warehouse (CHIPPIE)" at bounding box center [584, 307] width 128 height 11
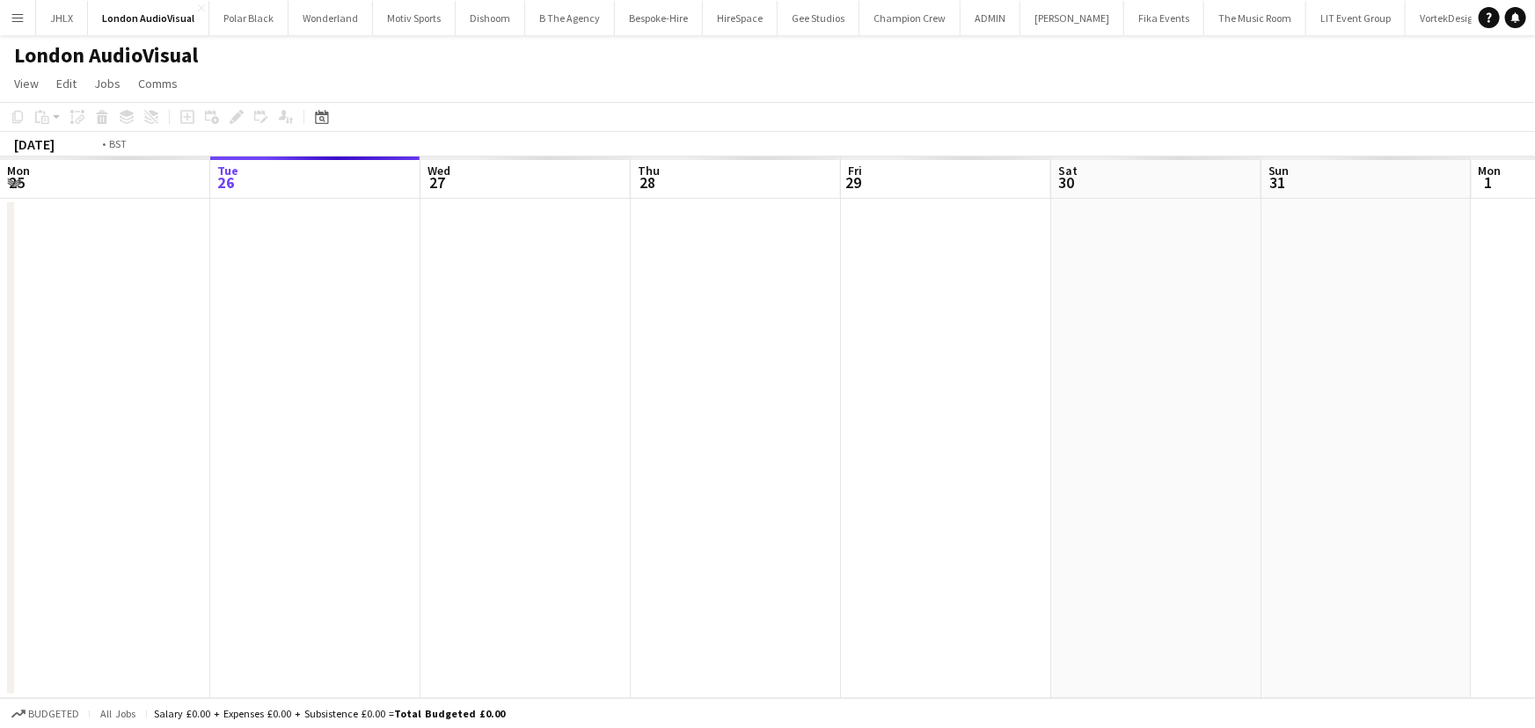
scroll to position [0, 605]
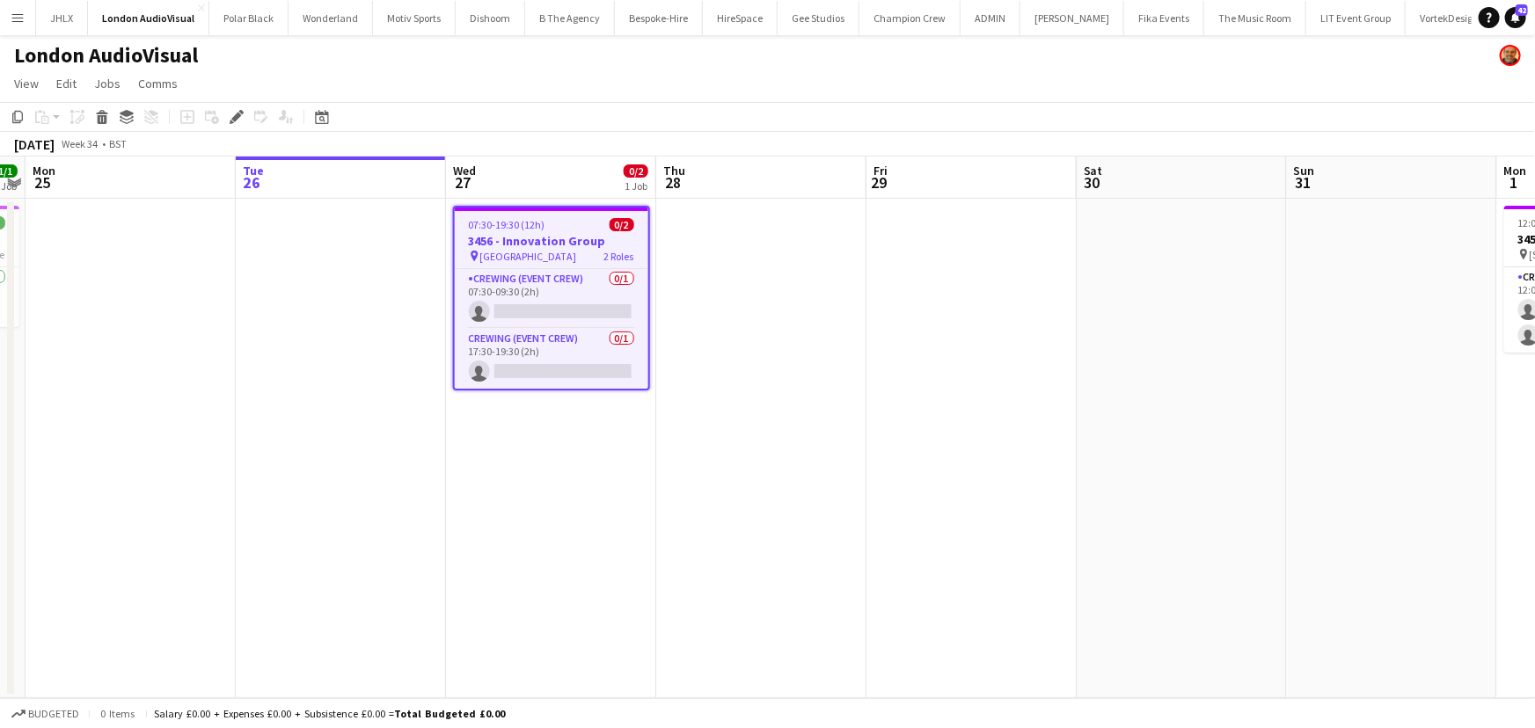
click at [735, 370] on app-date-cell at bounding box center [761, 449] width 210 height 500
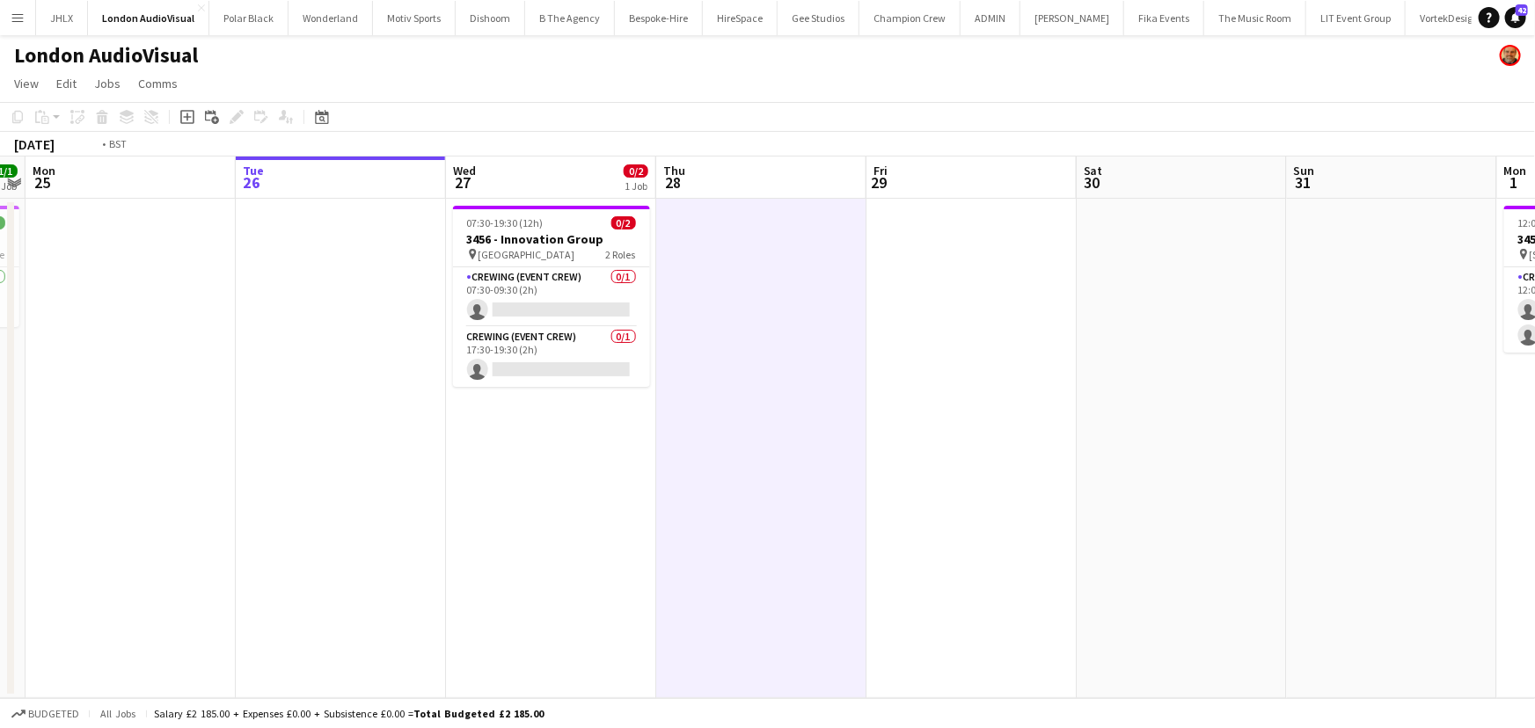
drag, startPoint x: 1029, startPoint y: 430, endPoint x: 909, endPoint y: 434, distance: 120.6
click at [910, 434] on app-calendar-viewport "Fri 22 Sat 23 Sun 24 1/1 1 Job Mon 25 Tue 26 Wed 27 0/2 1 Job Thu 28 Fri 29 Sat…" at bounding box center [767, 428] width 1535 height 542
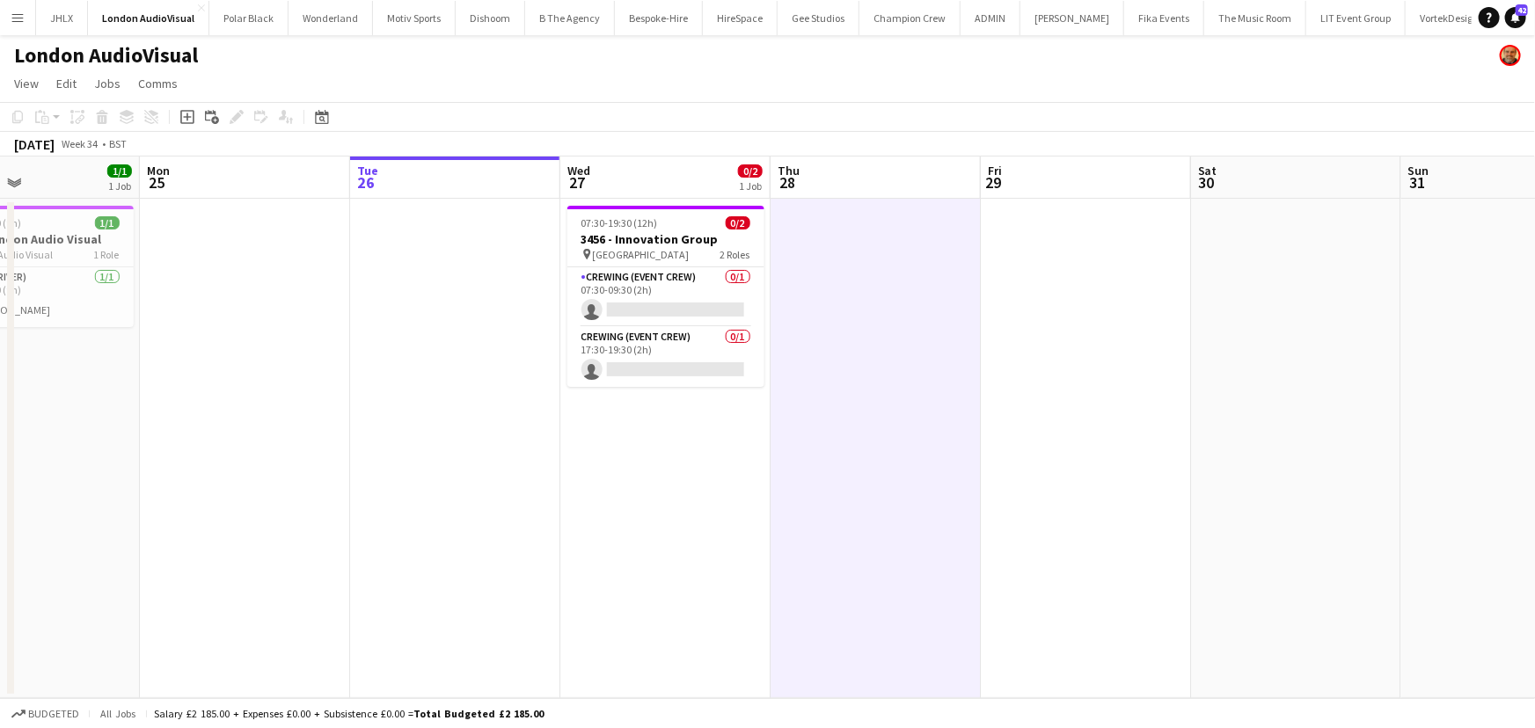
drag, startPoint x: 923, startPoint y: 431, endPoint x: 1157, endPoint y: 422, distance: 234.2
click at [1157, 422] on app-calendar-viewport "Fri 22 Sat 23 Sun 24 1/1 1 Job Mon 25 Tue 26 Wed 27 0/2 1 Job Thu 28 Fri 29 Sat…" at bounding box center [767, 428] width 1535 height 542
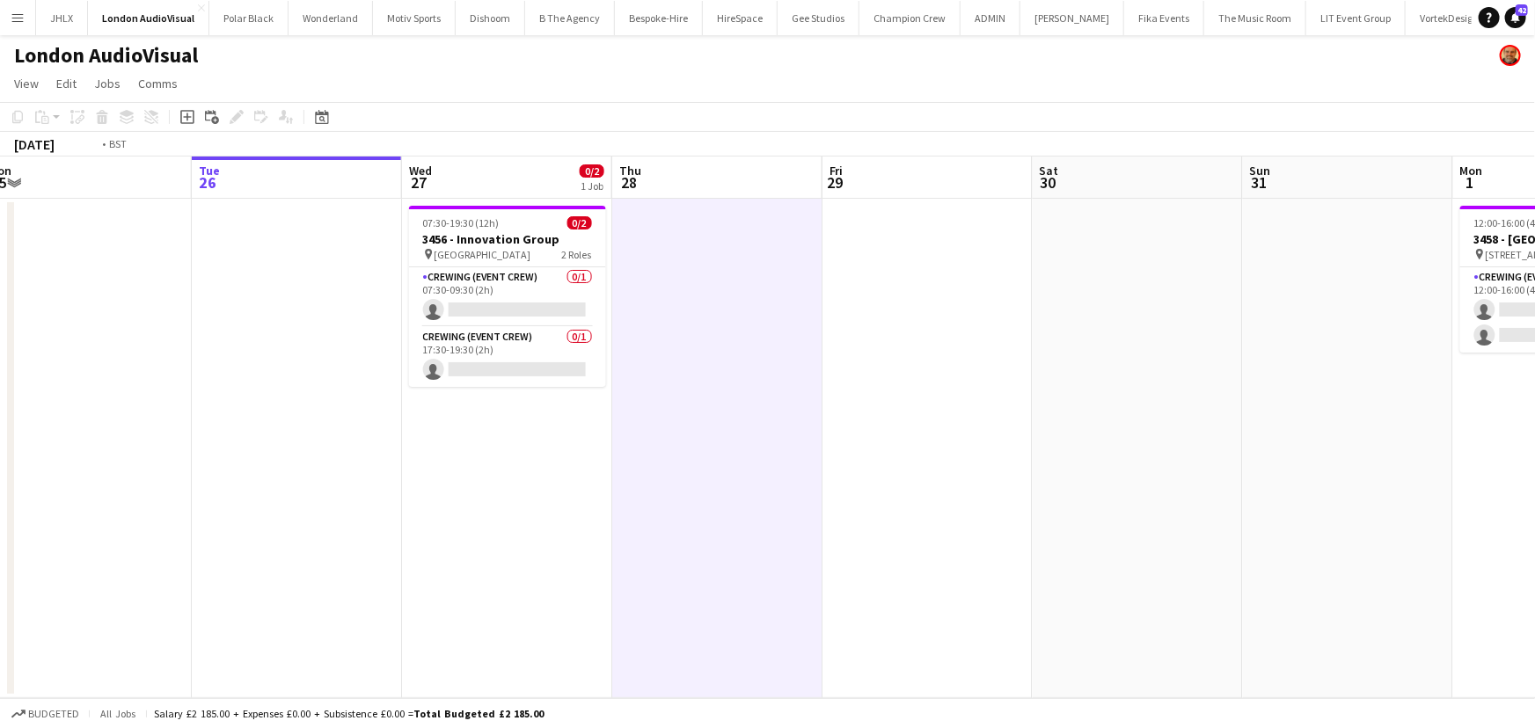
drag, startPoint x: 915, startPoint y: 472, endPoint x: 633, endPoint y: 455, distance: 282.0
click at [633, 455] on app-calendar-viewport "Thu 21 Fri 22 Sat 23 Sun 24 1/1 1 Job Mon 25 Tue 26 Wed 27 0/2 1 Job Thu 28 Fri…" at bounding box center [767, 428] width 1535 height 542
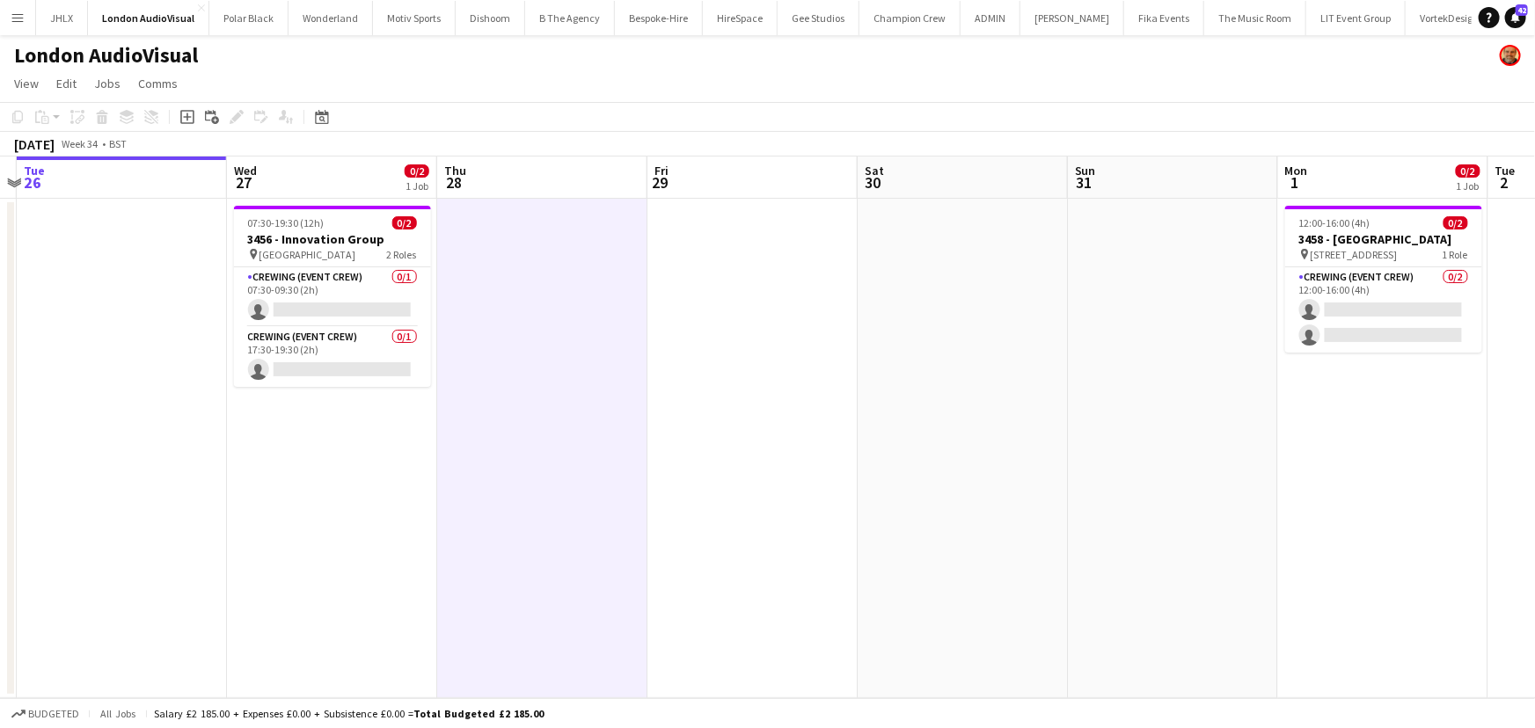
drag, startPoint x: 935, startPoint y: 431, endPoint x: 845, endPoint y: 421, distance: 90.2
click at [822, 420] on app-calendar-viewport "Sat 23 Sun 24 1/1 1 Job Mon 25 Tue 26 Wed 27 0/2 1 Job Thu 28 Fri 29 Sat 30 Sun…" at bounding box center [767, 428] width 1535 height 542
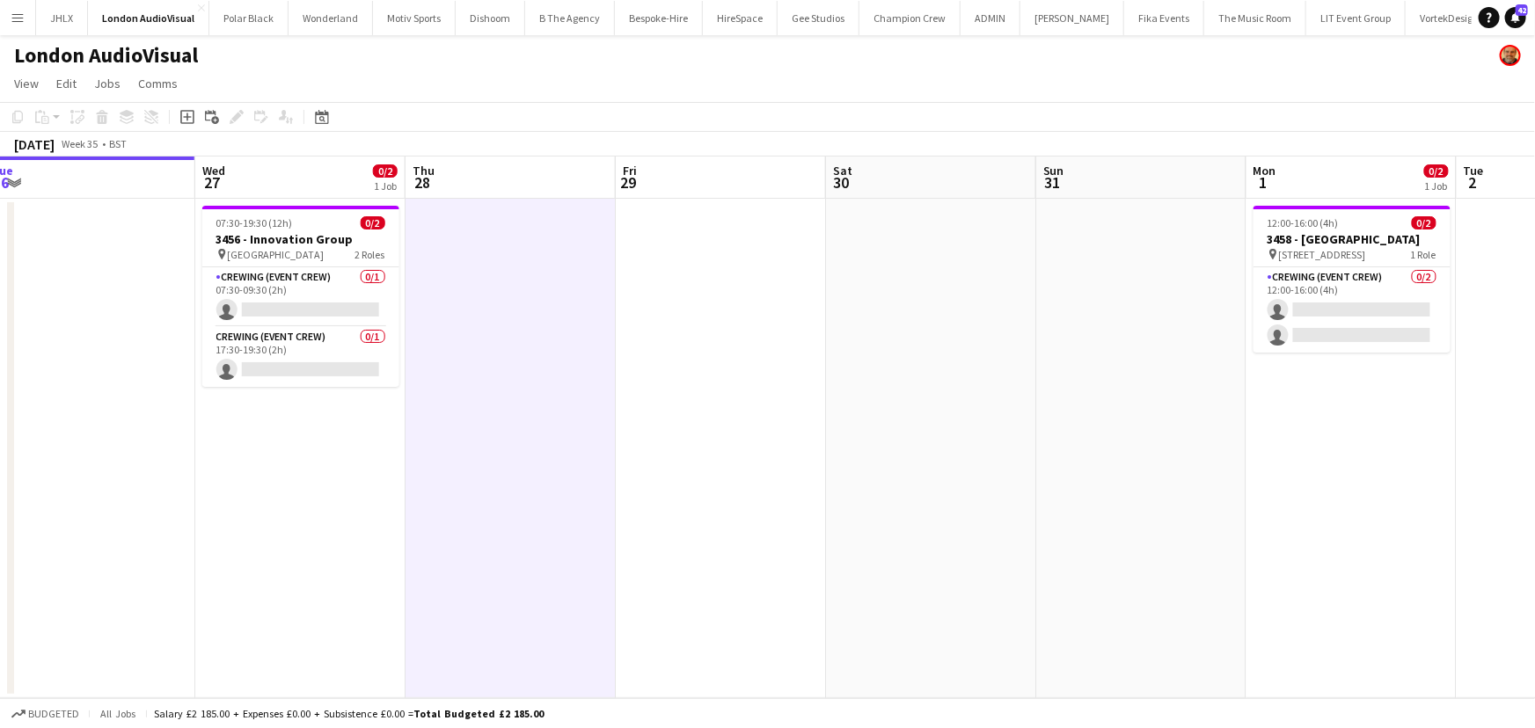
drag, startPoint x: 897, startPoint y: 426, endPoint x: 716, endPoint y: 408, distance: 182.1
click at [679, 413] on app-calendar-viewport "Sat 23 Sun 24 1/1 1 Job Mon 25 Tue 26 Wed 27 0/2 1 Job Thu 28 Fri 29 Sat 30 Sun…" at bounding box center [767, 428] width 1535 height 542
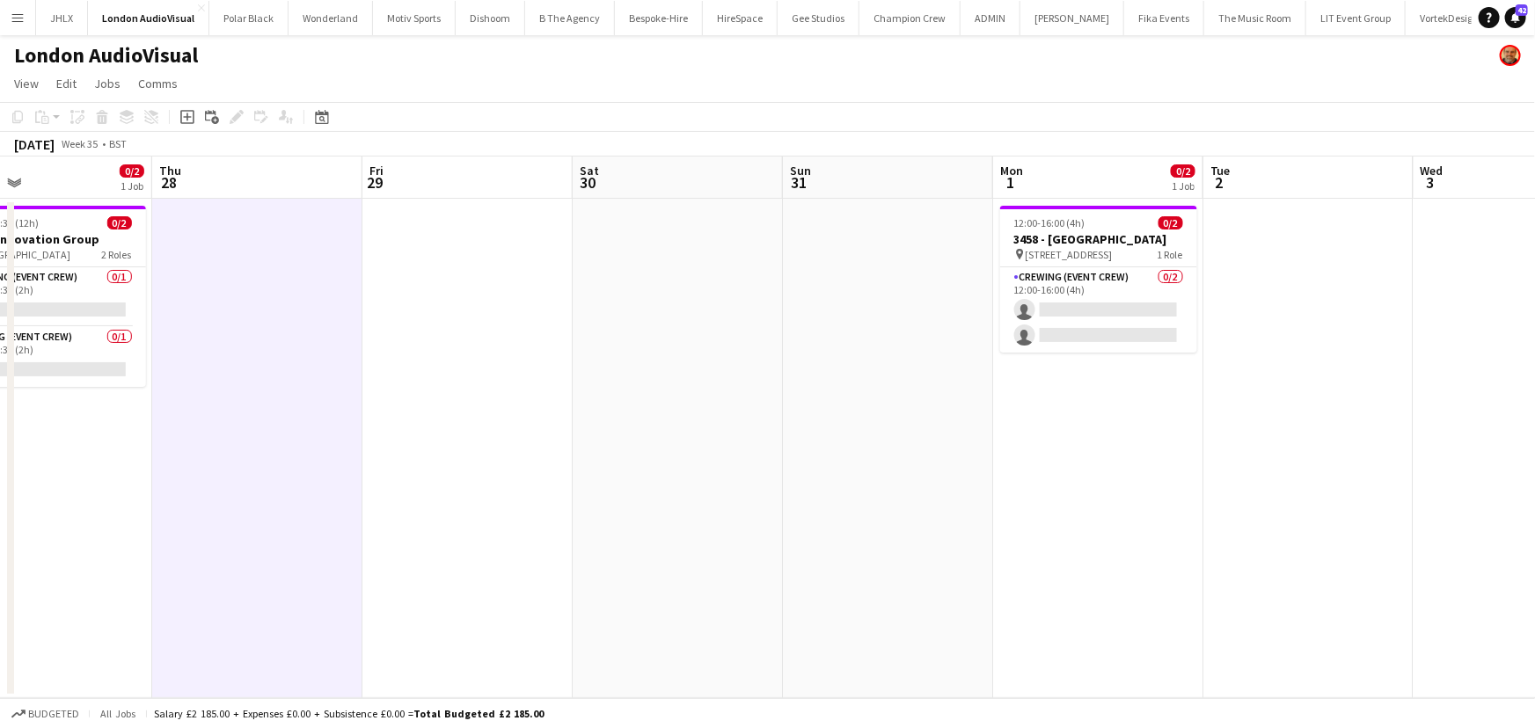
drag, startPoint x: 720, startPoint y: 417, endPoint x: 682, endPoint y: 424, distance: 38.5
click at [677, 420] on app-calendar-viewport "Mon 25 Tue 26 Wed 27 0/2 1 Job Thu 28 Fri 29 Sat 30 Sun 31 Mon 1 0/2 1 Job Tue …" at bounding box center [767, 428] width 1535 height 542
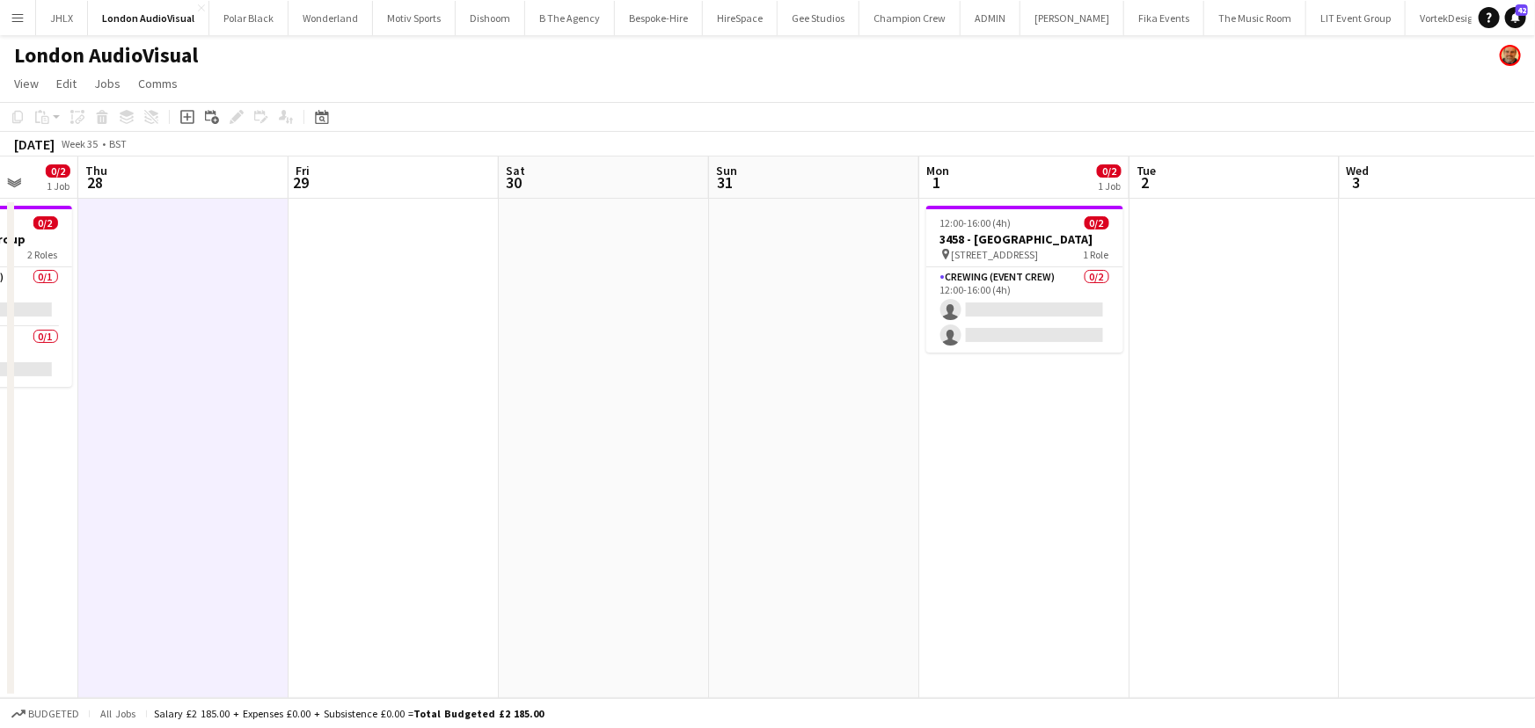
drag, startPoint x: 648, startPoint y: 426, endPoint x: 568, endPoint y: 413, distance: 81.0
click at [574, 413] on app-calendar-viewport "Mon 25 Tue 26 Wed 27 0/2 1 Job Thu 28 Fri 29 Sat 30 Sun 31 Mon 1 0/2 1 Job Tue …" at bounding box center [767, 428] width 1535 height 542
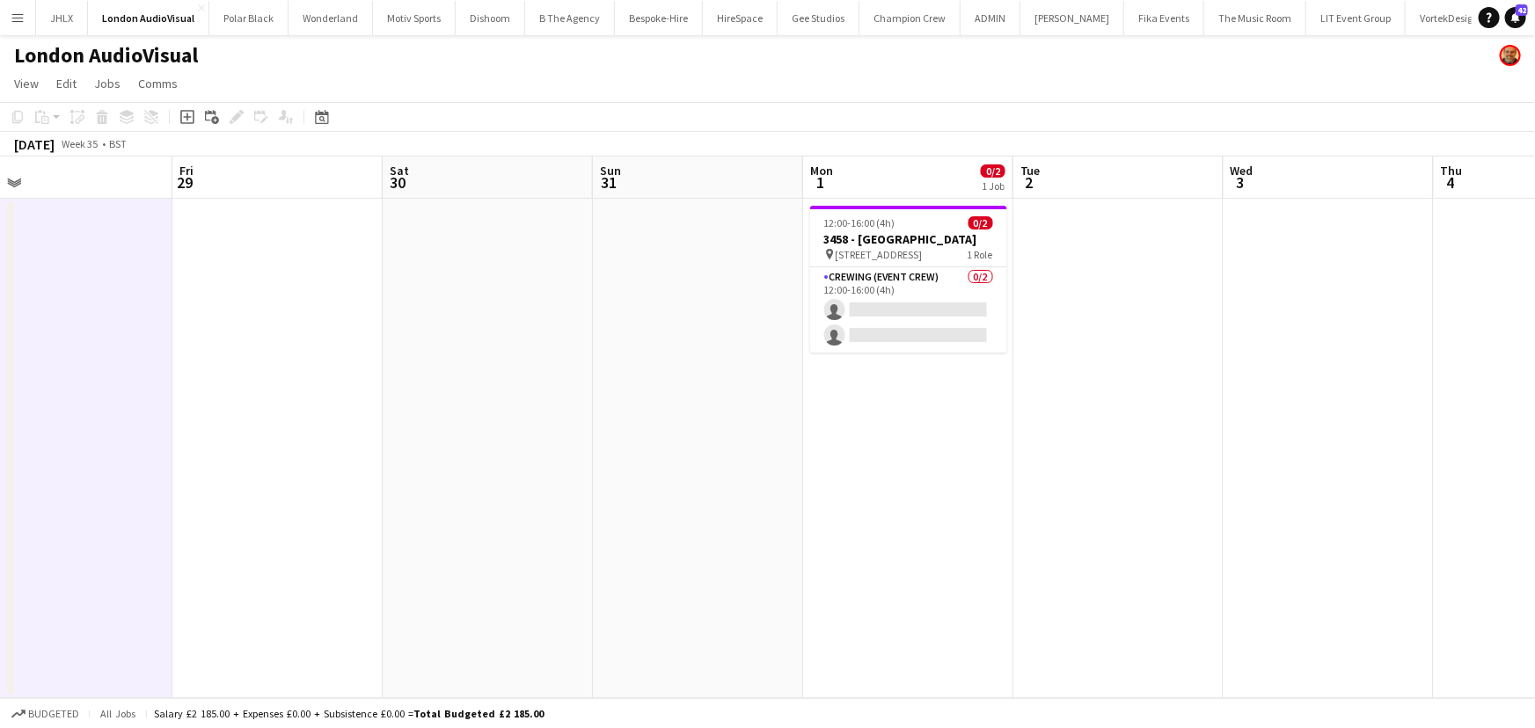
click at [454, 426] on app-calendar-viewport "Mon 25 Tue 26 Wed 27 0/2 1 Job Thu 28 Fri 29 Sat 30 Sun 31 Mon 1 0/2 1 Job Tue …" at bounding box center [767, 428] width 1535 height 542
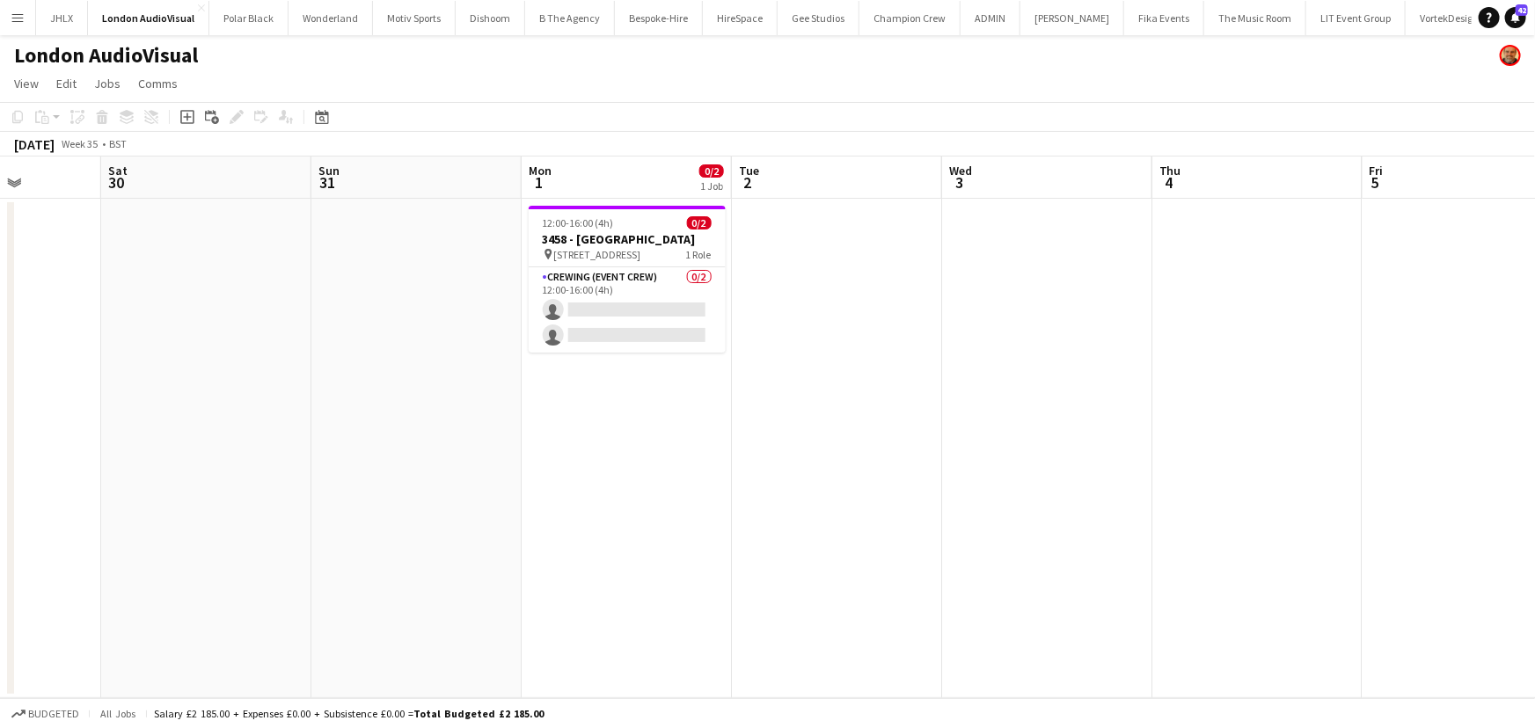
scroll to position [0, 530]
drag, startPoint x: 544, startPoint y: 352, endPoint x: 448, endPoint y: 355, distance: 95.9
click at [448, 355] on app-calendar-viewport "Wed 27 0/2 1 Job Thu 28 Fri 29 Sat 30 Sun 31 Mon 1 0/2 1 Job Tue 2 Wed 3 Thu 4 …" at bounding box center [767, 428] width 1535 height 542
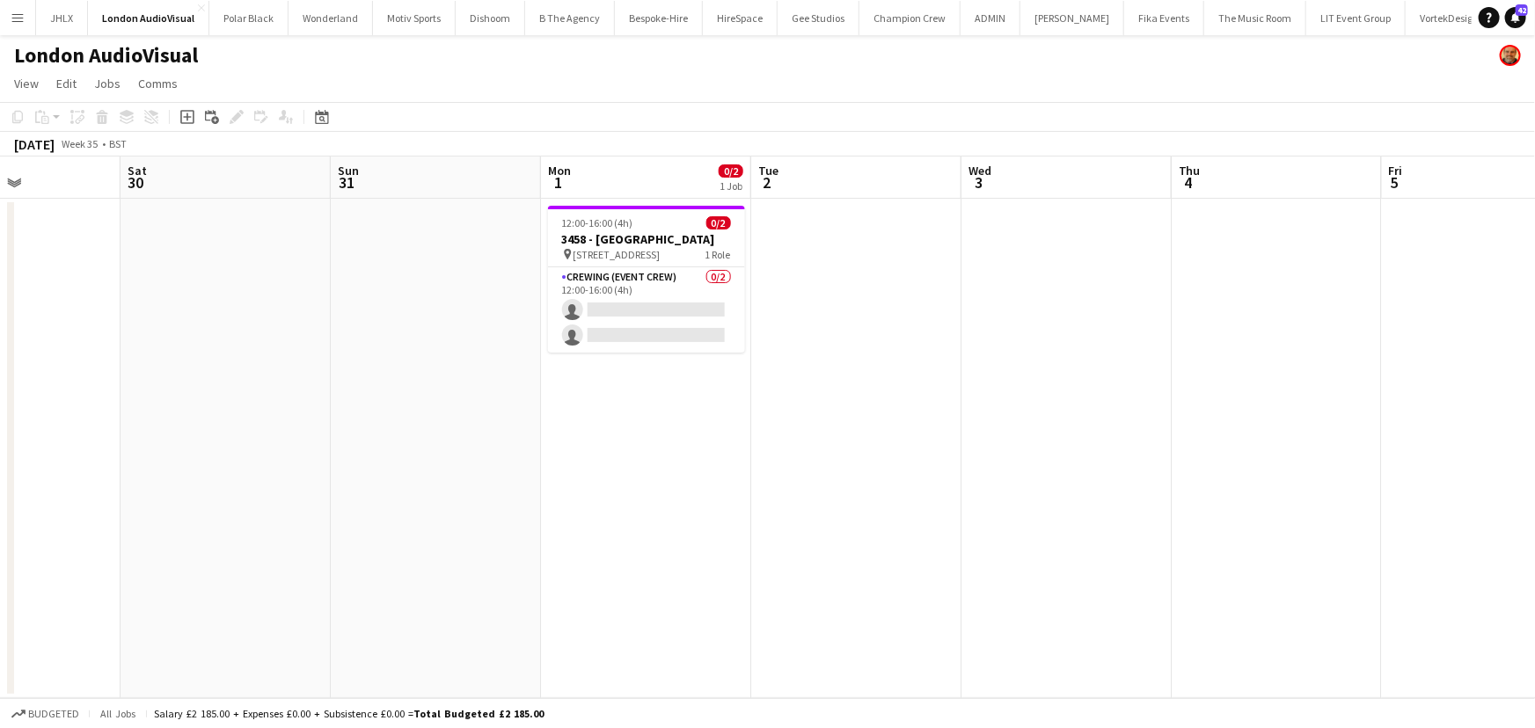
drag, startPoint x: 446, startPoint y: 383, endPoint x: 465, endPoint y: 383, distance: 19.4
click at [465, 383] on app-calendar-viewport "Wed 27 0/2 1 Job Thu 28 Fri 29 Sat 30 Sun 31 Mon 1 0/2 1 Job Tue 2 Wed 3 Thu 4 …" at bounding box center [767, 428] width 1535 height 542
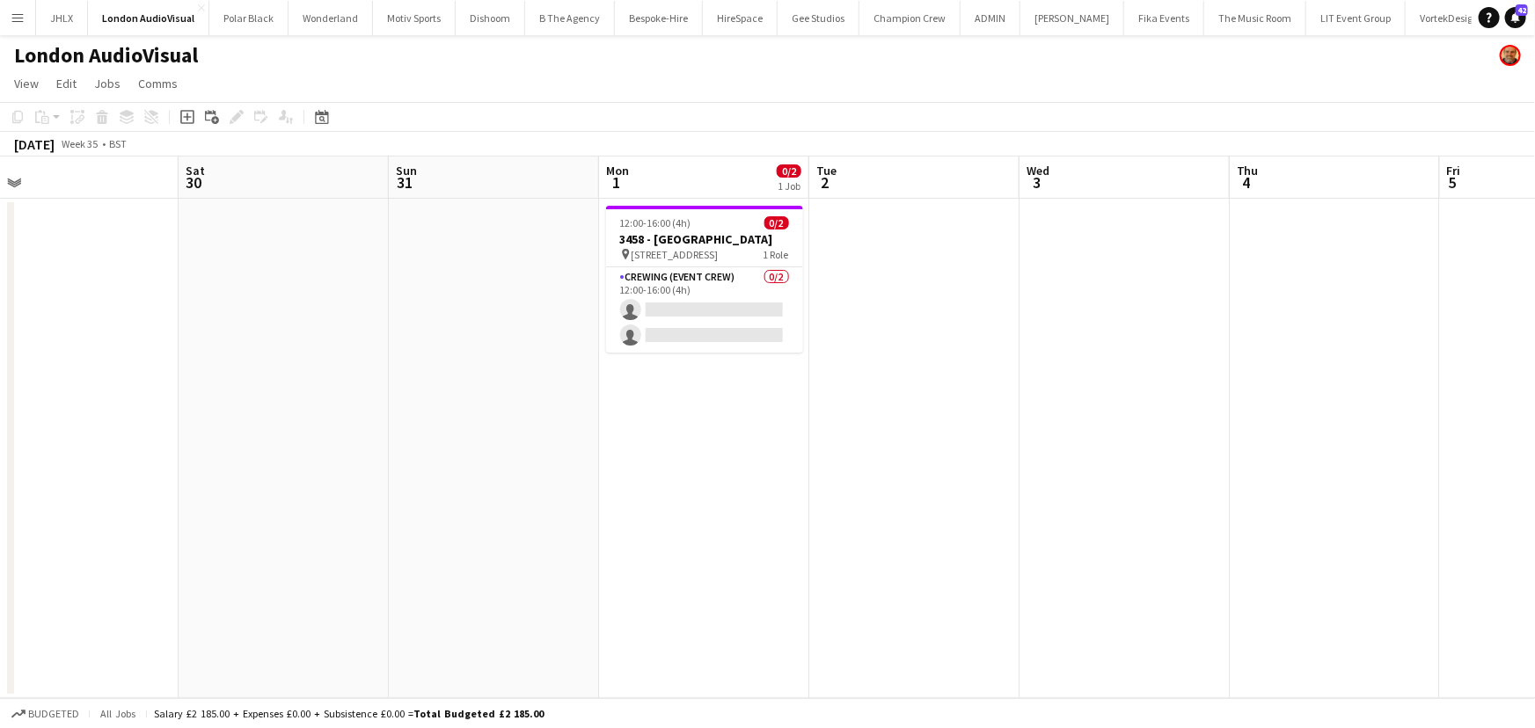
drag, startPoint x: 415, startPoint y: 361, endPoint x: 749, endPoint y: 356, distance: 333.4
click at [724, 352] on app-calendar-viewport "Wed 27 0/2 1 Job Thu 28 Fri 29 Sat 30 Sun 31 Mon 1 0/2 1 Job Tue 2 Wed 3 Thu 4 …" at bounding box center [767, 428] width 1535 height 542
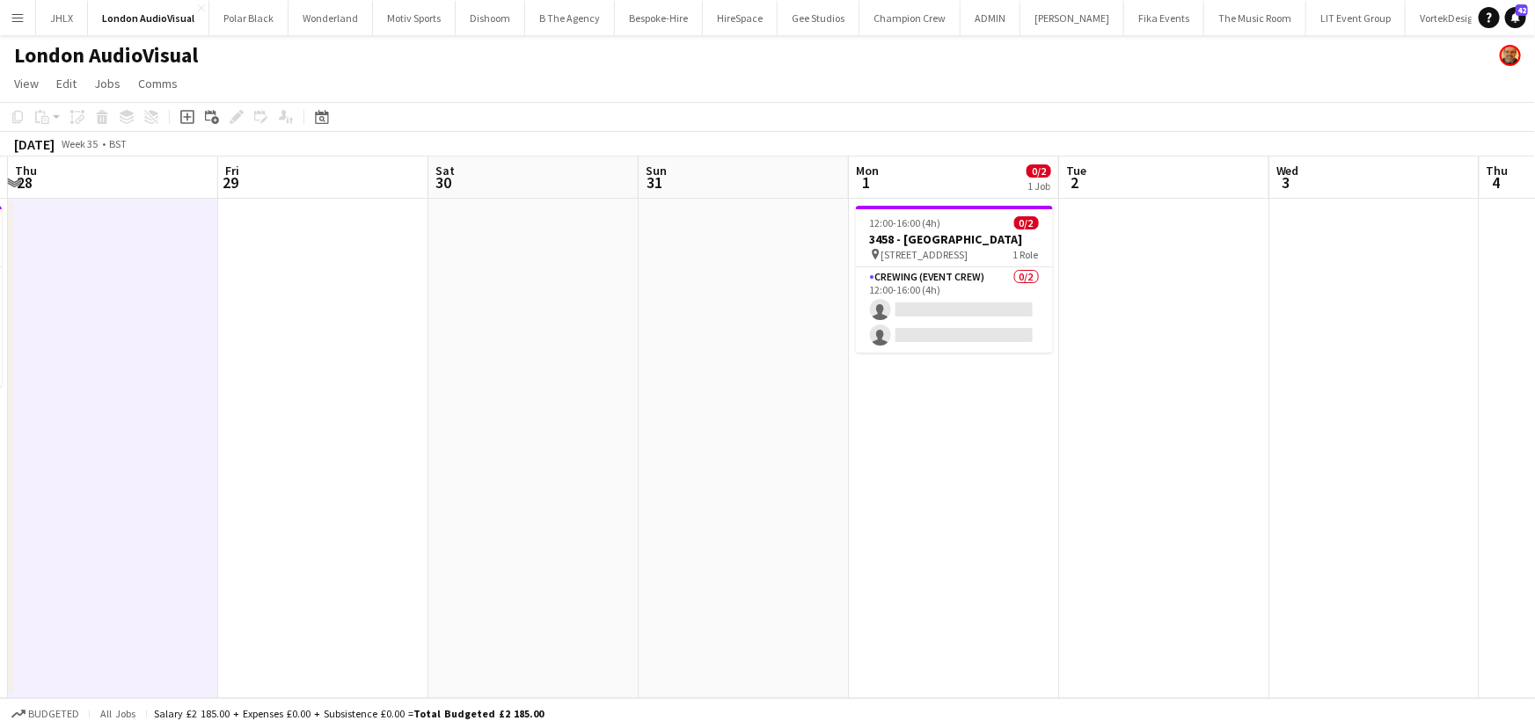
drag, startPoint x: 446, startPoint y: 384, endPoint x: 685, endPoint y: 367, distance: 239.9
click at [669, 362] on app-calendar-viewport "Tue 26 Wed 27 0/2 1 Job Thu 28 Fri 29 Sat 30 Sun 31 Mon 1 0/2 1 Job Tue 2 Wed 3…" at bounding box center [767, 428] width 1535 height 542
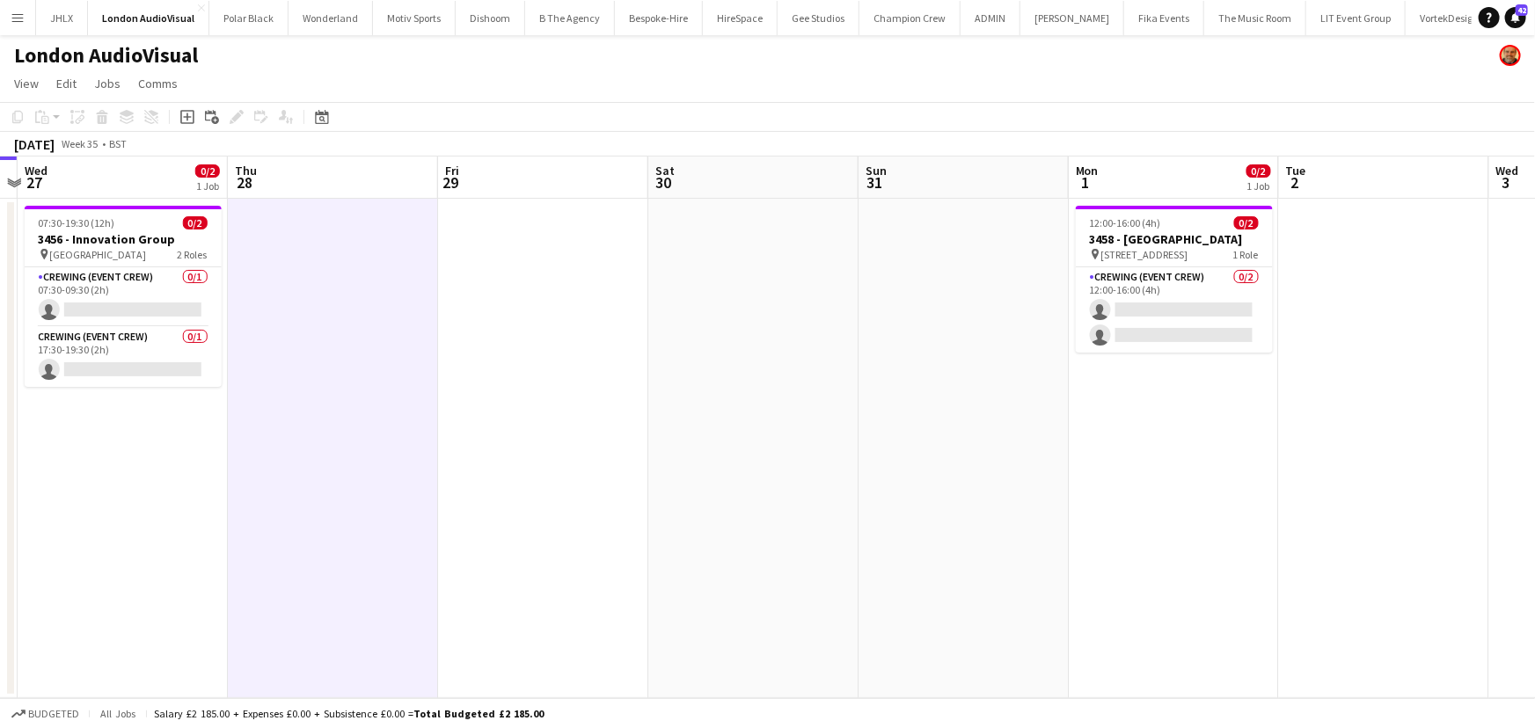
drag, startPoint x: 513, startPoint y: 390, endPoint x: 685, endPoint y: 370, distance: 173.5
click at [620, 375] on app-calendar-viewport "Sun 24 1/1 1 Job Mon 25 Tue 26 Wed 27 0/2 1 Job Thu 28 Fri 29 Sat 30 Sun 31 Mon…" at bounding box center [767, 428] width 1535 height 542
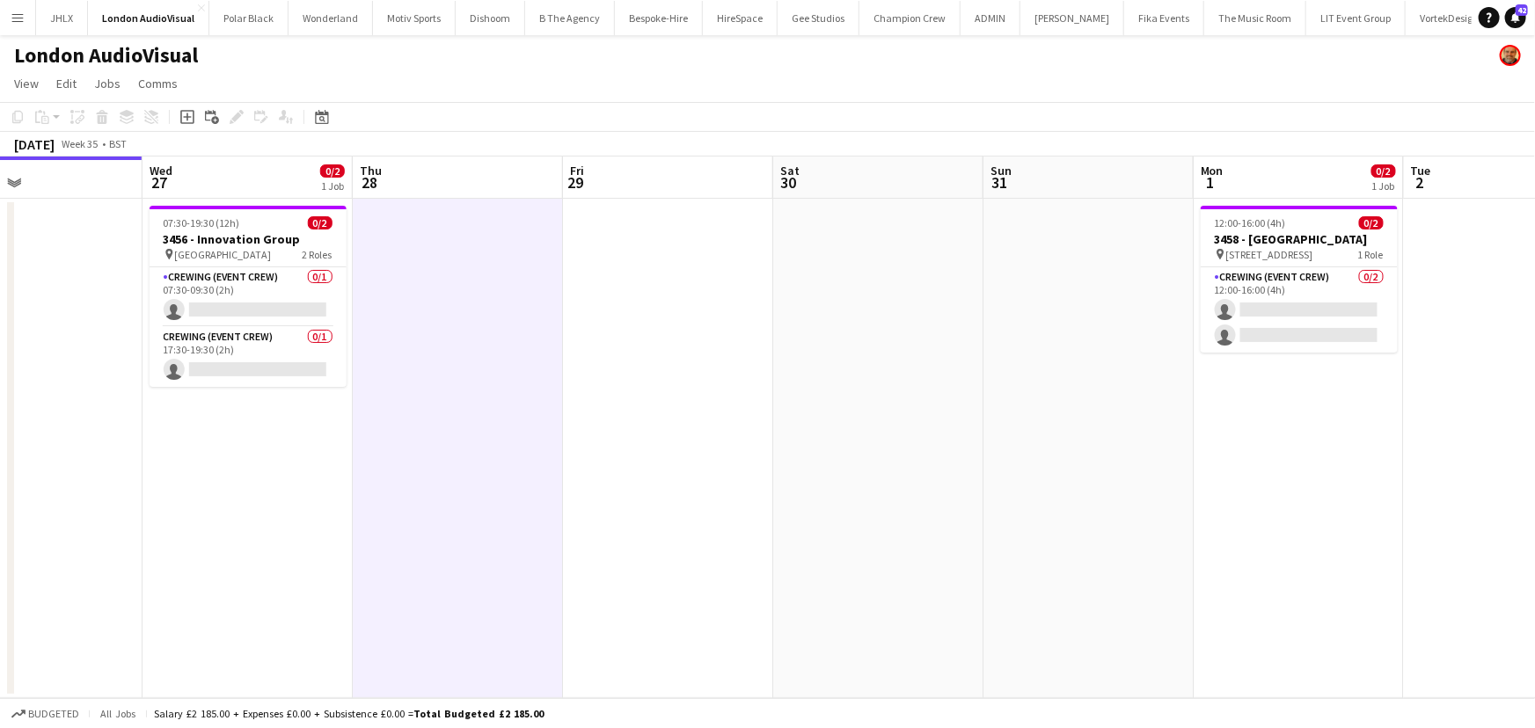
drag, startPoint x: 474, startPoint y: 406, endPoint x: 492, endPoint y: 398, distance: 19.3
click at [492, 398] on app-calendar-viewport "Sun 24 1/1 1 Job Mon 25 Tue 26 Wed 27 0/2 1 Job Thu 28 Fri 29 Sat 30 Sun 31 Mon…" at bounding box center [767, 428] width 1535 height 542
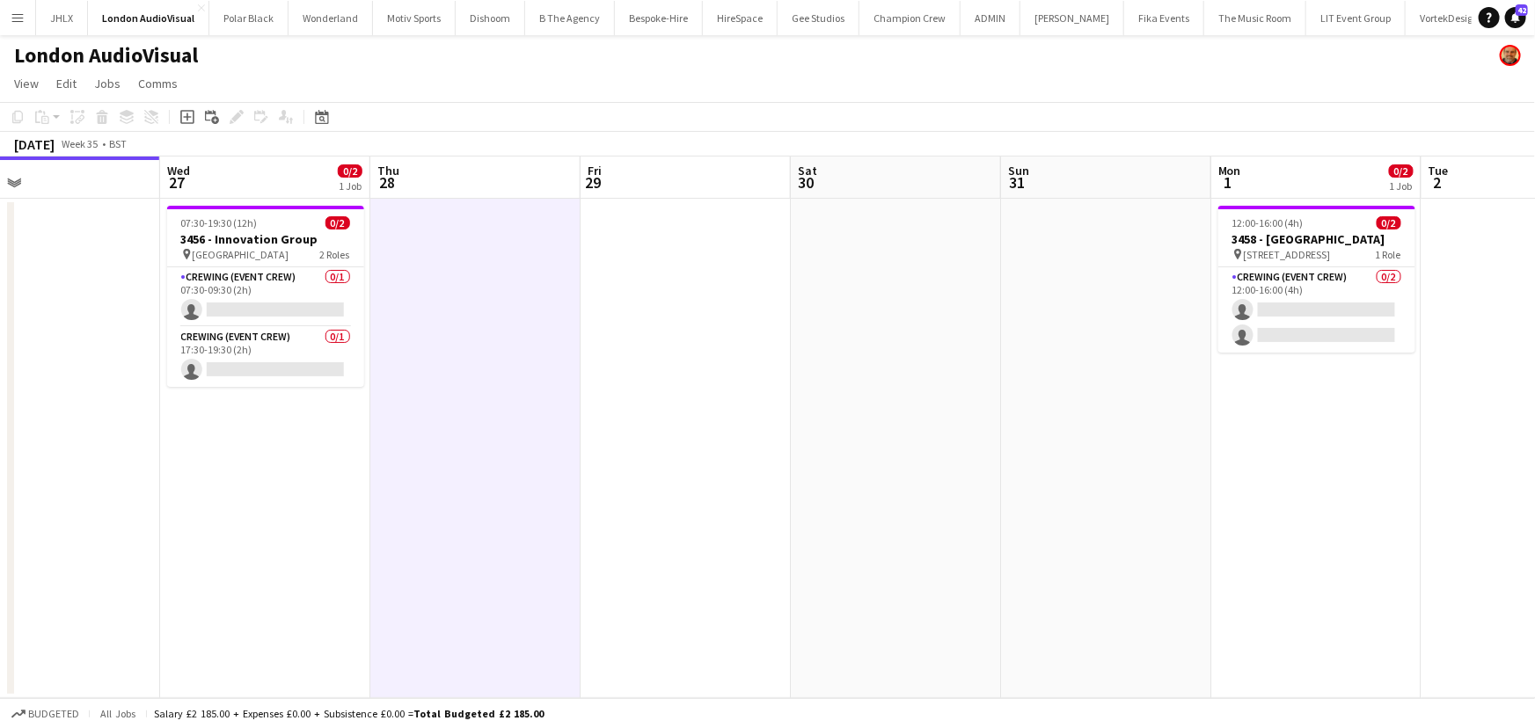
click at [676, 385] on app-calendar-viewport "Sun 24 1/1 1 Job Mon 25 Tue 26 Wed 27 0/2 1 Job Thu 28 Fri 29 Sat 30 Sun 31 Mon…" at bounding box center [767, 428] width 1535 height 542
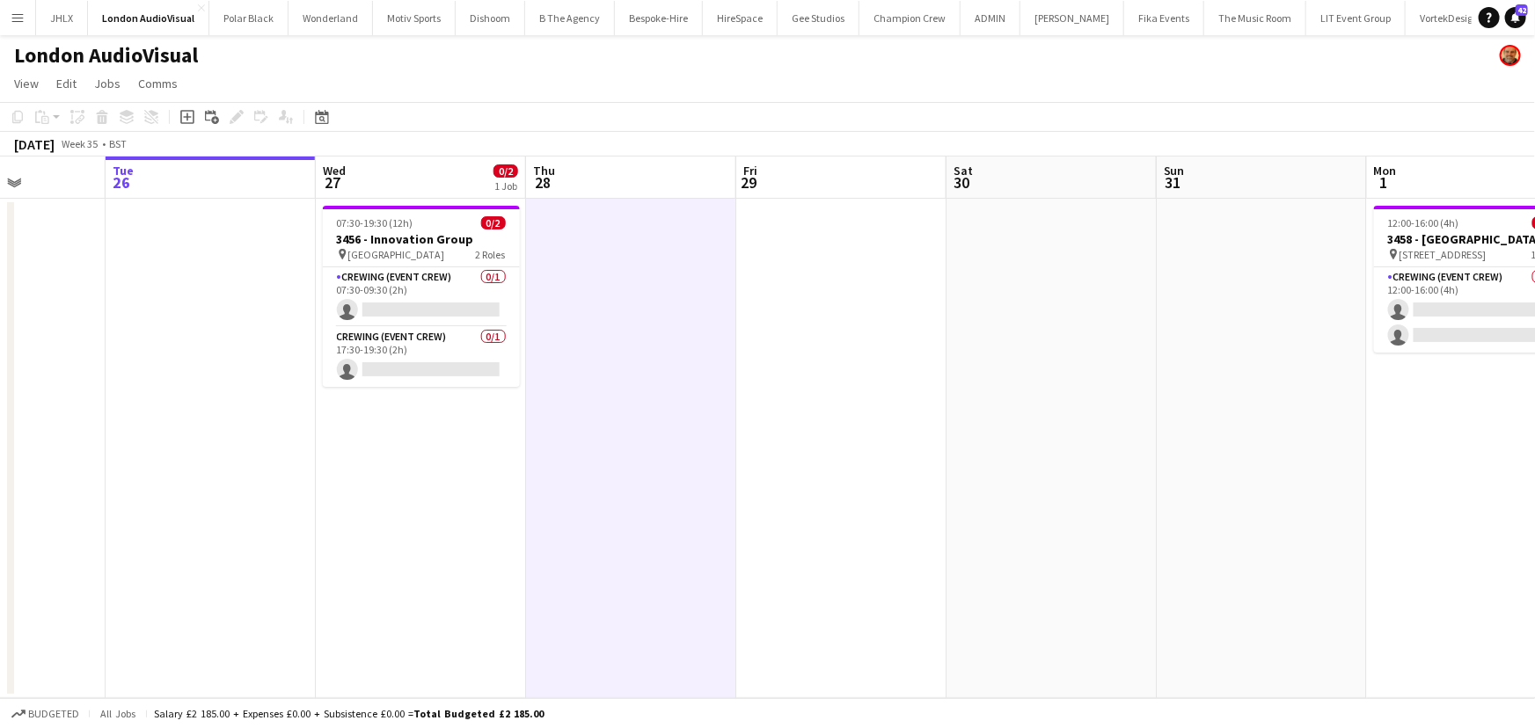
drag, startPoint x: 596, startPoint y: 400, endPoint x: 695, endPoint y: 390, distance: 100.0
click at [681, 390] on app-calendar-viewport "Sat 23 Sun 24 1/1 1 Job Mon 25 Tue 26 Wed 27 0/2 1 Job Thu 28 Fri 29 Sat 30 Sun…" at bounding box center [767, 428] width 1535 height 542
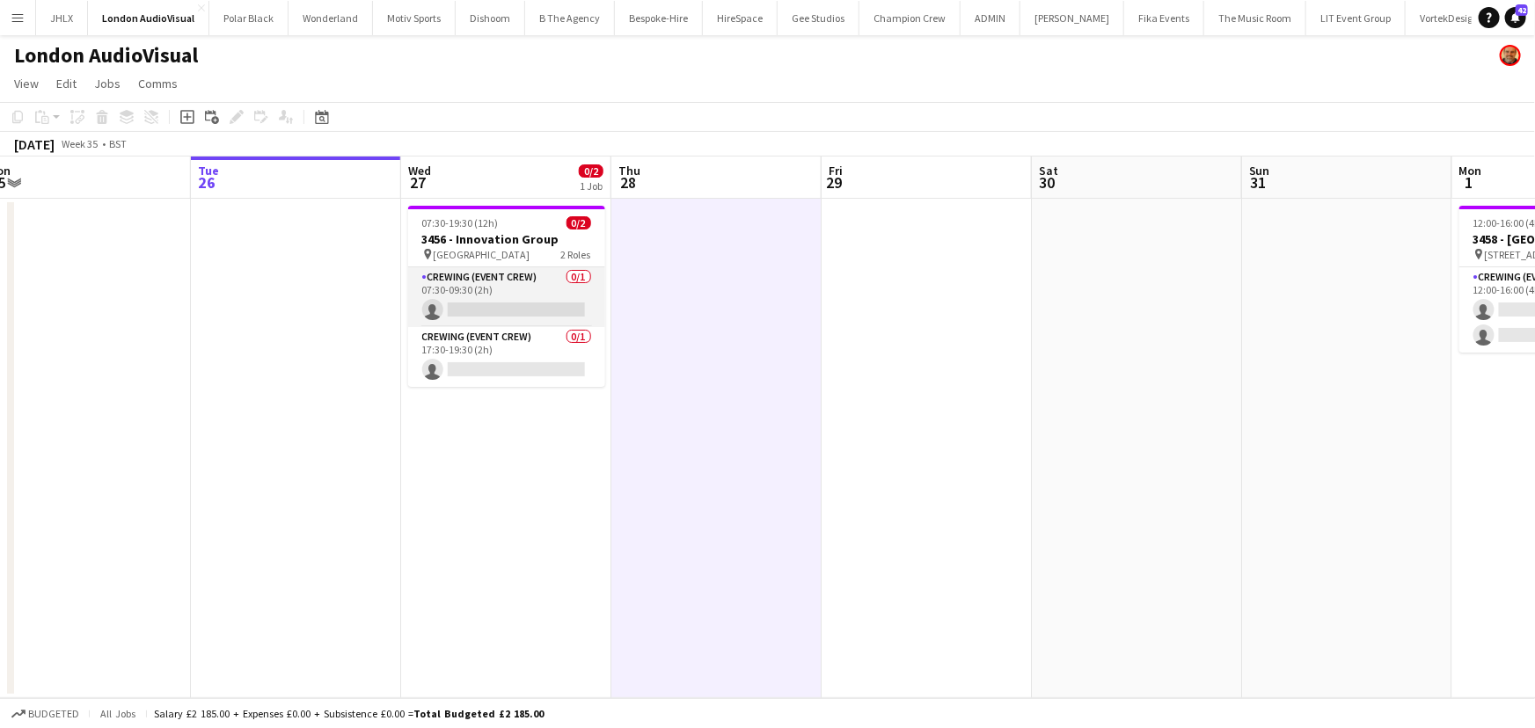
click at [491, 311] on app-card-role "Crewing (Event Crew) 0/1 07:30-09:30 (2h) single-neutral-actions" at bounding box center [506, 297] width 197 height 60
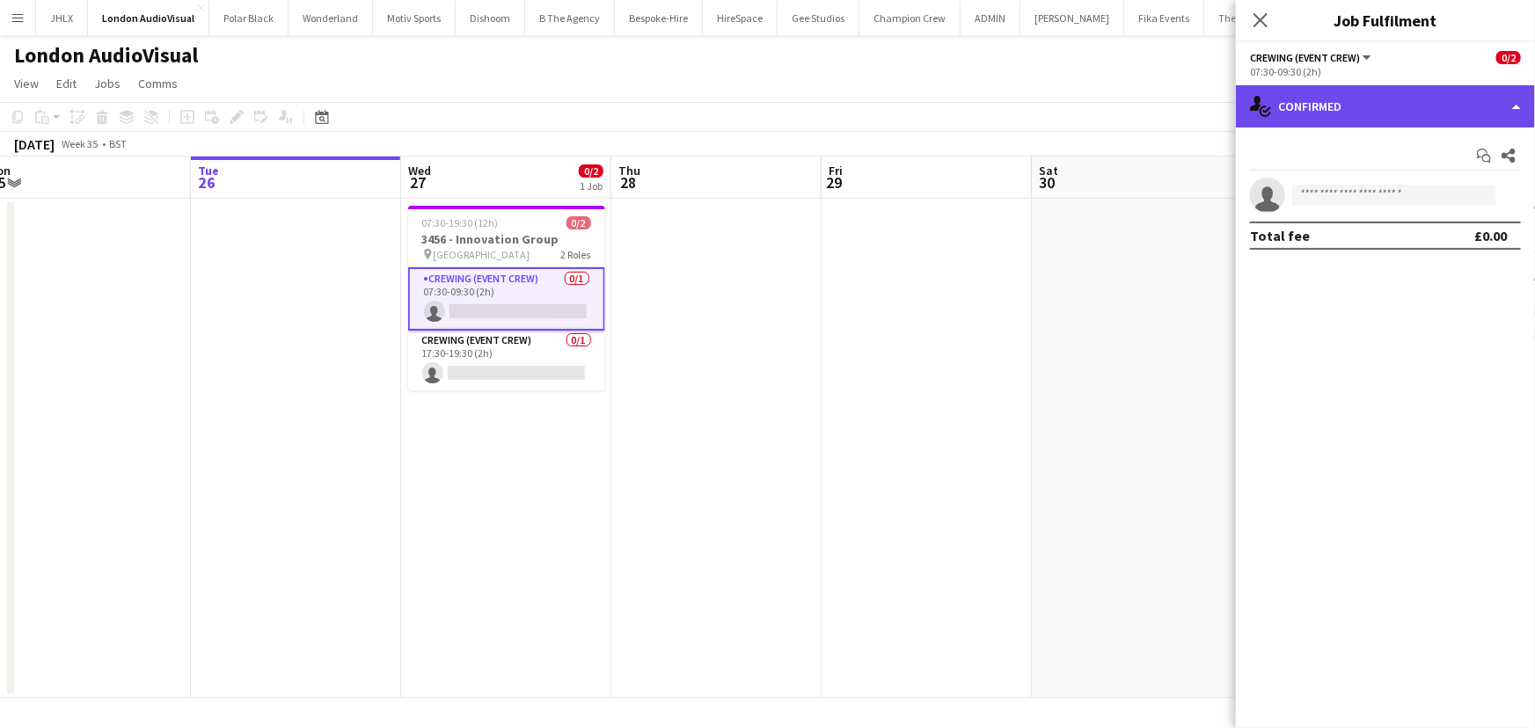
click at [1381, 111] on div "single-neutral-actions-check-2 Confirmed" at bounding box center [1385, 106] width 299 height 42
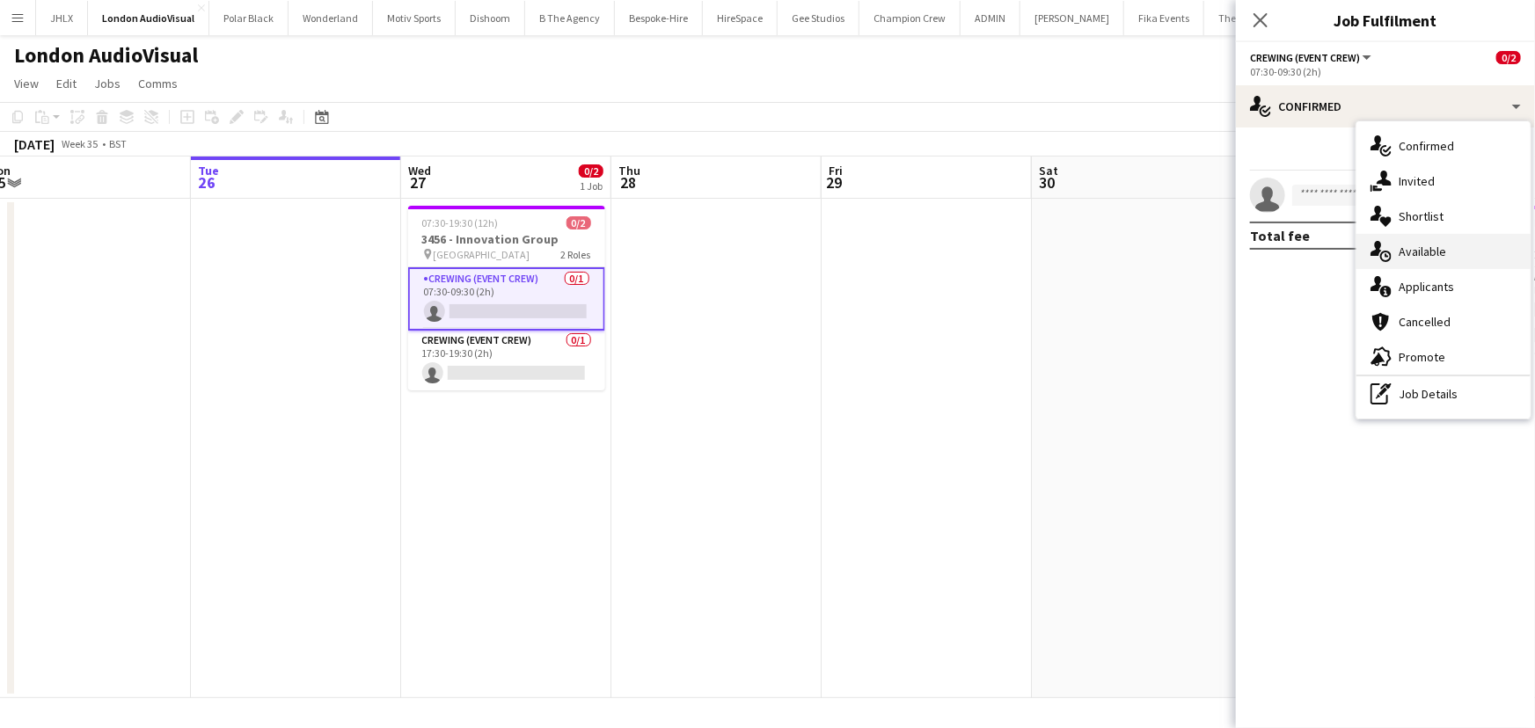
click at [1433, 248] on div "single-neutral-actions-upload Available" at bounding box center [1443, 251] width 174 height 35
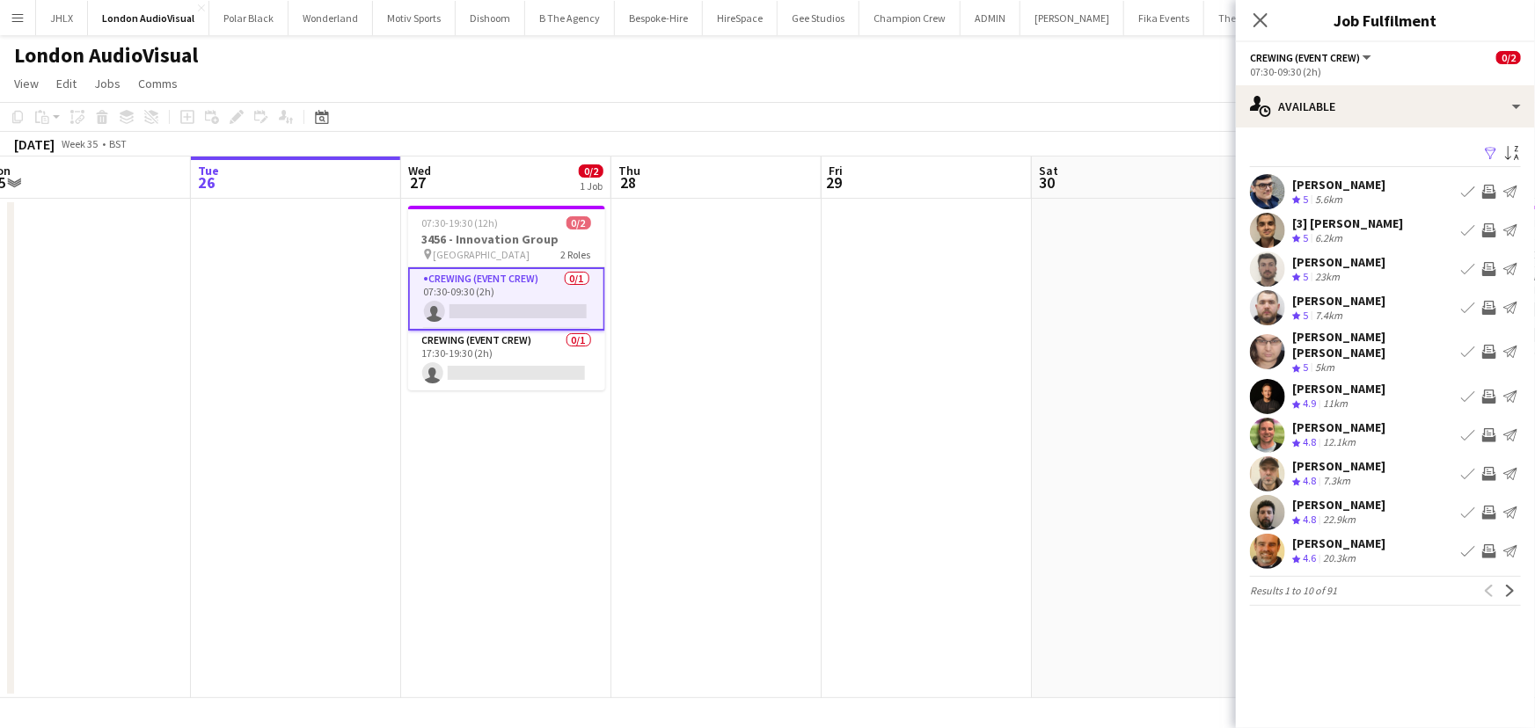
click at [1487, 467] on app-icon "Invite crew" at bounding box center [1489, 474] width 14 height 14
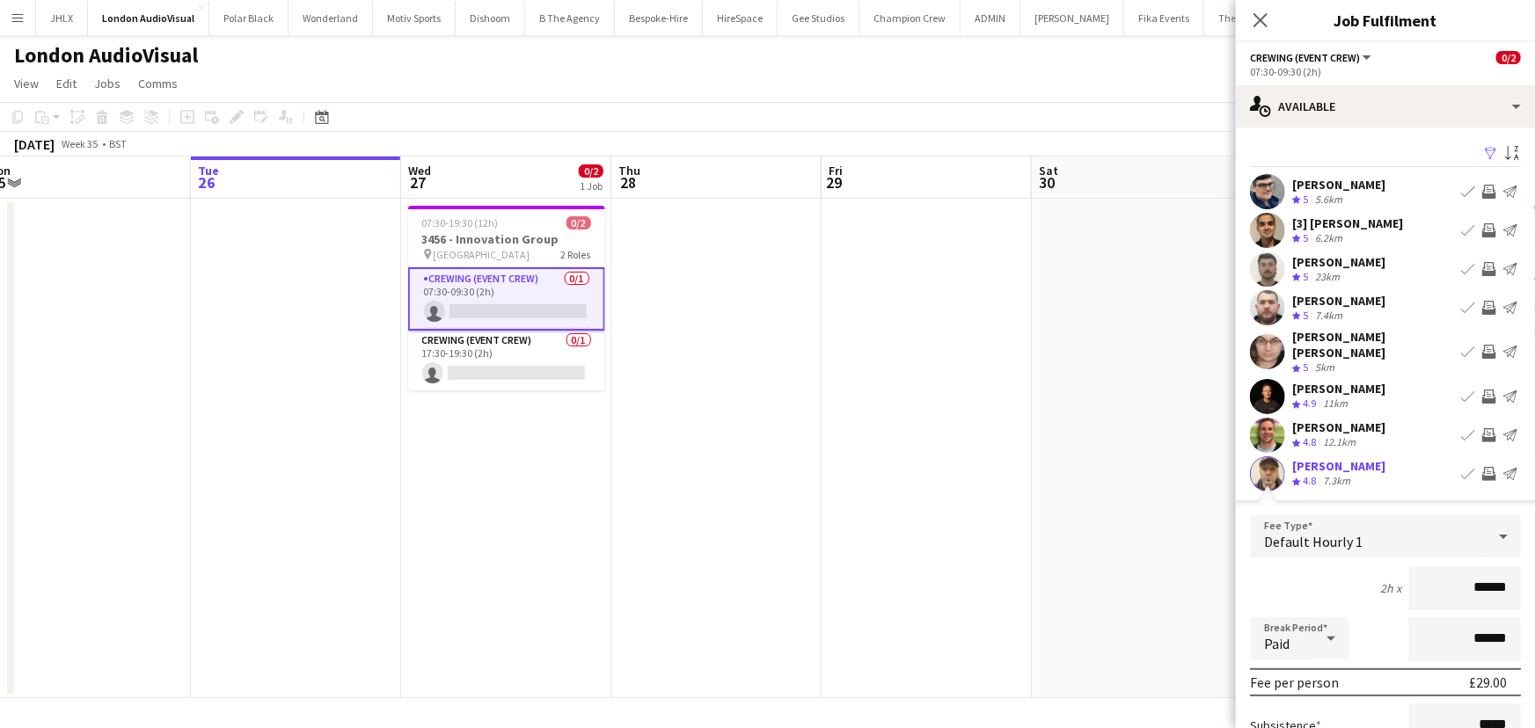
drag, startPoint x: 1503, startPoint y: 584, endPoint x: 1382, endPoint y: 586, distance: 121.4
click at [1382, 586] on div "2h x ******" at bounding box center [1385, 589] width 271 height 44
type input "****"
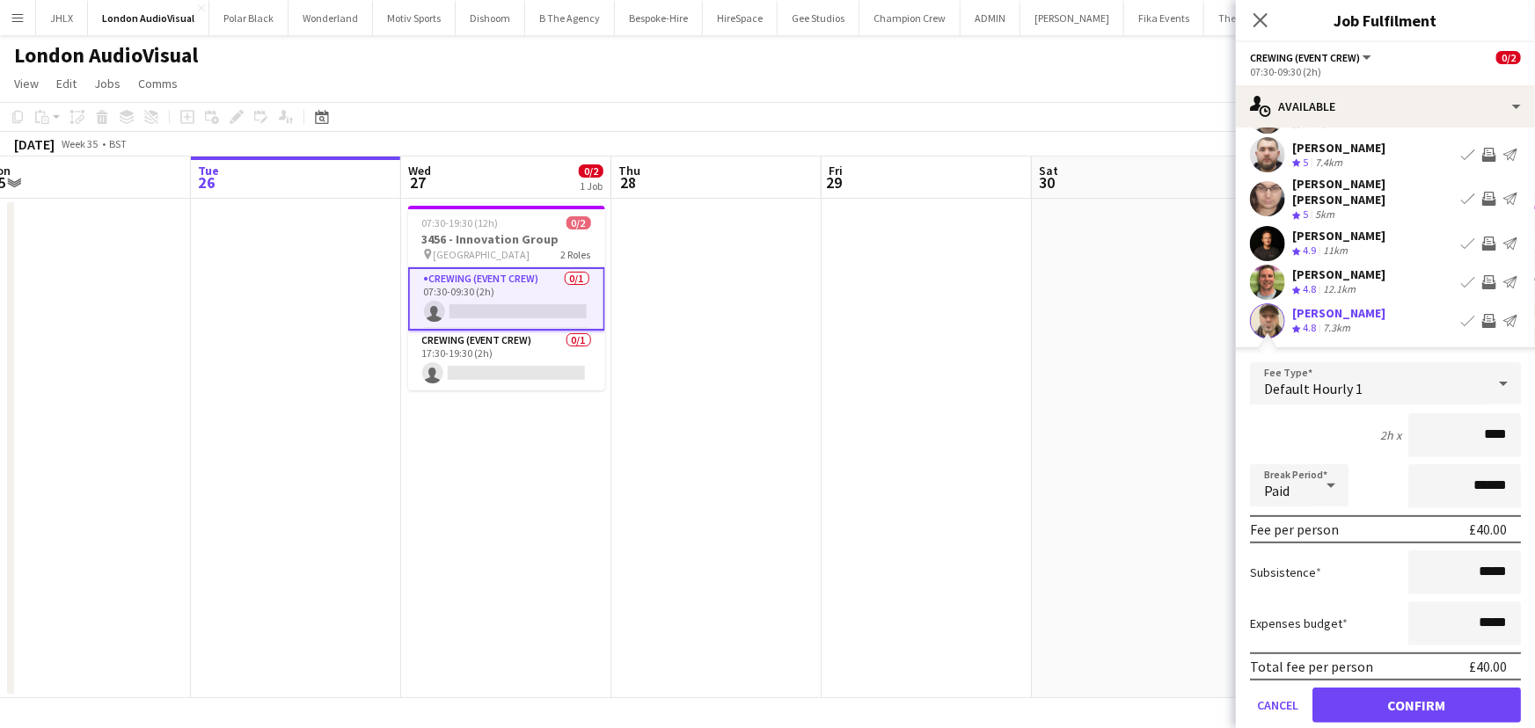
scroll to position [159, 0]
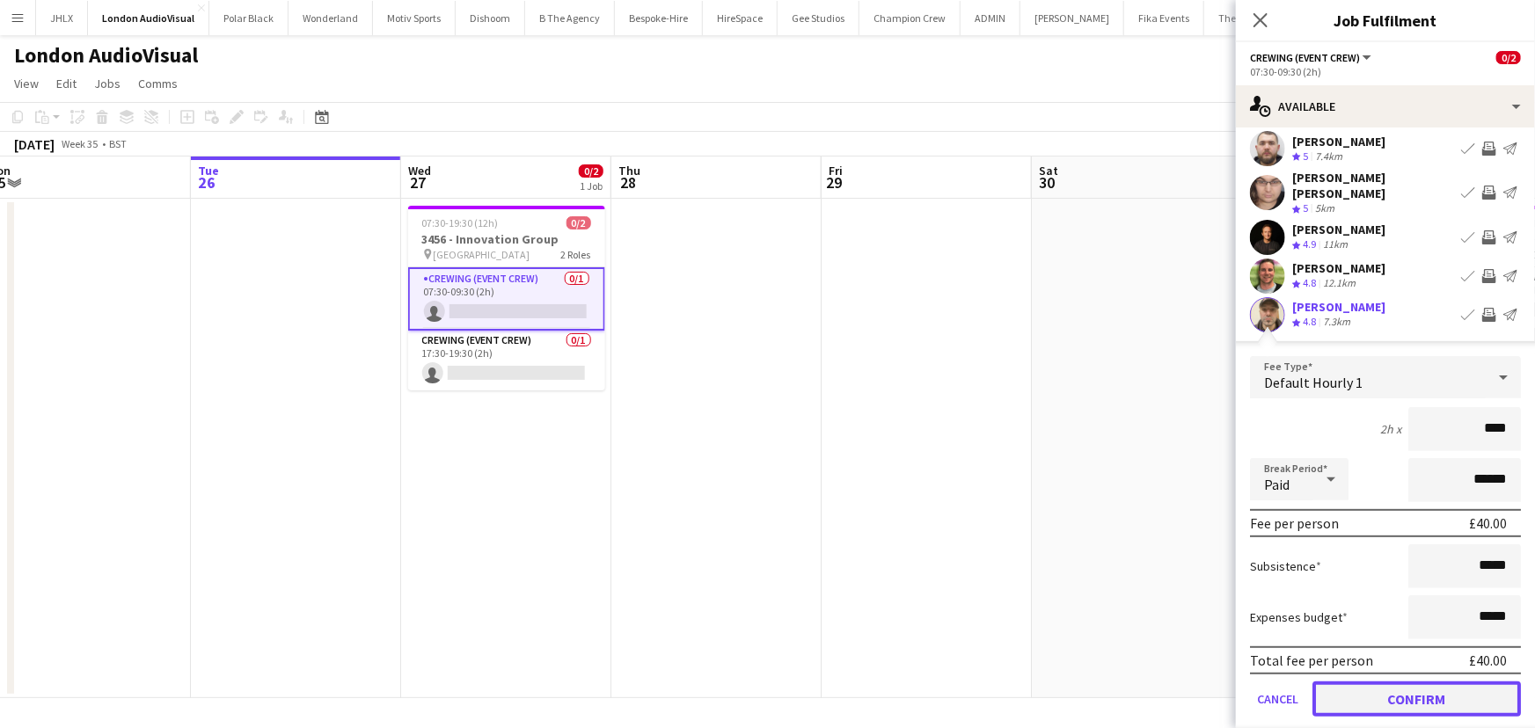
click at [1444, 682] on button "Confirm" at bounding box center [1416, 699] width 208 height 35
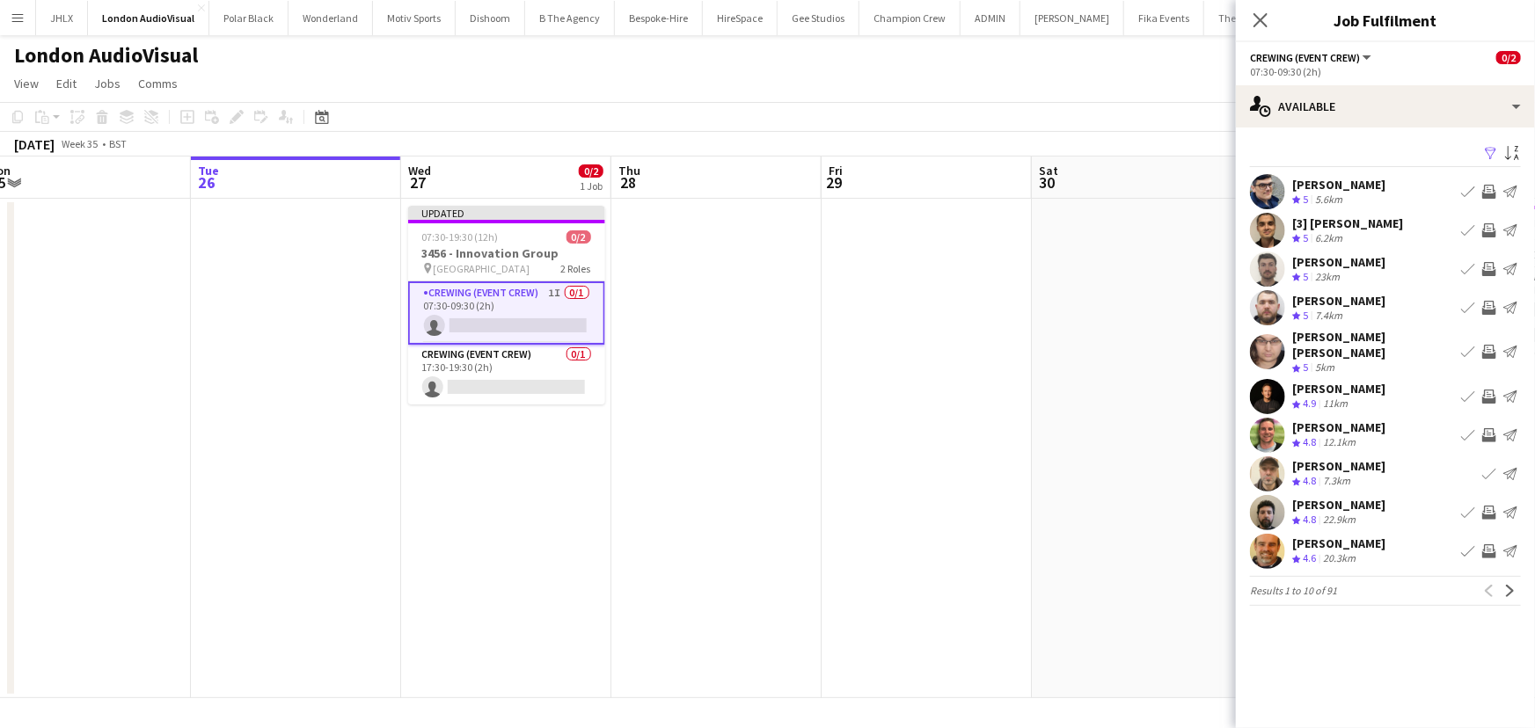
scroll to position [0, 0]
click at [1512, 585] on app-icon "Next" at bounding box center [1510, 591] width 12 height 12
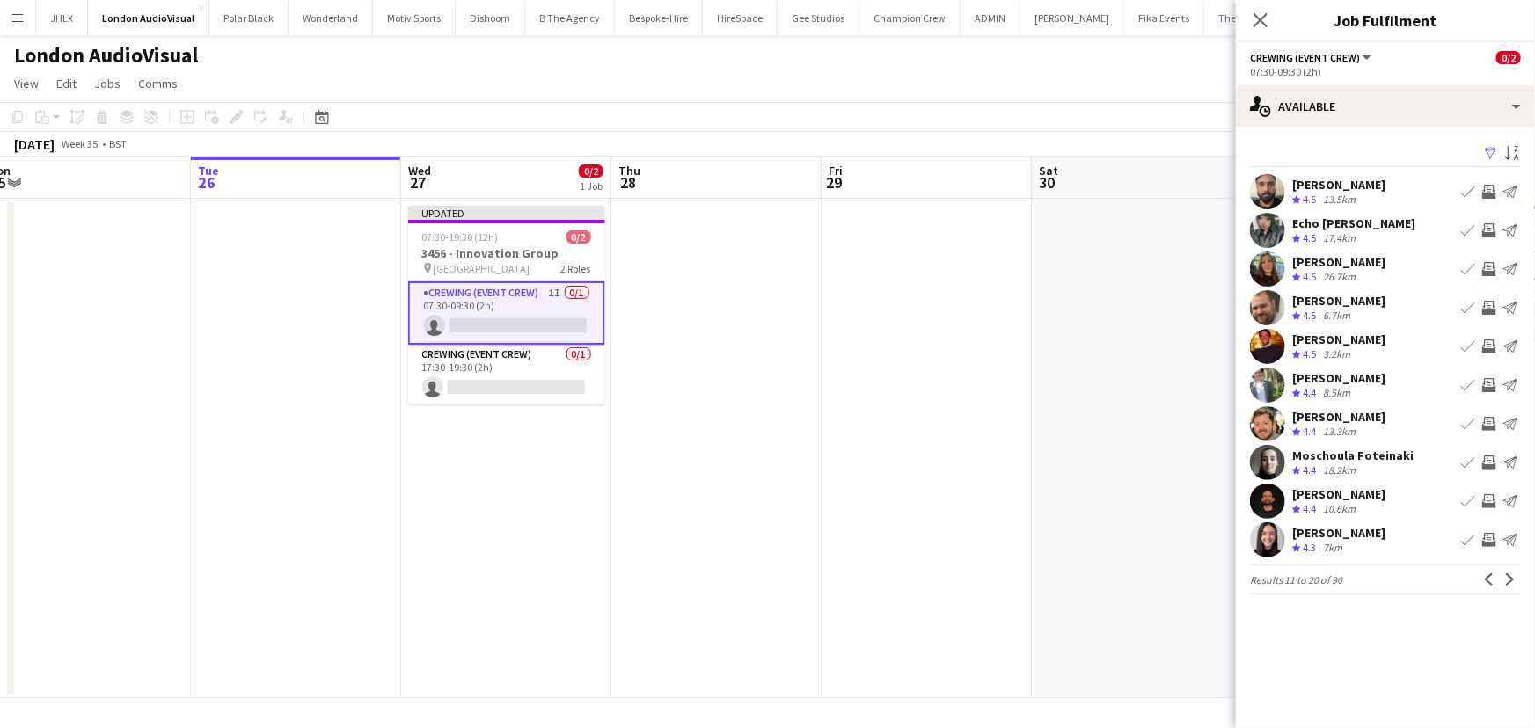
click at [1493, 305] on app-icon "Invite crew" at bounding box center [1489, 308] width 14 height 14
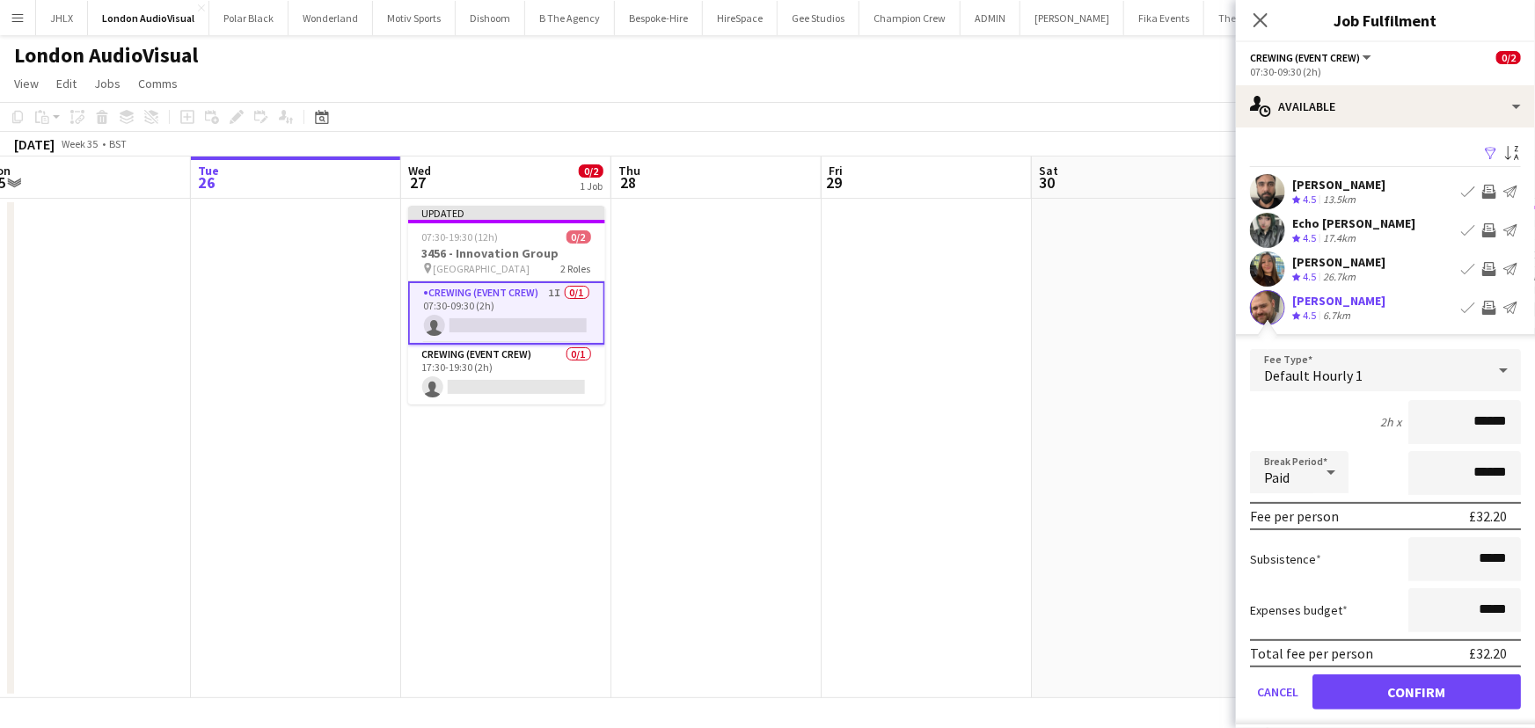
drag, startPoint x: 1495, startPoint y: 416, endPoint x: 1382, endPoint y: 420, distance: 113.6
click at [1394, 425] on div "2h x ******" at bounding box center [1385, 422] width 271 height 44
type input "****"
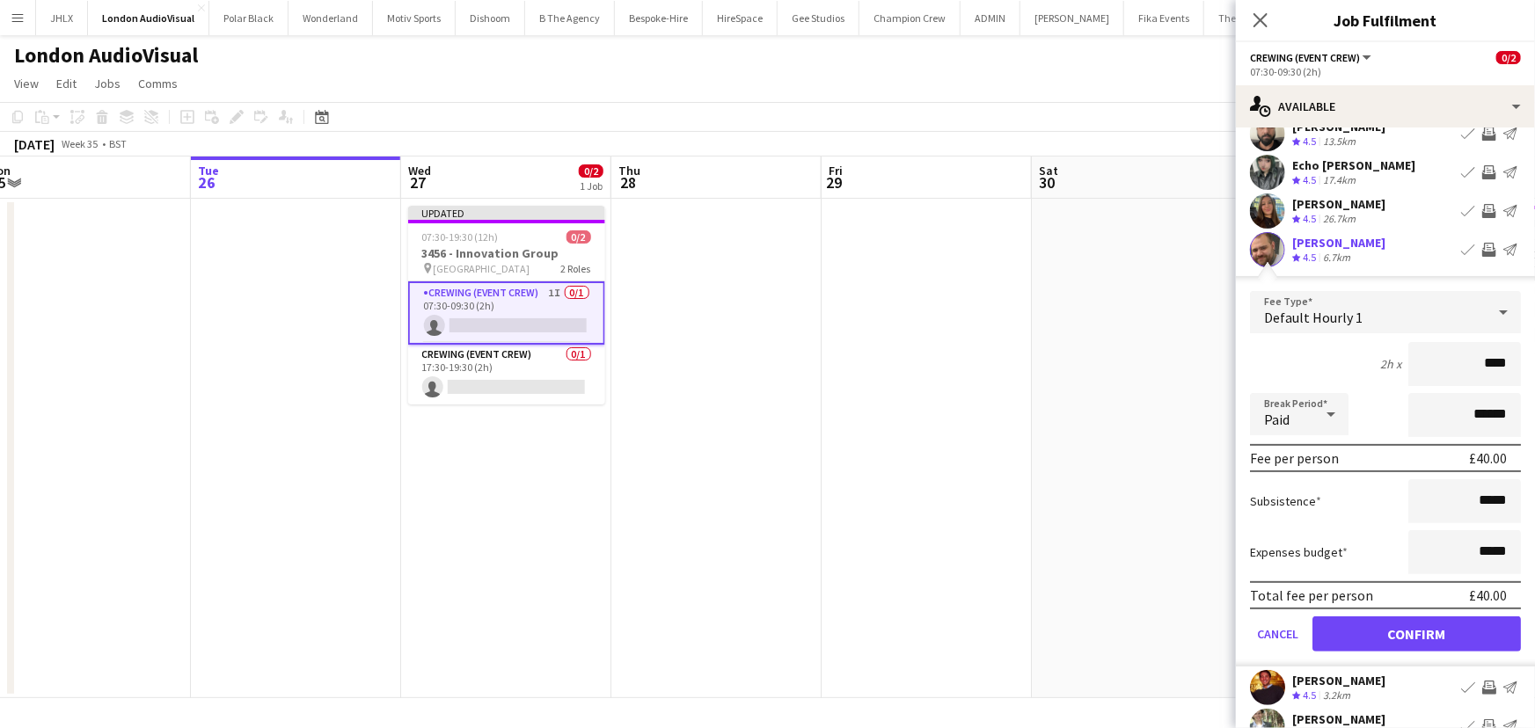
scroll to position [159, 0]
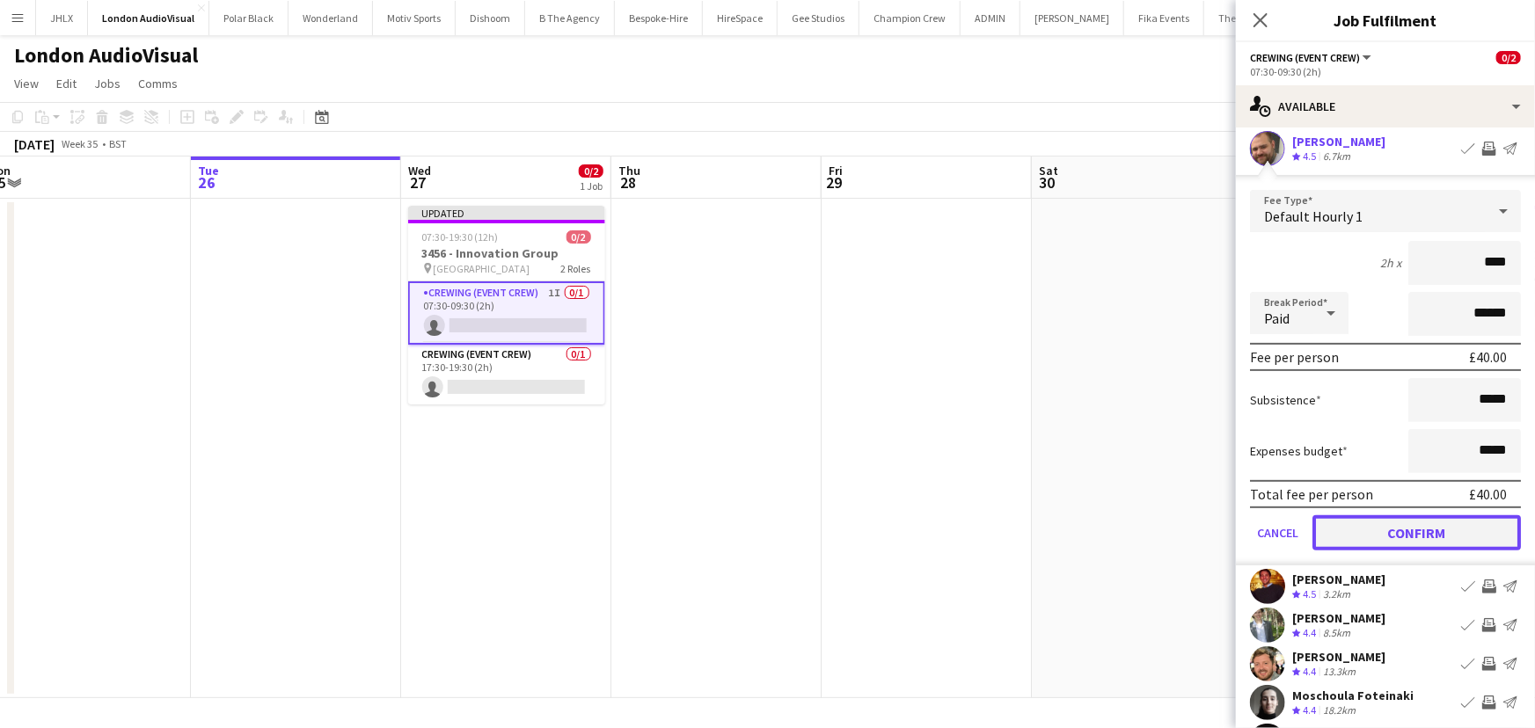
click at [1464, 538] on button "Confirm" at bounding box center [1416, 532] width 208 height 35
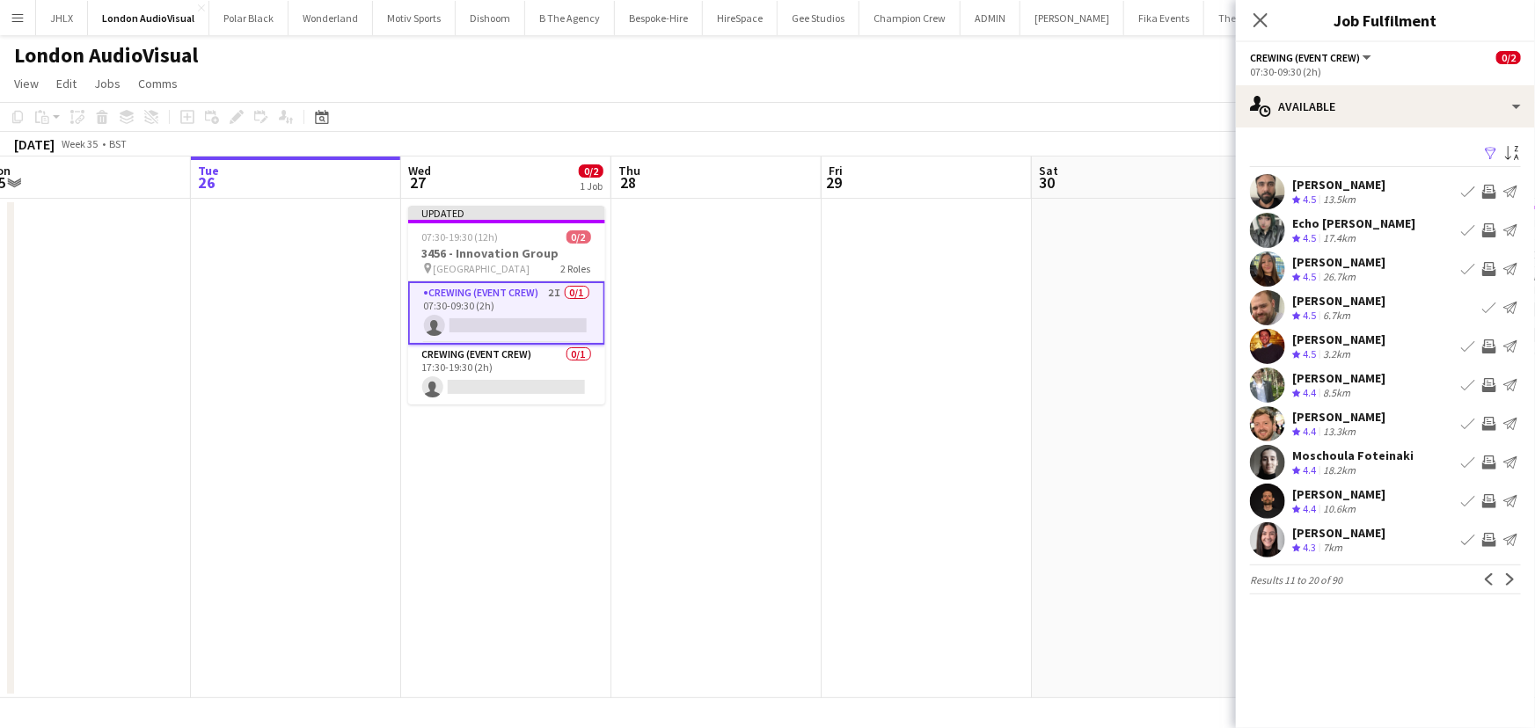
scroll to position [0, 0]
click at [1486, 344] on app-icon "Invite crew" at bounding box center [1489, 347] width 14 height 14
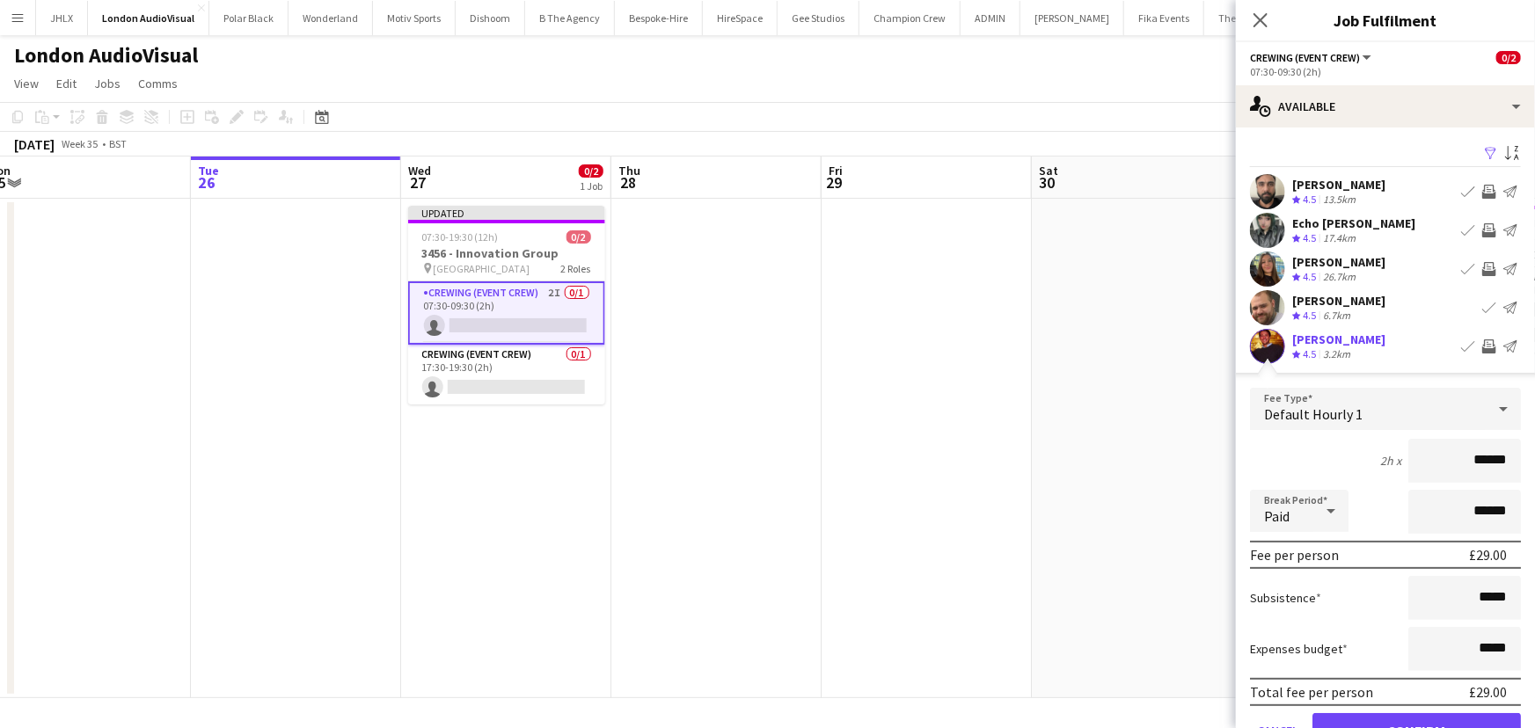
drag, startPoint x: 1500, startPoint y: 464, endPoint x: 1329, endPoint y: 471, distance: 170.8
click at [1360, 472] on div "2h x ******" at bounding box center [1385, 461] width 271 height 44
type input "****"
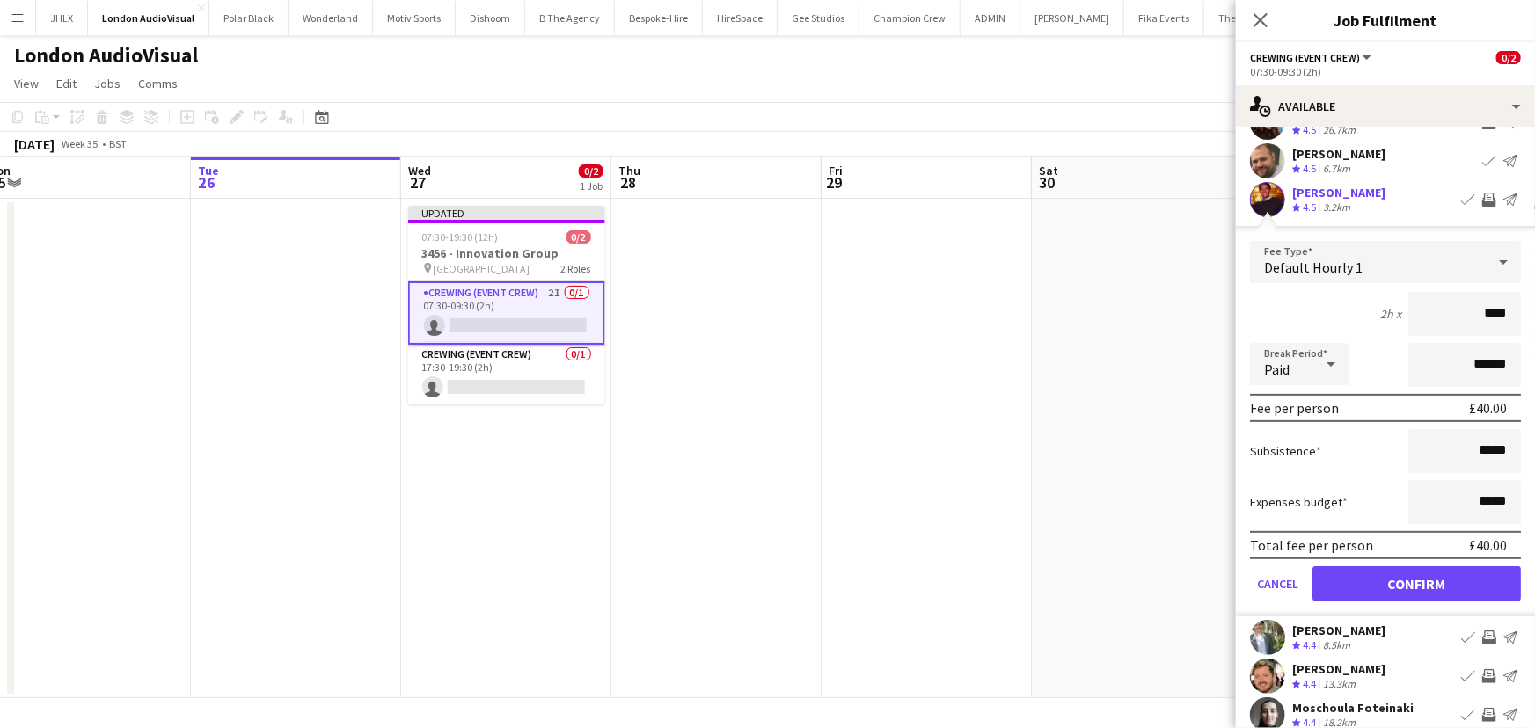
scroll to position [159, 0]
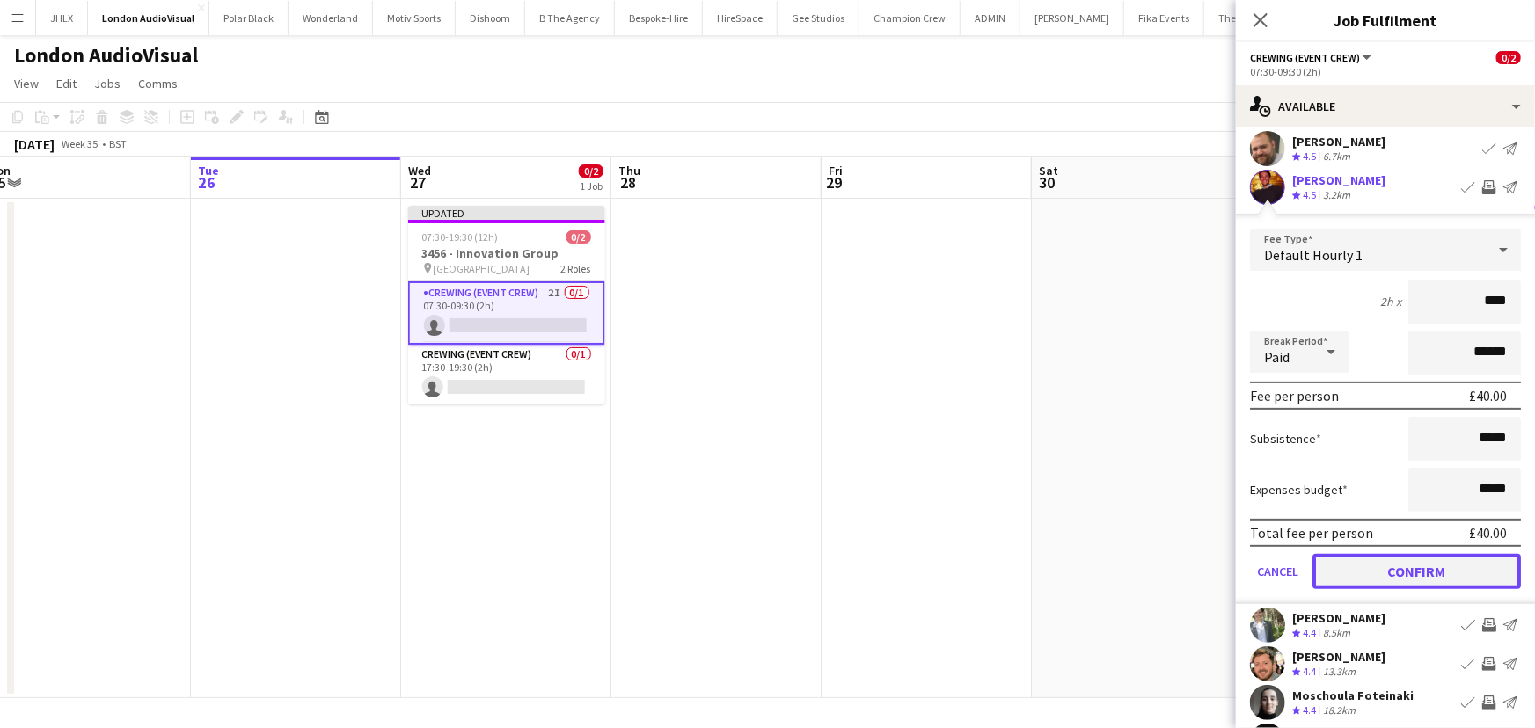
click at [1429, 577] on button "Confirm" at bounding box center [1416, 571] width 208 height 35
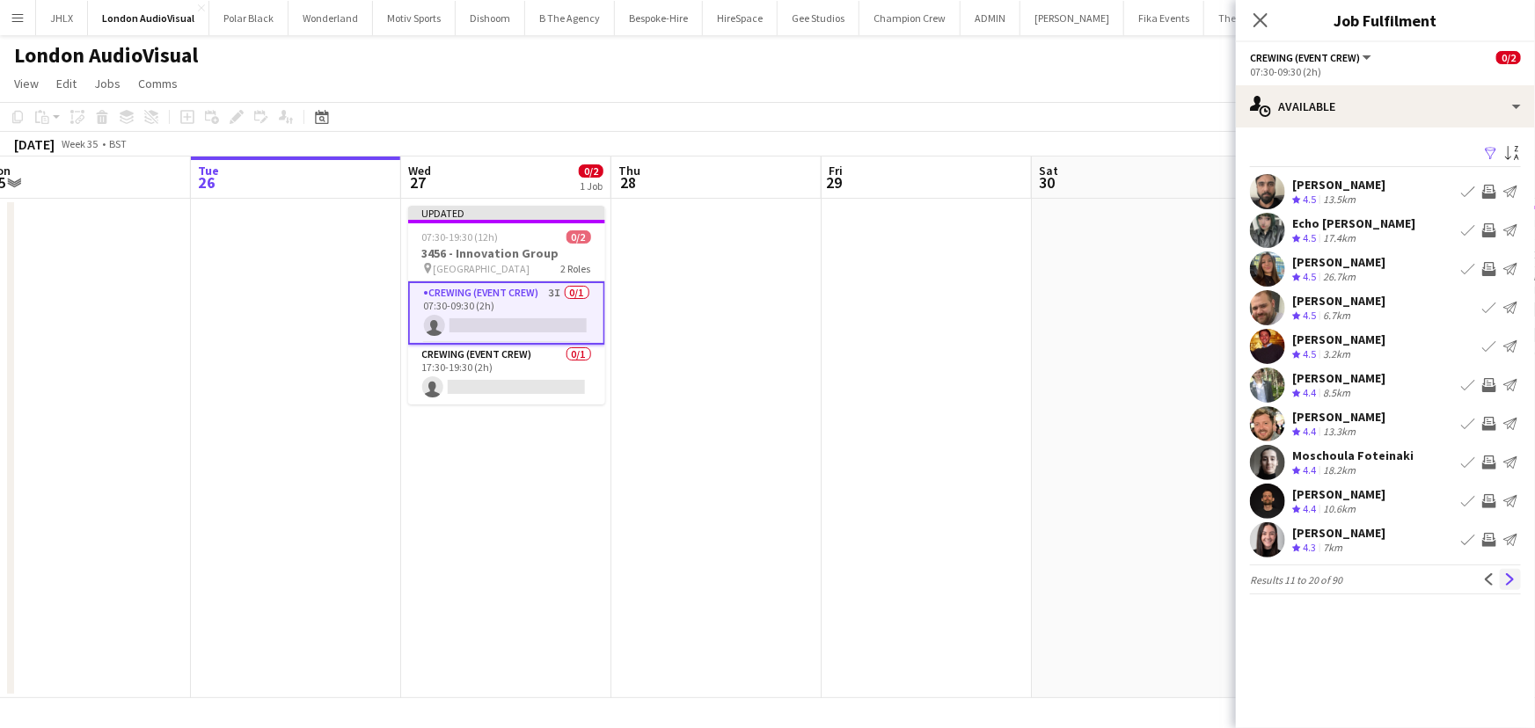
click at [1508, 574] on app-icon "Next" at bounding box center [1510, 580] width 12 height 12
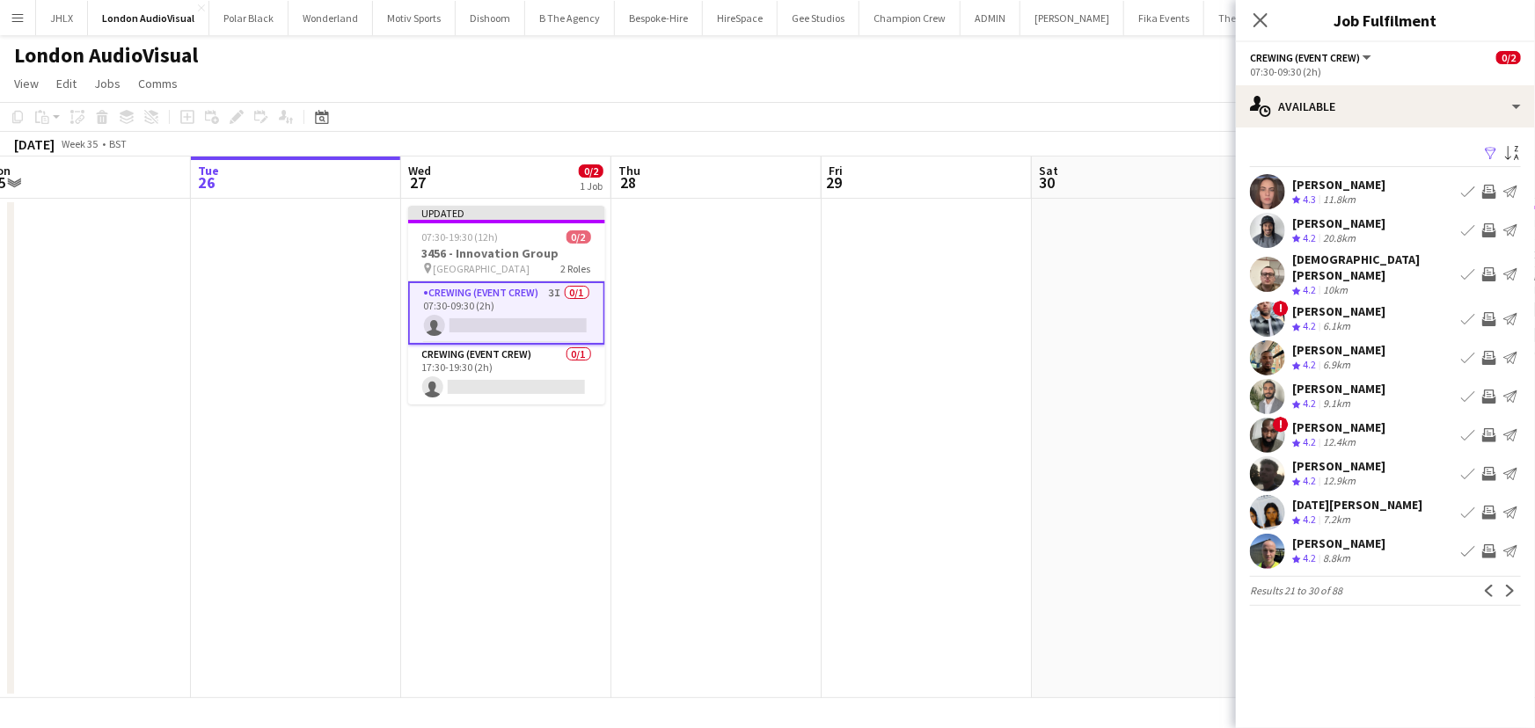
click at [1495, 229] on app-icon "Invite crew" at bounding box center [1489, 230] width 14 height 14
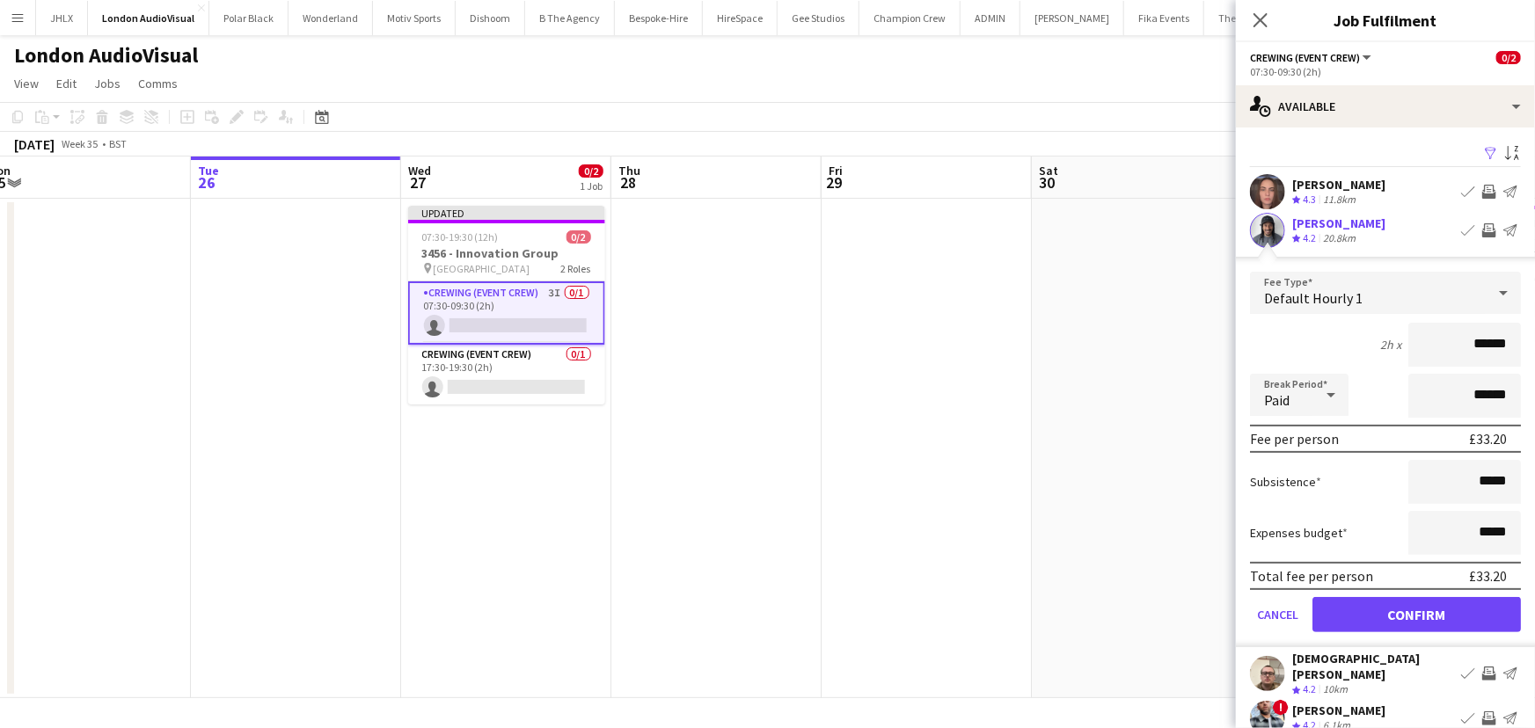
drag, startPoint x: 1496, startPoint y: 323, endPoint x: 1453, endPoint y: 340, distance: 46.2
click at [1453, 338] on form "Fee Type Default Hourly 1 2h x ****** Break Period Paid ****** Fee per person £…" at bounding box center [1385, 460] width 299 height 376
drag, startPoint x: 1496, startPoint y: 344, endPoint x: 1356, endPoint y: 336, distance: 141.0
click at [1356, 336] on div "2h x ******" at bounding box center [1385, 345] width 271 height 44
type input "****"
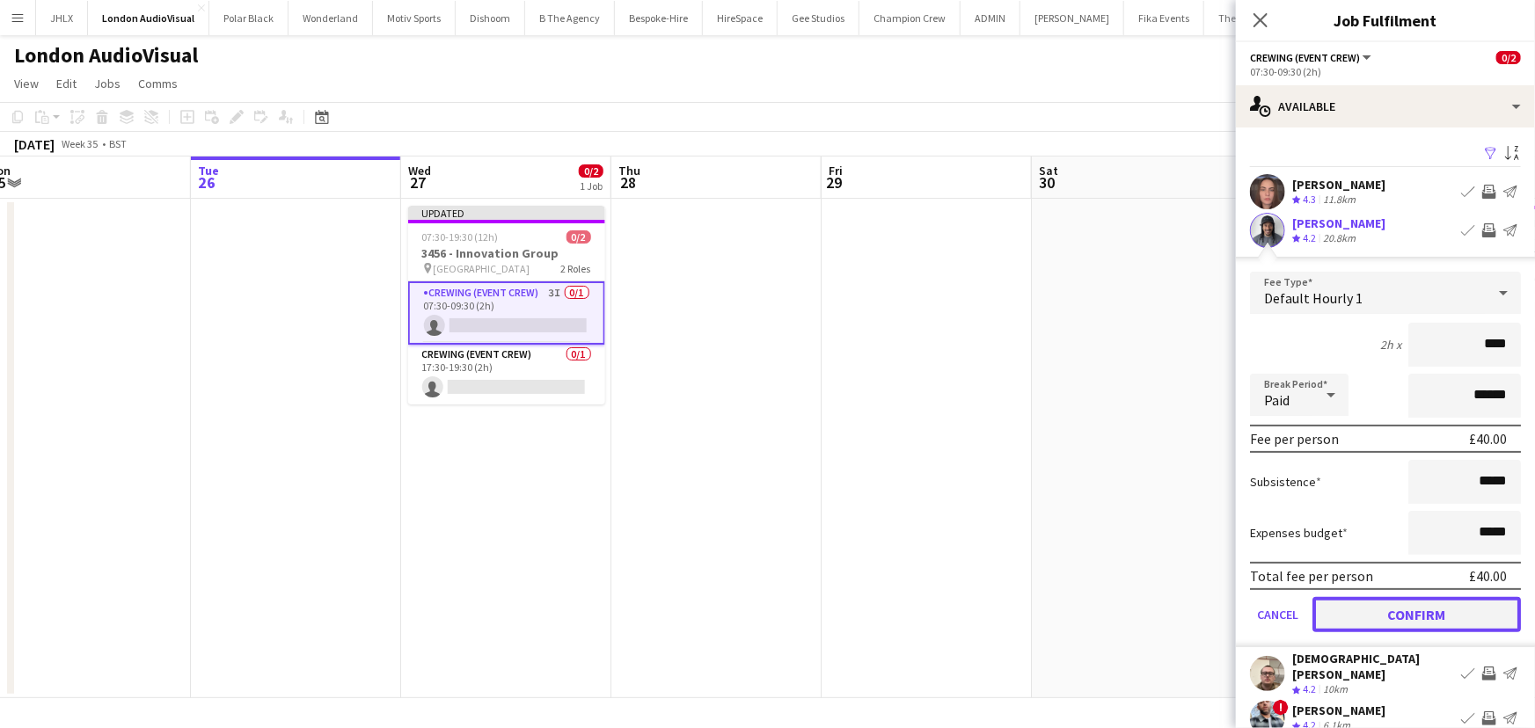
click at [1447, 622] on button "Confirm" at bounding box center [1416, 614] width 208 height 35
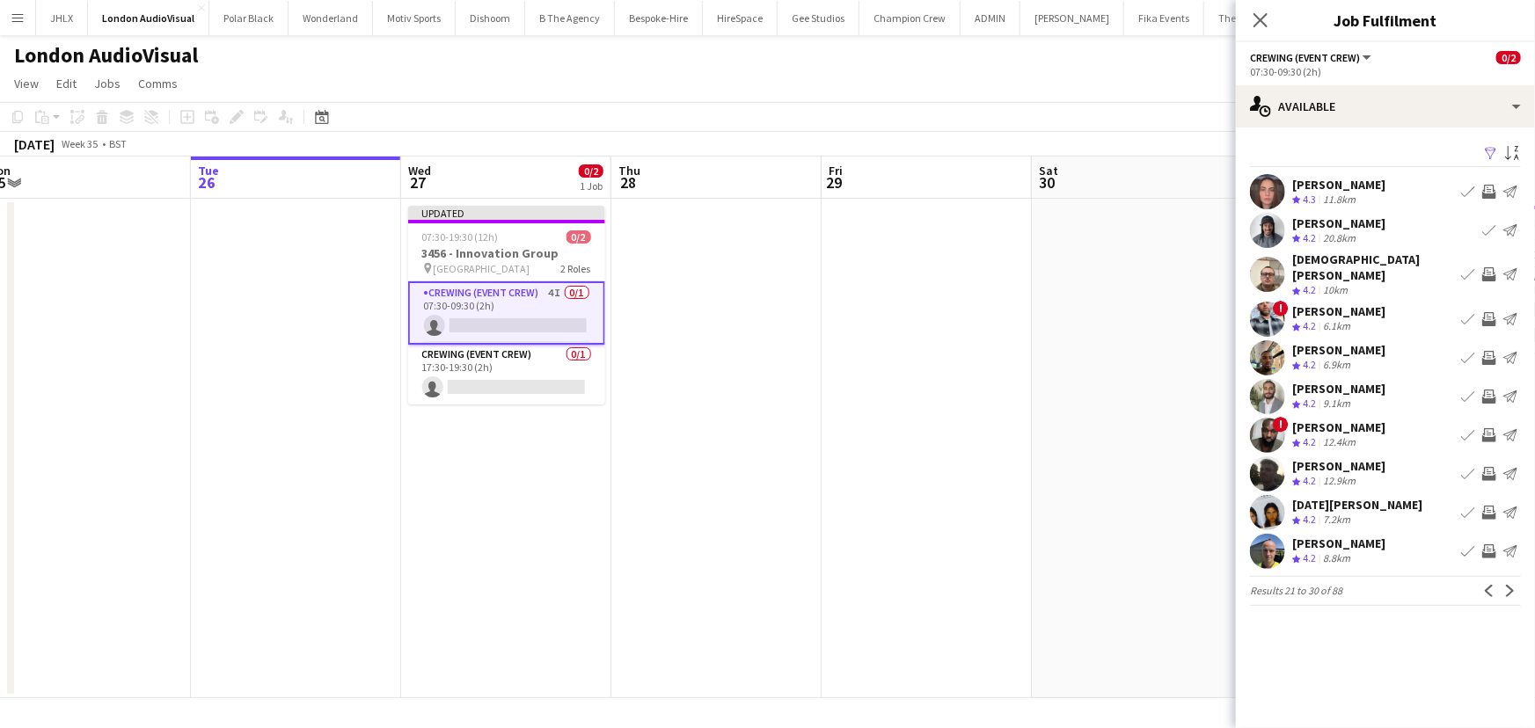
click at [1488, 351] on app-icon "Invite crew" at bounding box center [1489, 358] width 14 height 14
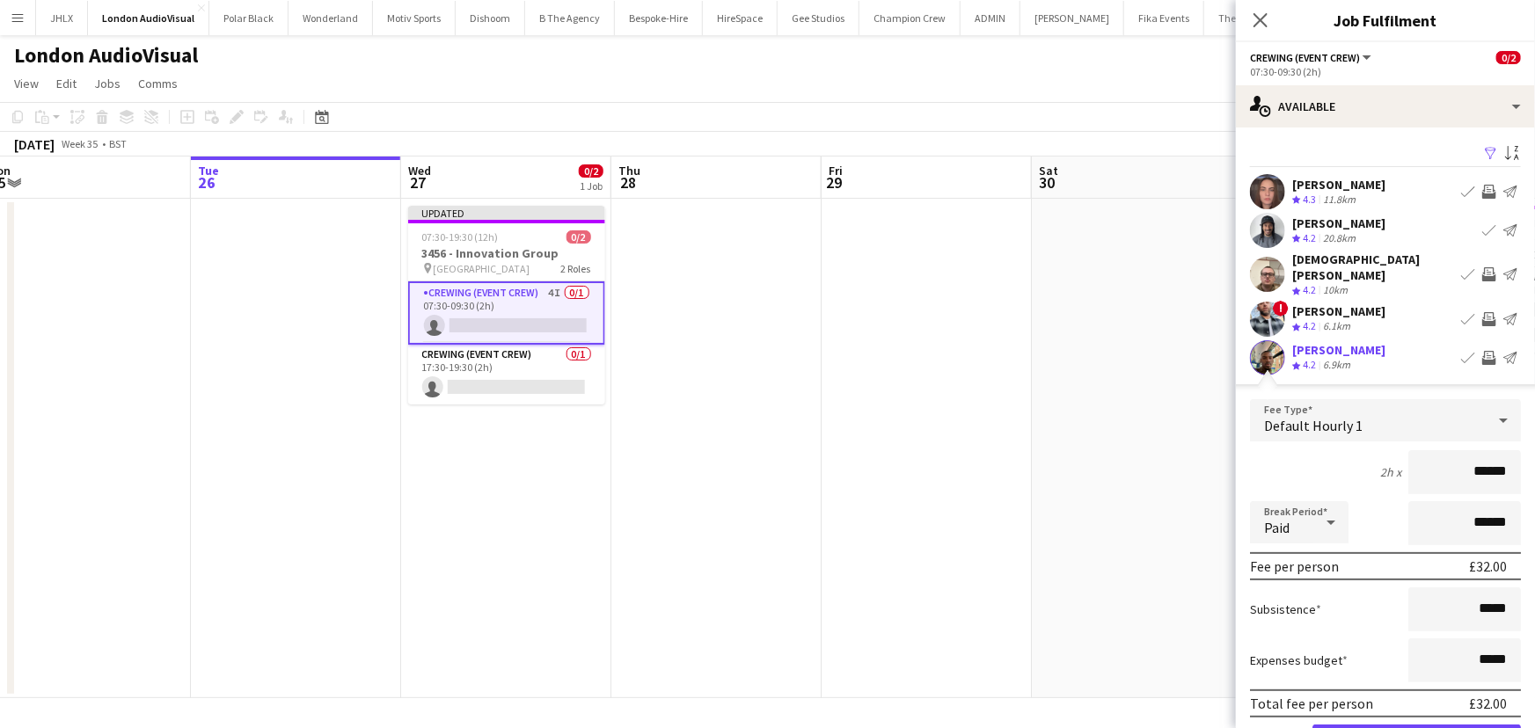
drag, startPoint x: 1497, startPoint y: 455, endPoint x: 1380, endPoint y: 464, distance: 117.4
click at [1380, 464] on div "2h x ******" at bounding box center [1385, 472] width 271 height 44
type input "****"
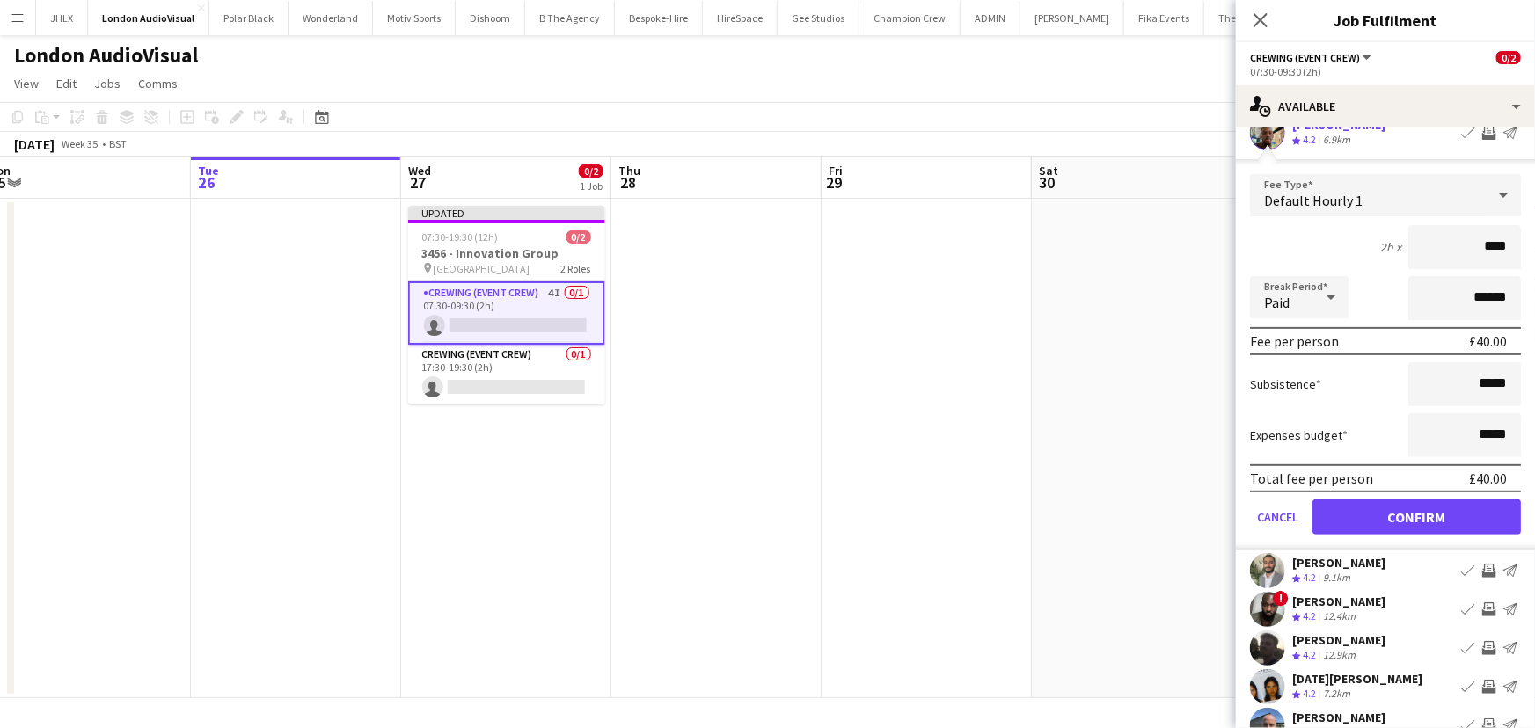
scroll to position [239, 0]
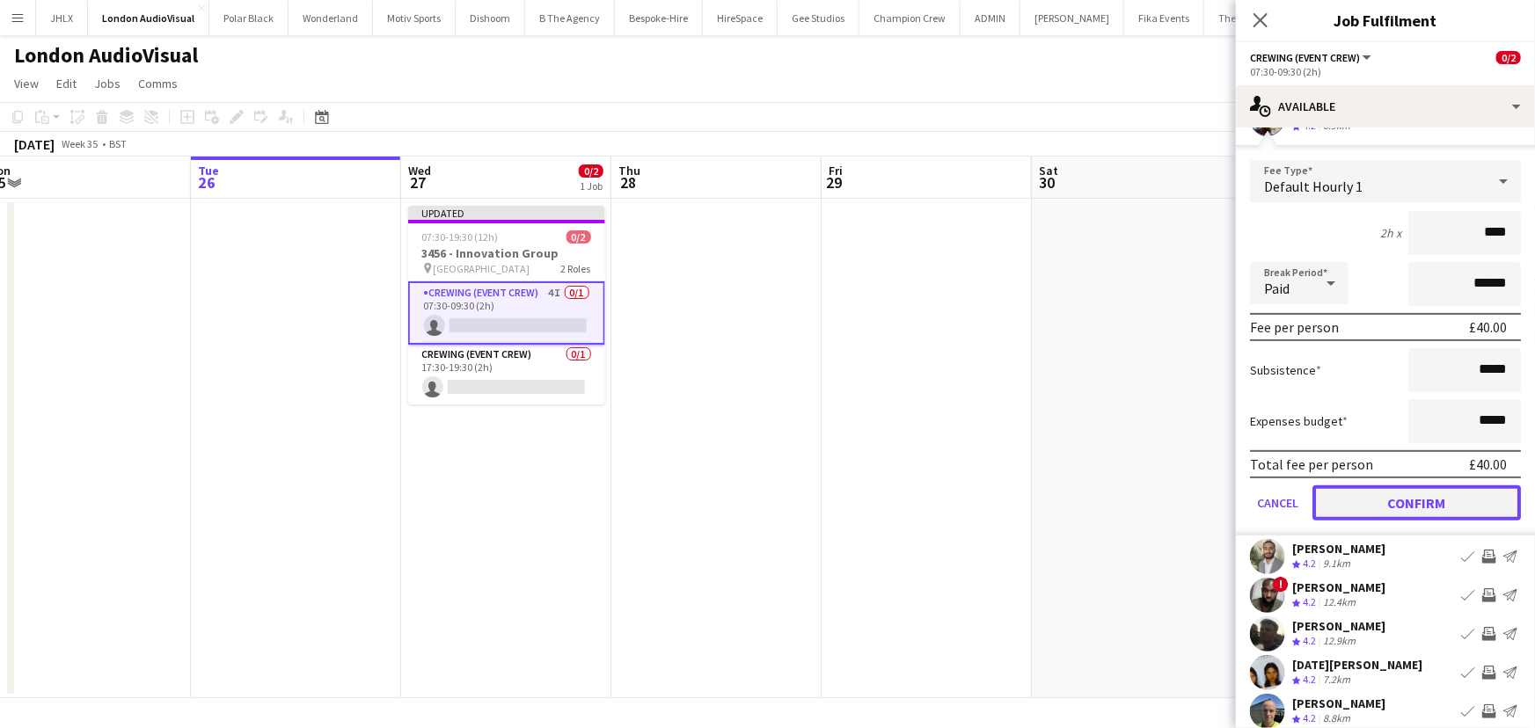
click at [1443, 486] on button "Confirm" at bounding box center [1416, 503] width 208 height 35
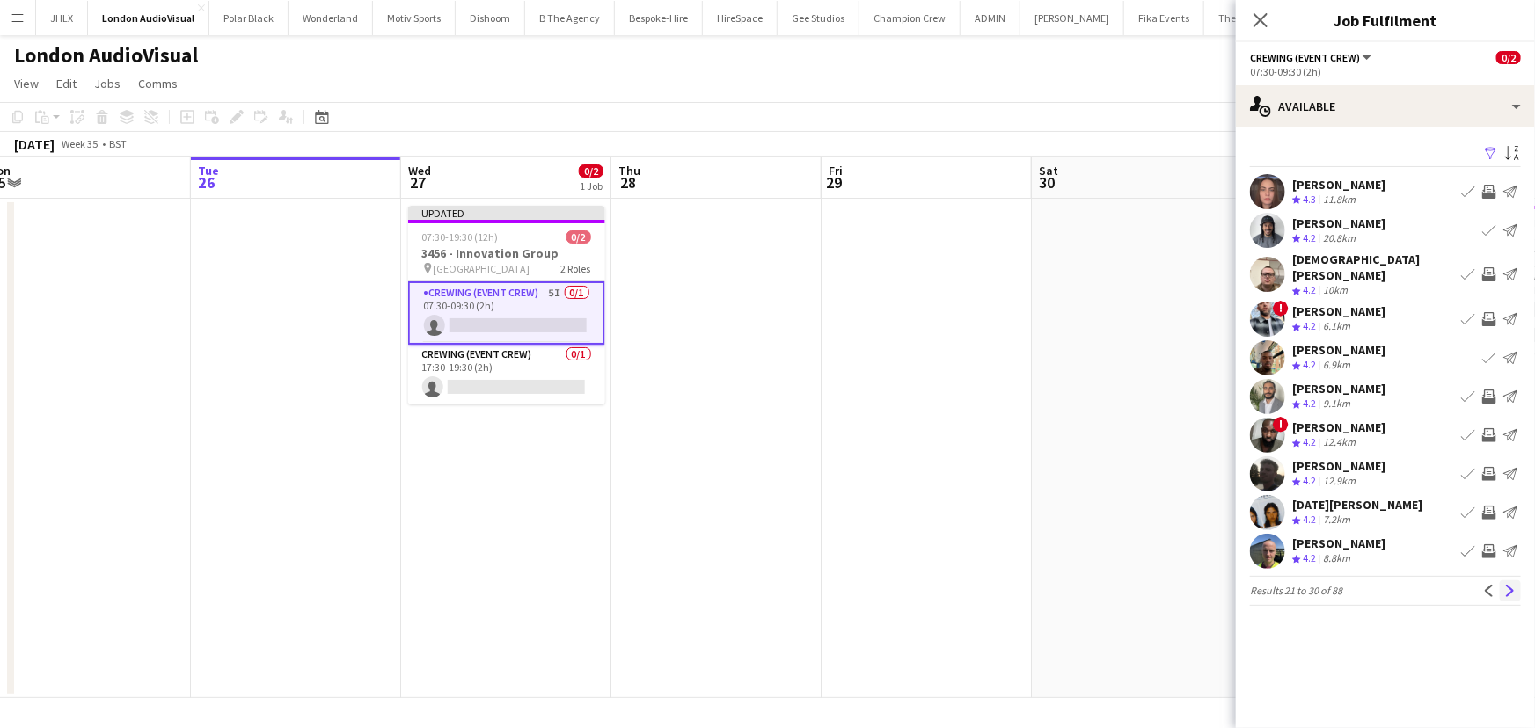
click at [1512, 585] on app-icon "Next" at bounding box center [1510, 591] width 12 height 12
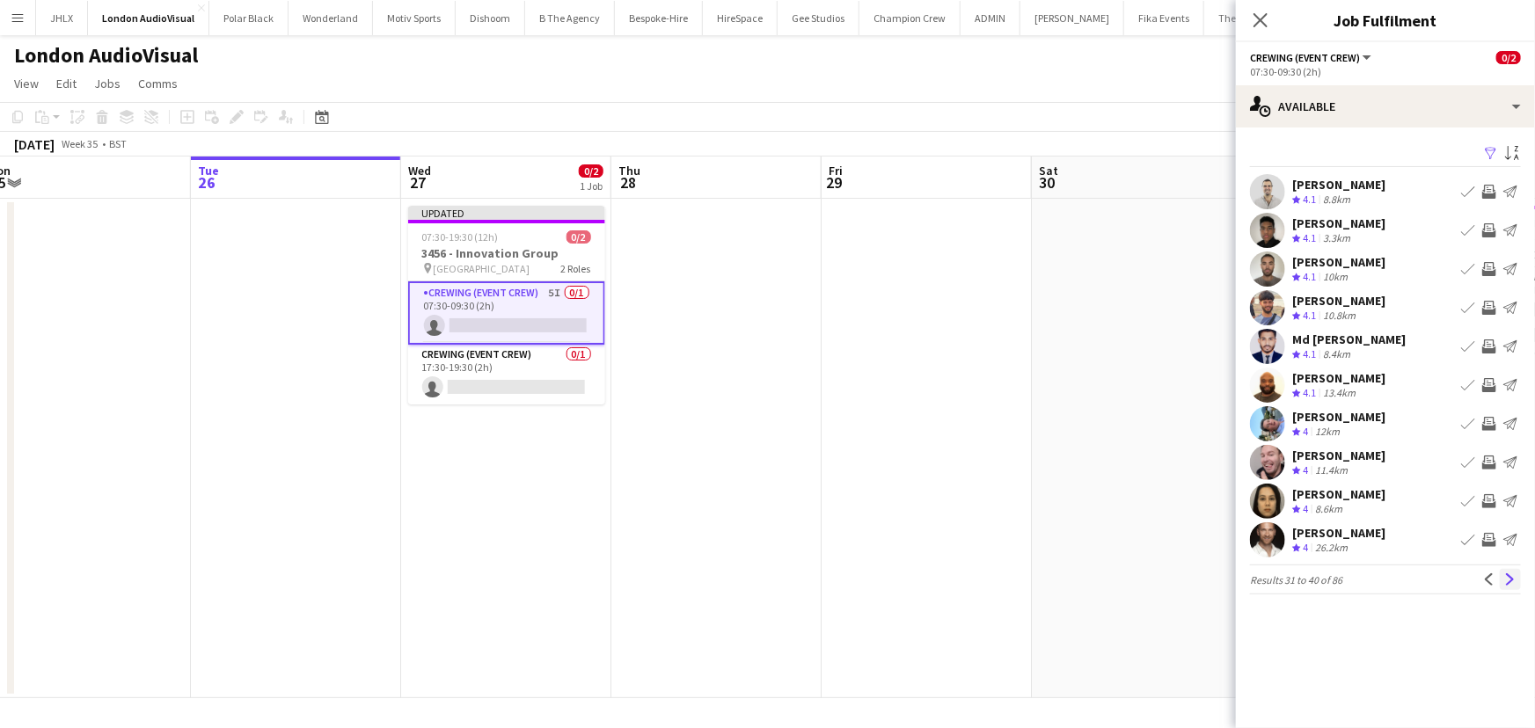
click at [1510, 581] on app-icon "Next" at bounding box center [1510, 580] width 12 height 12
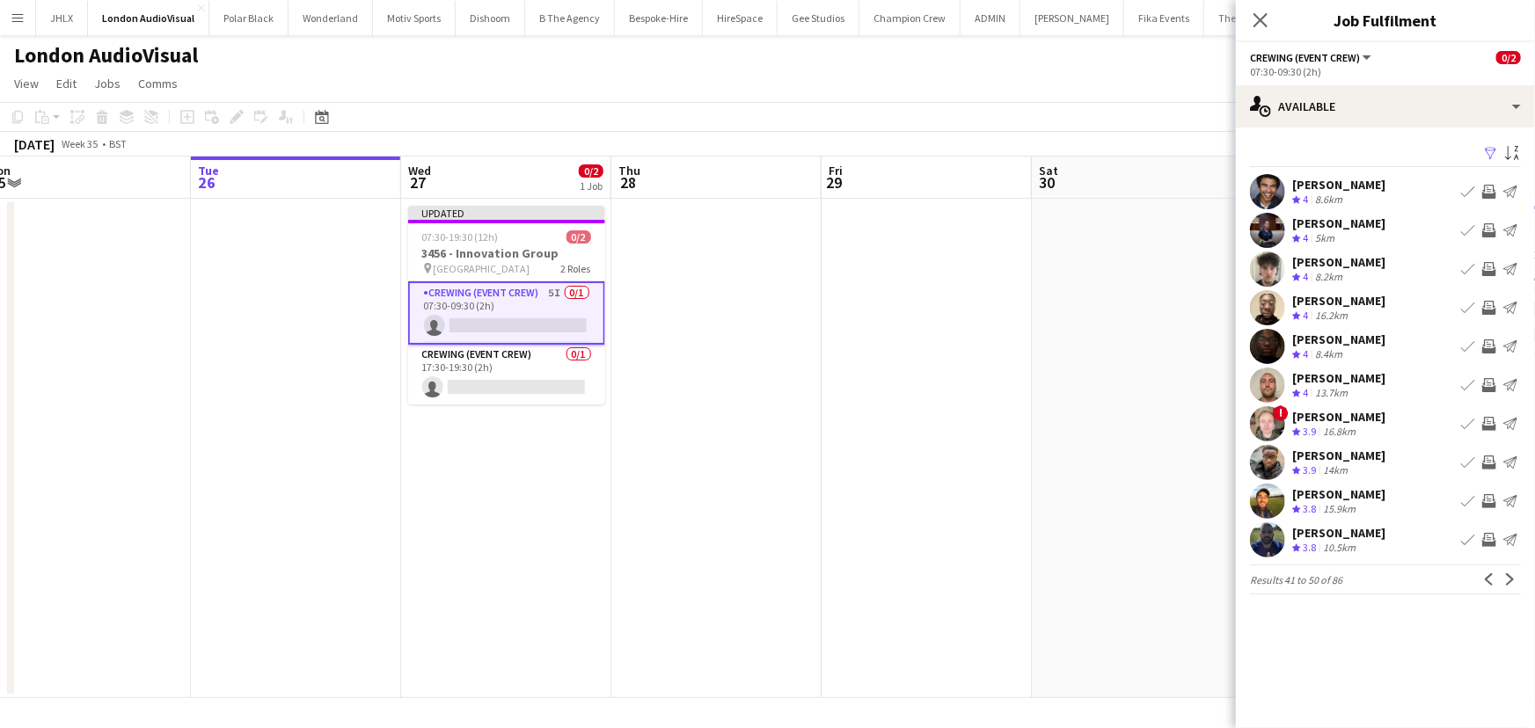
click at [1487, 384] on app-icon "Invite crew" at bounding box center [1489, 385] width 14 height 14
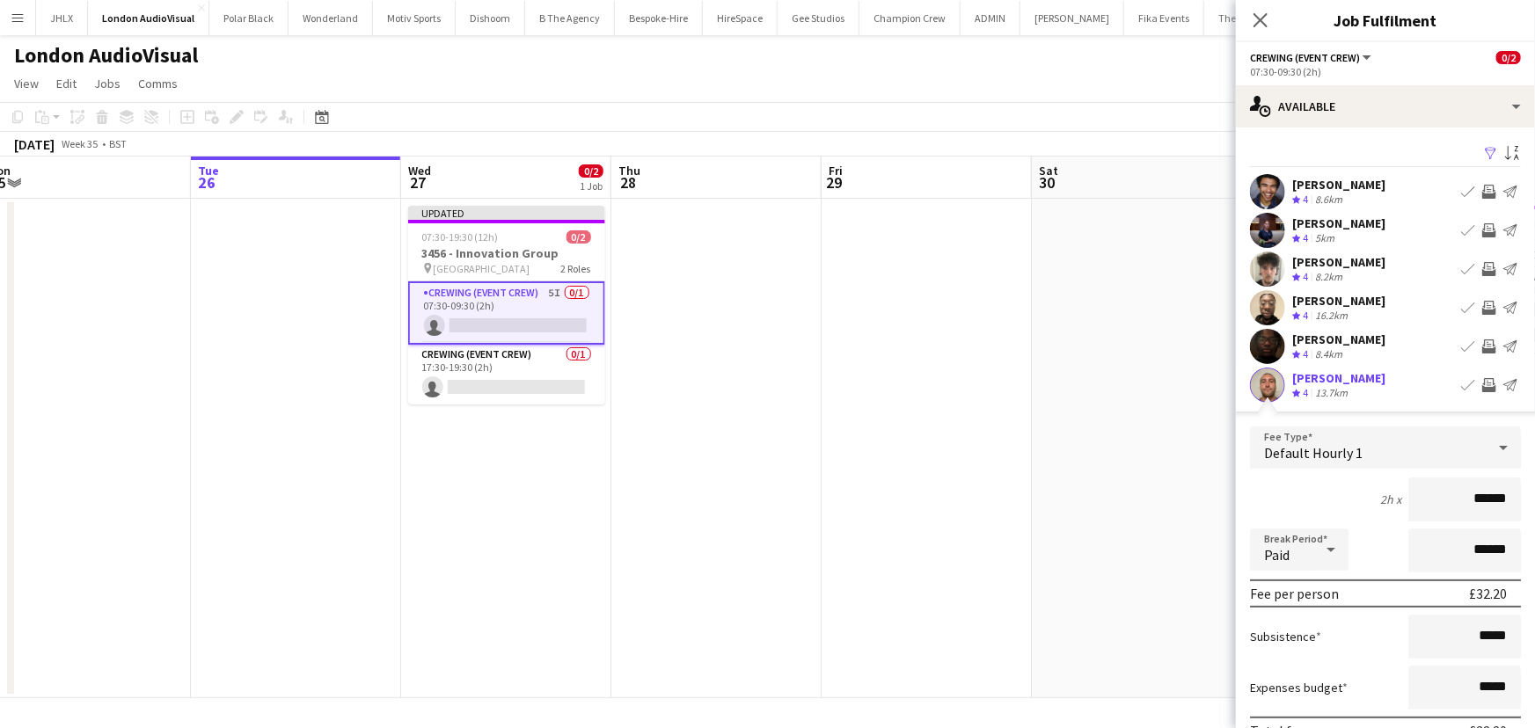
drag, startPoint x: 1470, startPoint y: 493, endPoint x: 1363, endPoint y: 501, distance: 106.7
click at [1363, 501] on div "2h x ******" at bounding box center [1385, 500] width 271 height 44
type input "****"
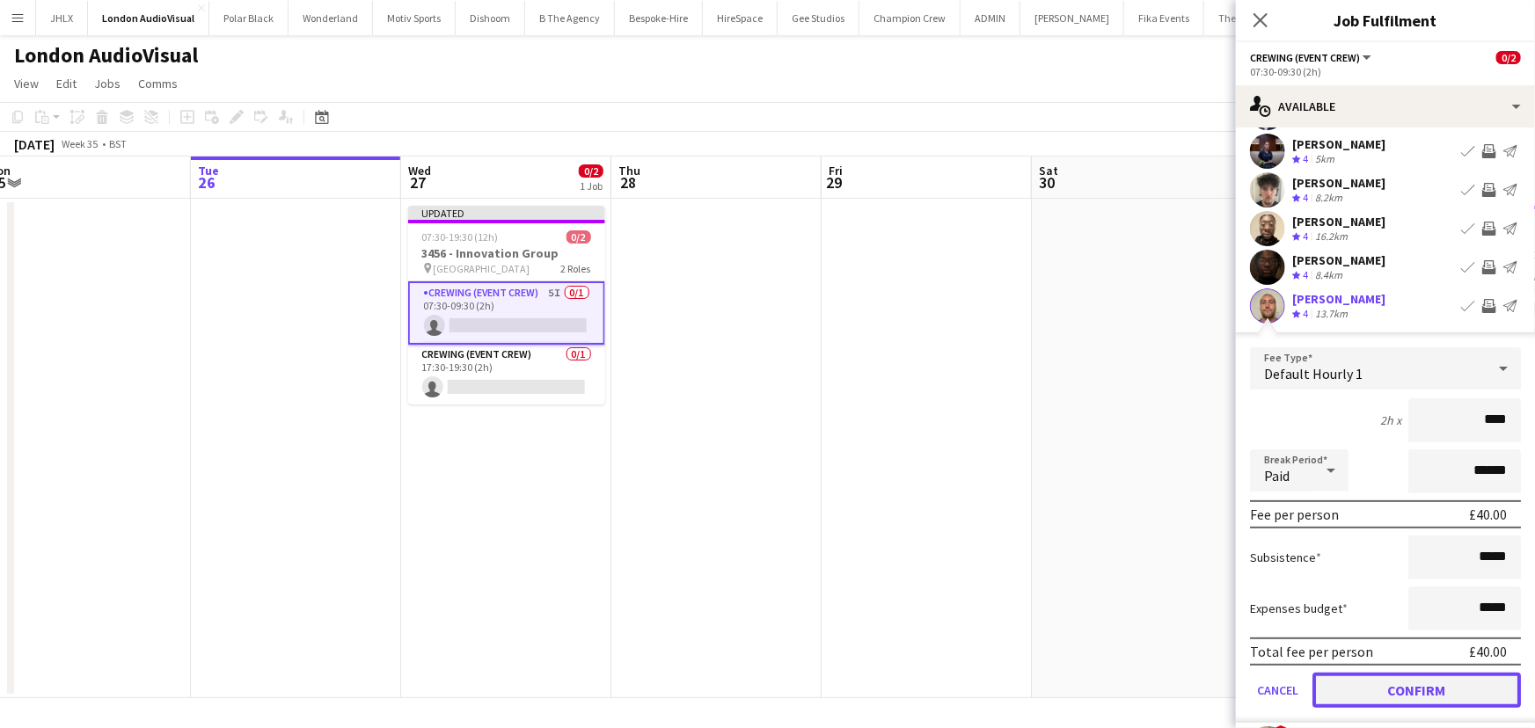
click at [1430, 673] on button "Confirm" at bounding box center [1416, 690] width 208 height 35
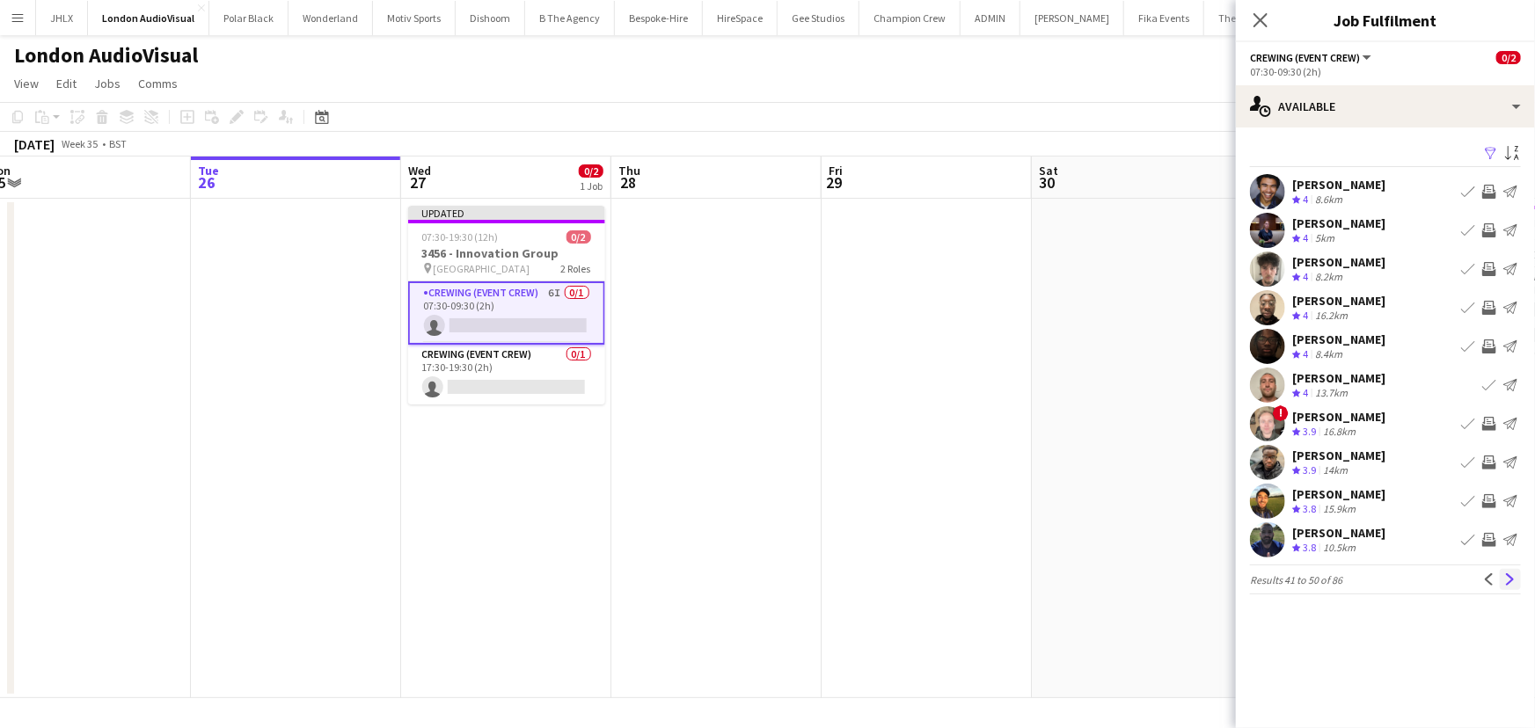
click at [1507, 574] on app-icon "Next" at bounding box center [1510, 580] width 12 height 12
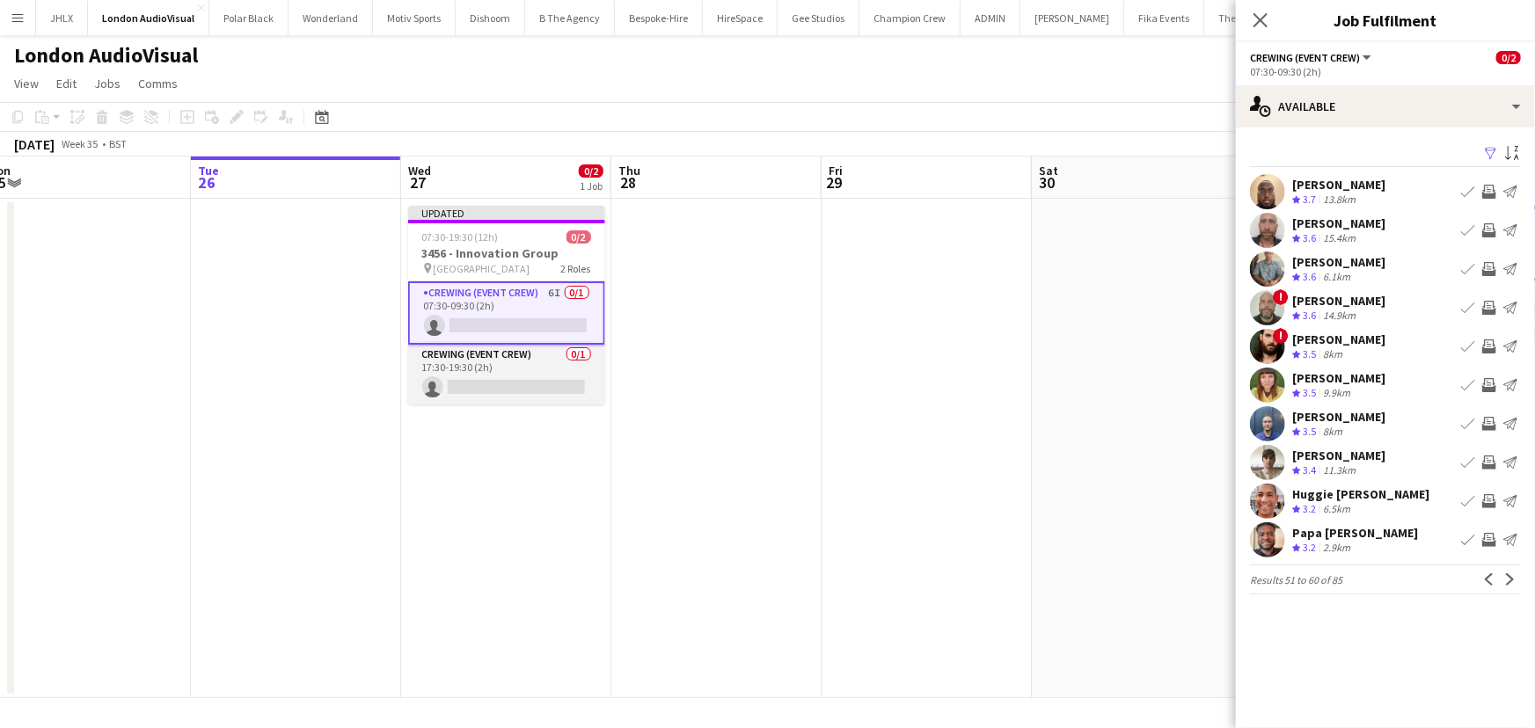
click at [503, 386] on app-card-role "Crewing (Event Crew) 0/1 17:30-19:30 (2h) single-neutral-actions" at bounding box center [506, 375] width 197 height 60
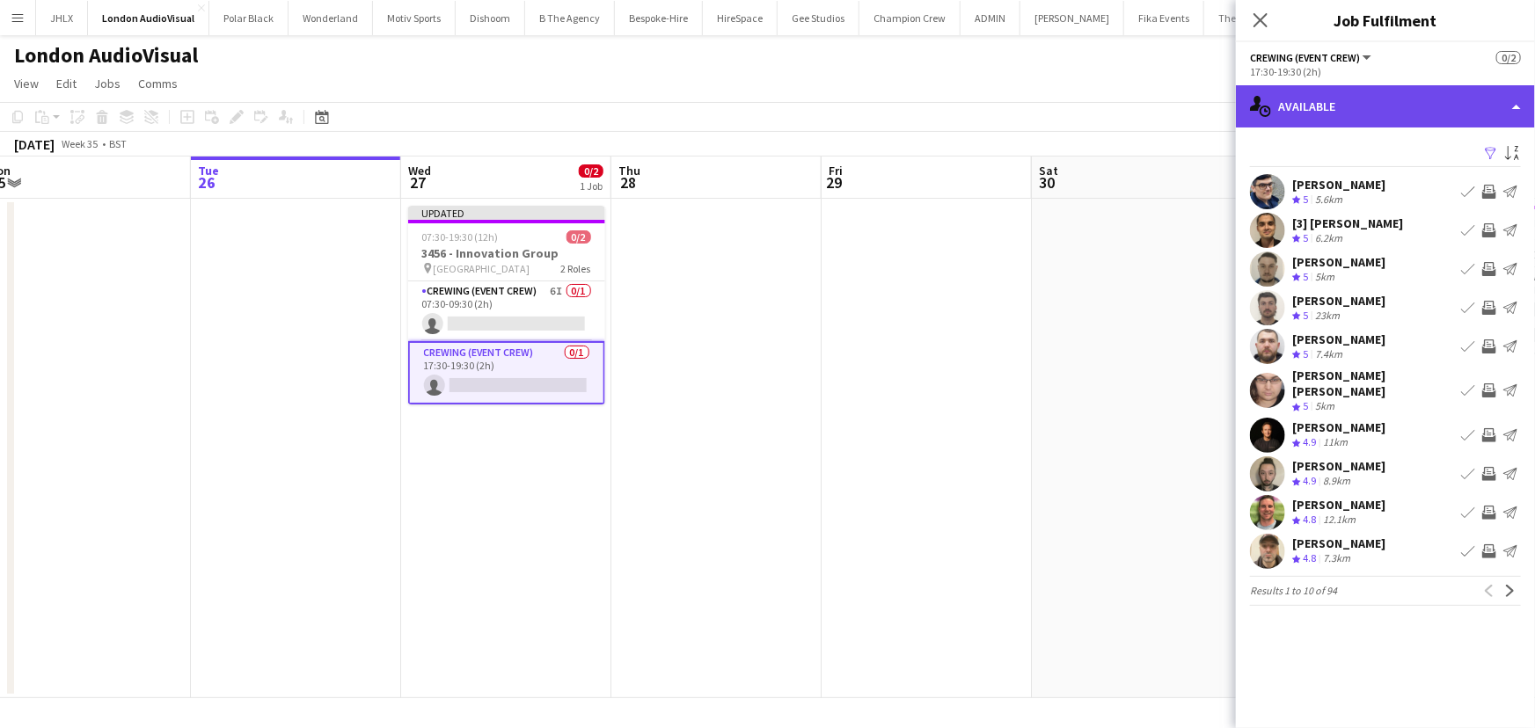
click at [1390, 109] on div "single-neutral-actions-upload Available" at bounding box center [1385, 106] width 299 height 42
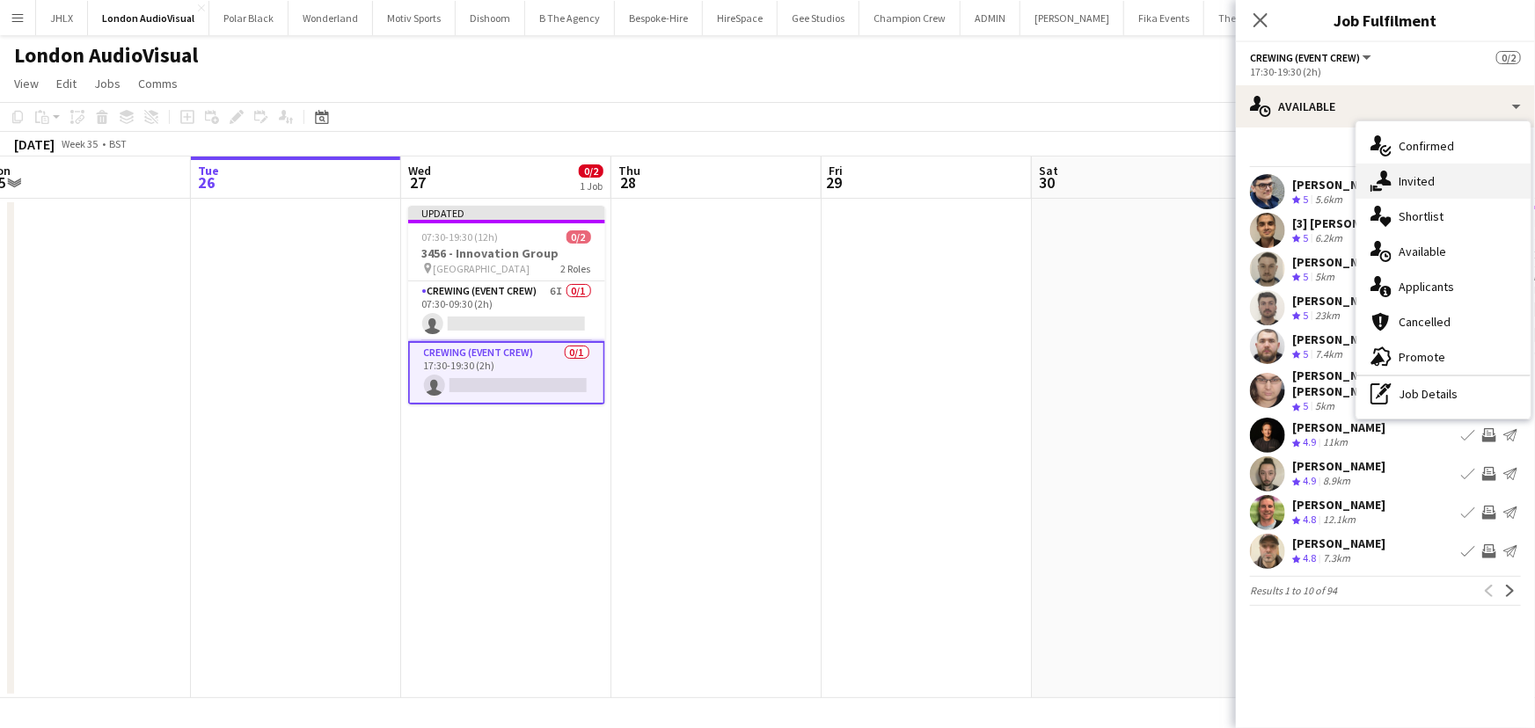
click at [1443, 193] on div "single-neutral-actions-share-1 Invited" at bounding box center [1443, 181] width 174 height 35
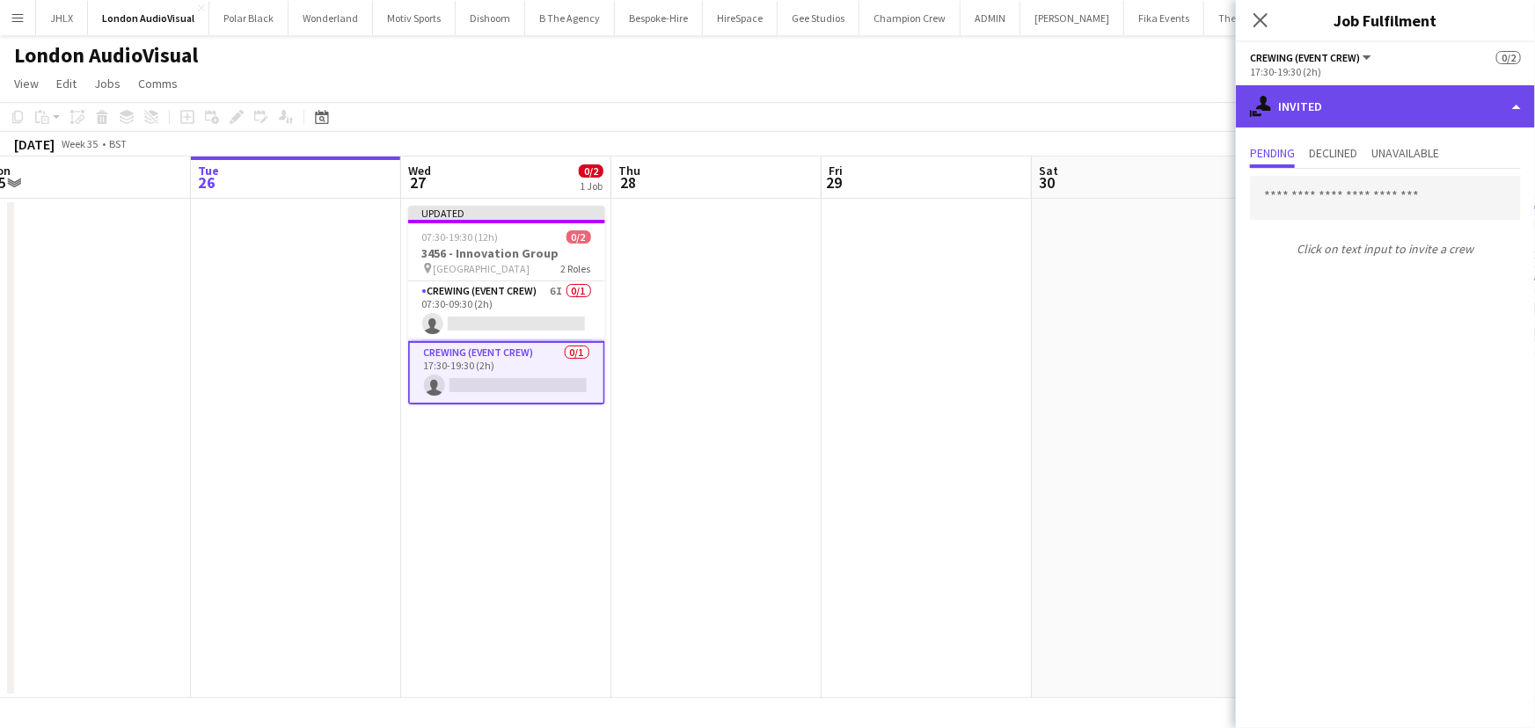
click at [1398, 121] on div "single-neutral-actions-share-1 Invited" at bounding box center [1385, 106] width 299 height 42
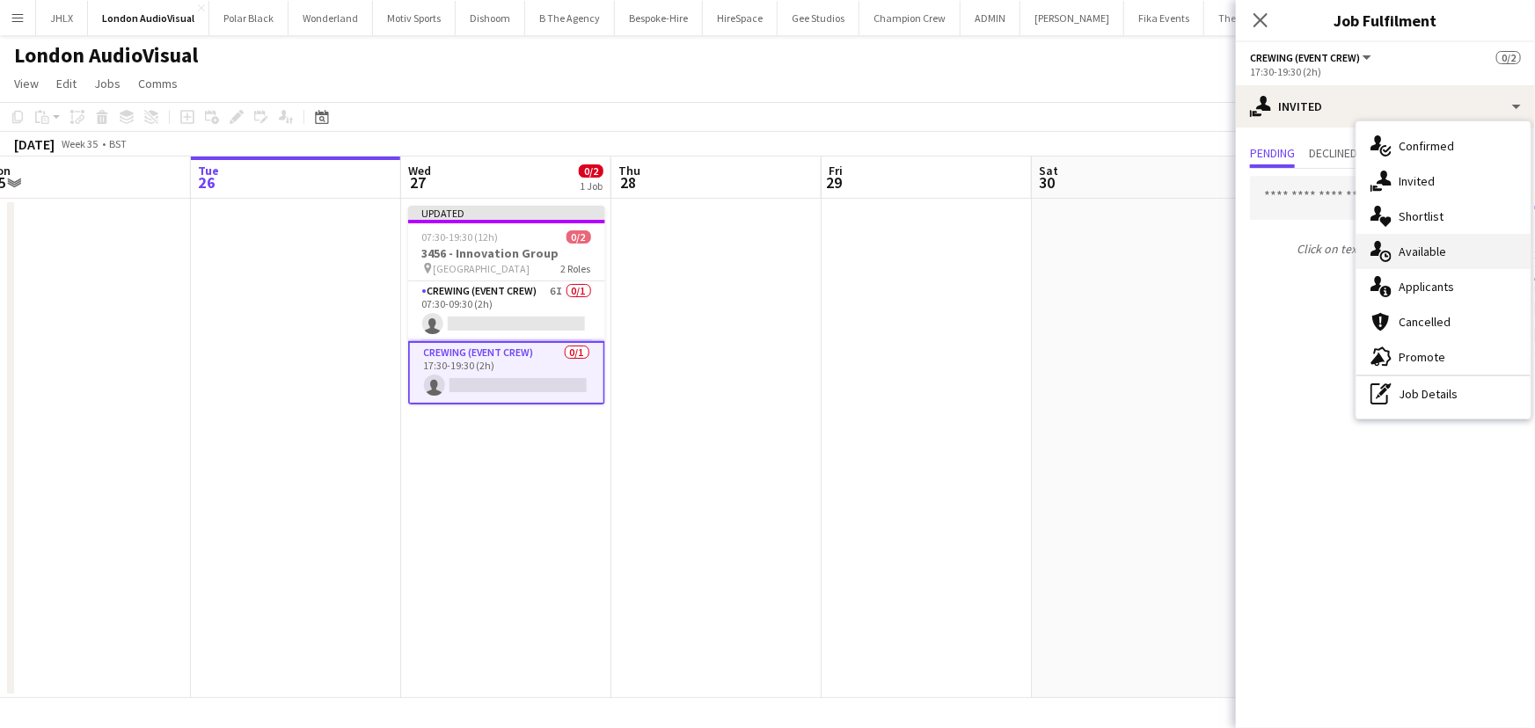
click at [1430, 256] on div "single-neutral-actions-upload Available" at bounding box center [1443, 251] width 174 height 35
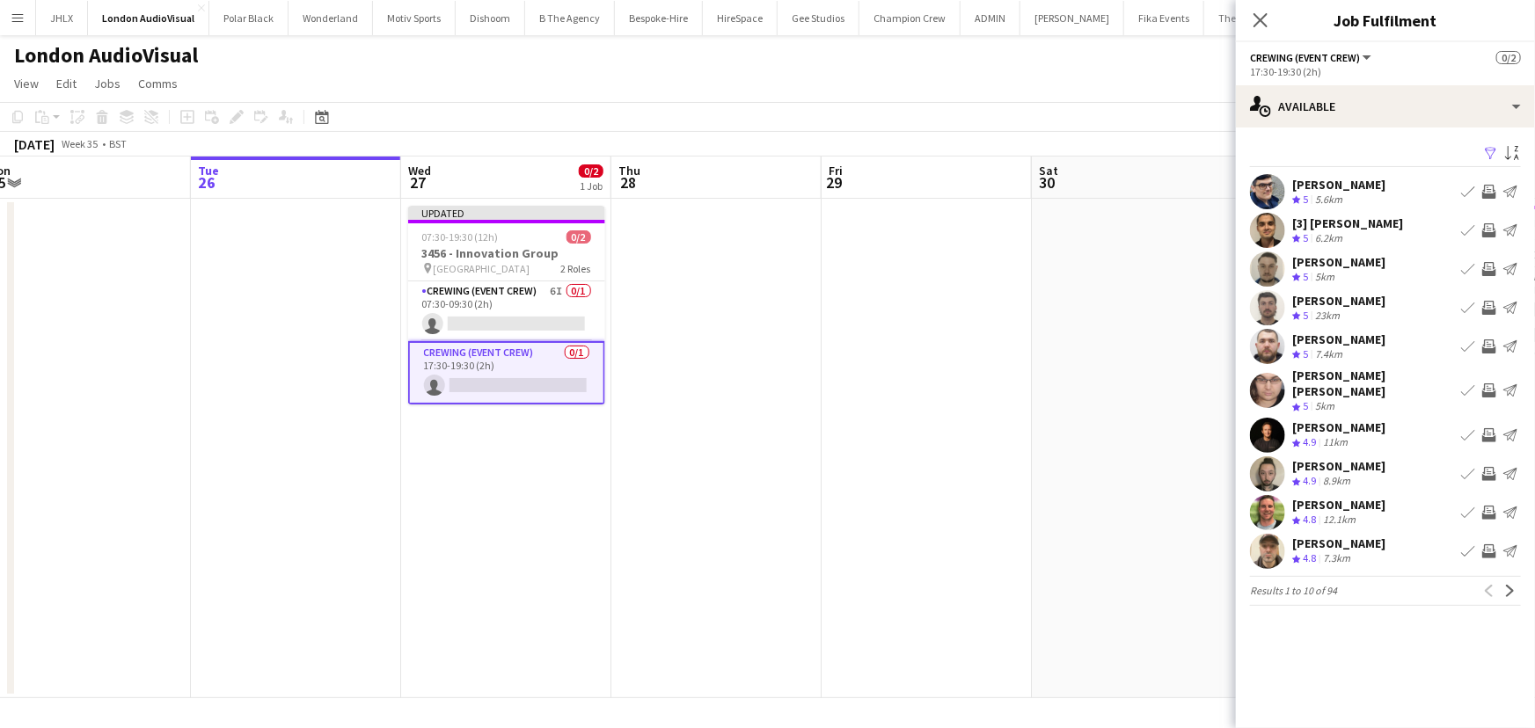
click at [1488, 545] on app-icon "Invite crew" at bounding box center [1489, 552] width 14 height 14
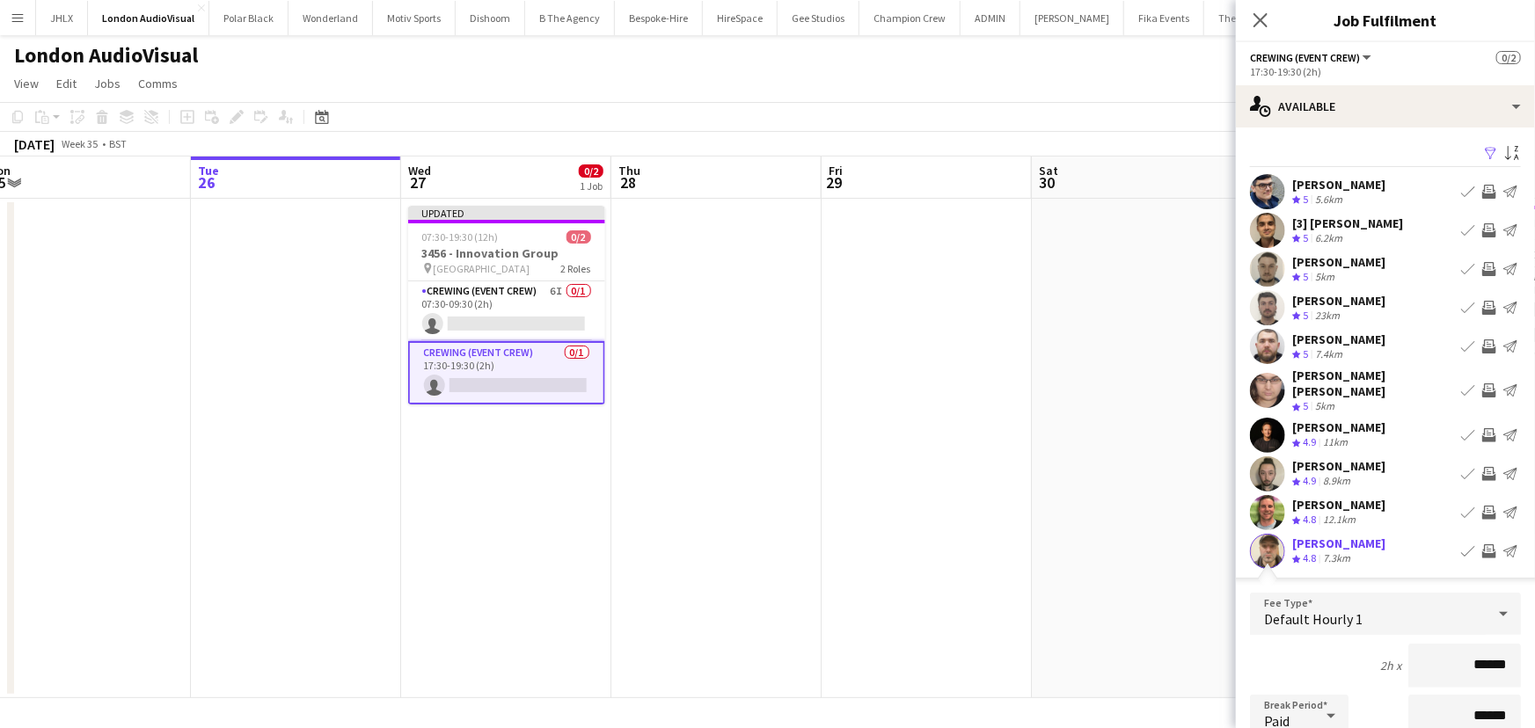
drag, startPoint x: 1498, startPoint y: 647, endPoint x: 1387, endPoint y: 632, distance: 111.7
click at [1408, 644] on input "******" at bounding box center [1464, 666] width 113 height 44
type input "****"
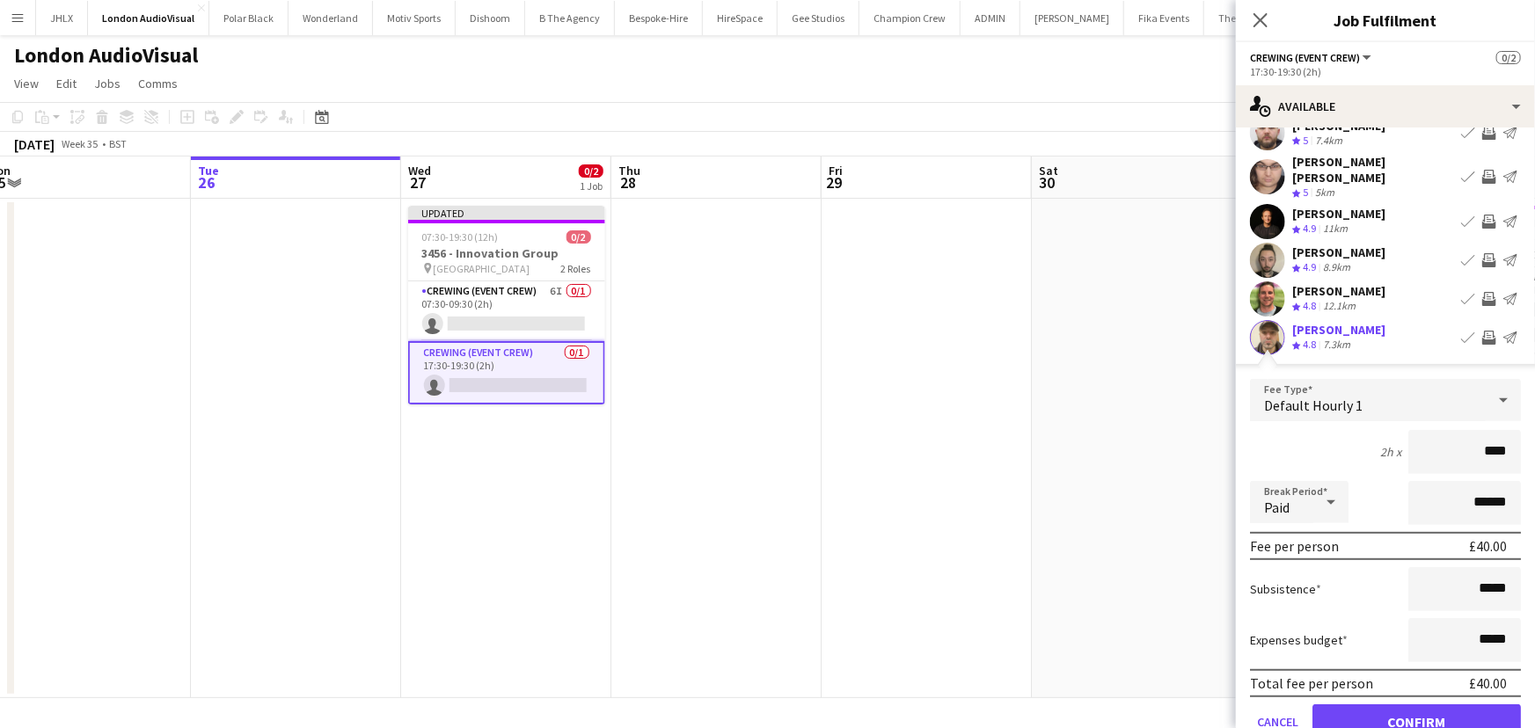
scroll to position [239, 0]
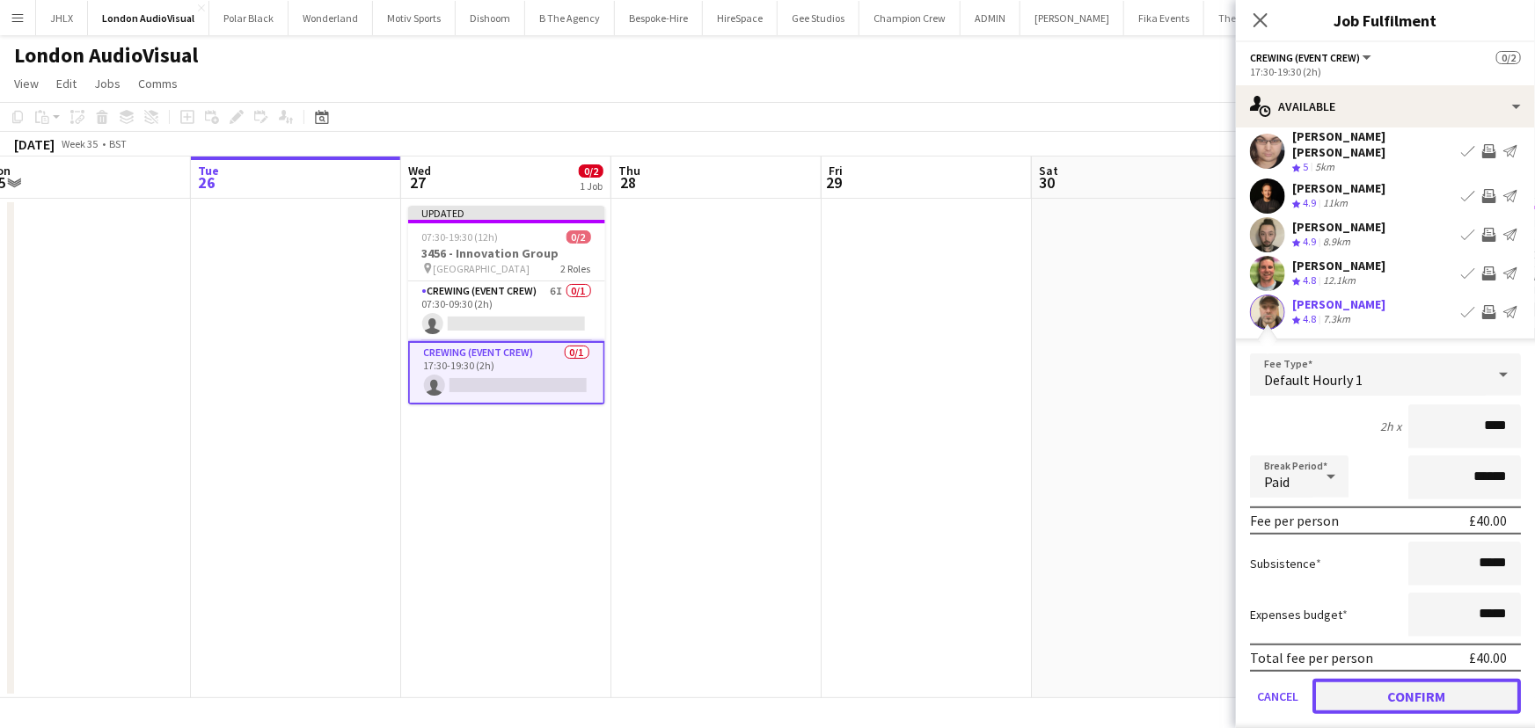
click at [1433, 679] on button "Confirm" at bounding box center [1416, 696] width 208 height 35
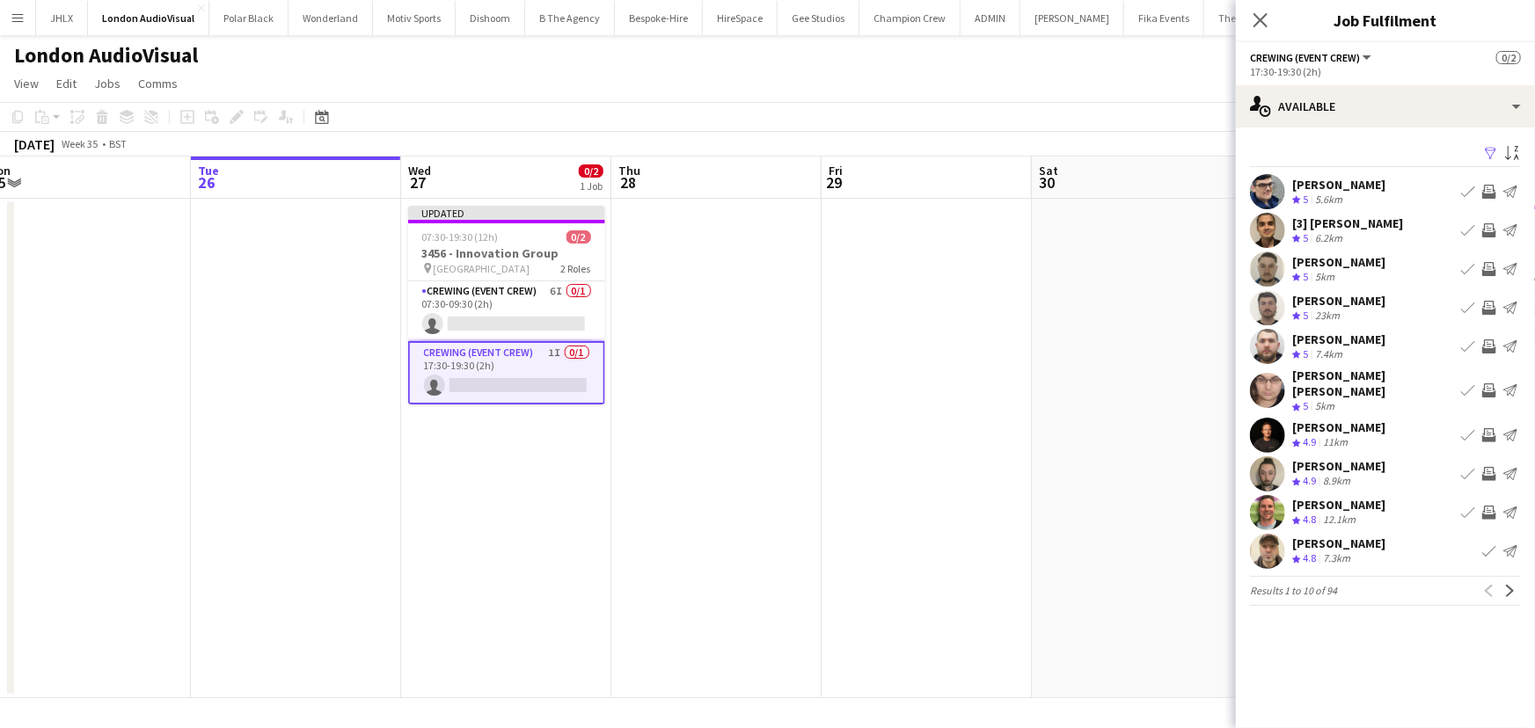
scroll to position [0, 0]
click at [1512, 585] on app-icon "Next" at bounding box center [1510, 591] width 12 height 12
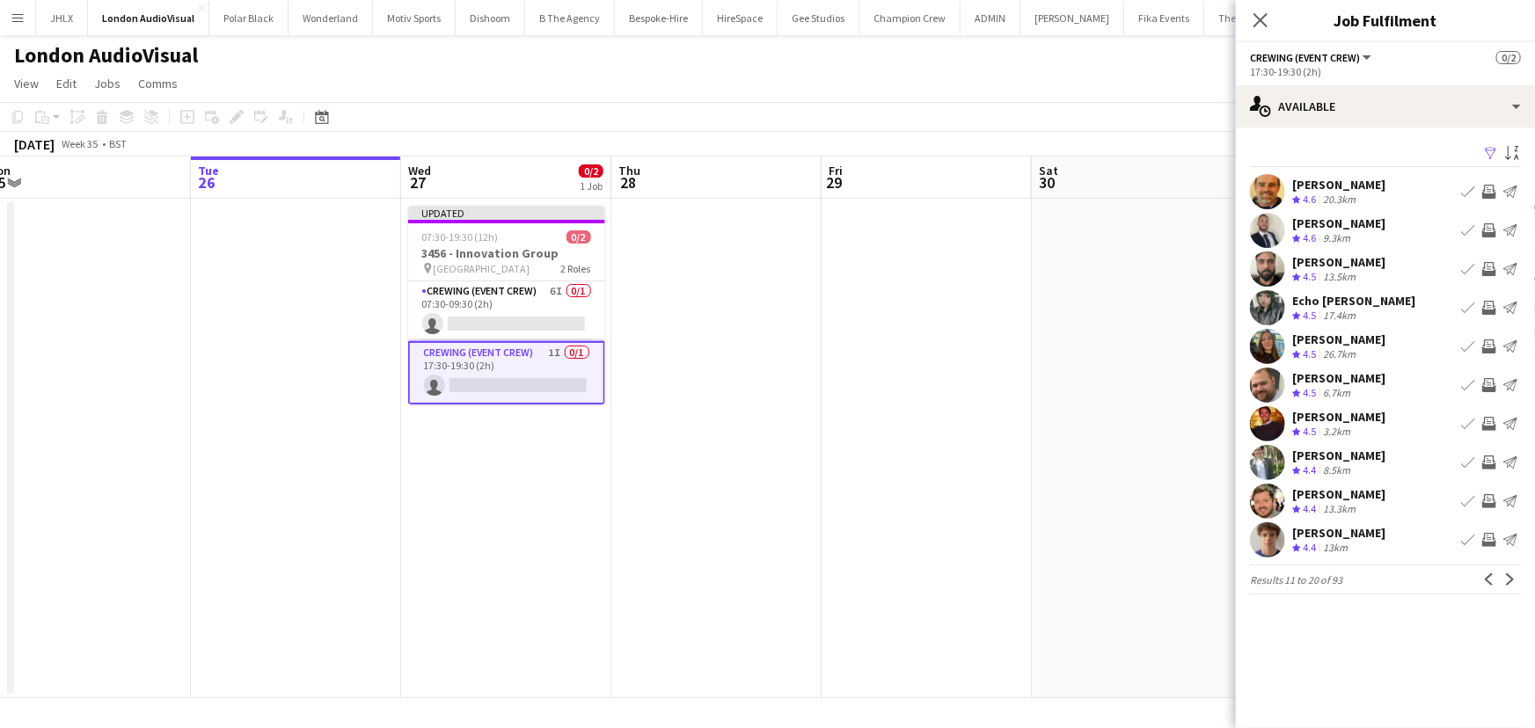
click at [1492, 383] on app-icon "Invite crew" at bounding box center [1489, 385] width 14 height 14
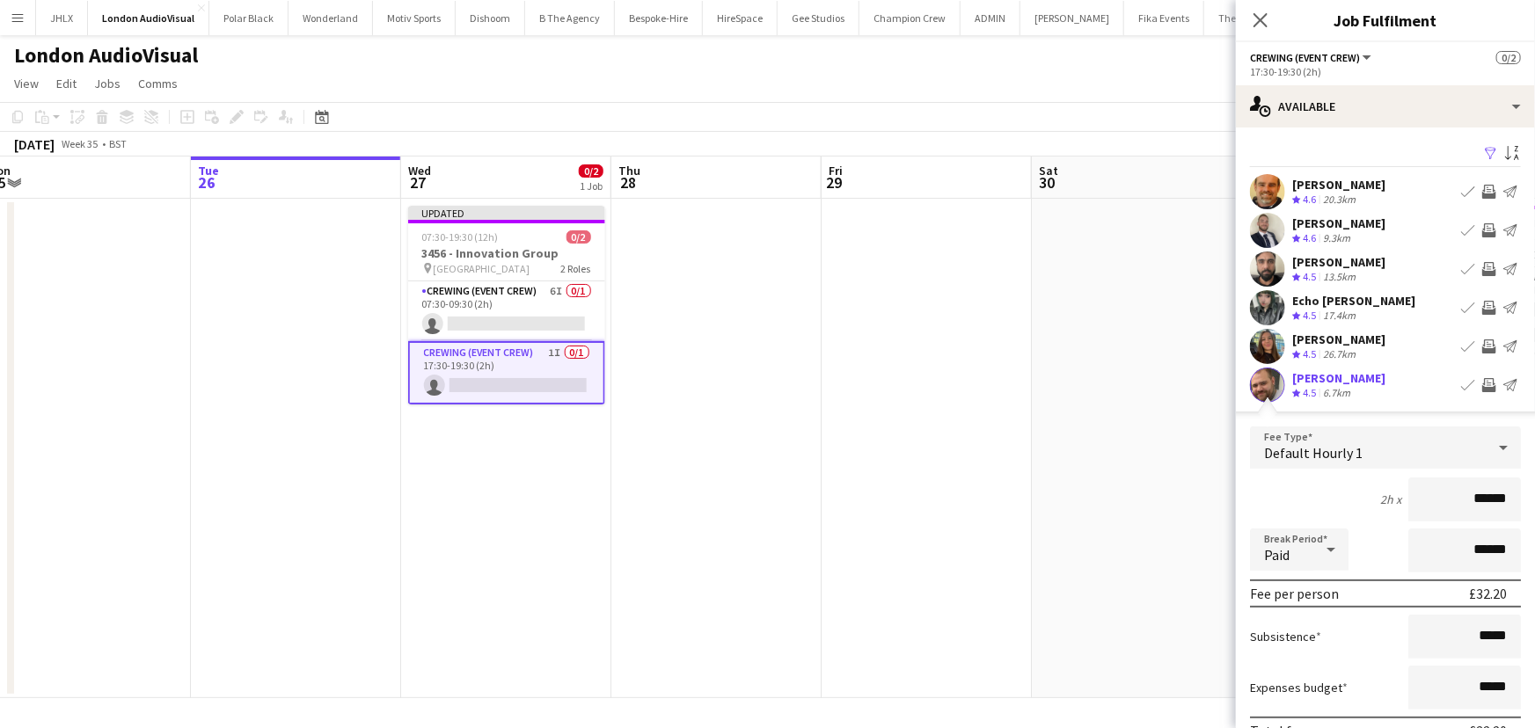
drag, startPoint x: 1503, startPoint y: 493, endPoint x: 1446, endPoint y: 502, distance: 57.9
click at [1446, 502] on input "******" at bounding box center [1464, 500] width 113 height 44
type input "****"
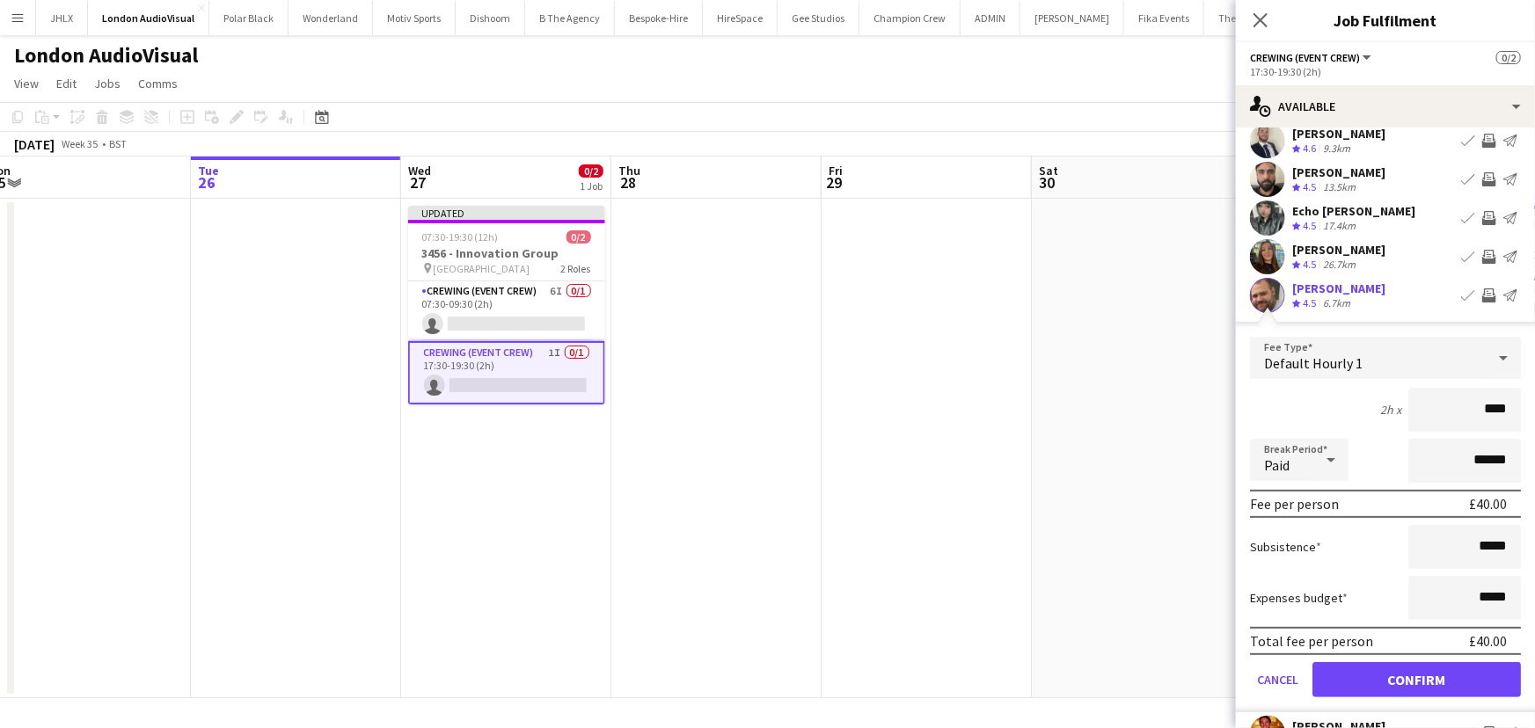
scroll to position [239, 0]
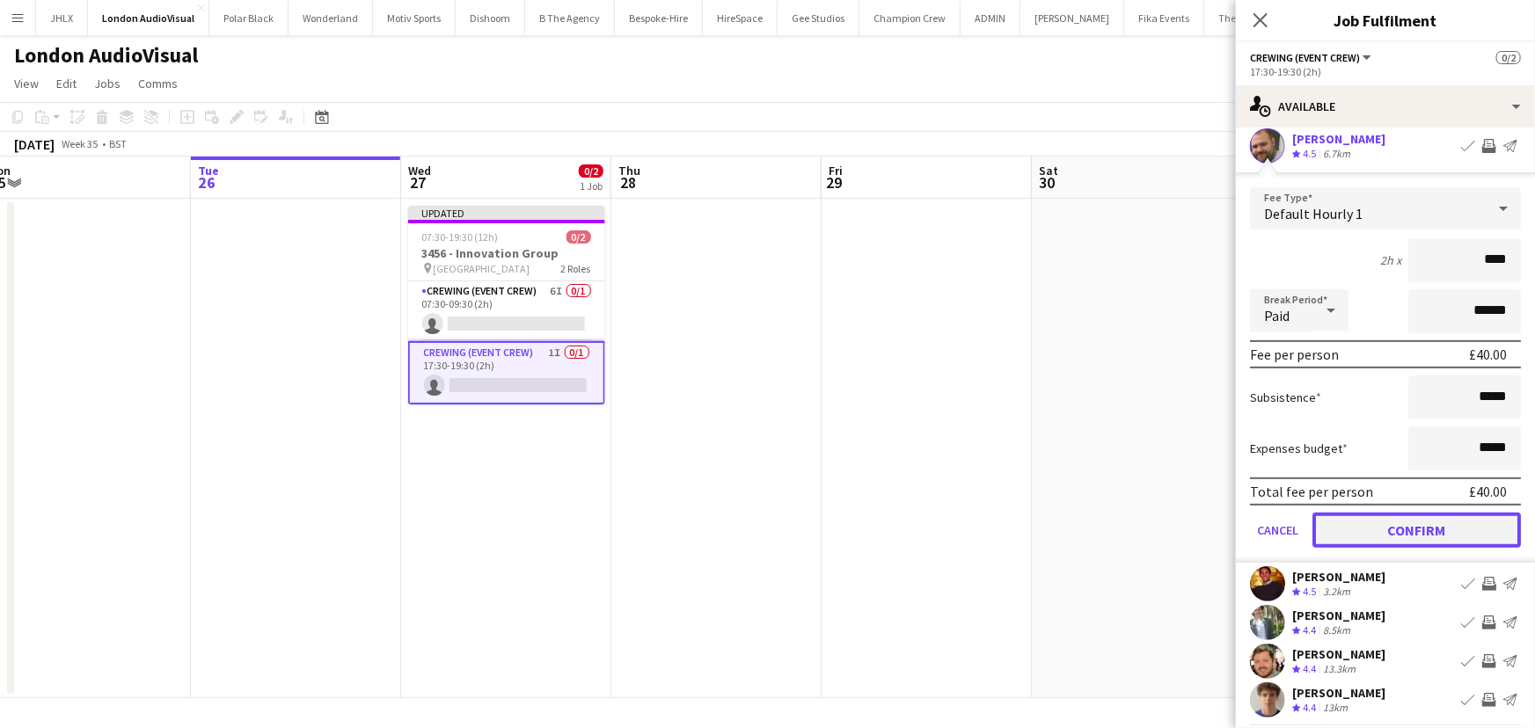
click at [1443, 531] on button "Confirm" at bounding box center [1416, 530] width 208 height 35
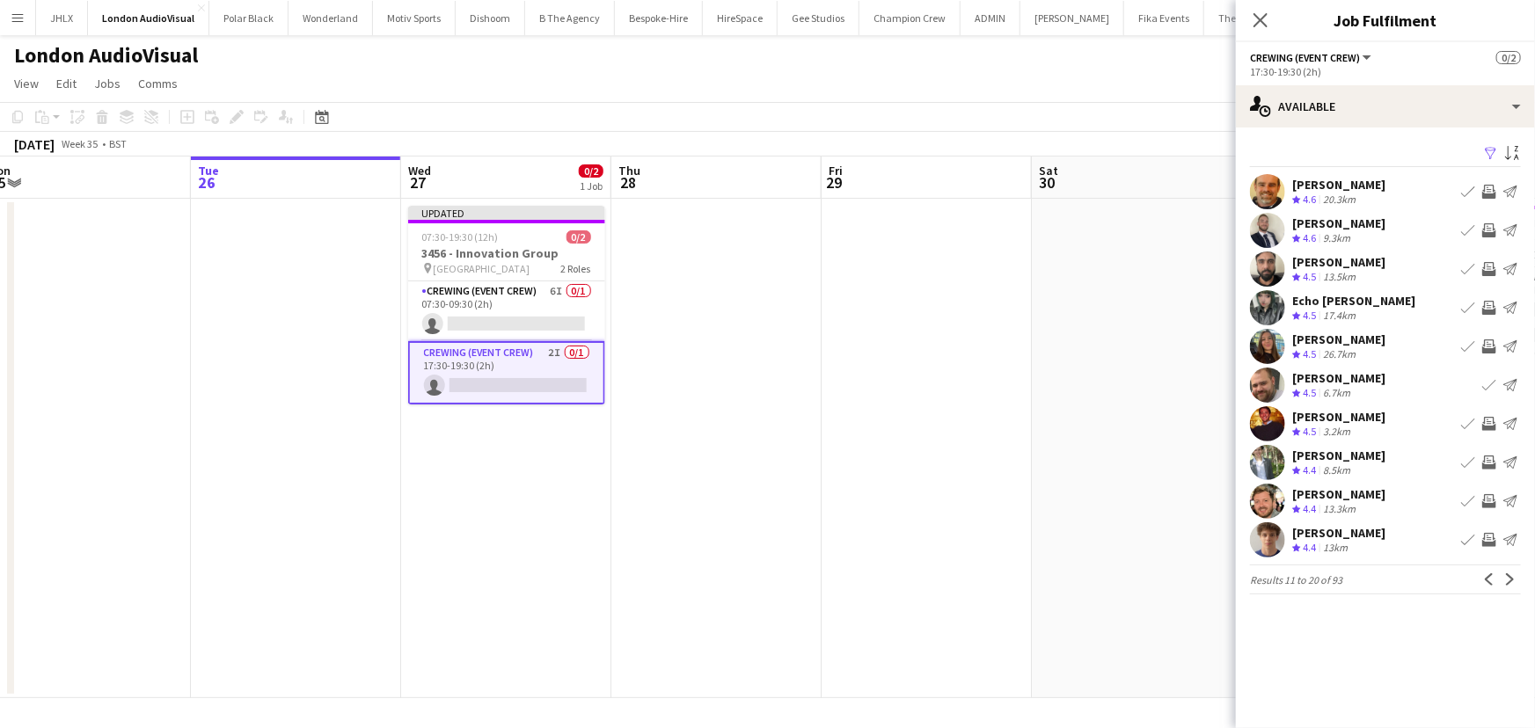
scroll to position [0, 0]
click at [1486, 426] on app-icon "Invite crew" at bounding box center [1489, 424] width 14 height 14
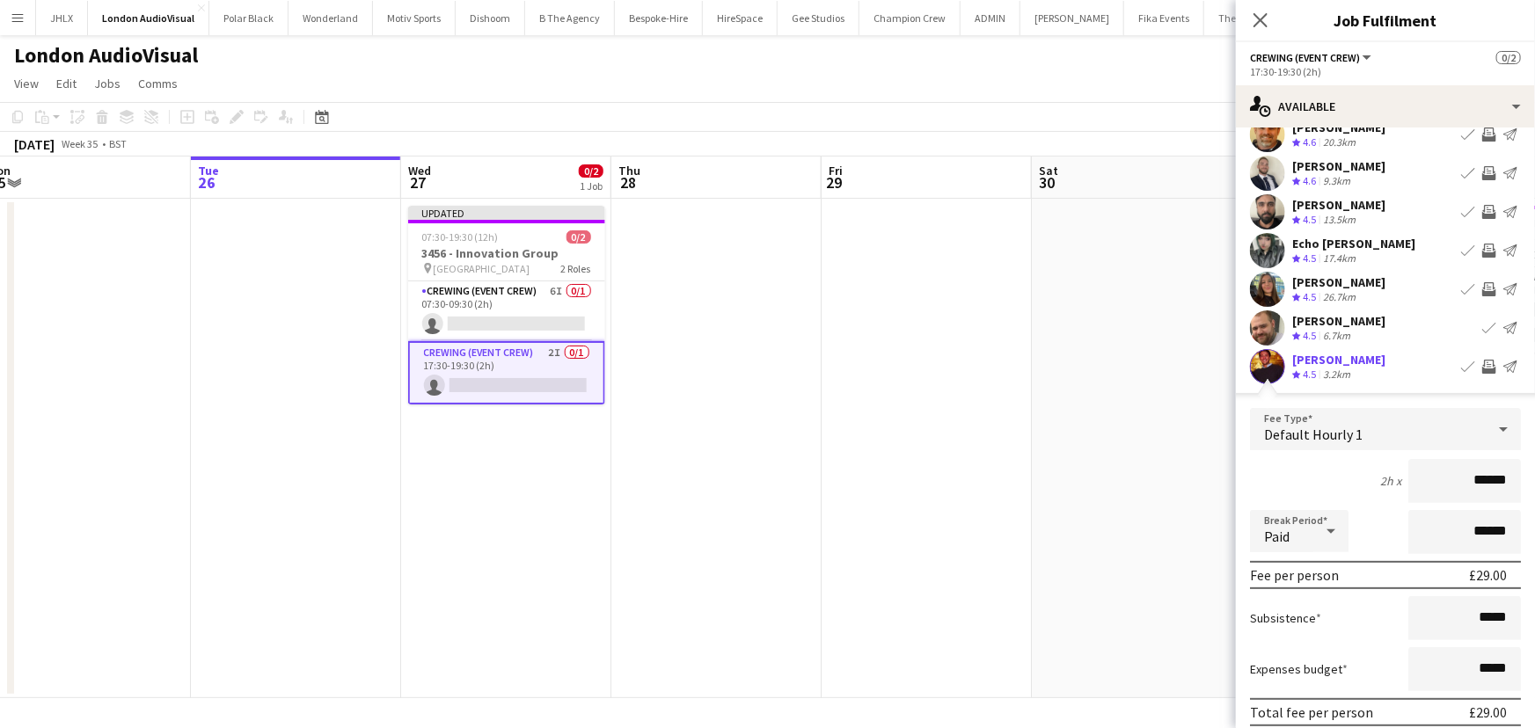
scroll to position [79, 0]
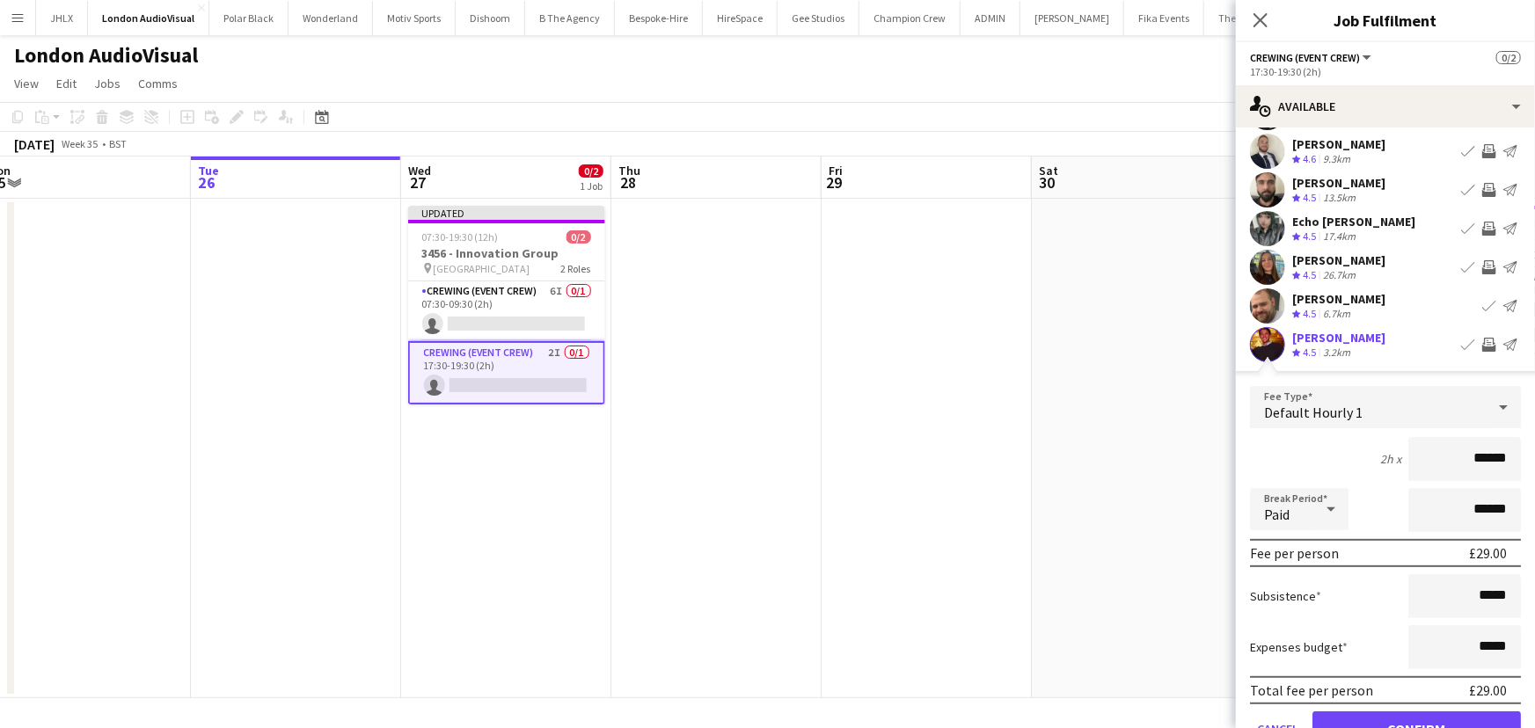
drag, startPoint x: 1497, startPoint y: 455, endPoint x: 1418, endPoint y: 467, distance: 80.1
click at [1443, 467] on input "******" at bounding box center [1464, 459] width 113 height 44
type input "****"
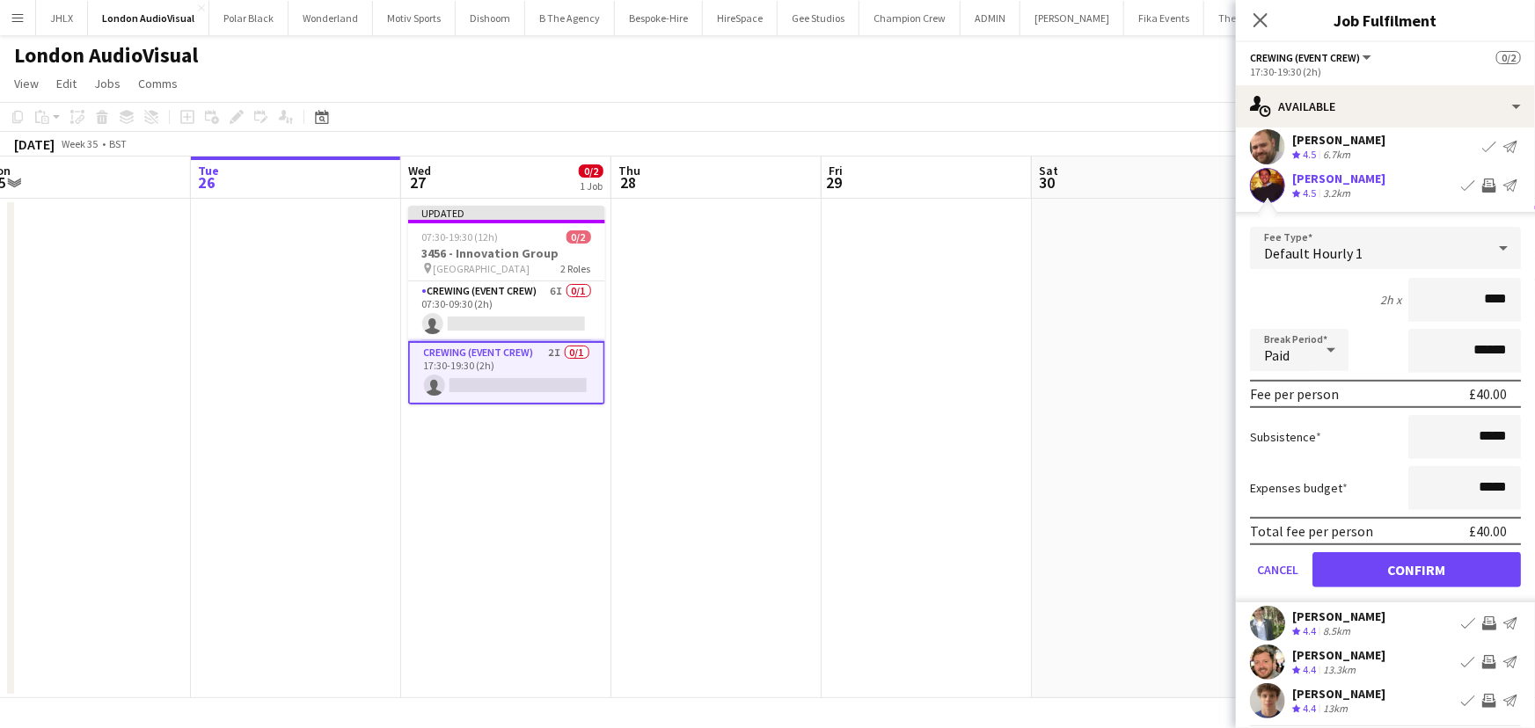
scroll to position [239, 0]
click at [1421, 576] on button "Confirm" at bounding box center [1416, 569] width 208 height 35
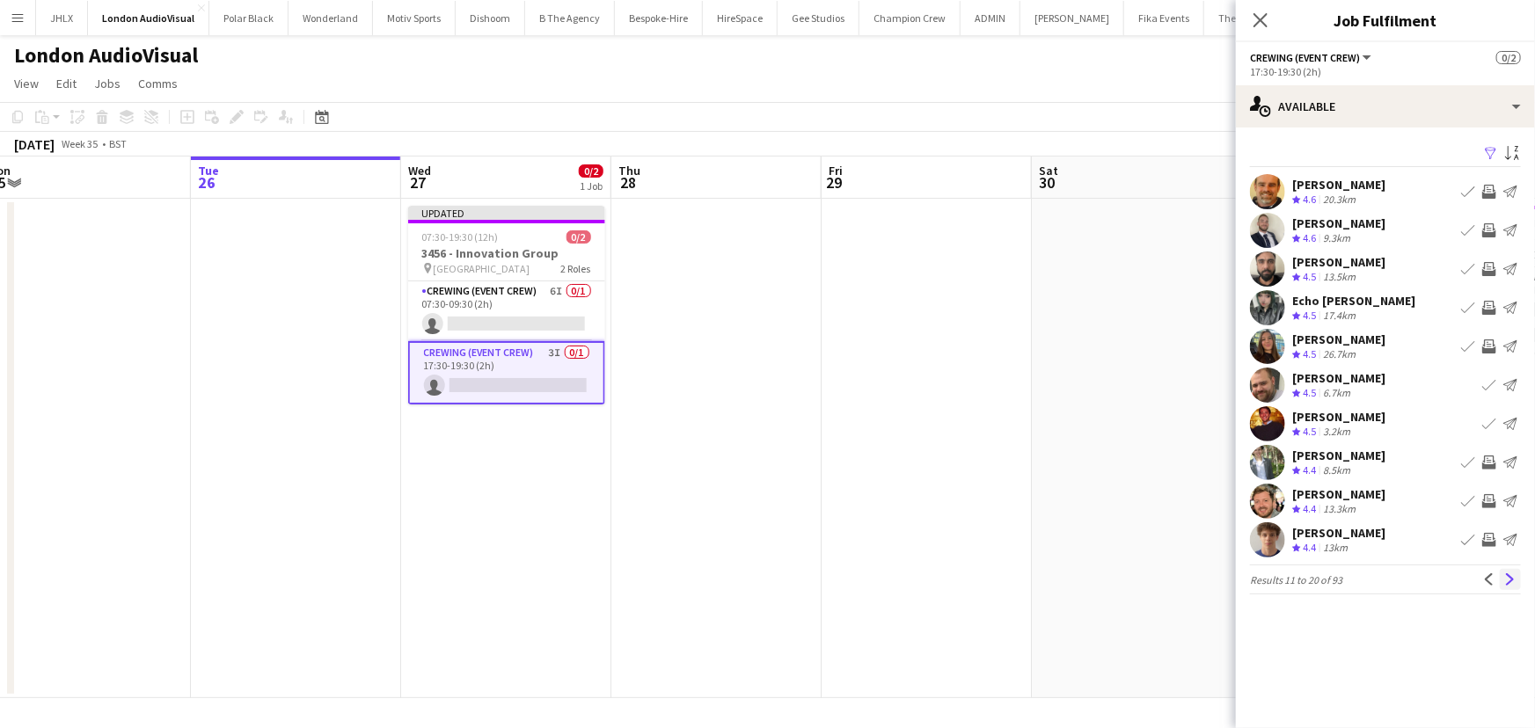
click at [1507, 574] on app-icon "Next" at bounding box center [1510, 580] width 12 height 12
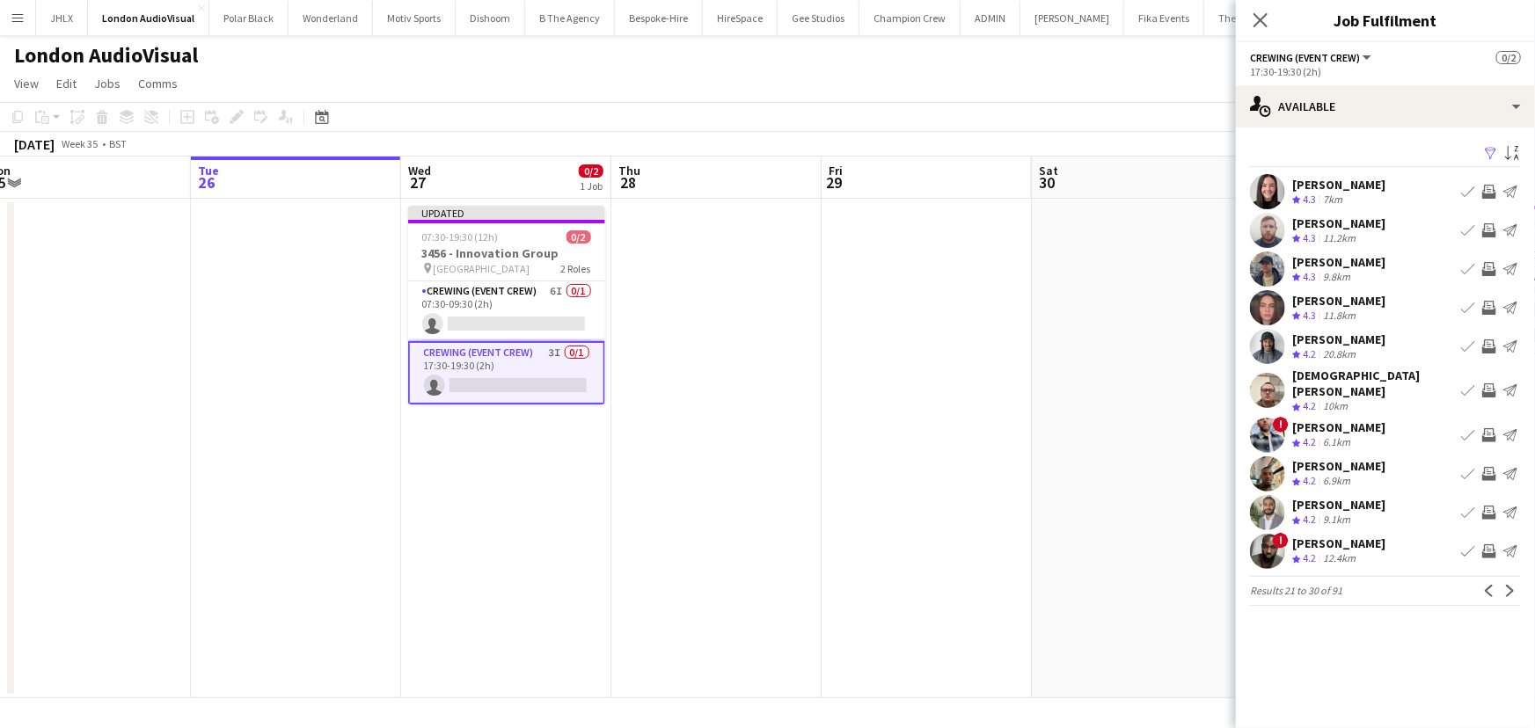
click at [1494, 336] on button "Invite crew" at bounding box center [1489, 346] width 21 height 21
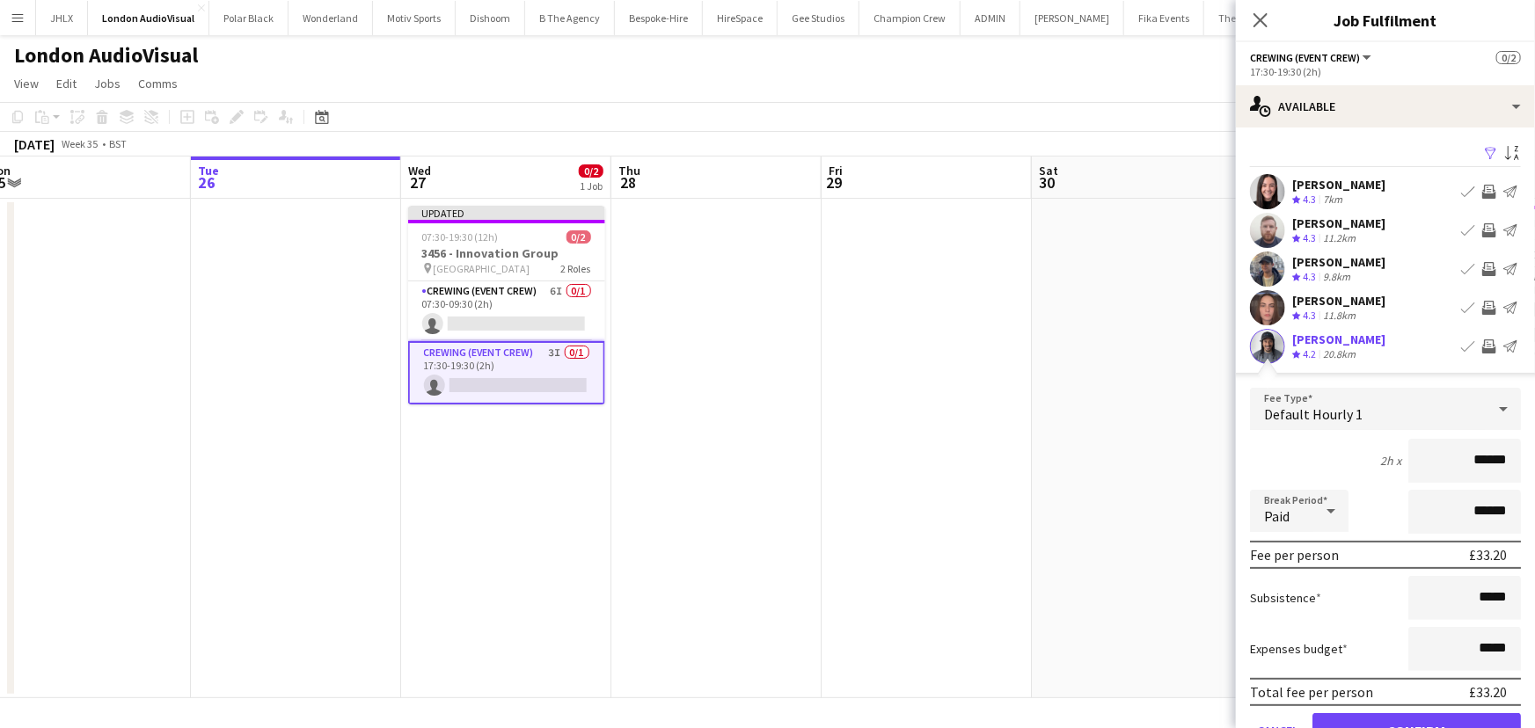
drag, startPoint x: 1505, startPoint y: 459, endPoint x: 1414, endPoint y: 461, distance: 91.5
click at [1425, 462] on input "******" at bounding box center [1464, 461] width 113 height 44
type input "****"
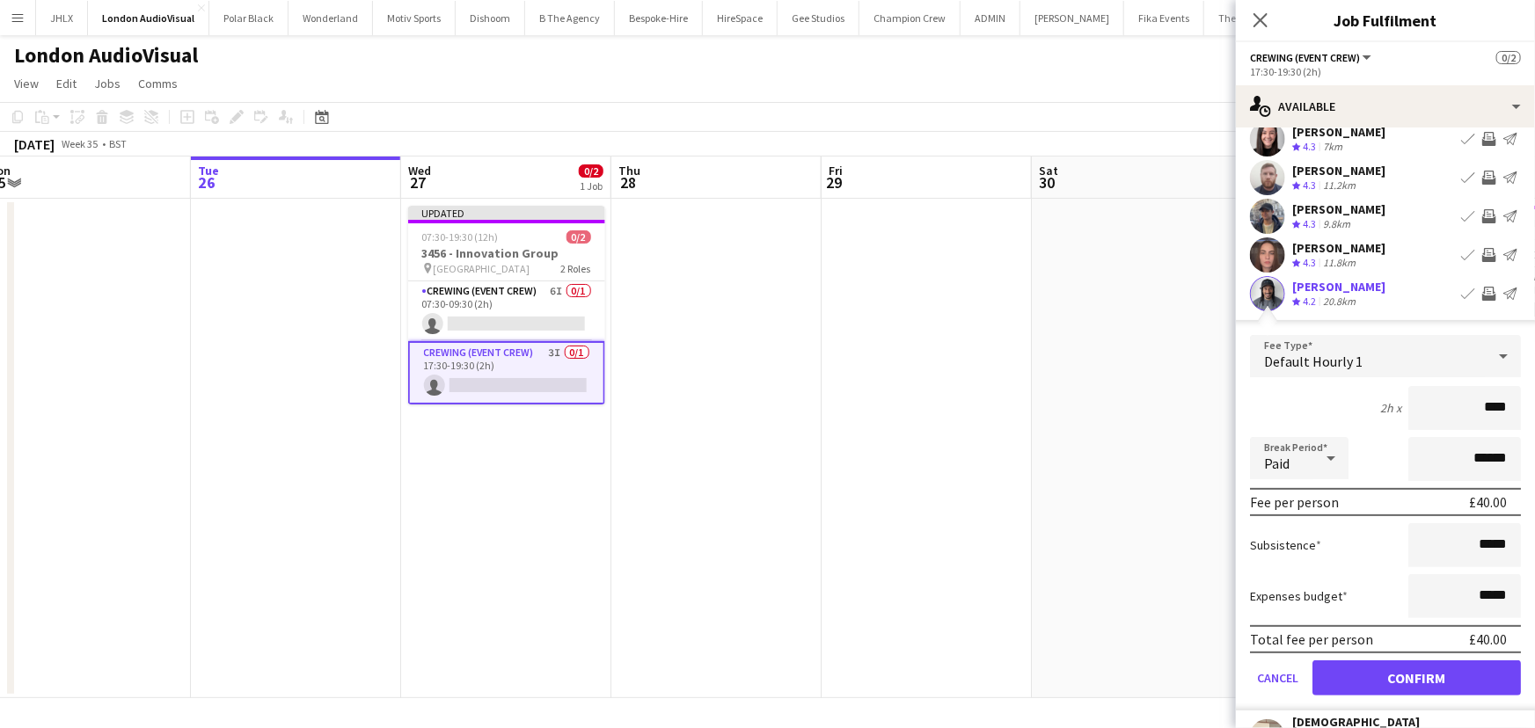
scroll to position [79, 0]
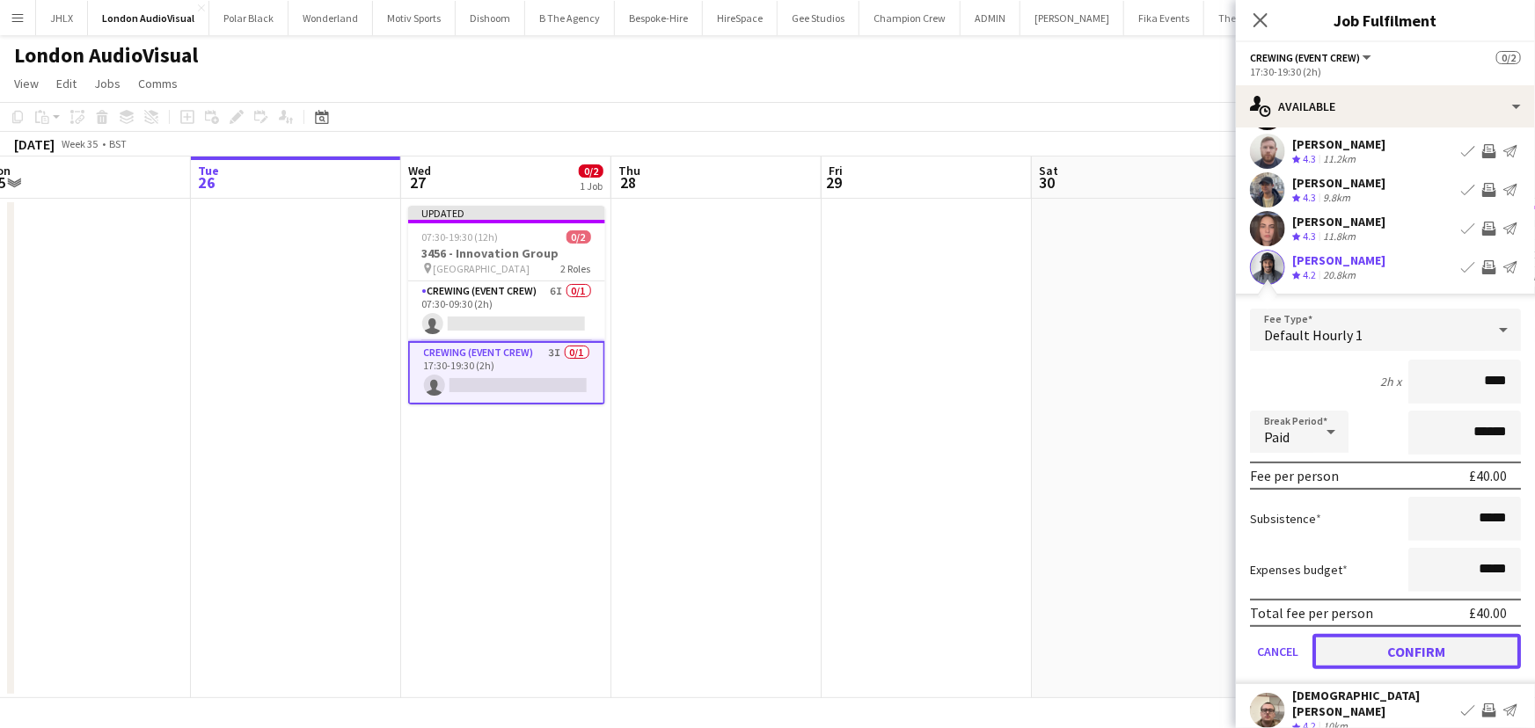
click at [1422, 642] on button "Confirm" at bounding box center [1416, 651] width 208 height 35
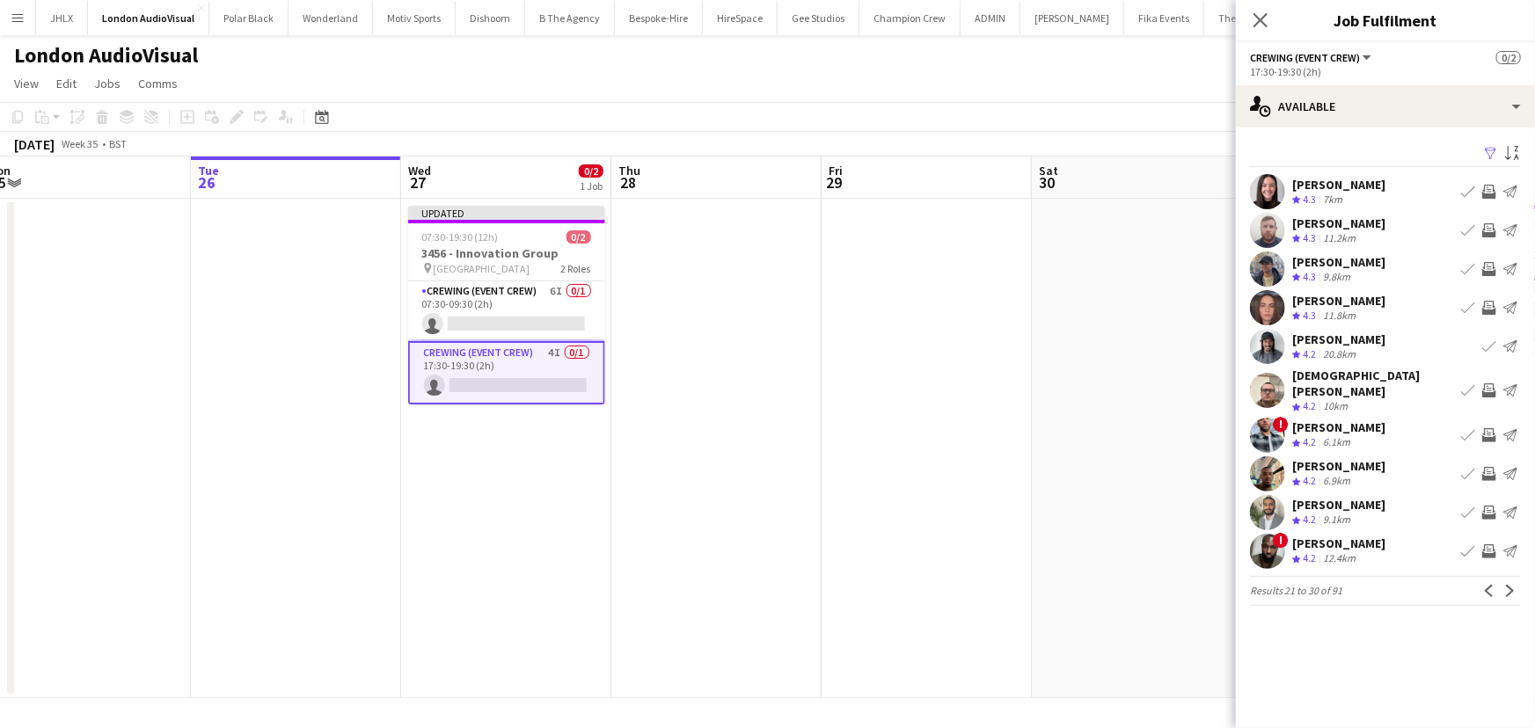
scroll to position [0, 0]
click at [1486, 467] on app-icon "Invite crew" at bounding box center [1489, 474] width 14 height 14
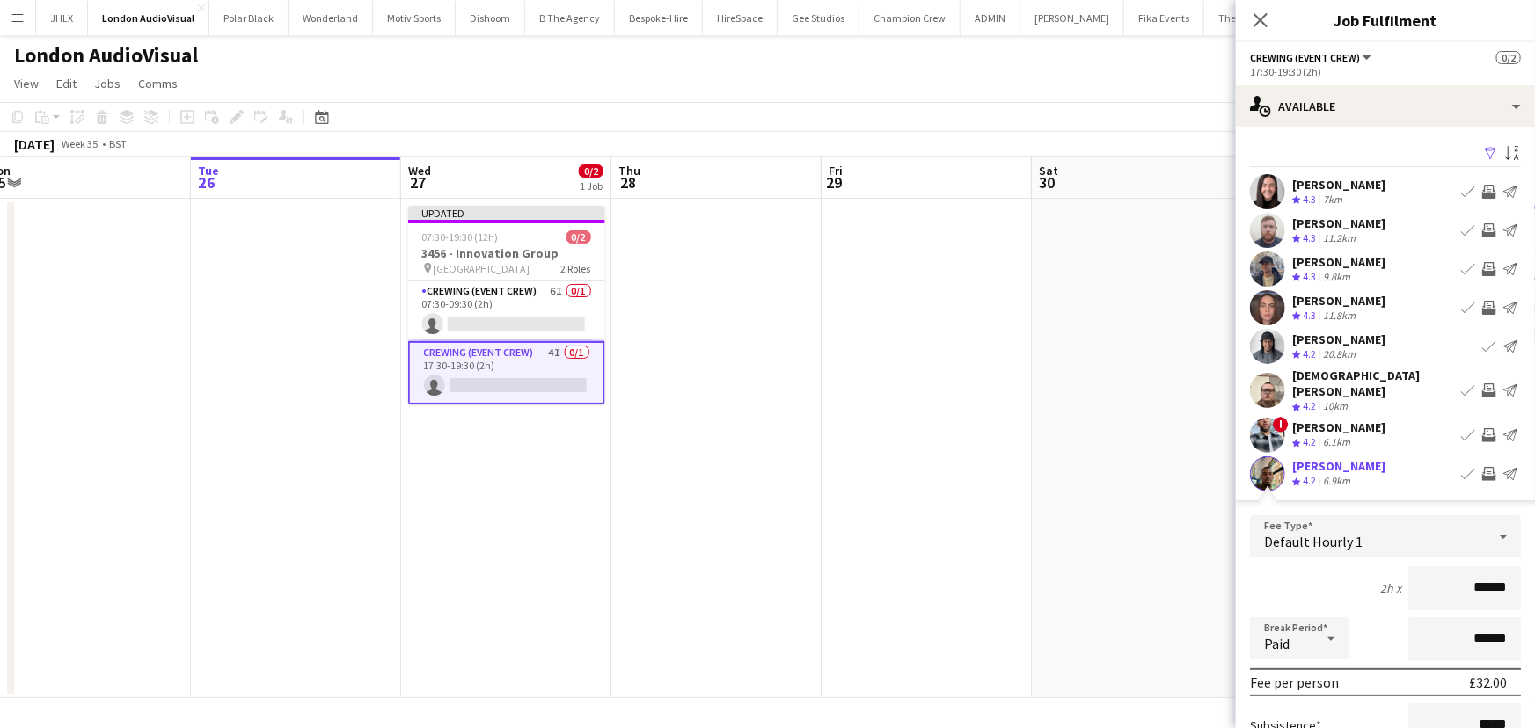
drag, startPoint x: 1499, startPoint y: 566, endPoint x: 1390, endPoint y: 573, distance: 109.3
click at [1390, 573] on div "2h x ******" at bounding box center [1385, 589] width 271 height 44
type input "****"
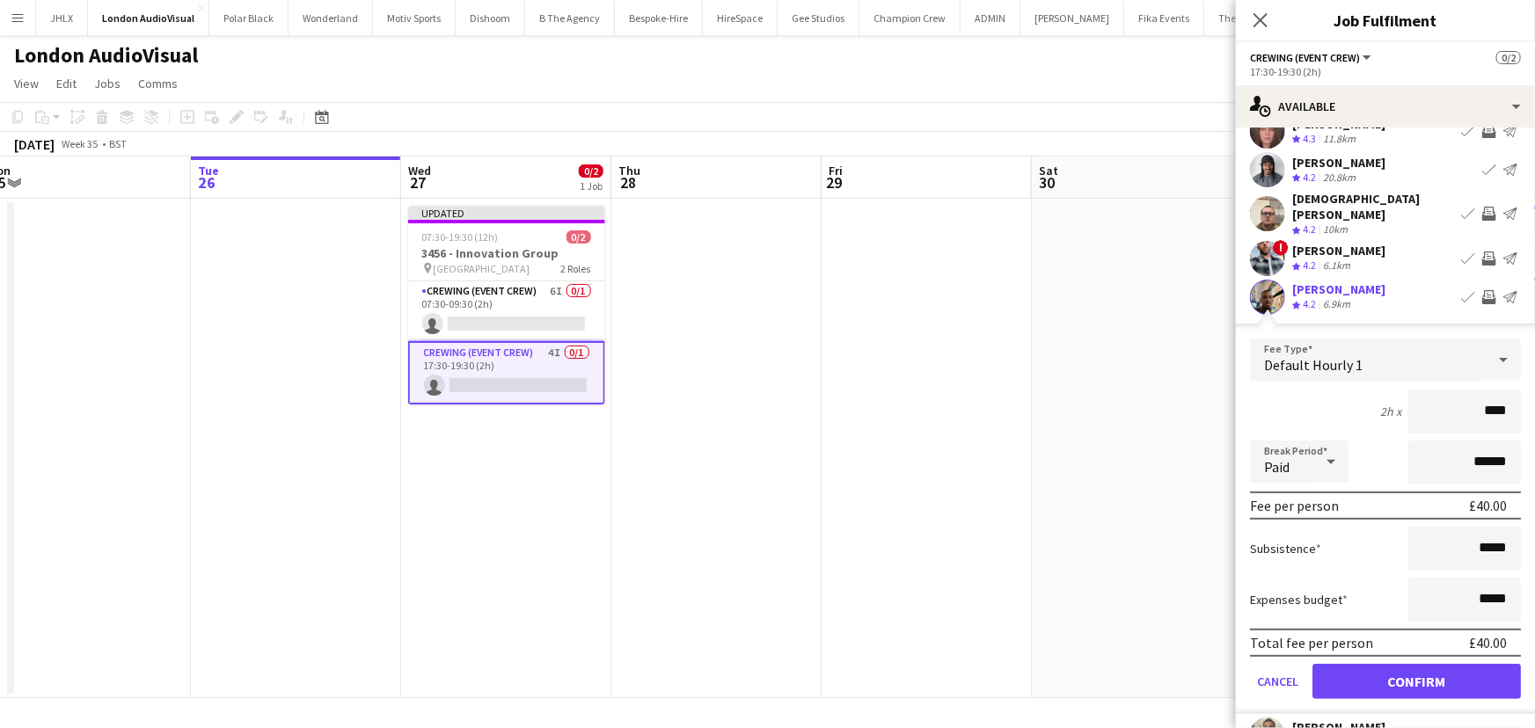
scroll to position [239, 0]
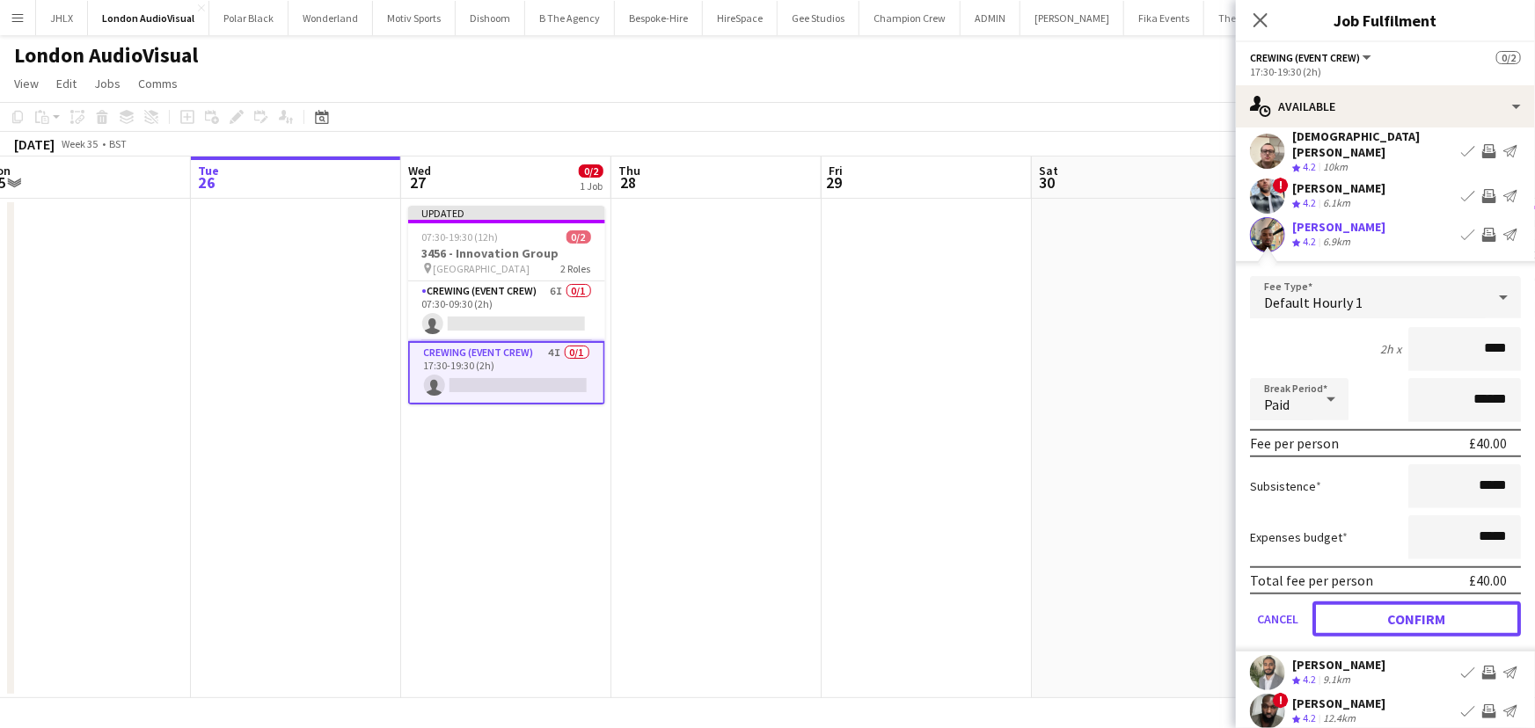
click at [1456, 616] on button "Confirm" at bounding box center [1416, 619] width 208 height 35
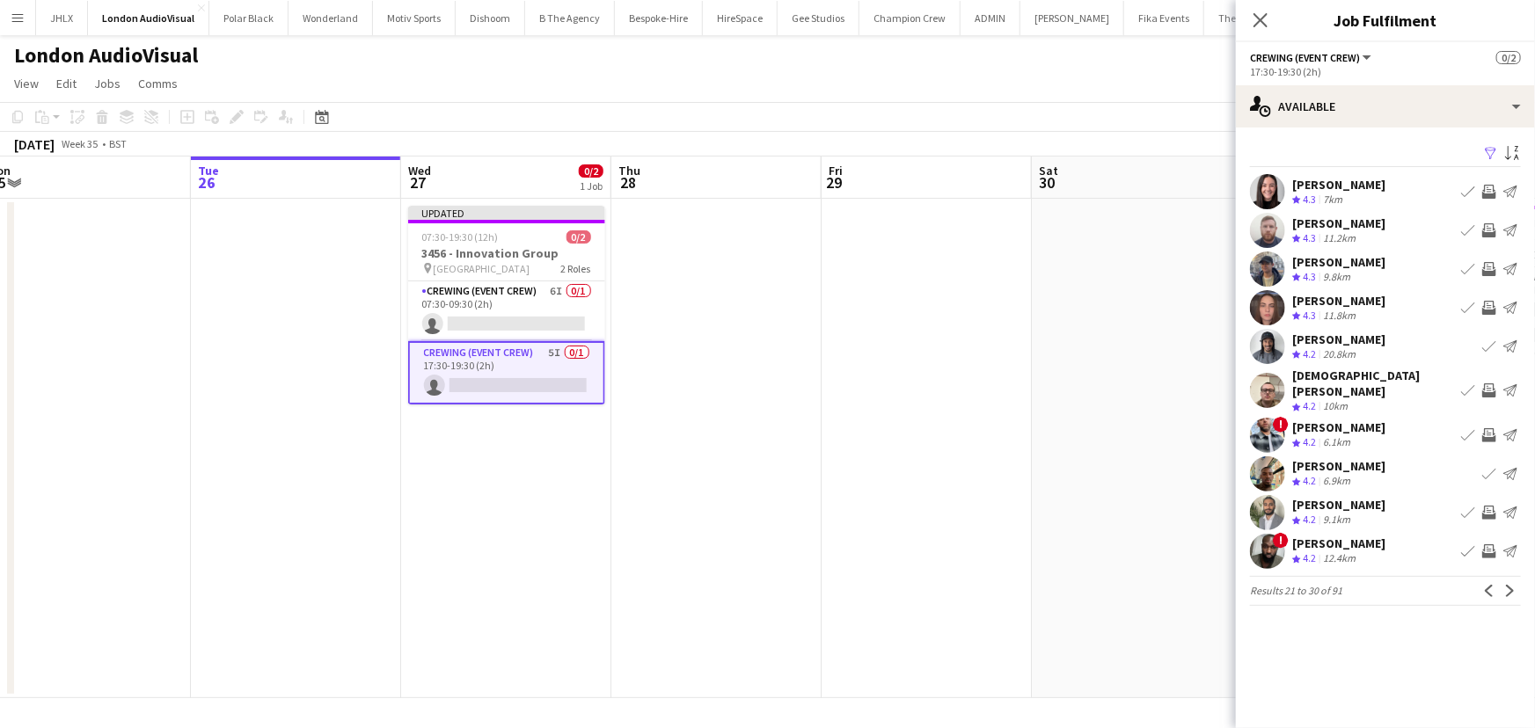
scroll to position [0, 0]
click at [1515, 585] on app-icon "Next" at bounding box center [1510, 591] width 12 height 12
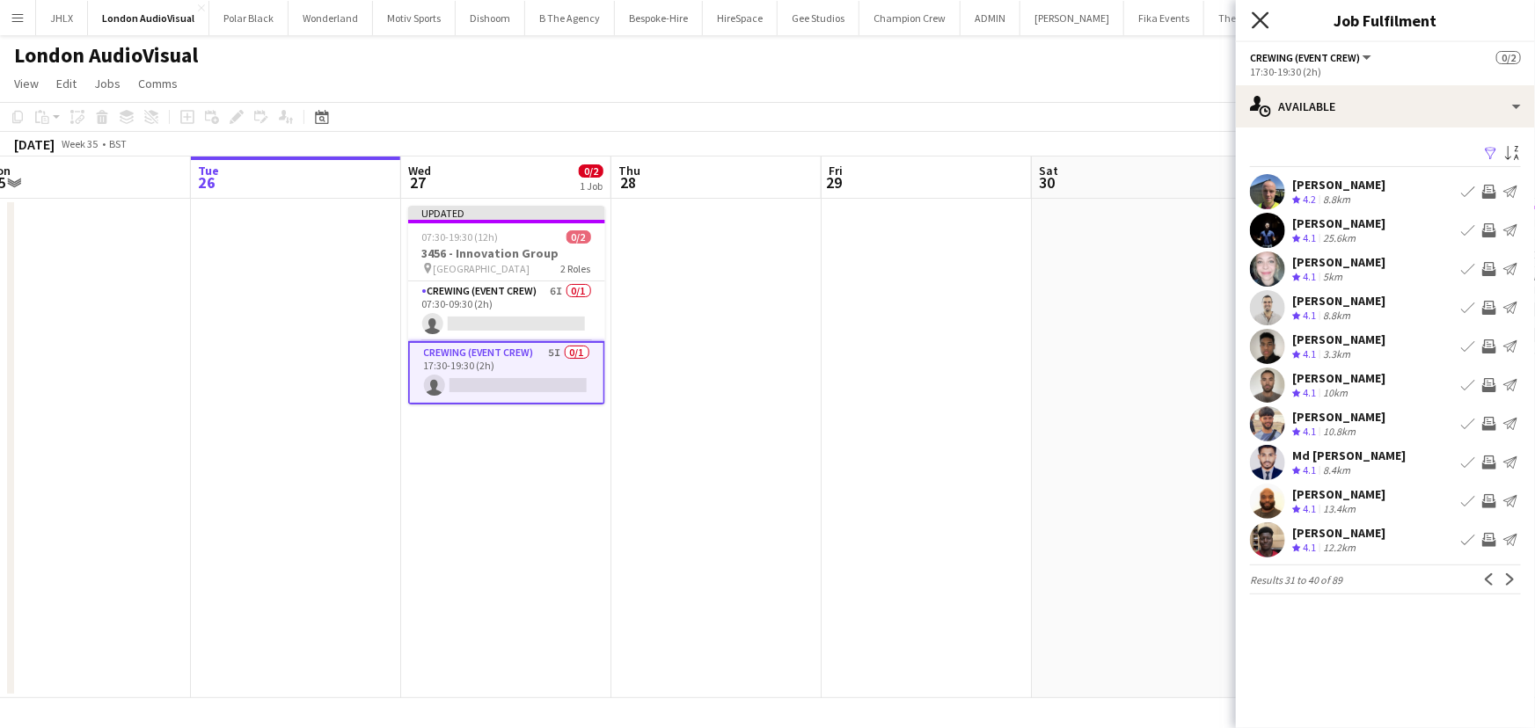
click at [1261, 26] on icon "Close pop-in" at bounding box center [1260, 19] width 17 height 17
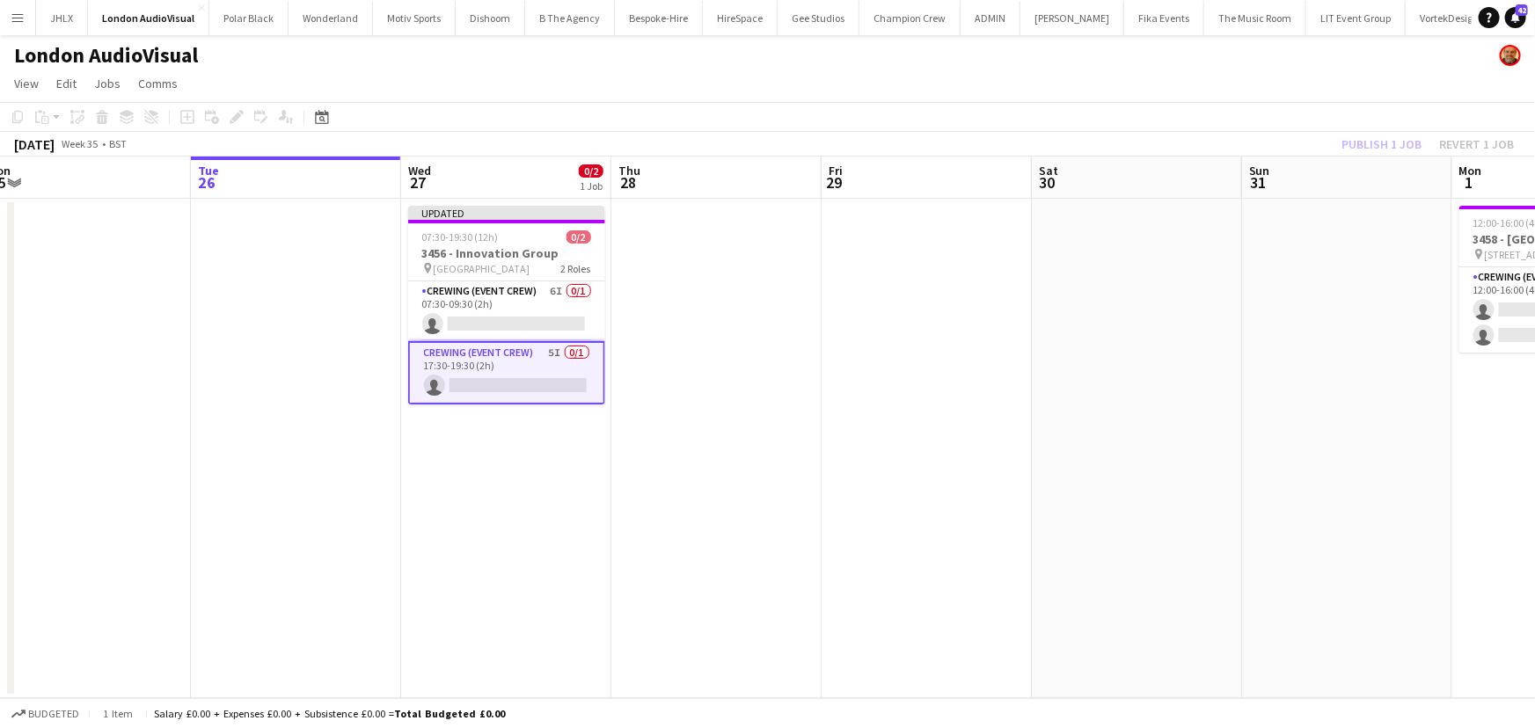
click at [1363, 141] on div "Publish 1 job Revert 1 job" at bounding box center [1427, 144] width 215 height 23
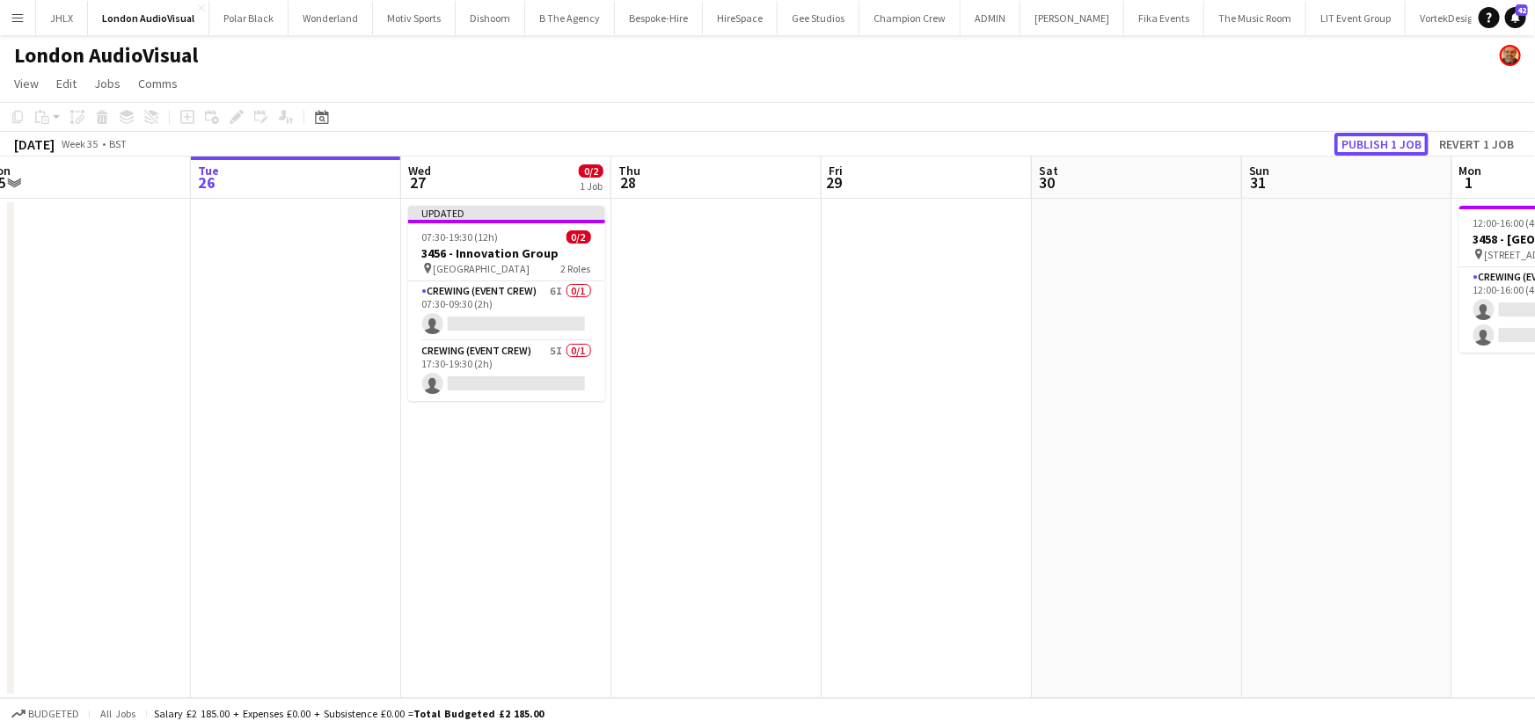
click at [1363, 141] on button "Publish 1 job" at bounding box center [1381, 144] width 94 height 23
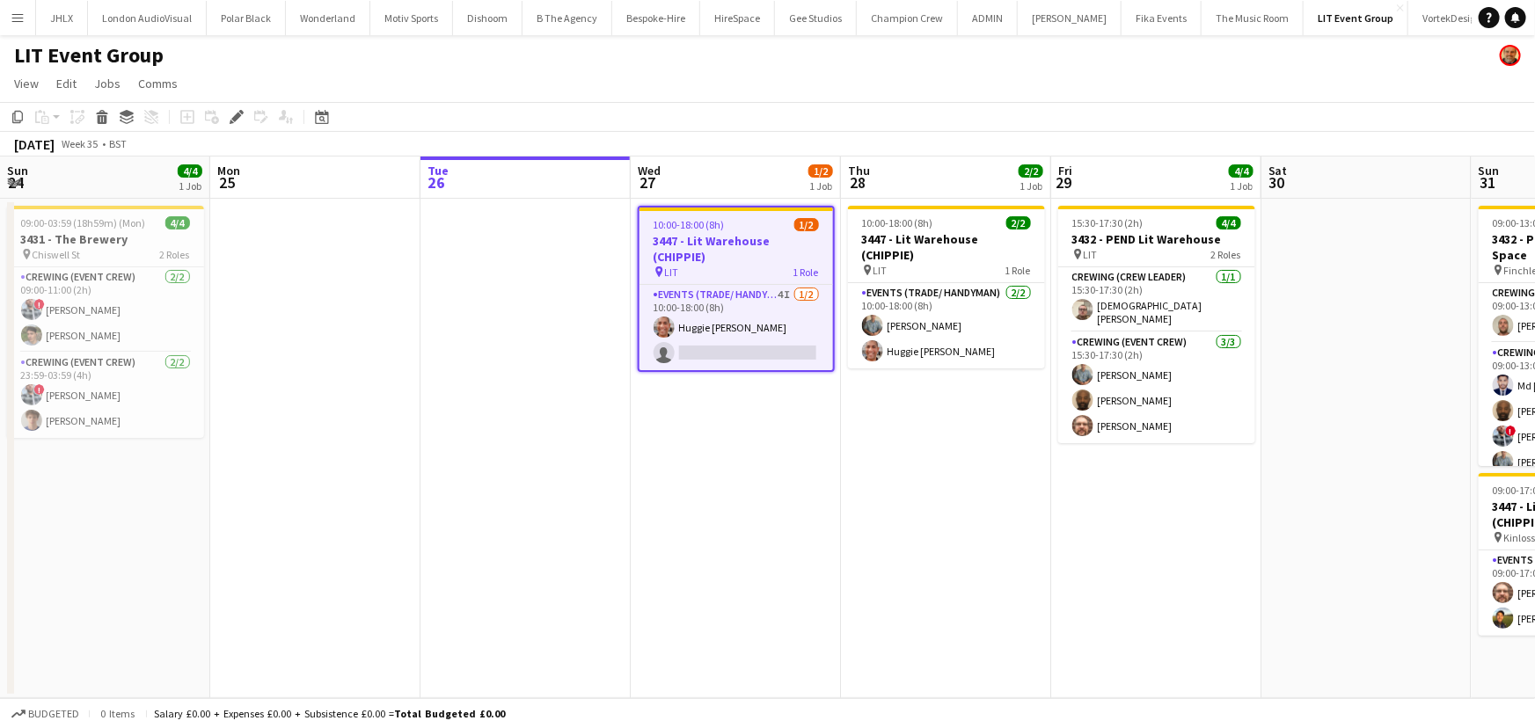
scroll to position [0, 605]
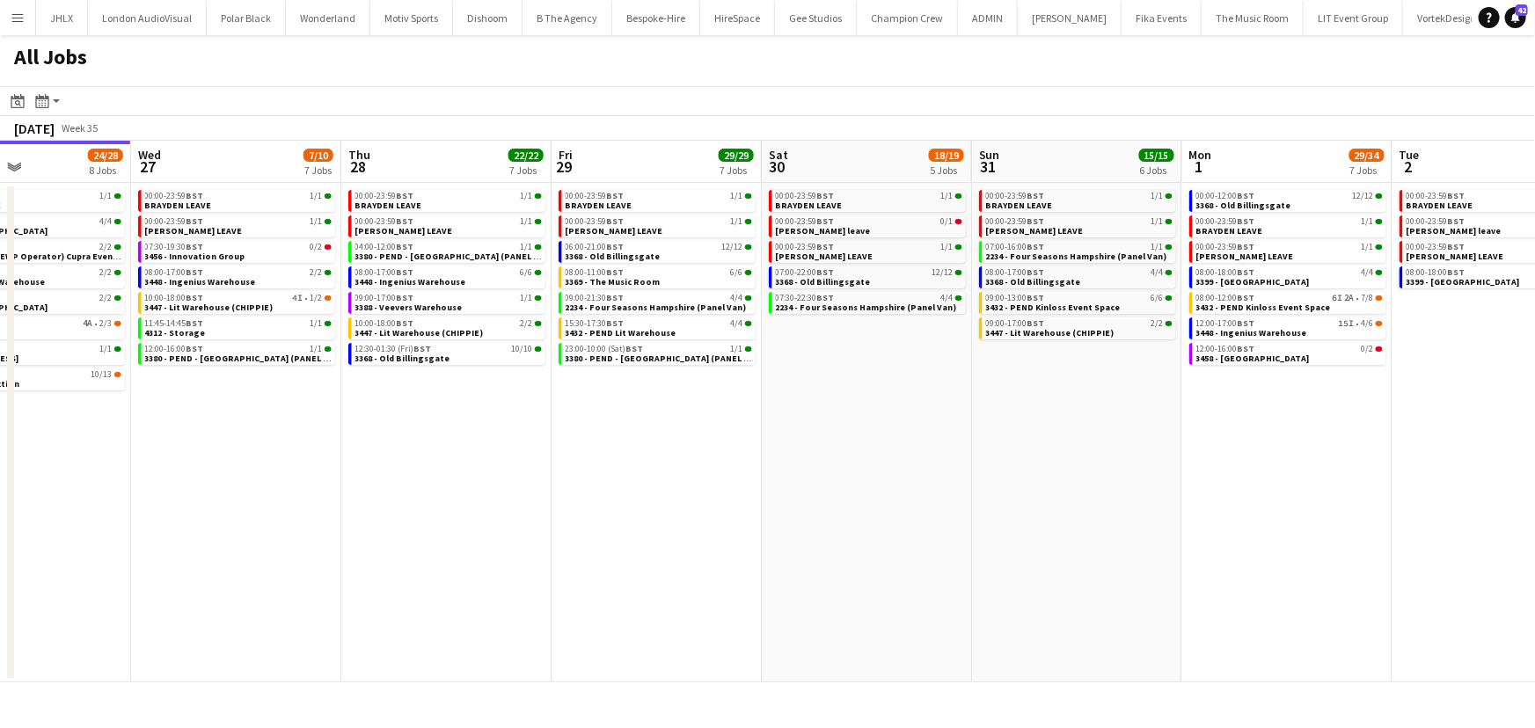
drag, startPoint x: 852, startPoint y: 397, endPoint x: 563, endPoint y: 398, distance: 289.4
click at [563, 398] on app-calendar-viewport "Sat 23 10/10 5 Jobs Sun 24 10/10 5 Jobs Mon 25 3/3 3 Jobs Tue 26 24/28 8 Jobs W…" at bounding box center [767, 412] width 1535 height 542
drag, startPoint x: 765, startPoint y: 441, endPoint x: 663, endPoint y: 453, distance: 102.8
click at [598, 448] on app-calendar-viewport "Sat 23 10/10 5 Jobs Sun 24 10/10 5 Jobs Mon 25 3/3 3 Jobs Tue 26 24/28 8 Jobs W…" at bounding box center [767, 412] width 1535 height 542
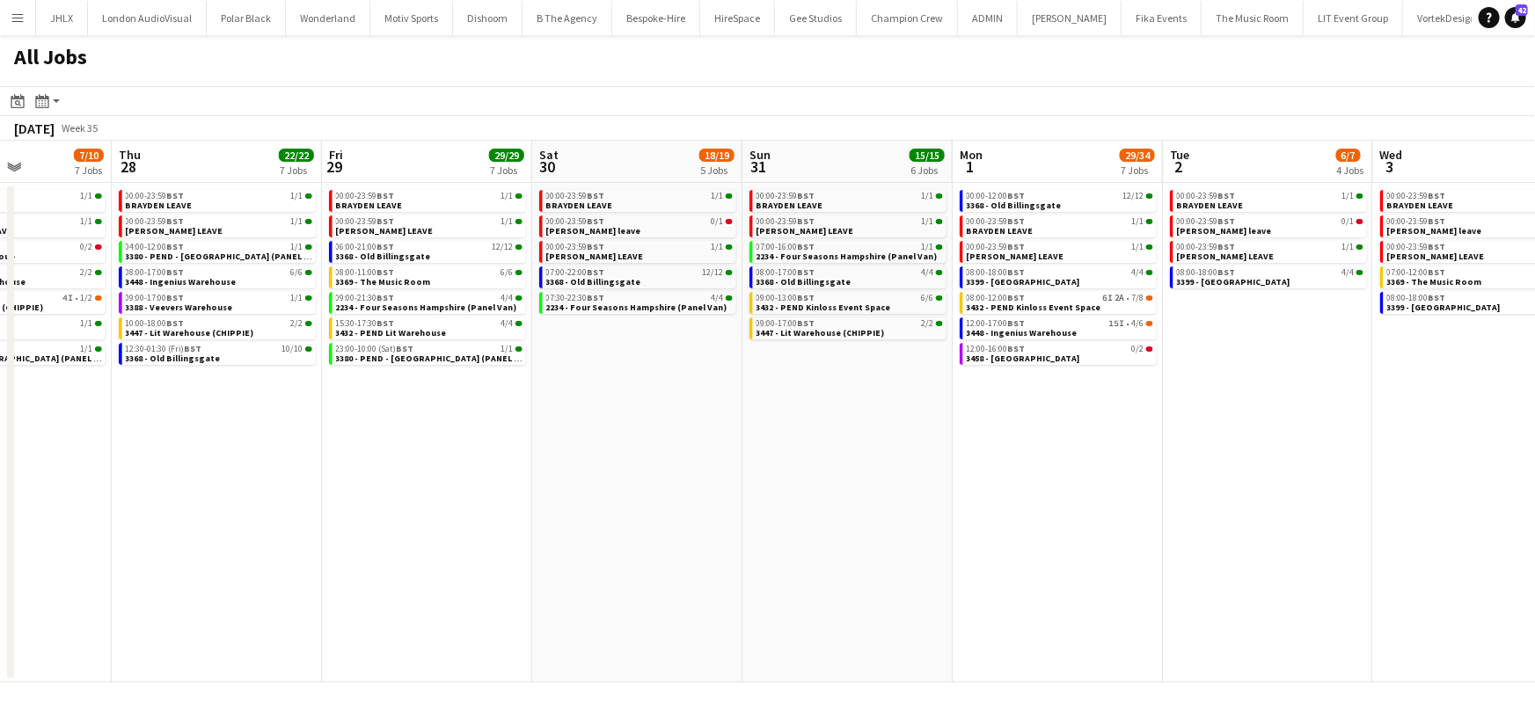
click at [567, 442] on app-calendar-viewport "Mon 25 3/3 3 Jobs Tue 26 24/28 8 Jobs Wed 27 7/10 7 Jobs Thu 28 22/22 7 Jobs Fr…" at bounding box center [767, 412] width 1535 height 542
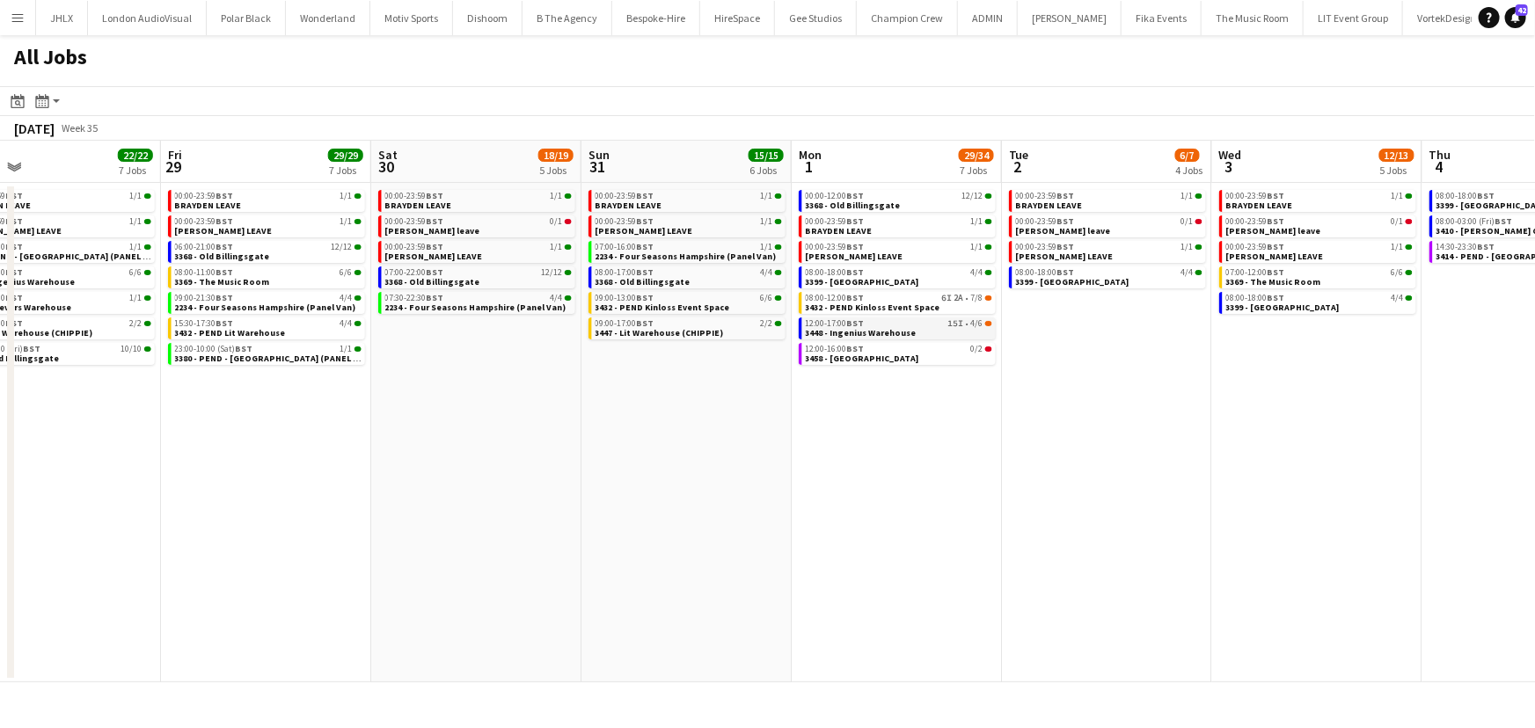
click at [897, 330] on span "3448 - Ingenius Warehouse" at bounding box center [861, 332] width 111 height 11
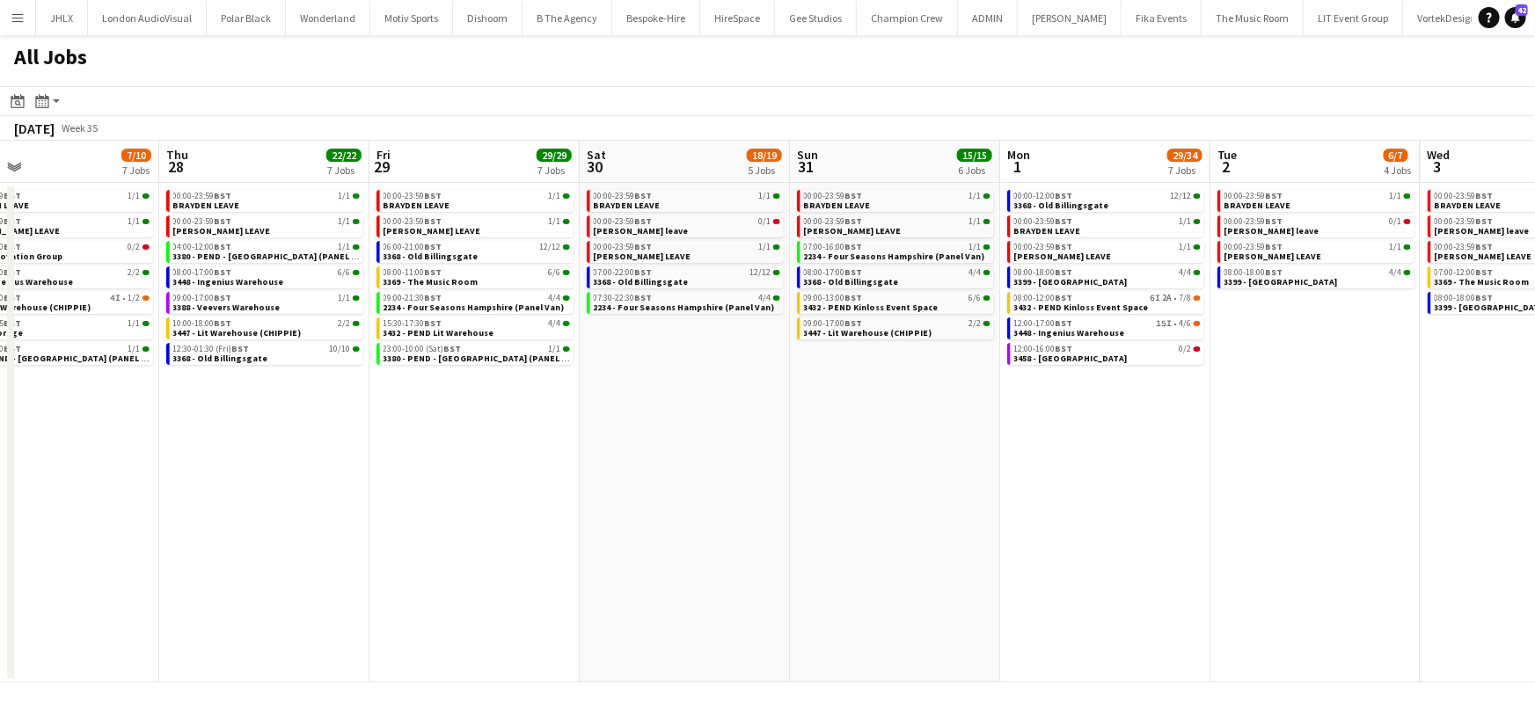
drag, startPoint x: 551, startPoint y: 450, endPoint x: 759, endPoint y: 449, distance: 208.5
click at [759, 449] on app-calendar-viewport "Mon 25 3/3 3 Jobs Tue 26 24/28 8 Jobs Wed 27 7/10 7 Jobs Thu 28 22/22 7 Jobs Fr…" at bounding box center [767, 412] width 1535 height 542
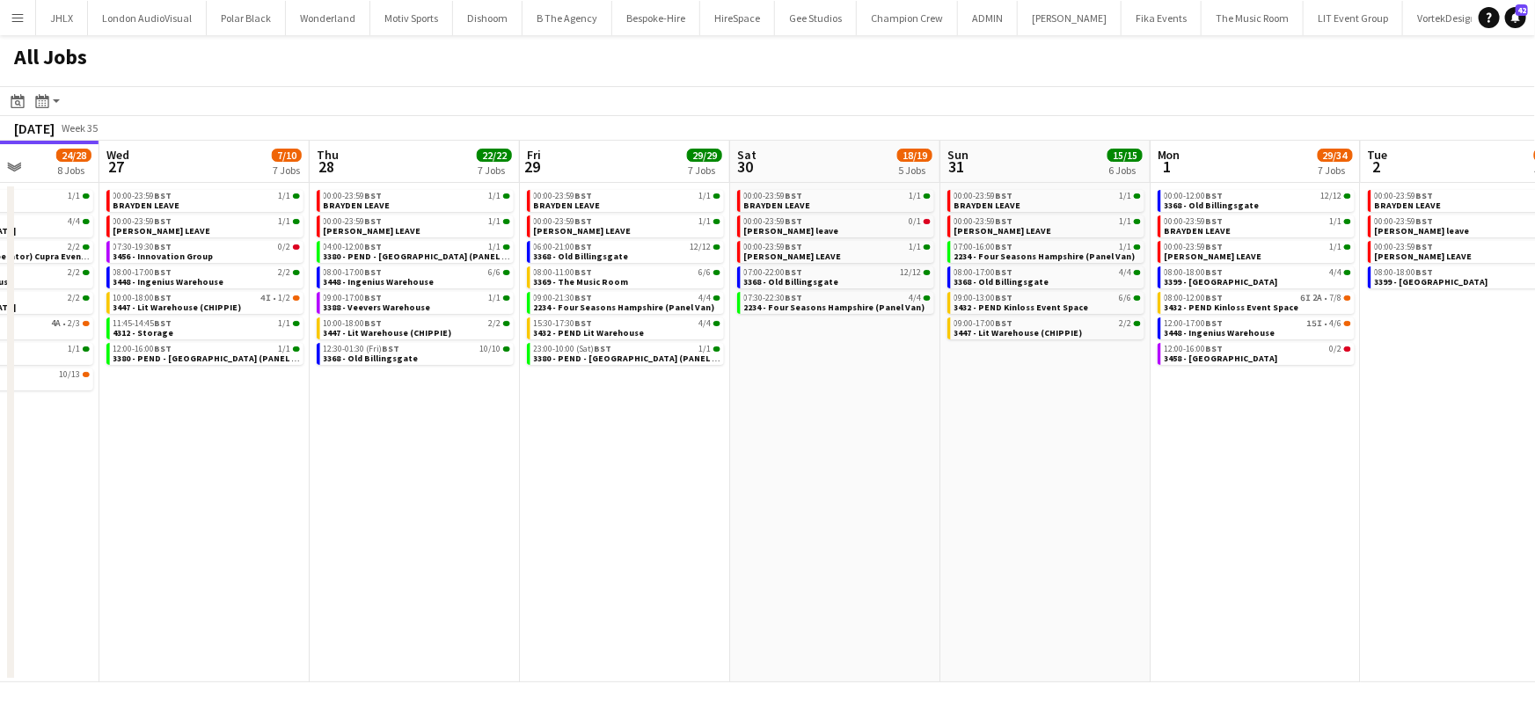
click at [735, 491] on app-calendar-viewport "Sun 24 10/10 5 Jobs Mon 25 3/3 3 Jobs Tue 26 24/28 8 Jobs Wed 27 7/10 7 Jobs Th…" at bounding box center [767, 412] width 1535 height 542
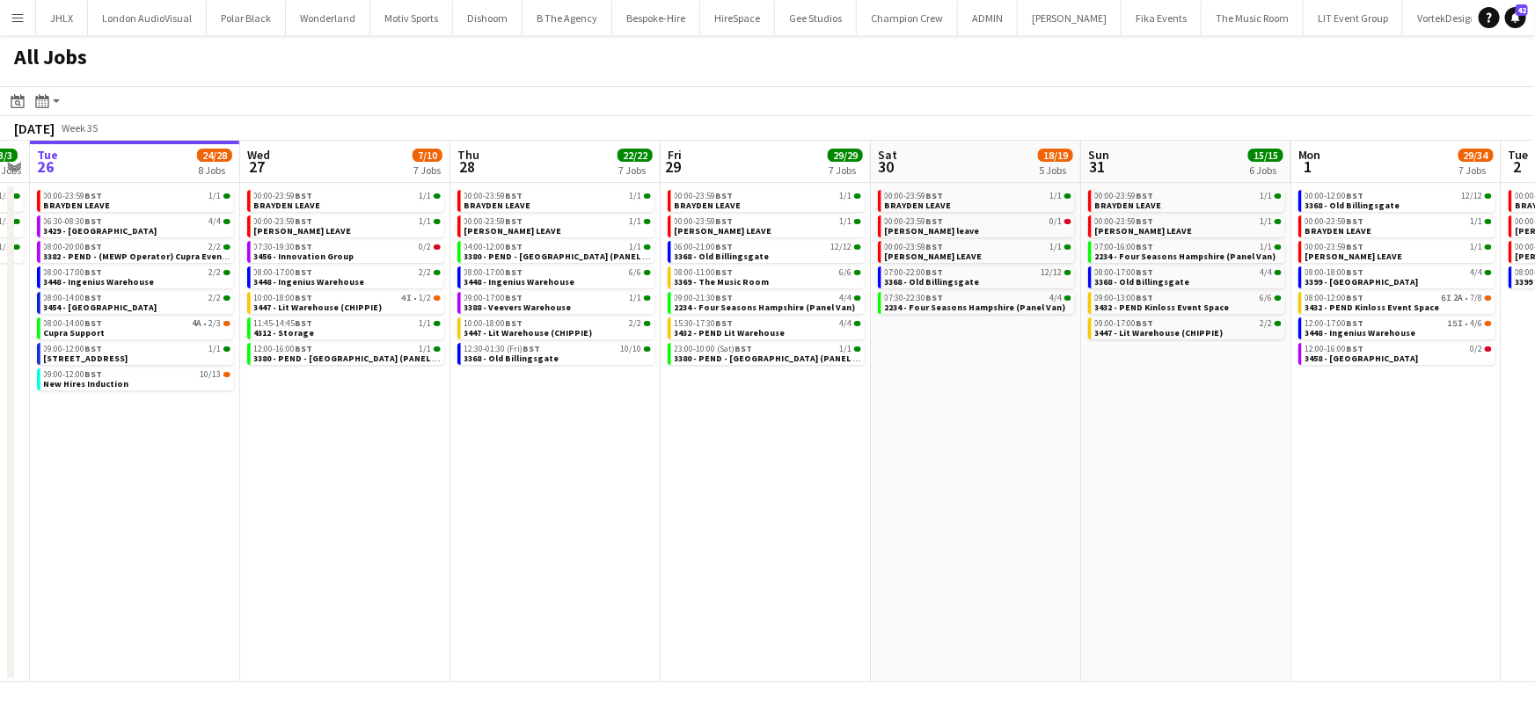
scroll to position [0, 390]
drag, startPoint x: 467, startPoint y: 439, endPoint x: 609, endPoint y: 447, distance: 141.8
click at [609, 447] on app-calendar-viewport "Sun 24 10/10 5 Jobs Mon 25 3/3 3 Jobs Tue 26 24/28 8 Jobs Wed 27 7/10 7 Jobs Th…" at bounding box center [767, 412] width 1535 height 542
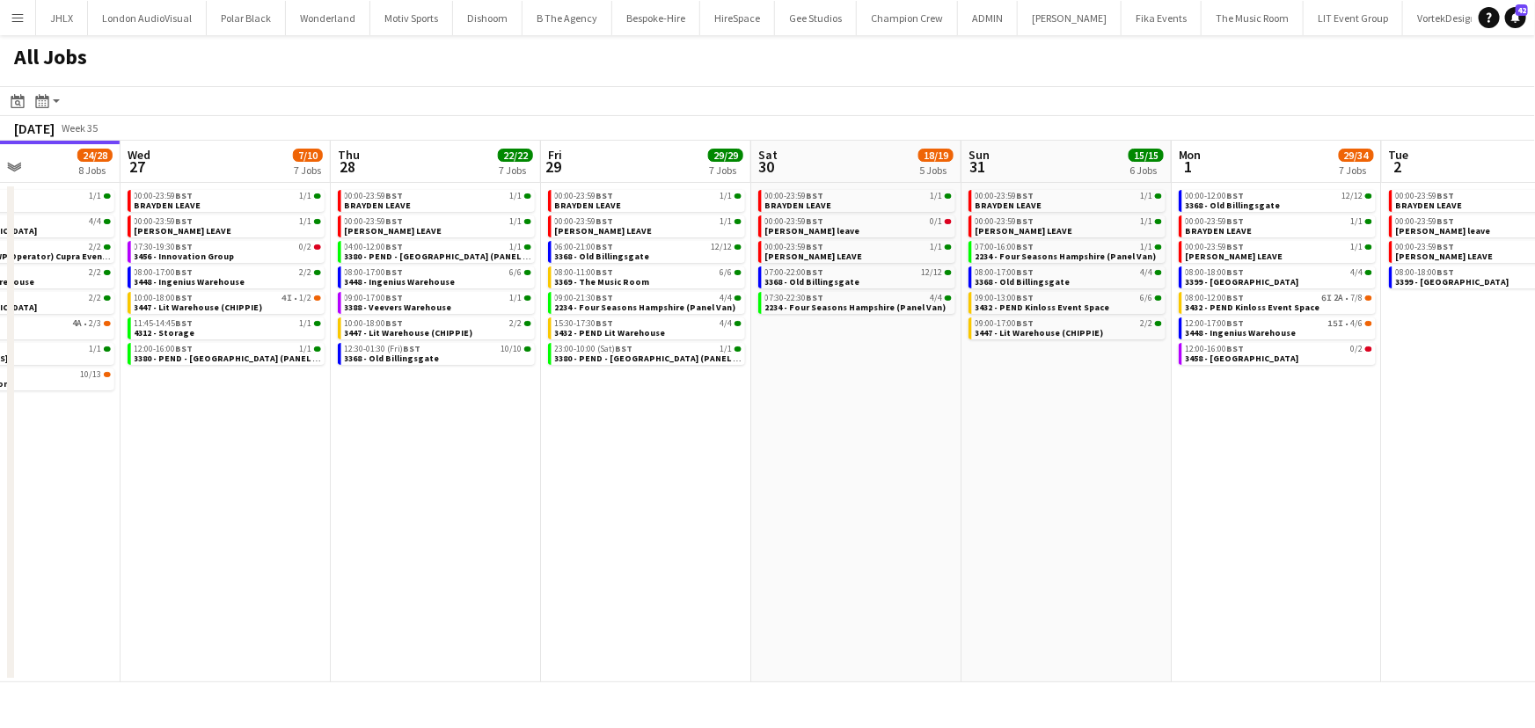
drag, startPoint x: 558, startPoint y: 472, endPoint x: 588, endPoint y: 476, distance: 30.2
click at [588, 476] on app-calendar-viewport "Sun 24 10/10 5 Jobs Mon 25 3/3 3 Jobs Tue 26 24/28 8 Jobs Wed 27 7/10 7 Jobs Th…" at bounding box center [767, 412] width 1535 height 542
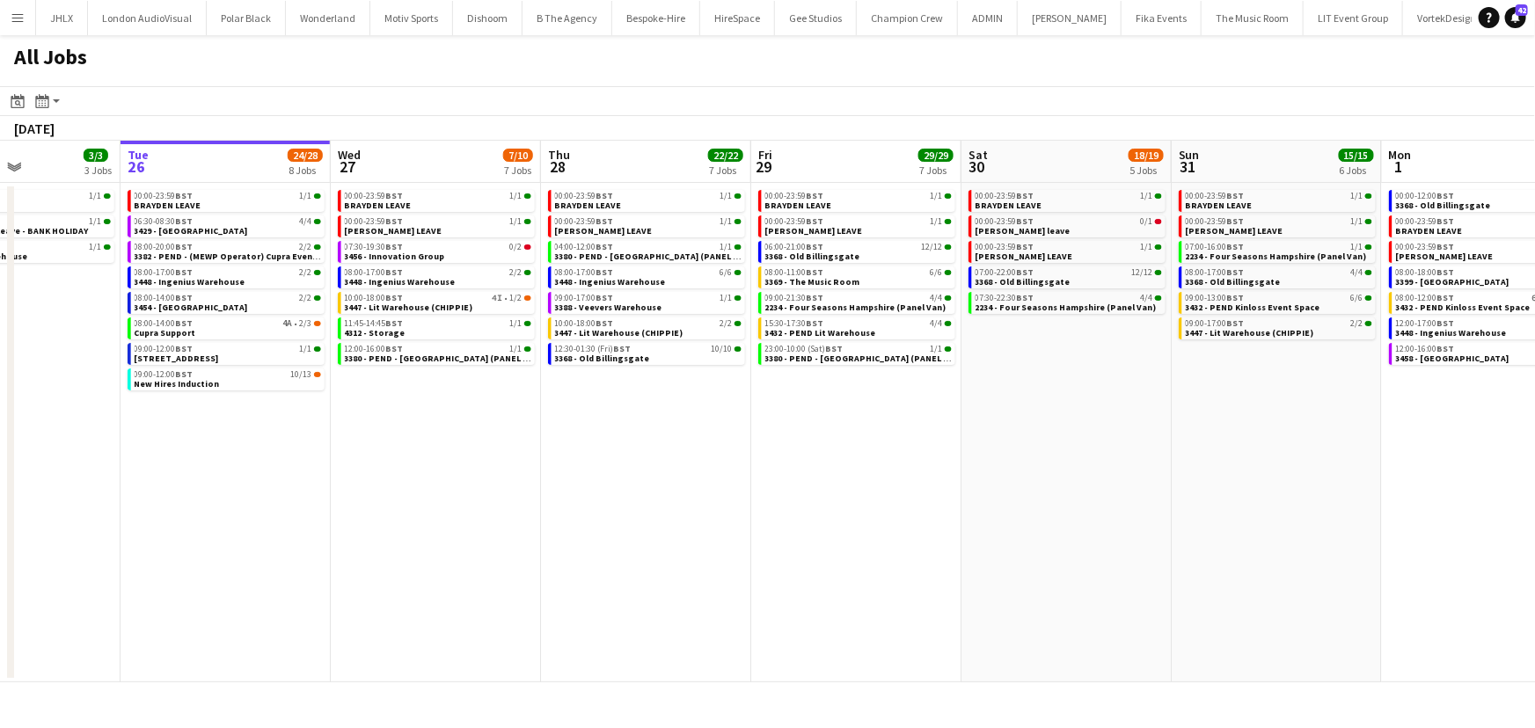
drag, startPoint x: 475, startPoint y: 399, endPoint x: 616, endPoint y: 376, distance: 142.6
click at [616, 376] on app-calendar-viewport "Sat 23 10/10 5 Jobs Sun 24 10/10 5 Jobs Mon 25 3/3 3 Jobs Tue 26 24/28 8 Jobs W…" at bounding box center [767, 412] width 1535 height 542
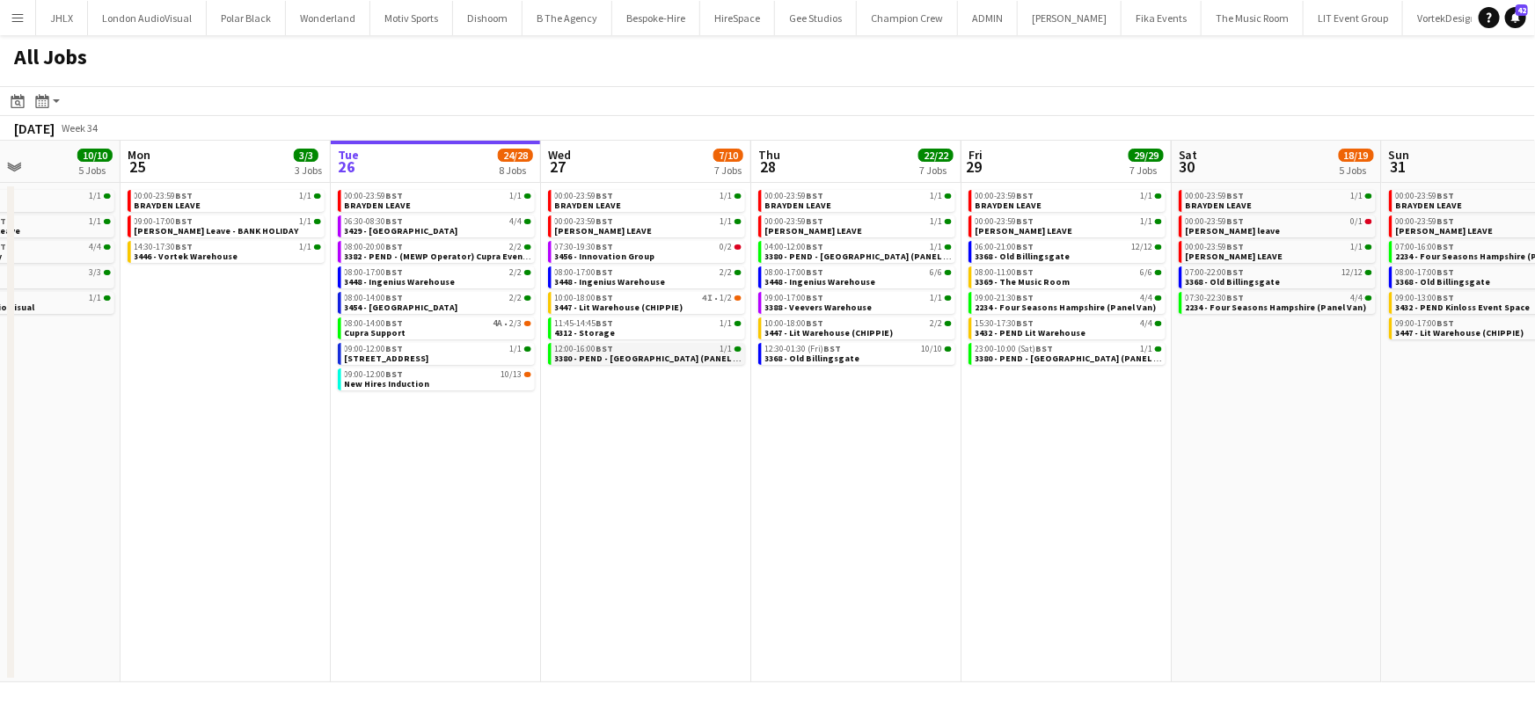
click at [624, 353] on span "3380 - PEND - [GEOGRAPHIC_DATA] (PANEL VAN)" at bounding box center [654, 358] width 199 height 11
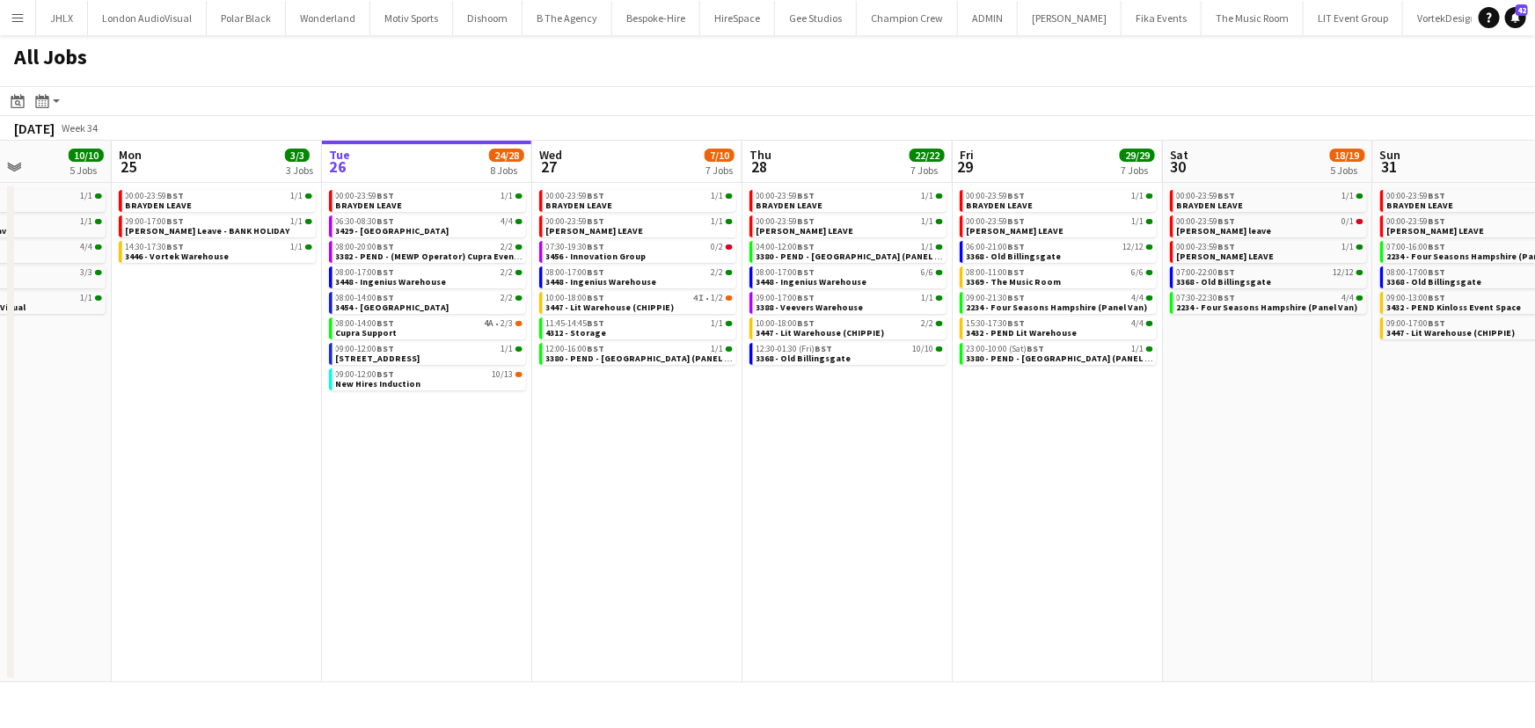
drag, startPoint x: 647, startPoint y: 504, endPoint x: 637, endPoint y: 502, distance: 10.7
click at [637, 502] on app-calendar-viewport "Fri 22 8/8 3 Jobs Sat 23 10/10 5 Jobs Sun 24 10/10 5 Jobs Mon 25 3/3 3 Jobs Tue…" at bounding box center [767, 412] width 1535 height 542
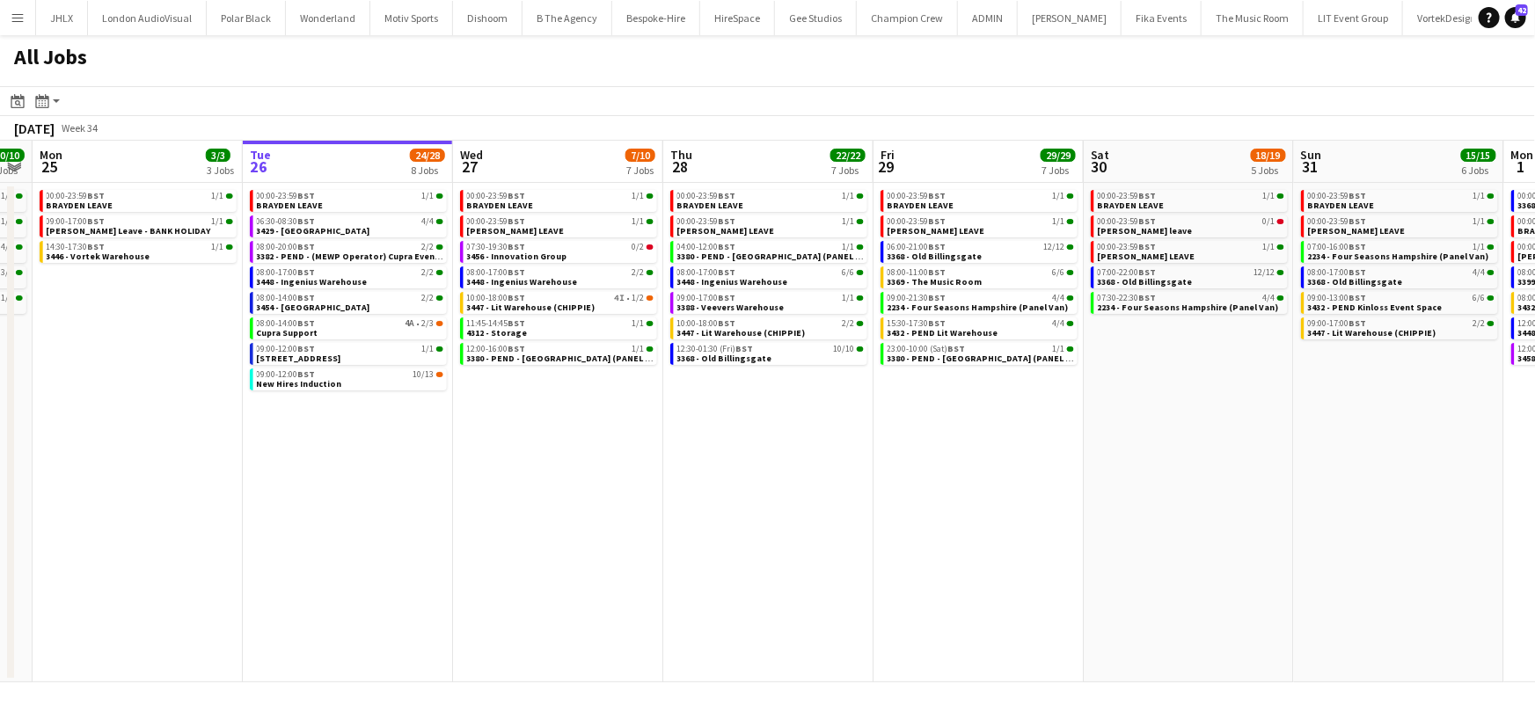
scroll to position [0, 599]
drag, startPoint x: 556, startPoint y: 413, endPoint x: 476, endPoint y: 413, distance: 80.1
click at [476, 413] on app-calendar-viewport "Fri 22 8/8 3 Jobs Sat 23 10/10 5 Jobs Sun 24 10/10 5 Jobs Mon 25 3/3 3 Jobs Tue…" at bounding box center [767, 412] width 1535 height 542
click at [577, 253] on link "07:30-19:30 BST 0/2 3456 - Innovation Group" at bounding box center [559, 251] width 186 height 20
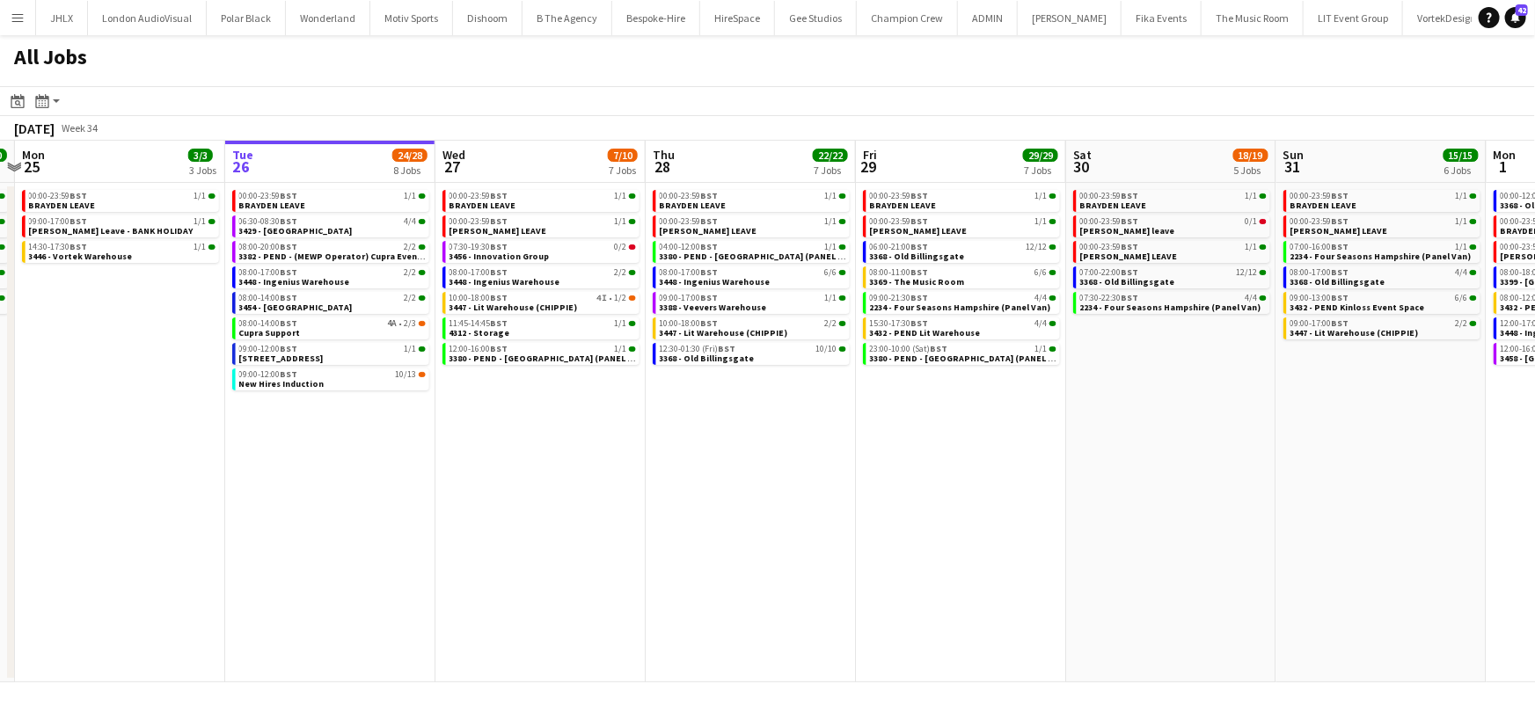
drag, startPoint x: 616, startPoint y: 402, endPoint x: 600, endPoint y: 407, distance: 16.7
click at [600, 407] on app-calendar-viewport "Fri 22 8/8 3 Jobs Sat 23 10/10 5 Jobs Sun 24 10/10 5 Jobs Mon 25 3/3 3 Jobs Tue…" at bounding box center [767, 412] width 1535 height 542
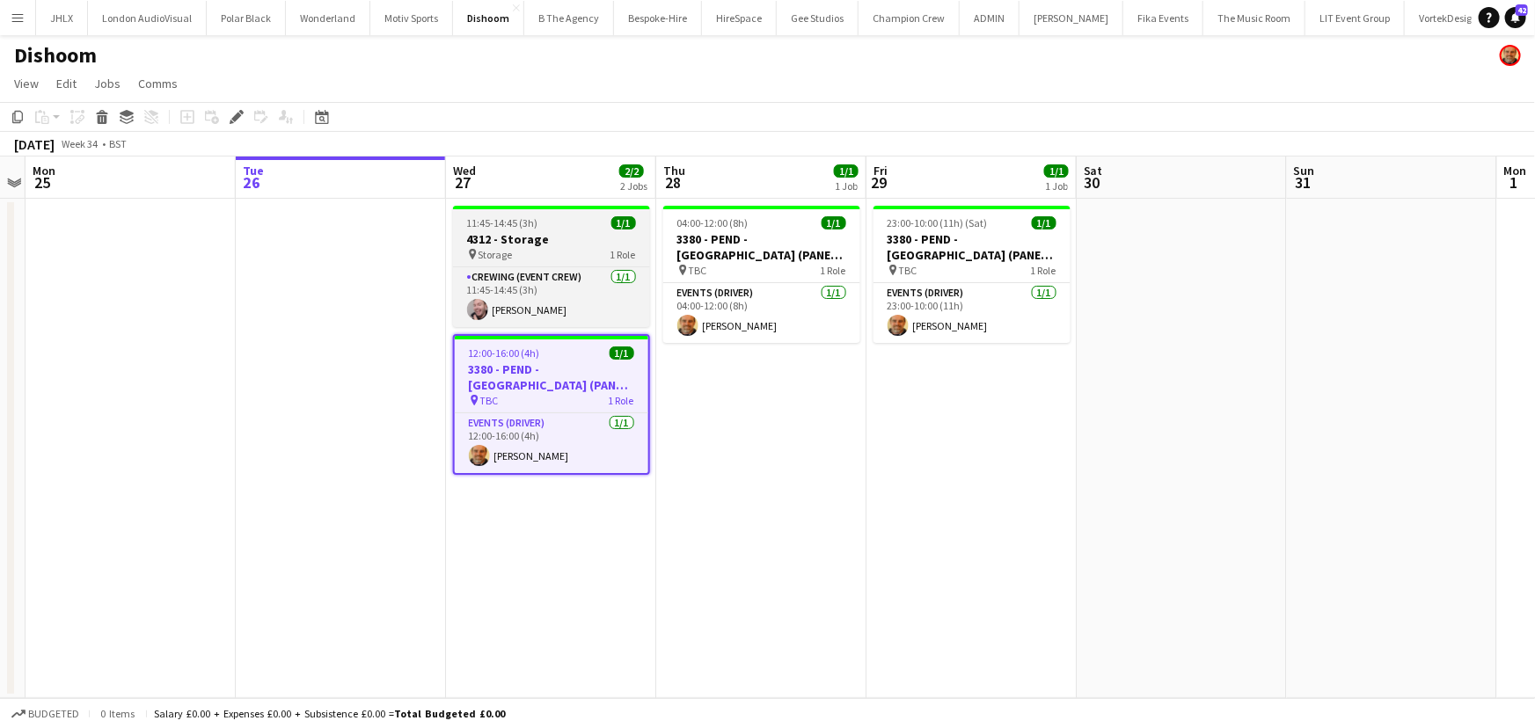
click at [517, 234] on h3 "4312 - Storage" at bounding box center [551, 239] width 197 height 16
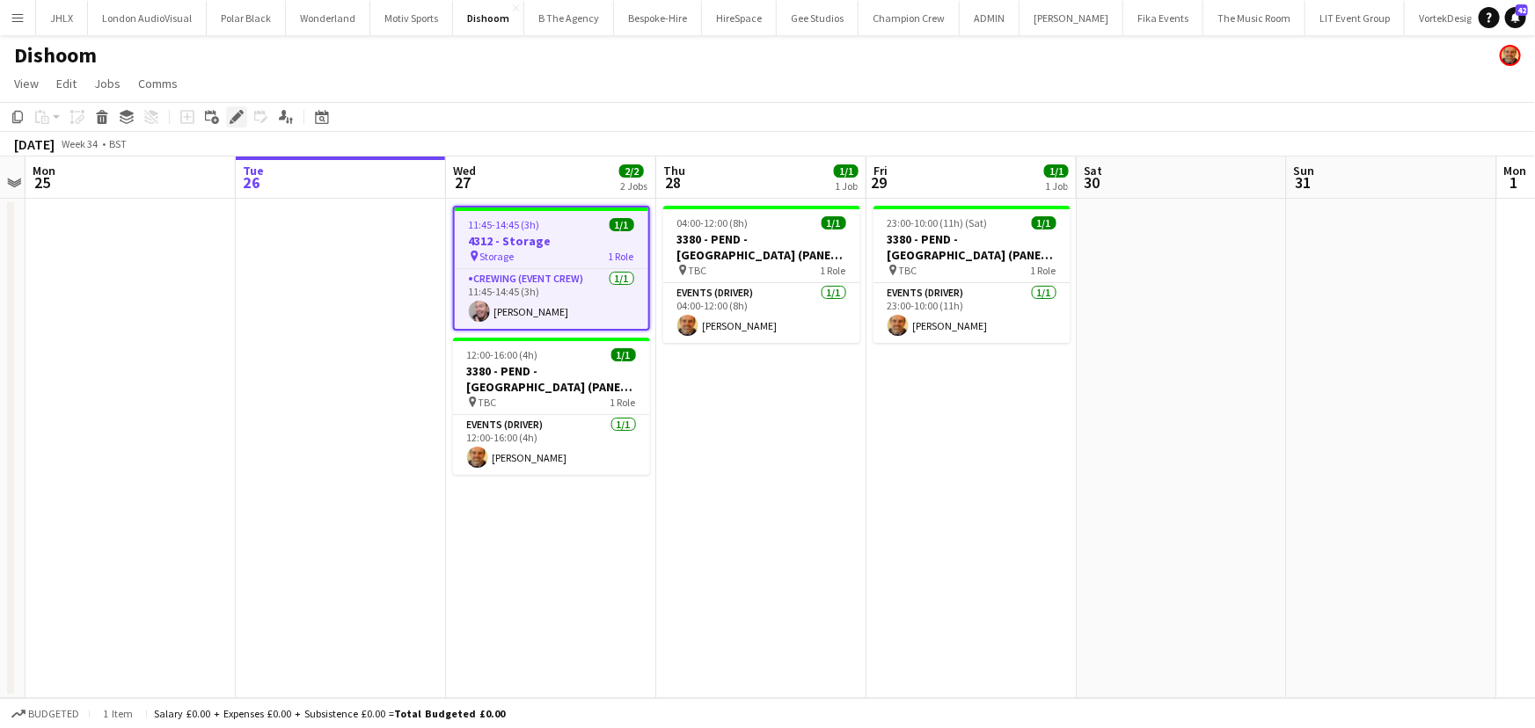
click at [239, 117] on icon "Edit" at bounding box center [237, 117] width 14 height 14
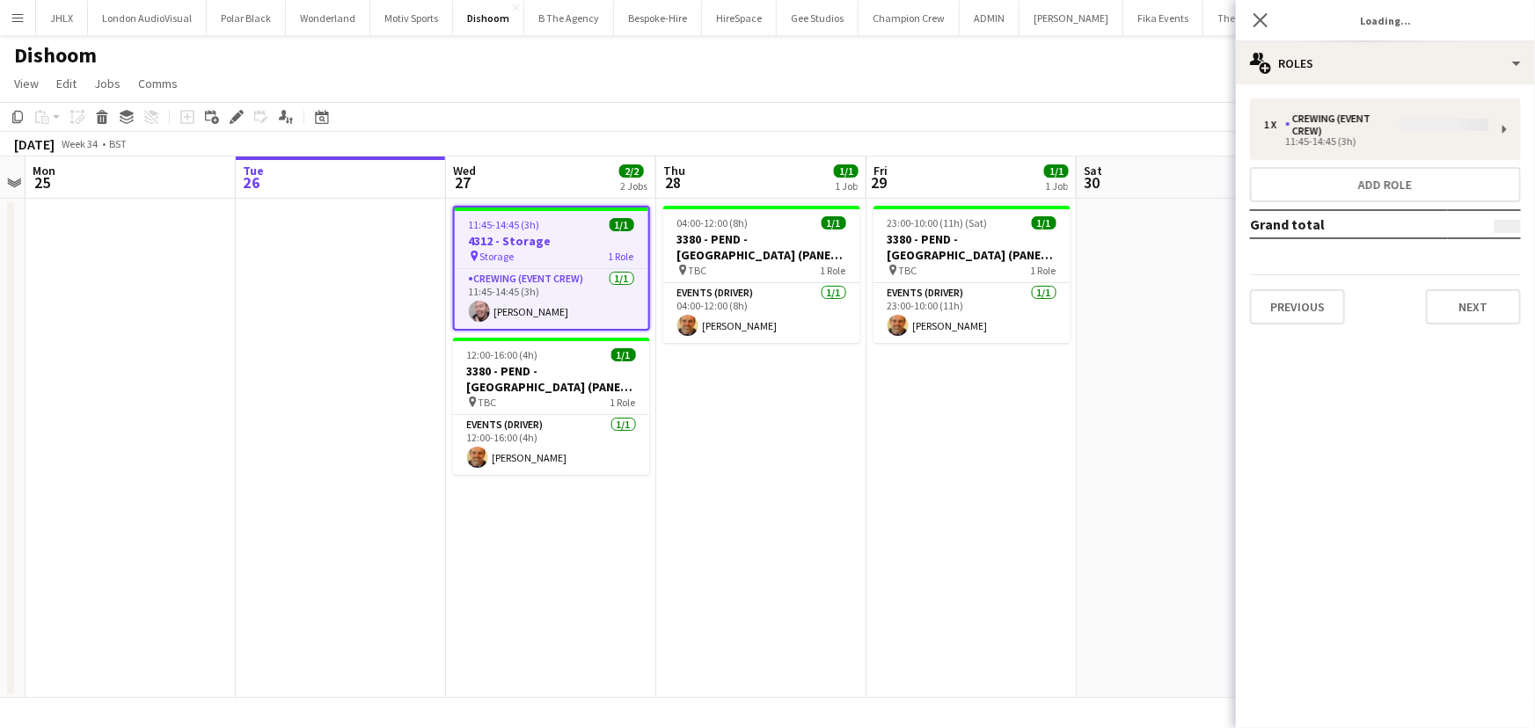
type input "**********"
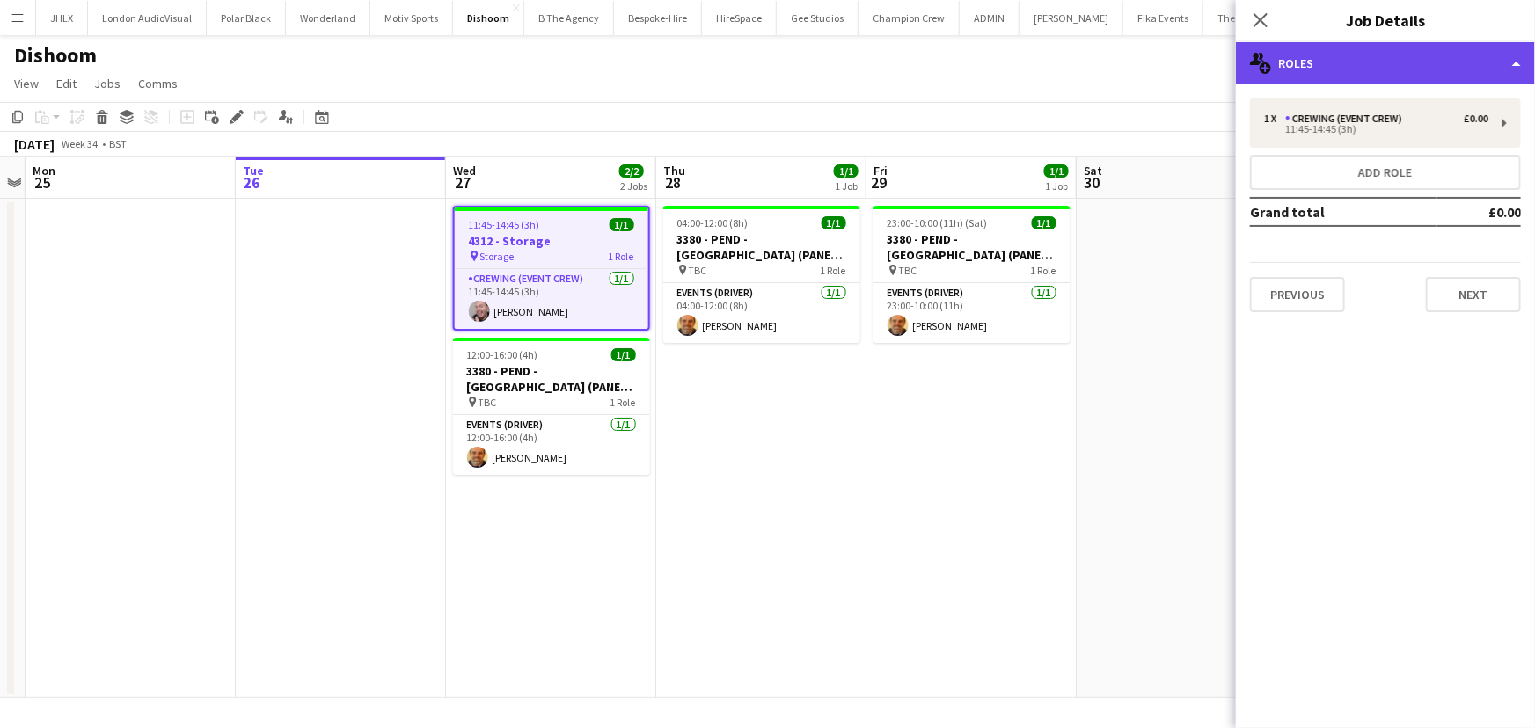
click at [1310, 59] on div "multiple-users-add Roles" at bounding box center [1385, 63] width 299 height 42
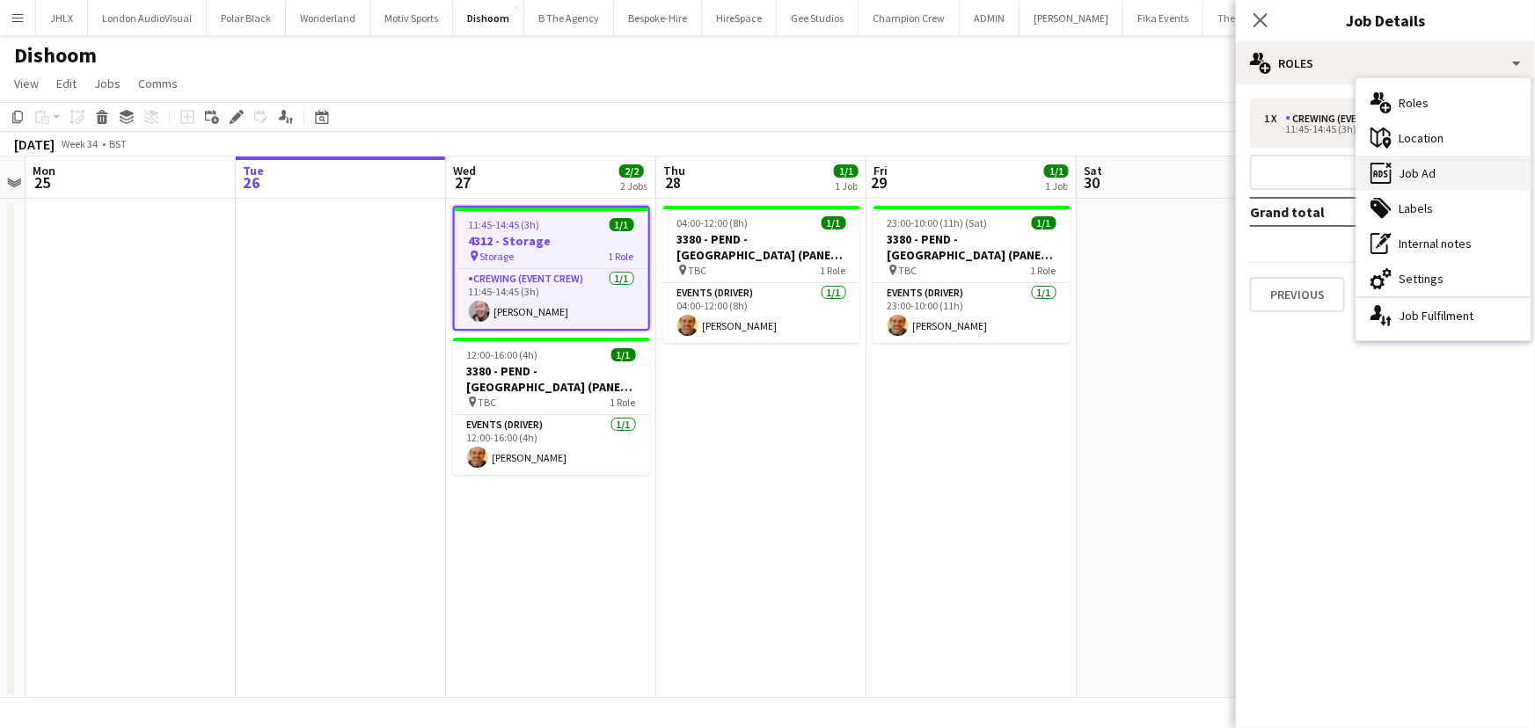
click at [1427, 172] on div "ads-window Job Ad" at bounding box center [1443, 173] width 174 height 35
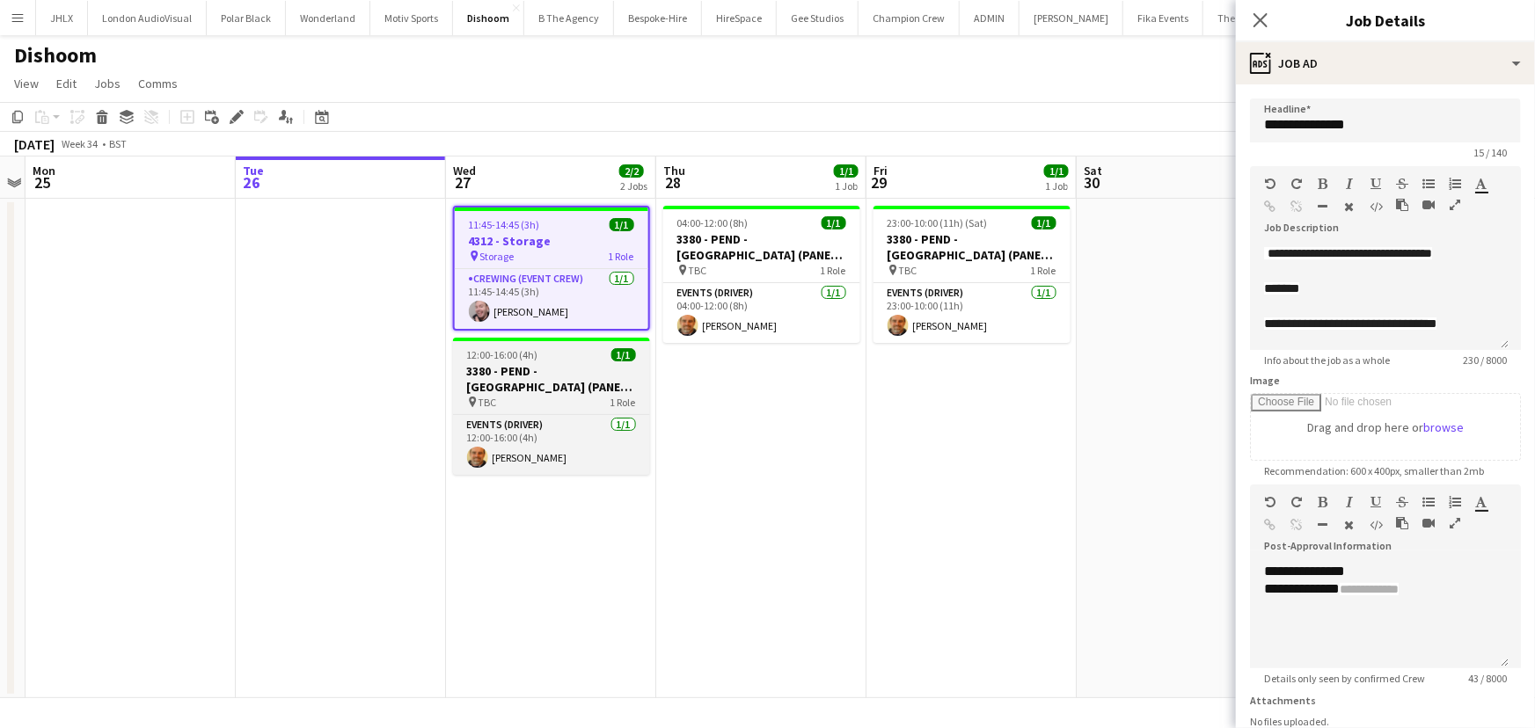
click at [493, 380] on h3 "3380 - PEND - [GEOGRAPHIC_DATA] (PANEL VAN)" at bounding box center [551, 379] width 197 height 32
type input "**********"
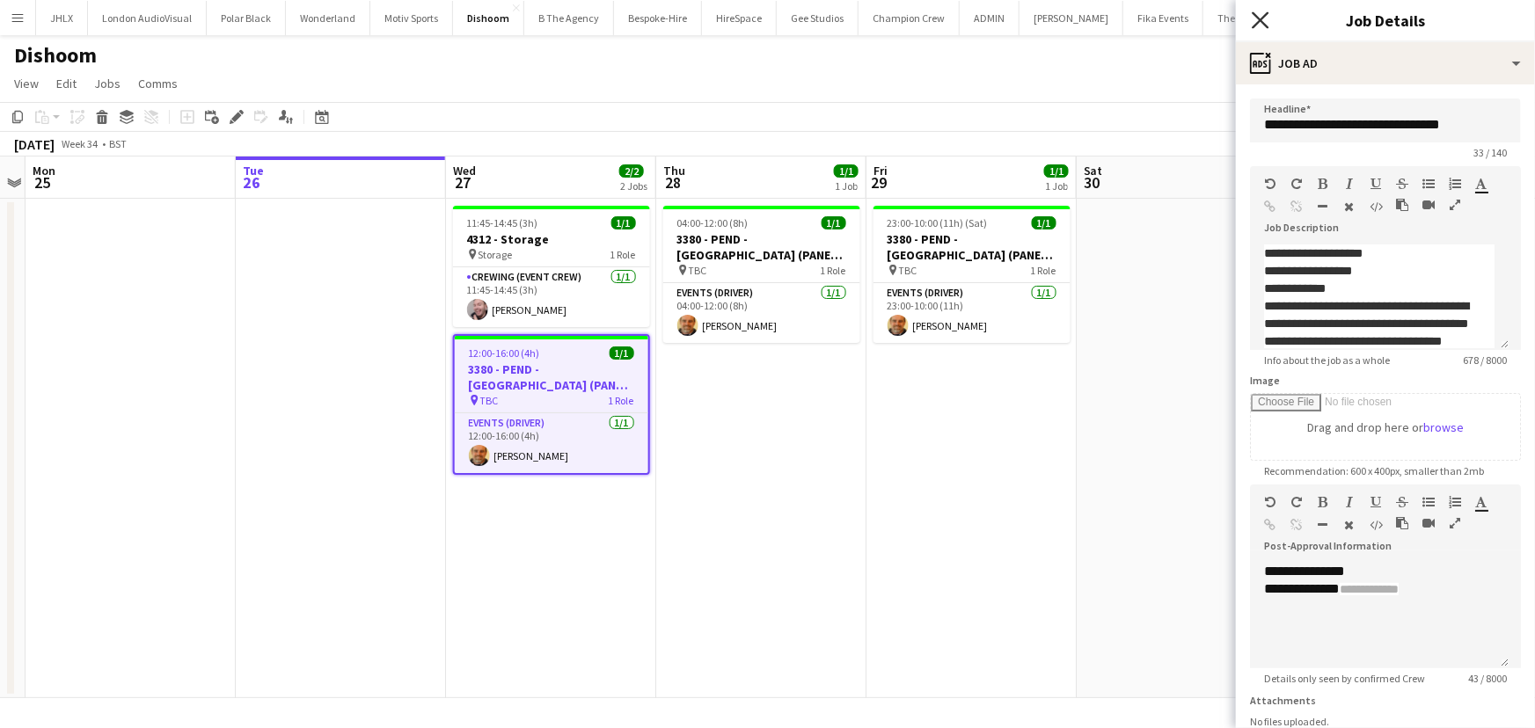
click at [1258, 16] on icon "Close pop-in" at bounding box center [1260, 19] width 17 height 17
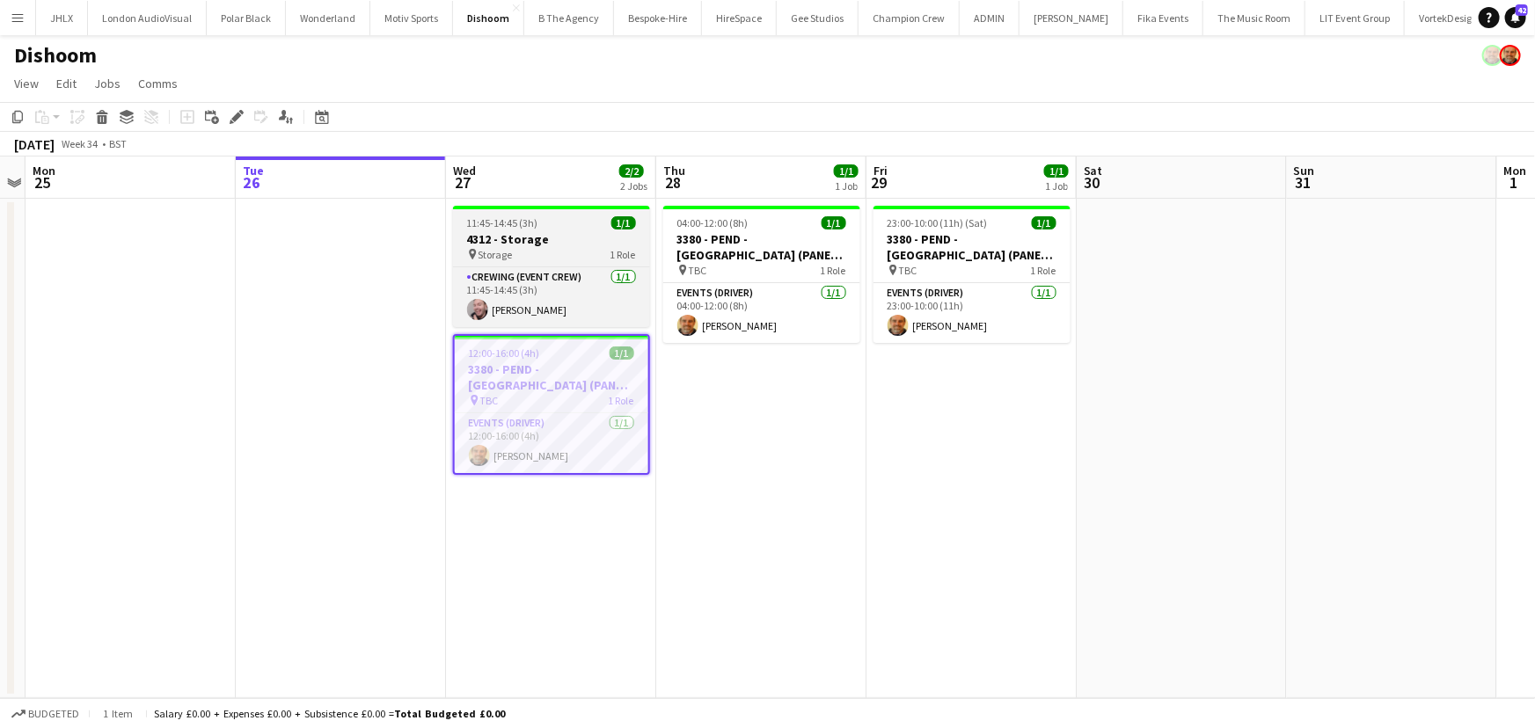
click at [516, 246] on h3 "4312 - Storage" at bounding box center [551, 239] width 197 height 16
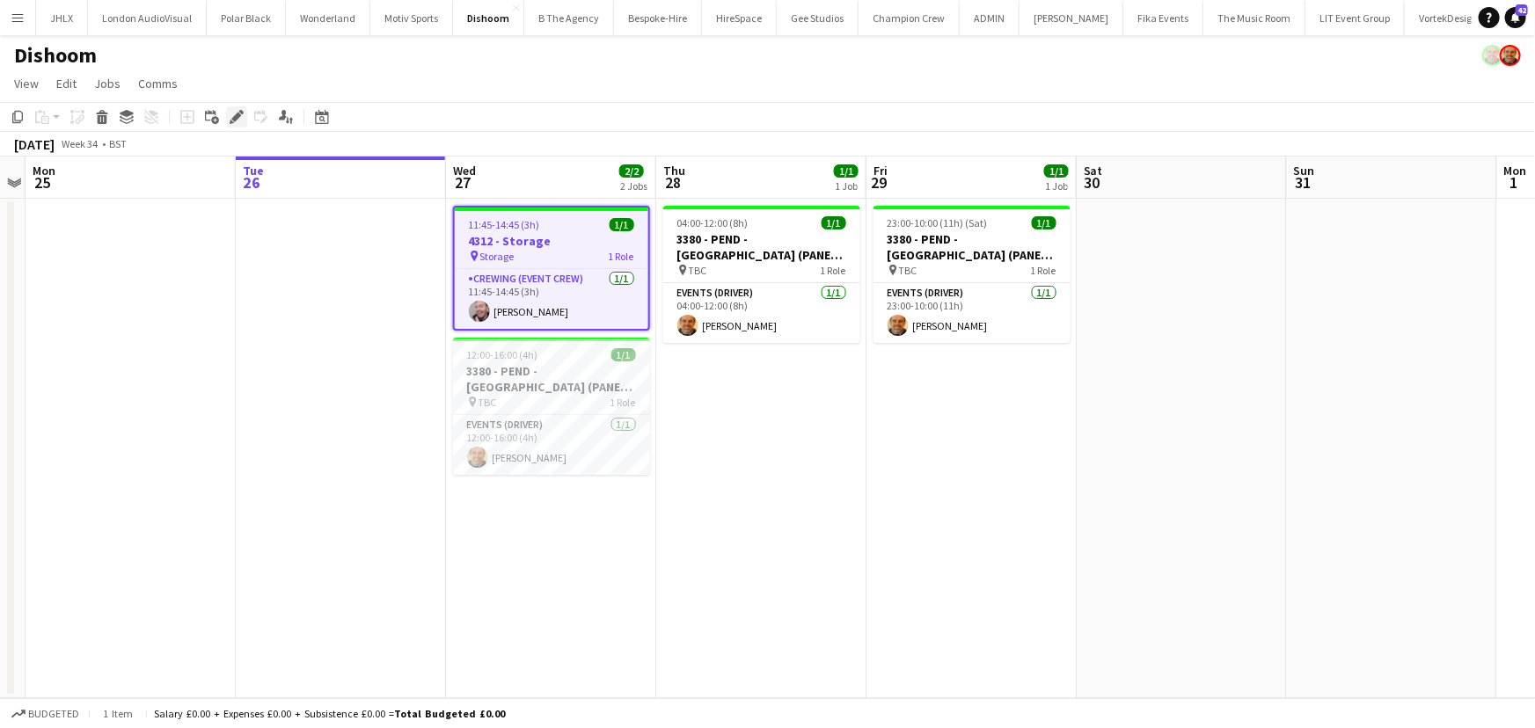
click at [239, 114] on icon "Edit" at bounding box center [237, 117] width 14 height 14
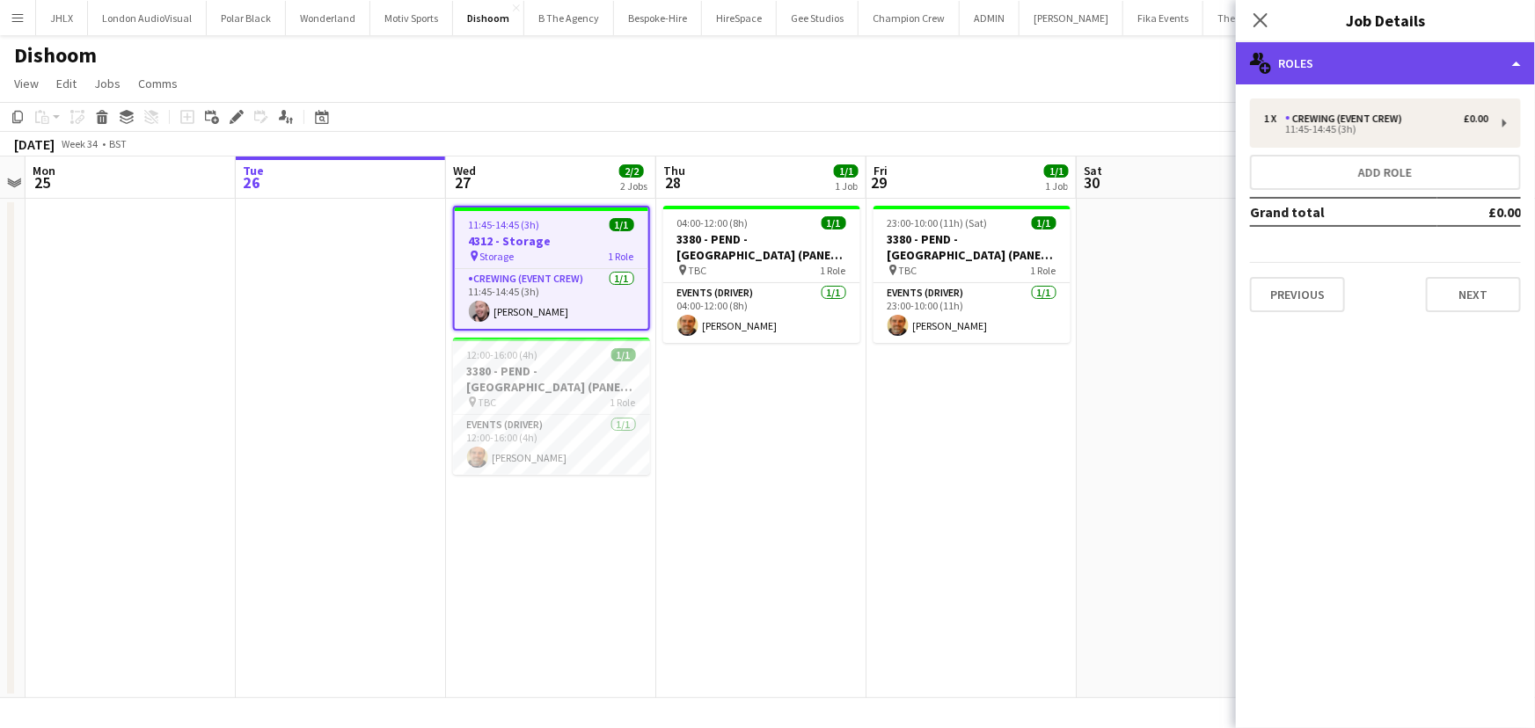
click at [1332, 58] on div "multiple-users-add Roles" at bounding box center [1385, 63] width 299 height 42
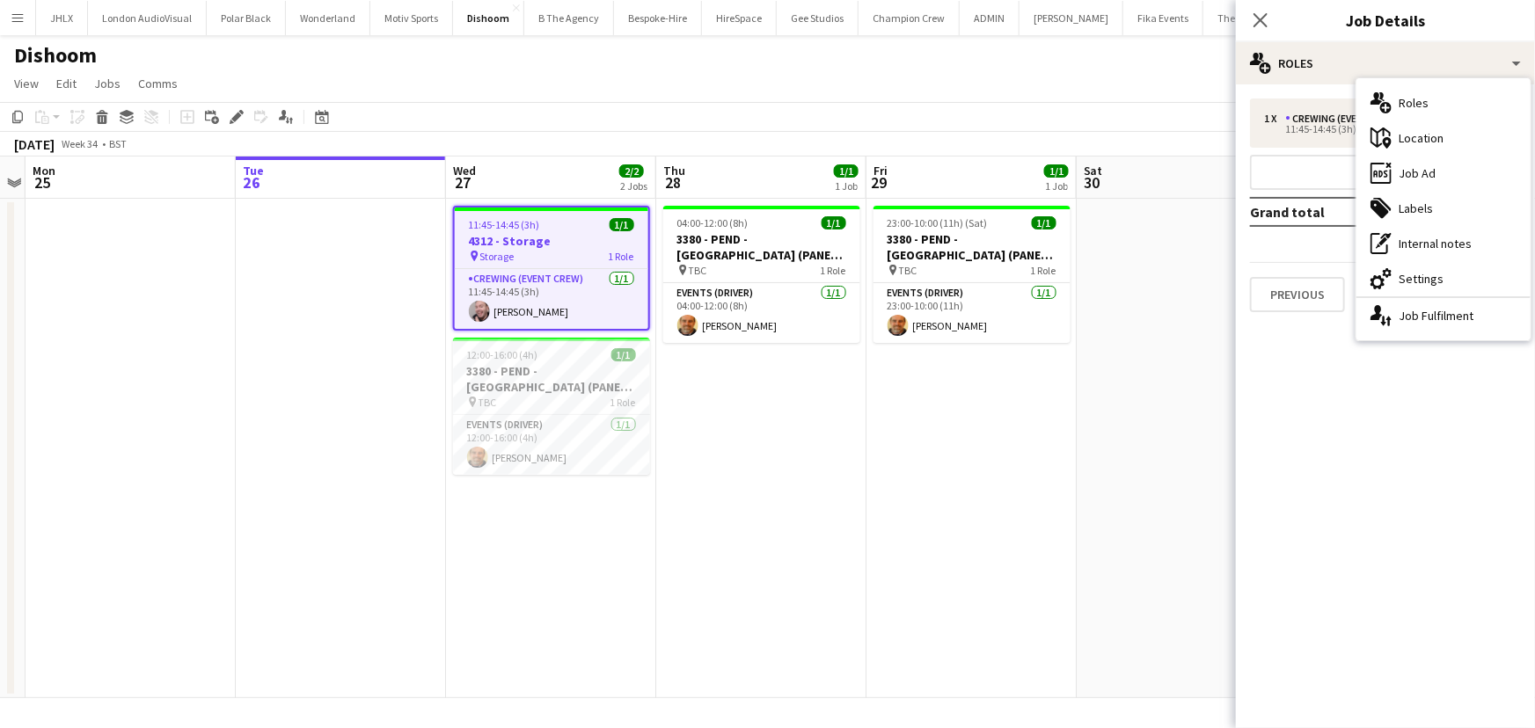
click at [1433, 142] on div "maps-pin-1 Location" at bounding box center [1443, 138] width 174 height 35
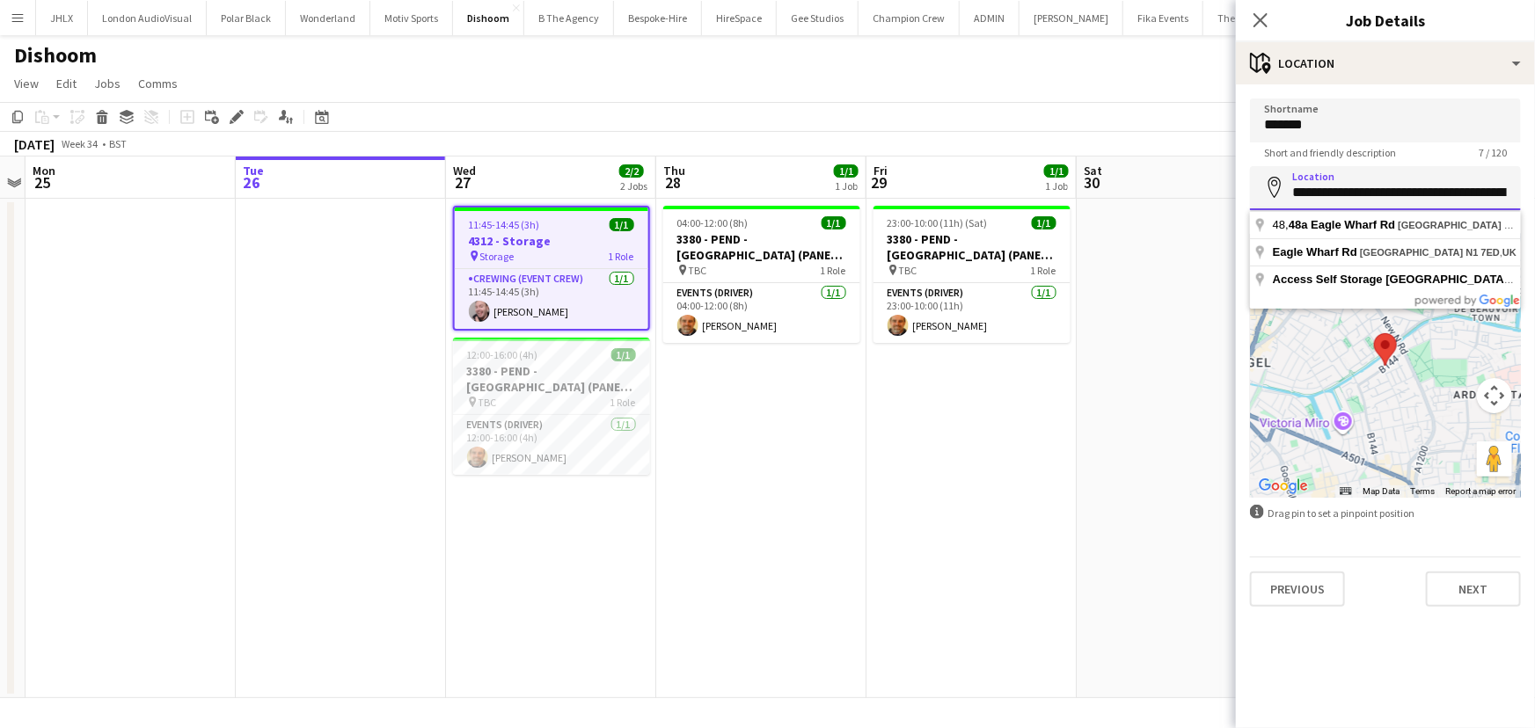
scroll to position [0, 38]
drag, startPoint x: 1293, startPoint y: 194, endPoint x: 1534, endPoint y: 202, distance: 241.2
click at [1534, 202] on form "**********" at bounding box center [1385, 353] width 299 height 508
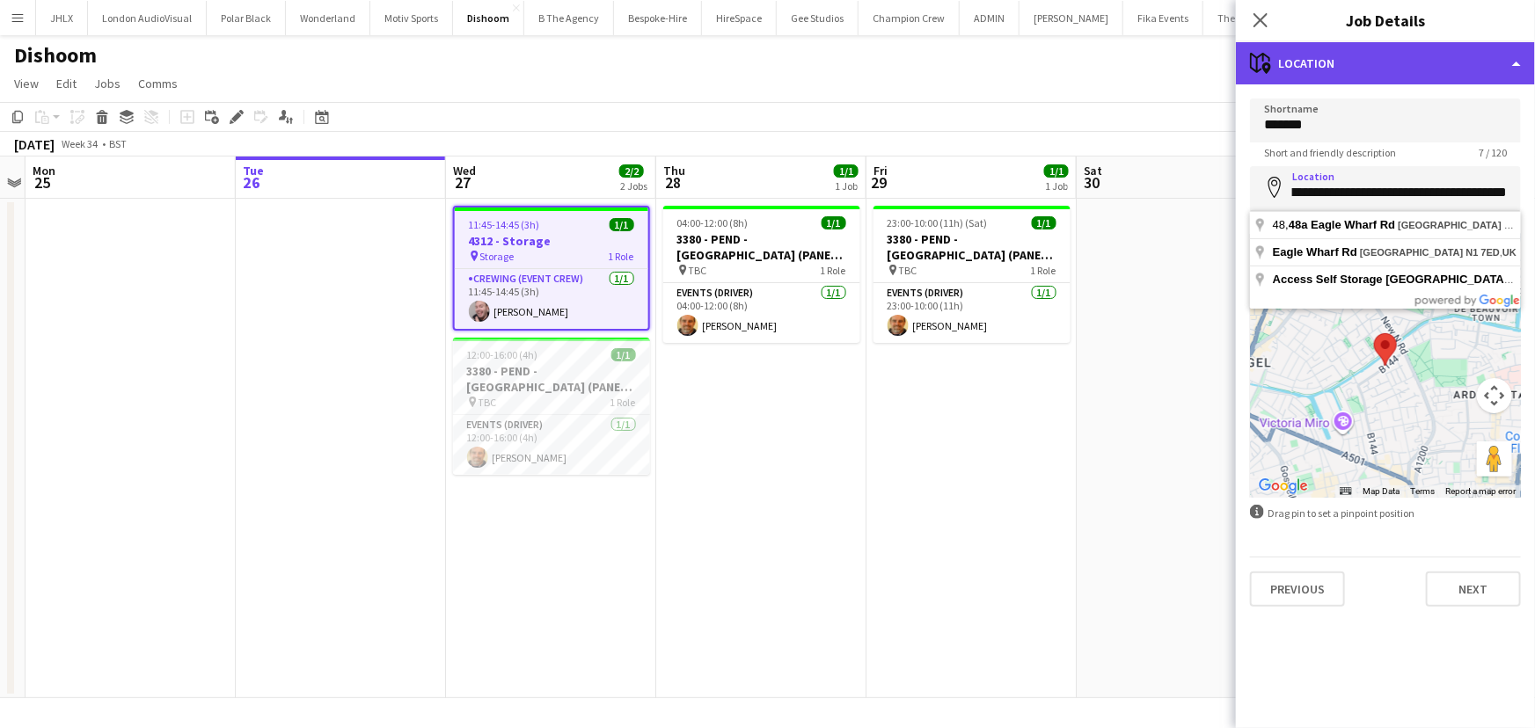
click at [1396, 55] on div "maps-pin-1 Location" at bounding box center [1385, 63] width 299 height 42
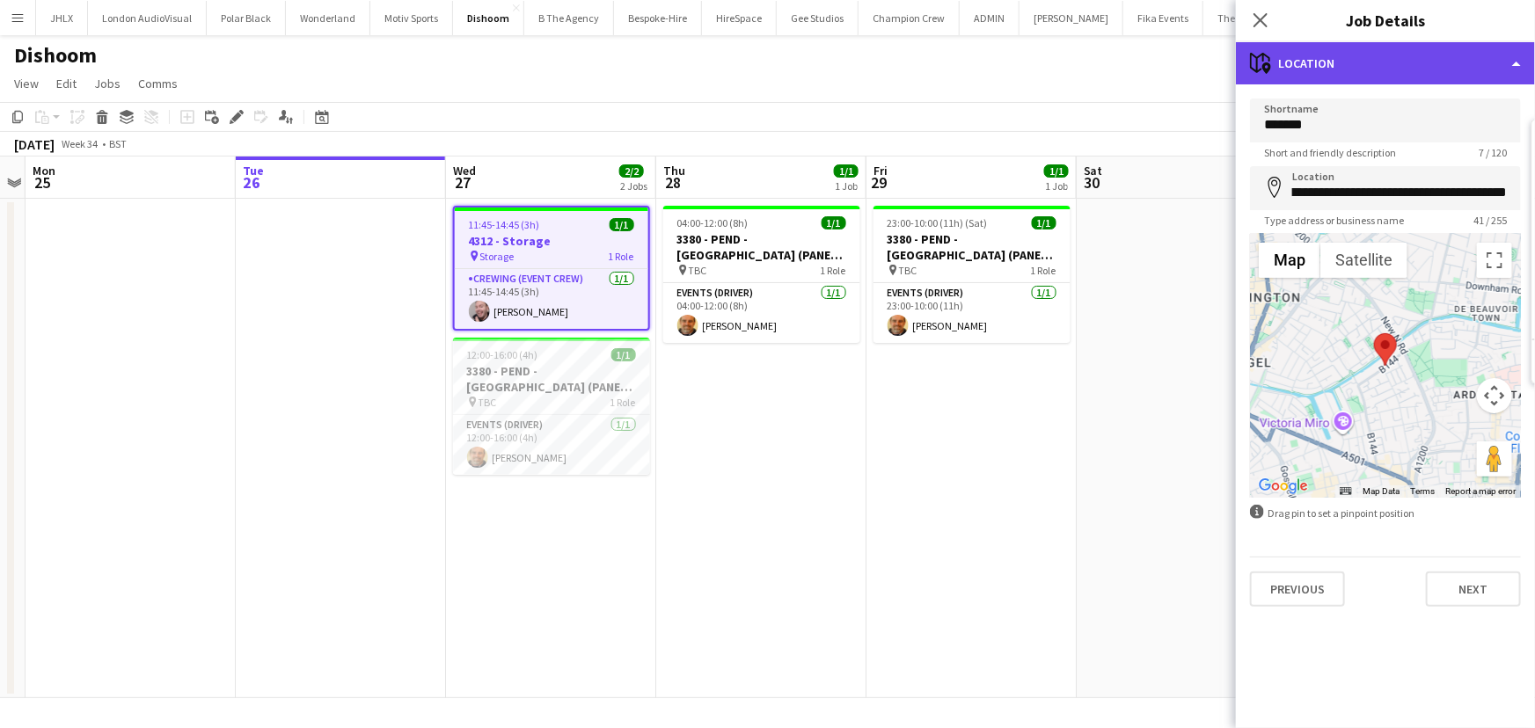
scroll to position [0, 0]
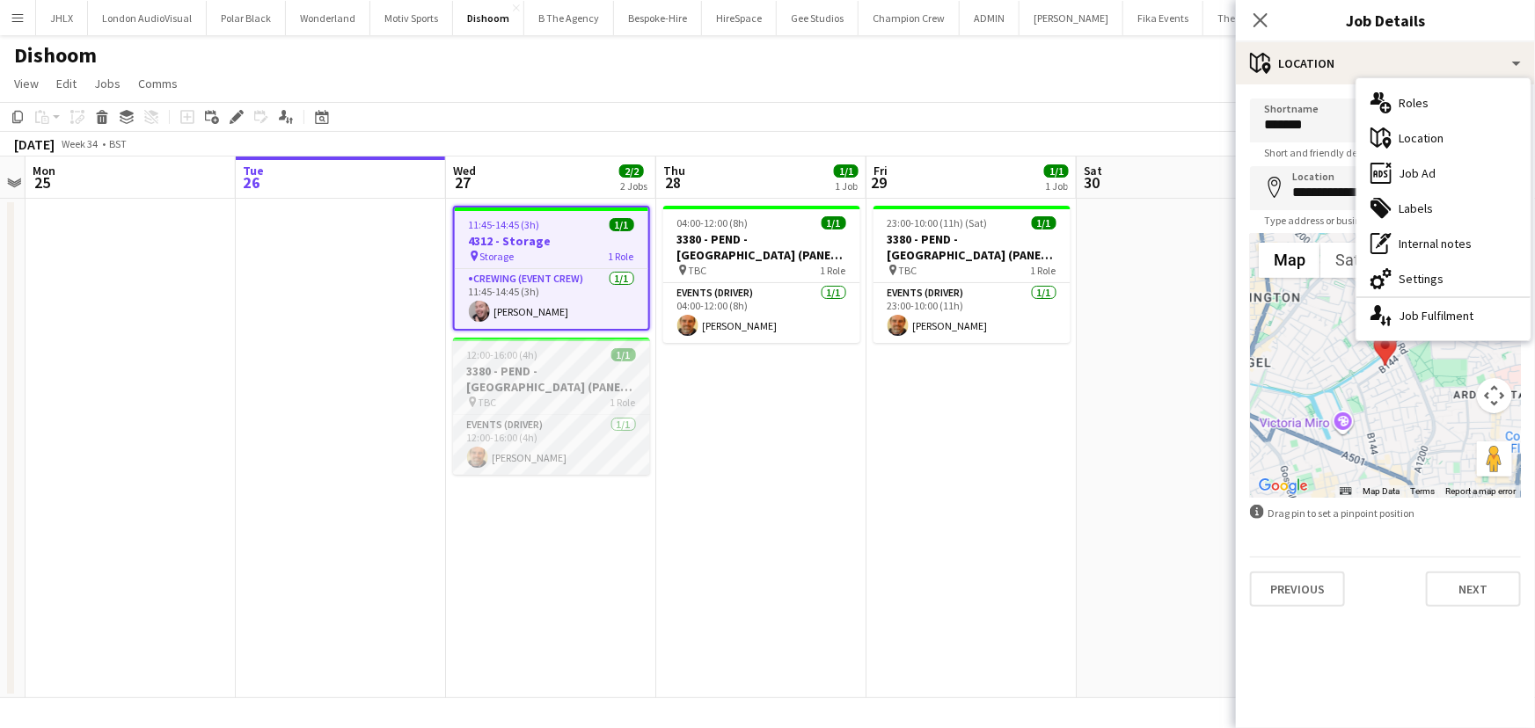
click at [534, 370] on h3 "3380 - PEND - [GEOGRAPHIC_DATA] (PANEL VAN)" at bounding box center [551, 379] width 197 height 32
type input "***"
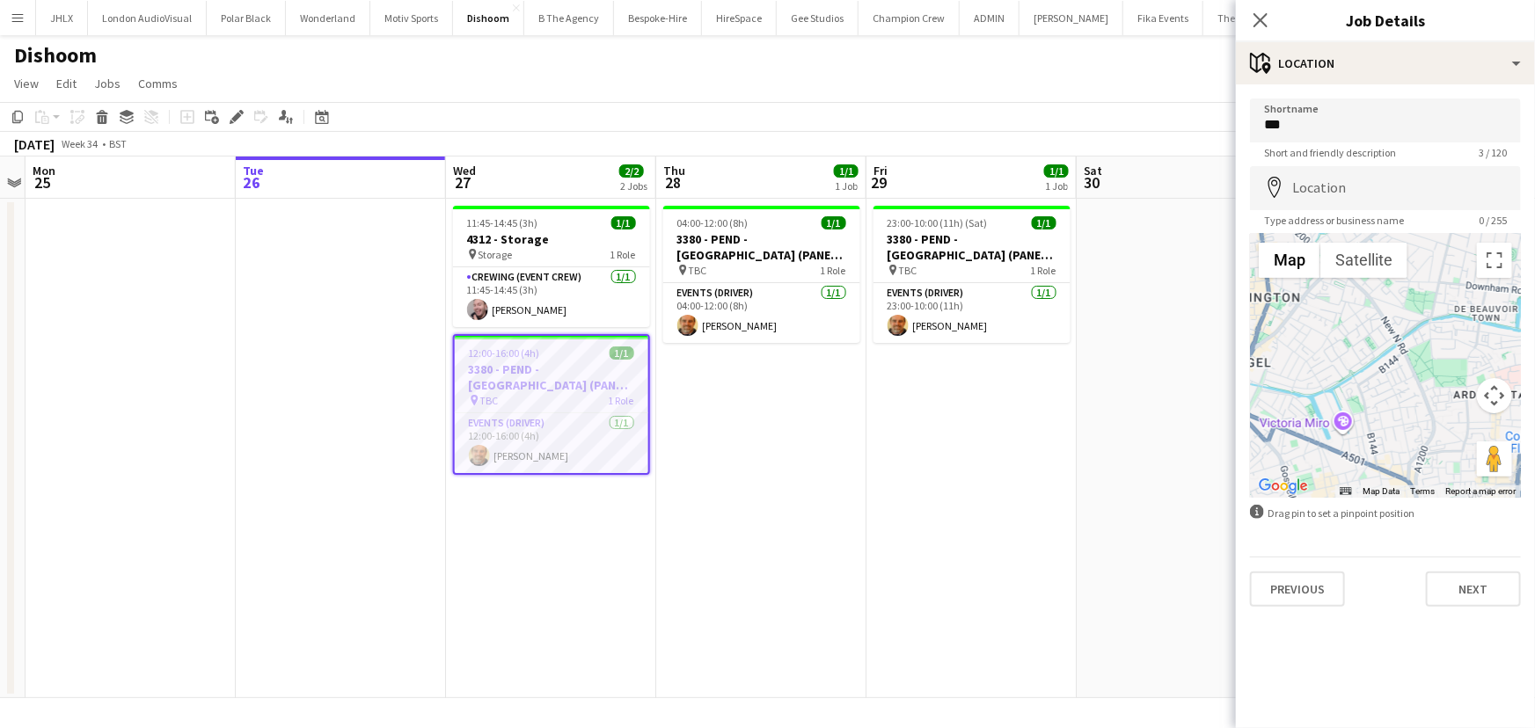
click at [241, 105] on app-toolbar "Copy Paste Paste Ctrl+V Paste with crew Ctrl+Shift+V Paste linked Job Delete Gr…" at bounding box center [767, 117] width 1535 height 30
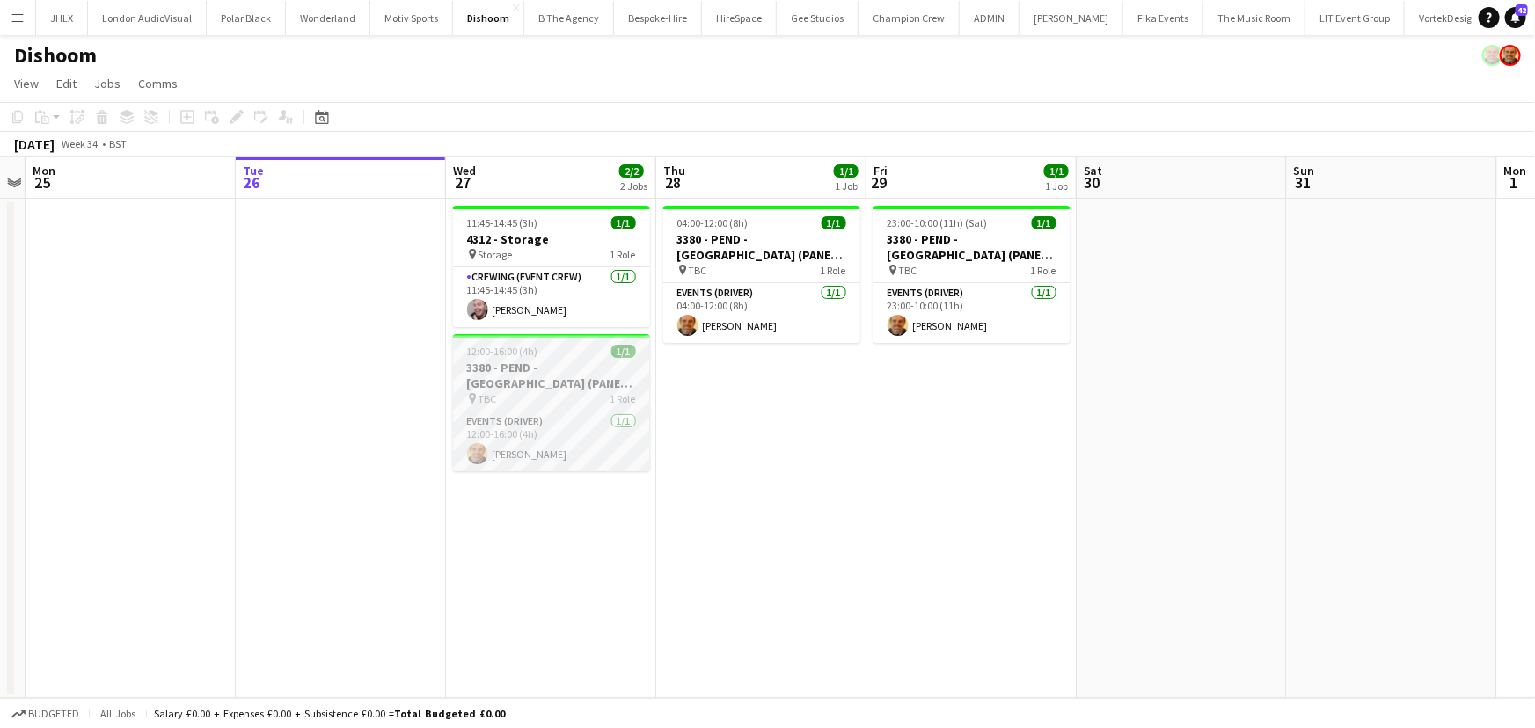
click at [513, 343] on app-job-card "12:00-16:00 (4h) 1/1 3380 - PEND - Glasgow (PANEL VAN) pin TBC 1 Role Events (D…" at bounding box center [551, 402] width 197 height 137
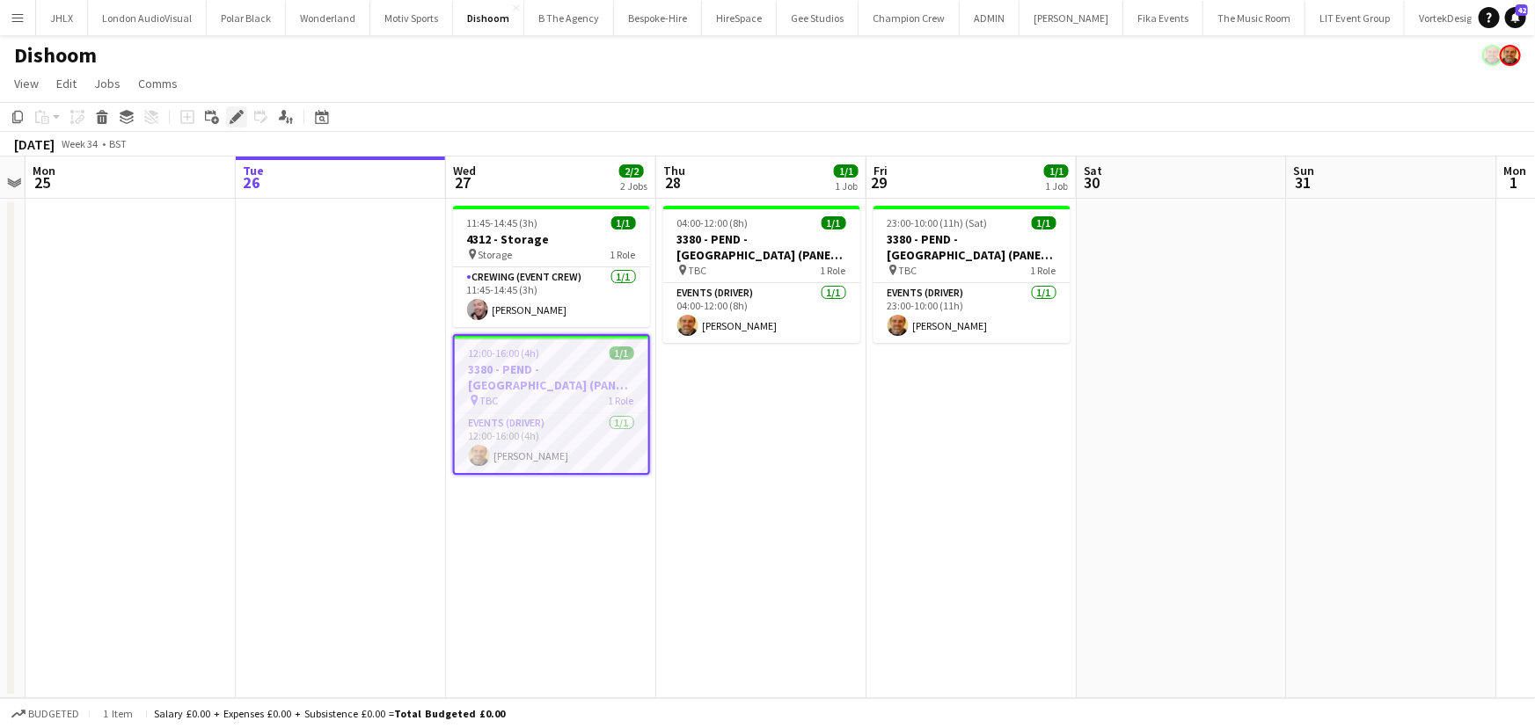
click at [233, 120] on icon at bounding box center [236, 118] width 10 height 10
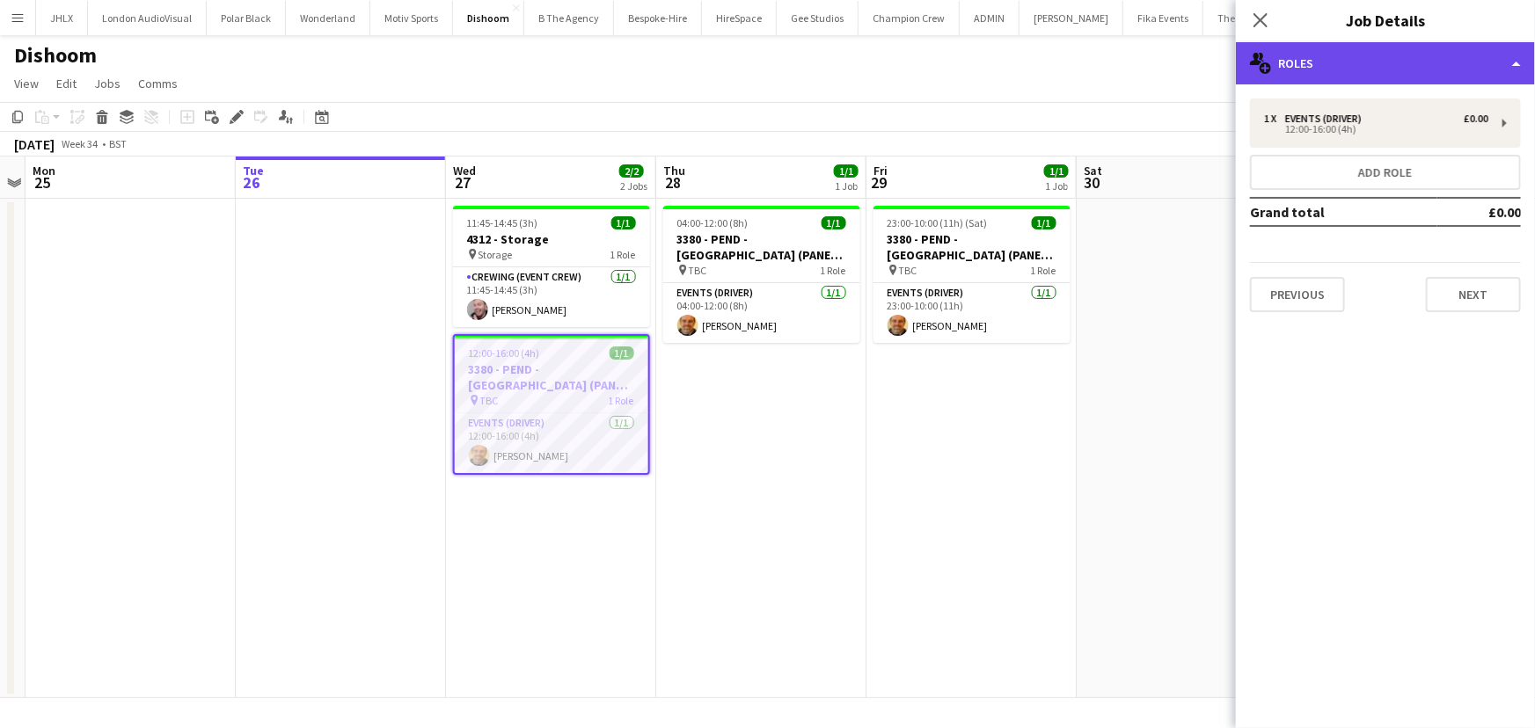
click at [1302, 69] on div "multiple-users-add Roles" at bounding box center [1385, 63] width 299 height 42
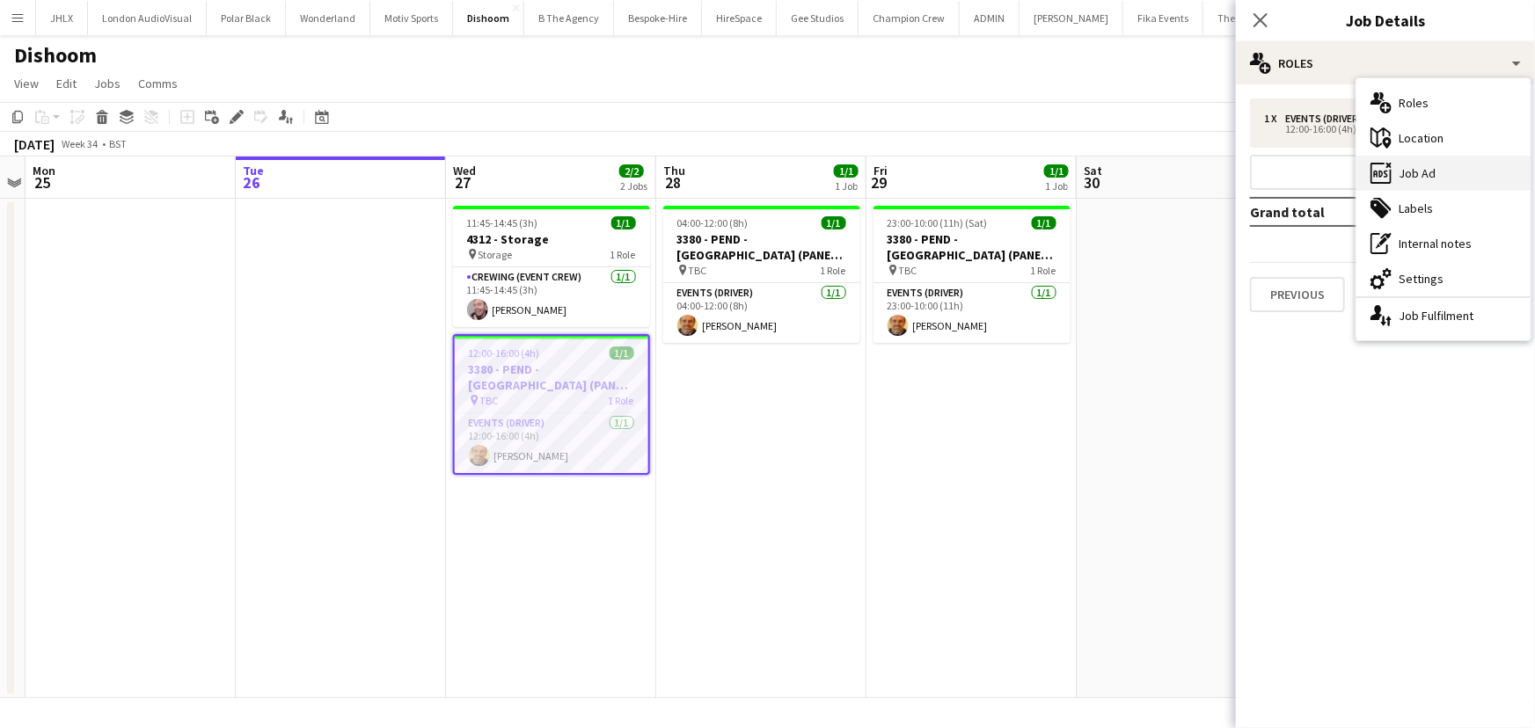
click at [1436, 166] on div "ads-window Job Ad" at bounding box center [1443, 173] width 174 height 35
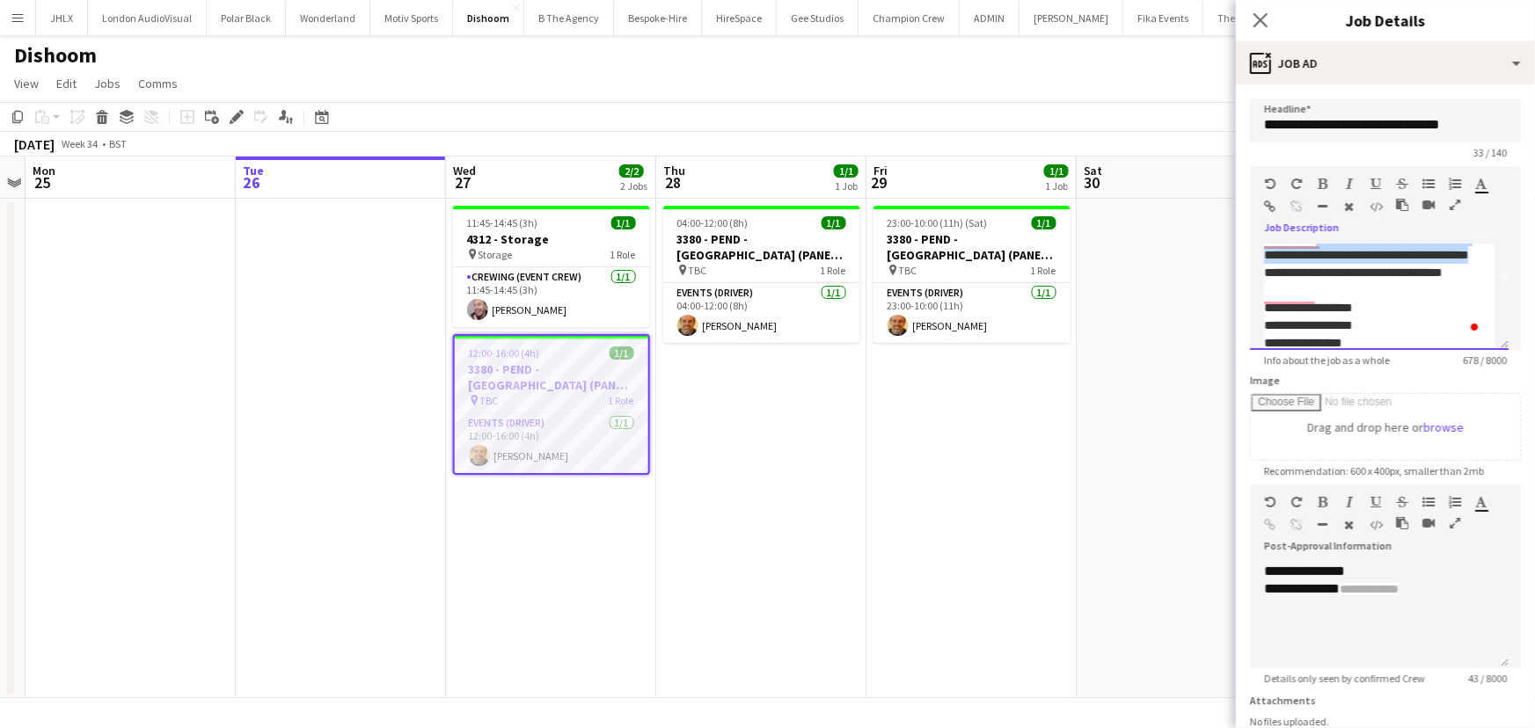
scroll to position [69, 0]
drag, startPoint x: 1319, startPoint y: 307, endPoint x: 1382, endPoint y: 277, distance: 69.2
click at [1382, 264] on div "**********" at bounding box center [1379, 246] width 230 height 35
copy font "**********"
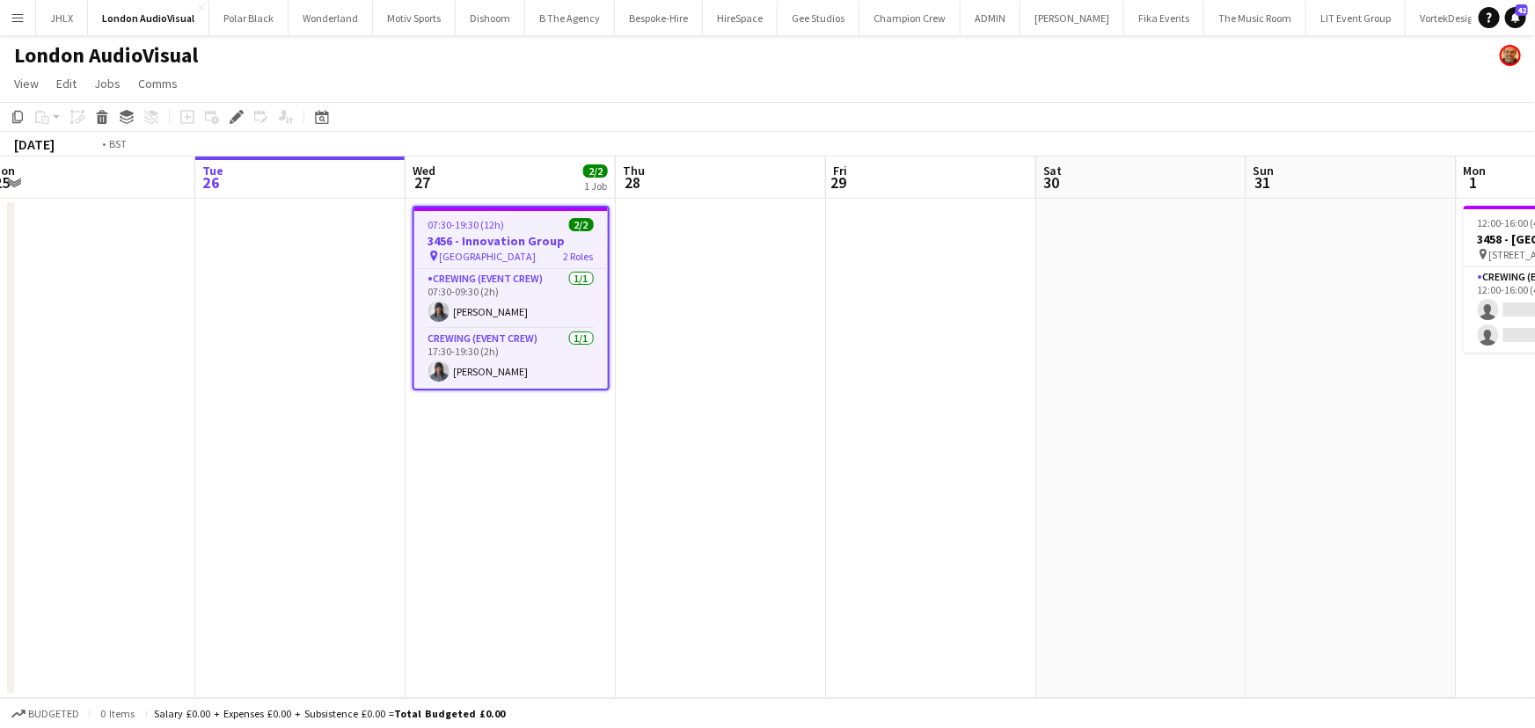
drag, startPoint x: 898, startPoint y: 387, endPoint x: 771, endPoint y: 400, distance: 127.4
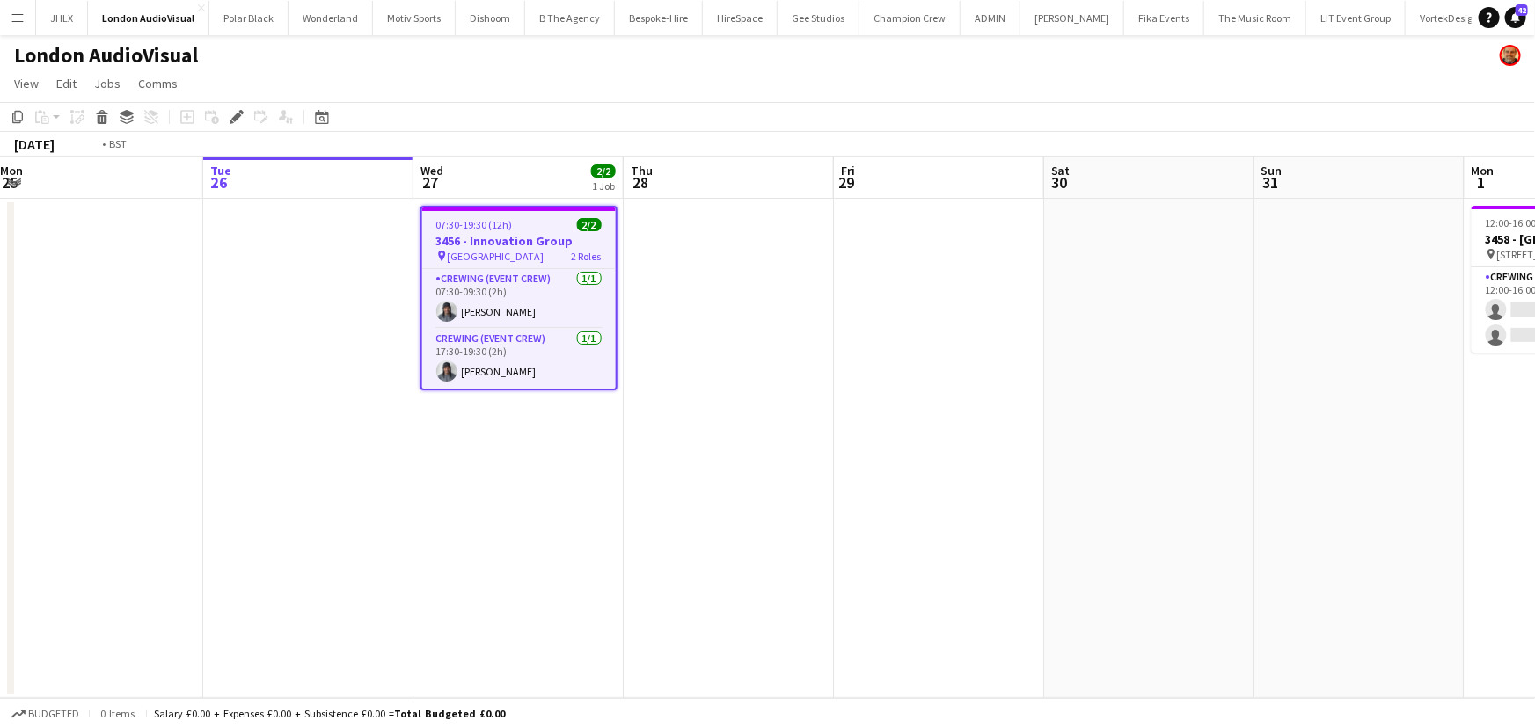
click at [610, 393] on app-calendar-viewport "Fri 22 Sat 23 Sun 24 1/1 1 Job Mon 25 Tue 26 Wed 27 2/2 1 Job Thu 28 Fri 29 Sat…" at bounding box center [767, 428] width 1535 height 542
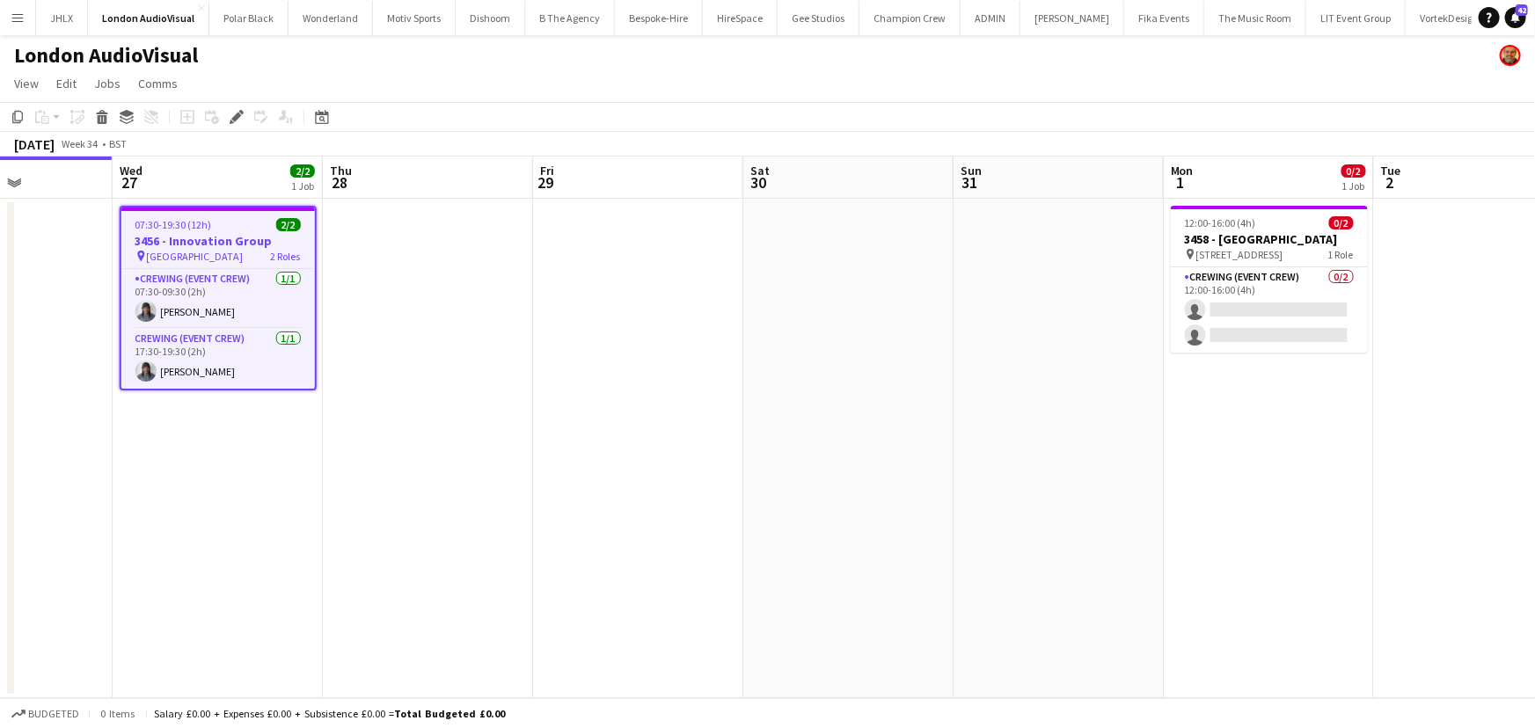
drag, startPoint x: 809, startPoint y: 397, endPoint x: 716, endPoint y: 419, distance: 95.8
click at [680, 413] on app-calendar-viewport "Sun 24 1/1 1 Job Mon 25 Tue 26 Wed 27 2/2 1 Job Thu 28 Fri 29 Sat 30 Sun 31 Mon…" at bounding box center [767, 428] width 1535 height 542
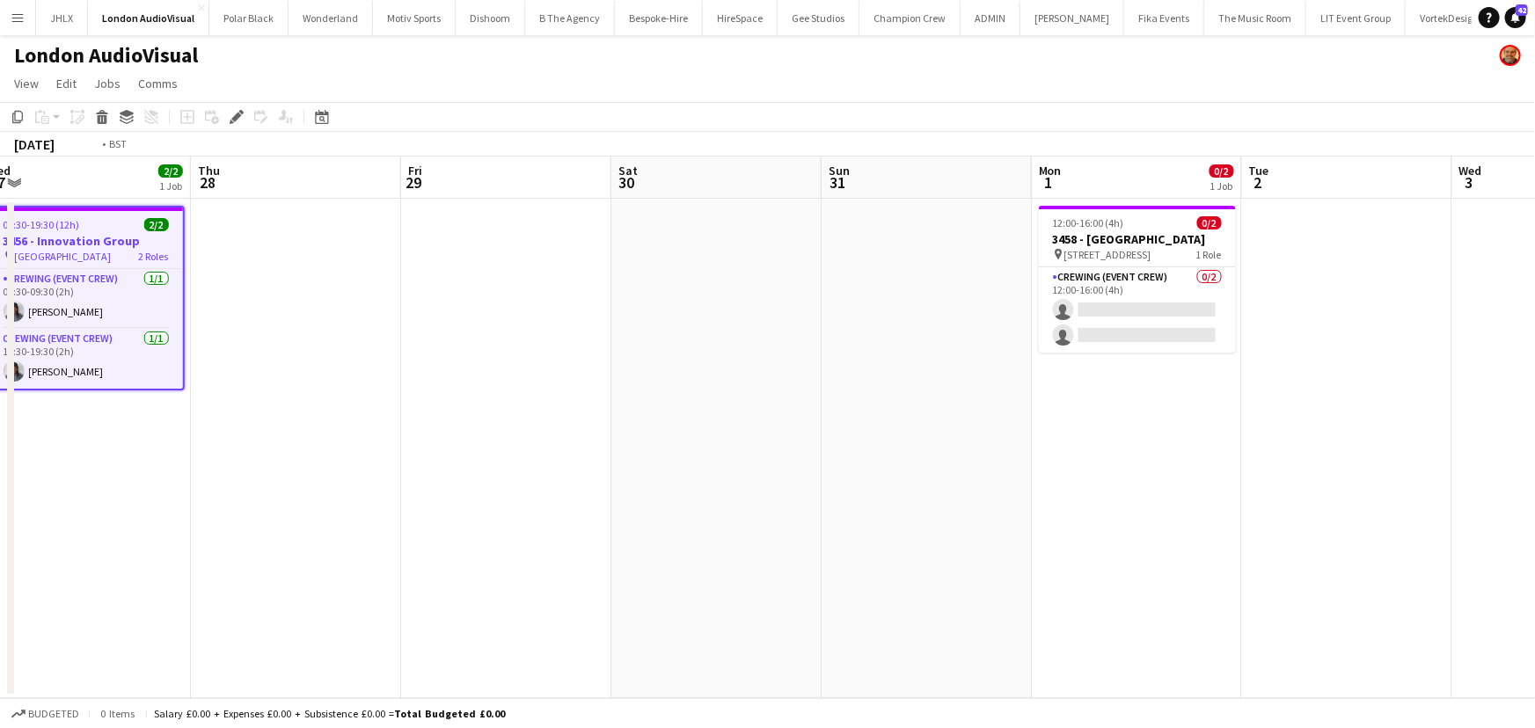
drag, startPoint x: 834, startPoint y: 397, endPoint x: 1375, endPoint y: 343, distance: 543.6
click at [1223, 340] on app-calendar-viewport "Sun 24 1/1 1 Job Mon 25 Tue 26 Wed 27 2/2 1 Job Thu 28 Fri 29 Sat 30 Sun 31 Mon…" at bounding box center [767, 428] width 1535 height 542
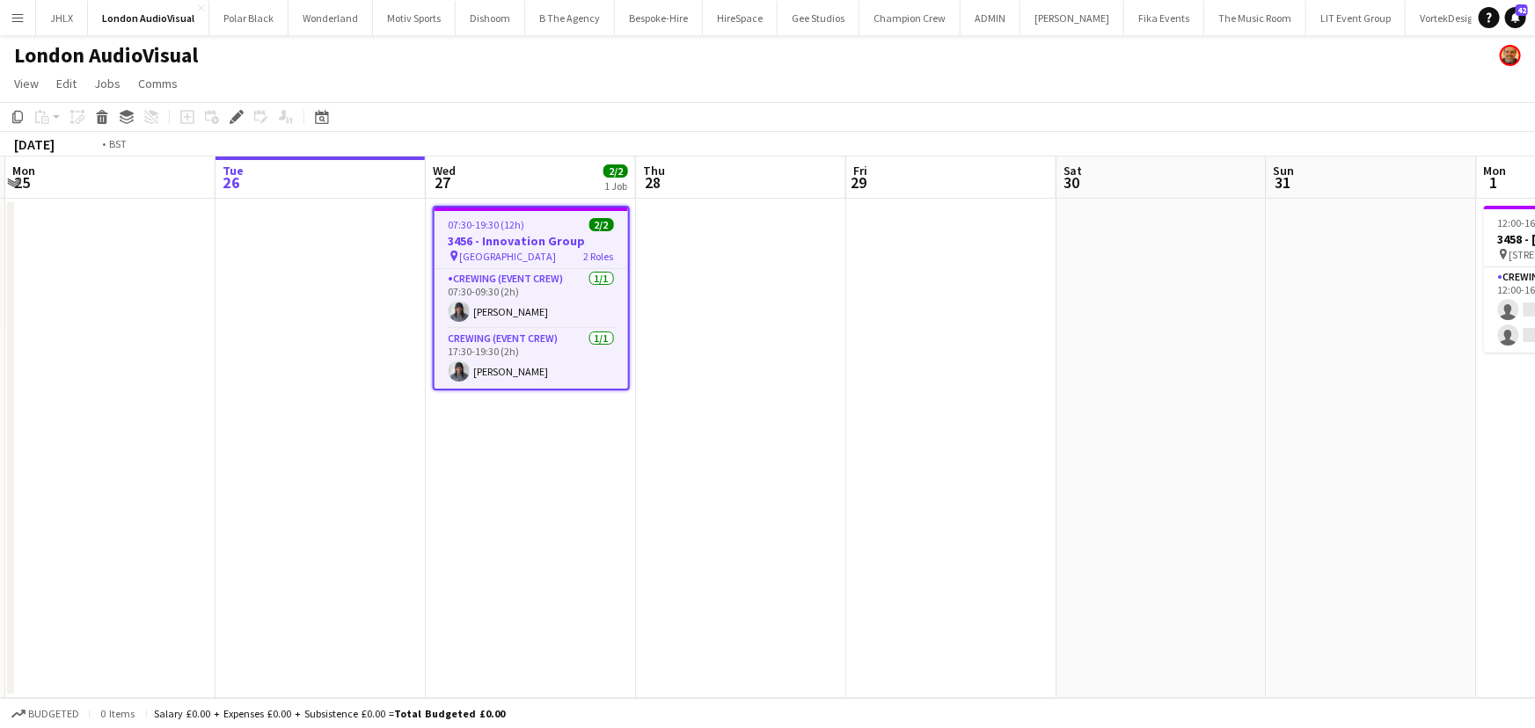
click at [837, 397] on app-calendar-viewport "Fri 22 Sat 23 Sun 24 1/1 1 Job Mon 25 Tue 26 Wed 27 2/2 1 Job Thu 28 Fri 29 Sat…" at bounding box center [767, 428] width 1535 height 542
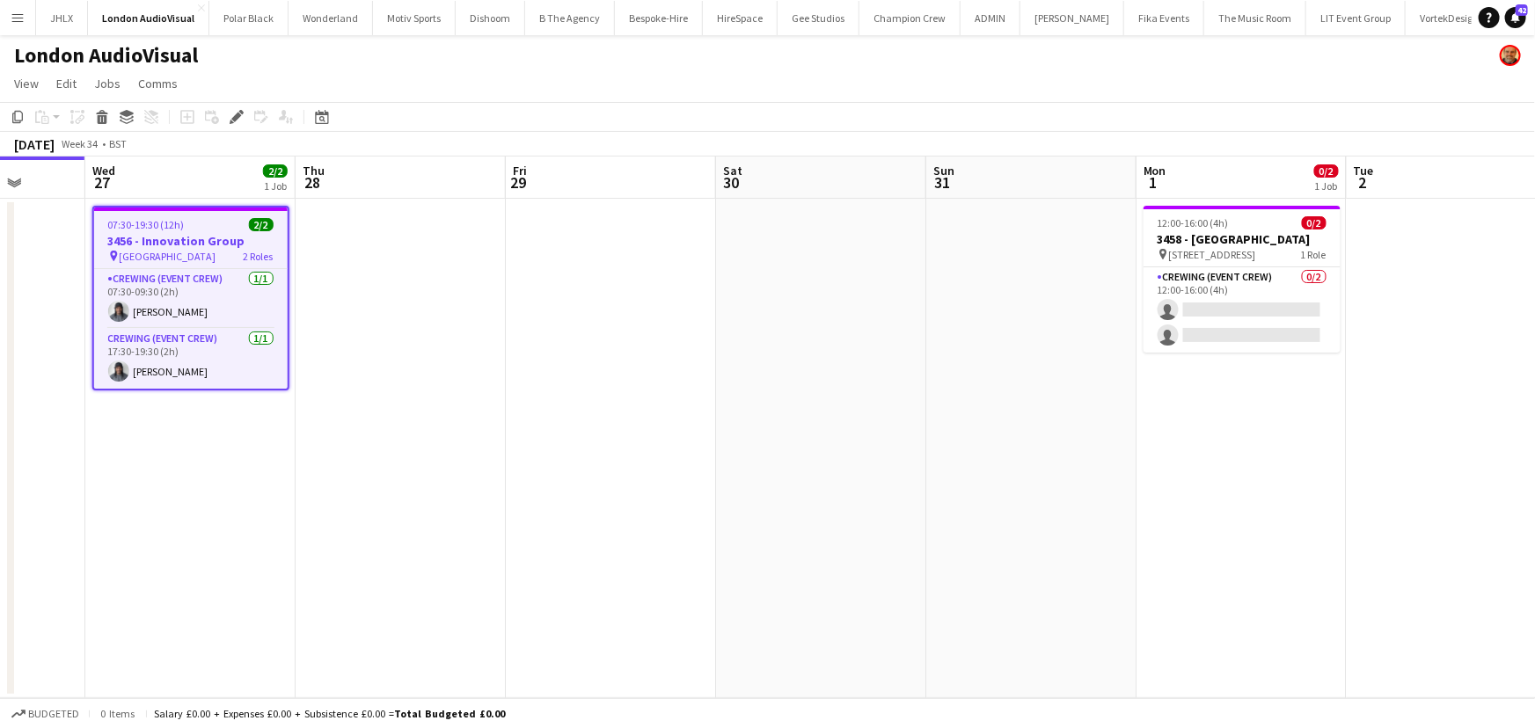
click at [807, 385] on app-calendar-viewport "Sun 24 1/1 1 Job Mon 25 Tue 26 Wed 27 2/2 1 Job Thu 28 Fri 29 Sat 30 Sun 31 Mon…" at bounding box center [767, 428] width 1535 height 542
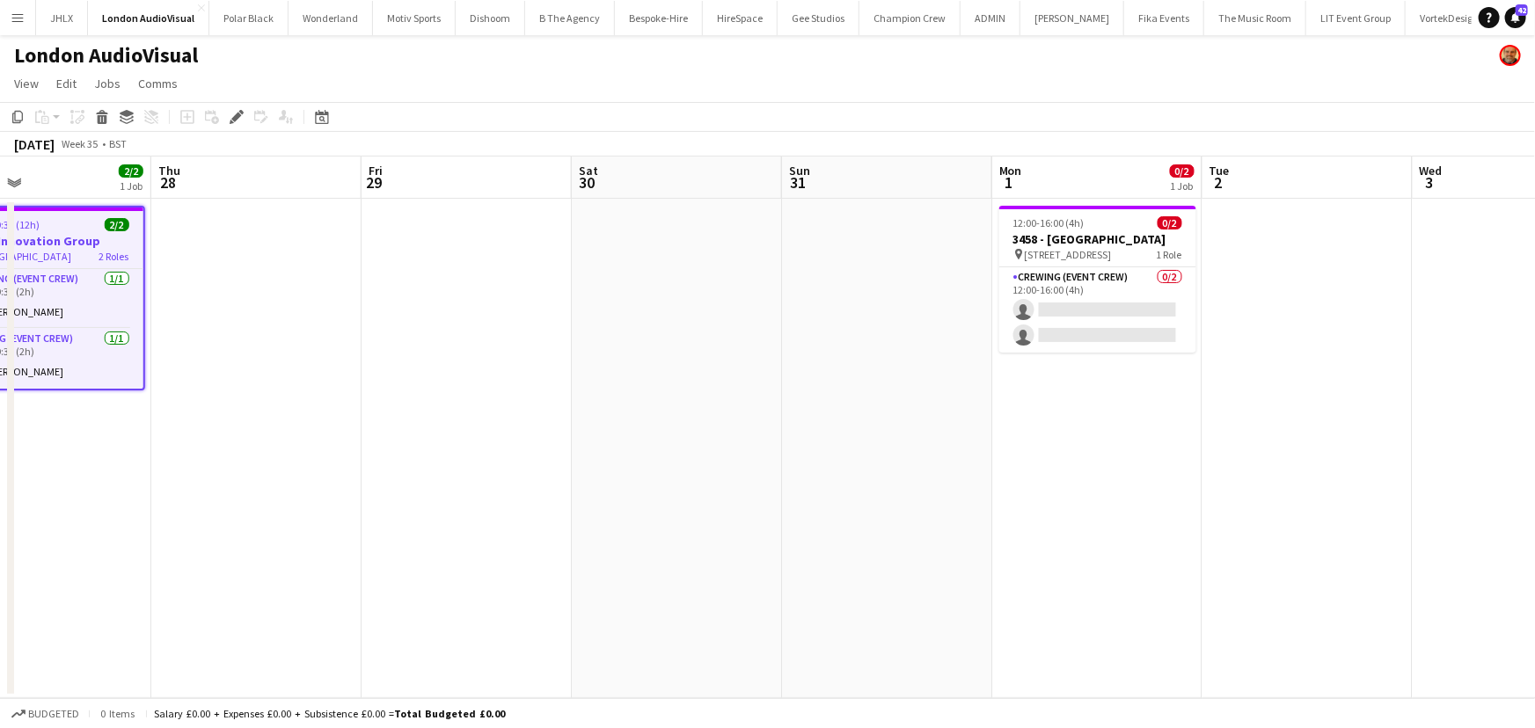
drag, startPoint x: 856, startPoint y: 384, endPoint x: 772, endPoint y: 388, distance: 83.6
click at [759, 387] on app-calendar-viewport "Sun 24 1/1 1 Job Mon 25 Tue 26 Wed 27 2/2 1 Job Thu 28 Fri 29 Sat 30 Sun 31 Mon…" at bounding box center [767, 428] width 1535 height 542
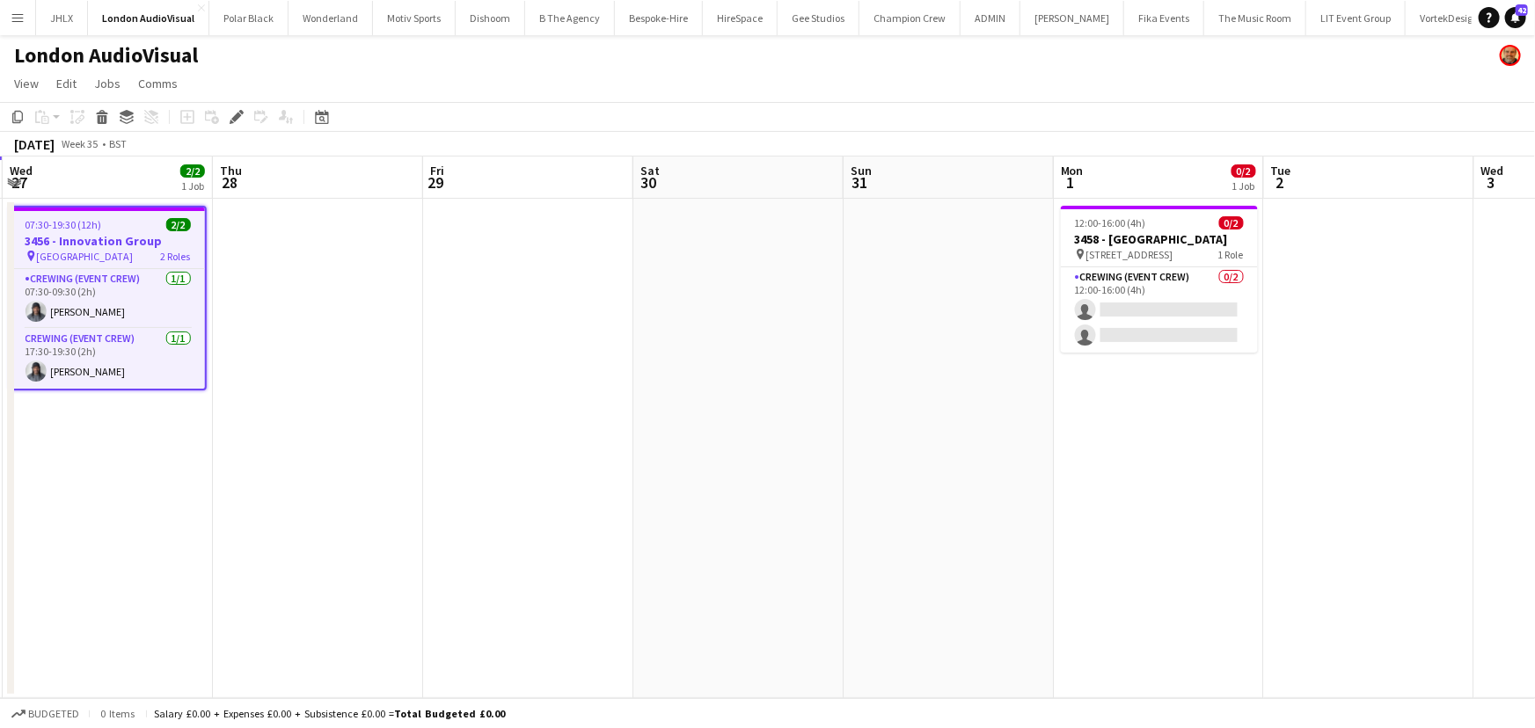
drag, startPoint x: 944, startPoint y: 356, endPoint x: 1023, endPoint y: 352, distance: 79.3
click at [988, 354] on app-calendar-viewport "Sun 24 1/1 1 Job Mon 25 Tue 26 Wed 27 2/2 1 Job Thu 28 Fri 29 Sat 30 Sun 31 Mon…" at bounding box center [767, 428] width 1535 height 542
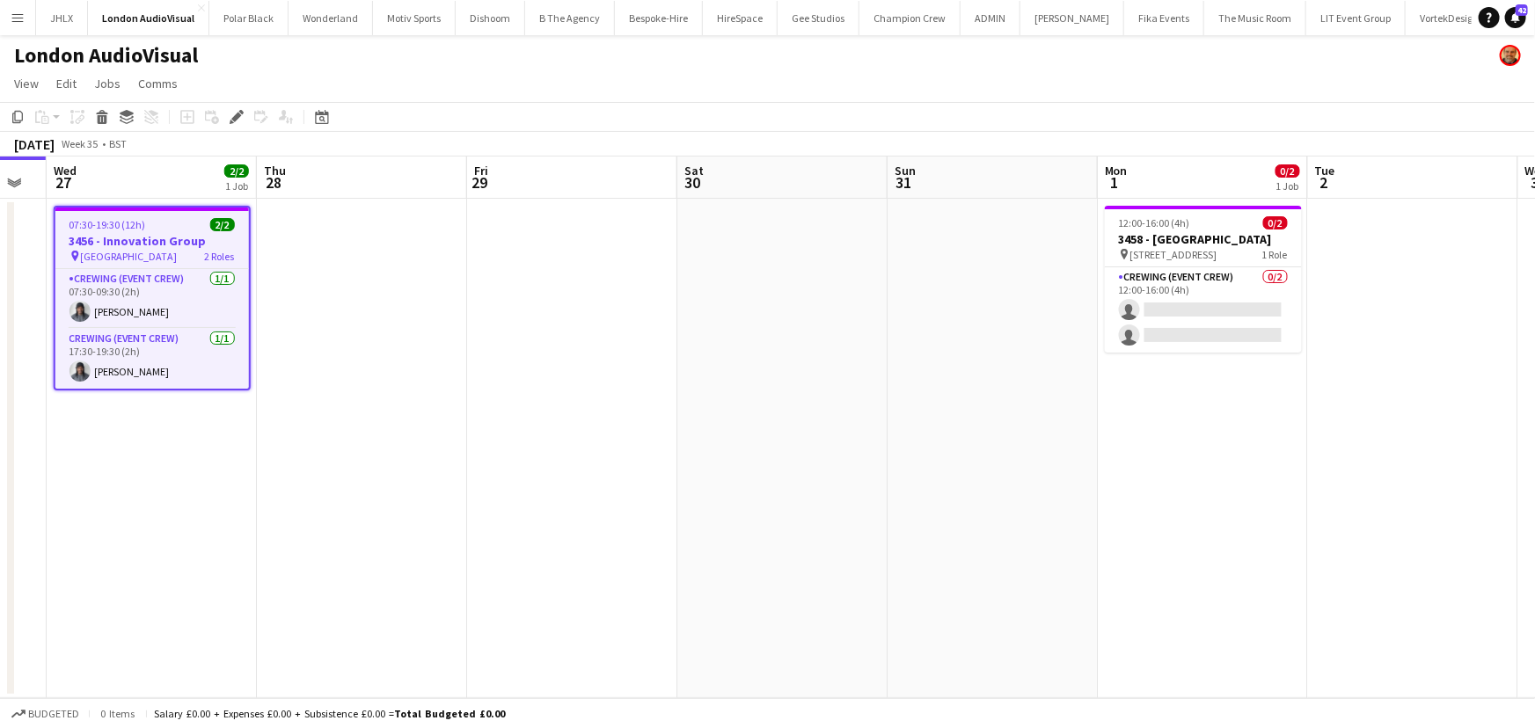
drag, startPoint x: 832, startPoint y: 352, endPoint x: 904, endPoint y: 351, distance: 72.1
click at [892, 351] on app-calendar-viewport "Sun 24 1/1 1 Job Mon 25 Tue 26 Wed 27 2/2 1 Job Thu 28 Fri 29 Sat 30 Sun 31 Mon…" at bounding box center [767, 428] width 1535 height 542
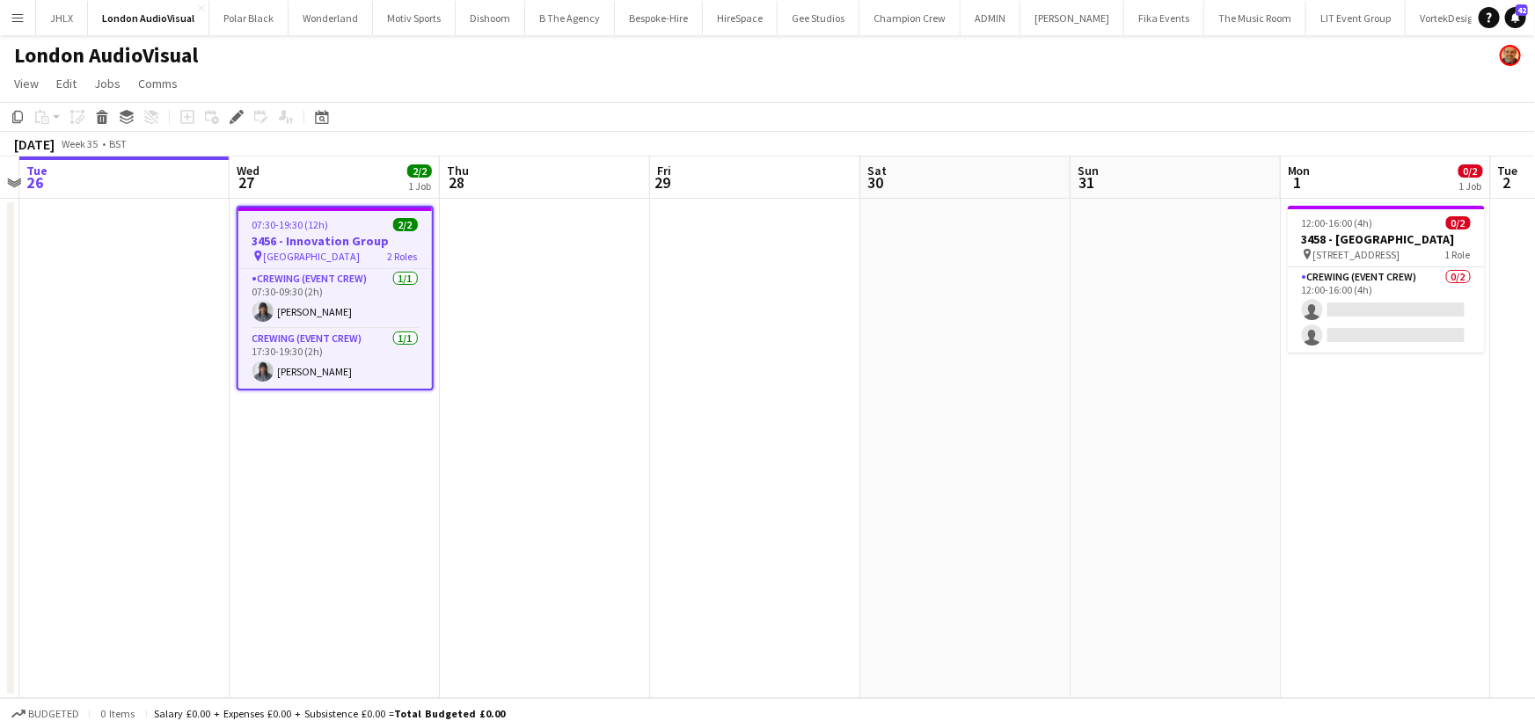
drag, startPoint x: 762, startPoint y: 373, endPoint x: 971, endPoint y: 361, distance: 209.7
click at [939, 361] on app-calendar-viewport "Sun 24 1/1 1 Job Mon 25 Tue 26 Wed 27 2/2 1 Job Thu 28 Fri 29 Sat 30 Sun 31 Mon…" at bounding box center [767, 428] width 1535 height 542
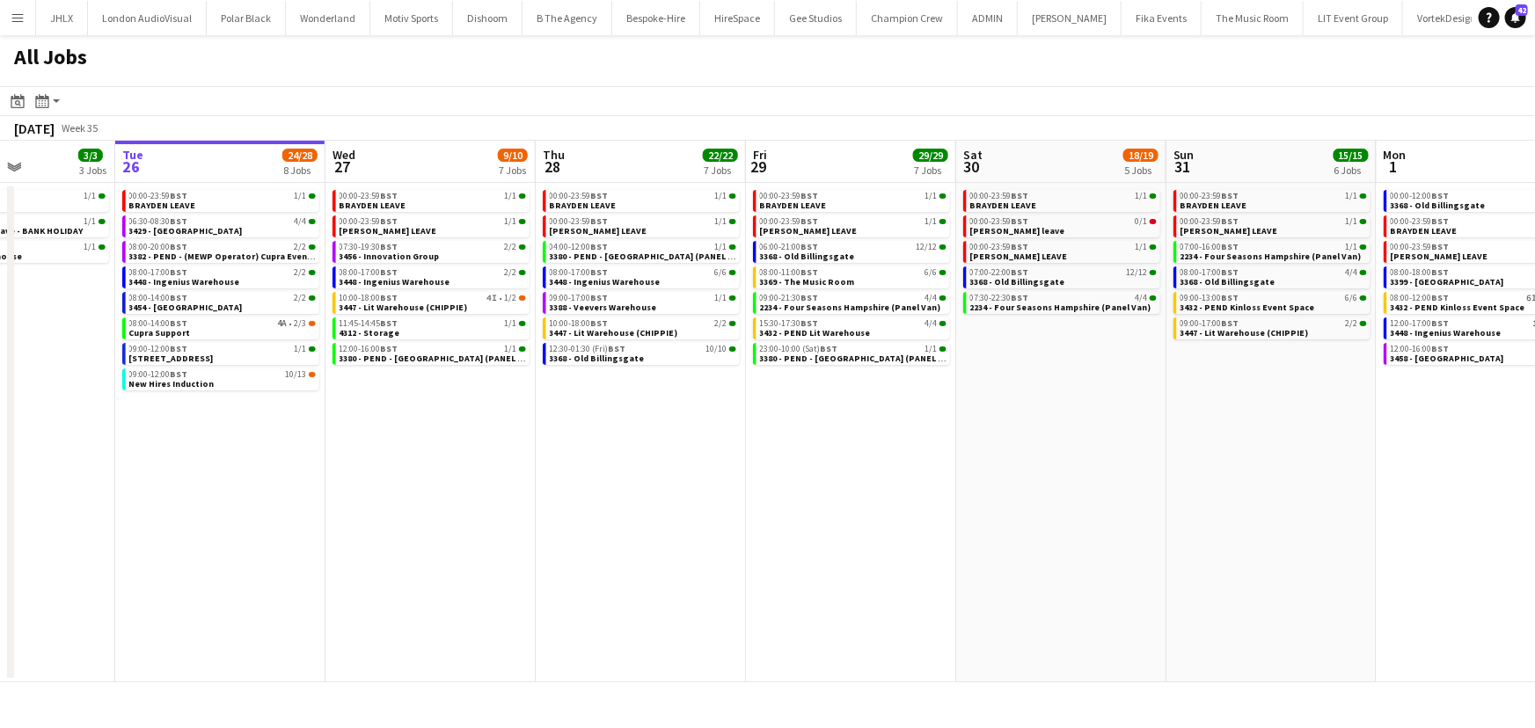
scroll to position [0, 537]
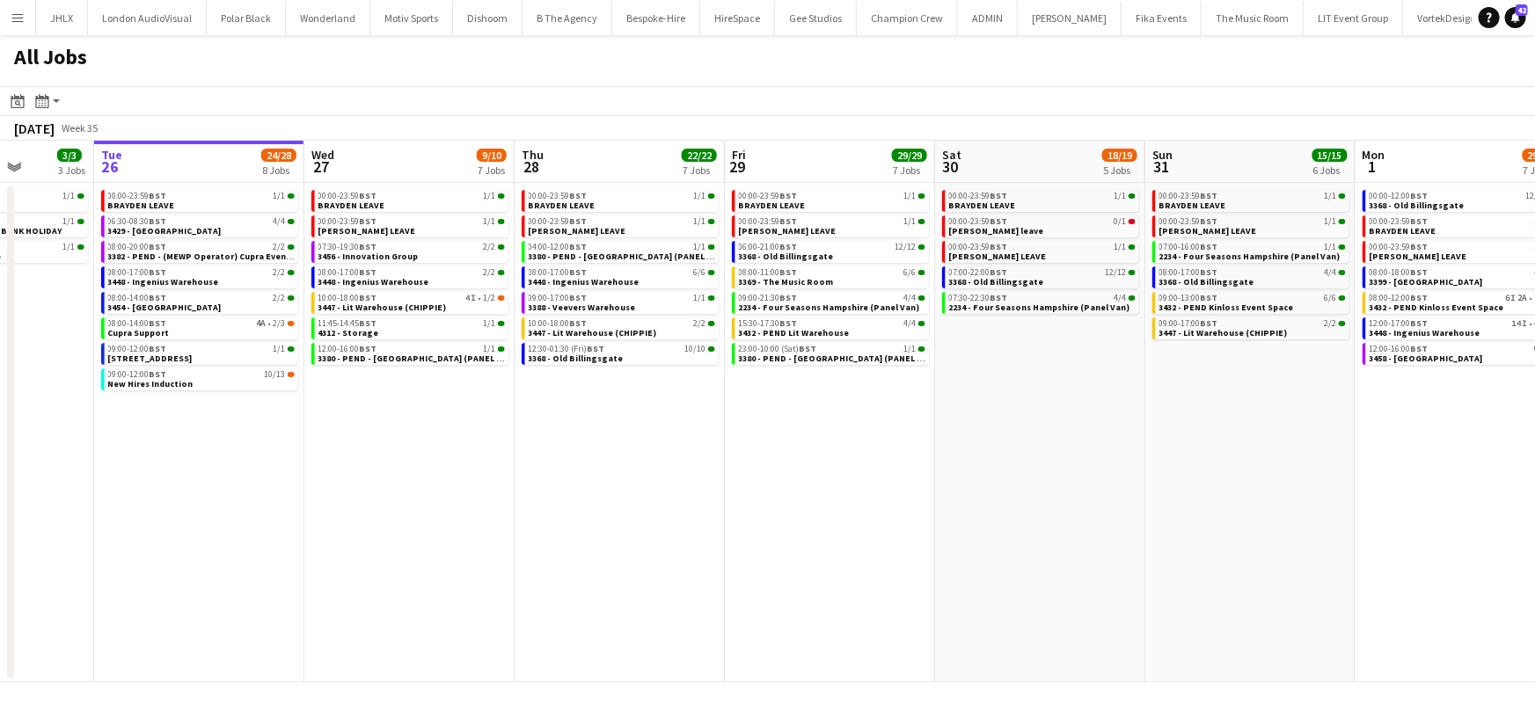
drag, startPoint x: 782, startPoint y: 423, endPoint x: 666, endPoint y: 448, distance: 118.7
click at [666, 448] on app-calendar-viewport "Sat 23 10/10 5 Jobs Sun 24 10/10 5 Jobs Mon 25 3/3 3 Jobs Tue 26 24/28 8 Jobs W…" at bounding box center [767, 412] width 1535 height 542
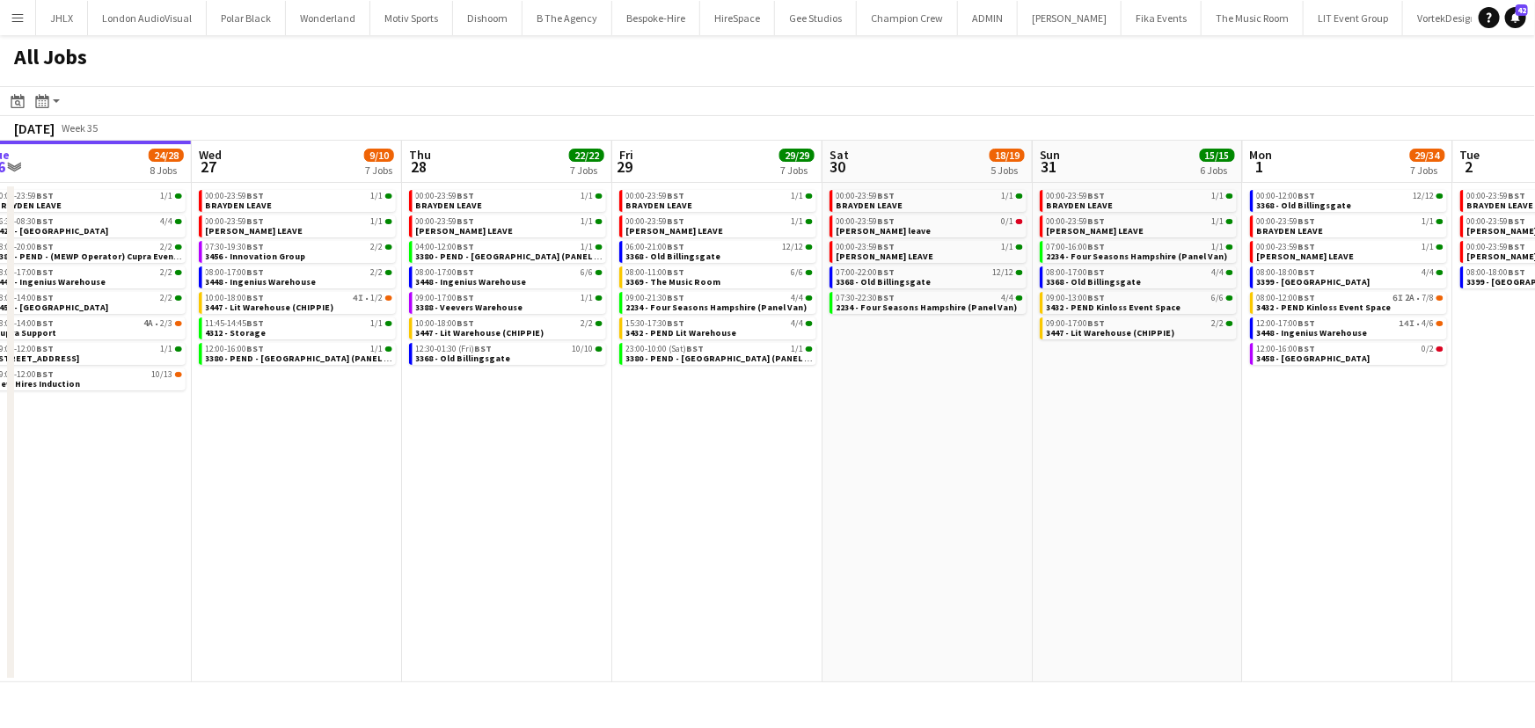
scroll to position [0, 656]
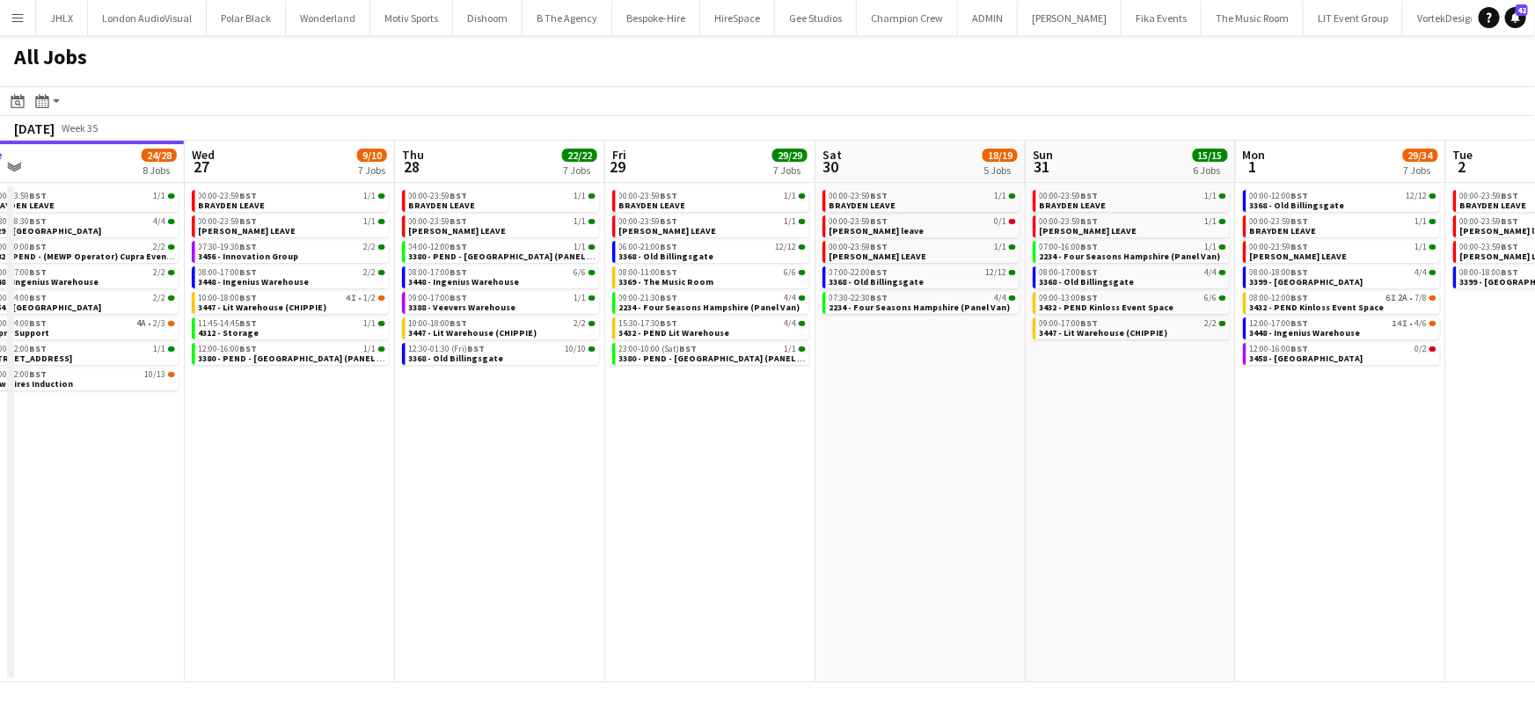
drag, startPoint x: 788, startPoint y: 452, endPoint x: 669, endPoint y: 450, distance: 119.7
click at [669, 450] on app-calendar-viewport "Sat 23 10/10 5 Jobs Sun 24 10/10 5 Jobs Mon 25 3/3 3 Jobs Tue 26 24/28 8 Jobs W…" at bounding box center [767, 412] width 1535 height 542
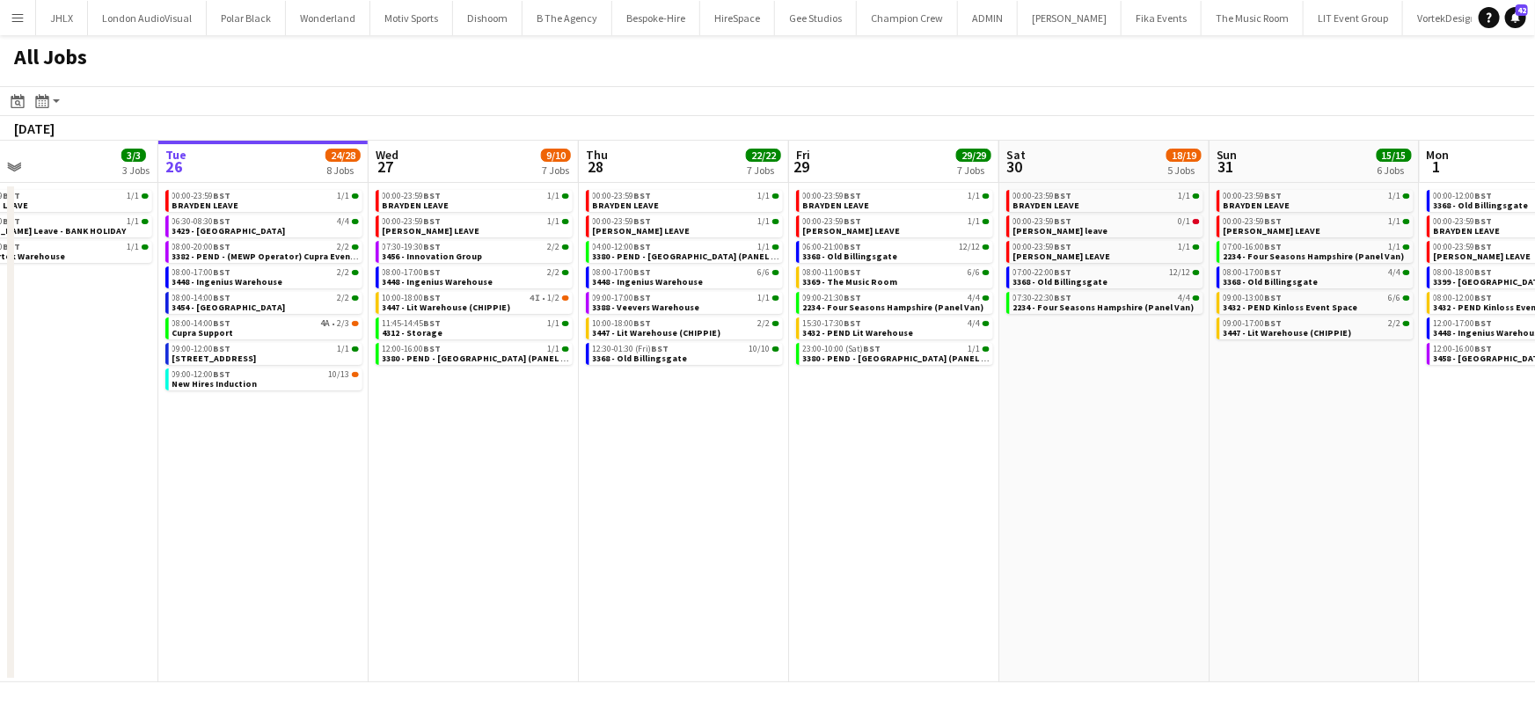
scroll to position [0, 560]
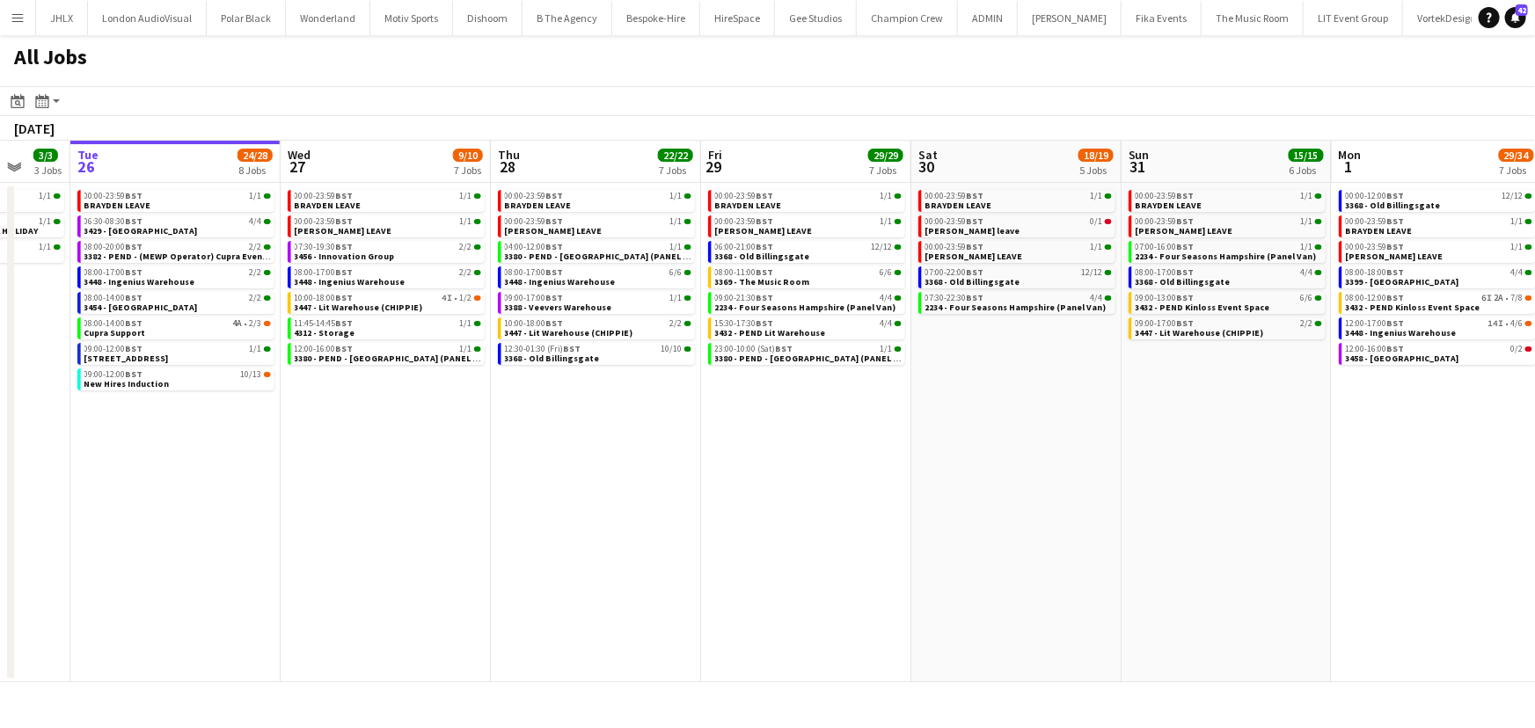
drag, startPoint x: 330, startPoint y: 533, endPoint x: 598, endPoint y: 501, distance: 270.2
click at [600, 501] on app-calendar-viewport "Sat 23 10/10 5 Jobs Sun 24 10/10 5 Jobs Mon 25 3/3 3 Jobs Tue 26 24/28 8 Jobs W…" at bounding box center [767, 412] width 1535 height 542
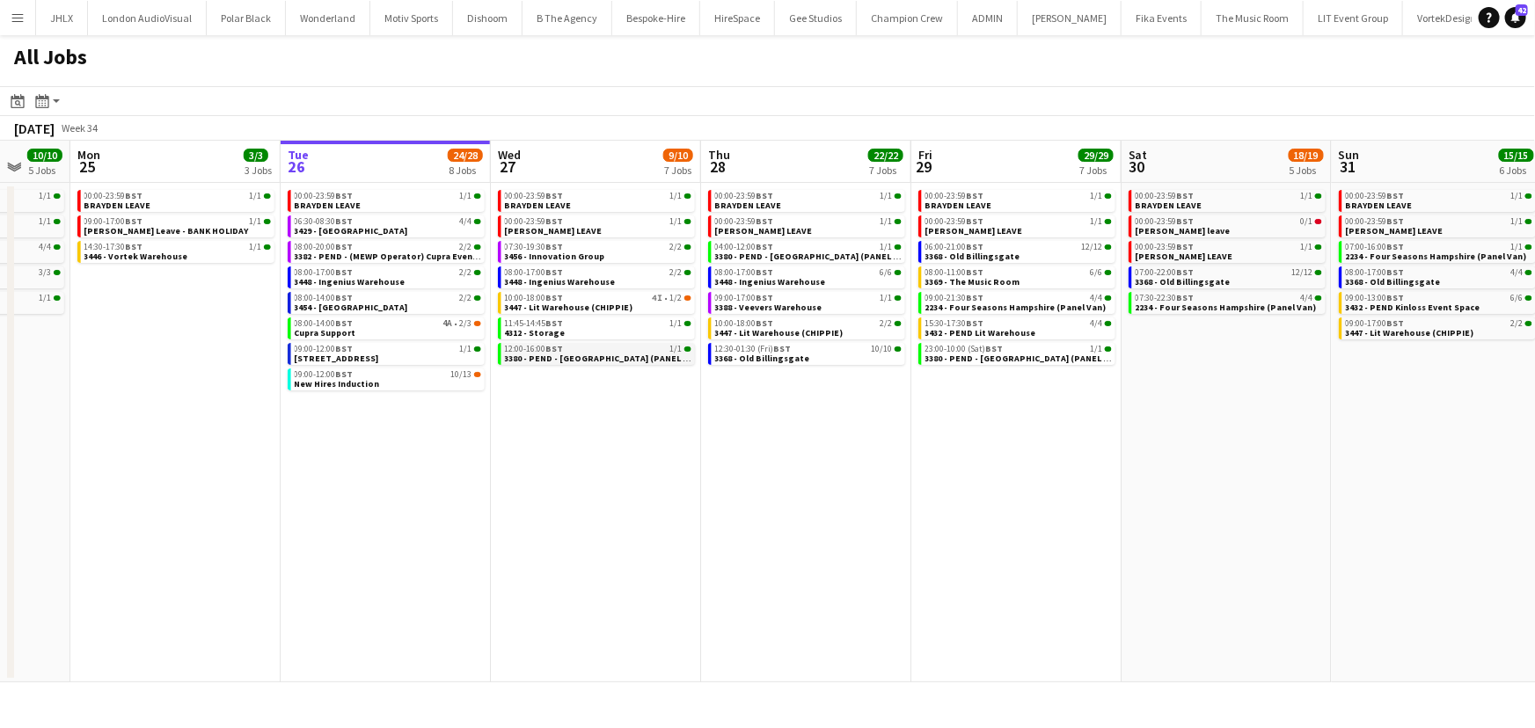
click at [574, 357] on span "3380 - PEND - [GEOGRAPHIC_DATA] (PANEL VAN)" at bounding box center [604, 358] width 199 height 11
